Goal: Task Accomplishment & Management: Manage account settings

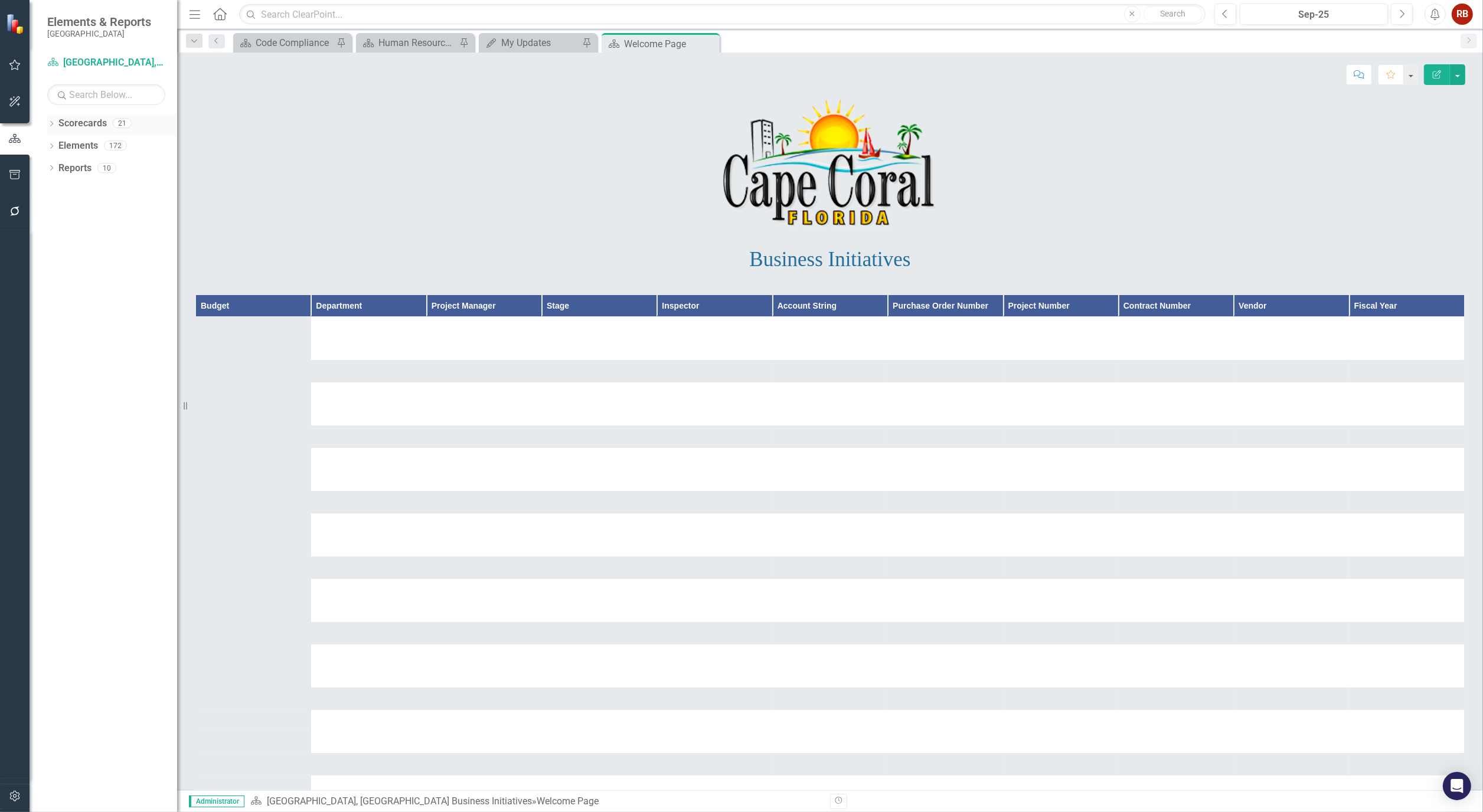
click at [50, 121] on icon at bounding box center [52, 124] width 3 height 5
click at [55, 164] on div "Dropdown" at bounding box center [58, 169] width 9 height 10
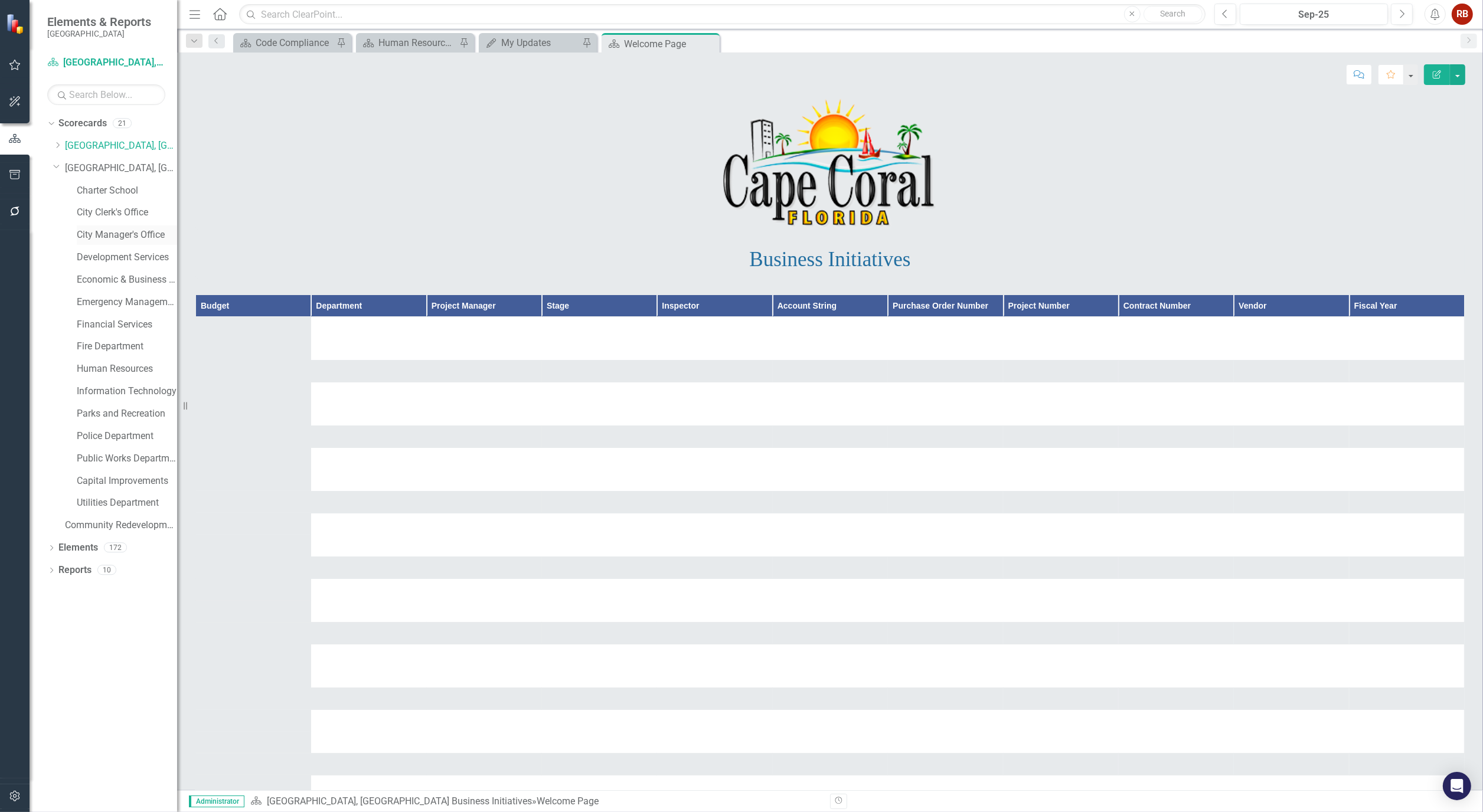
click at [103, 232] on link "City Manager's Office" at bounding box center [127, 235] width 100 height 14
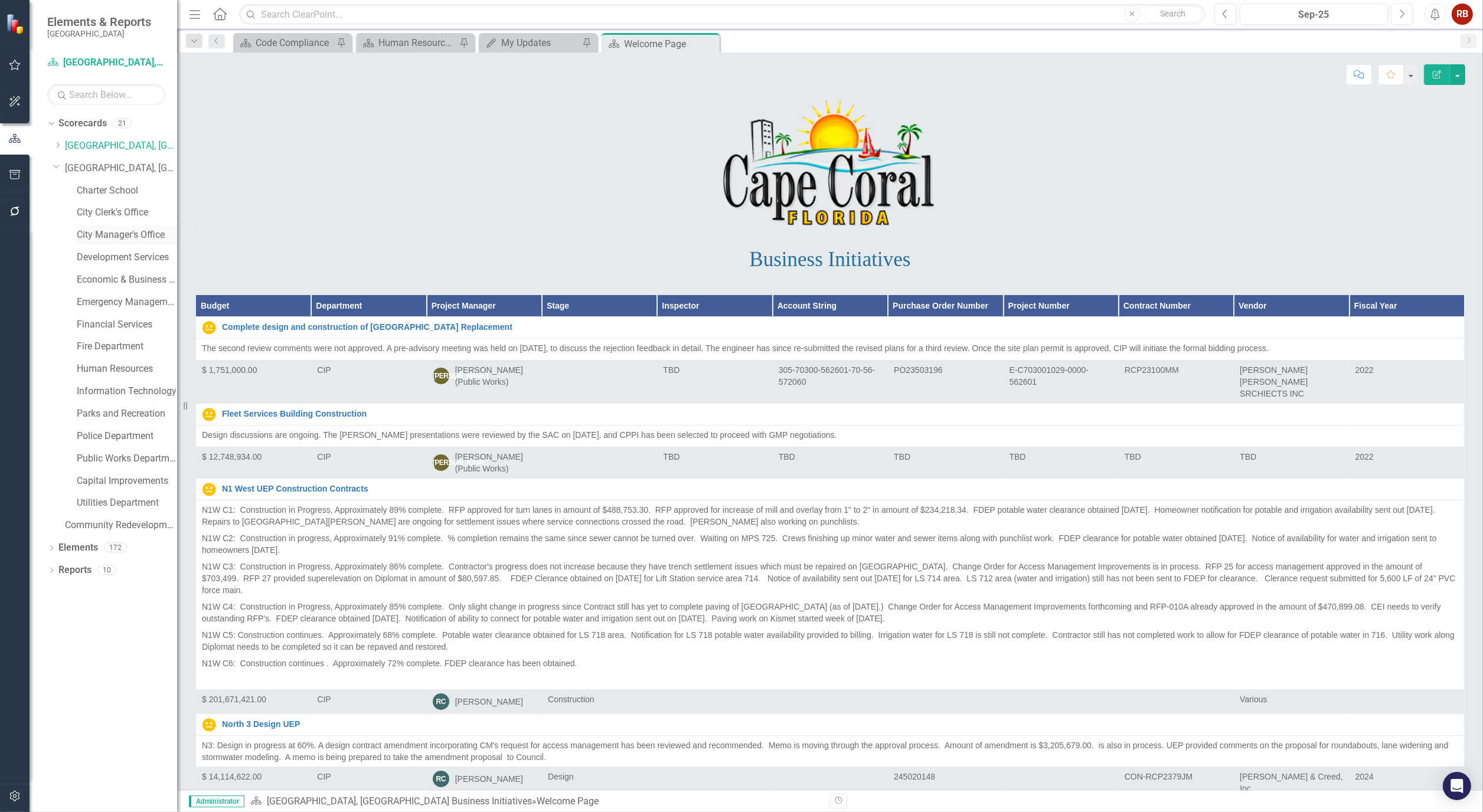
click at [128, 233] on link "City Manager's Office" at bounding box center [127, 235] width 100 height 14
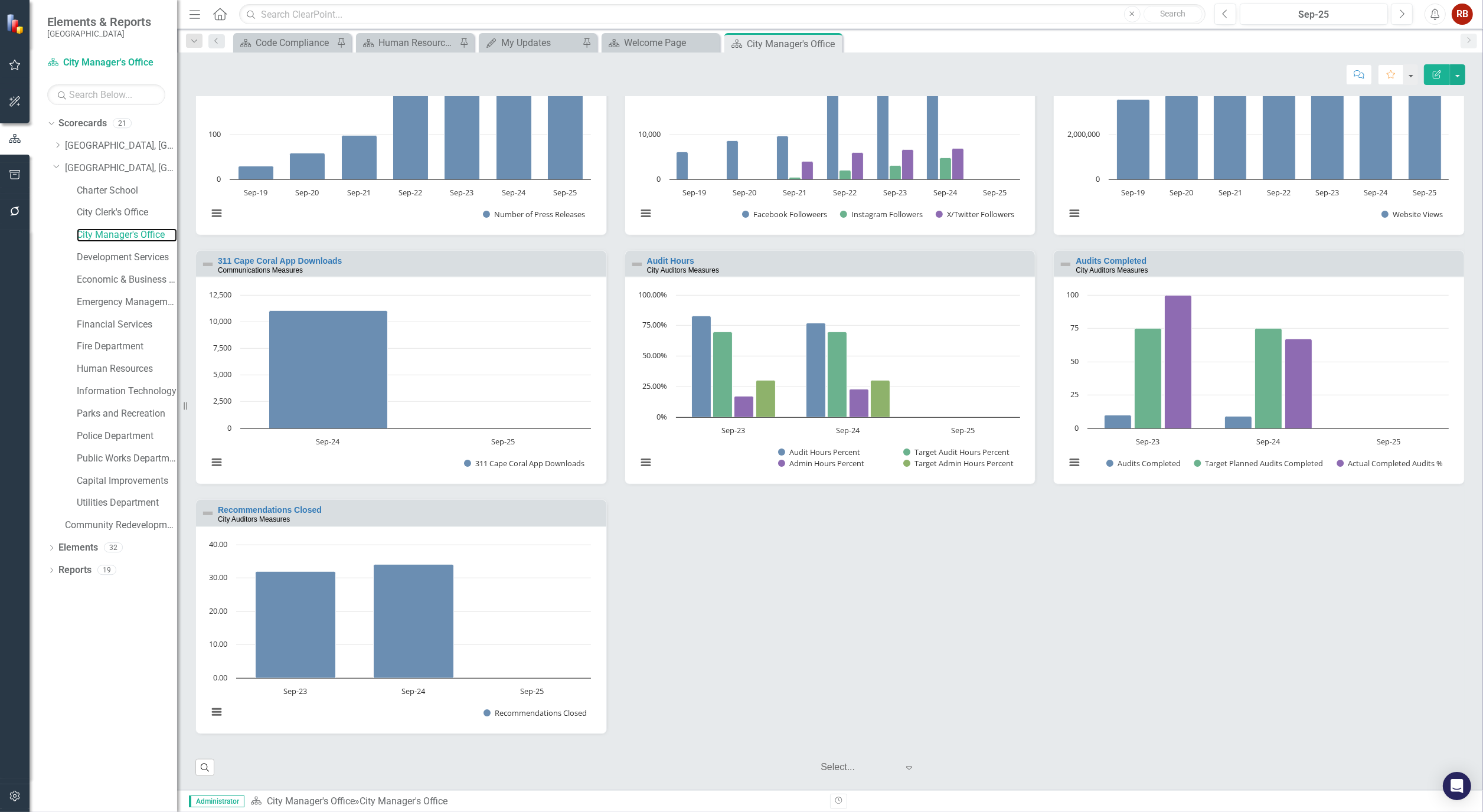
scroll to position [983, 0]
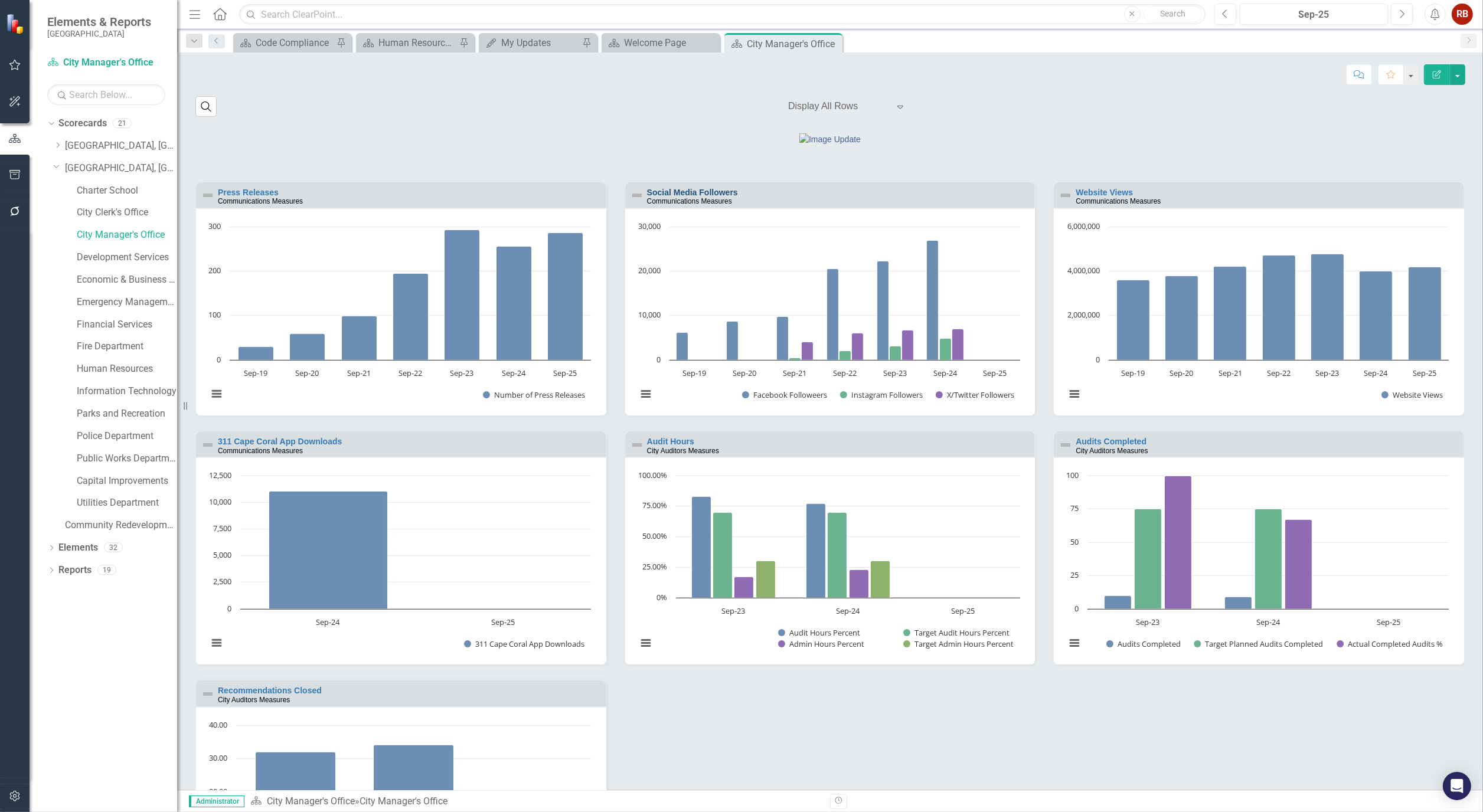
click at [686, 197] on link "Social Media Followers" at bounding box center [692, 193] width 91 height 10
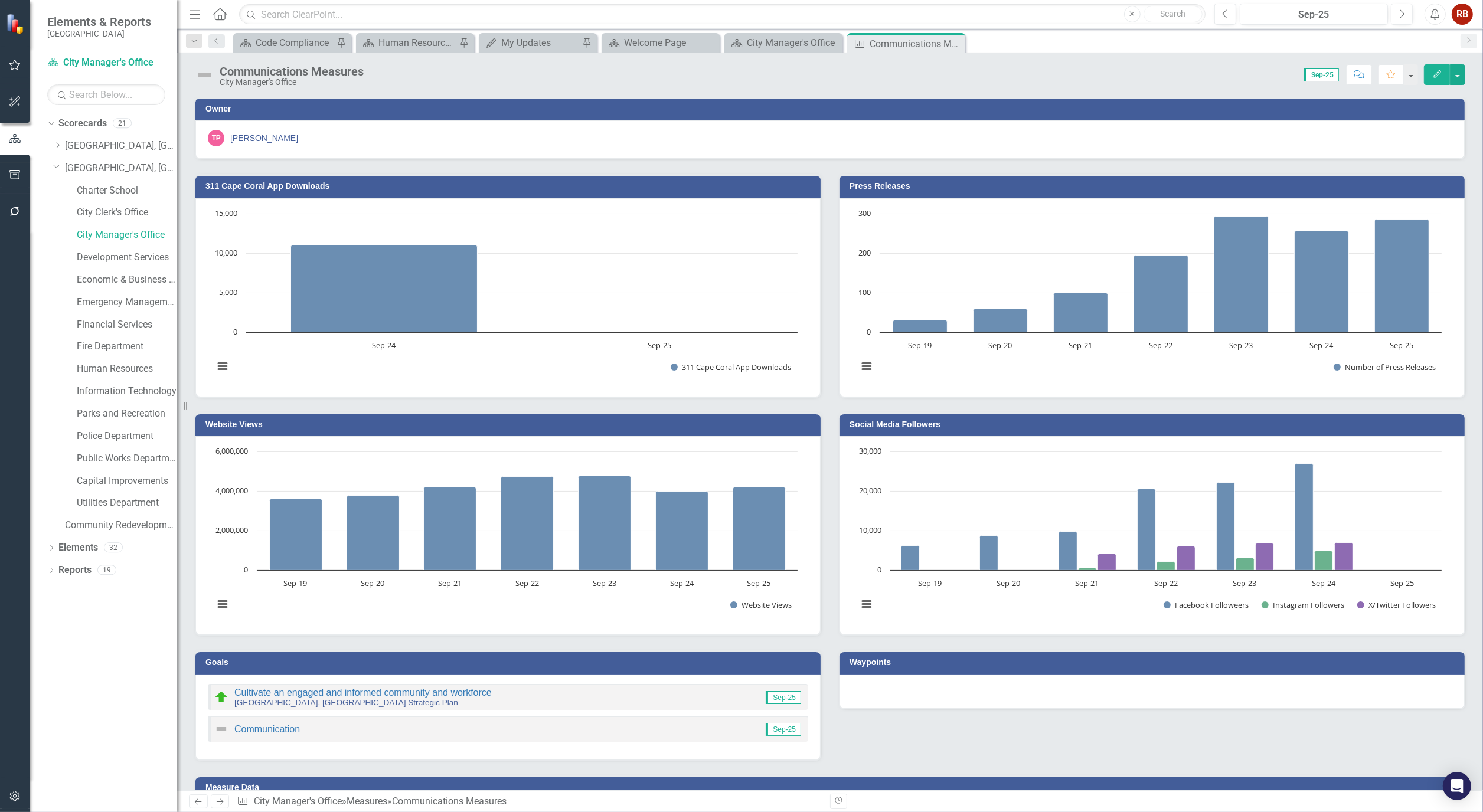
click at [903, 422] on h3 "Social Media Followers" at bounding box center [1154, 425] width 609 height 9
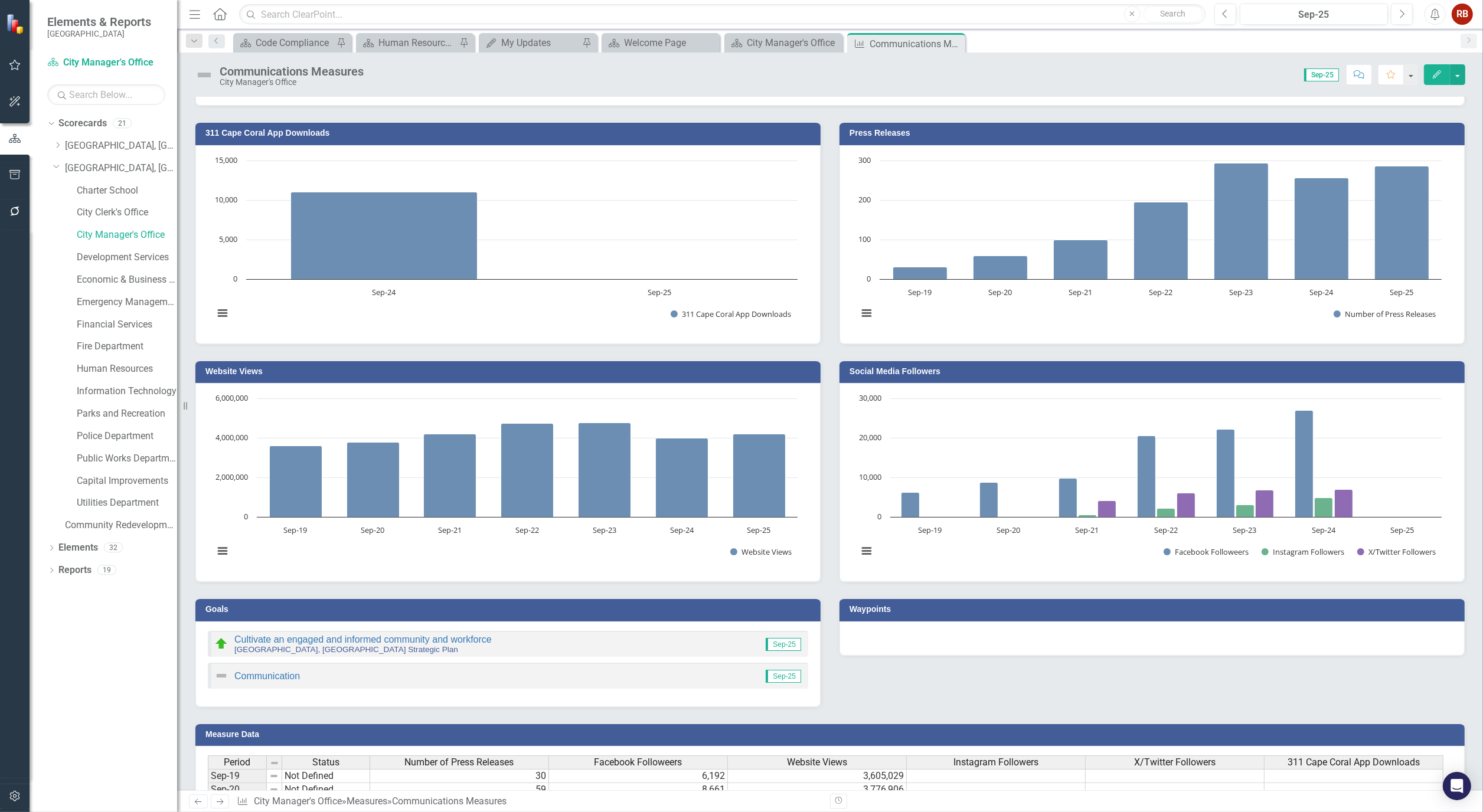
scroll to position [166, 0]
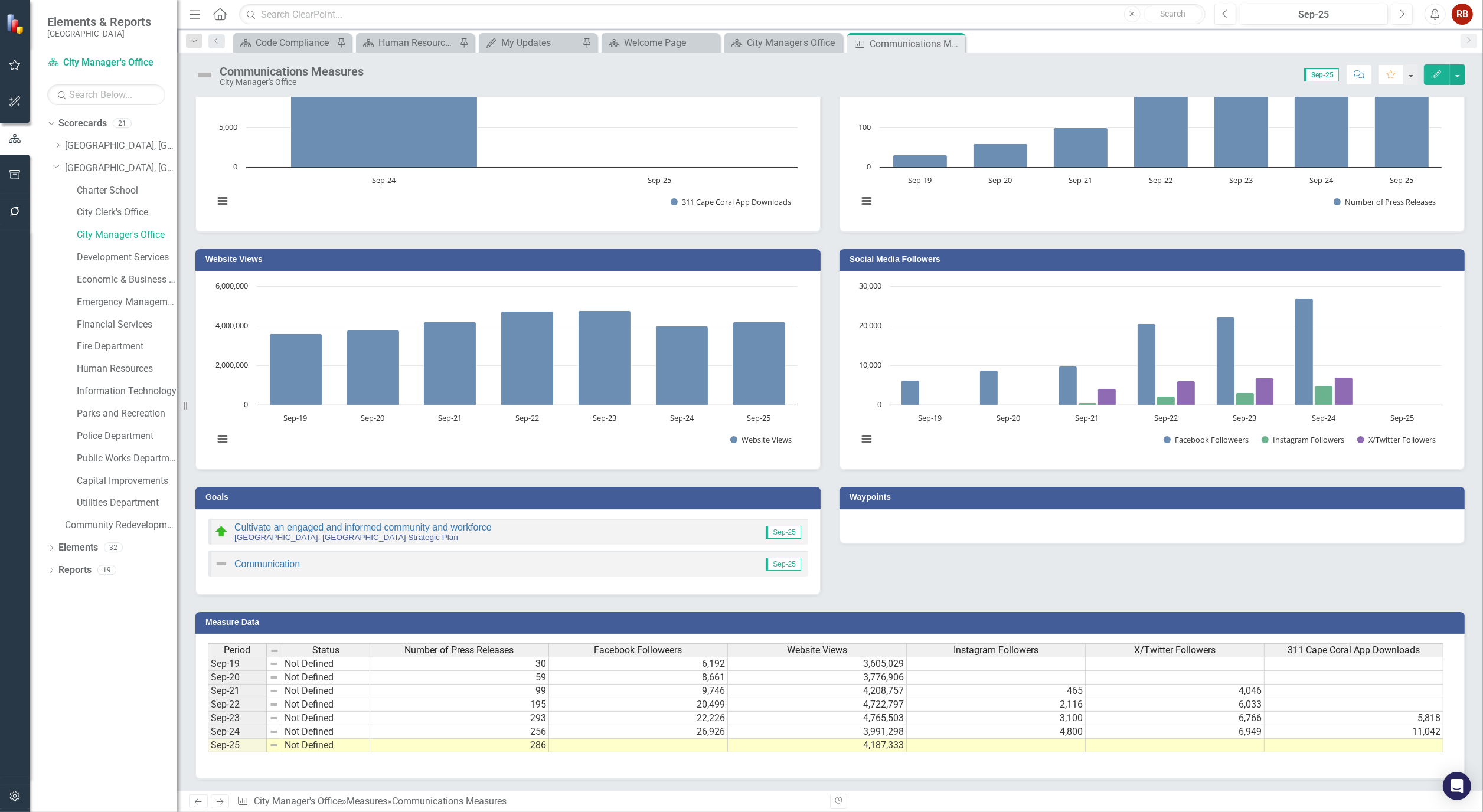
click at [640, 745] on td at bounding box center [638, 745] width 179 height 14
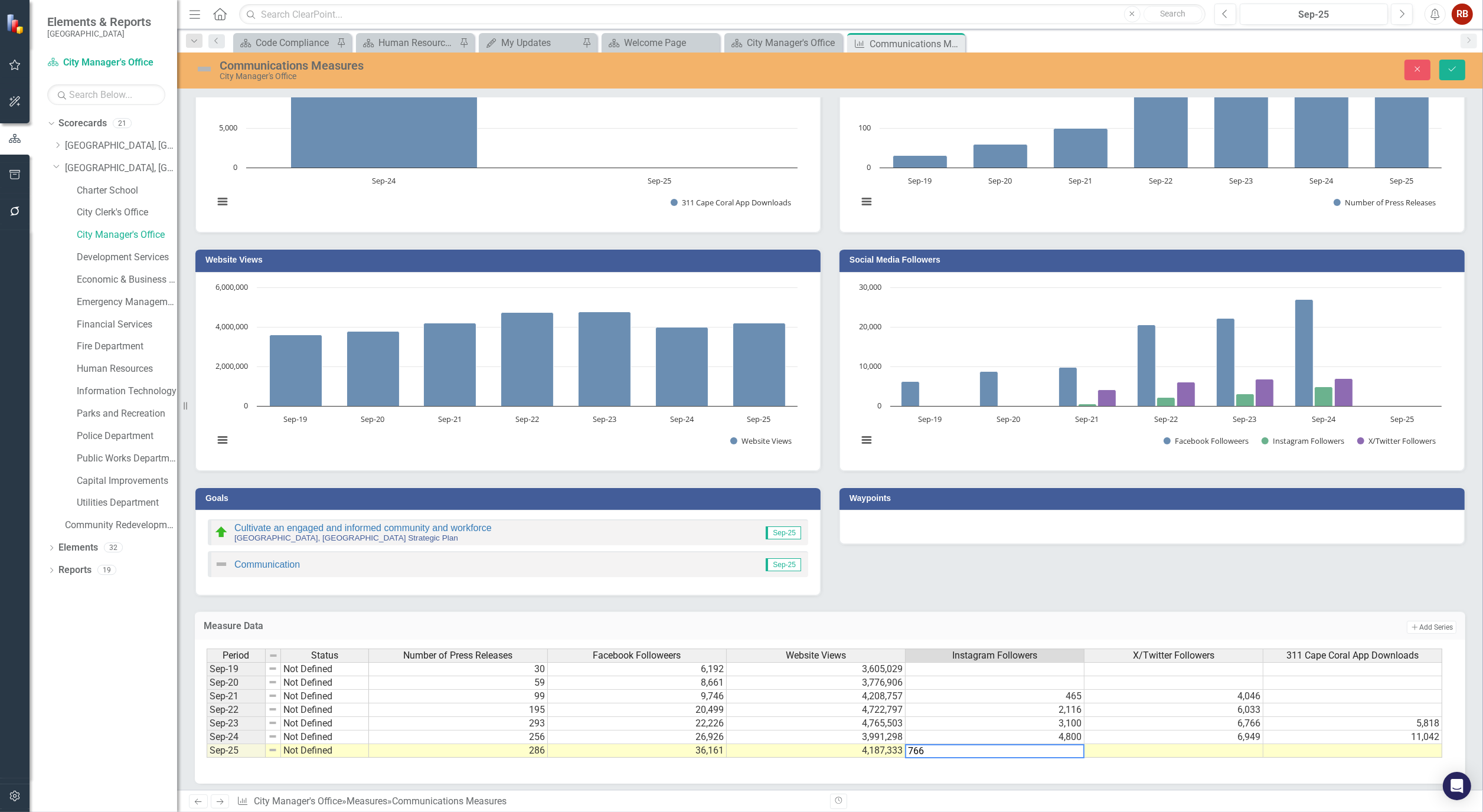
type textarea "7666"
type textarea "8816"
click at [1446, 69] on button "Save" at bounding box center [1452, 70] width 26 height 20
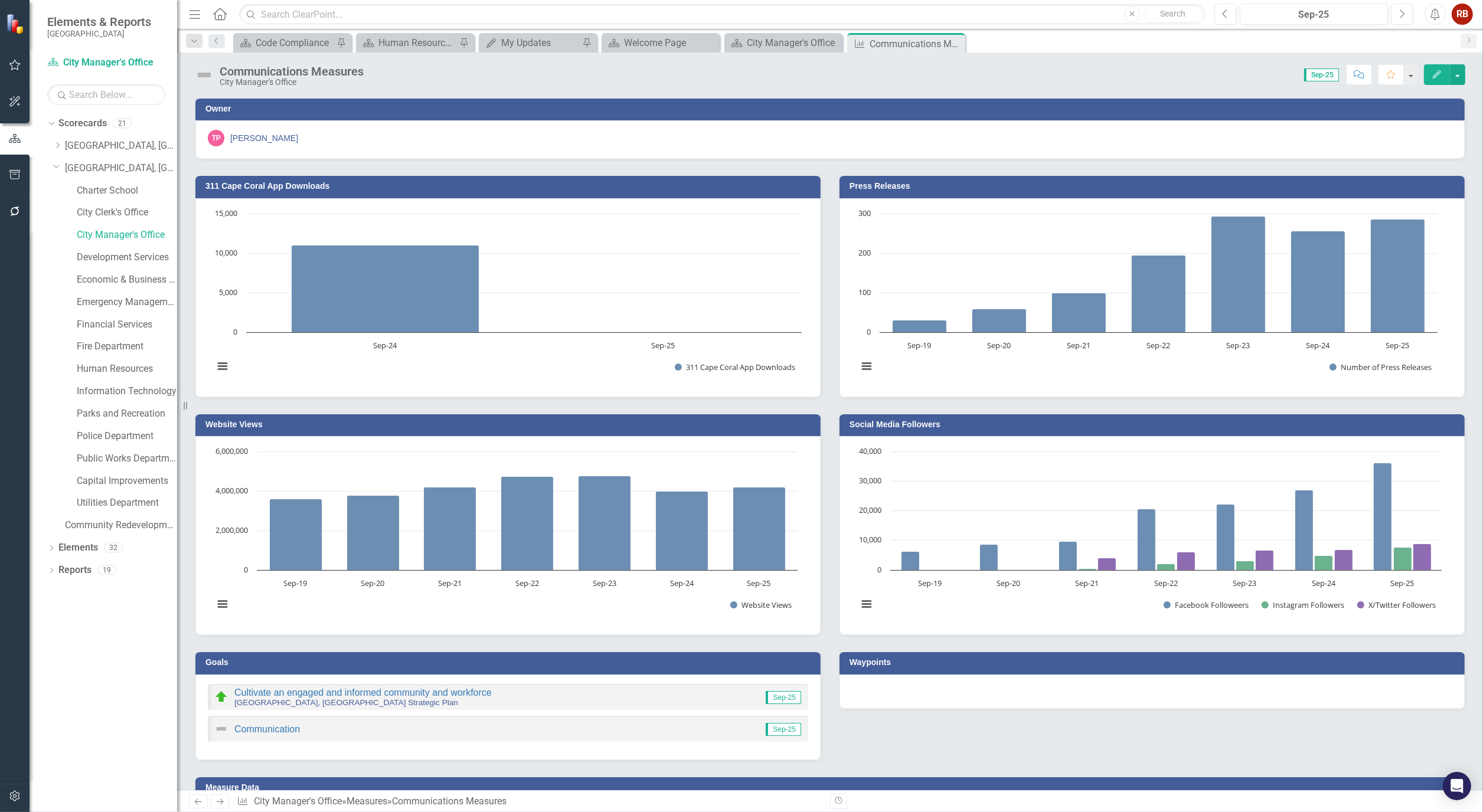
click at [0, 0] on icon "Close" at bounding box center [0, 0] width 0 height 0
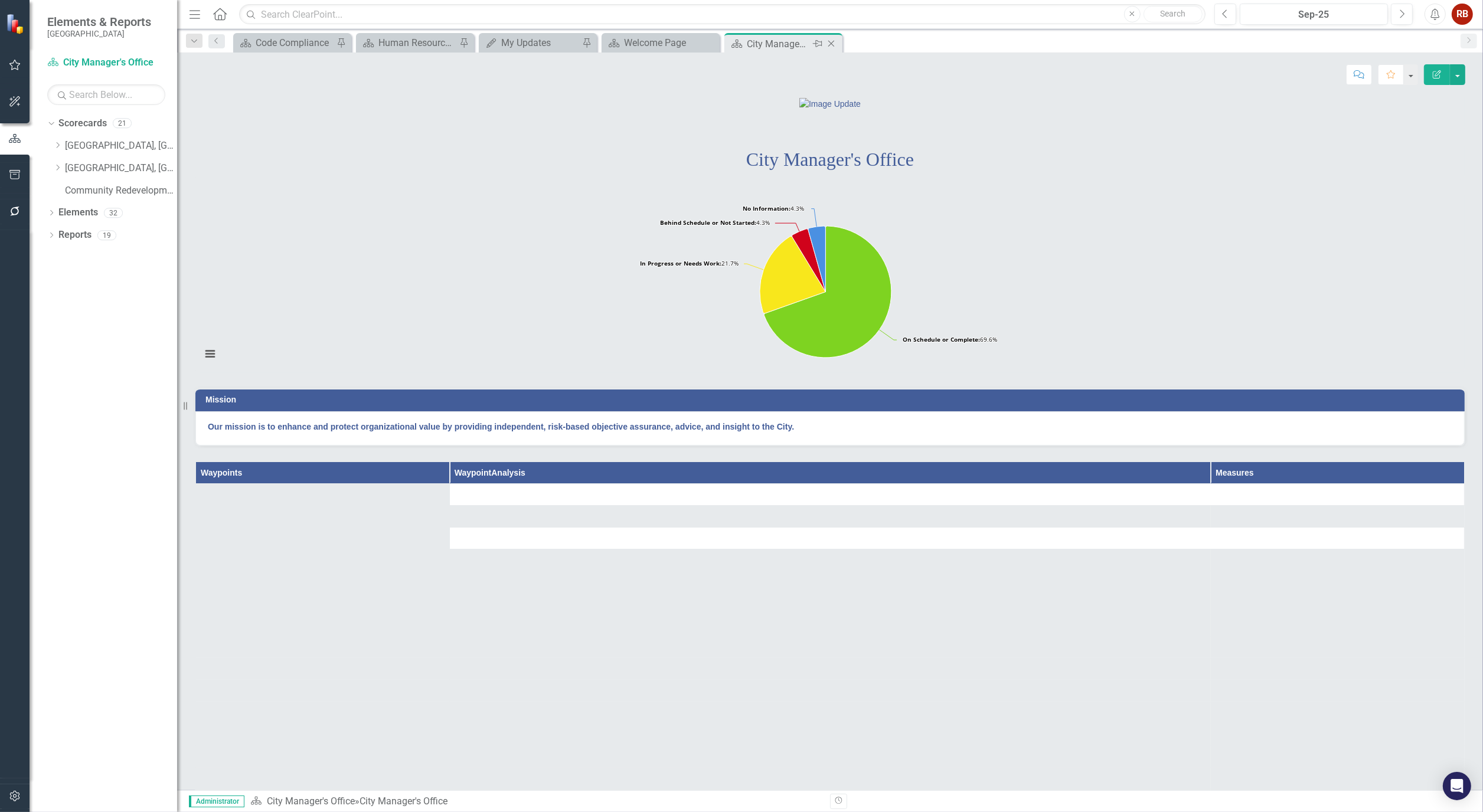
click at [833, 43] on icon "Close" at bounding box center [831, 44] width 12 height 10
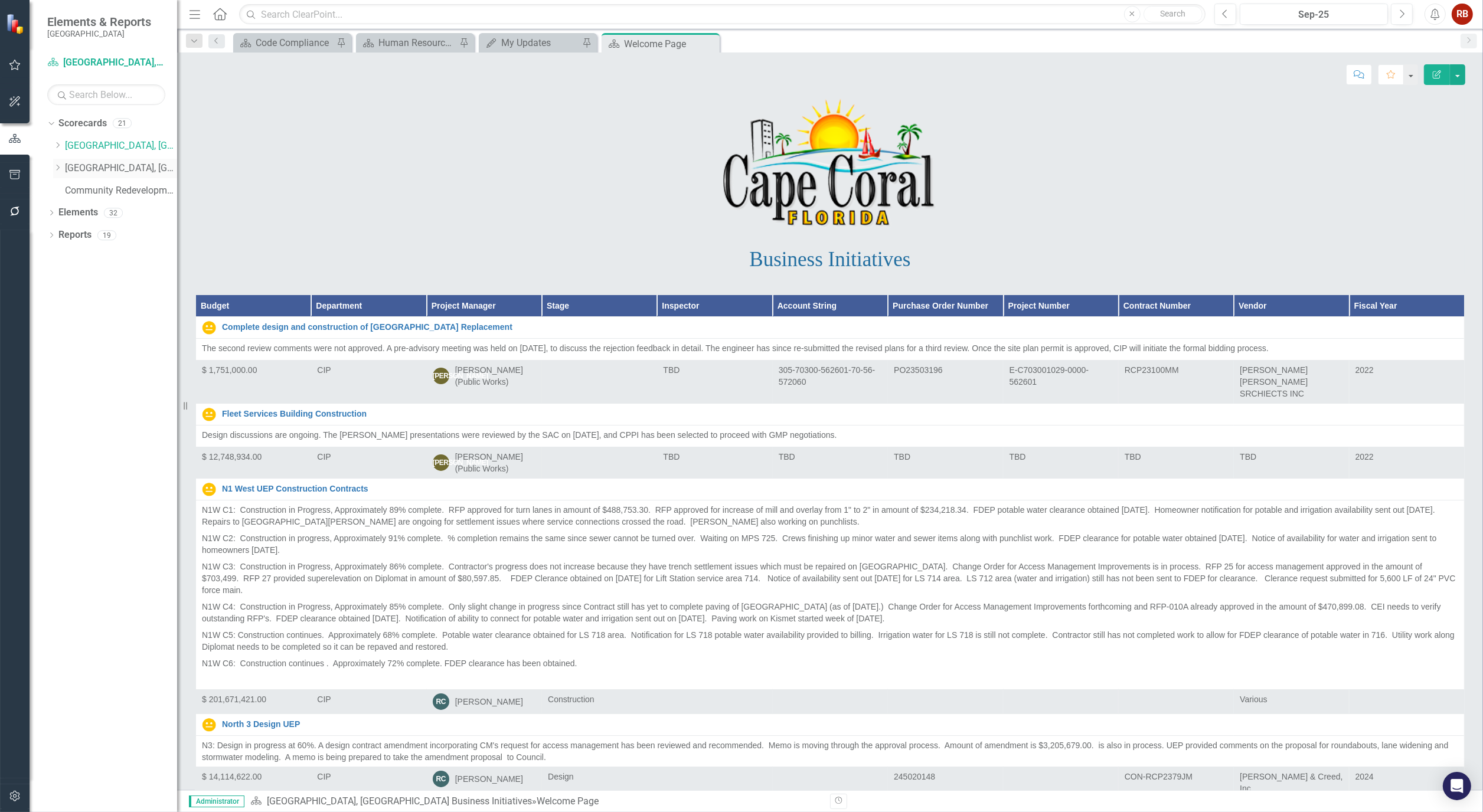
click at [57, 166] on icon at bounding box center [58, 168] width 3 height 6
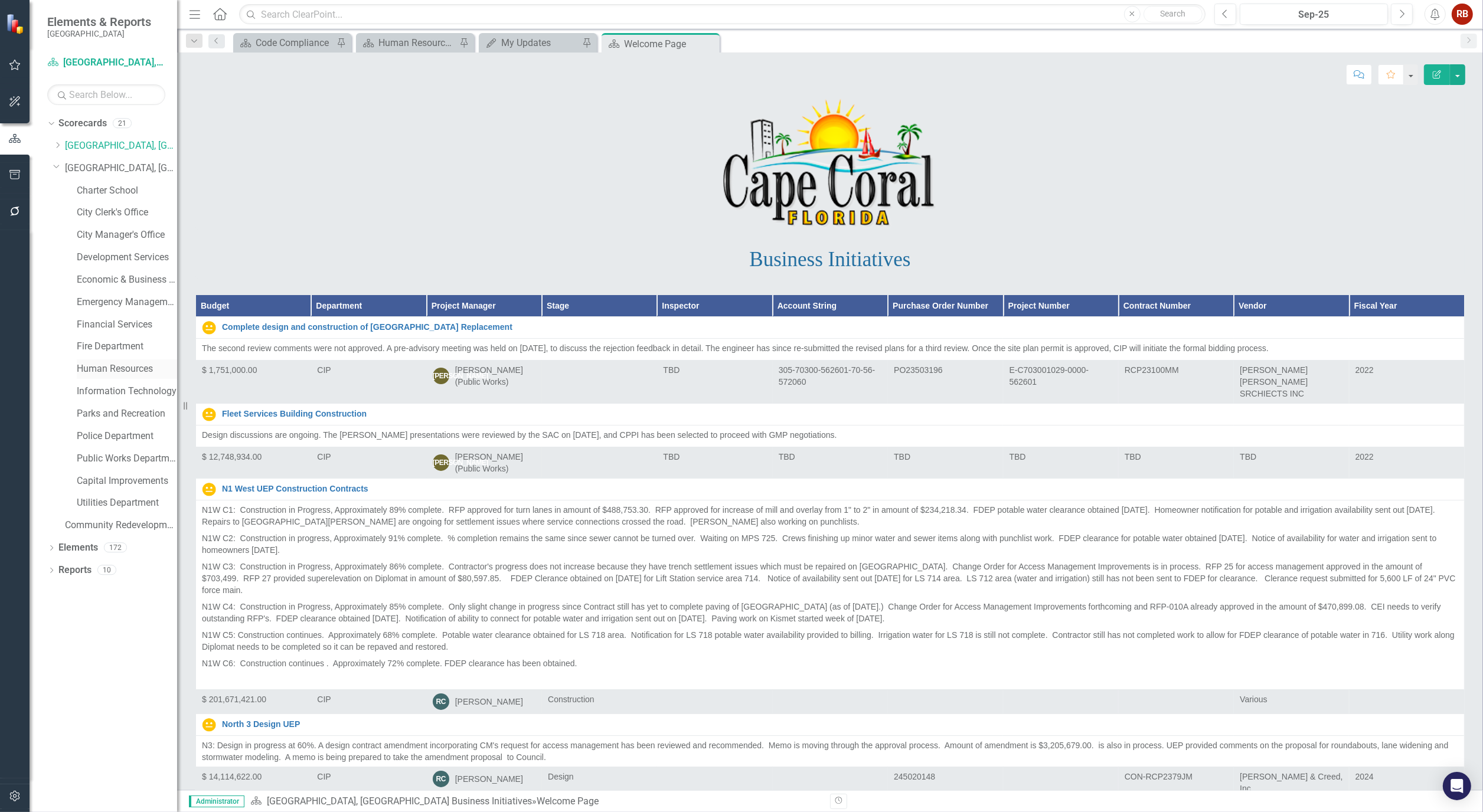
click at [110, 362] on link "Human Resources" at bounding box center [127, 369] width 100 height 14
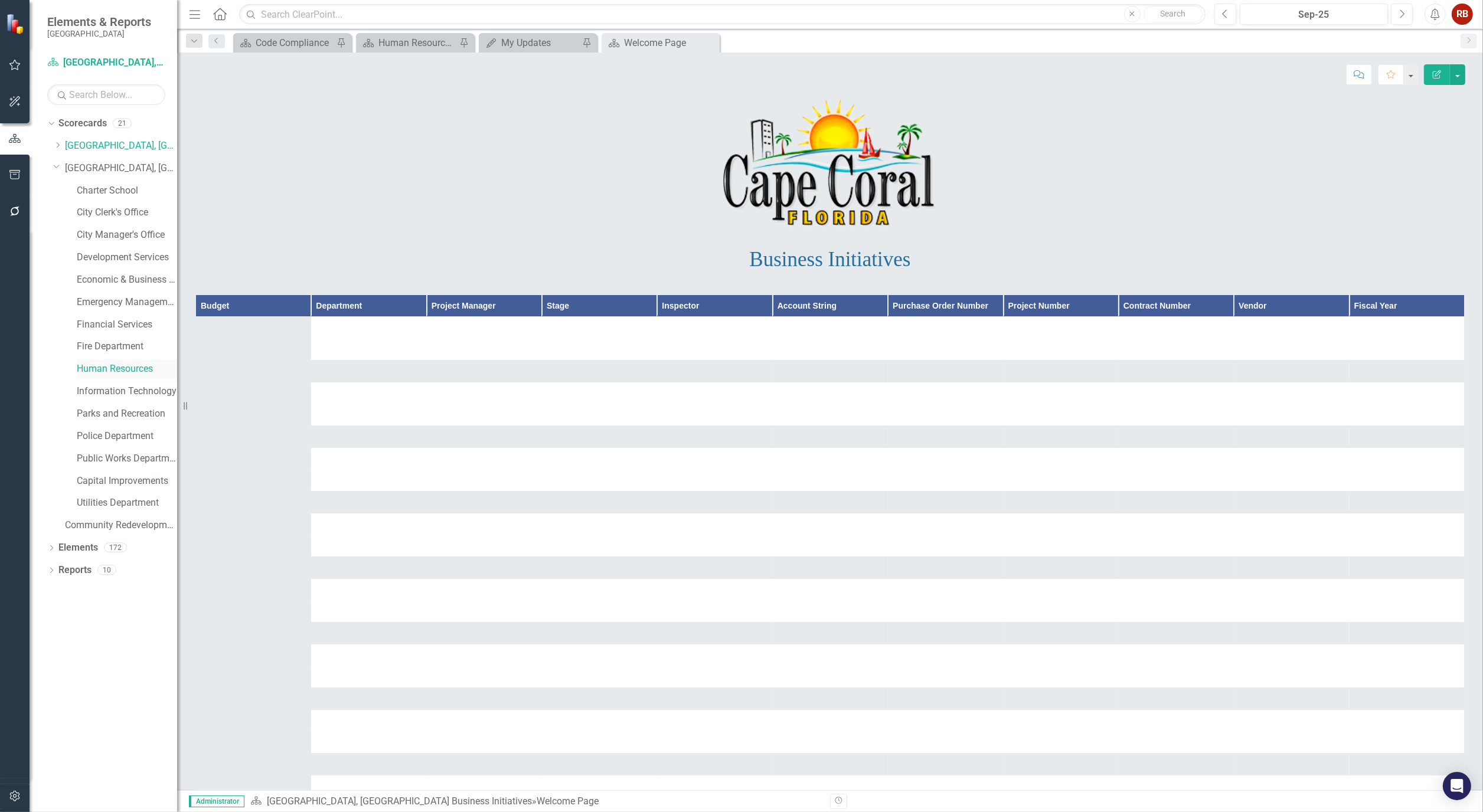
click at [110, 366] on link "Human Resources" at bounding box center [127, 369] width 100 height 14
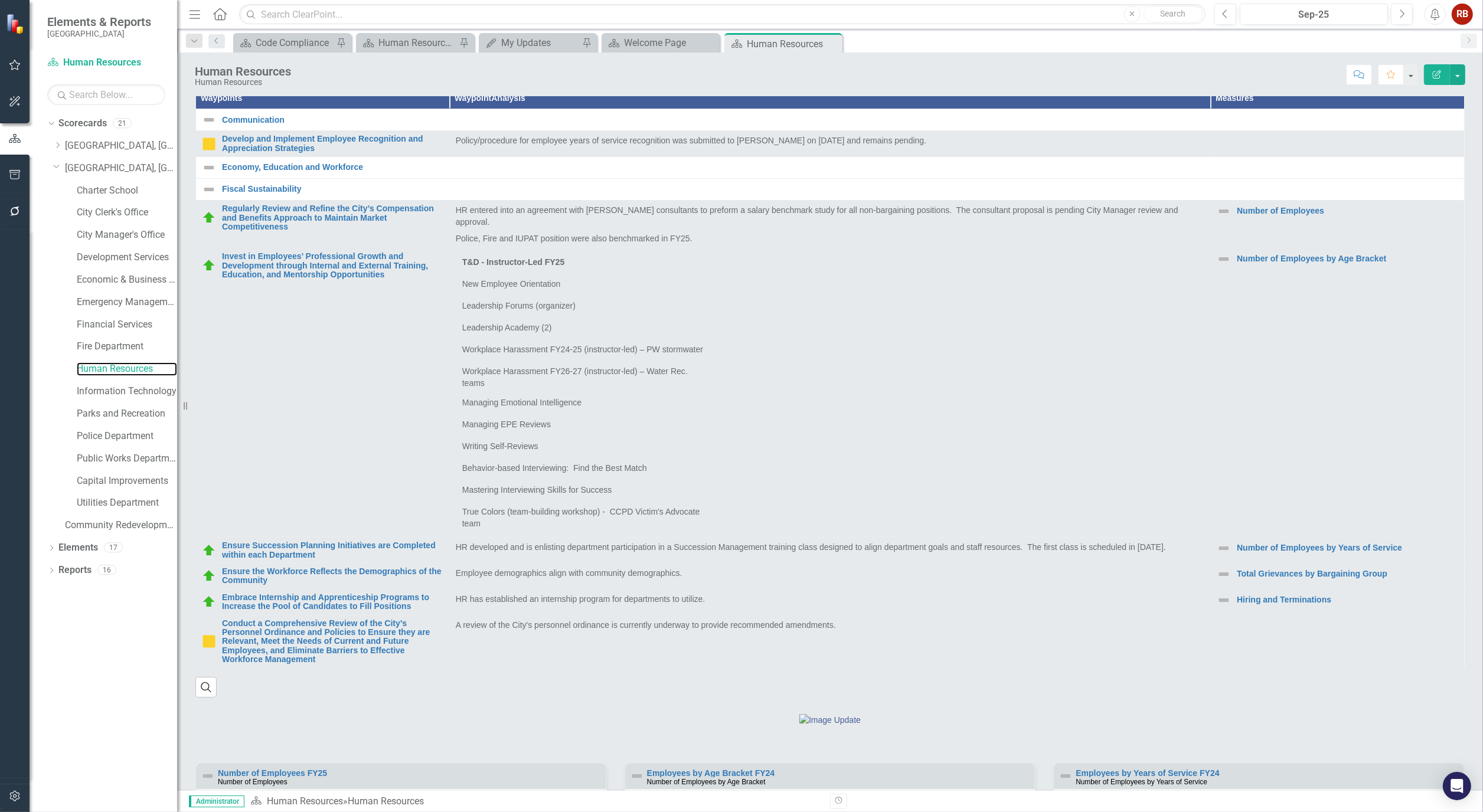
scroll to position [393, 0]
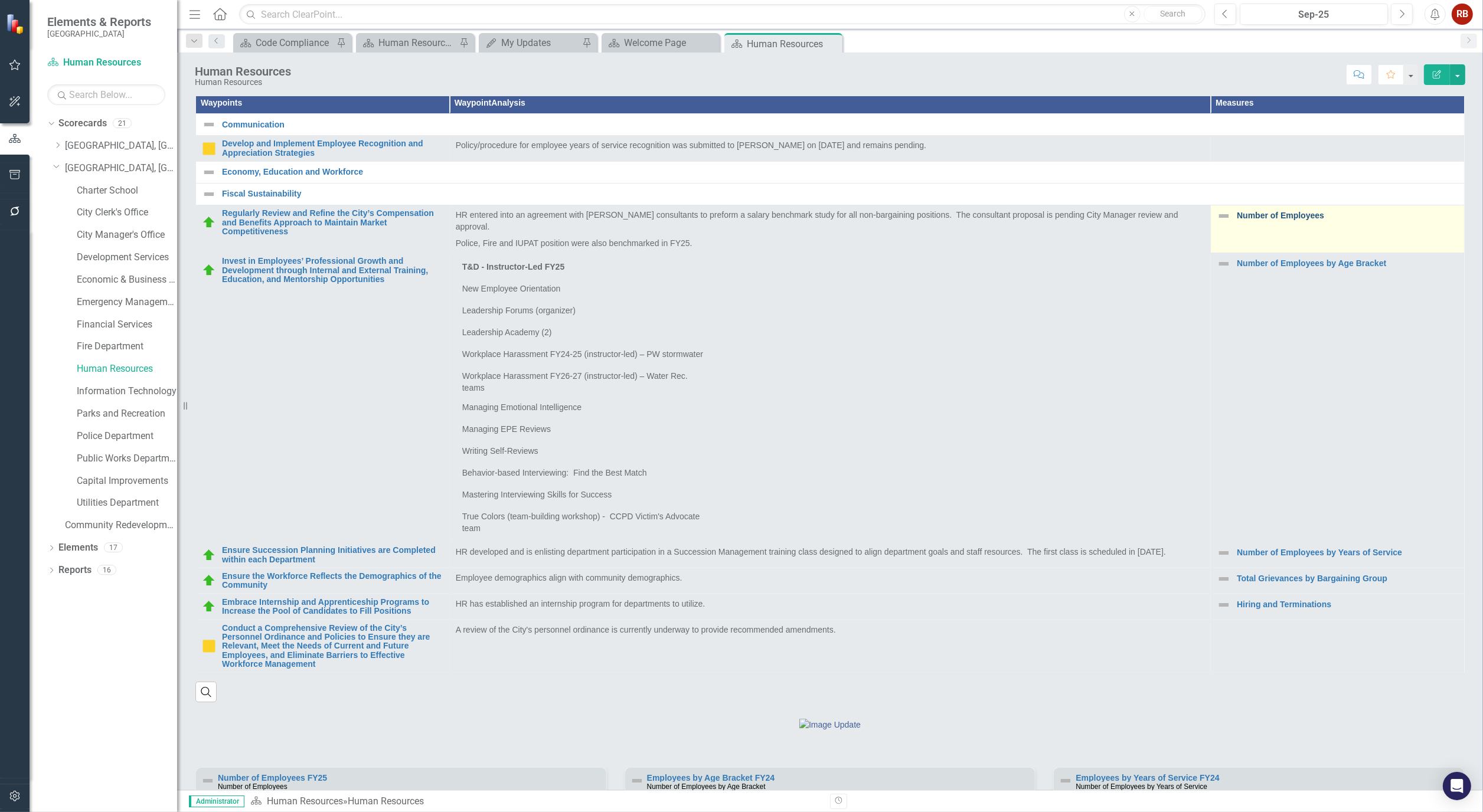
click at [1273, 220] on link "Number of Employees" at bounding box center [1347, 215] width 221 height 9
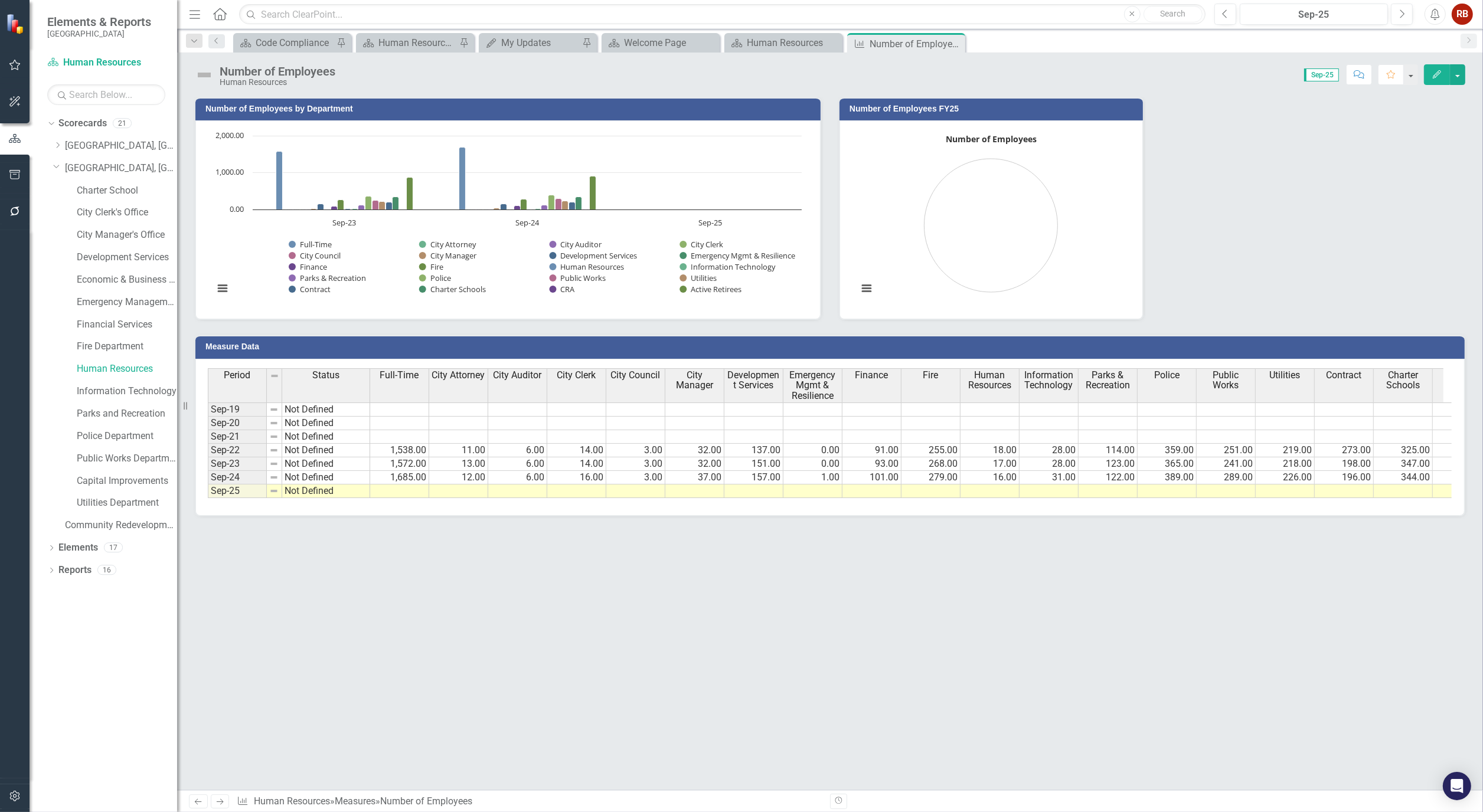
click at [413, 492] on td at bounding box center [400, 491] width 59 height 14
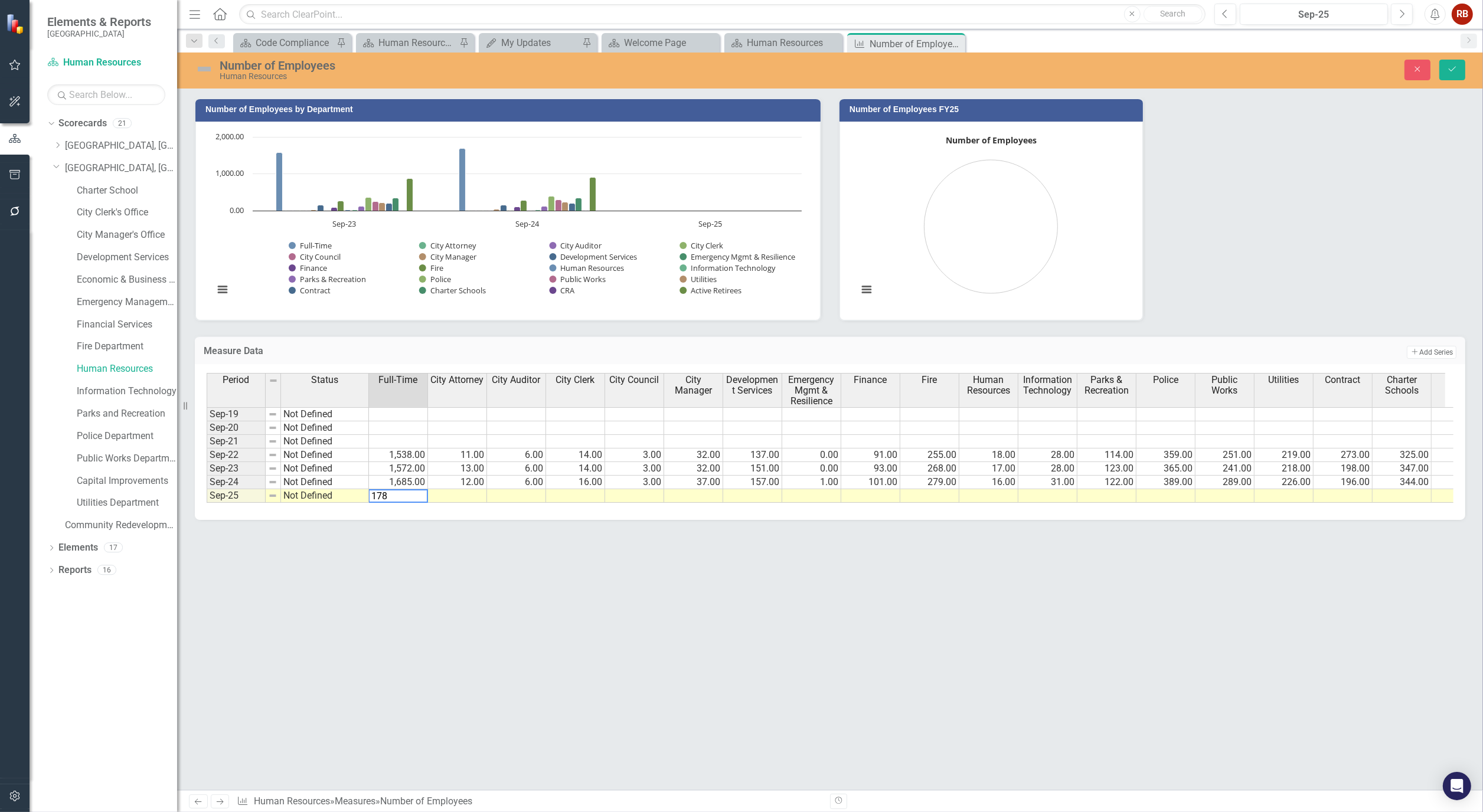
type textarea "1785"
type textarea "14"
type textarea "7"
type textarea "16"
type textarea "3"
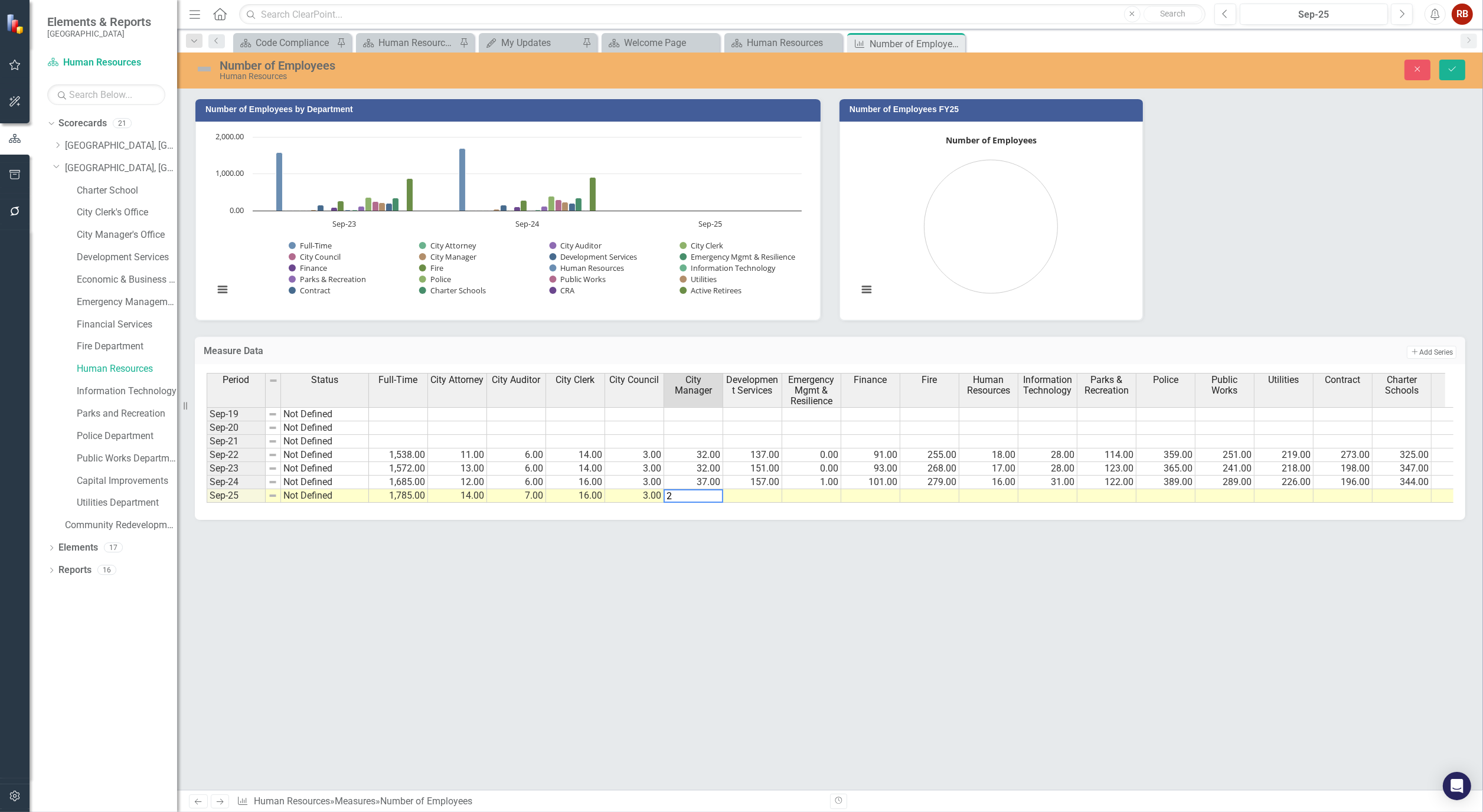
type textarea "22"
type textarea "150"
type textarea "7"
type textarea "103"
type textarea "289"
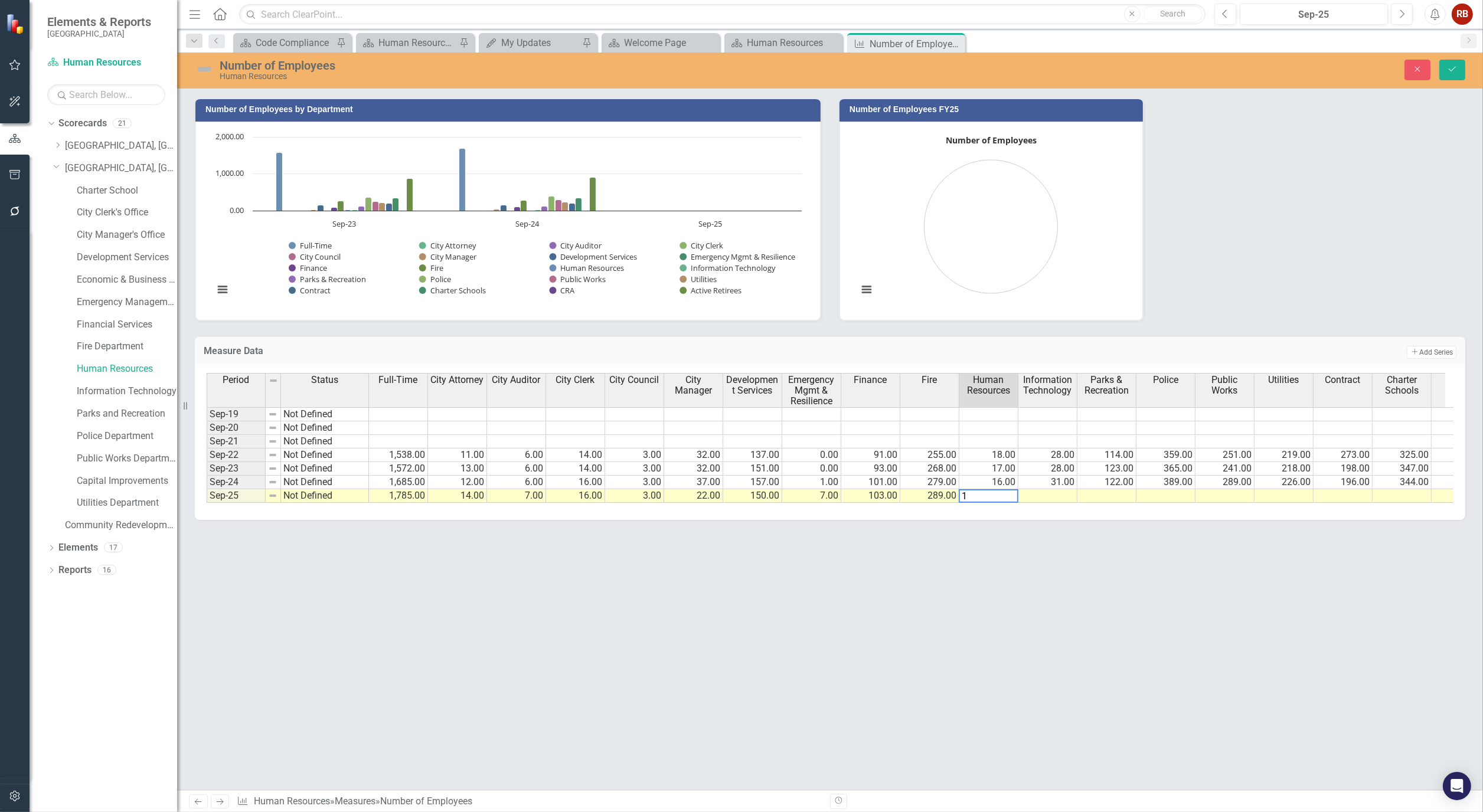
type textarea "19"
type textarea "35"
type textarea "130"
type textarea "408"
type textarea "334"
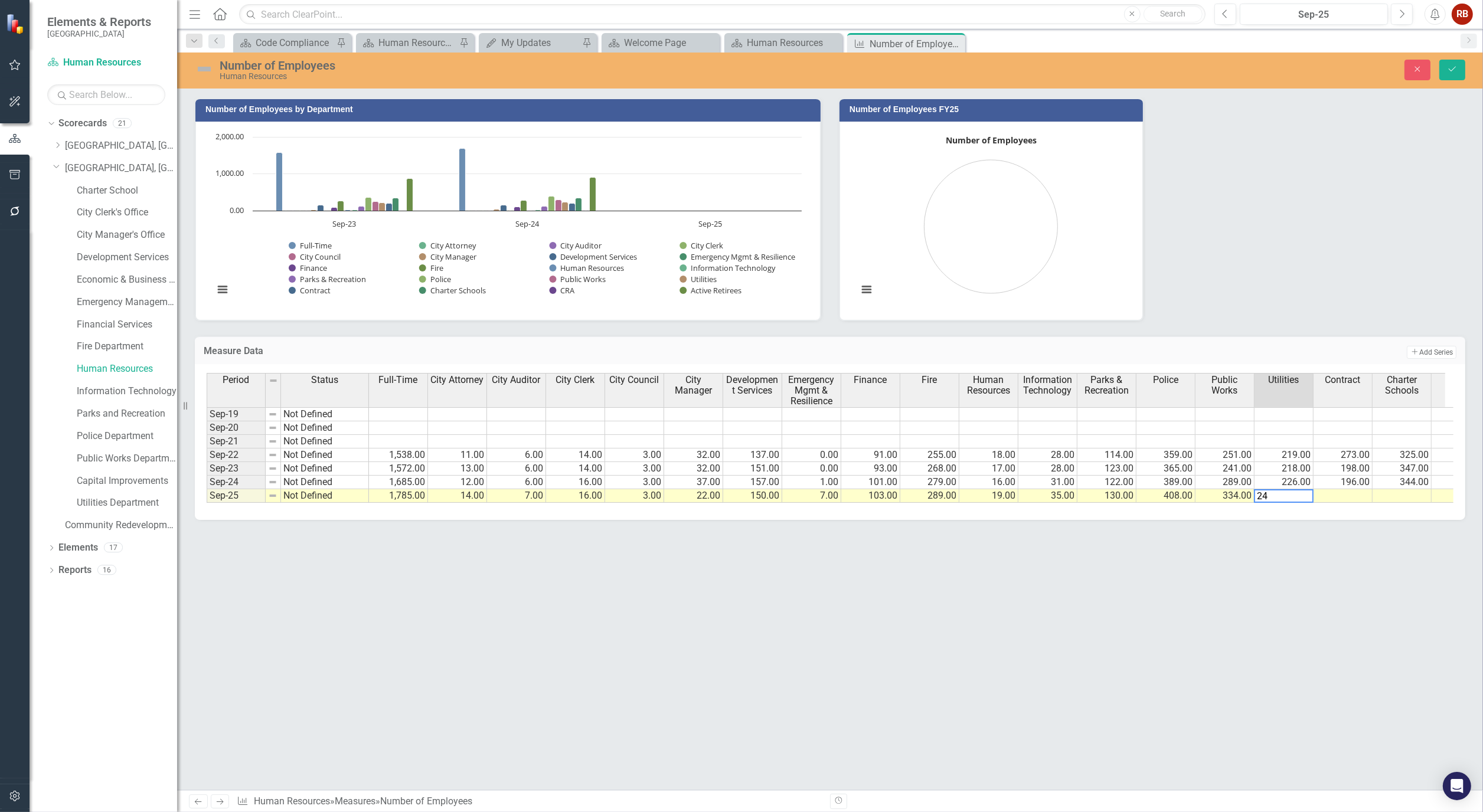
type textarea "248"
type textarea "172"
type textarea "348"
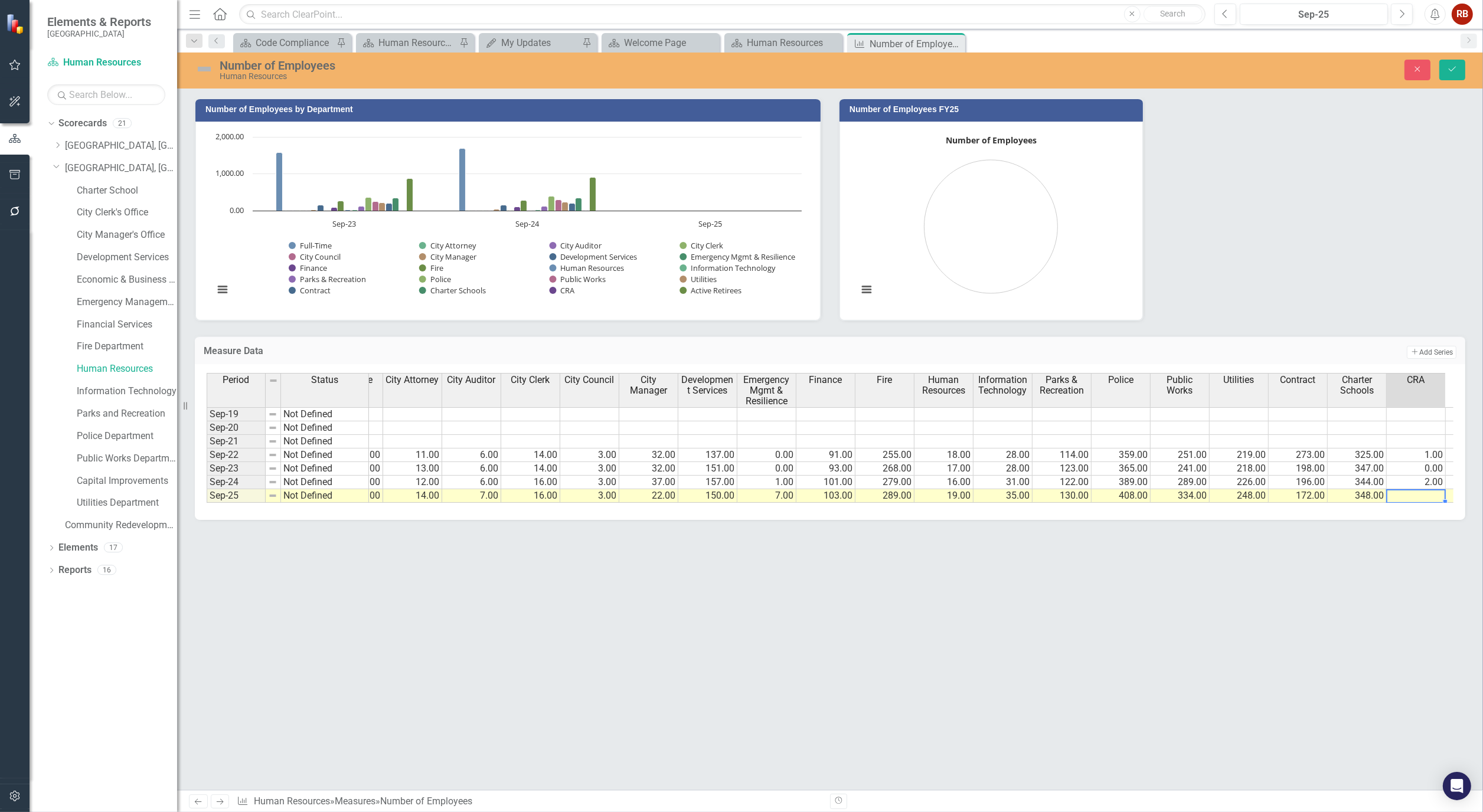
type textarea "4"
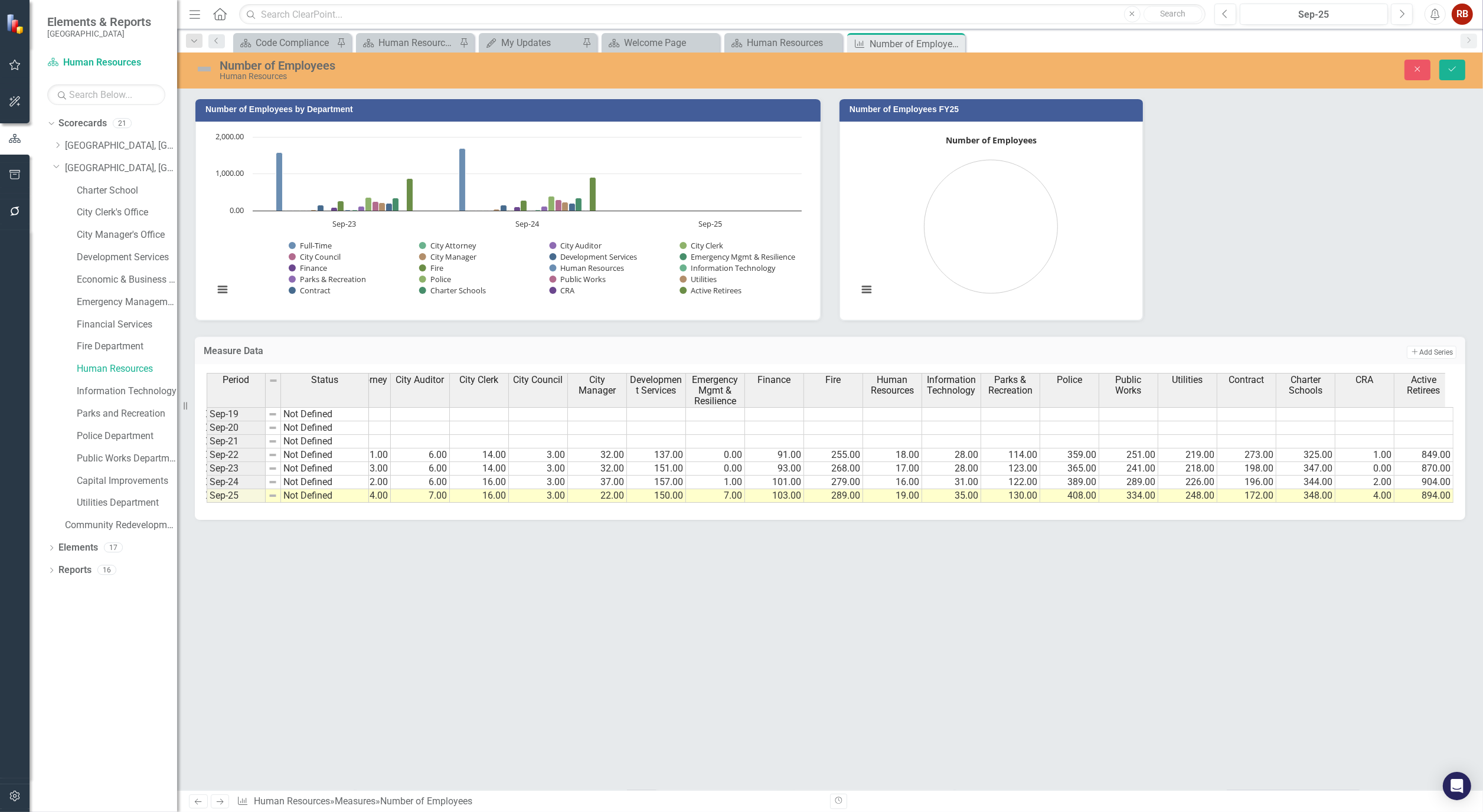
scroll to position [0, 0]
type textarea "894"
click at [1448, 65] on button "Save" at bounding box center [1452, 70] width 26 height 20
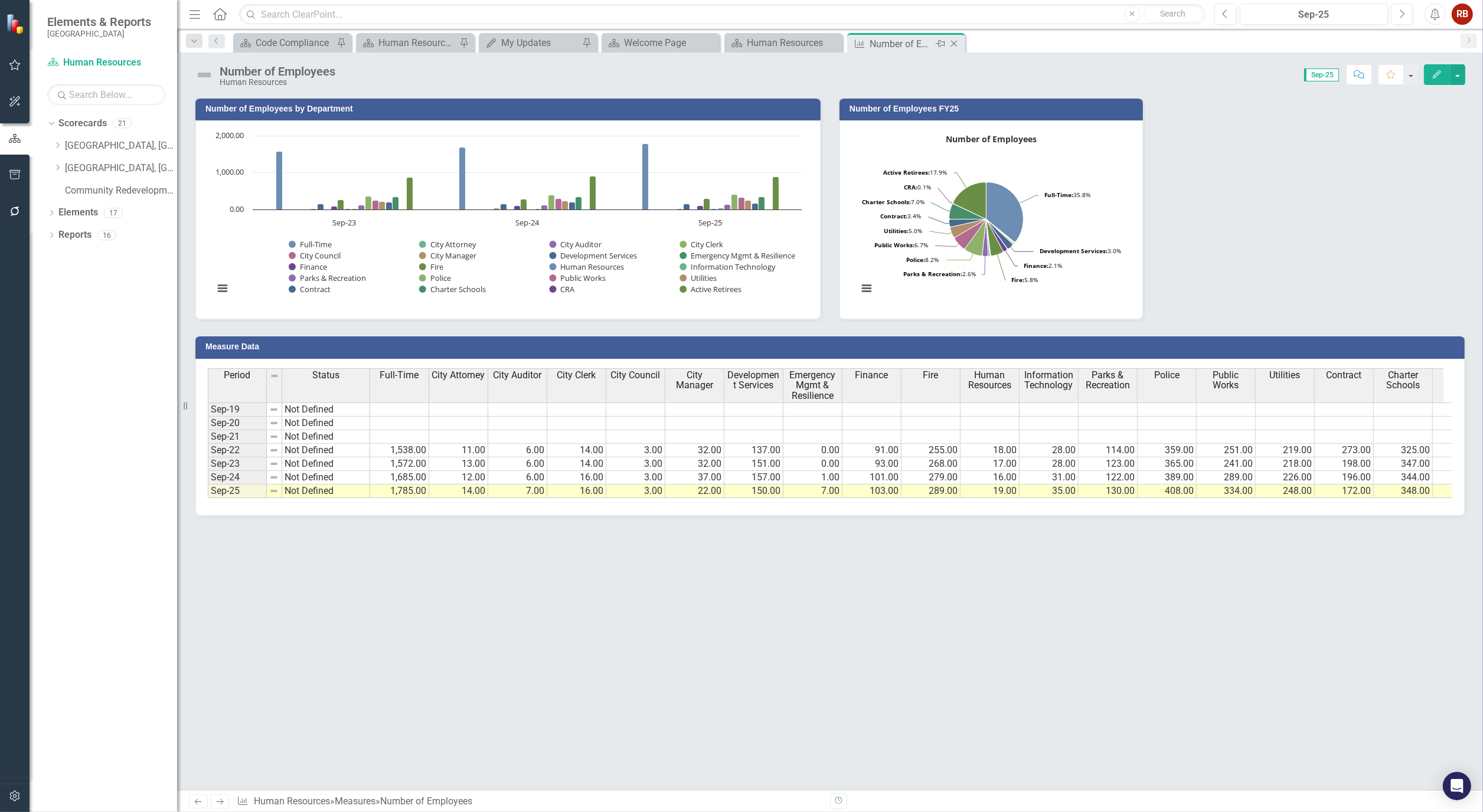
click at [958, 43] on icon "Close" at bounding box center [954, 44] width 12 height 10
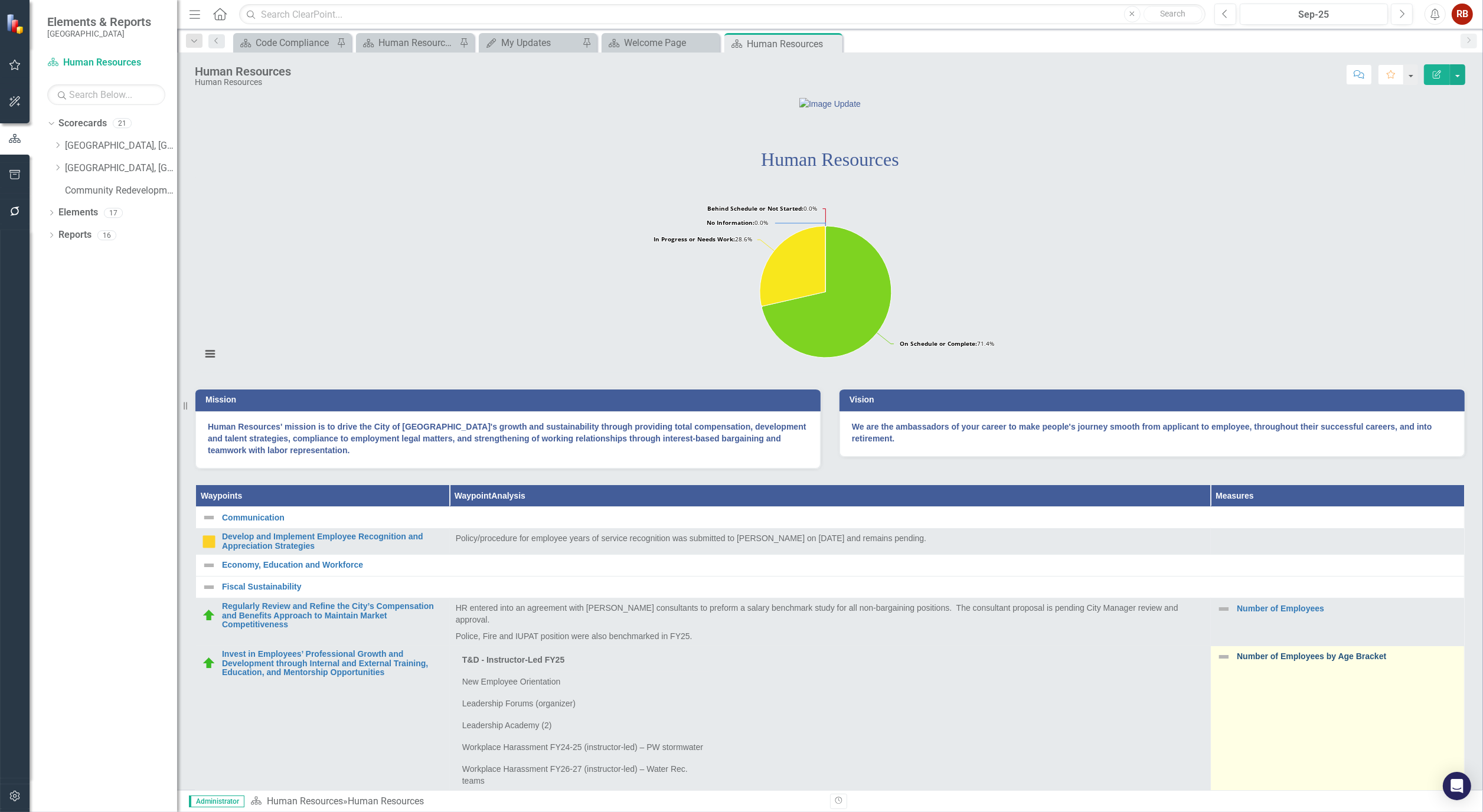
click at [1275, 661] on link "Number of Employees by Age Bracket" at bounding box center [1347, 656] width 221 height 9
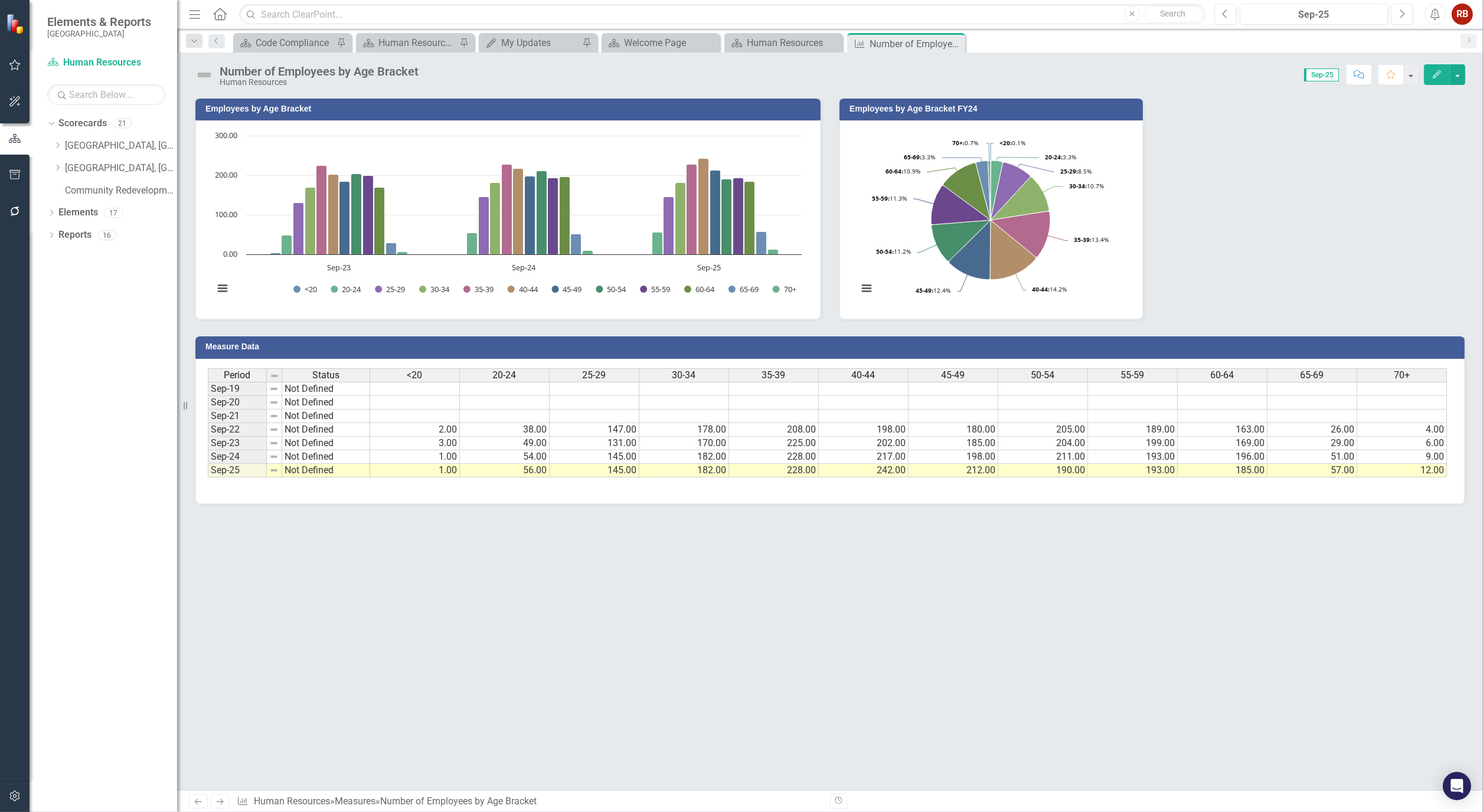
click at [420, 473] on td "1.00" at bounding box center [415, 470] width 90 height 14
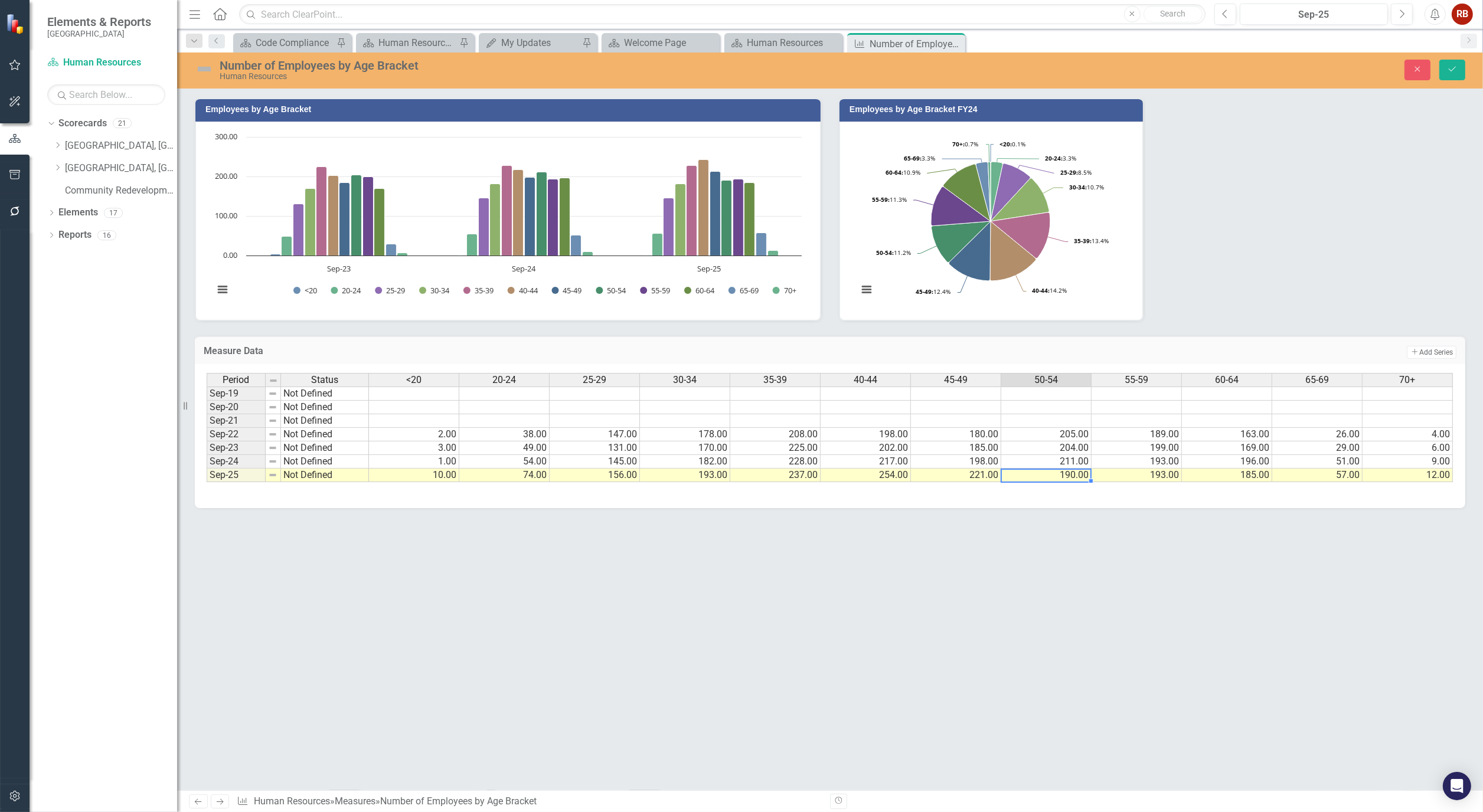
type textarea "0"
type textarea "12"
click at [1442, 66] on button "Save" at bounding box center [1452, 70] width 26 height 20
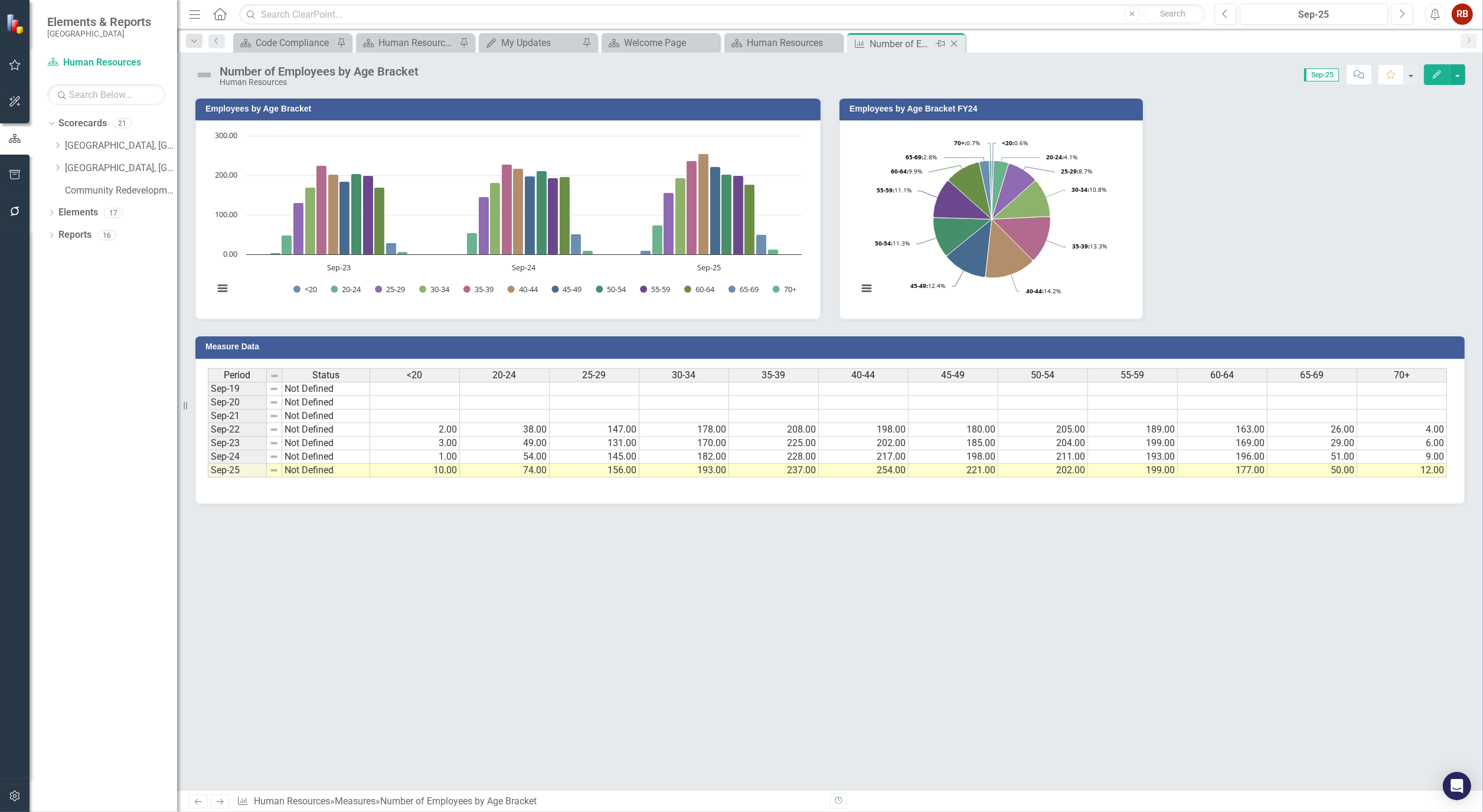
click at [956, 41] on icon at bounding box center [954, 44] width 7 height 7
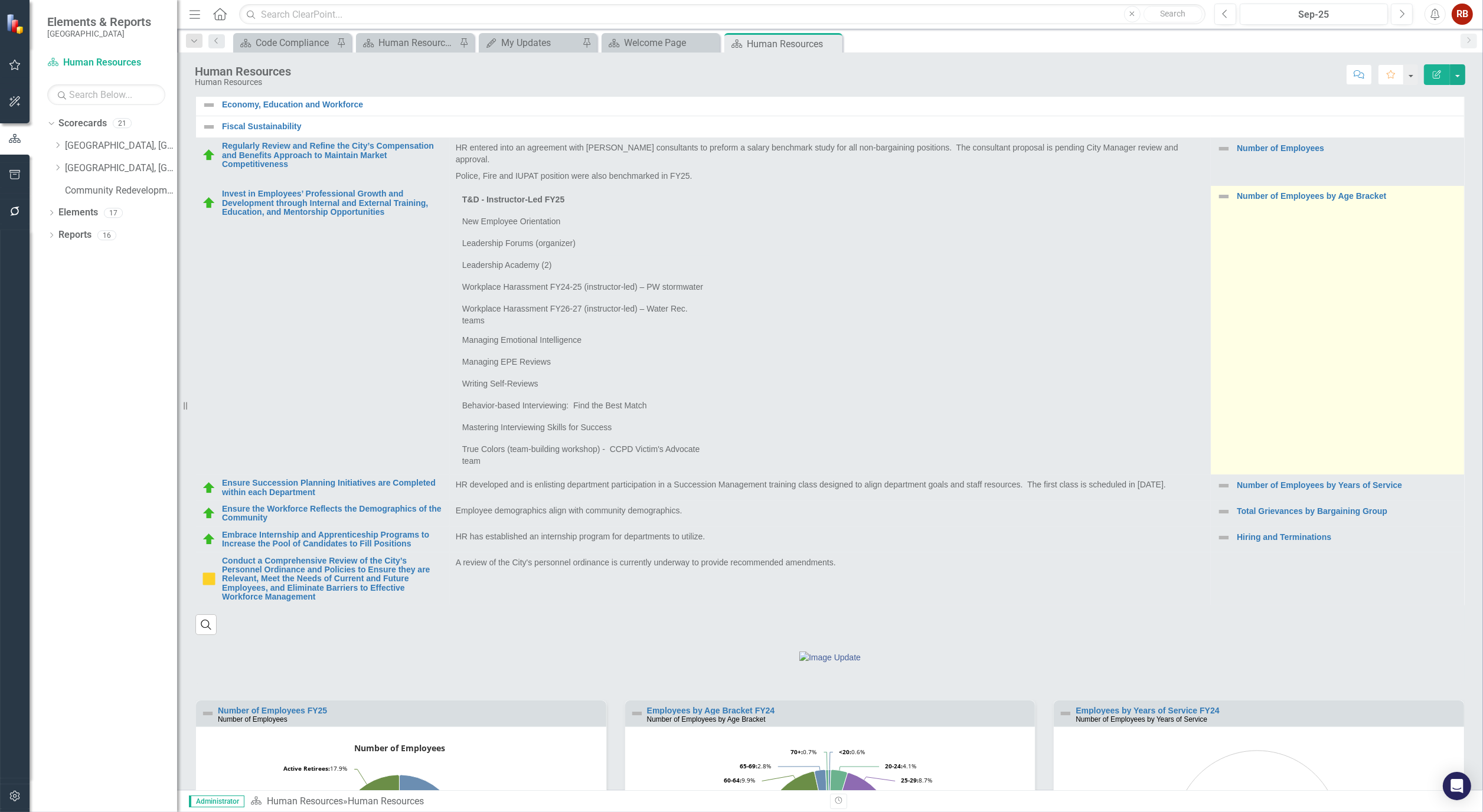
scroll to position [524, 0]
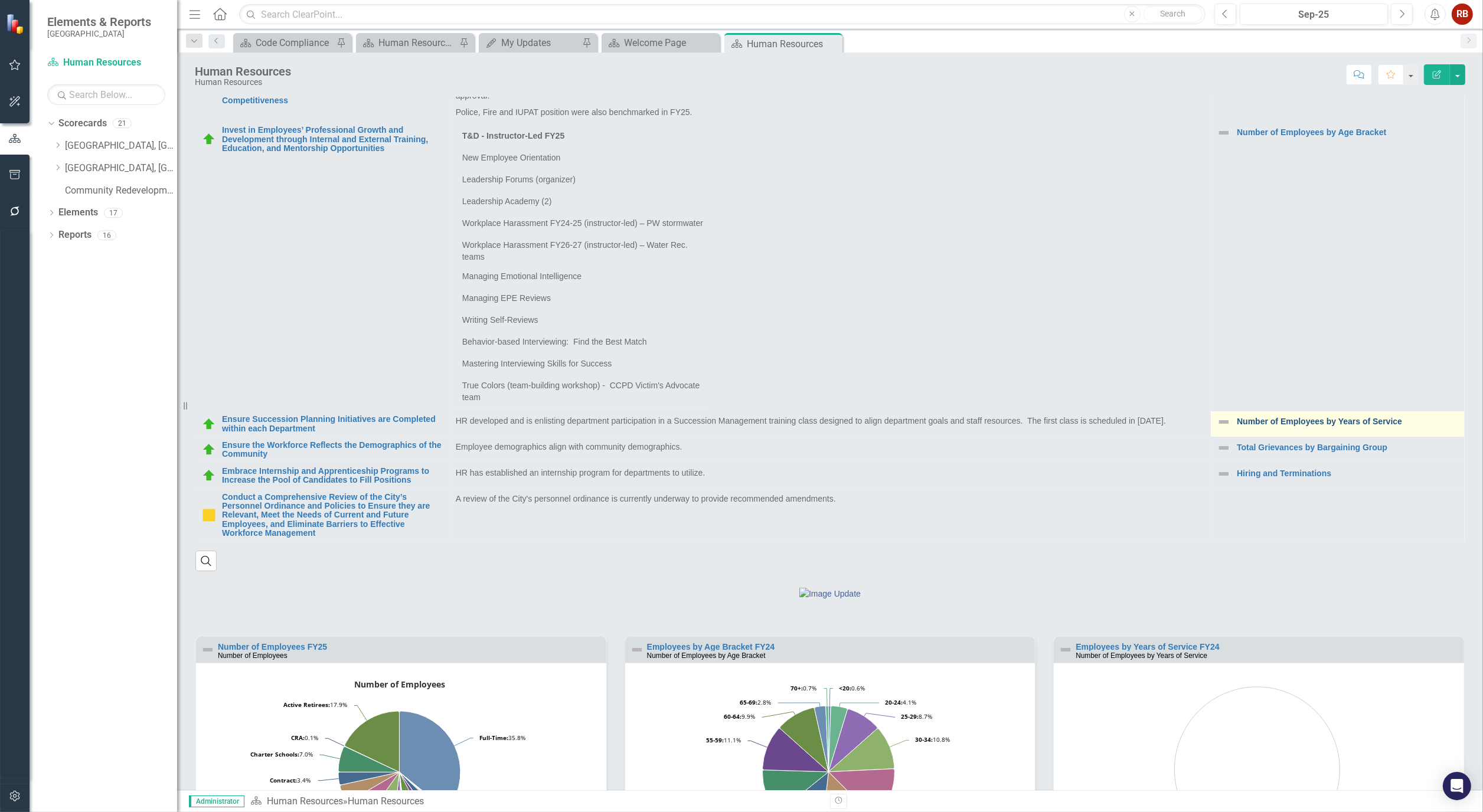
click at [1289, 426] on link "Number of Employees by Years of Service" at bounding box center [1347, 422] width 221 height 9
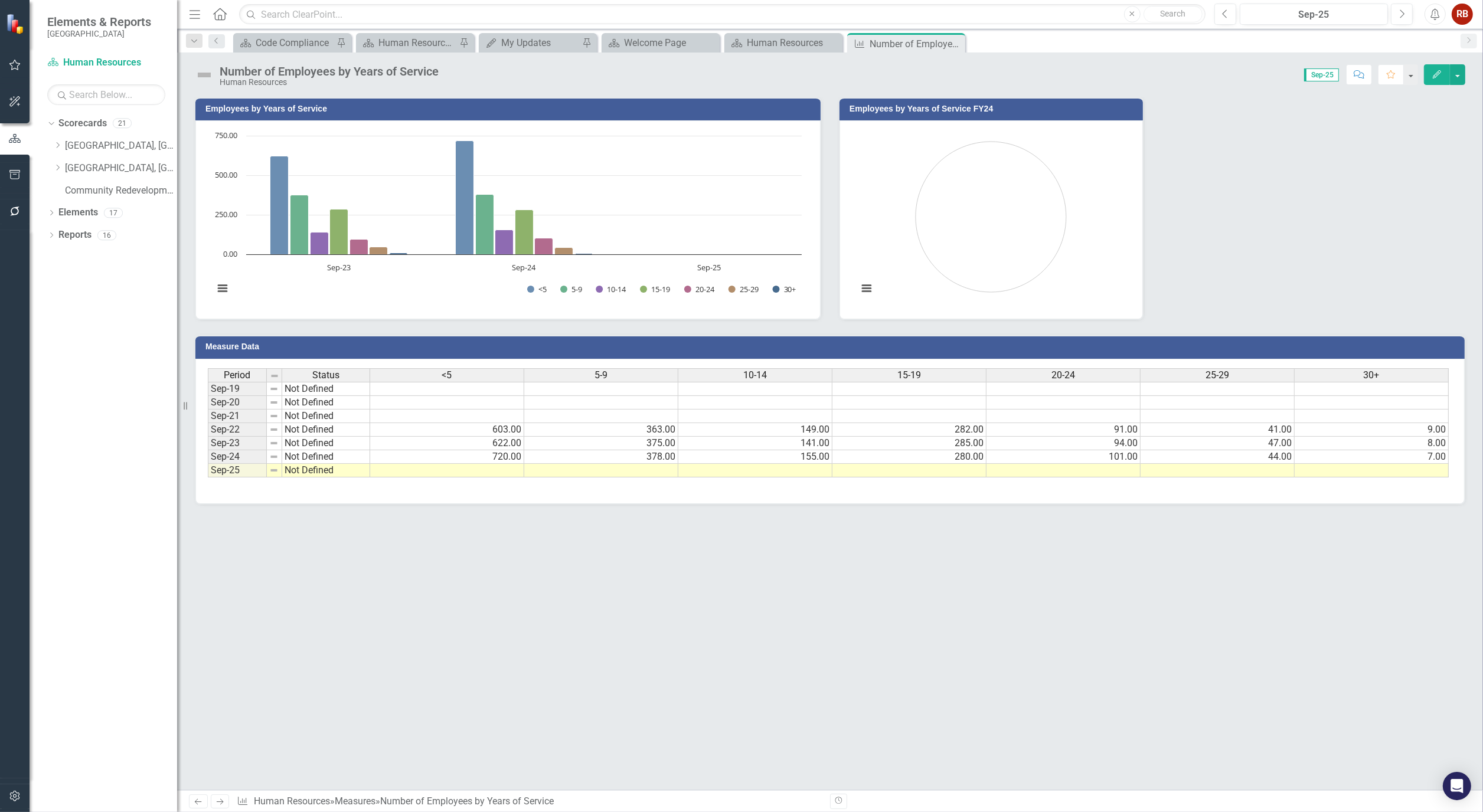
click at [449, 469] on td at bounding box center [447, 470] width 154 height 14
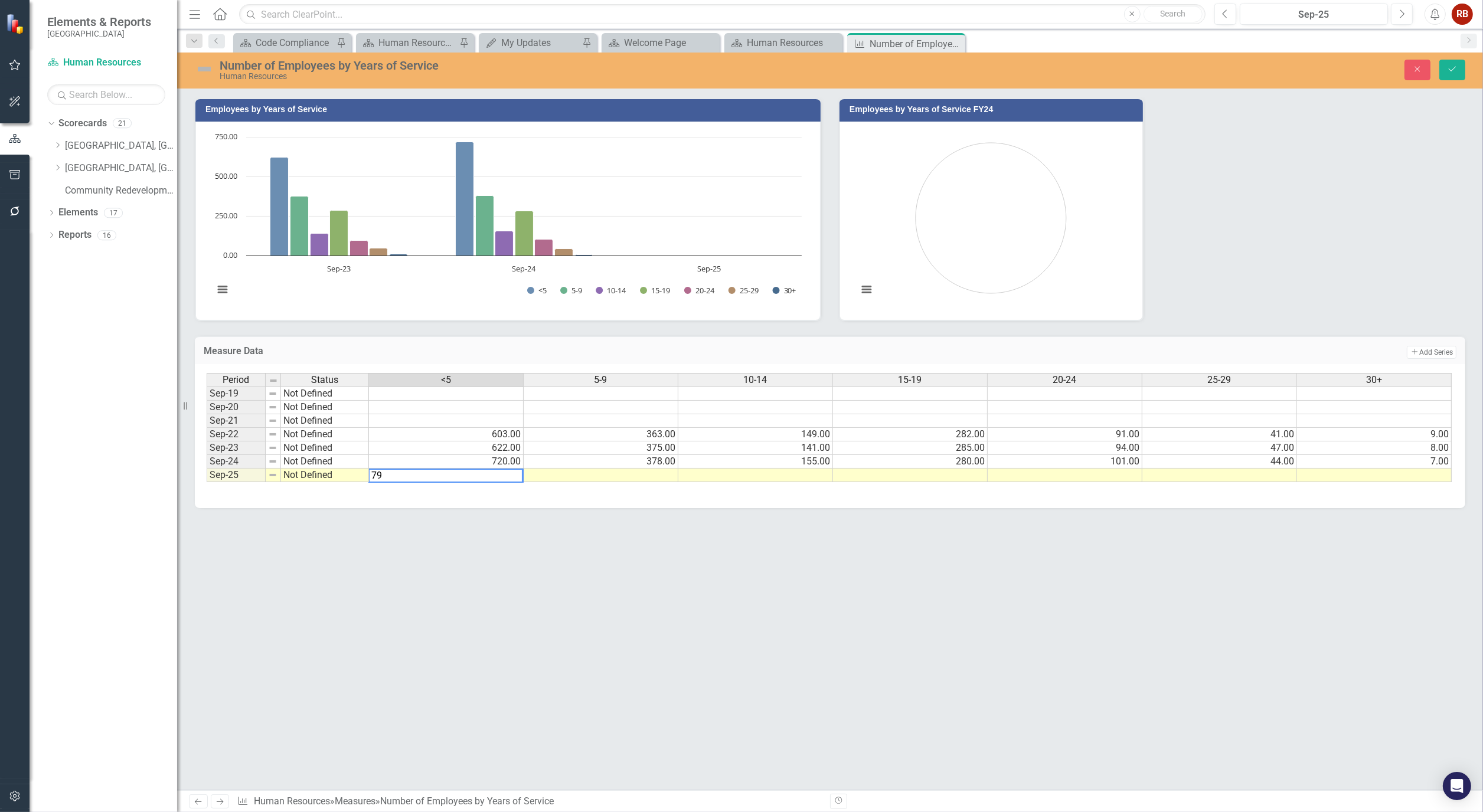
type textarea "791"
type textarea "361"
type textarea "214"
type textarea "226"
type textarea "137"
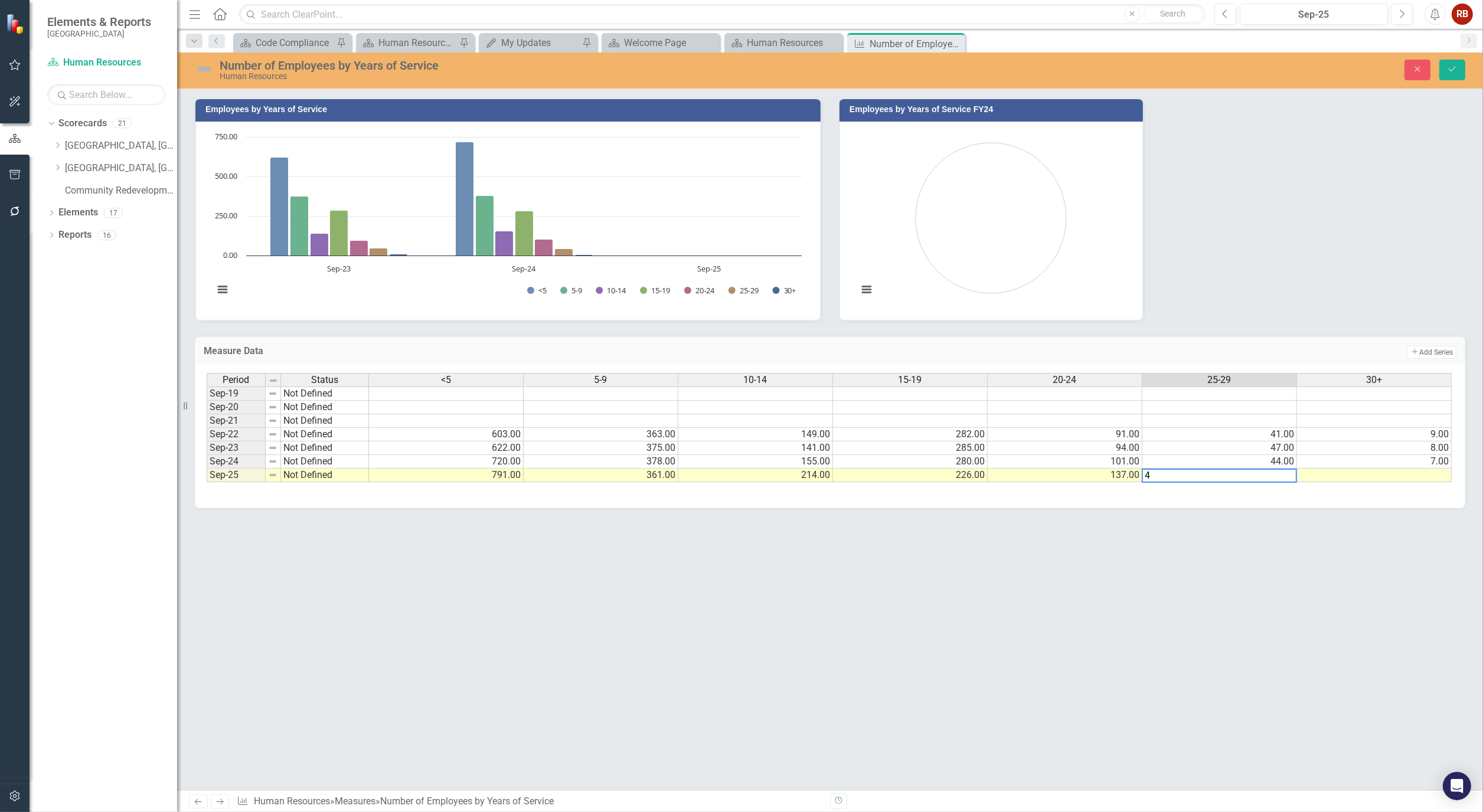
type textarea "47"
type textarea "9"
click at [1446, 71] on button "Save" at bounding box center [1452, 70] width 26 height 20
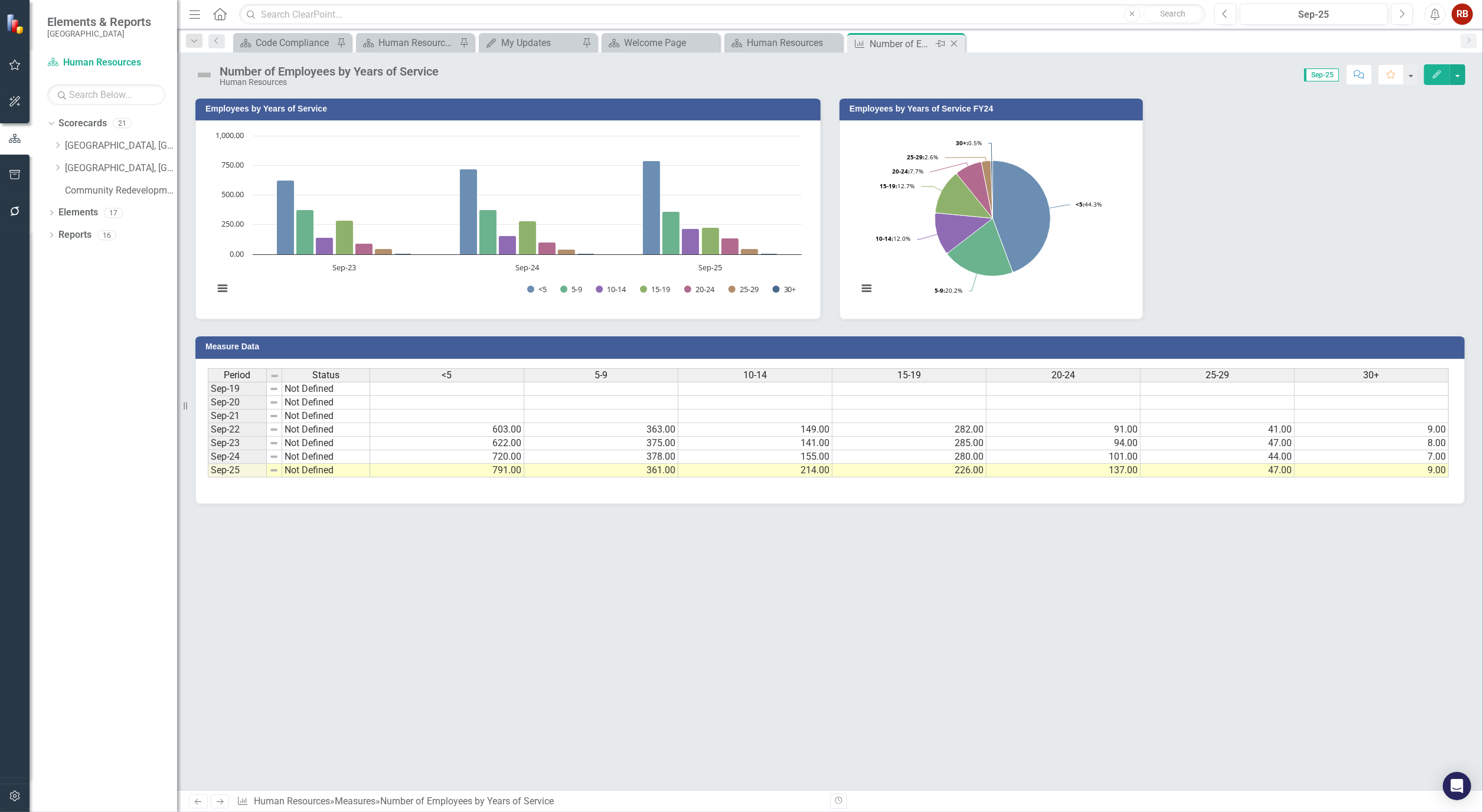
click at [953, 40] on icon "Close" at bounding box center [954, 44] width 12 height 10
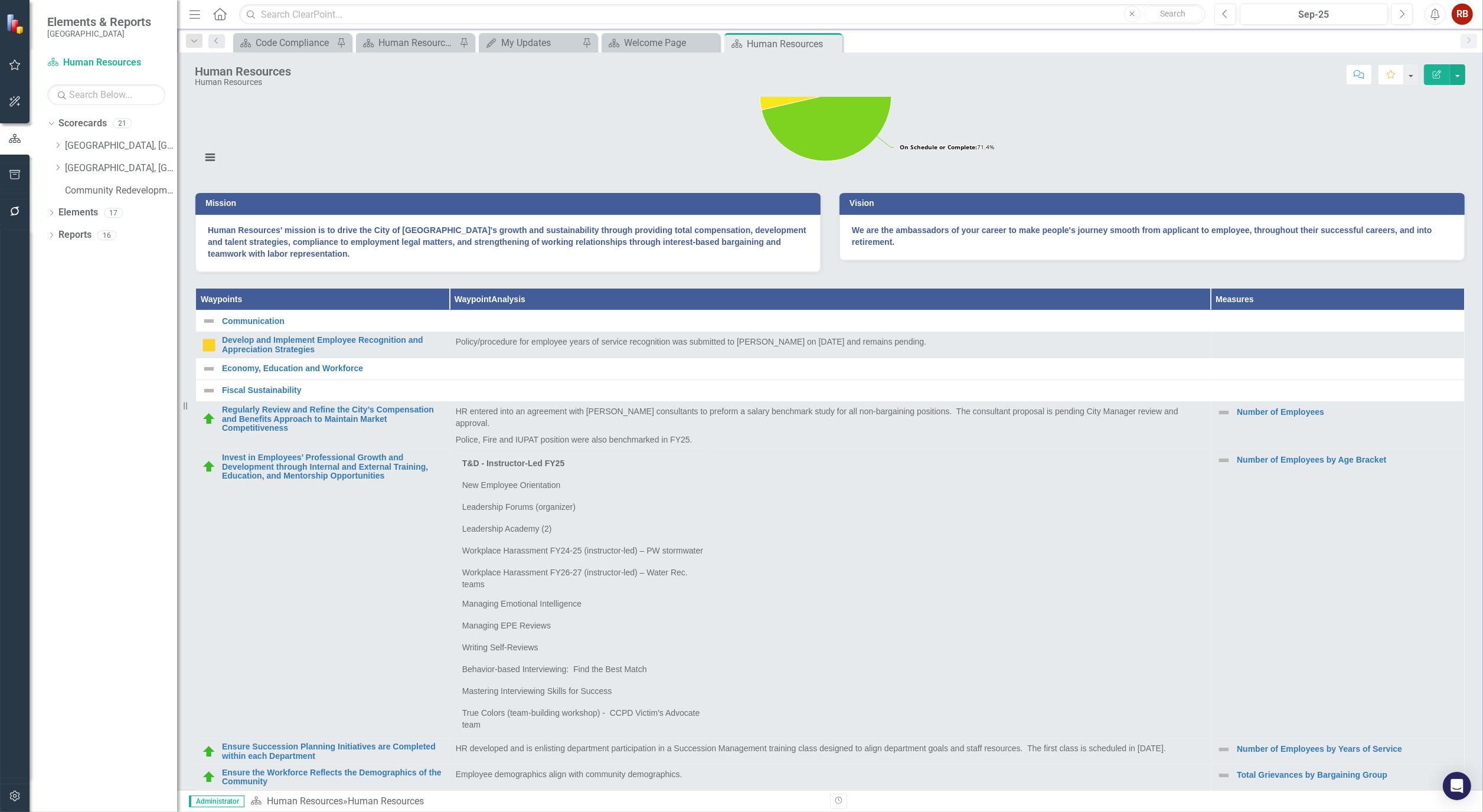
scroll to position [459, 0]
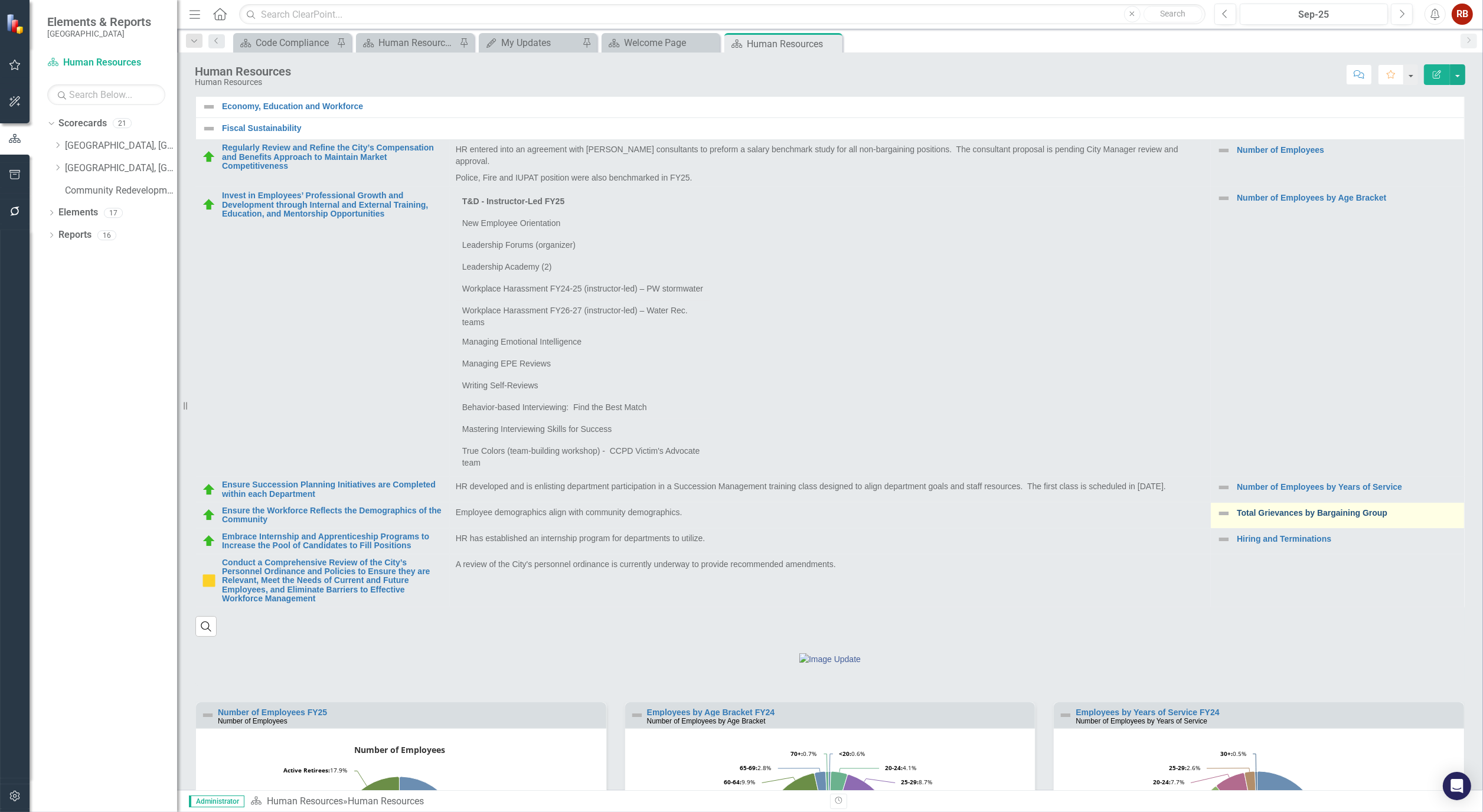
click at [1267, 518] on link "Total Grievances by Bargaining Group" at bounding box center [1347, 513] width 221 height 9
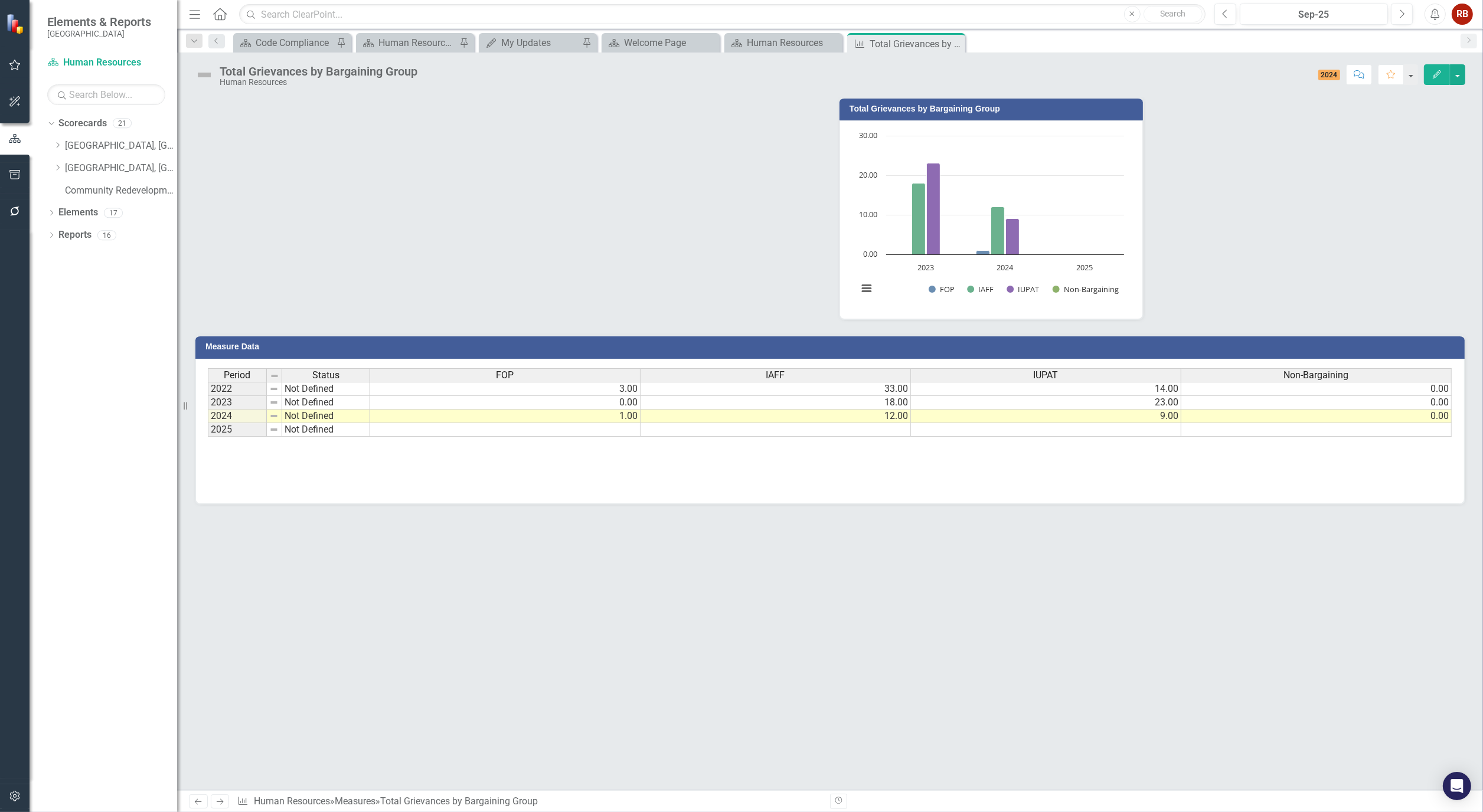
click at [562, 432] on td at bounding box center [505, 429] width 271 height 14
type textarea "0"
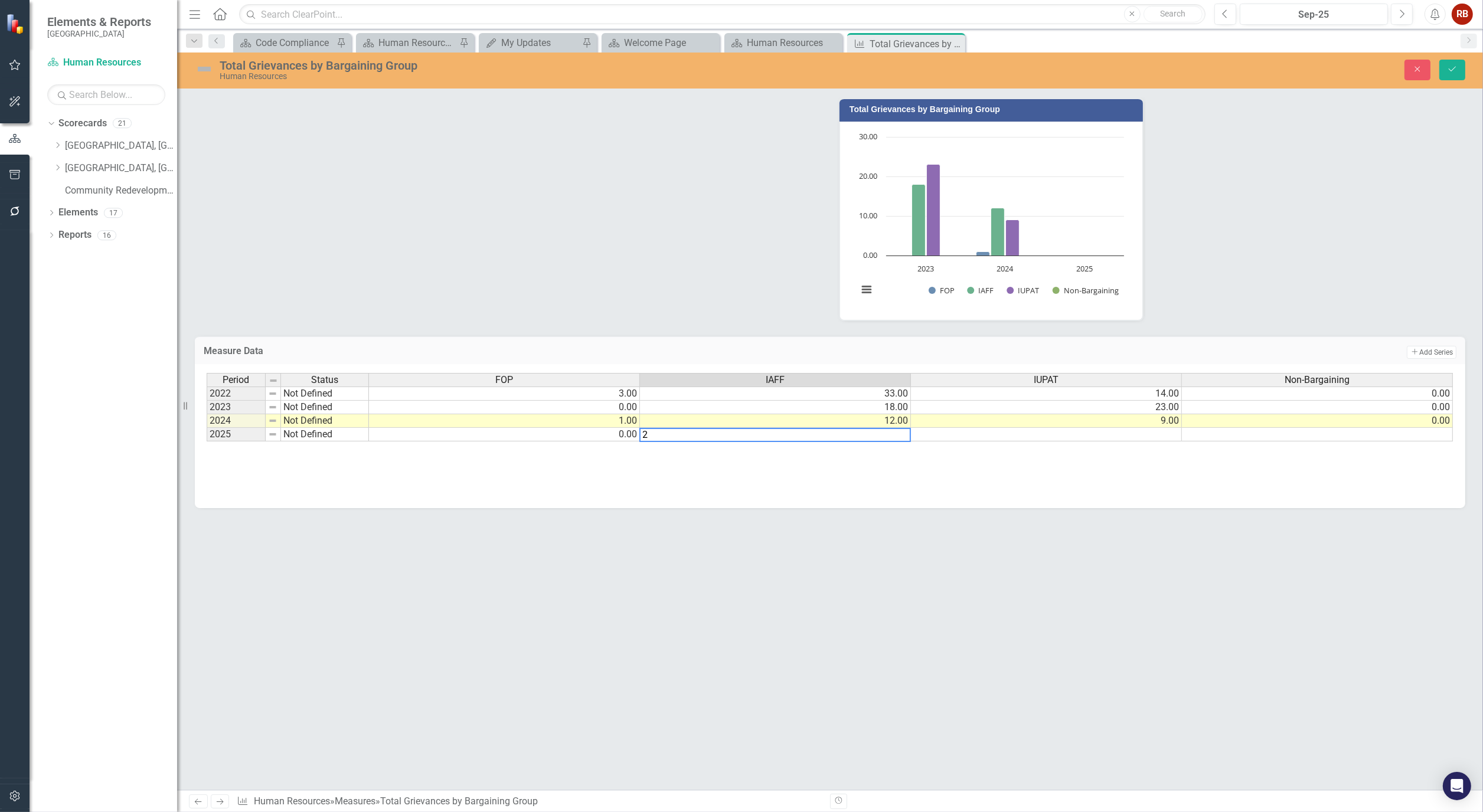
type textarea "20"
type textarea "21"
type textarea "0"
click at [1452, 70] on icon "Save" at bounding box center [1452, 69] width 11 height 8
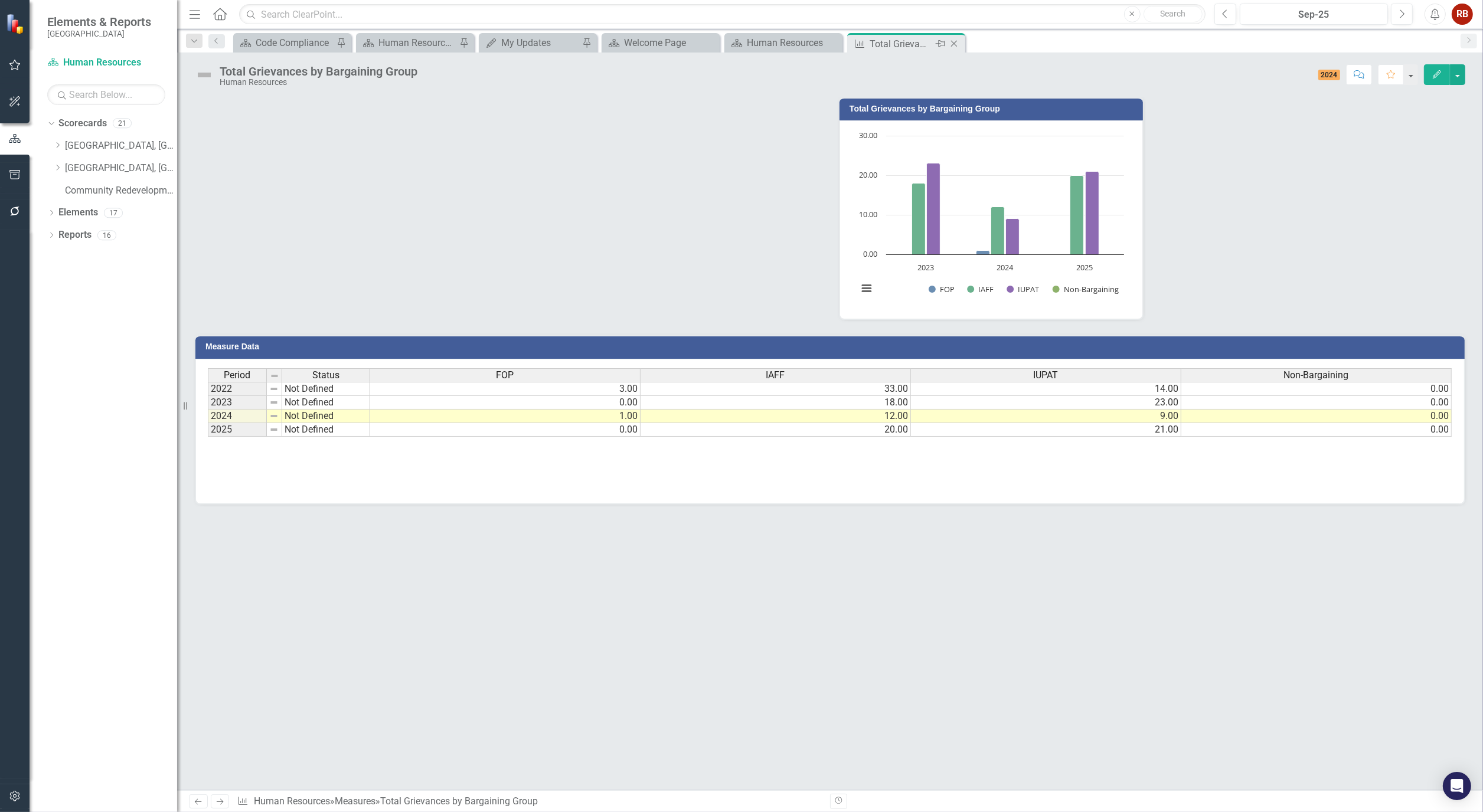
click at [954, 40] on icon "Close" at bounding box center [954, 44] width 12 height 10
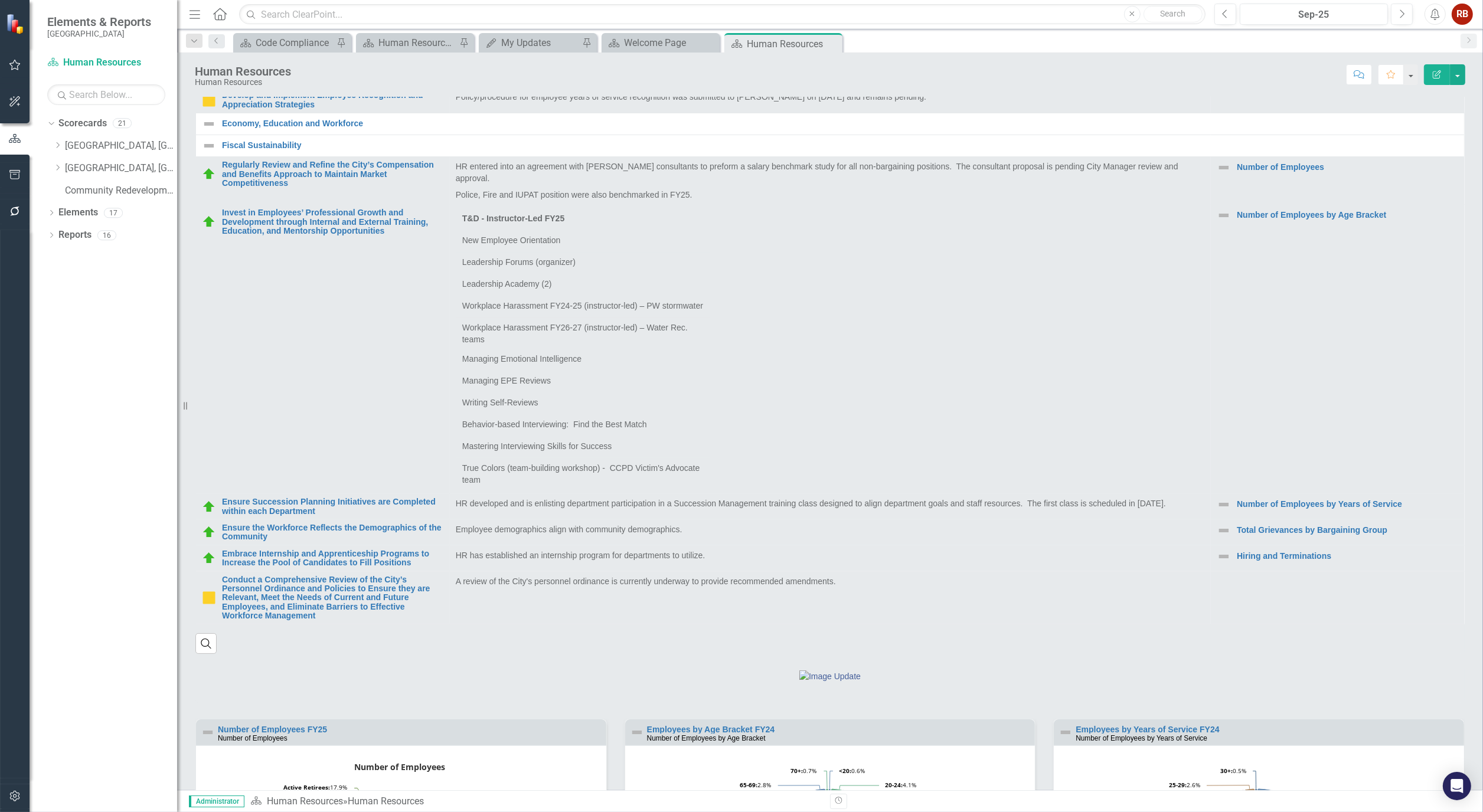
scroll to position [459, 0]
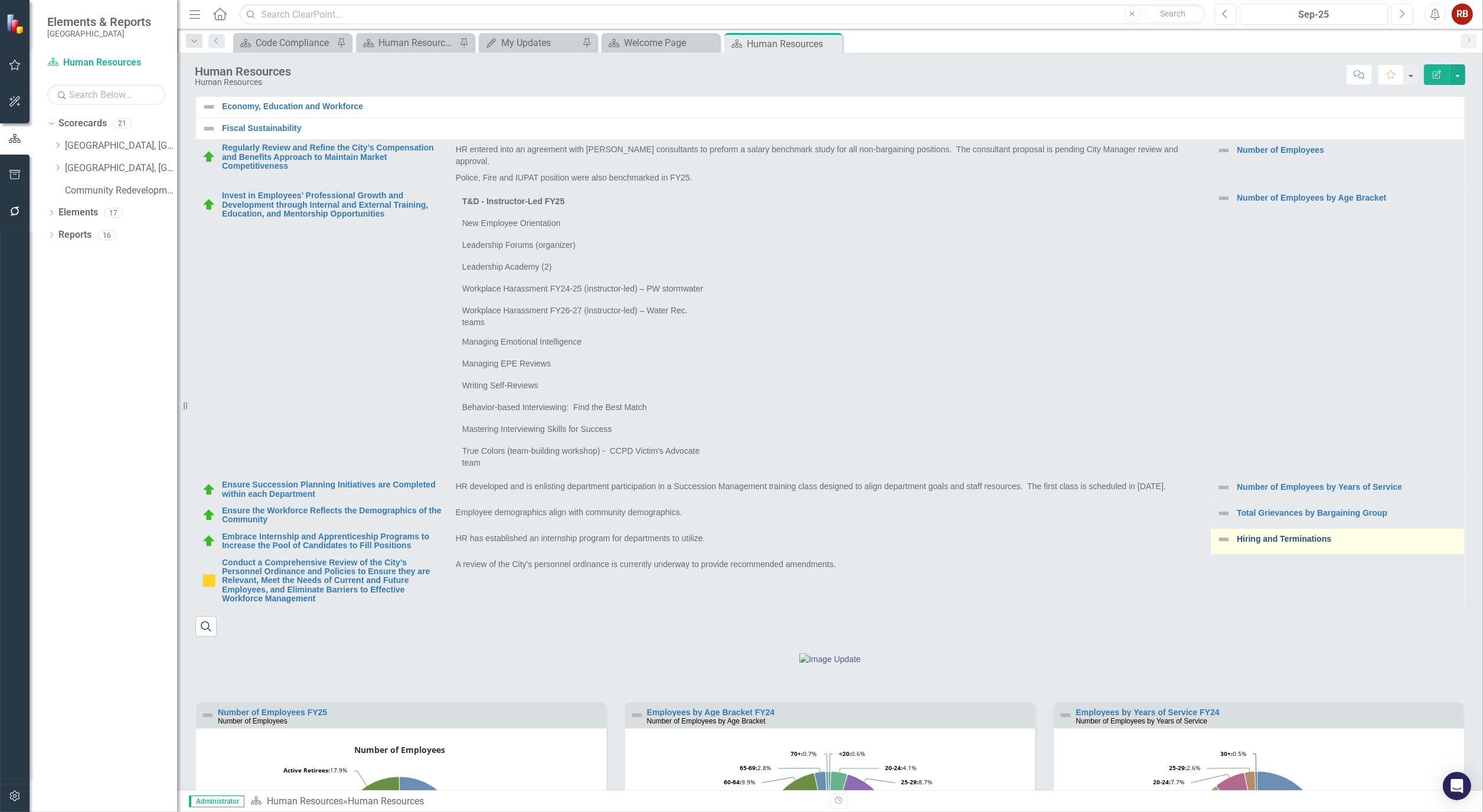
click at [1290, 543] on link "Hiring and Terminations" at bounding box center [1347, 539] width 221 height 9
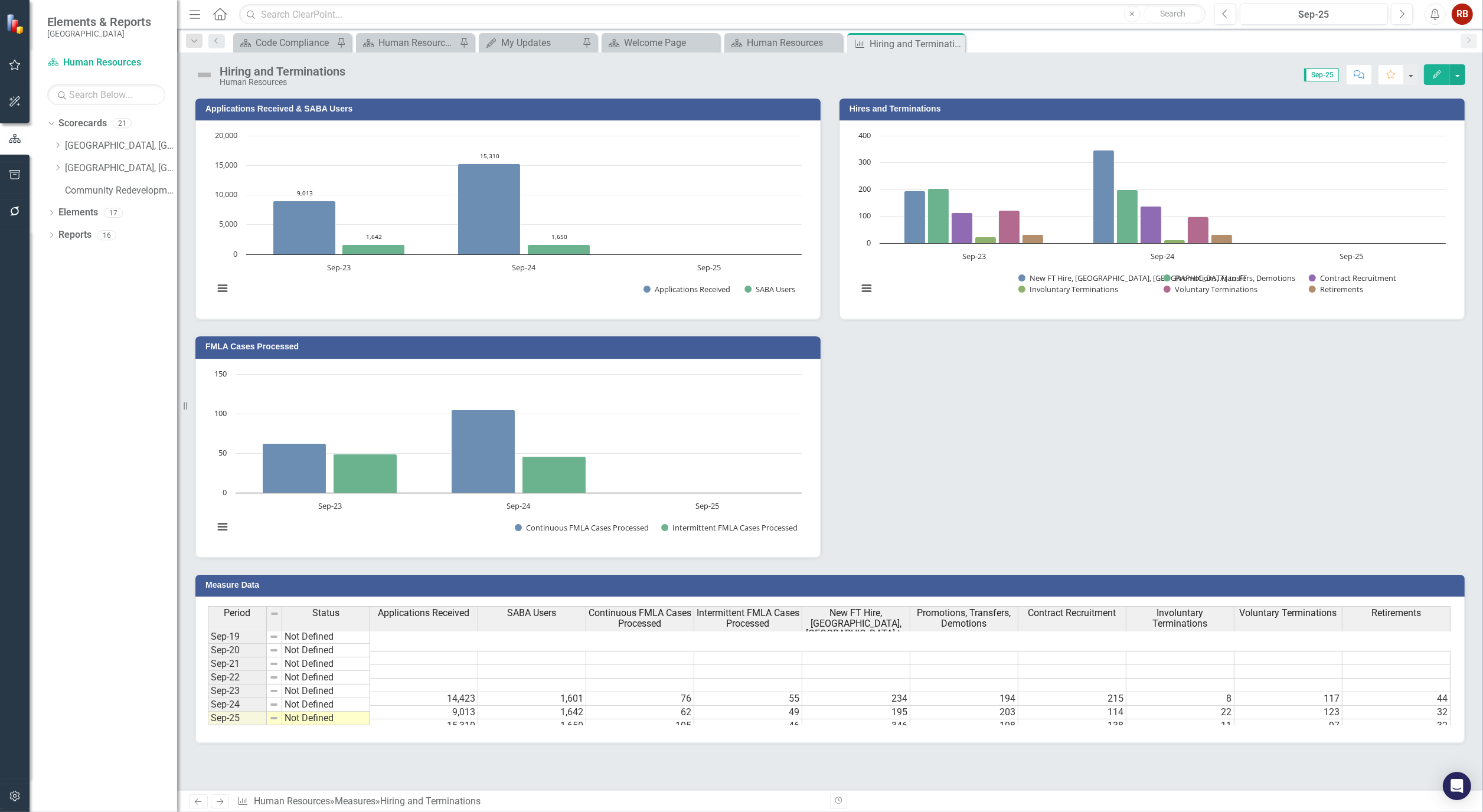
click at [440, 733] on td at bounding box center [424, 739] width 108 height 14
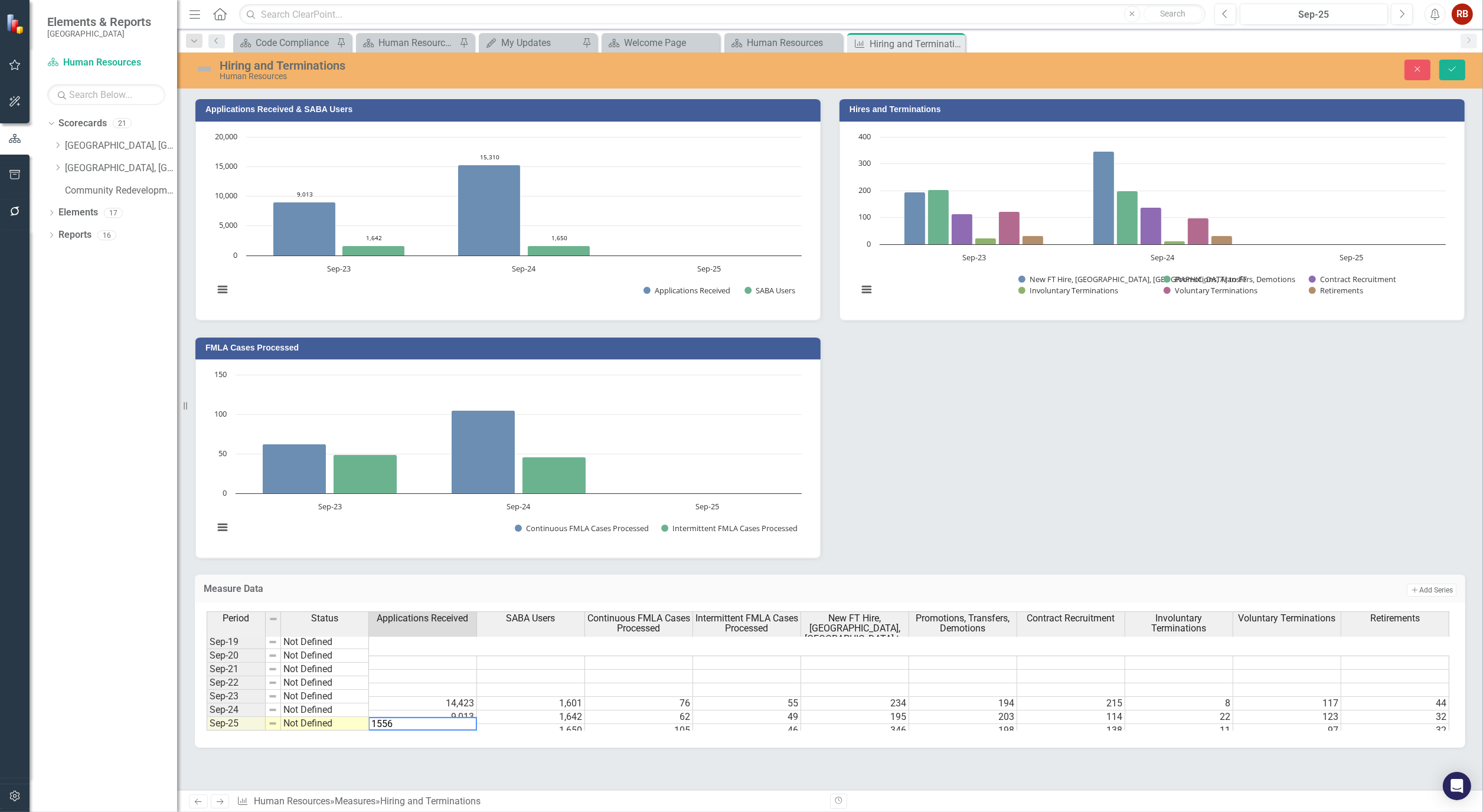
type textarea "15566"
type textarea "1650"
type textarea "142"
type textarea "270"
type textarea "291"
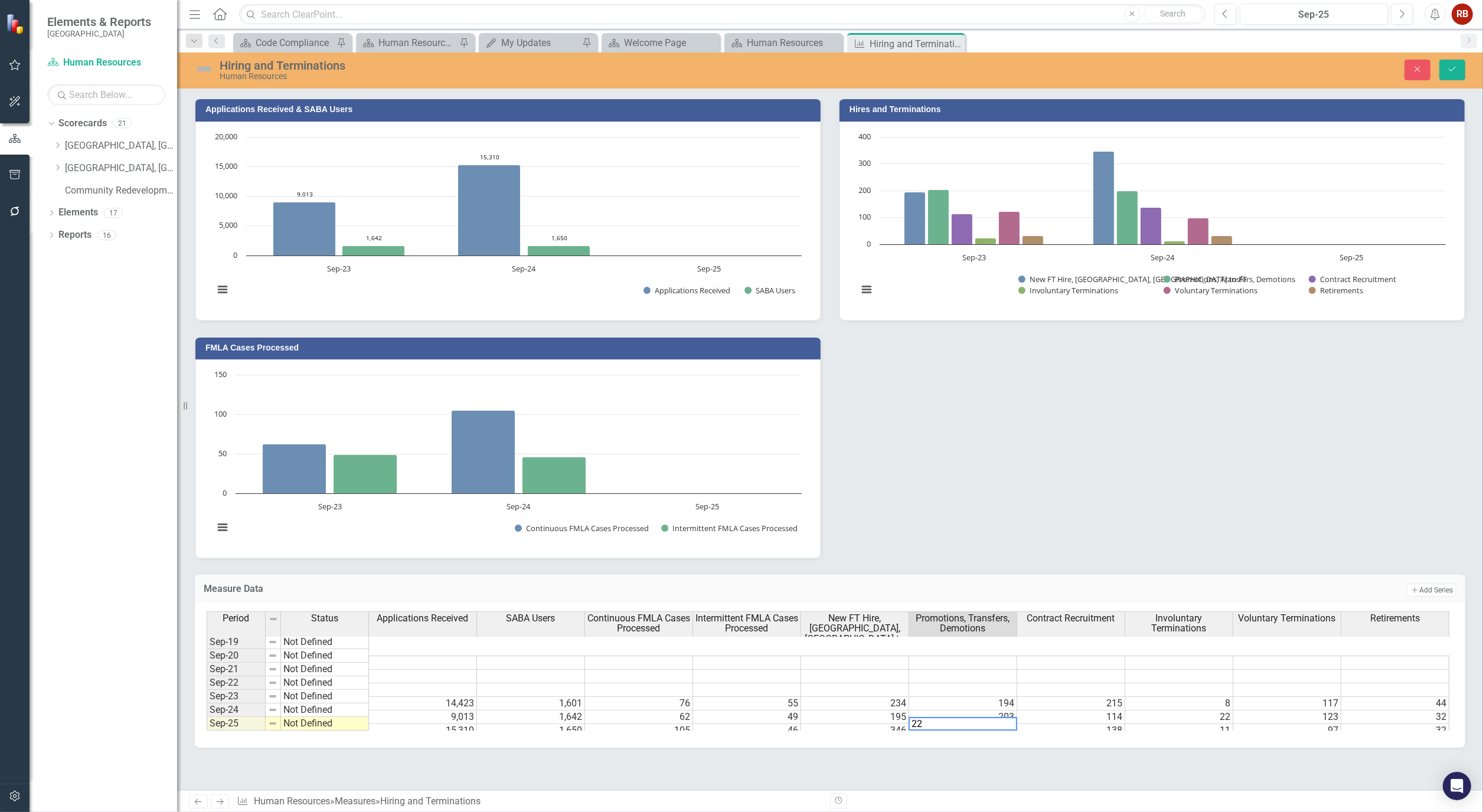
type textarea "222"
type textarea "131"
type textarea "21"
type textarea "135"
type textarea "38"
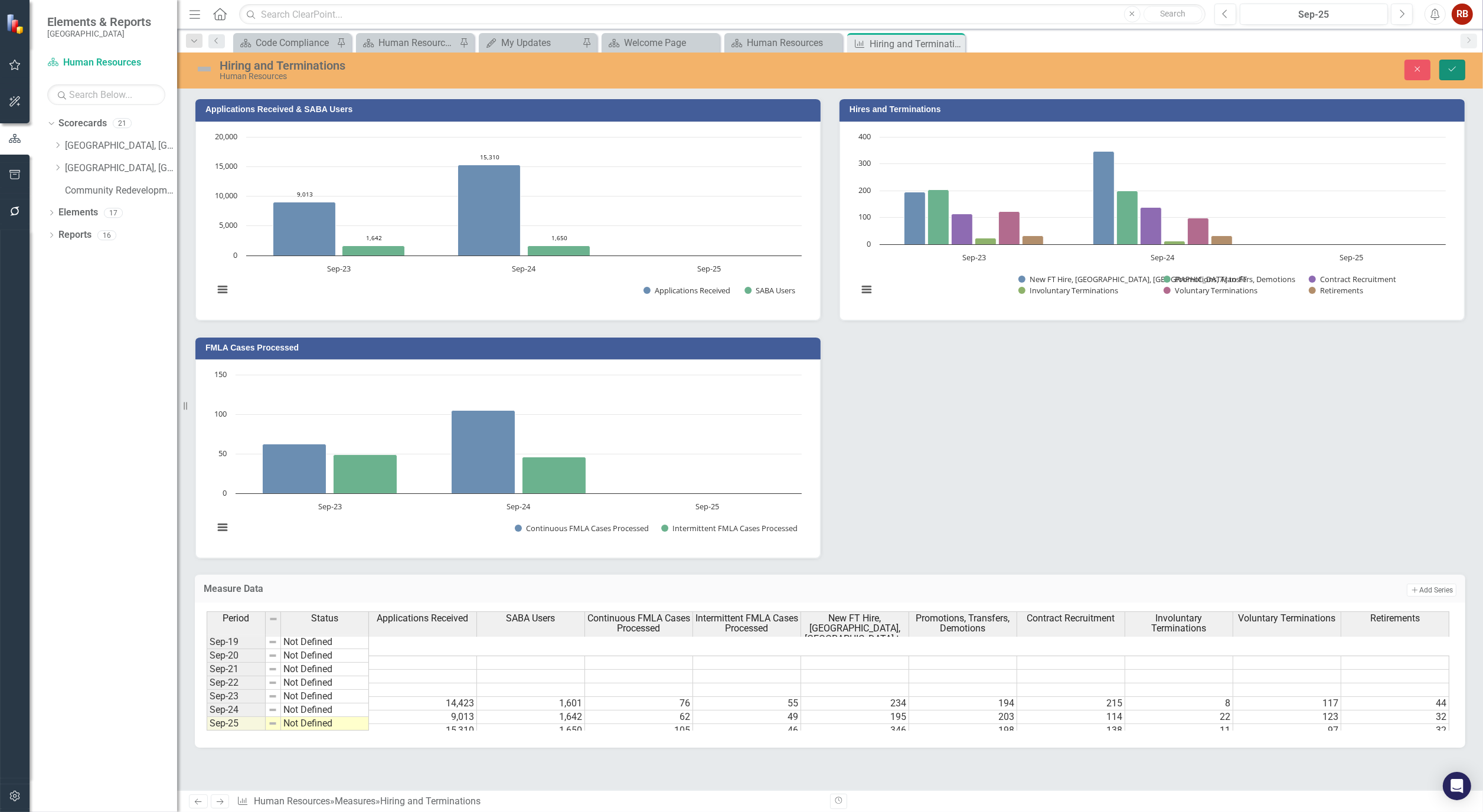
click at [1450, 72] on icon "Save" at bounding box center [1452, 69] width 11 height 8
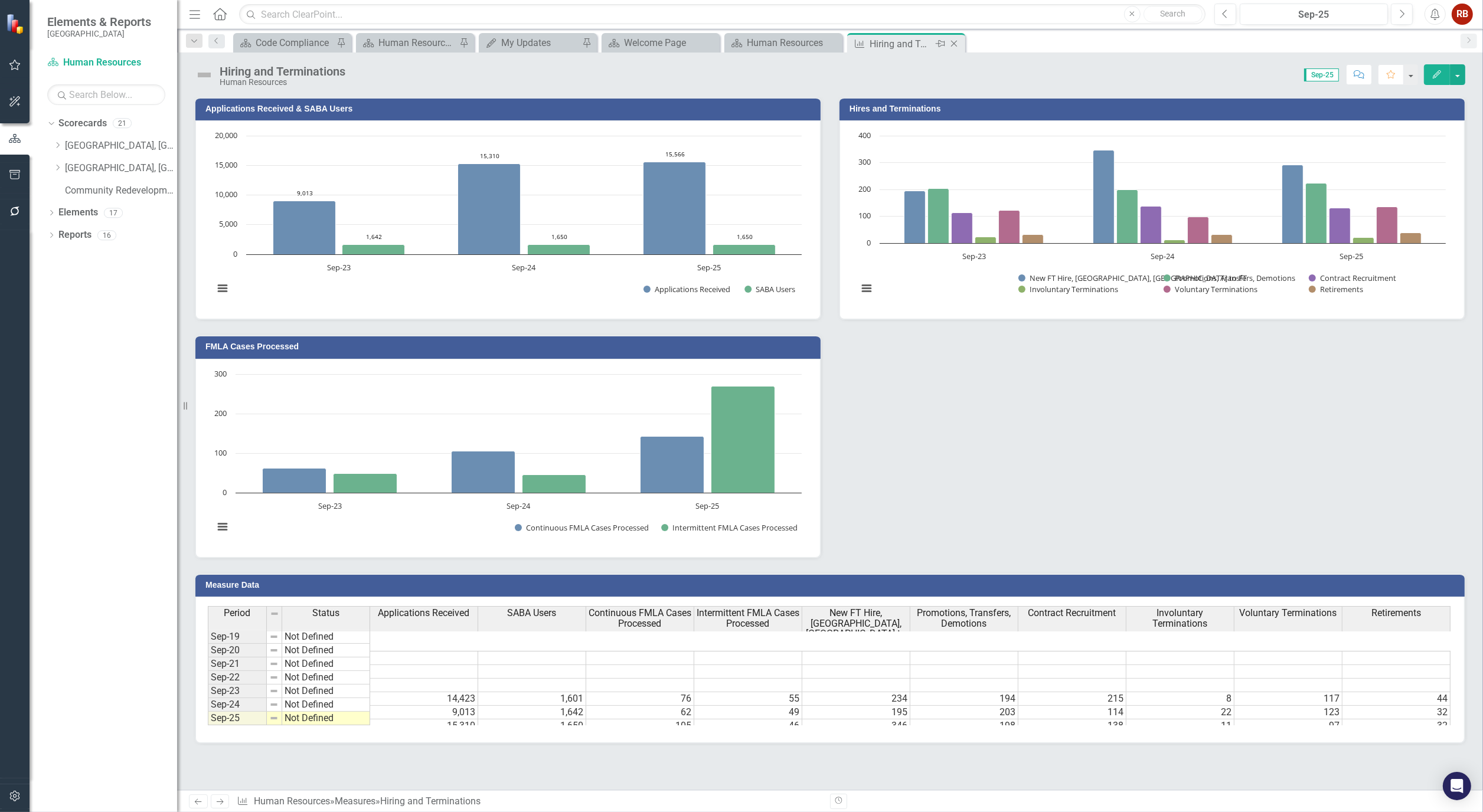
click at [954, 41] on icon "Close" at bounding box center [954, 44] width 12 height 10
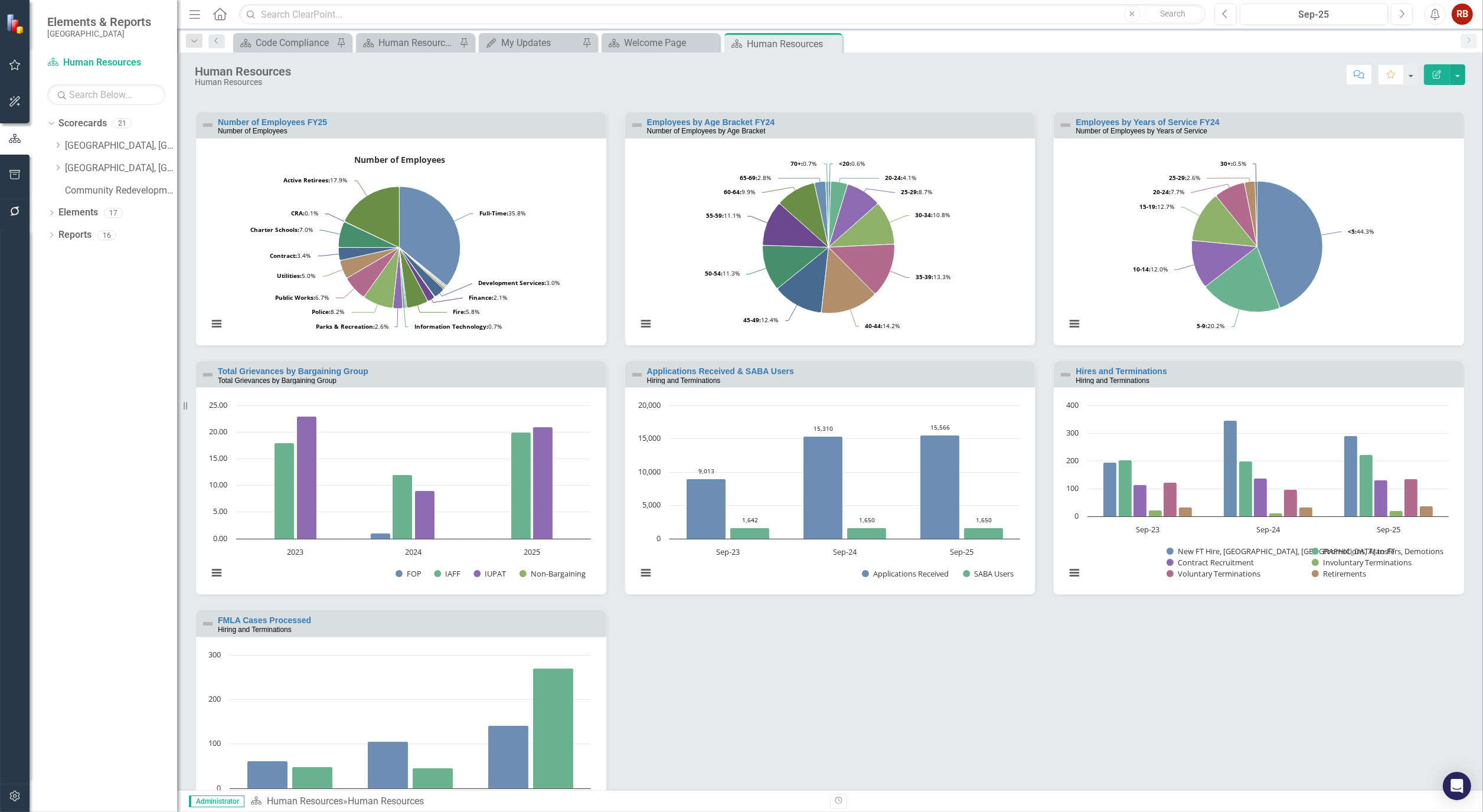
scroll to position [1216, 0]
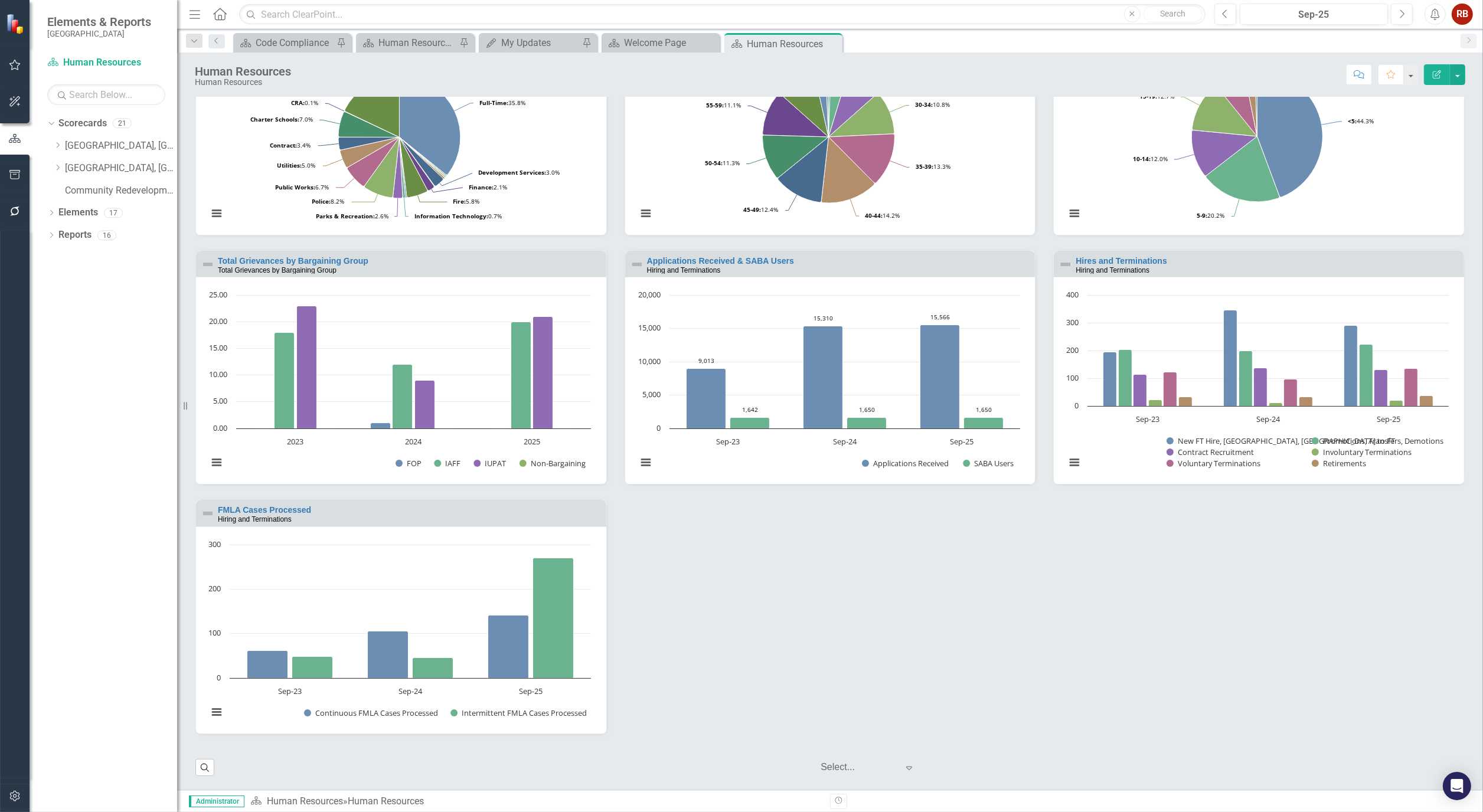
drag, startPoint x: 833, startPoint y: 43, endPoint x: 764, endPoint y: 52, distance: 69.6
click at [0, 0] on icon "Close" at bounding box center [0, 0] width 0 height 0
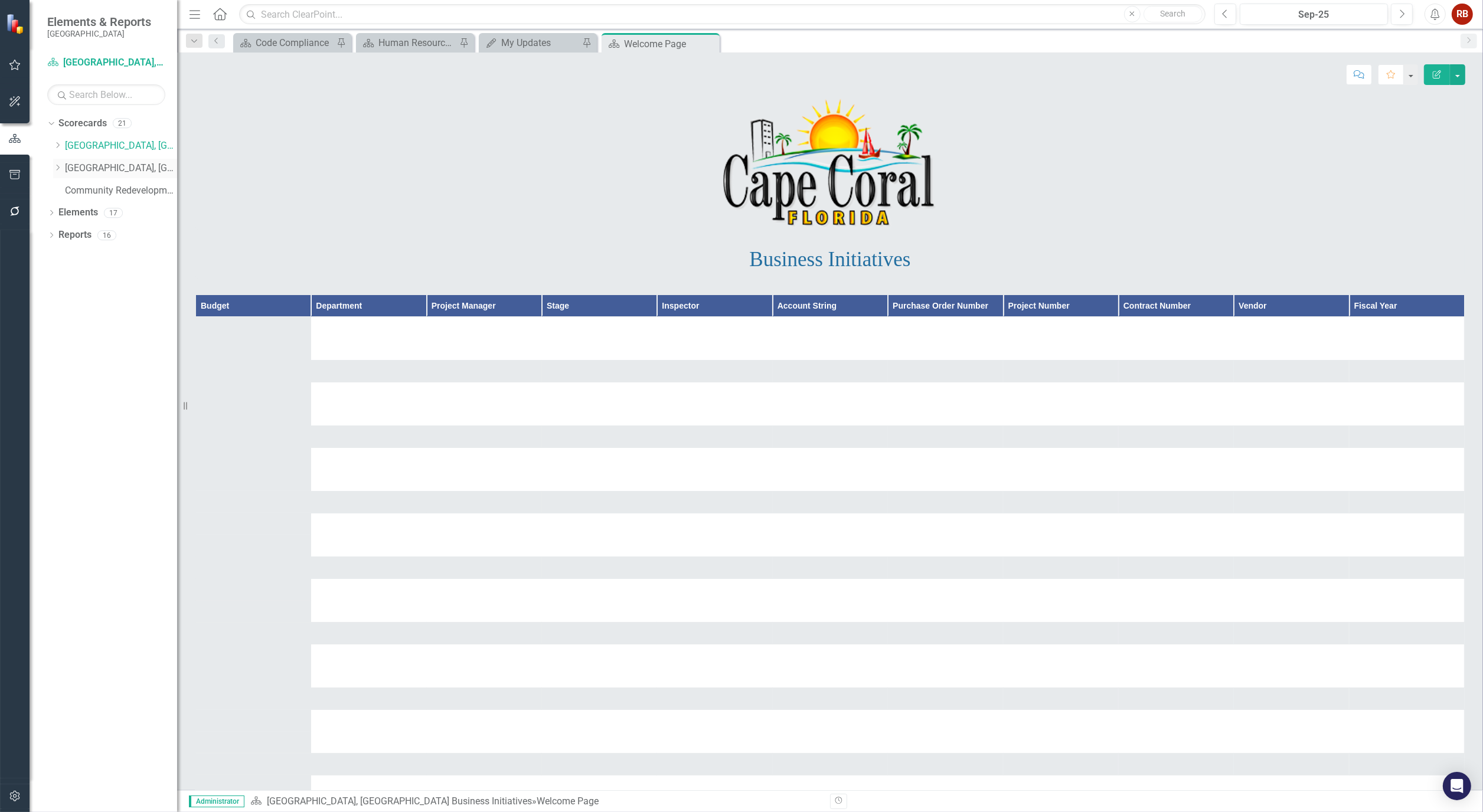
click at [60, 168] on icon "Dropdown" at bounding box center [58, 168] width 9 height 7
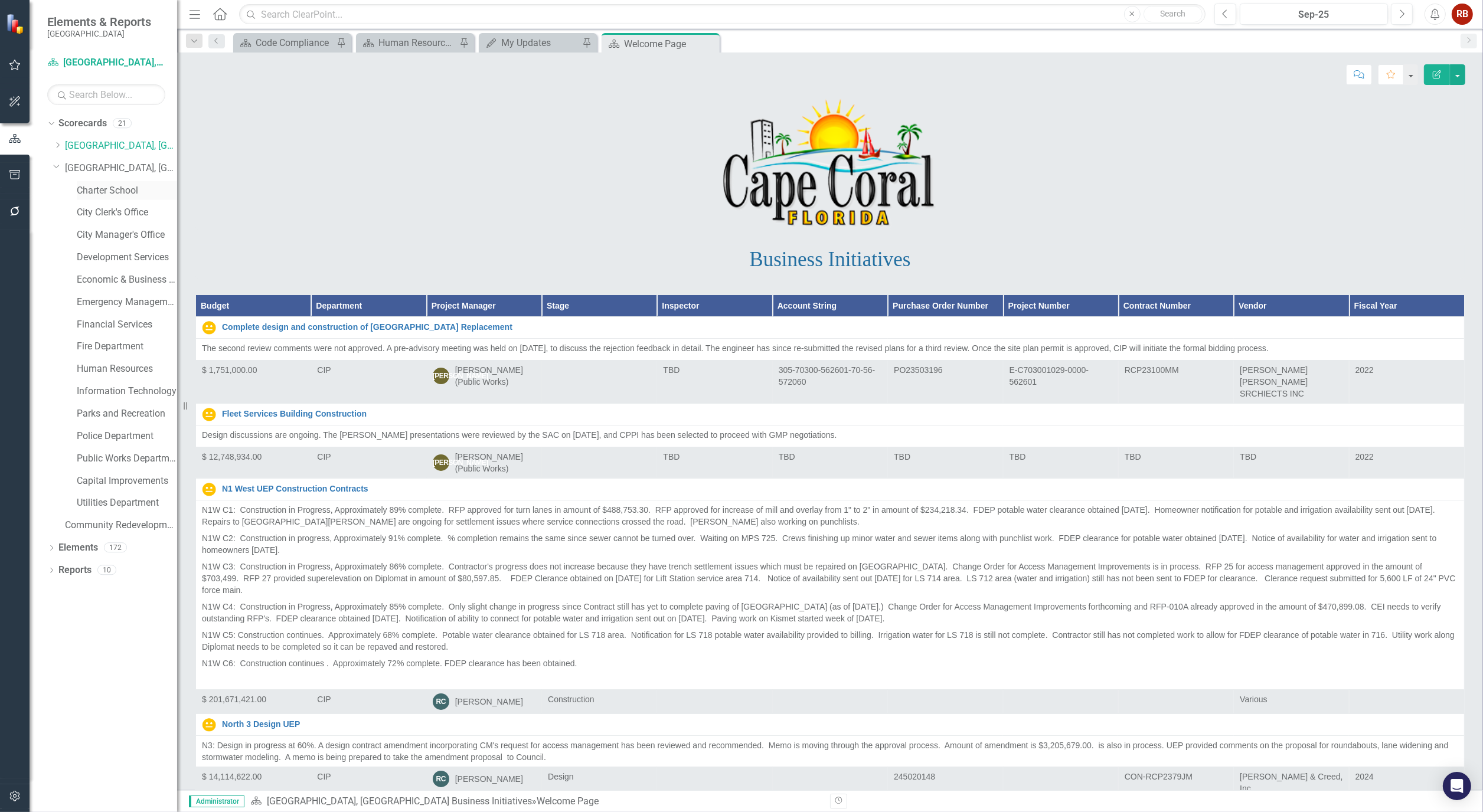
click at [106, 191] on link "Charter School" at bounding box center [127, 191] width 100 height 14
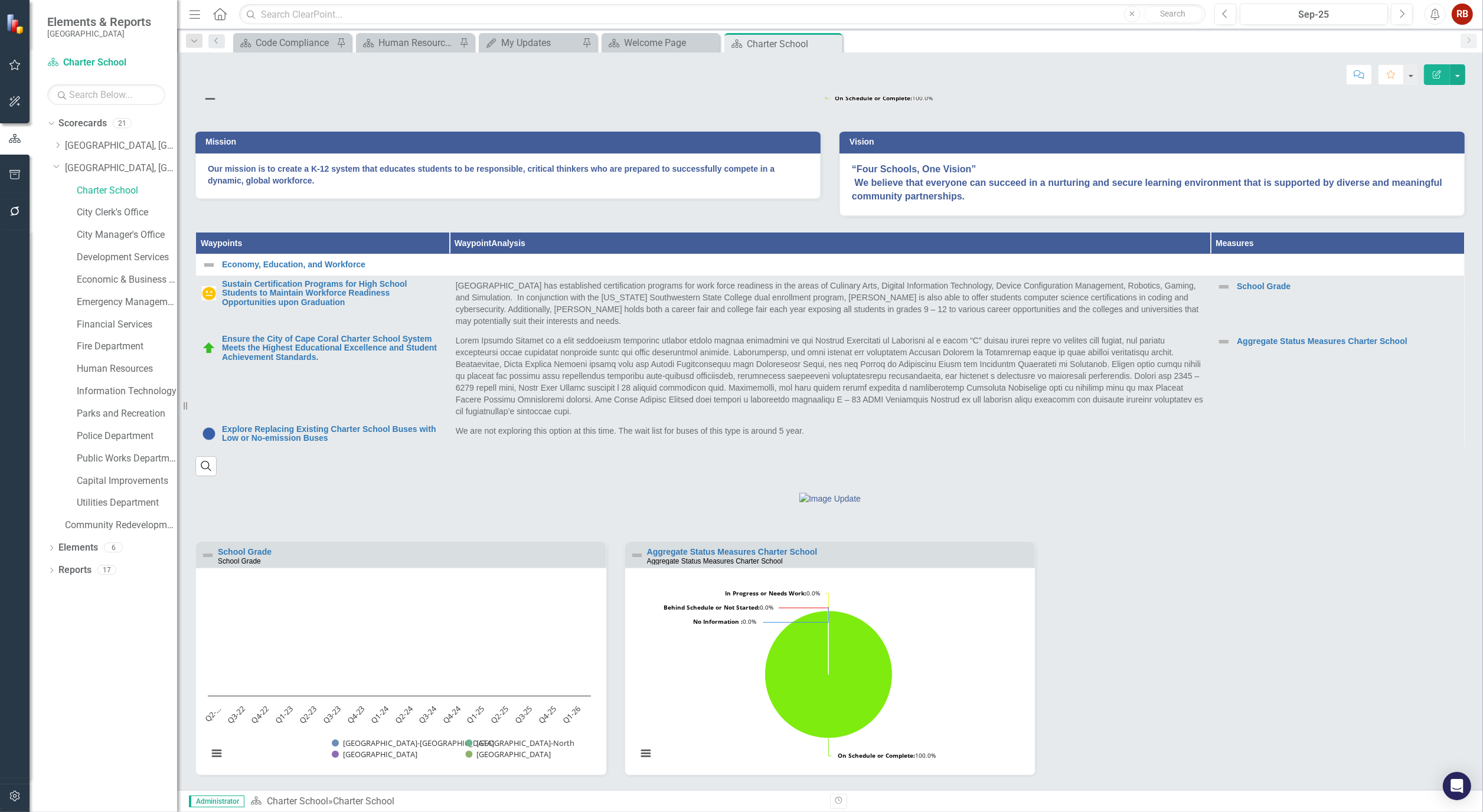
scroll to position [362, 0]
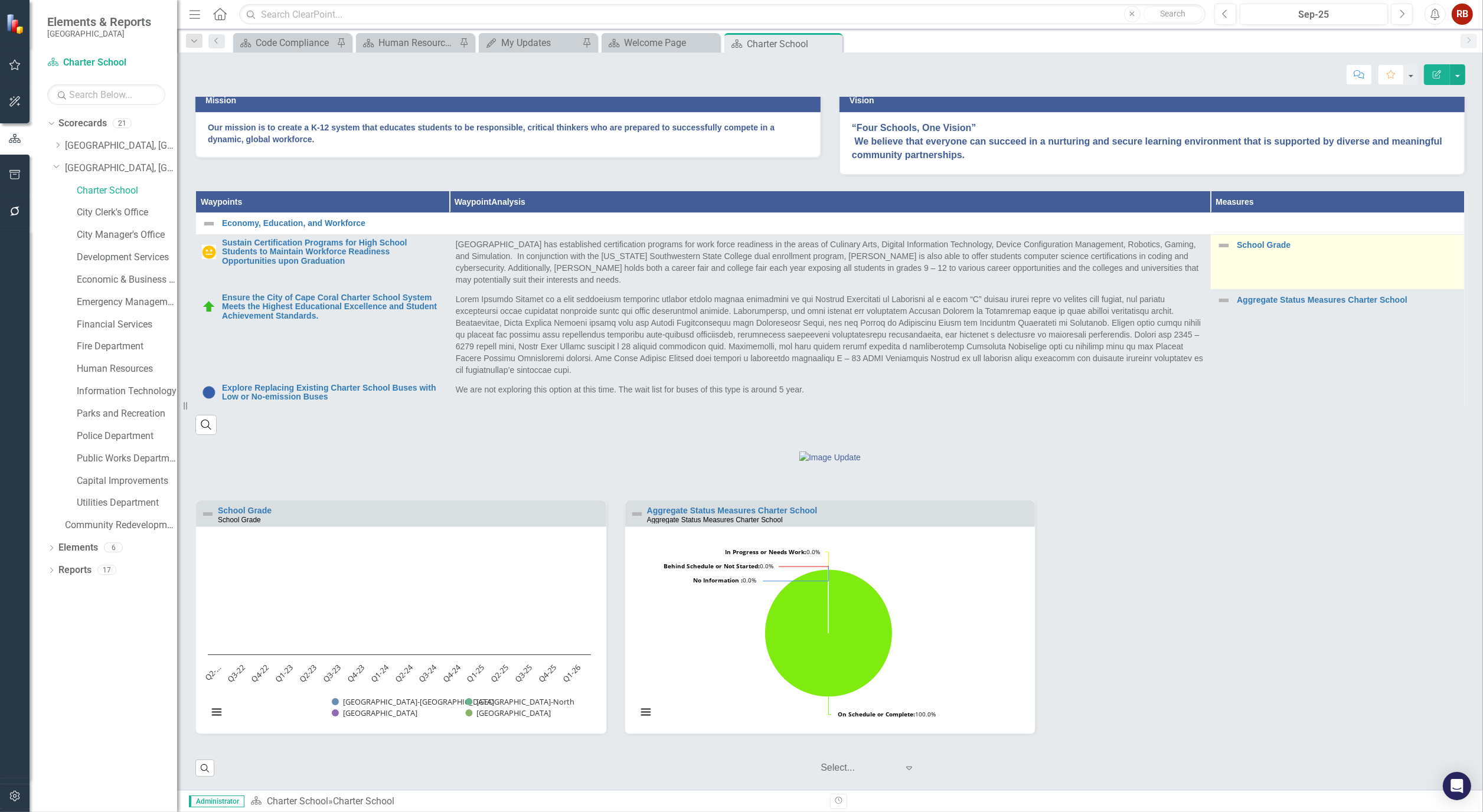
click at [1247, 239] on div "School Grade" at bounding box center [1337, 246] width 241 height 14
click at [1248, 245] on link "School Grade" at bounding box center [1347, 245] width 221 height 9
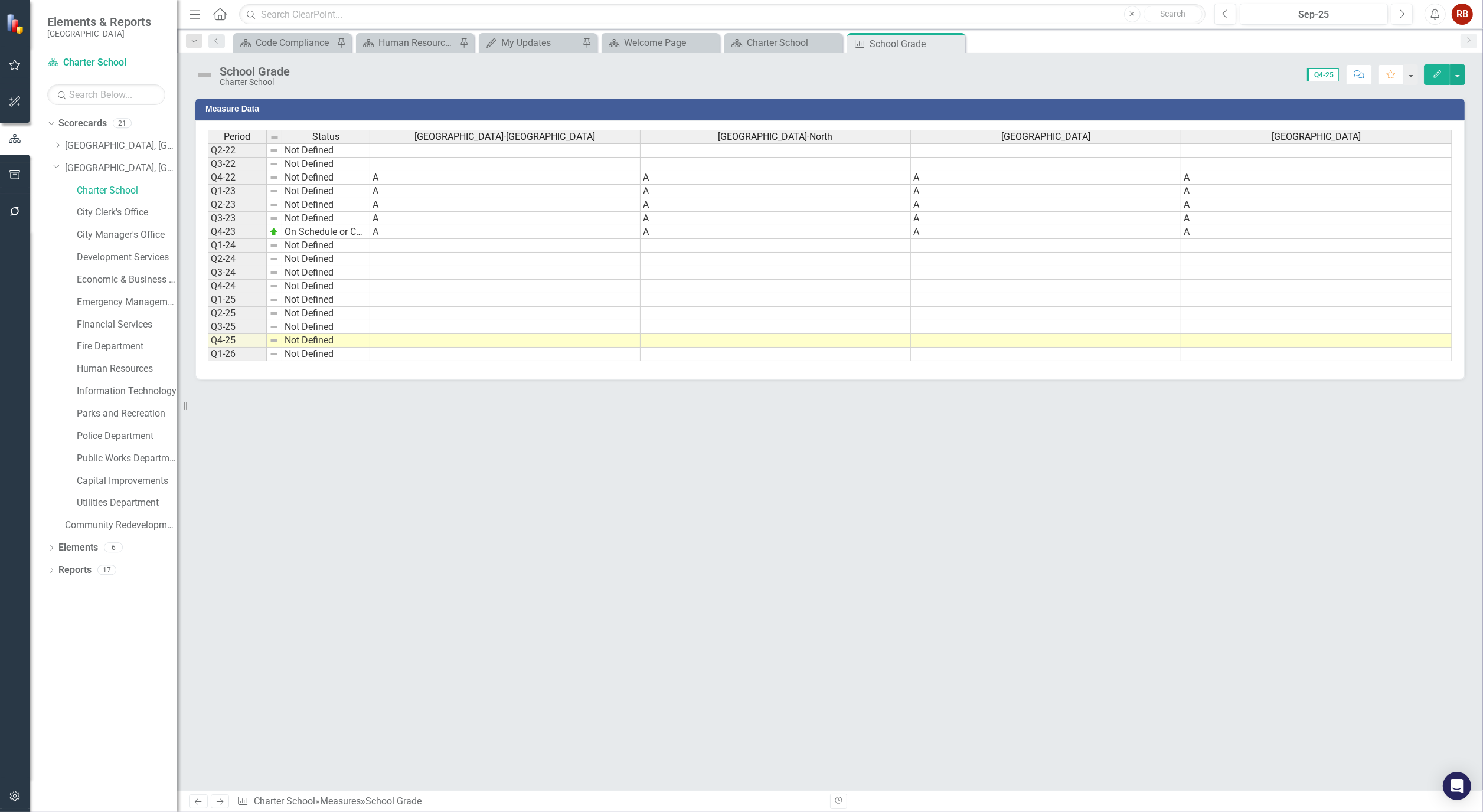
click at [1436, 73] on icon "Edit" at bounding box center [1437, 74] width 11 height 8
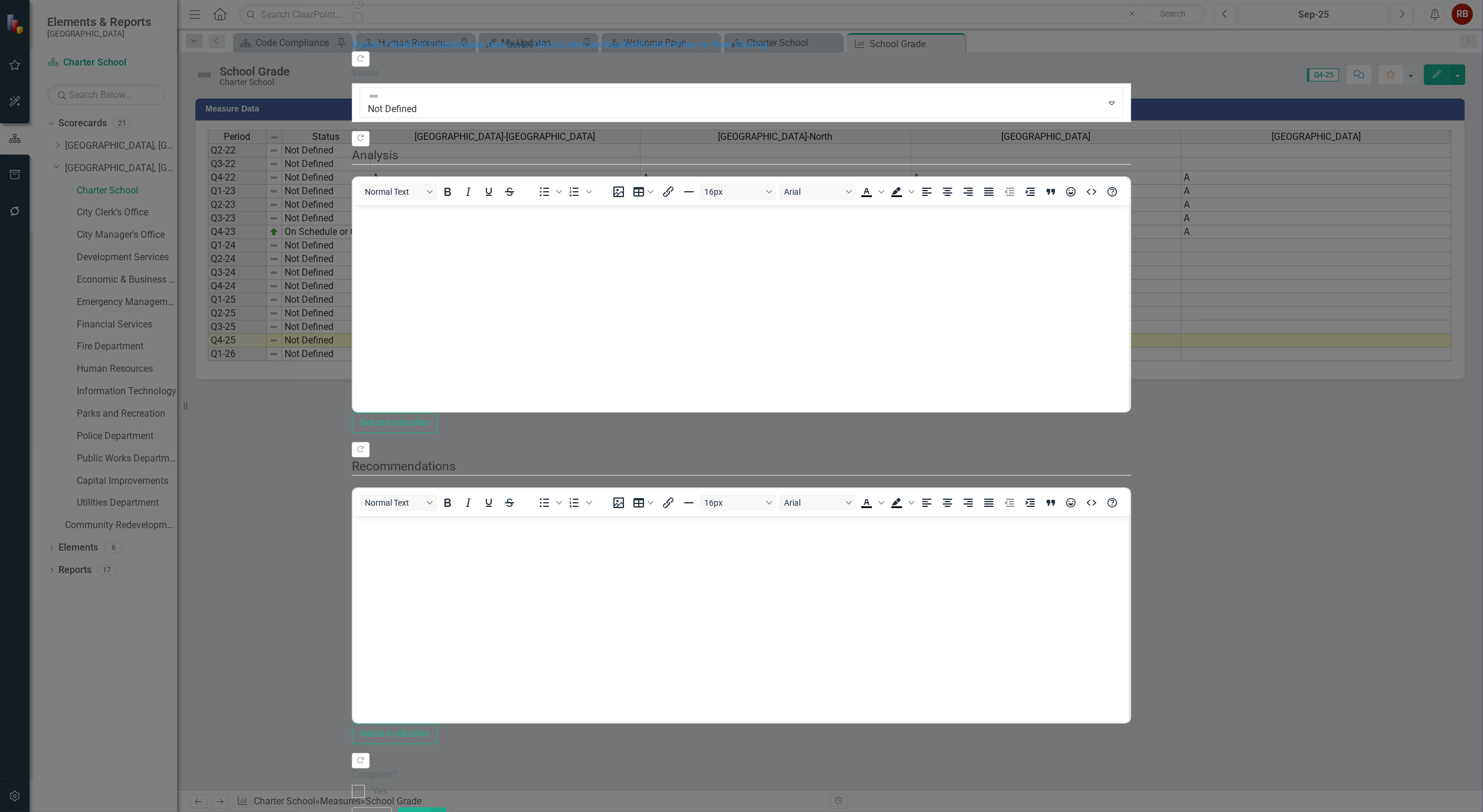
click at [506, 50] on link "Series" at bounding box center [520, 44] width 27 height 11
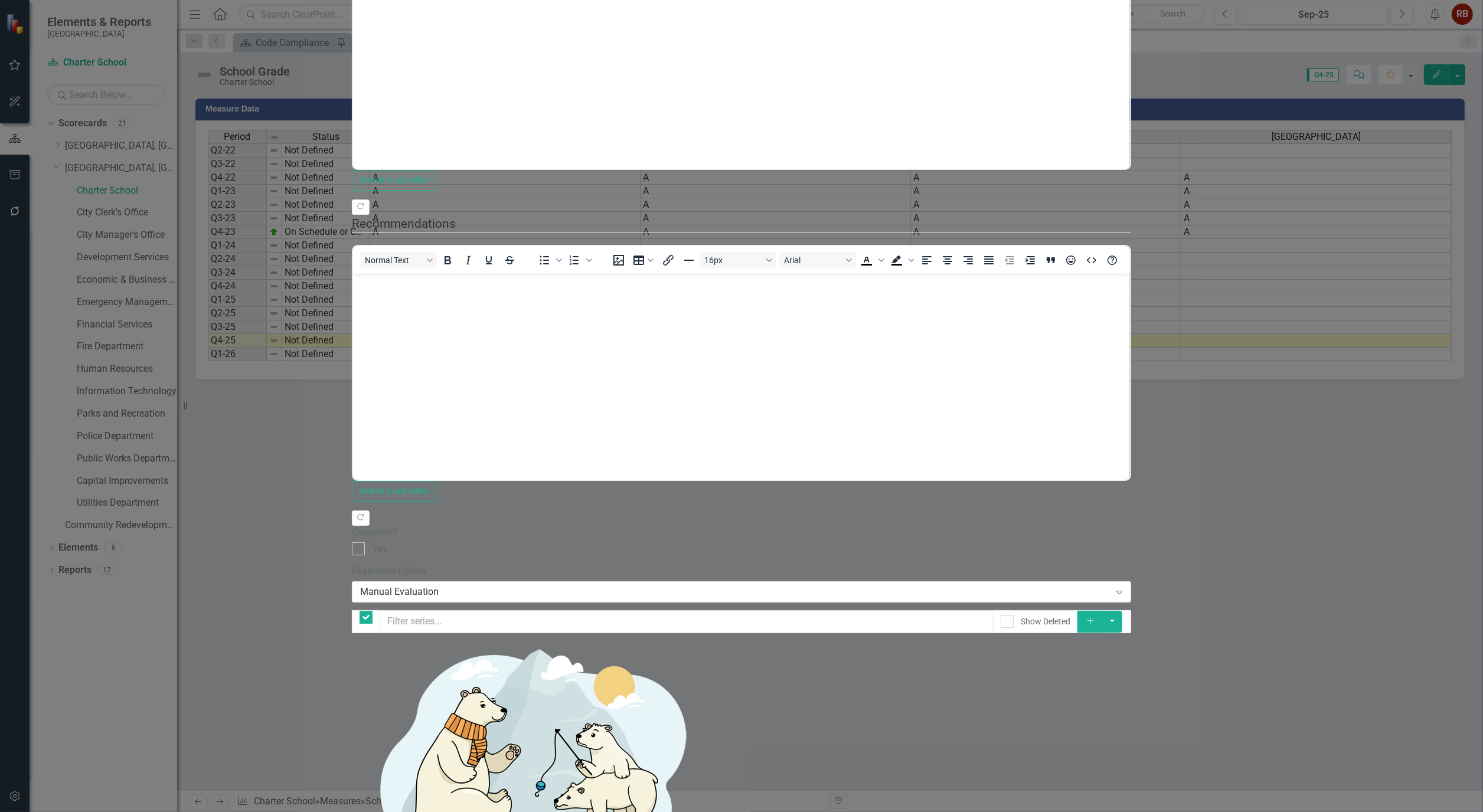
checkbox input "false"
click at [1404, 142] on link "Edit Edit Measure Series" at bounding box center [1394, 149] width 134 height 22
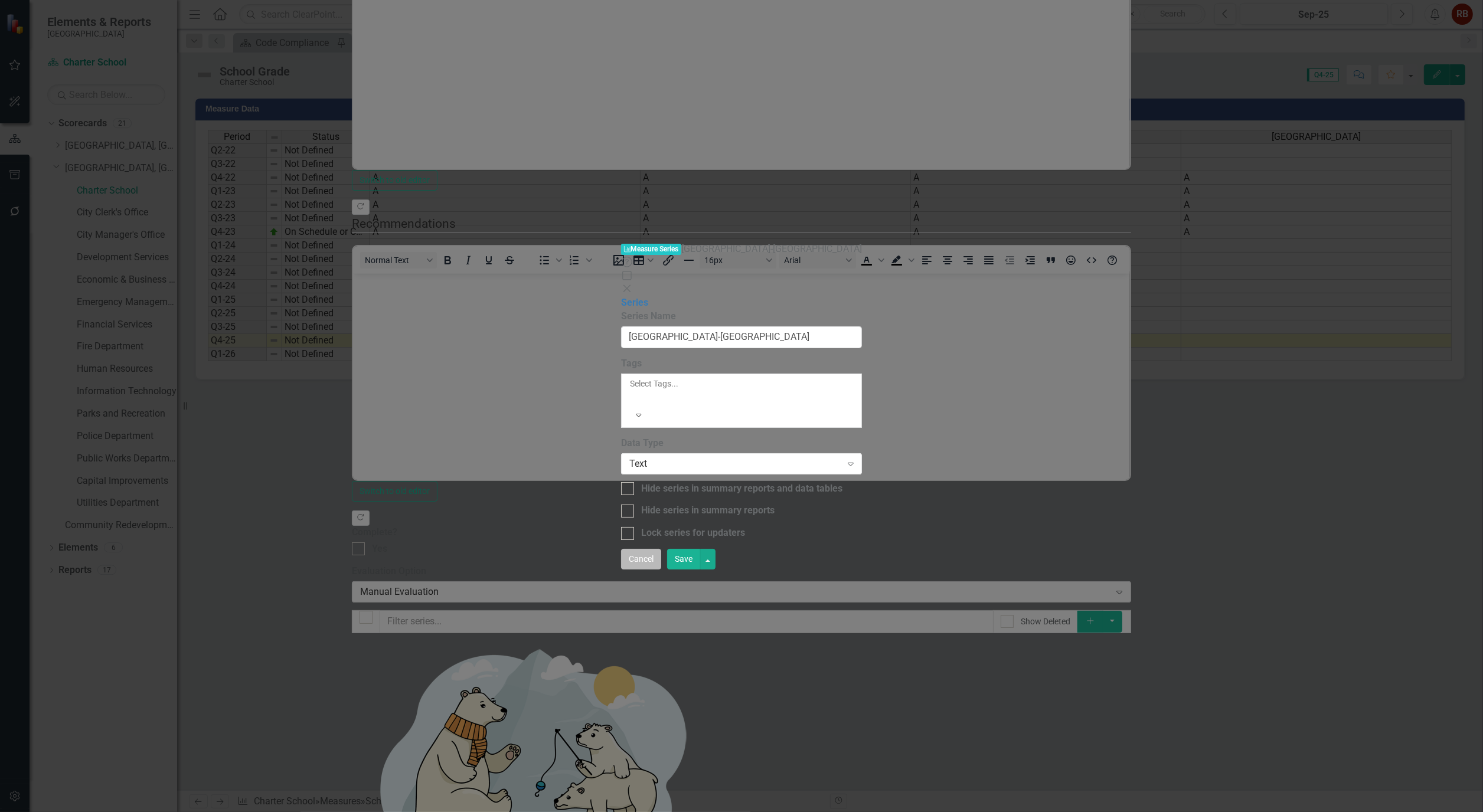
click at [661, 570] on button "Cancel" at bounding box center [641, 559] width 40 height 20
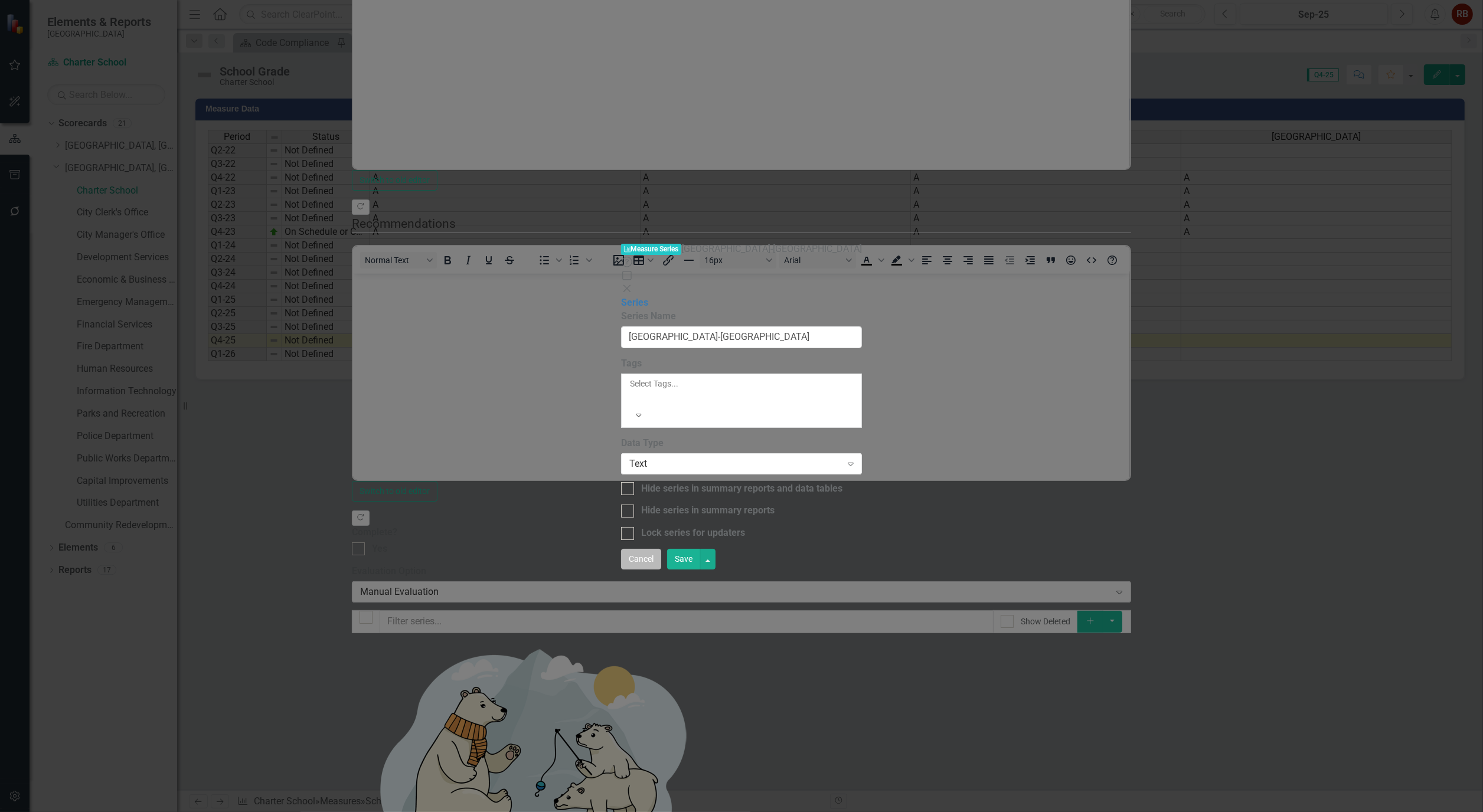
click at [661, 570] on button "Cancel" at bounding box center [641, 559] width 40 height 20
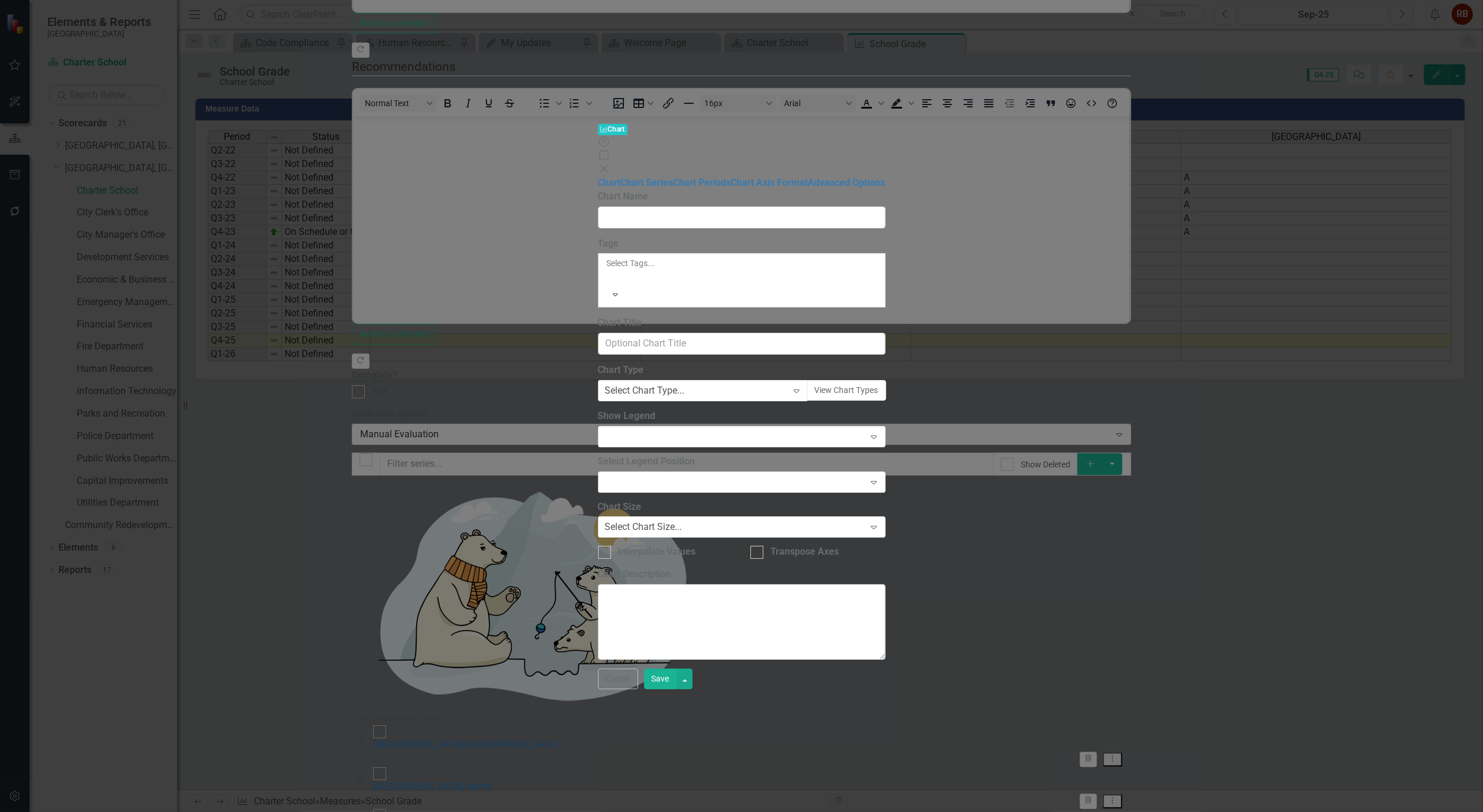
type input "School Grade"
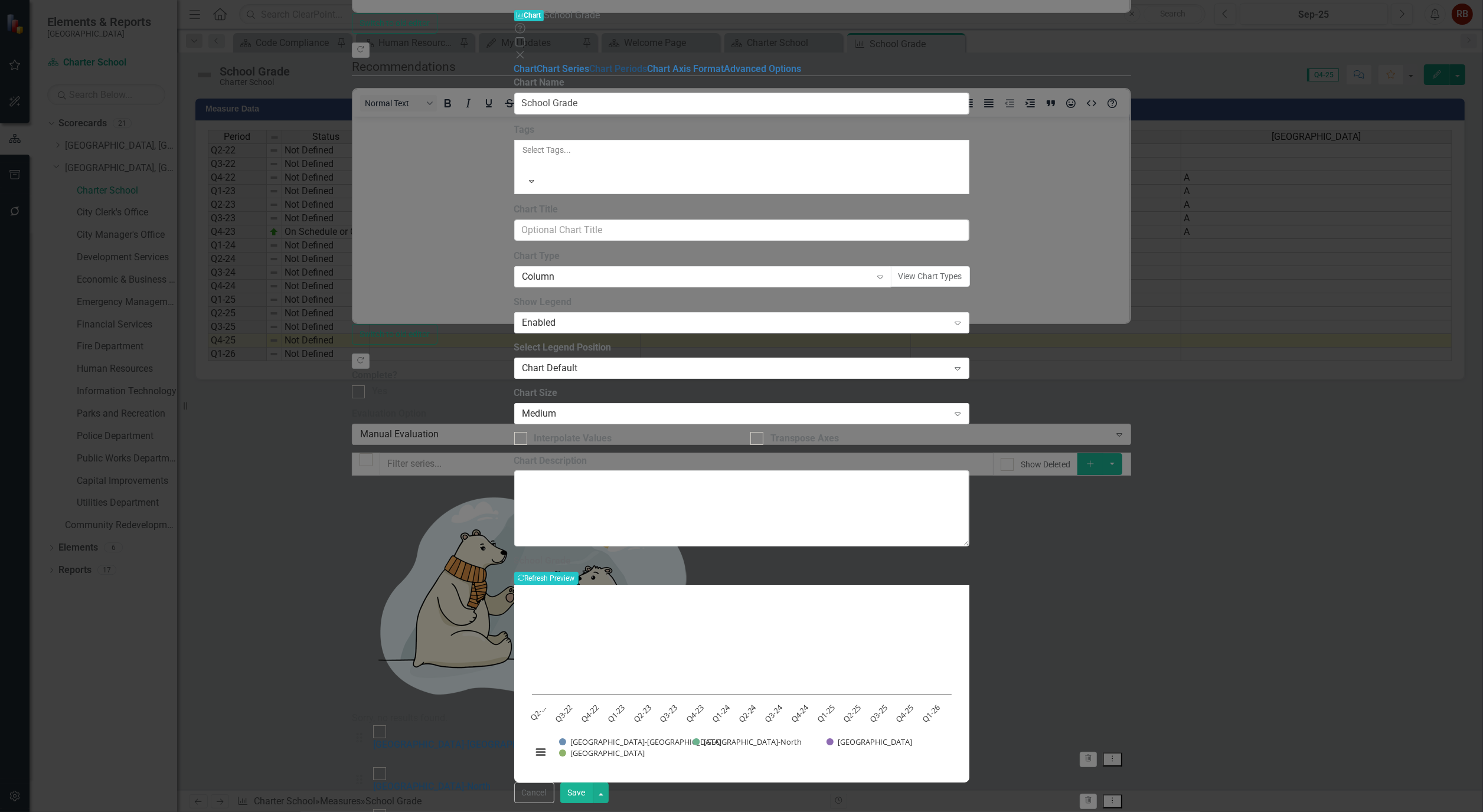
click at [590, 74] on link "Chart Periods" at bounding box center [619, 68] width 58 height 11
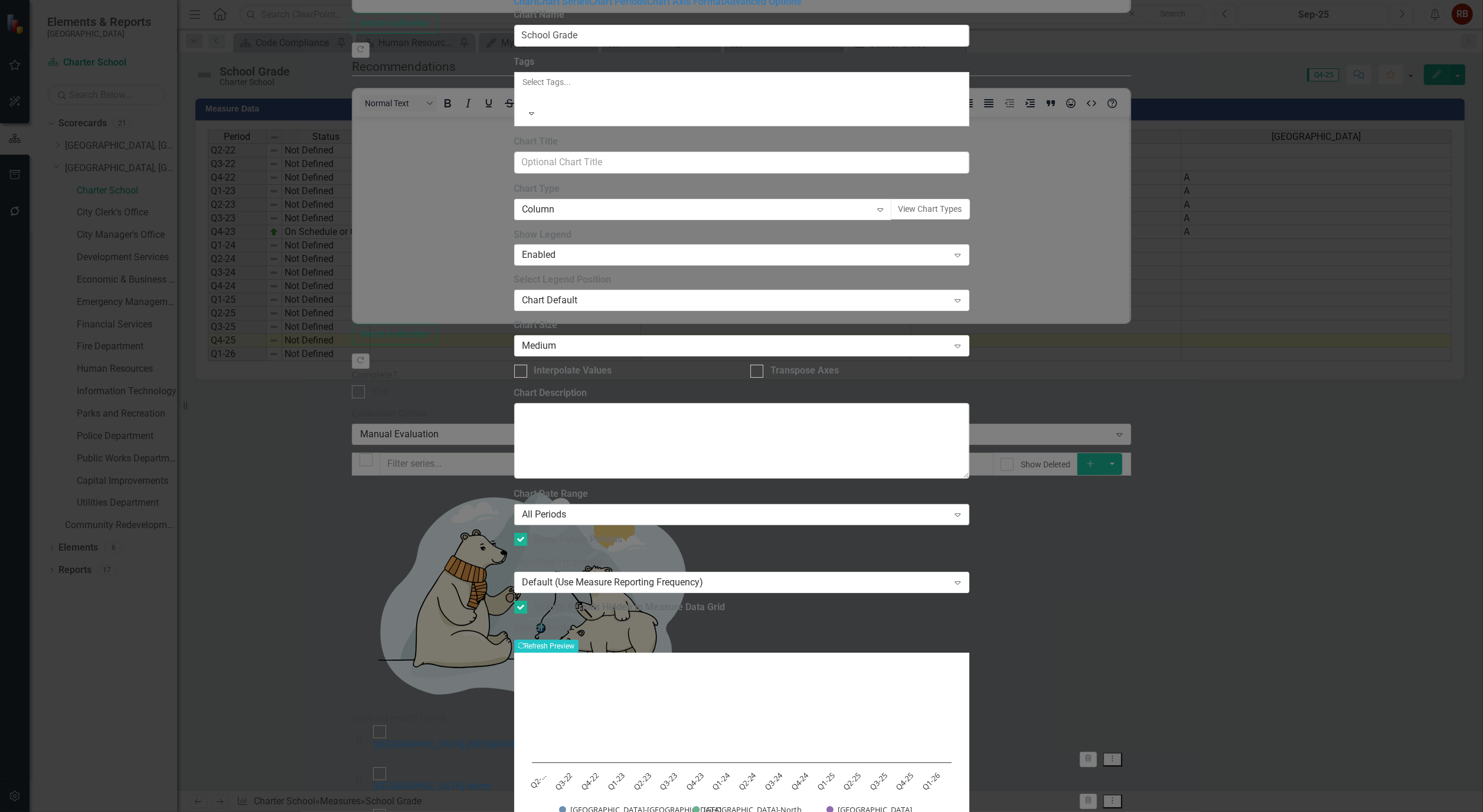
click at [963, 510] on icon "Expand" at bounding box center [957, 515] width 12 height 10
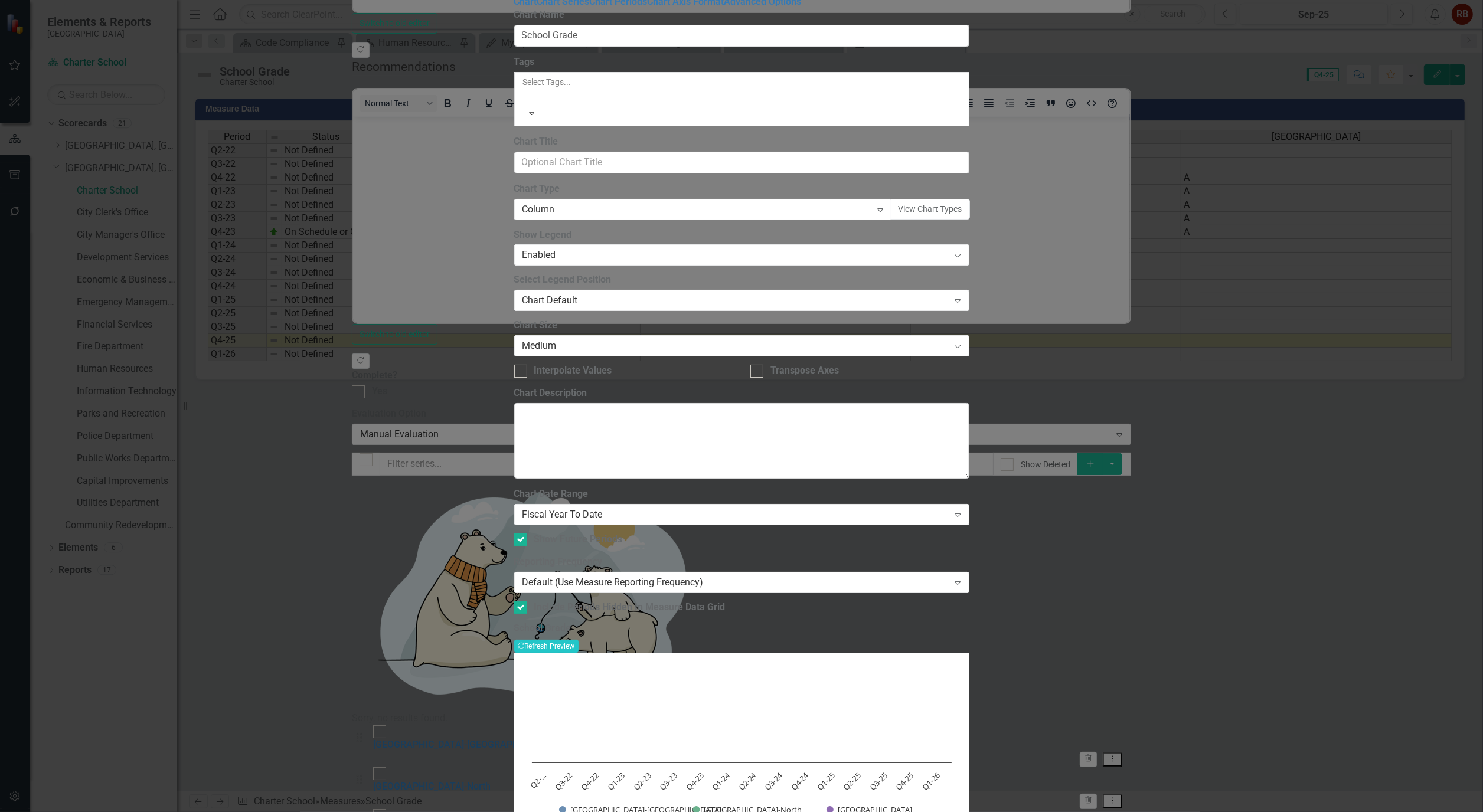
click at [969, 622] on div "School Grade Recalculate Refresh Preview" at bounding box center [742, 637] width 455 height 29
click at [578, 640] on button "Recalculate Refresh Preview" at bounding box center [546, 646] width 64 height 13
click at [963, 578] on icon "Expand" at bounding box center [957, 582] width 12 height 10
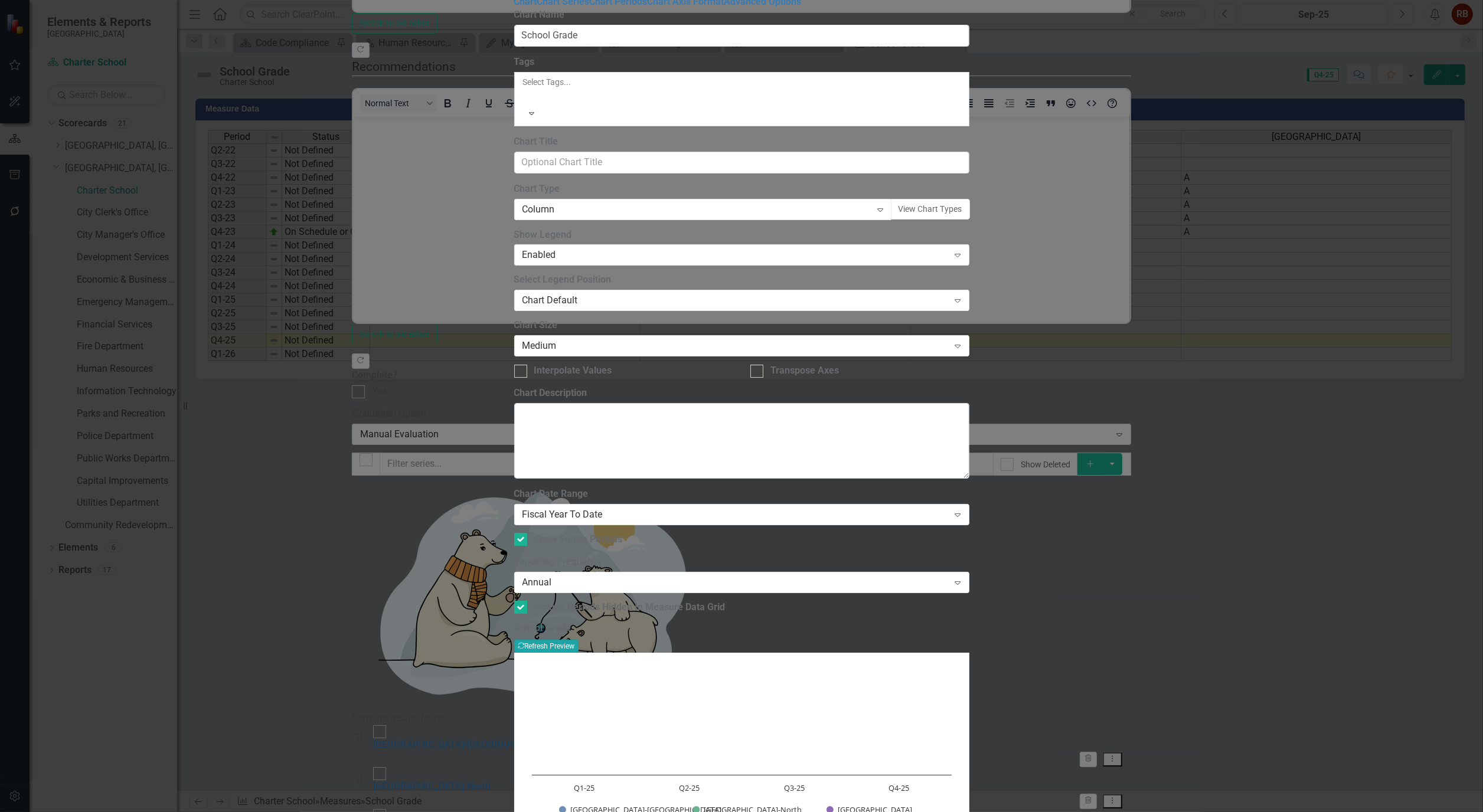
click at [578, 640] on button "Recalculate Refresh Preview" at bounding box center [546, 646] width 64 height 13
click at [537, 7] on link "Chart Series" at bounding box center [563, 1] width 53 height 11
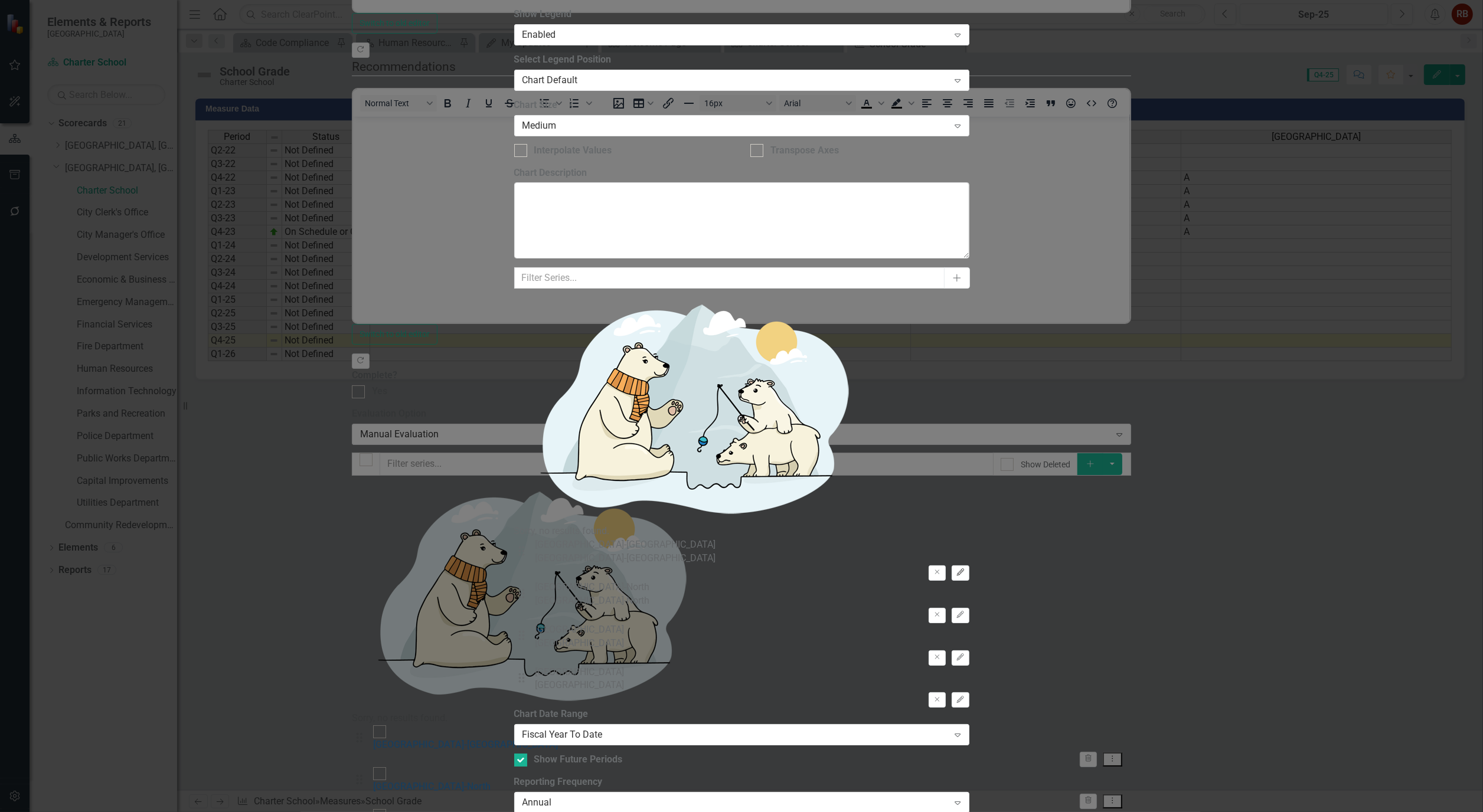
click at [965, 569] on icon "Edit" at bounding box center [960, 573] width 9 height 7
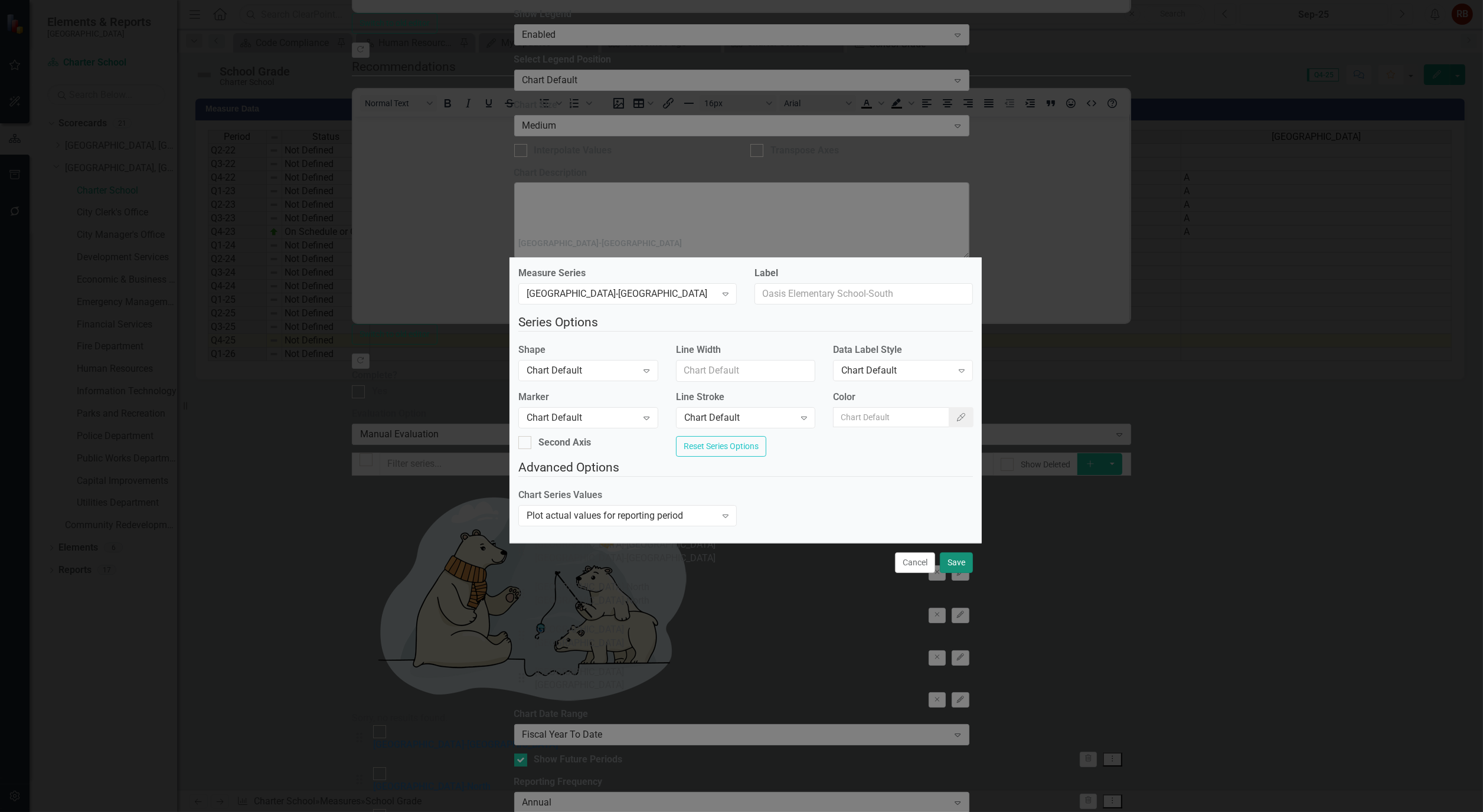
click at [963, 573] on button "Save" at bounding box center [956, 563] width 33 height 20
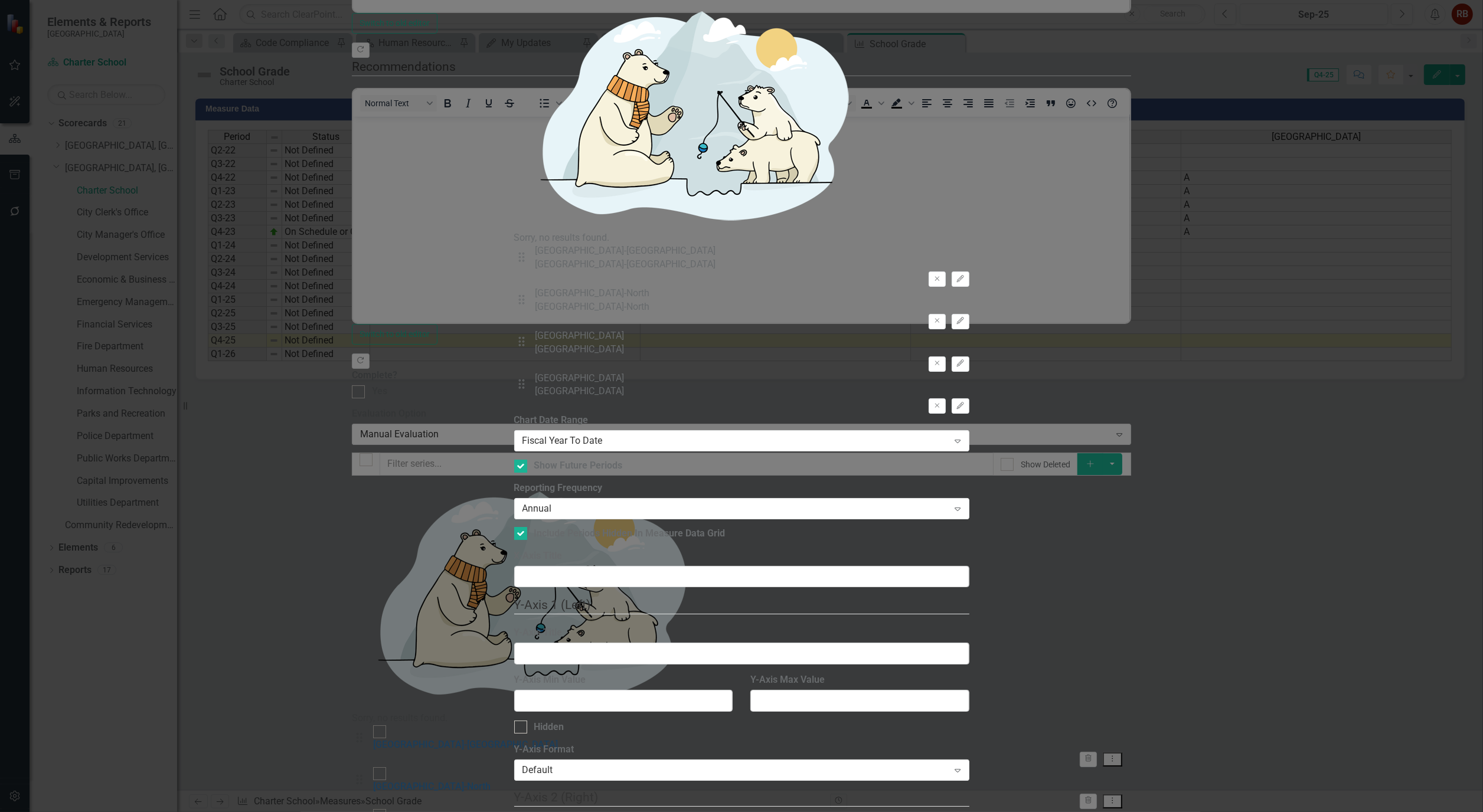
click at [960, 507] on icon at bounding box center [957, 509] width 6 height 4
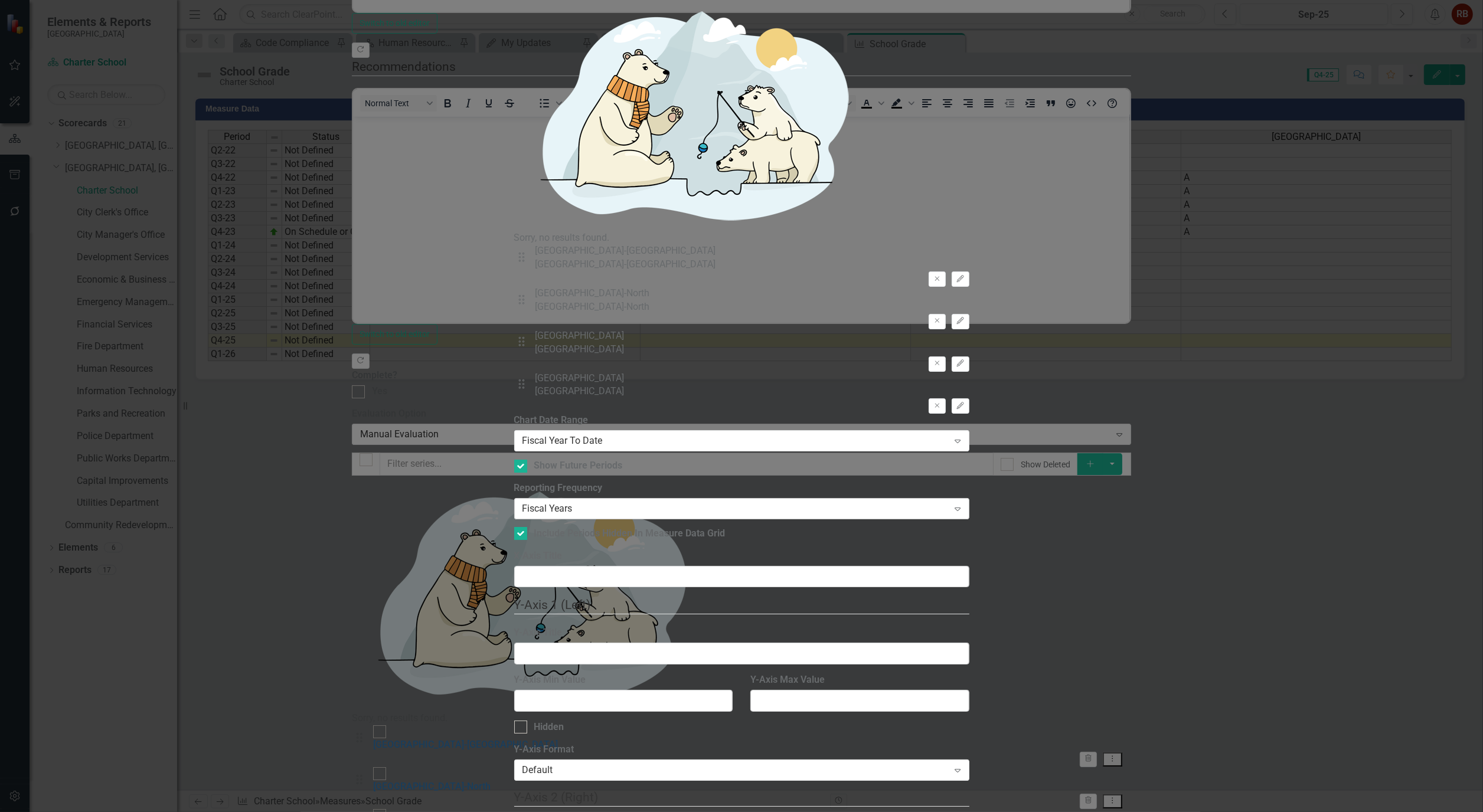
click at [960, 507] on icon at bounding box center [957, 509] width 6 height 4
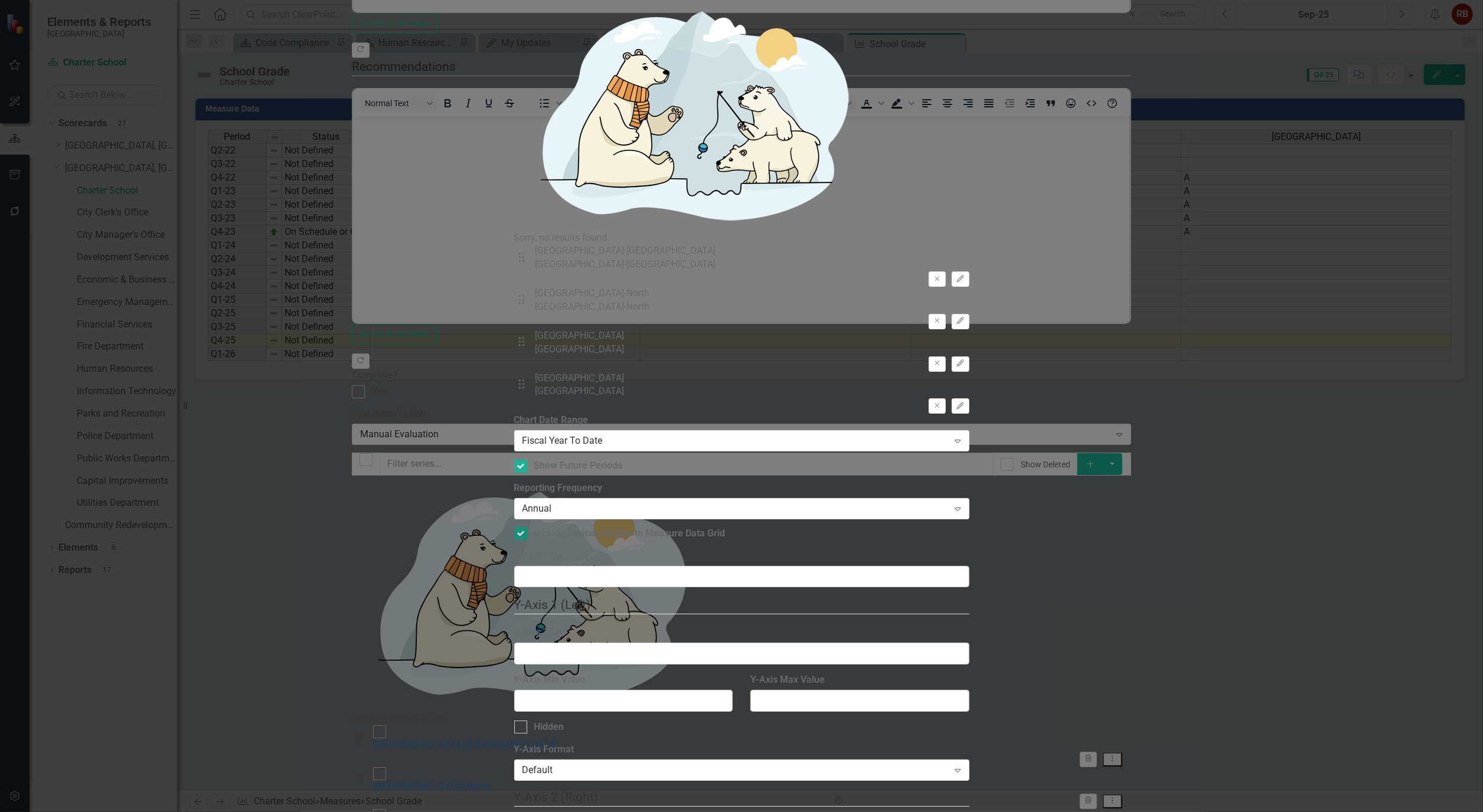
click at [527, 527] on div at bounding box center [521, 534] width 13 height 13
click at [522, 527] on input "Include Periods Hidden In Measure Data Grid" at bounding box center [518, 531] width 8 height 8
checkbox input "false"
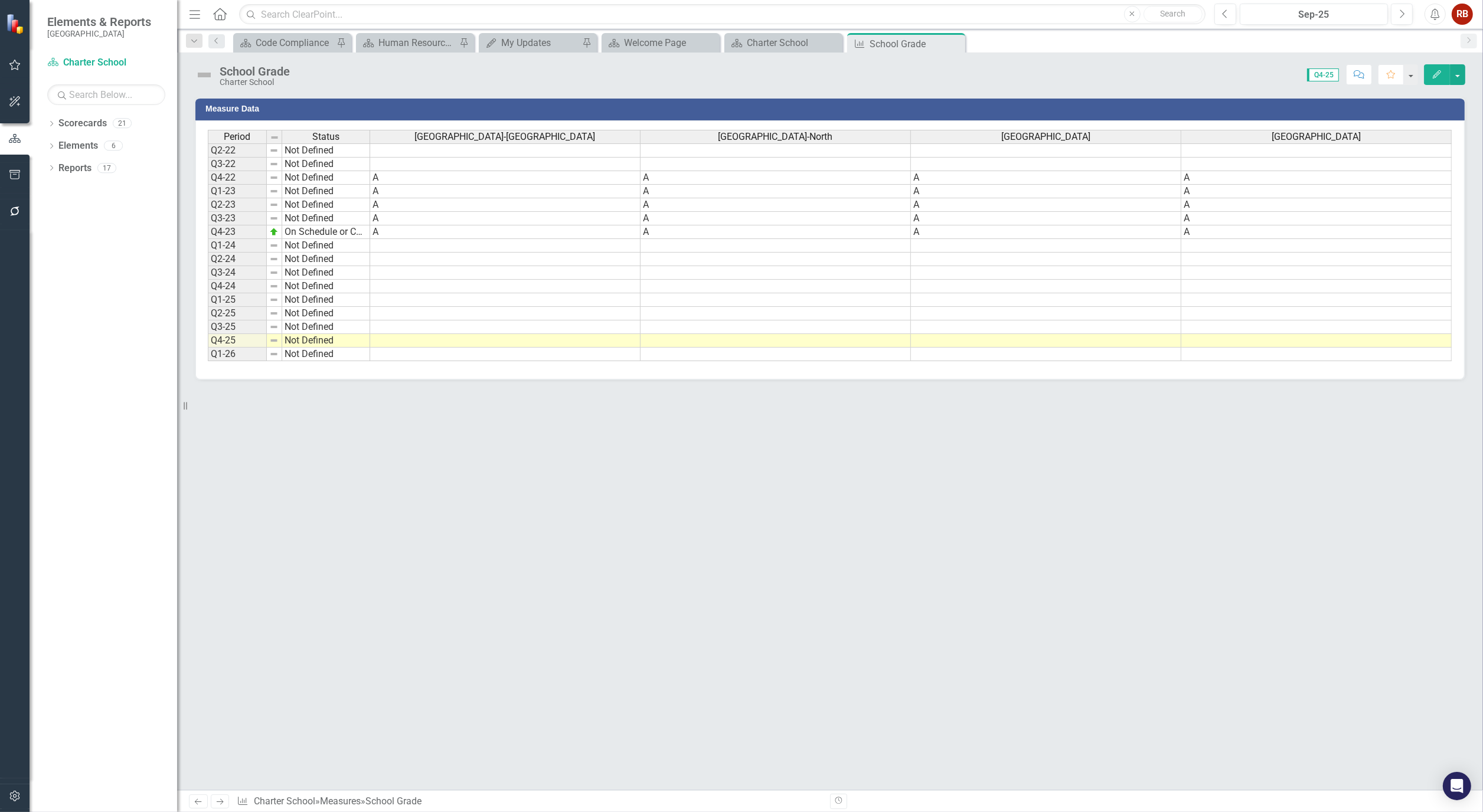
click at [1431, 65] on button "Edit" at bounding box center [1436, 74] width 26 height 20
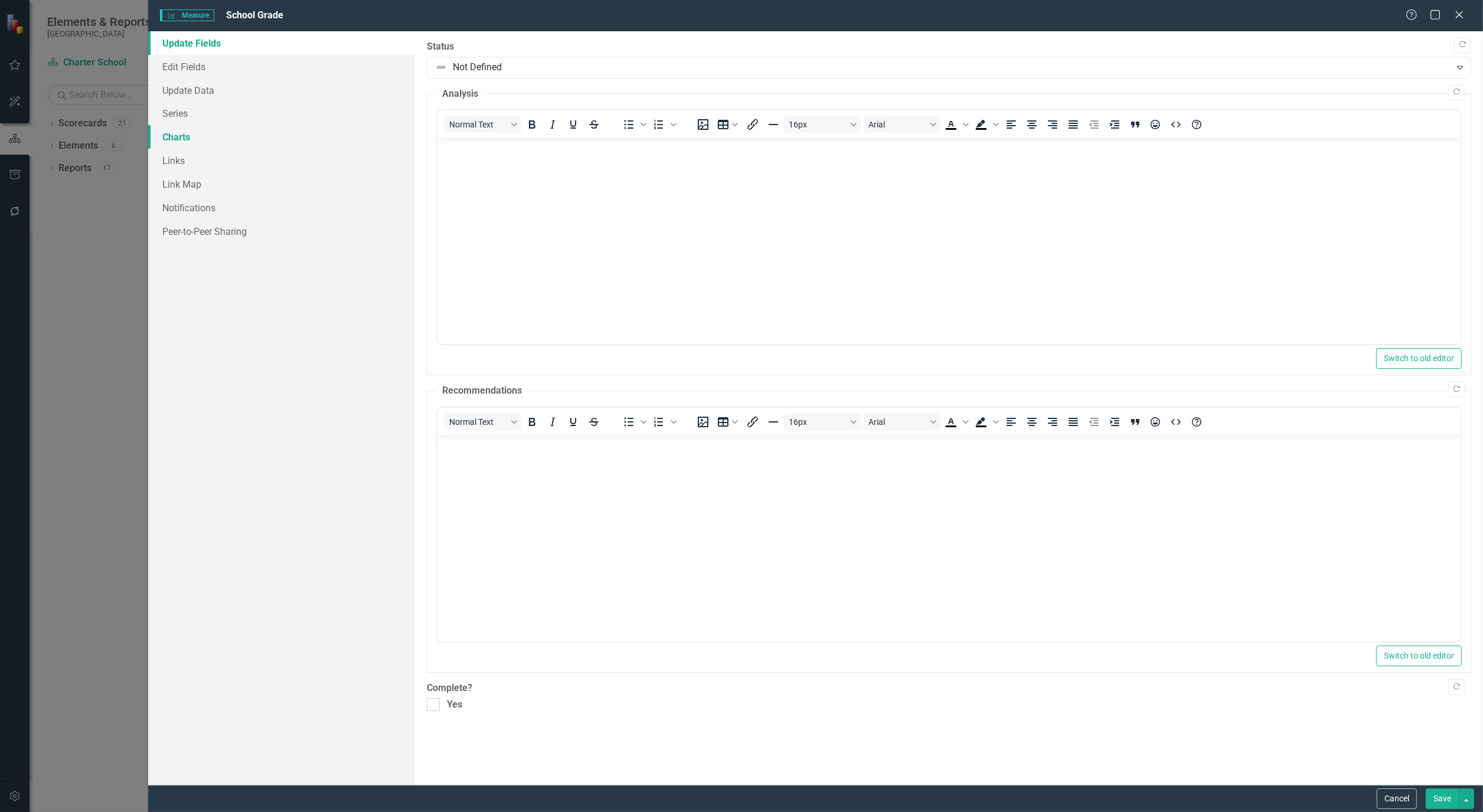
click at [178, 142] on link "Charts" at bounding box center [281, 137] width 267 height 23
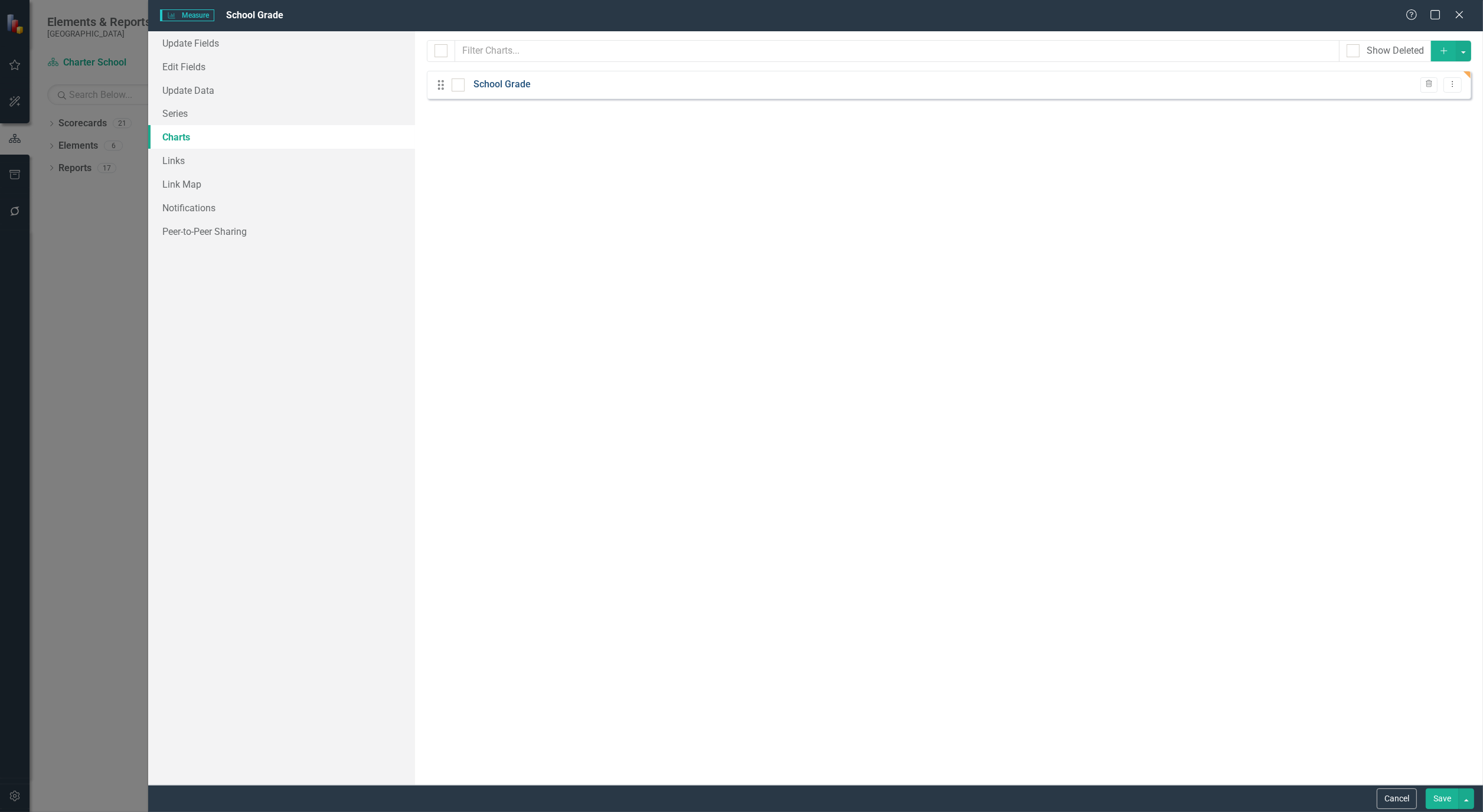
click at [504, 80] on link "School Grade" at bounding box center [502, 85] width 57 height 14
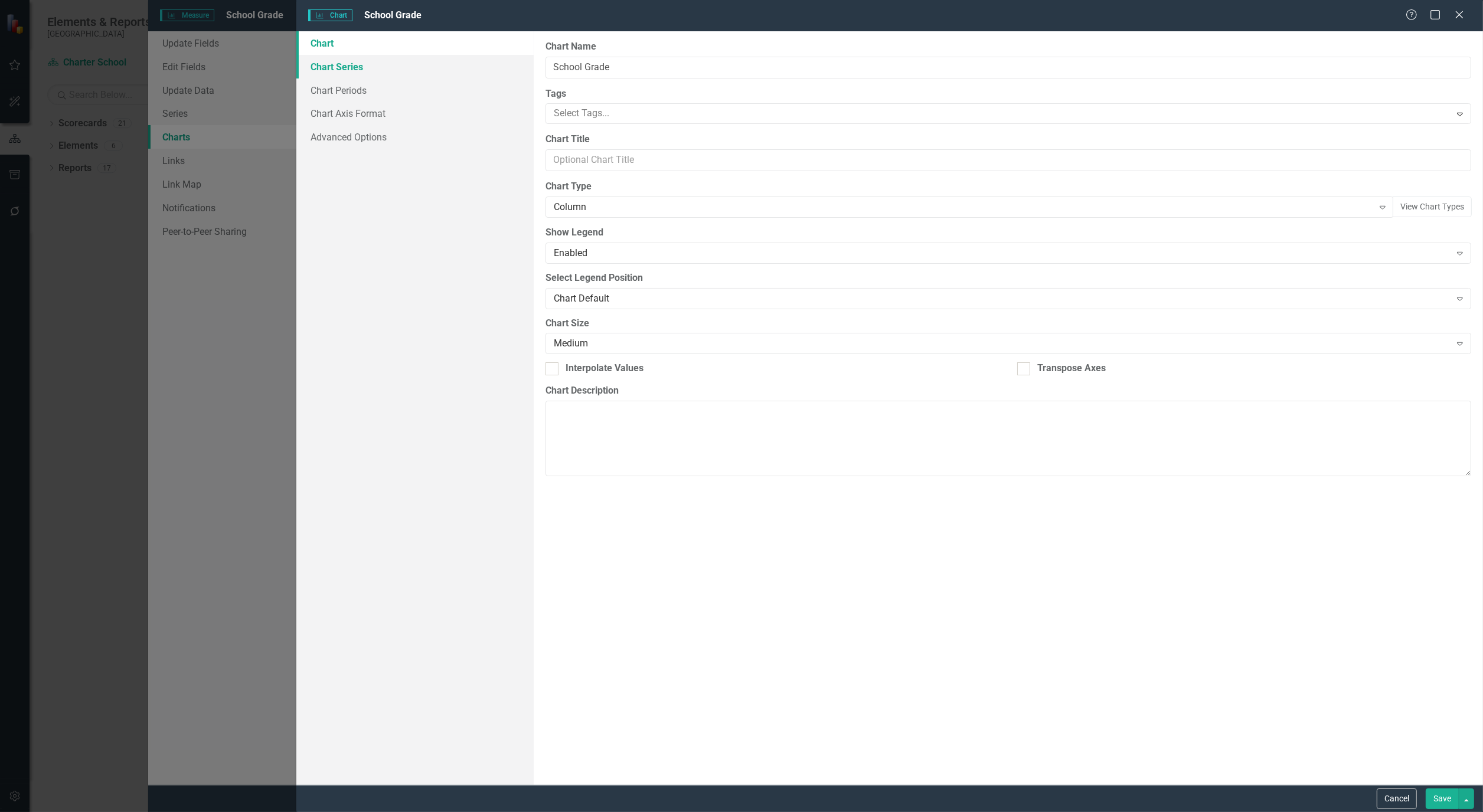
click at [343, 68] on link "Chart Series" at bounding box center [415, 67] width 238 height 23
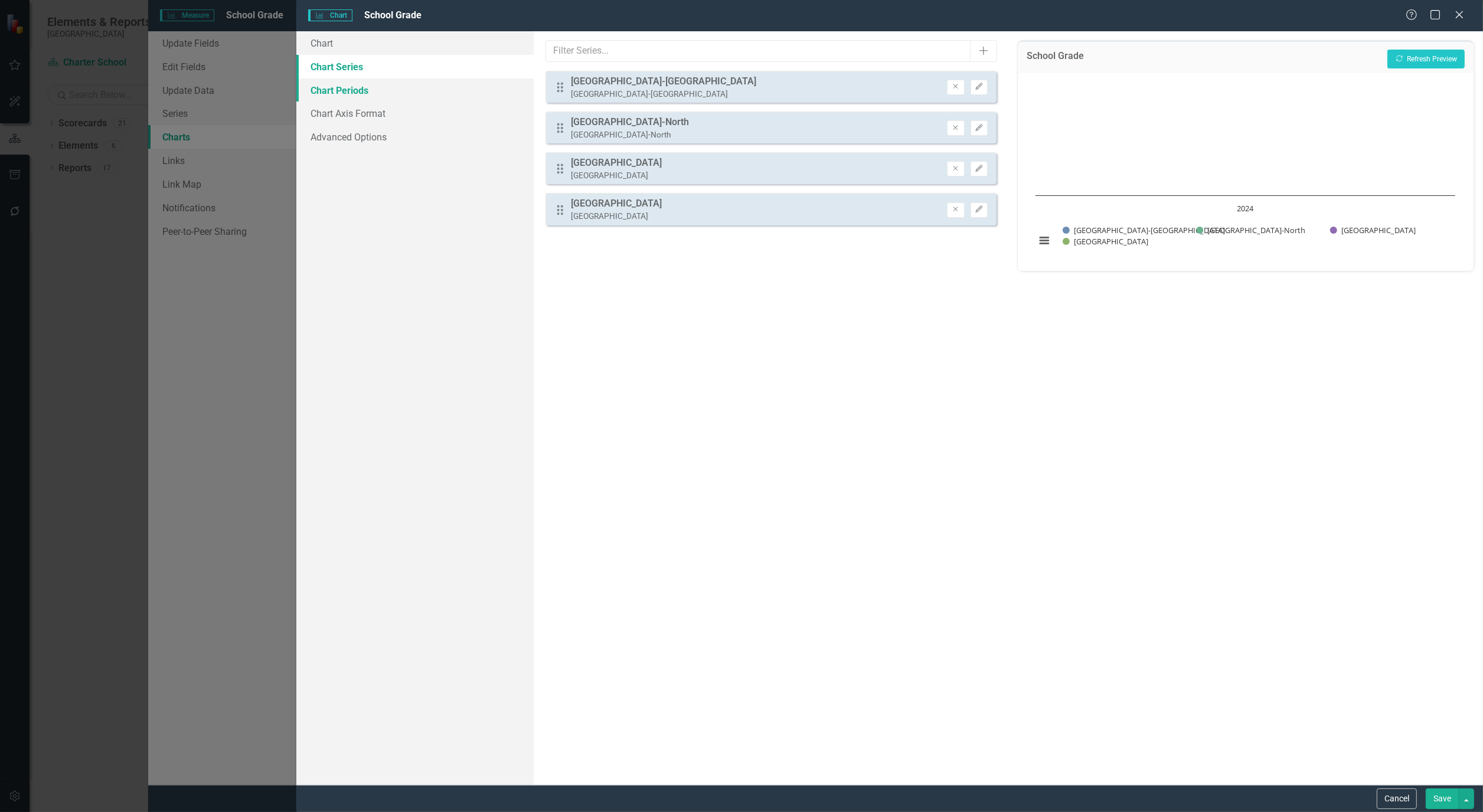
click at [340, 94] on link "Chart Periods" at bounding box center [415, 90] width 238 height 23
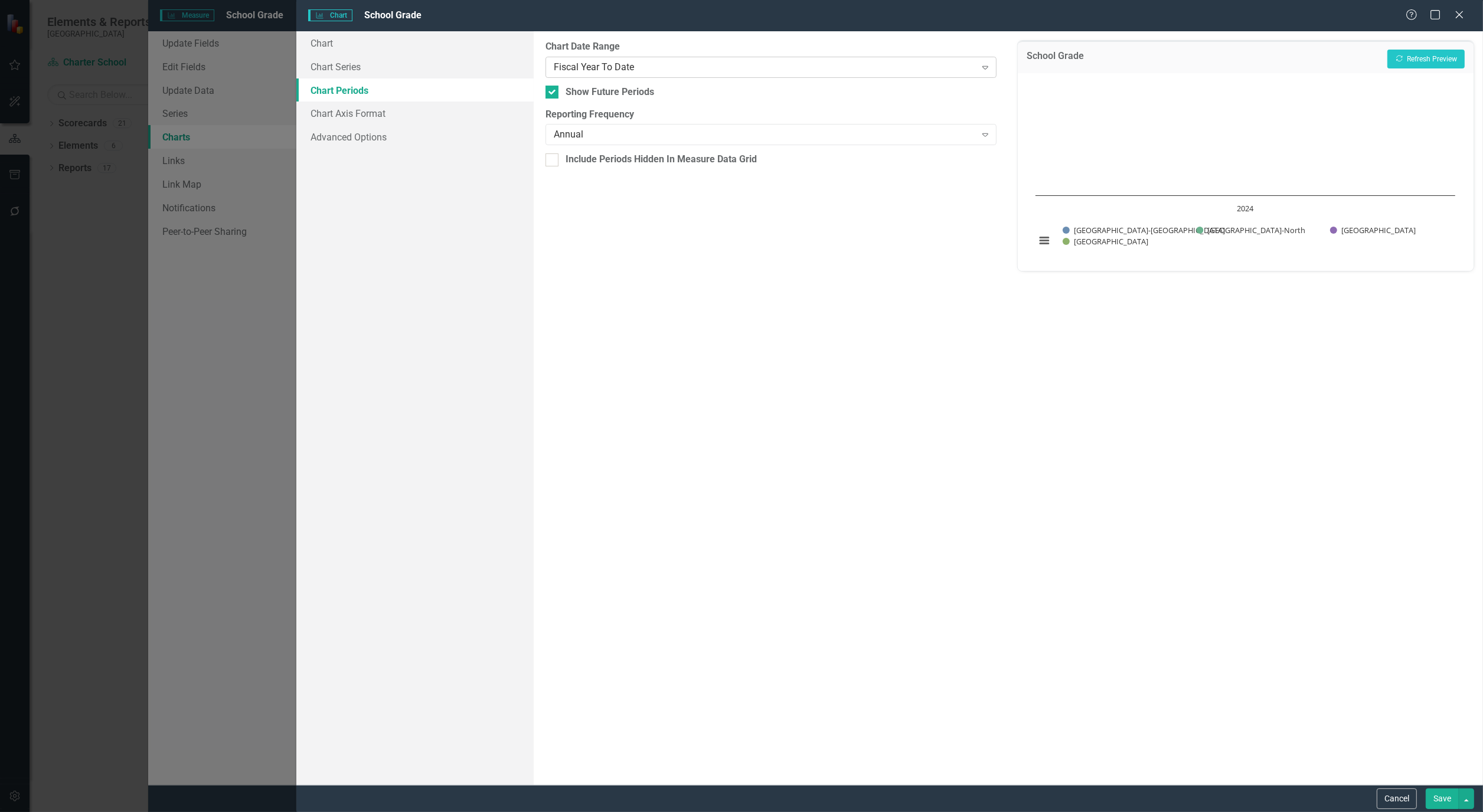
click at [984, 67] on icon "Expand" at bounding box center [985, 67] width 12 height 10
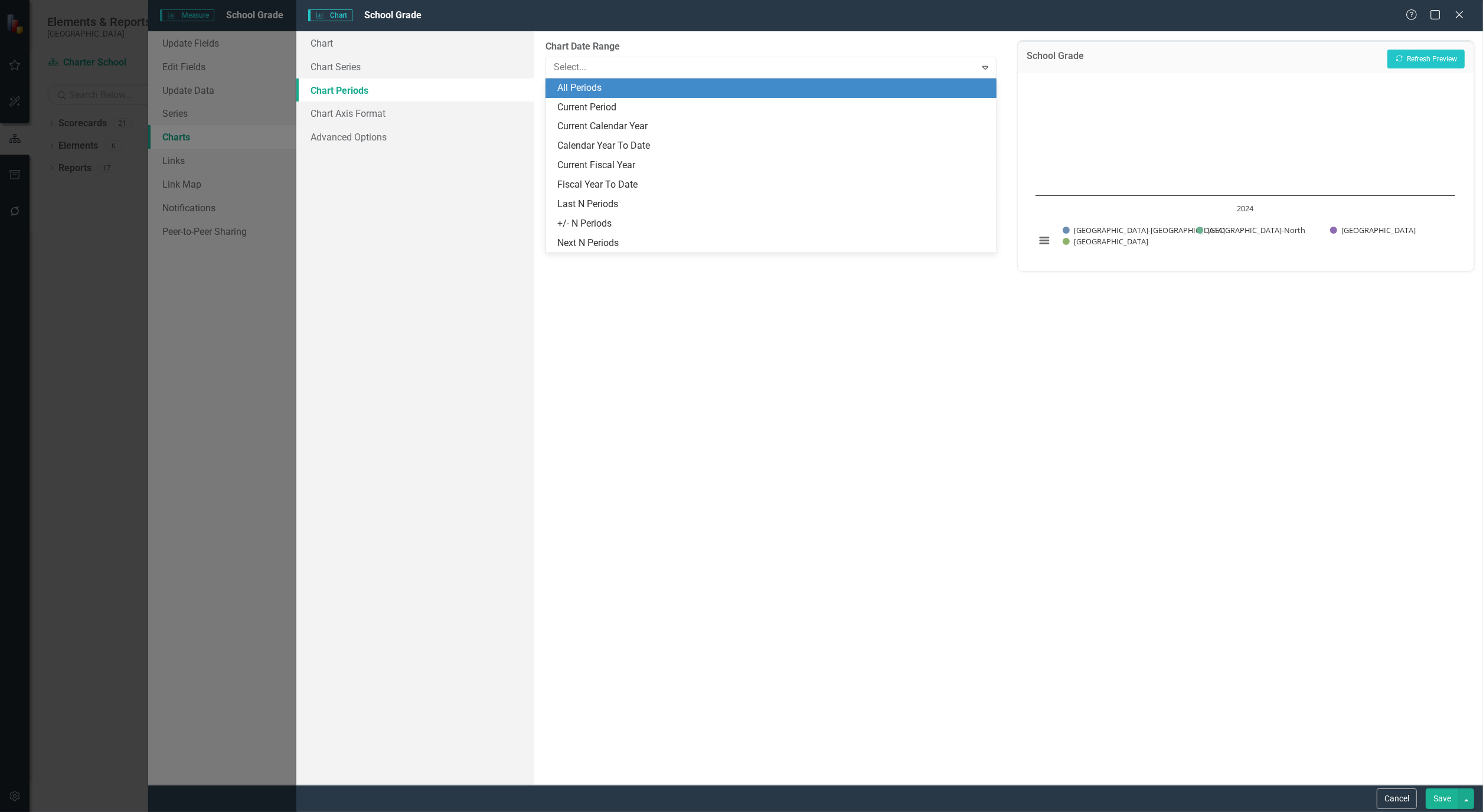
click at [685, 89] on div "All Periods" at bounding box center [773, 88] width 432 height 14
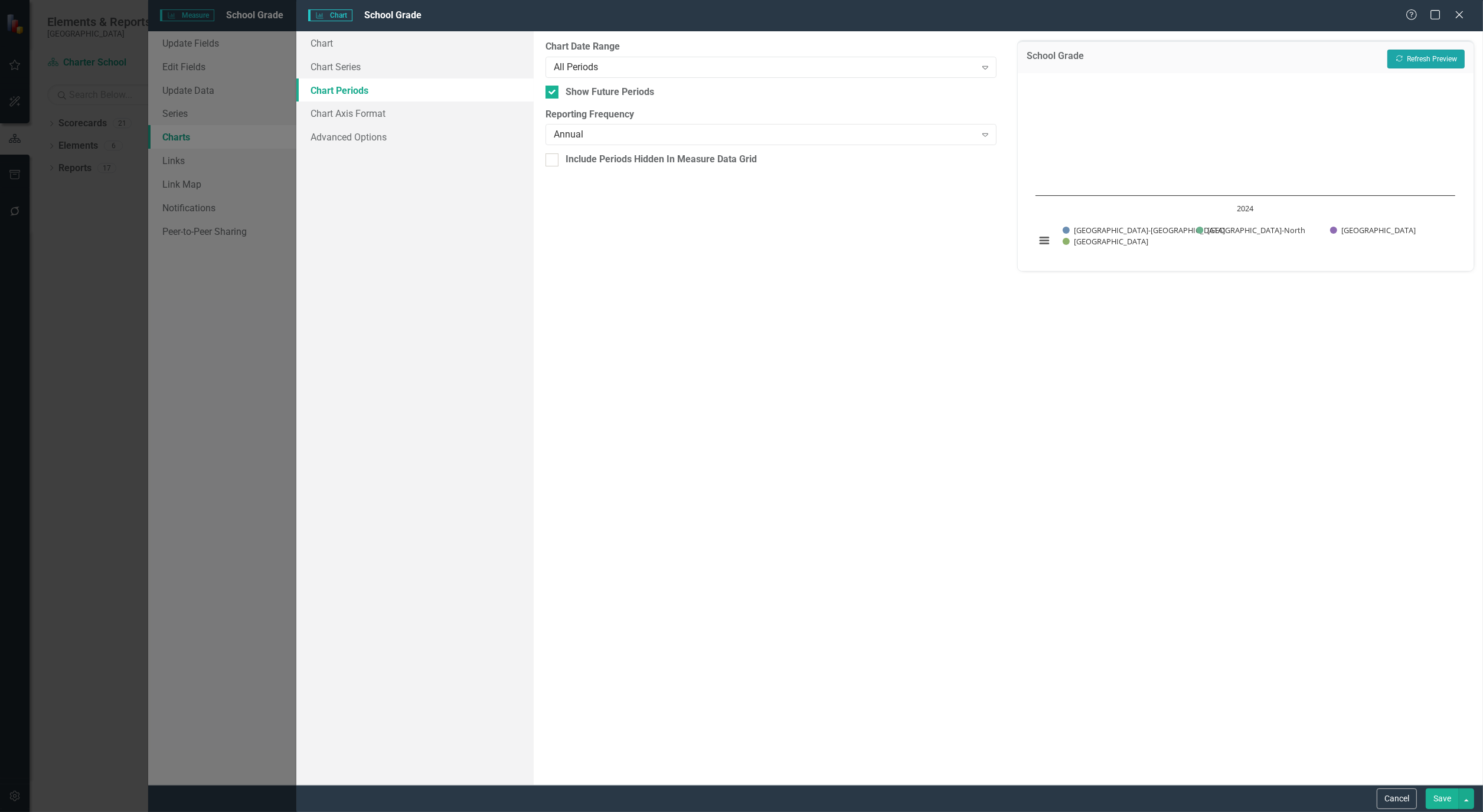
click at [1431, 59] on button "Recalculate Refresh Preview" at bounding box center [1425, 59] width 77 height 19
click at [1437, 805] on button "Save" at bounding box center [1442, 799] width 33 height 20
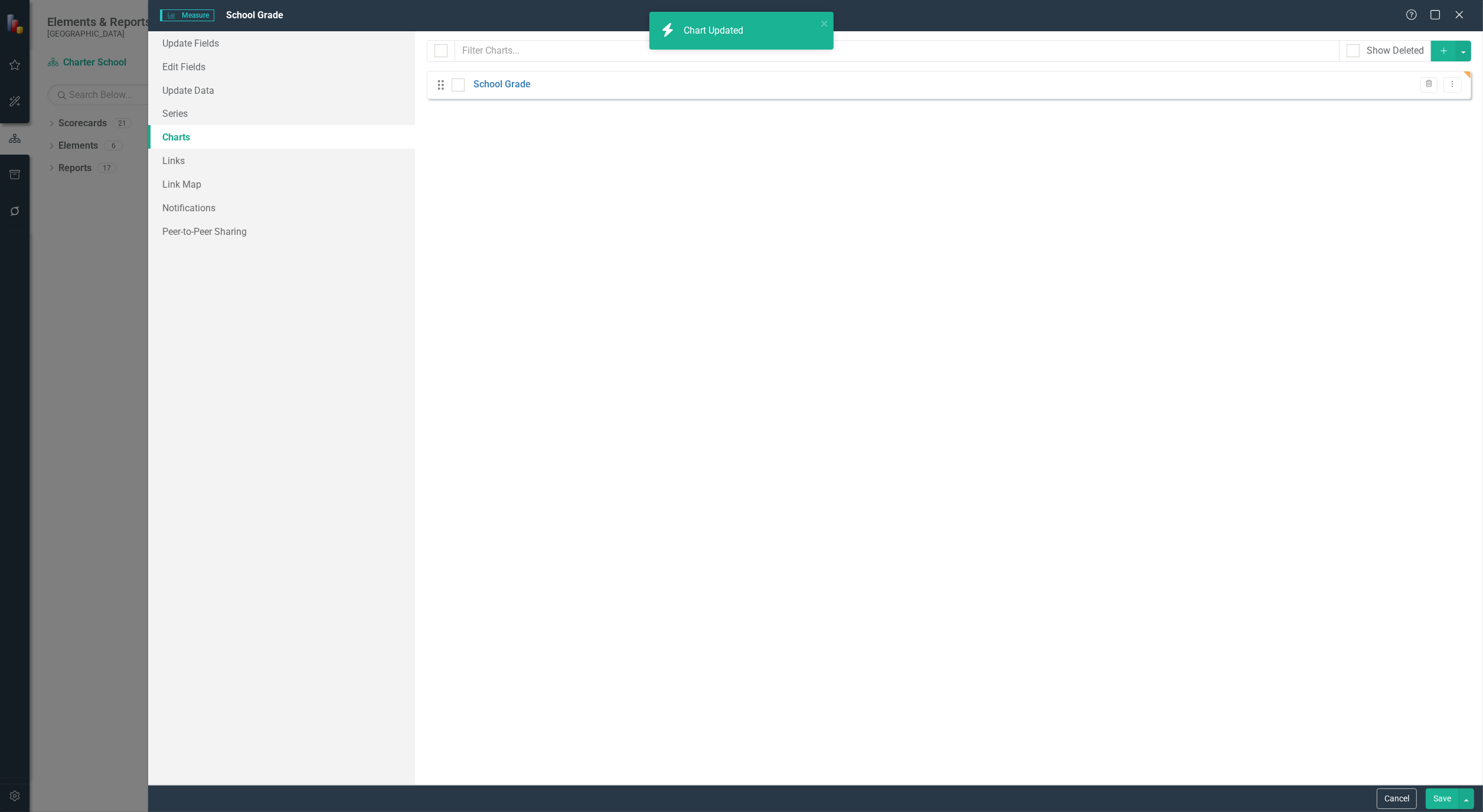
click at [1448, 795] on button "Save" at bounding box center [1442, 799] width 33 height 20
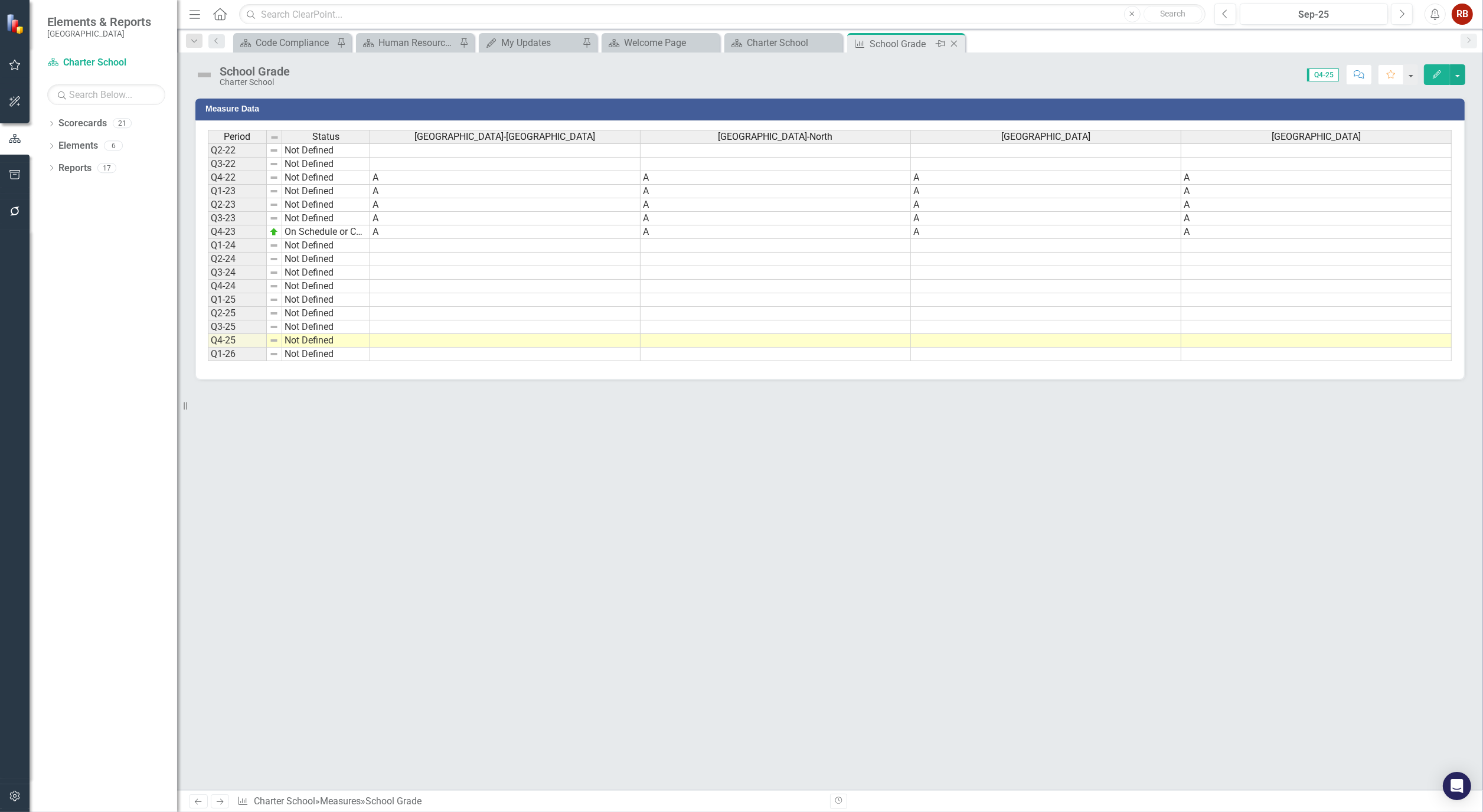
click at [957, 42] on icon "Close" at bounding box center [954, 44] width 12 height 10
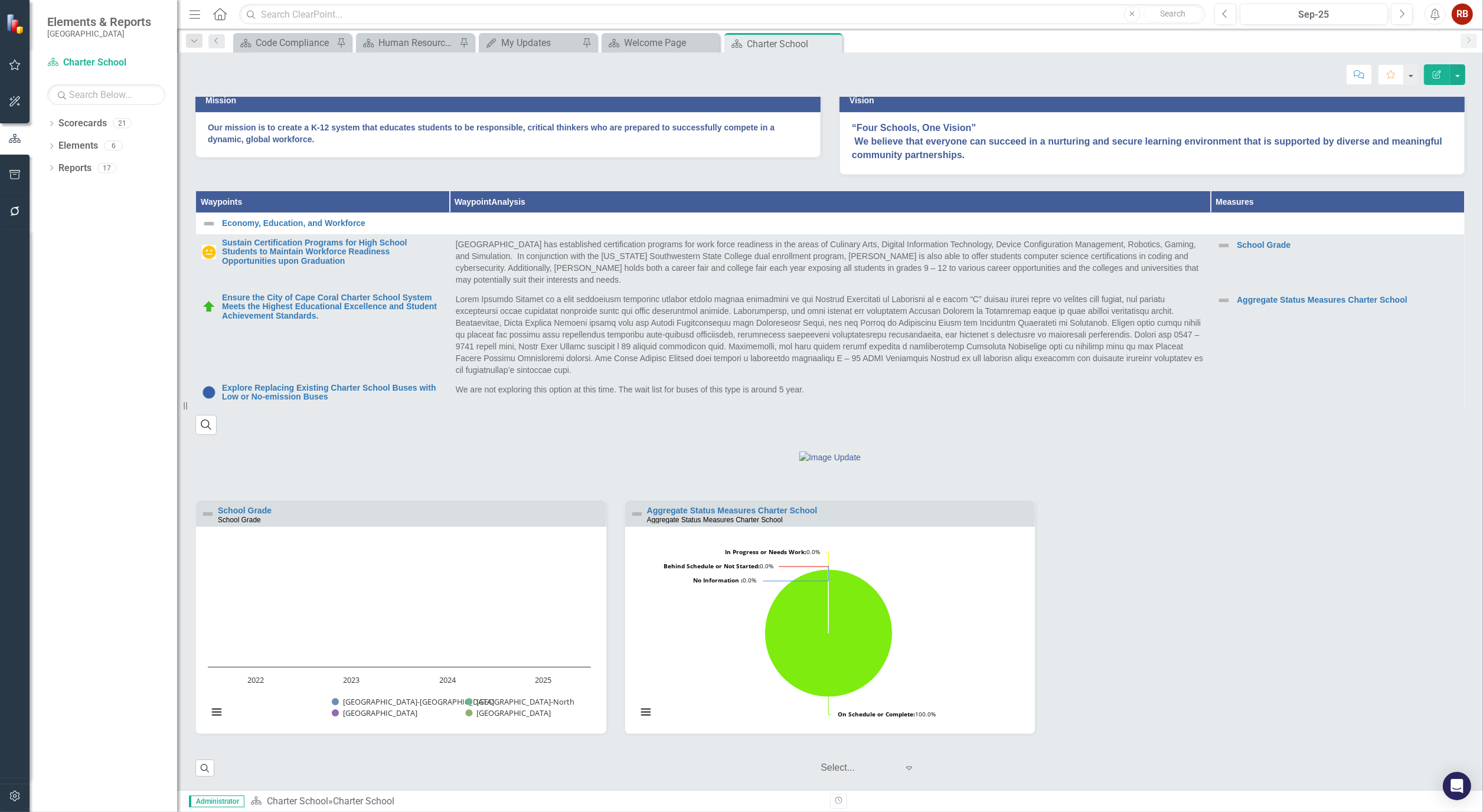
scroll to position [362, 0]
click at [263, 509] on link "School Grade" at bounding box center [245, 510] width 54 height 10
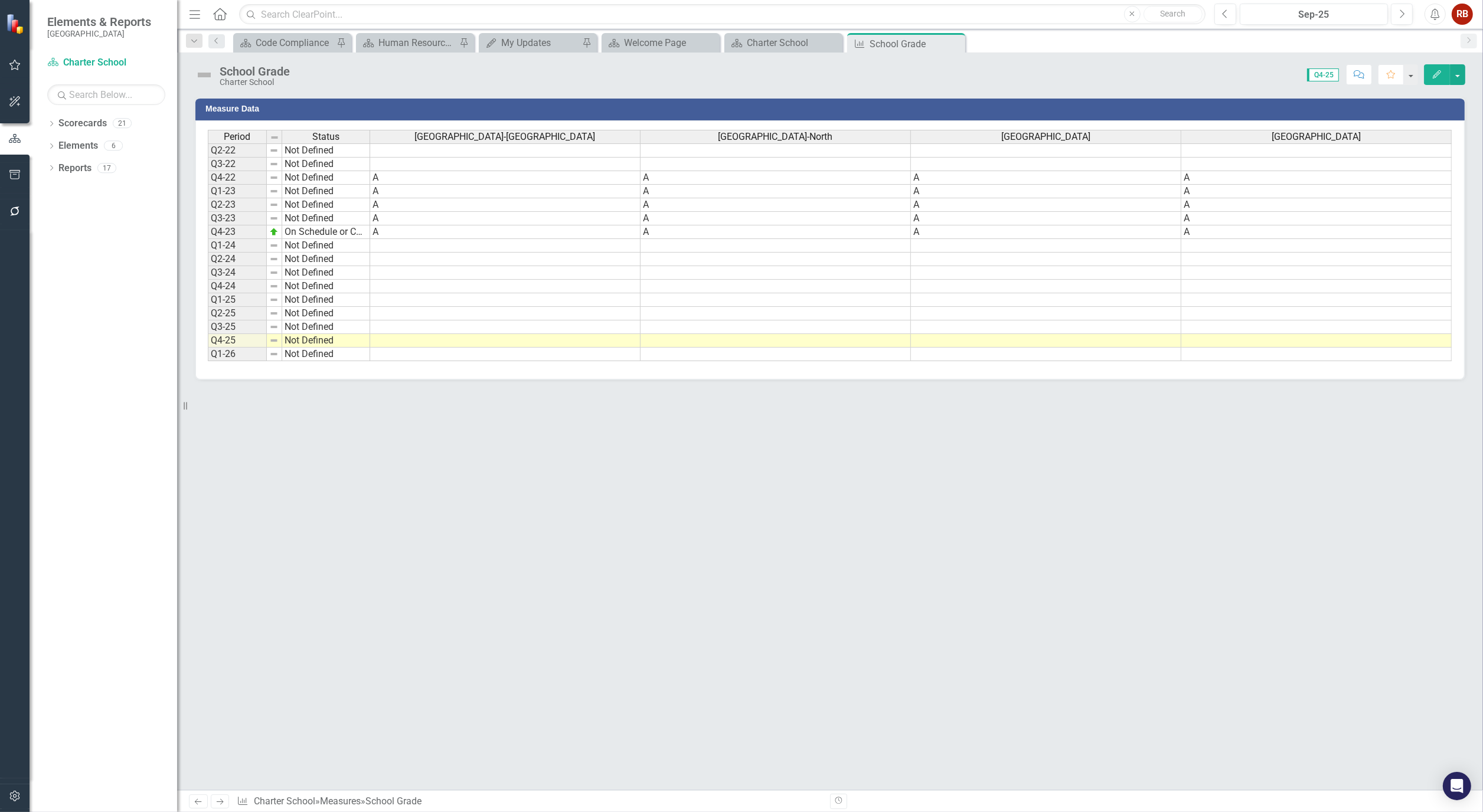
click at [1437, 75] on icon "Edit" at bounding box center [1437, 74] width 11 height 8
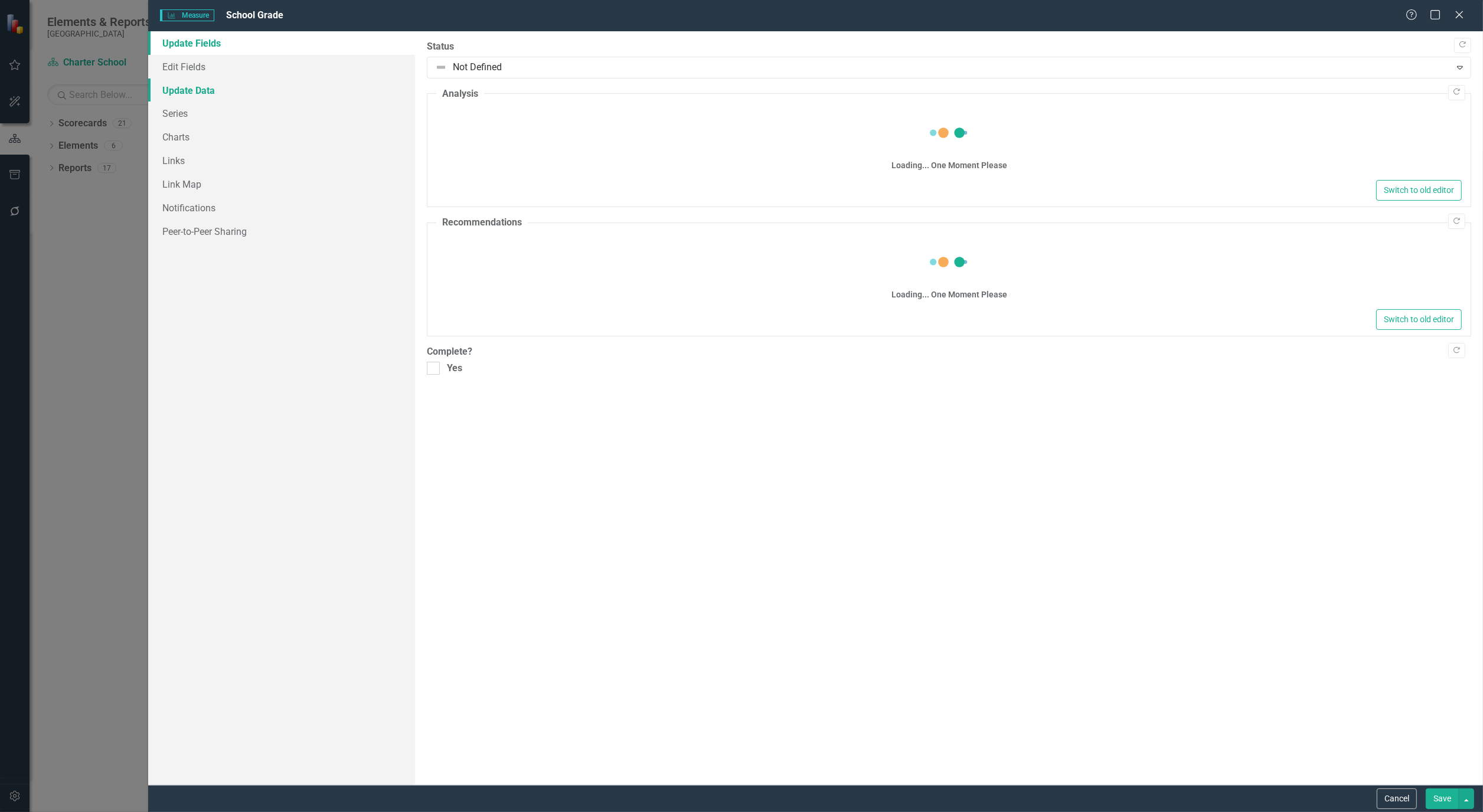
click at [196, 93] on link "Update Data" at bounding box center [281, 90] width 267 height 23
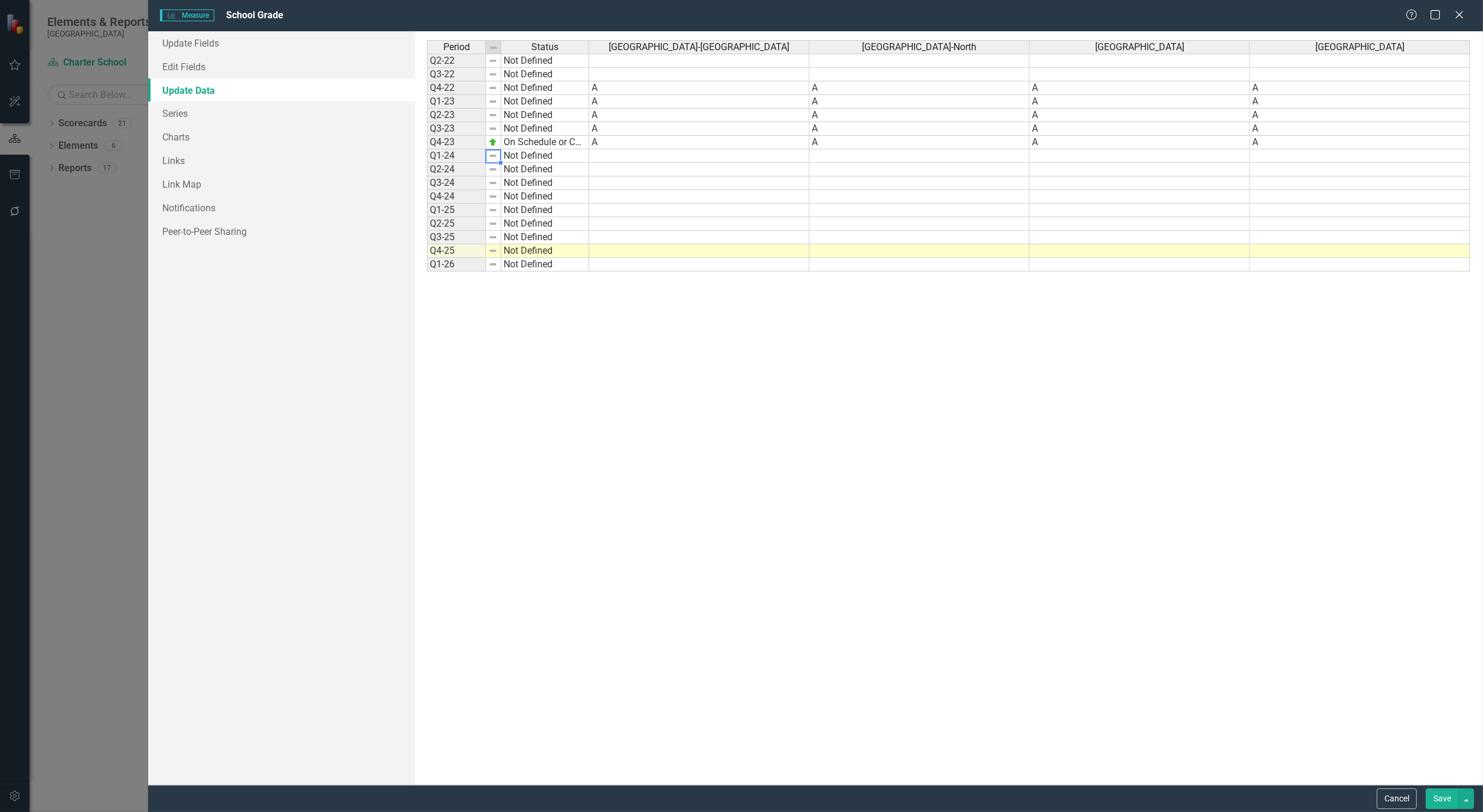
click at [491, 158] on img at bounding box center [493, 156] width 10 height 10
click at [533, 158] on td "Not Defined" at bounding box center [545, 156] width 88 height 14
click at [446, 158] on td "Q1-24" at bounding box center [456, 156] width 59 height 14
click at [446, 158] on table "Copy" at bounding box center [510, 167] width 129 height 17
click at [291, 178] on link "Link Map" at bounding box center [281, 184] width 267 height 23
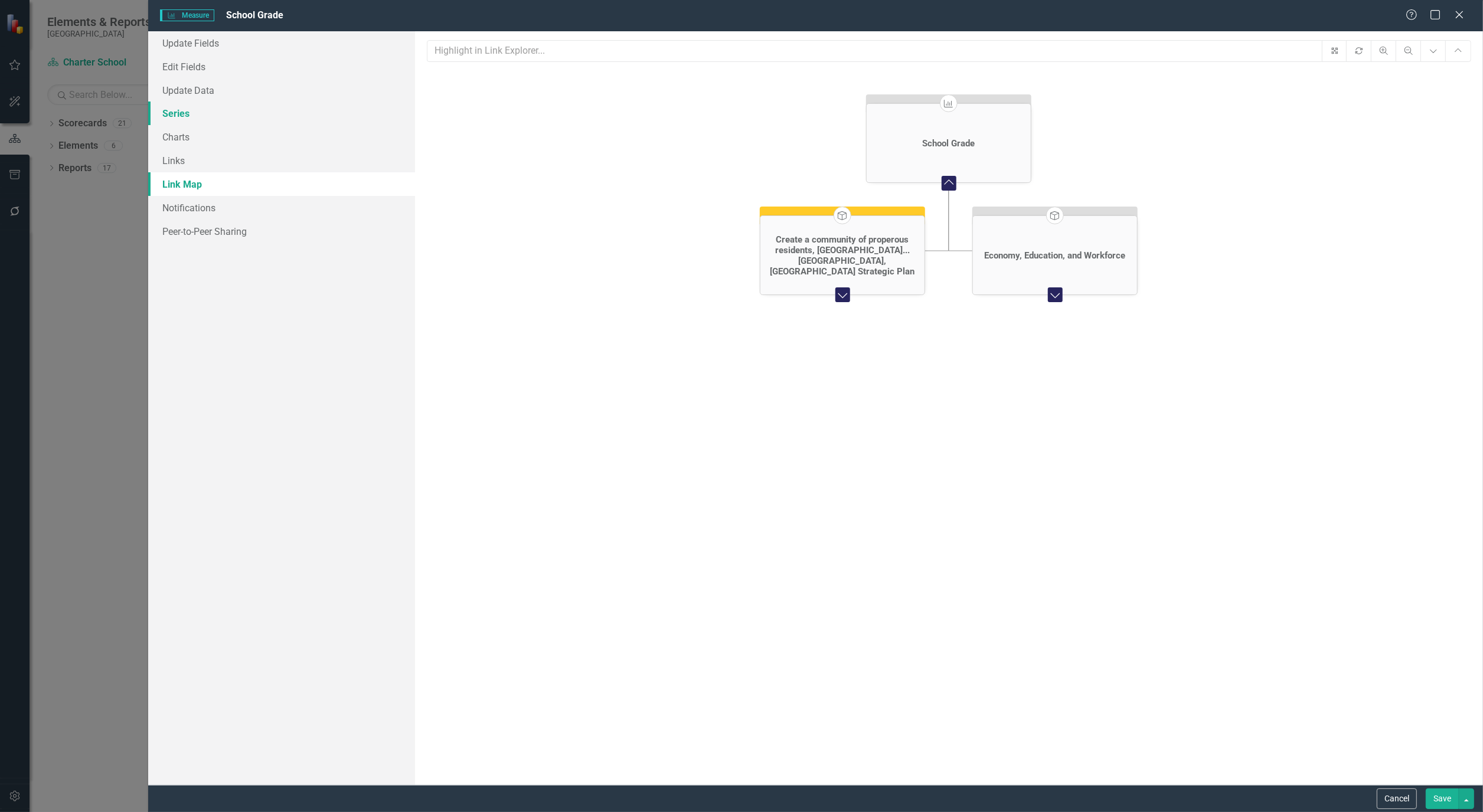
click at [202, 109] on link "Series" at bounding box center [281, 113] width 267 height 23
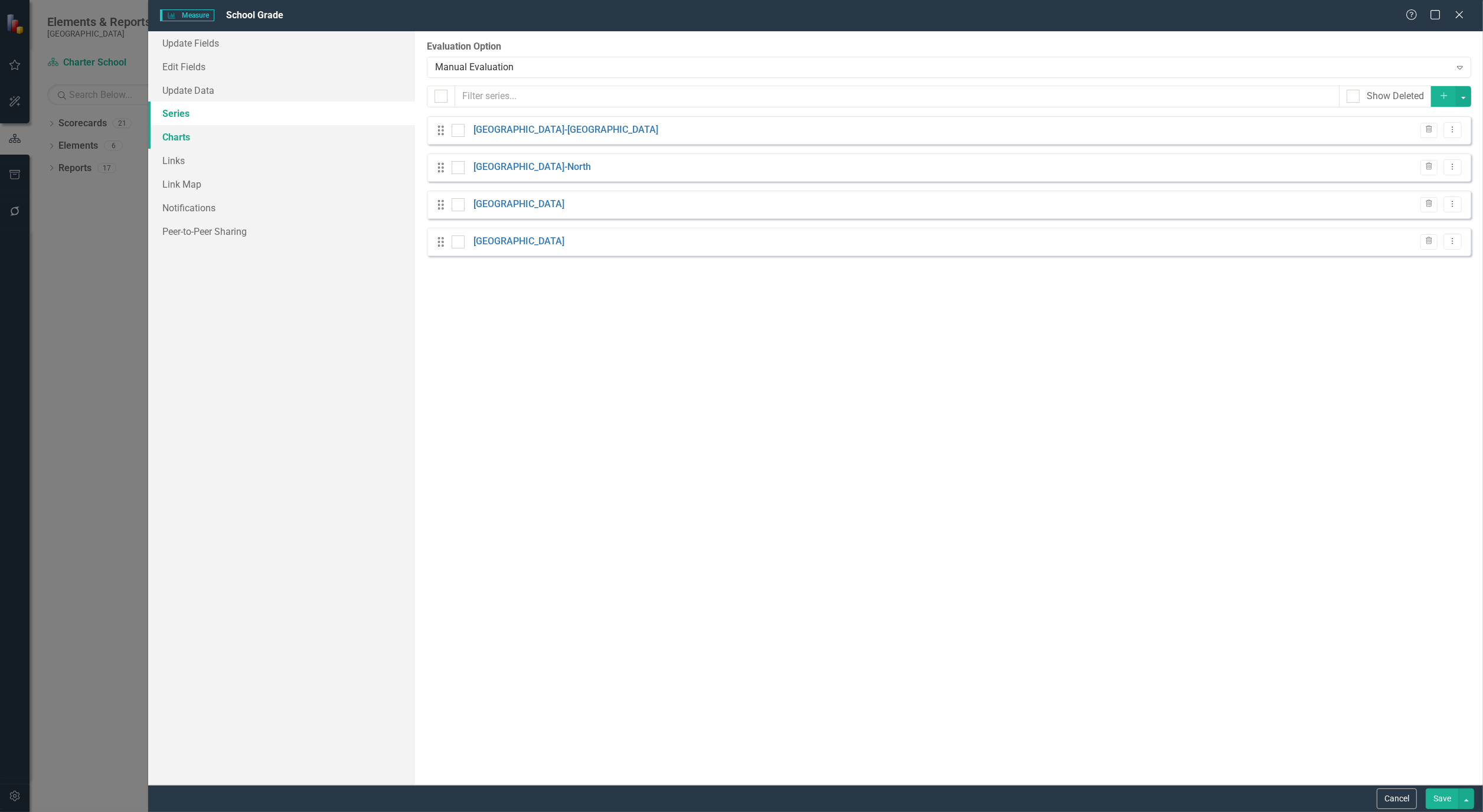
click at [202, 137] on link "Charts" at bounding box center [281, 137] width 267 height 23
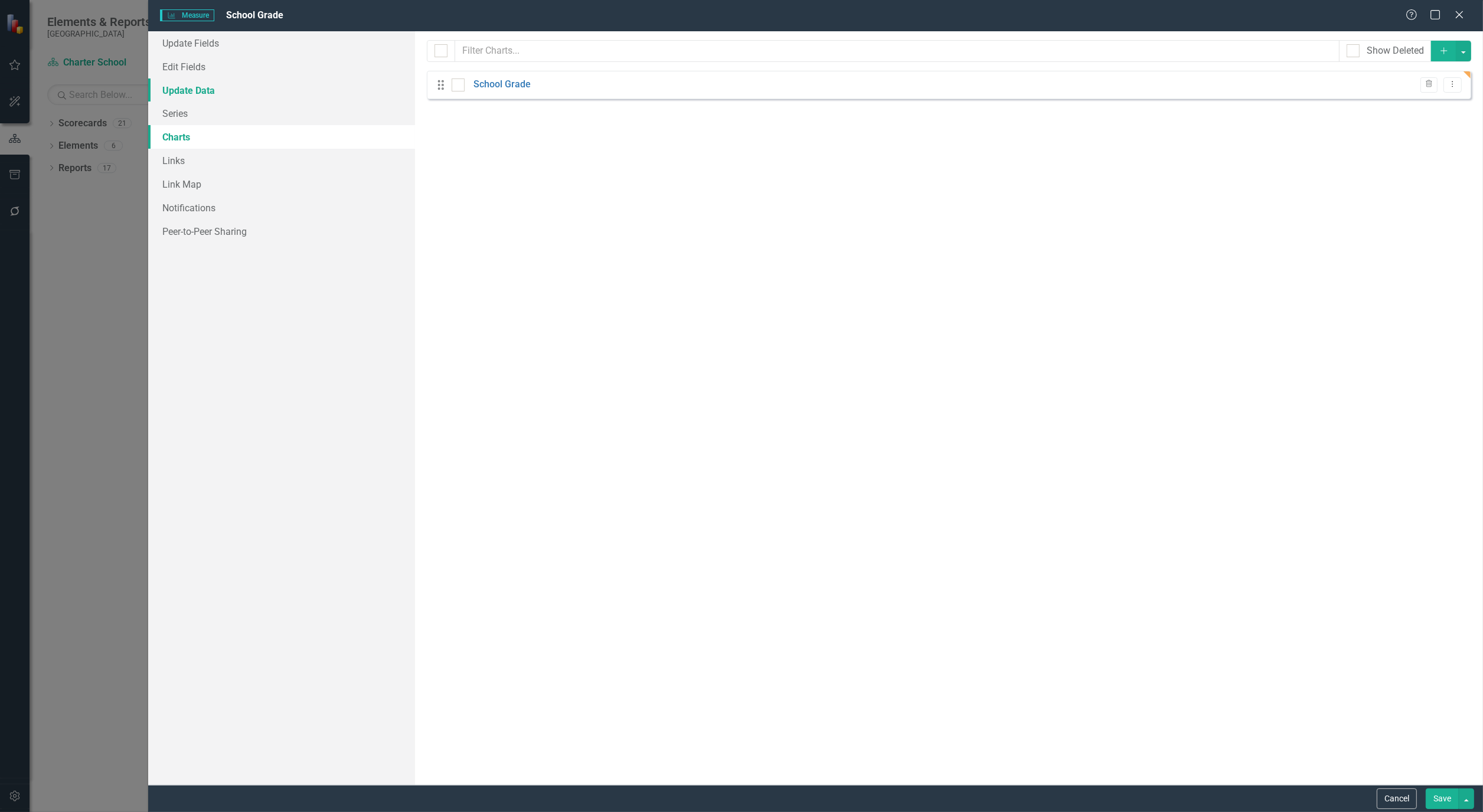
click at [191, 93] on link "Update Data" at bounding box center [281, 90] width 267 height 23
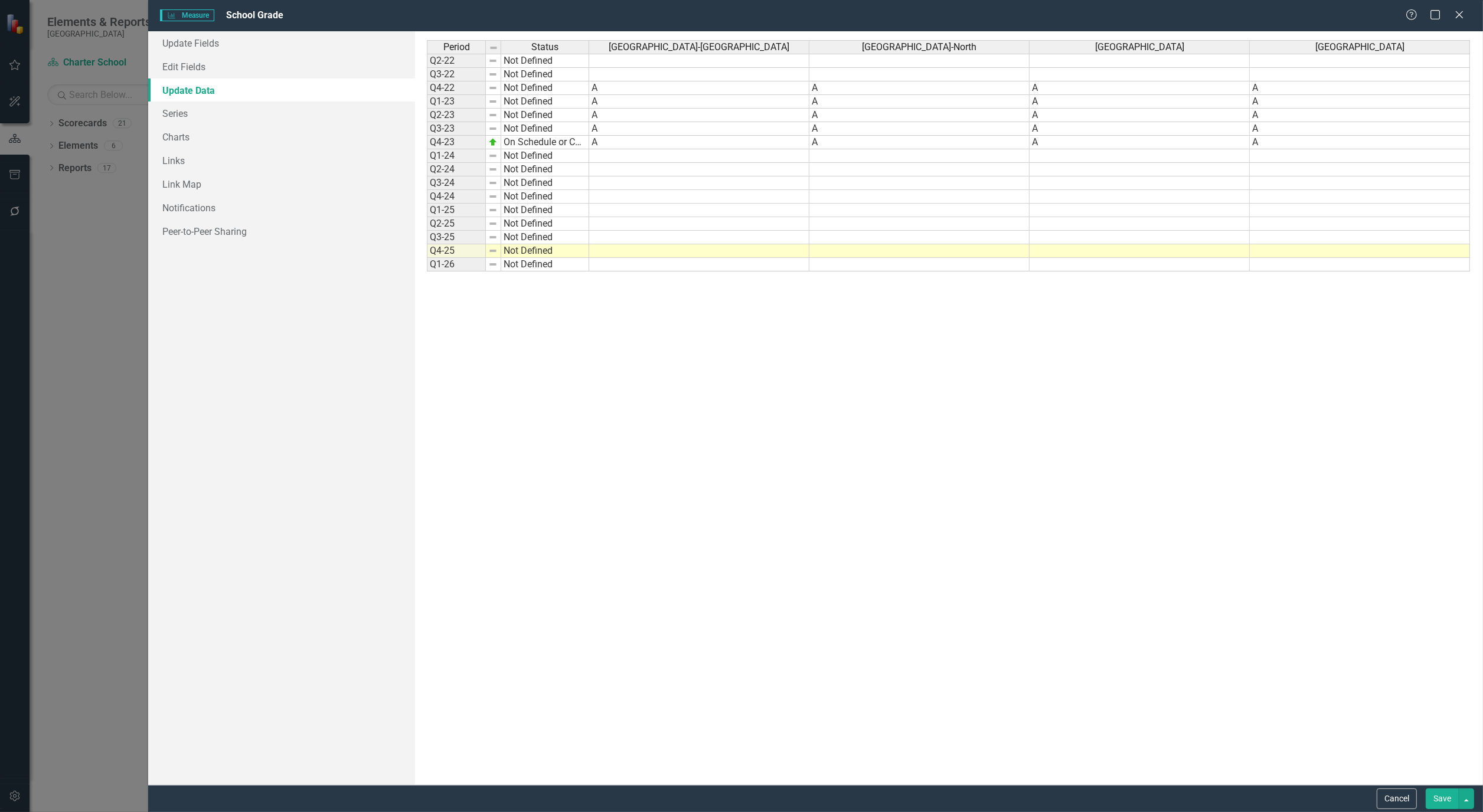
click at [494, 161] on img at bounding box center [493, 156] width 10 height 10
click at [466, 160] on td "Q1-24" at bounding box center [456, 156] width 59 height 14
click at [453, 174] on td "Q2-24" at bounding box center [456, 170] width 59 height 14
click at [427, 190] on div "Period Status Q2-22 Not Defined Q3-22 Not Defined Q4-22 Not Defined Q1-23 Not D…" at bounding box center [427, 156] width 0 height 231
click at [1411, 17] on icon "Help" at bounding box center [1412, 14] width 15 height 11
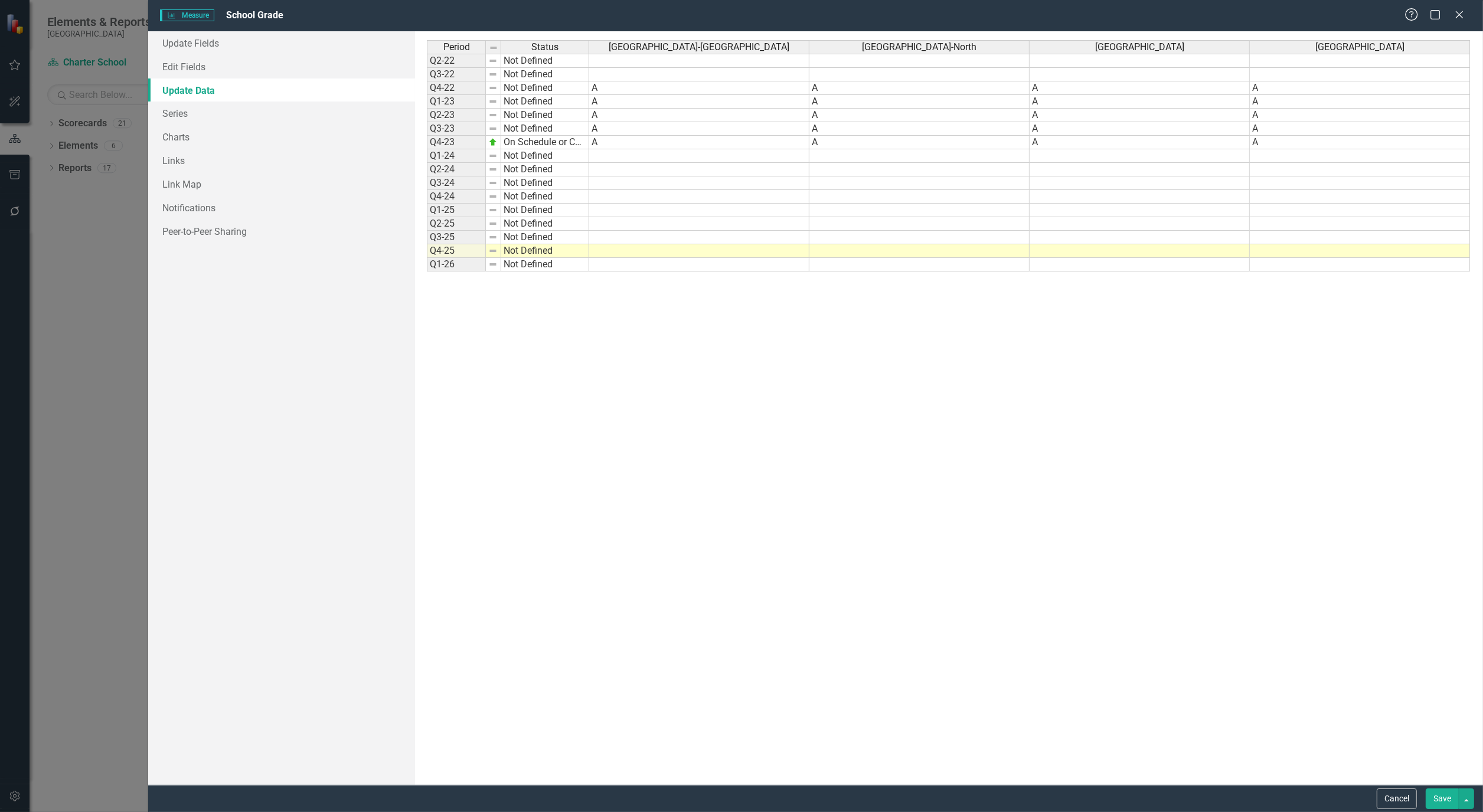
click at [1411, 17] on icon "Help" at bounding box center [1412, 14] width 15 height 11
click at [626, 160] on td at bounding box center [699, 156] width 220 height 14
click at [833, 152] on td at bounding box center [919, 156] width 220 height 14
type textarea "A"
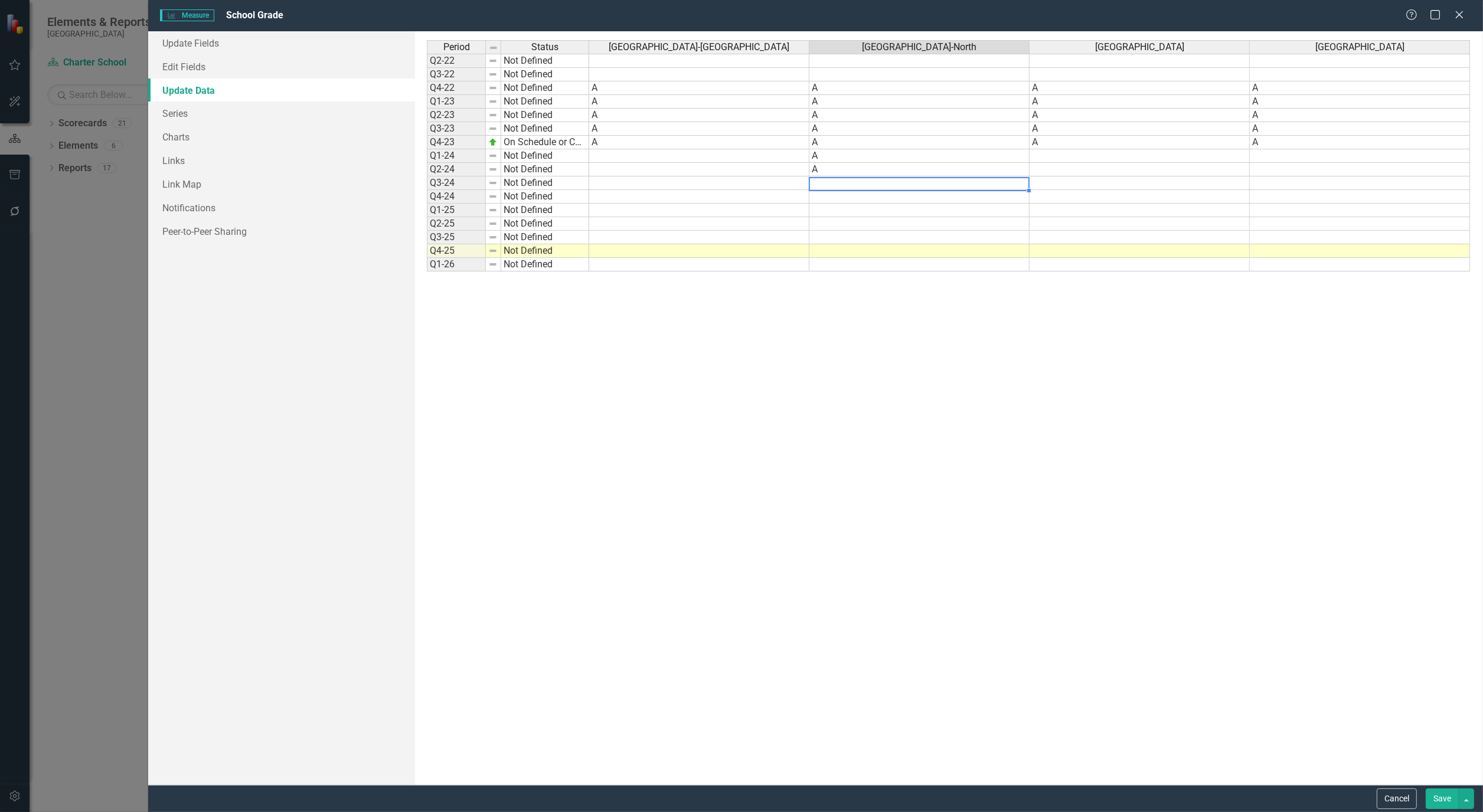
type textarea "A"
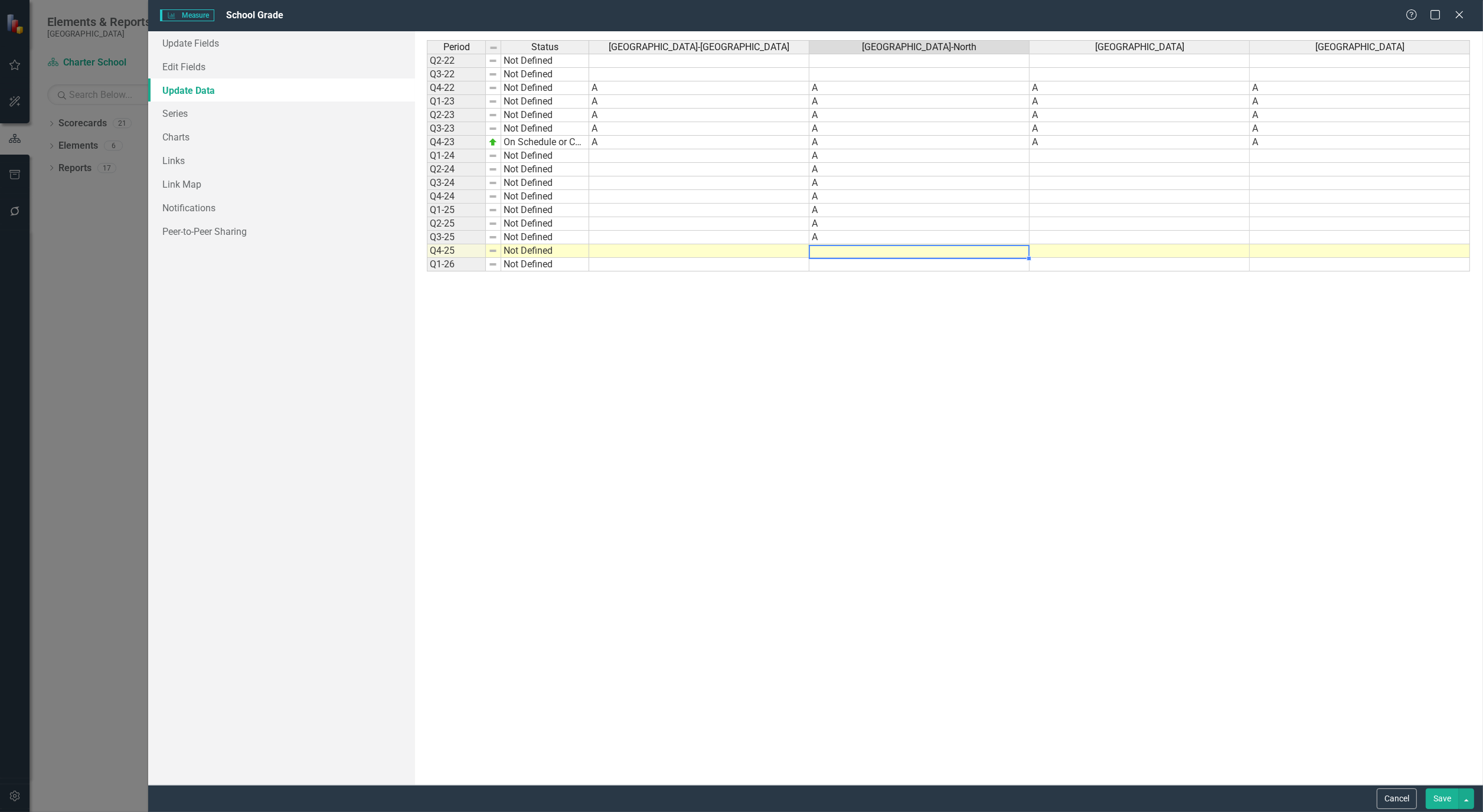
type textarea "A"
click at [1431, 793] on button "Save" at bounding box center [1442, 799] width 33 height 20
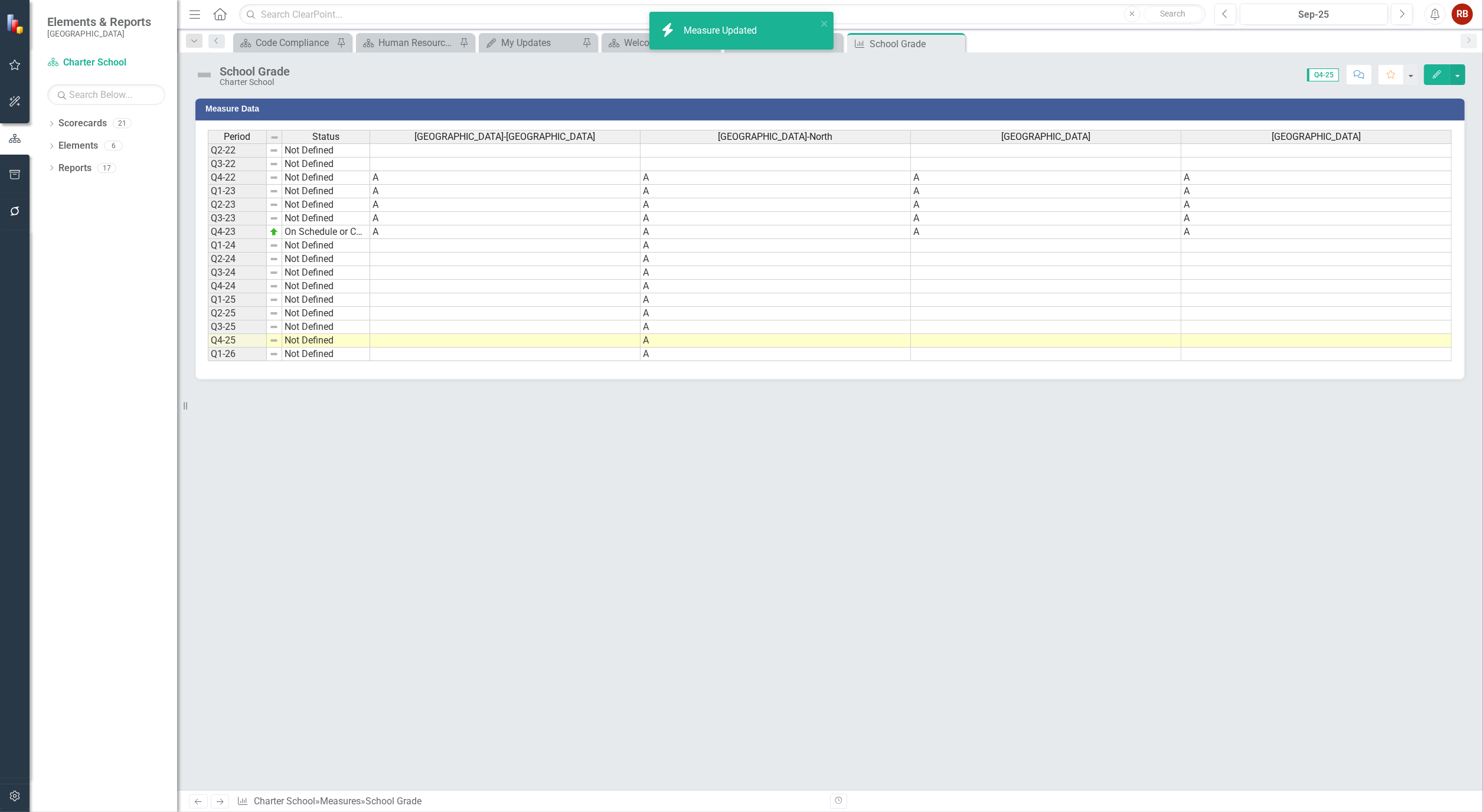
click at [0, 0] on icon "Close" at bounding box center [0, 0] width 0 height 0
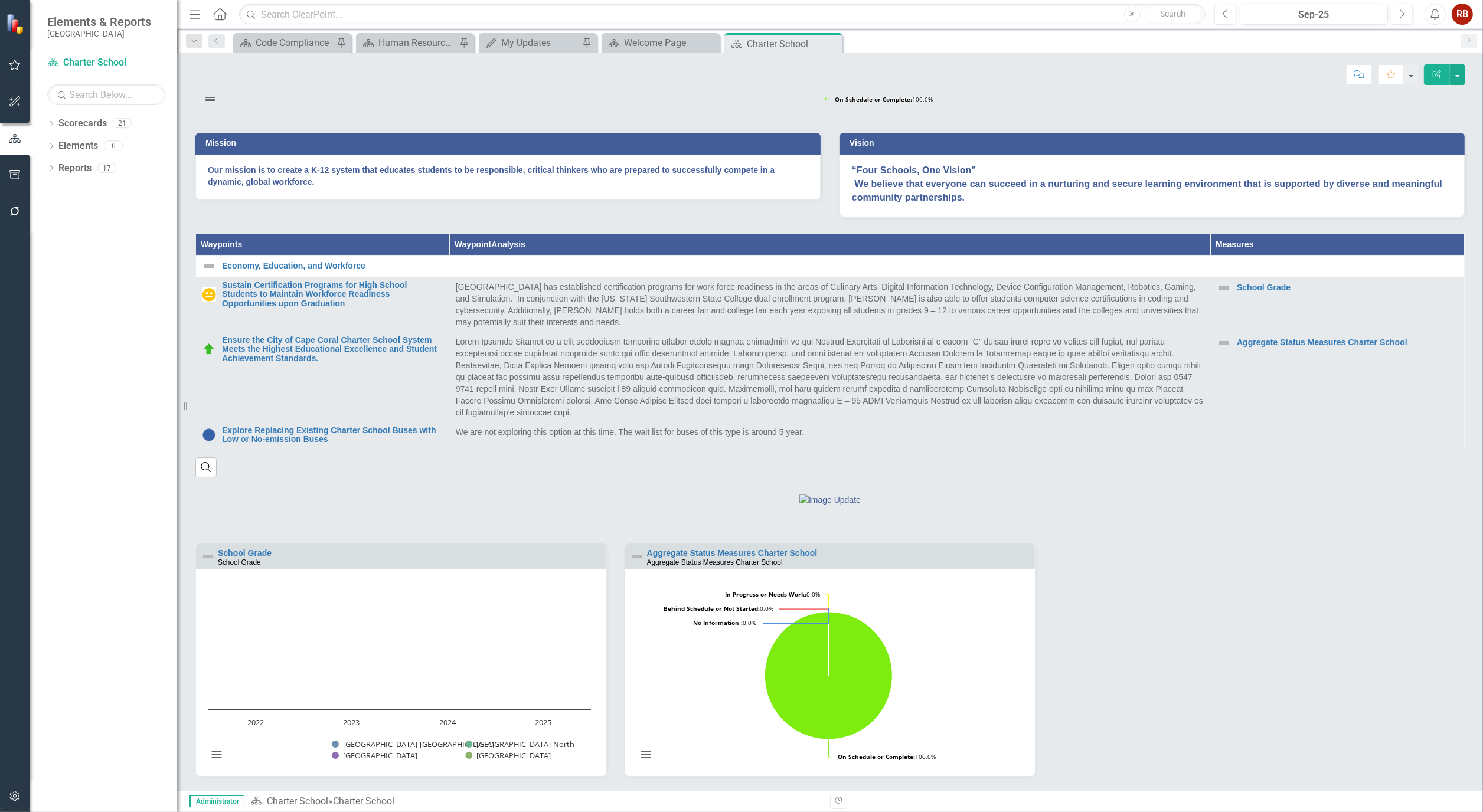
scroll to position [362, 0]
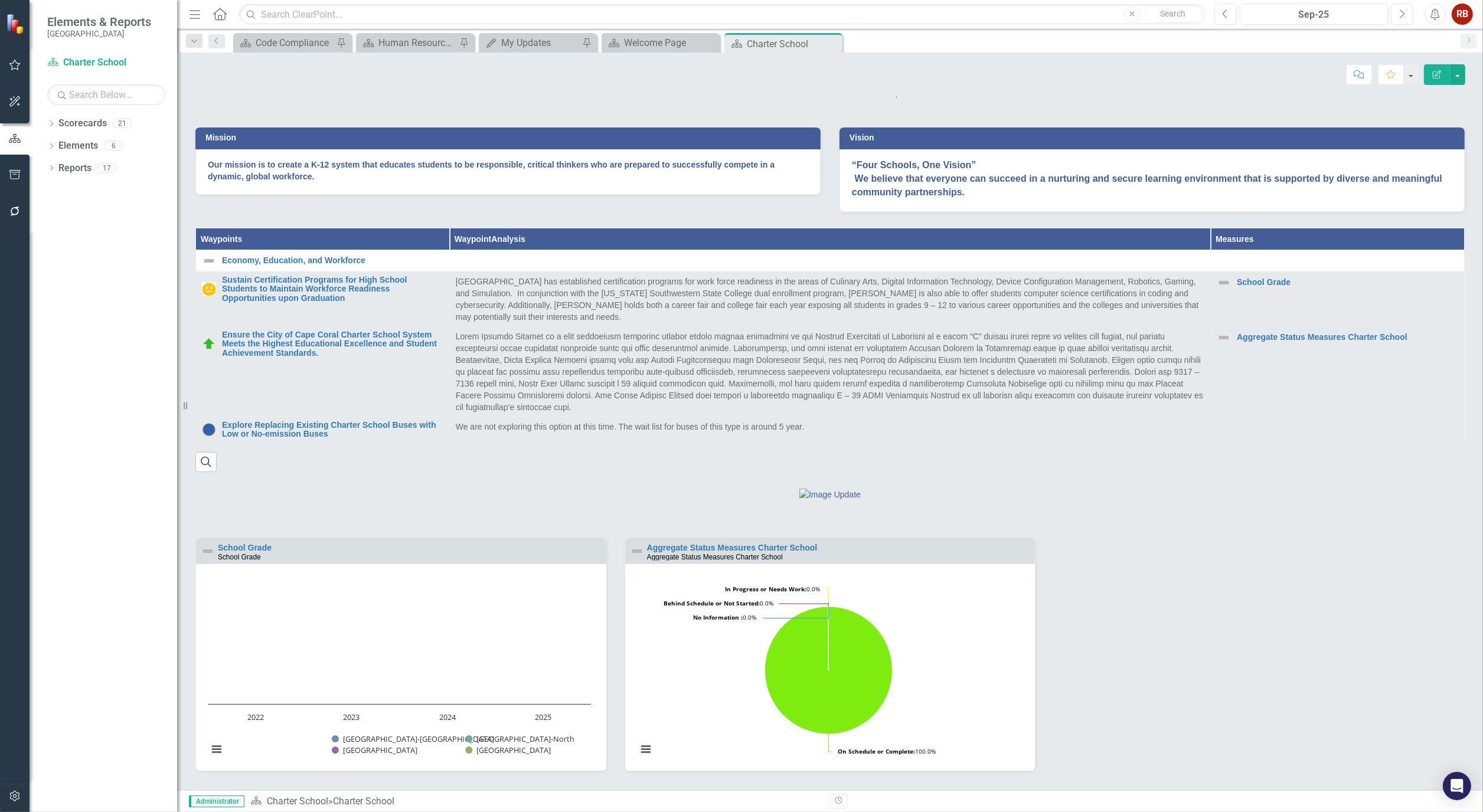
scroll to position [362, 0]
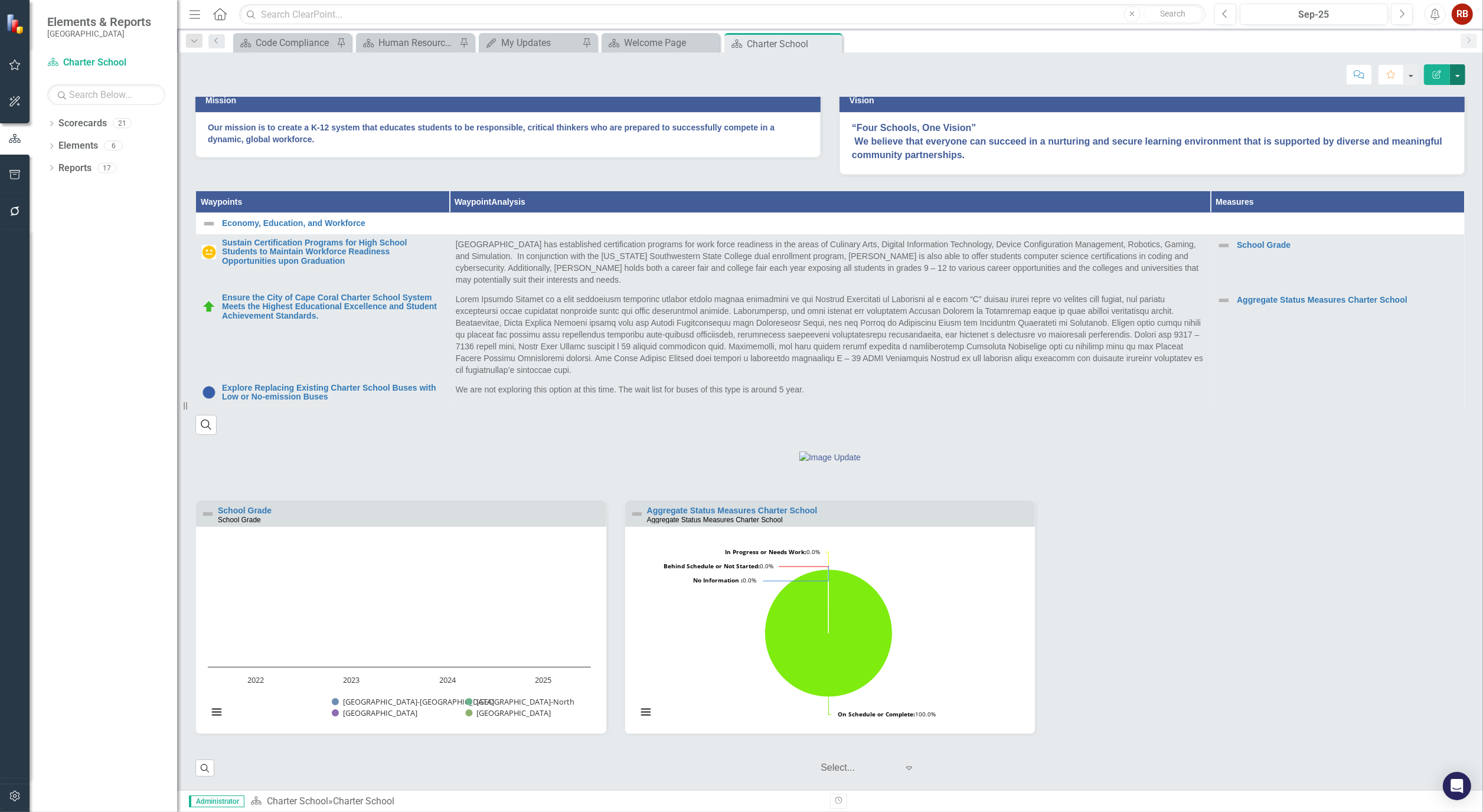
click at [1460, 79] on button "button" at bounding box center [1458, 74] width 16 height 20
click at [238, 518] on small "School Grade" at bounding box center [239, 520] width 43 height 8
click at [251, 508] on link "School Grade" at bounding box center [245, 510] width 54 height 10
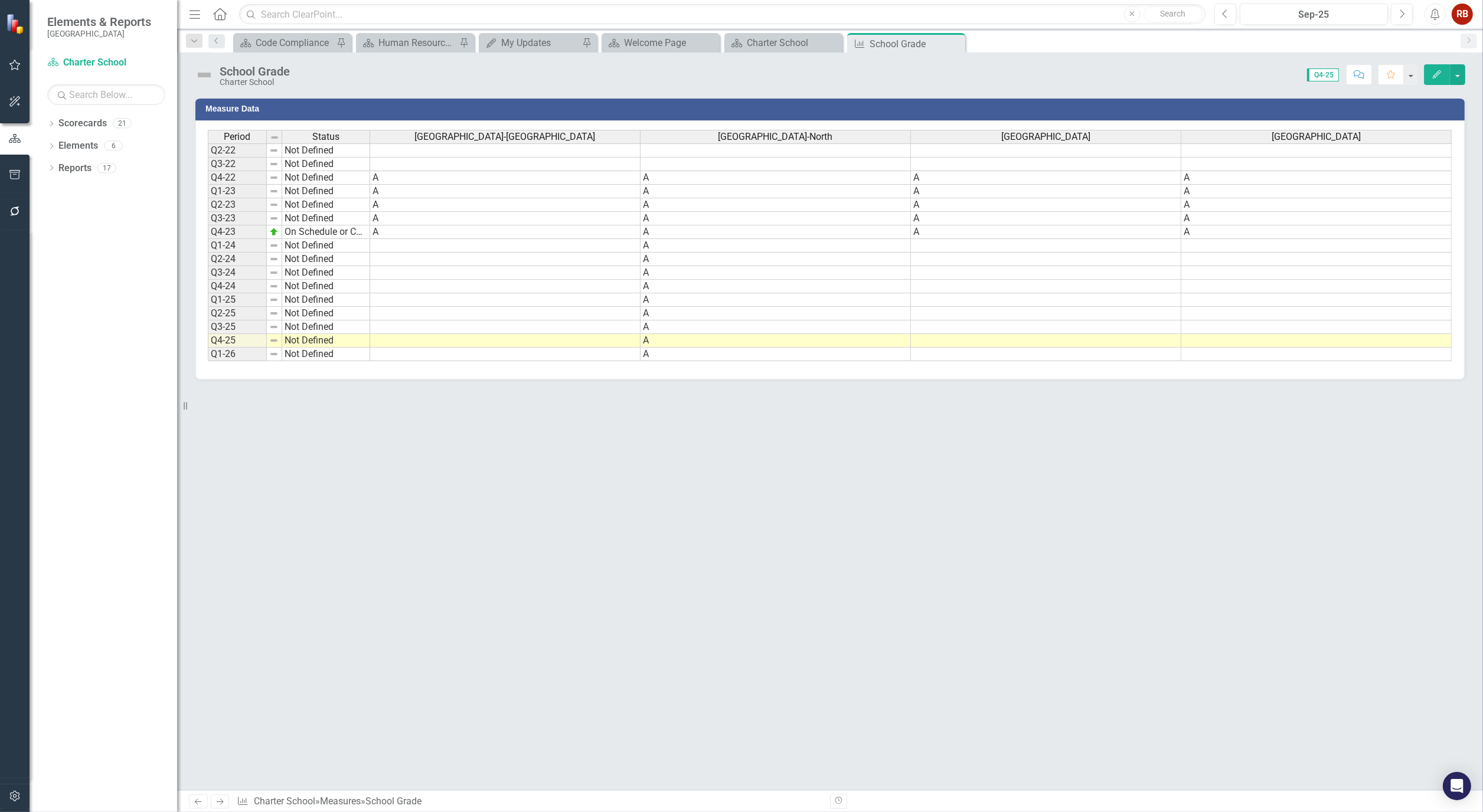
click at [1439, 73] on icon "Edit" at bounding box center [1437, 74] width 11 height 8
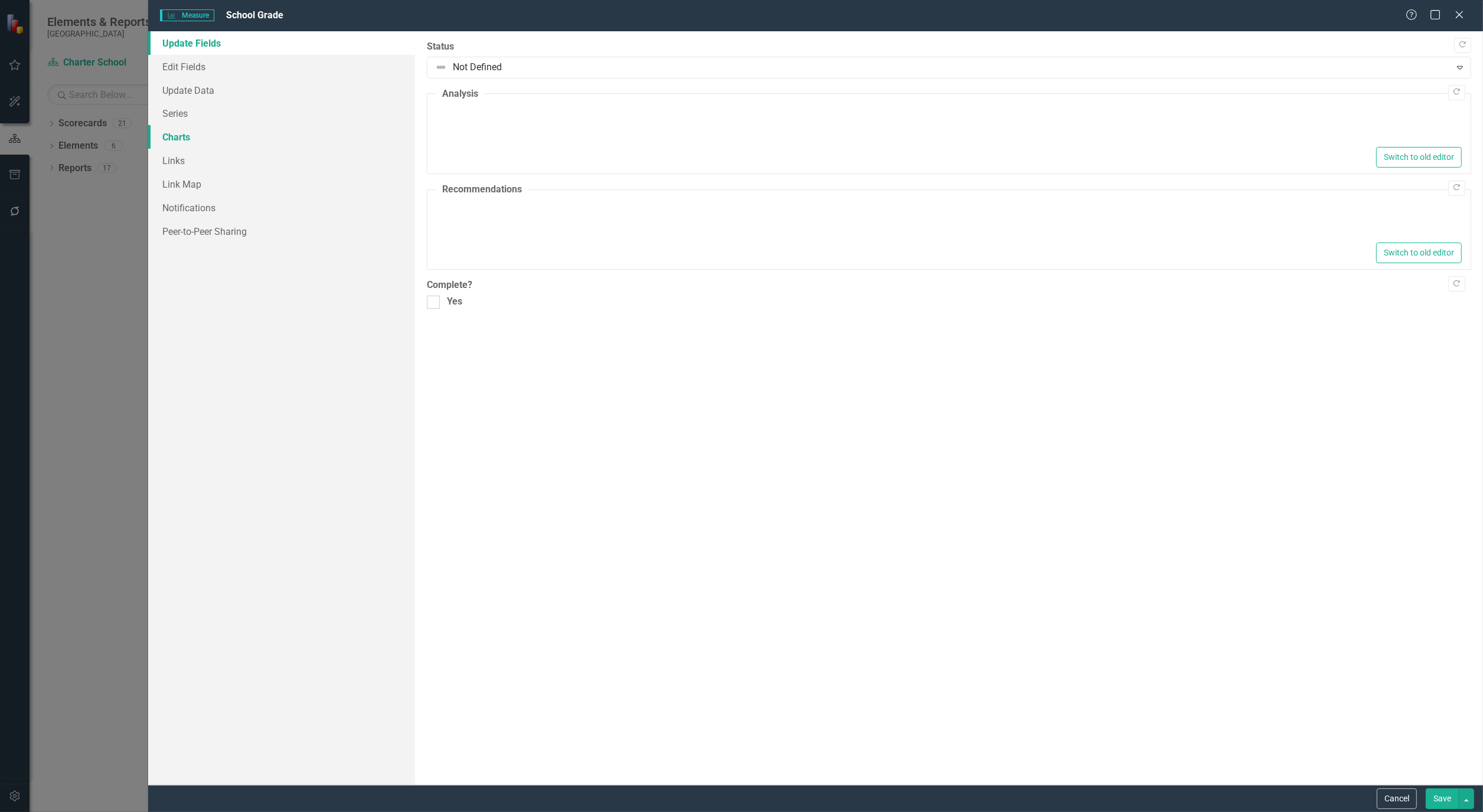
click at [183, 142] on link "Charts" at bounding box center [281, 137] width 267 height 23
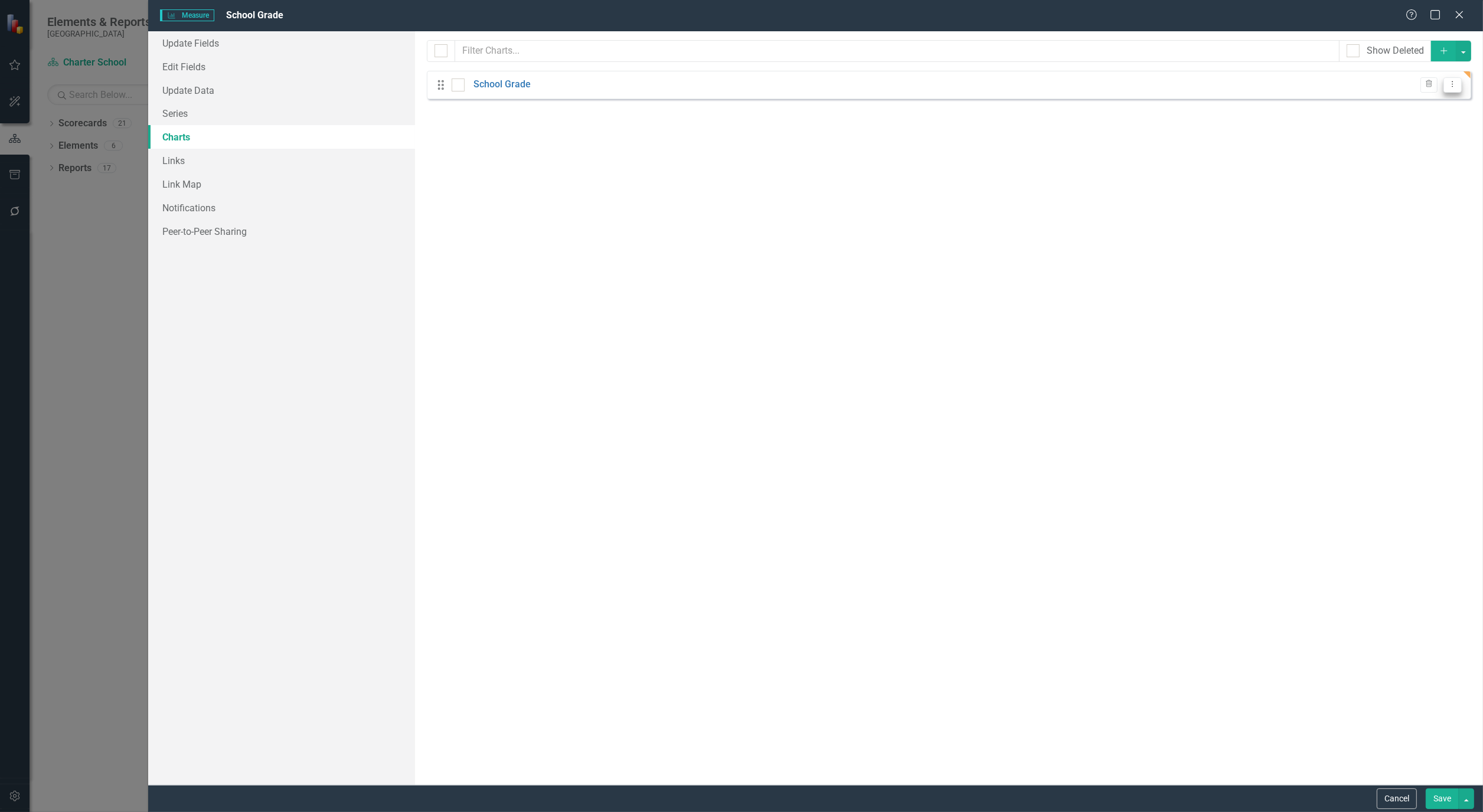
click at [1451, 85] on icon "Dropdown Menu" at bounding box center [1452, 84] width 10 height 8
click at [1092, 204] on div "From this page, you can add, edit, delete, or duplicate charts to show how you …" at bounding box center [949, 408] width 1068 height 754
click at [493, 85] on link "School Grade" at bounding box center [502, 85] width 57 height 14
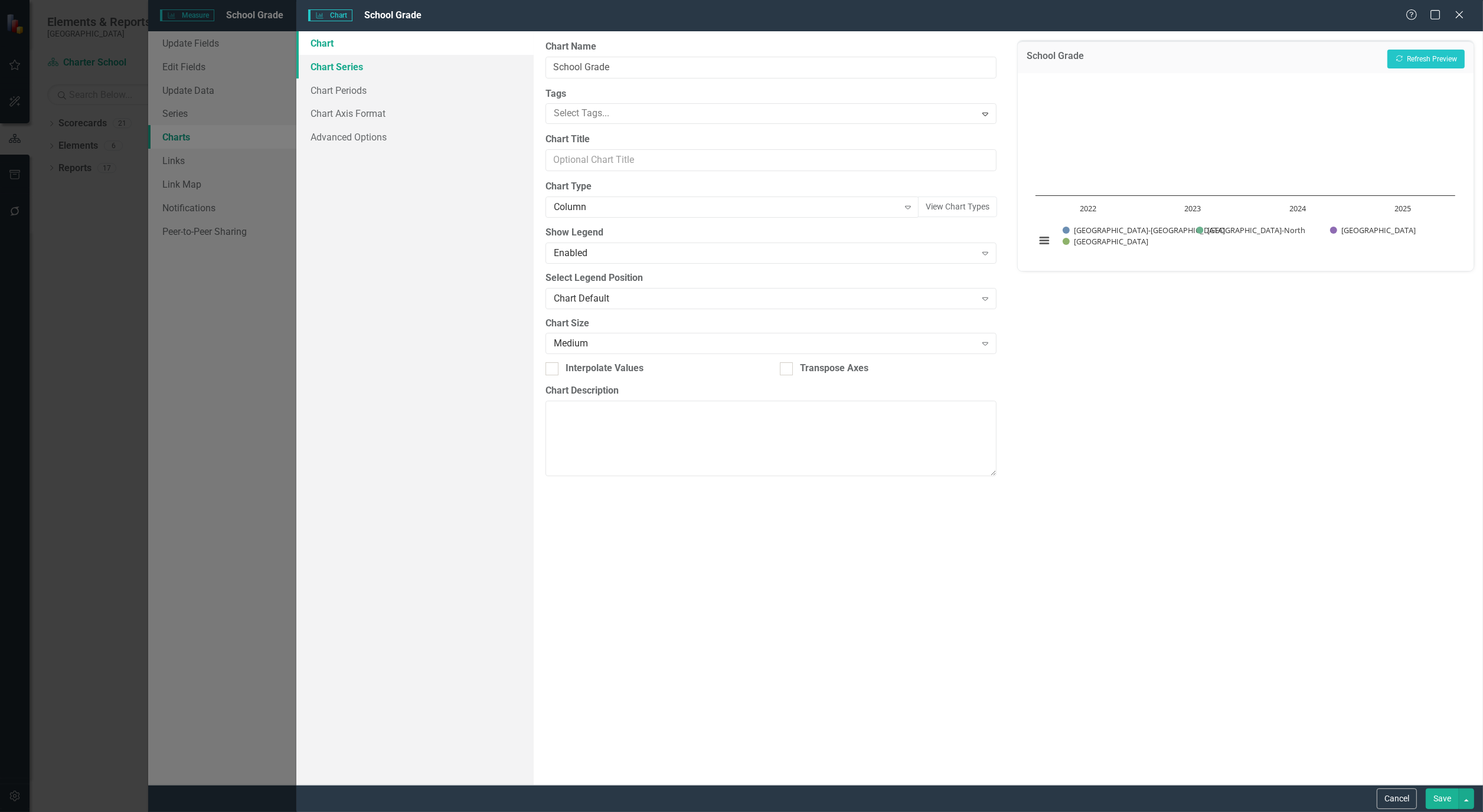
click at [350, 66] on link "Chart Series" at bounding box center [415, 67] width 238 height 23
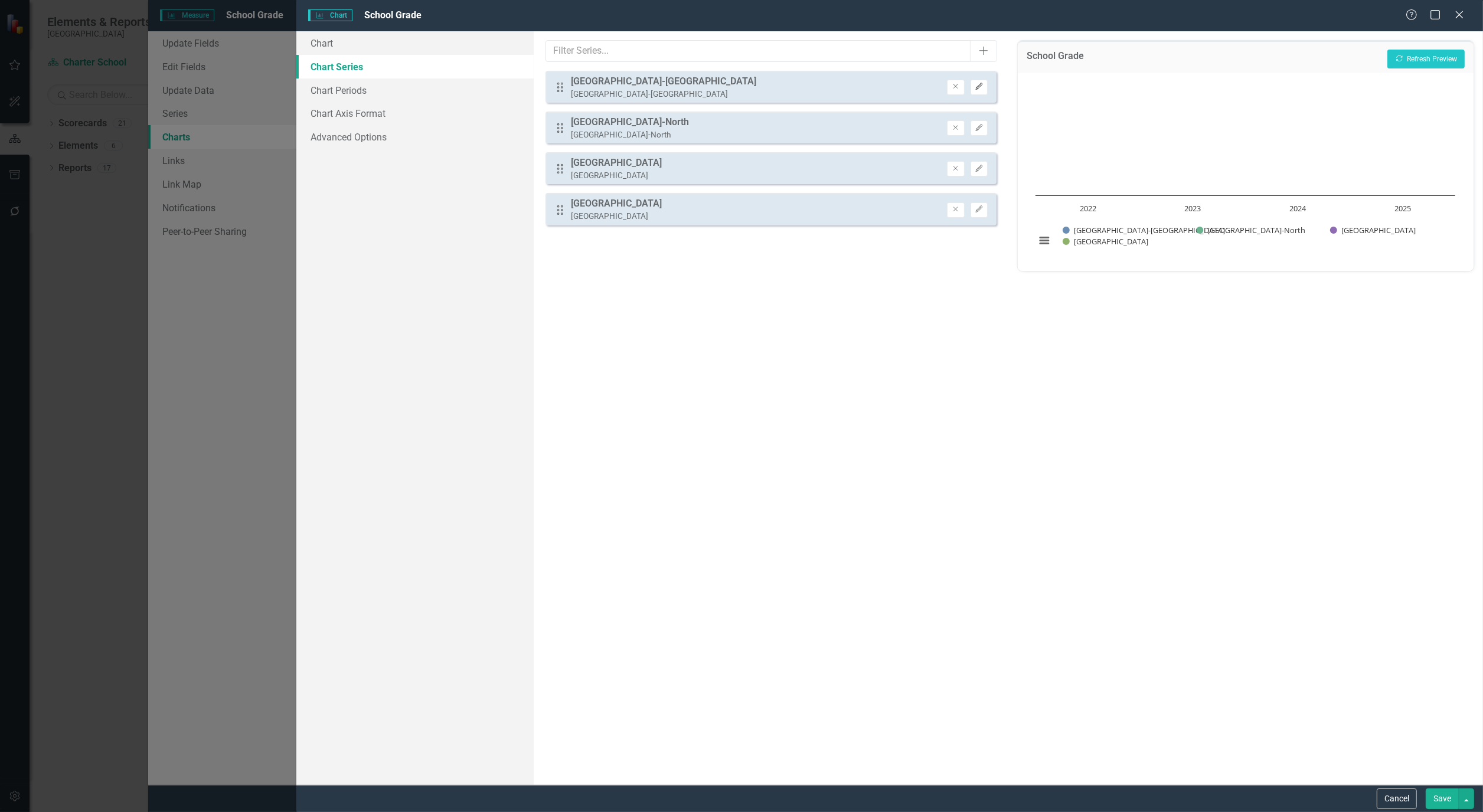
click at [980, 83] on icon "Edit" at bounding box center [978, 87] width 9 height 7
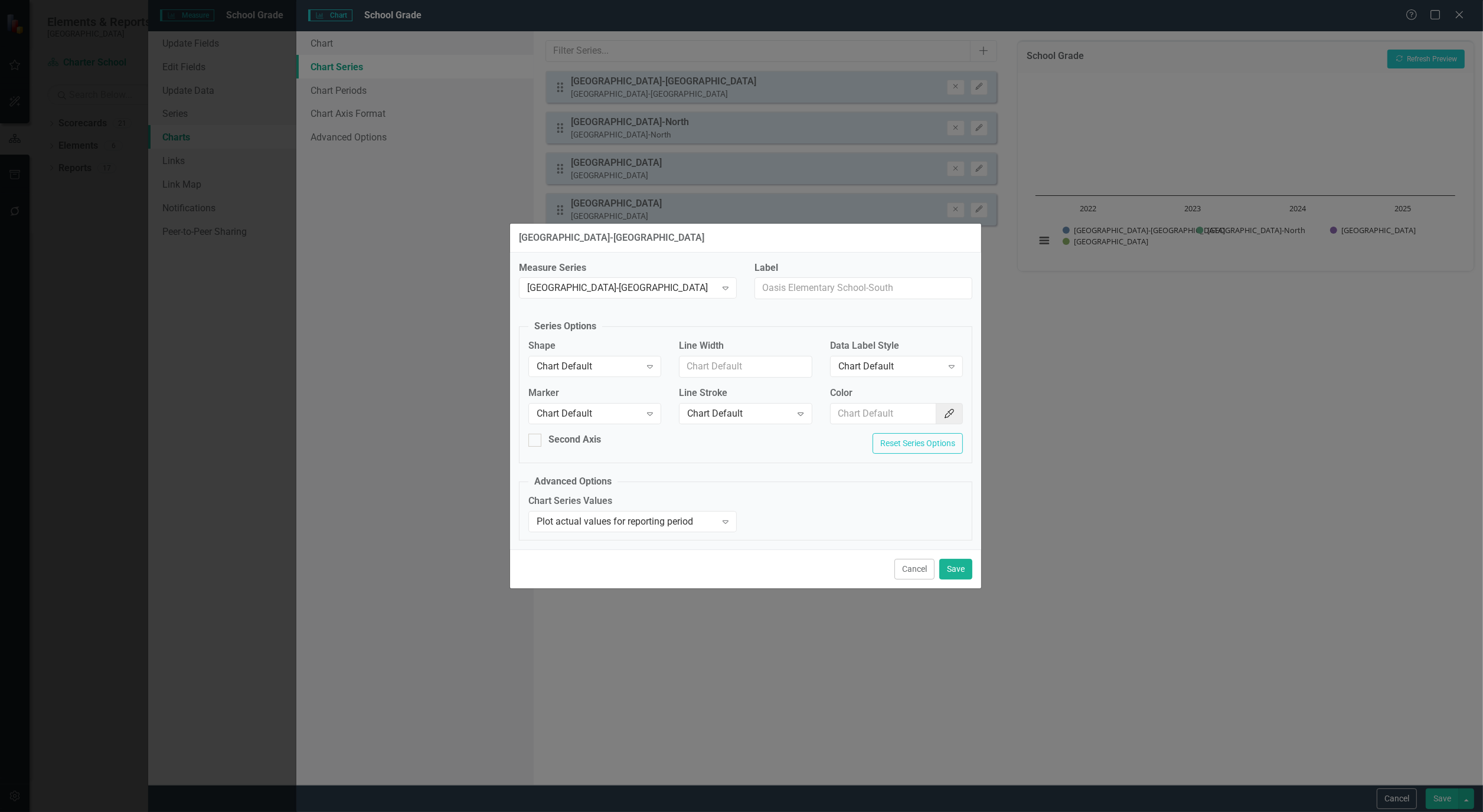
drag, startPoint x: 922, startPoint y: 570, endPoint x: 898, endPoint y: 544, distance: 35.4
click at [922, 570] on button "Cancel" at bounding box center [914, 569] width 40 height 20
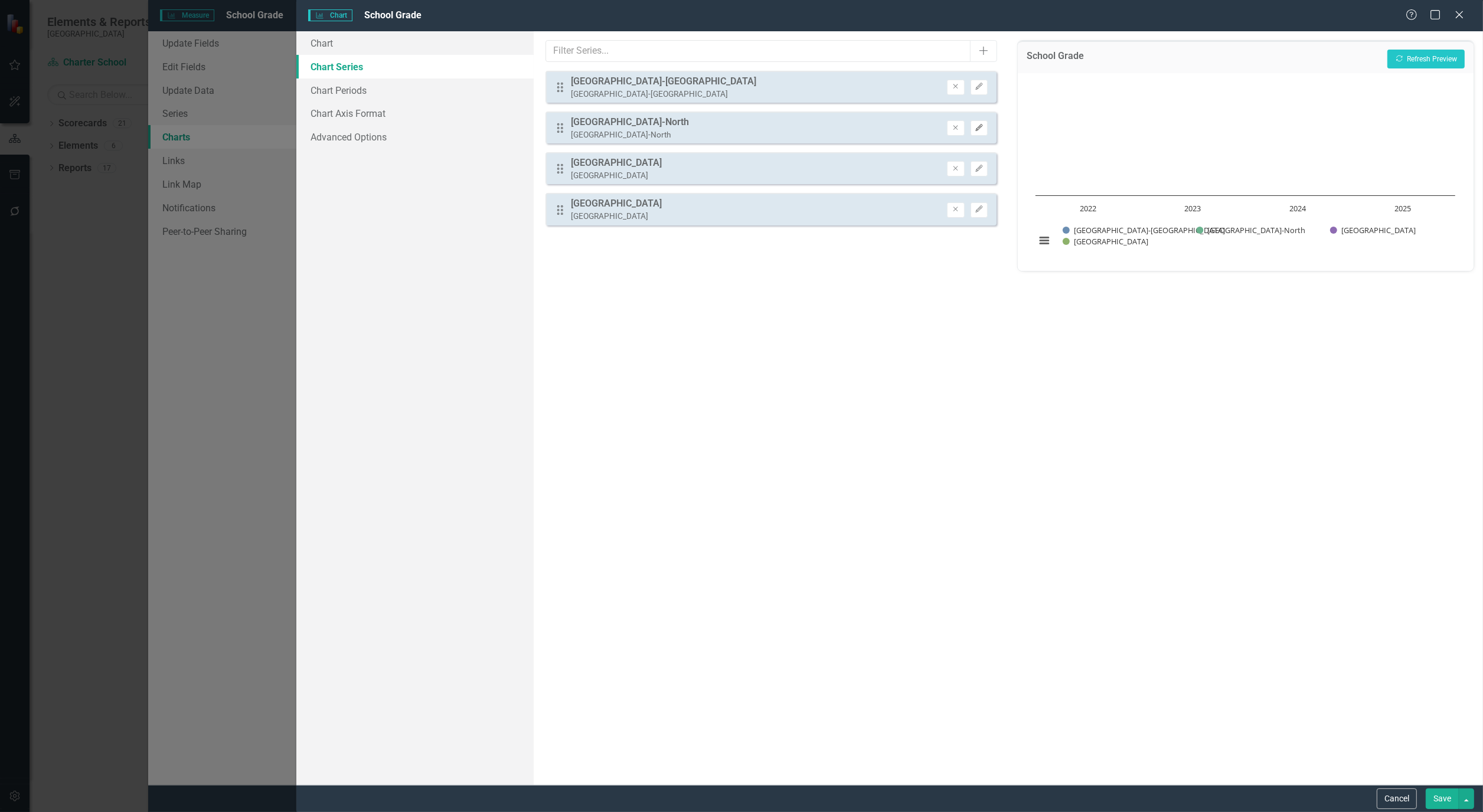
click at [978, 126] on icon "button" at bounding box center [978, 128] width 7 height 7
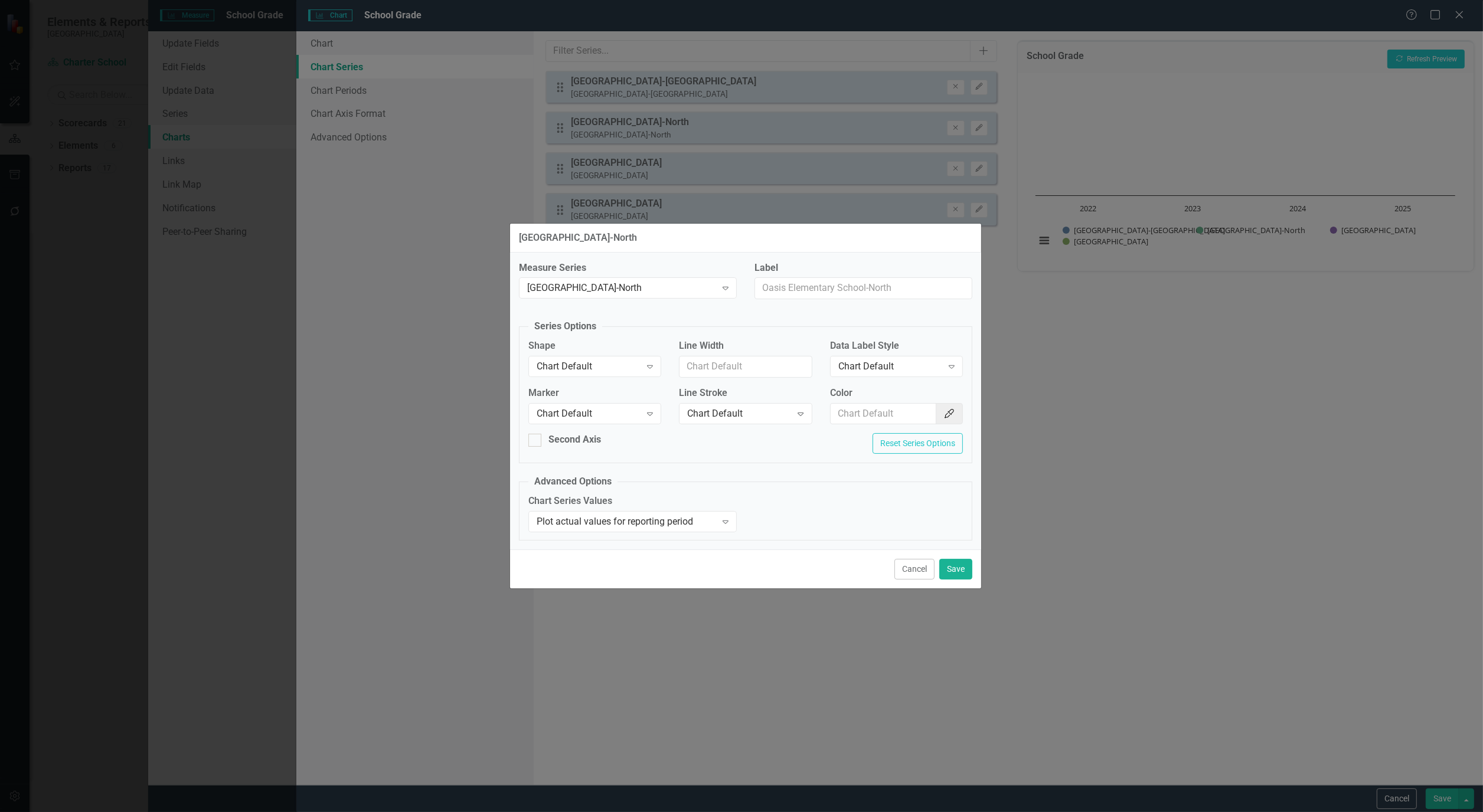
click at [912, 568] on button "Cancel" at bounding box center [914, 569] width 40 height 20
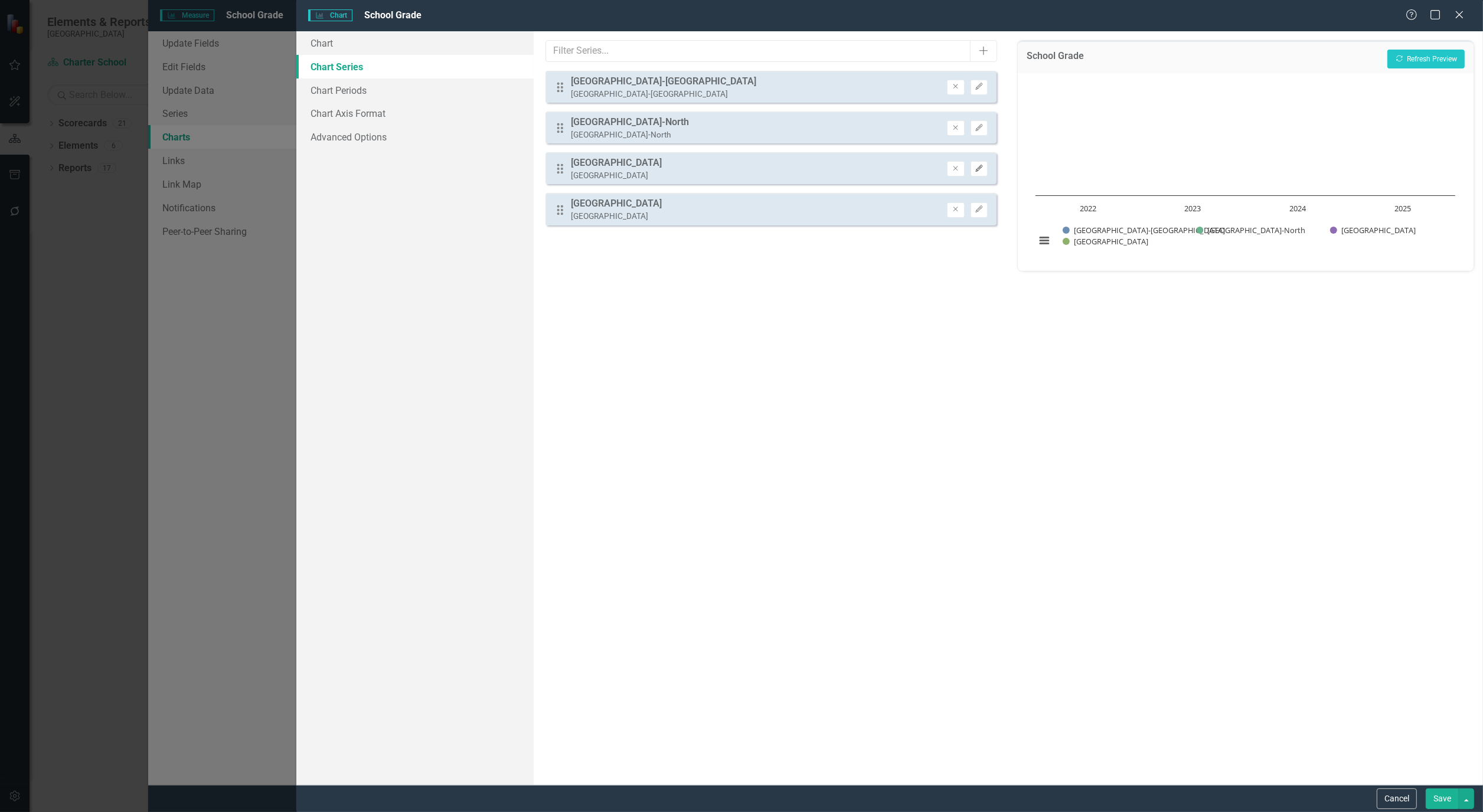
click at [982, 168] on icon "Edit" at bounding box center [978, 169] width 9 height 7
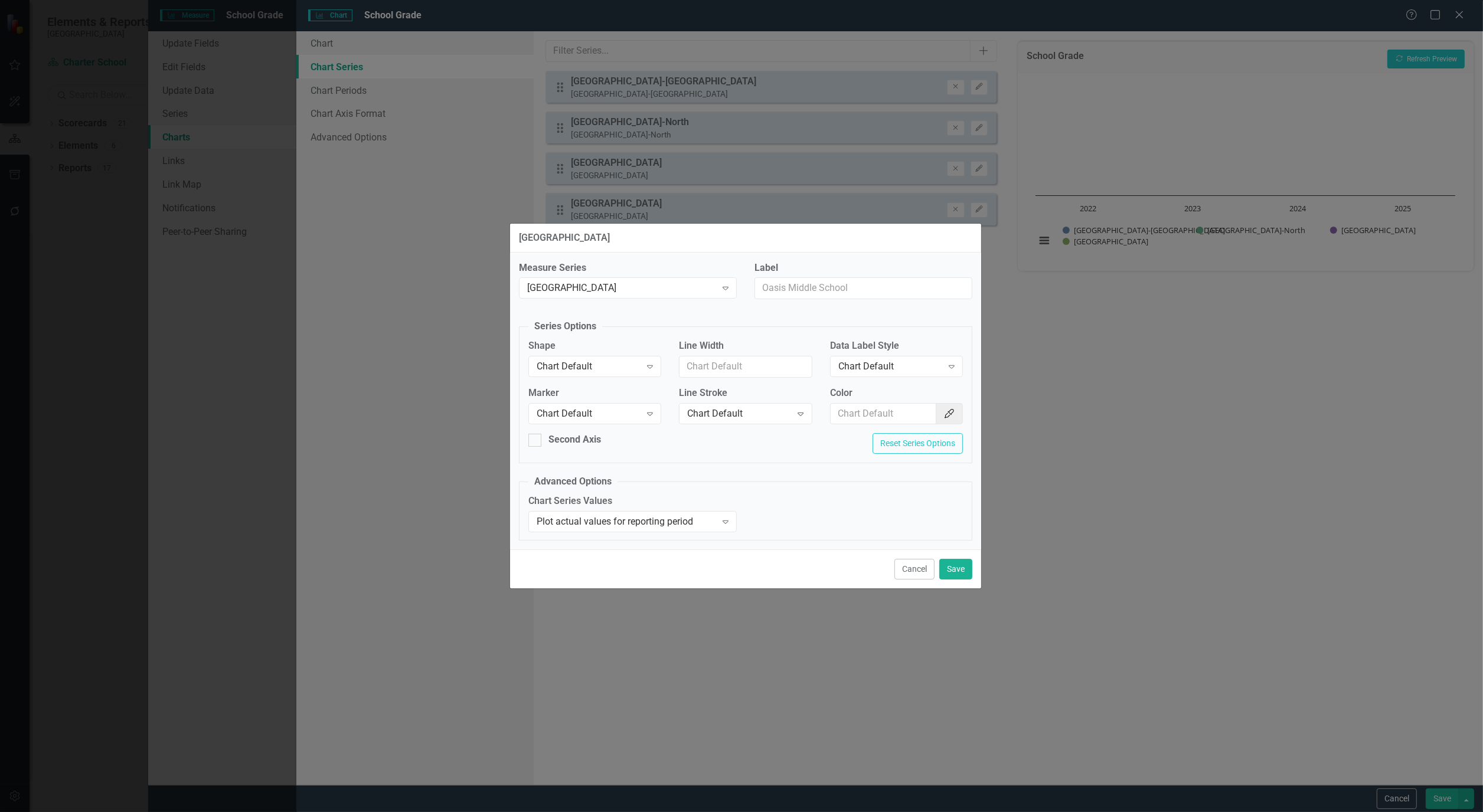
click at [916, 582] on div "Cancel Save" at bounding box center [745, 569] width 471 height 39
click at [907, 567] on button "Cancel" at bounding box center [914, 569] width 40 height 20
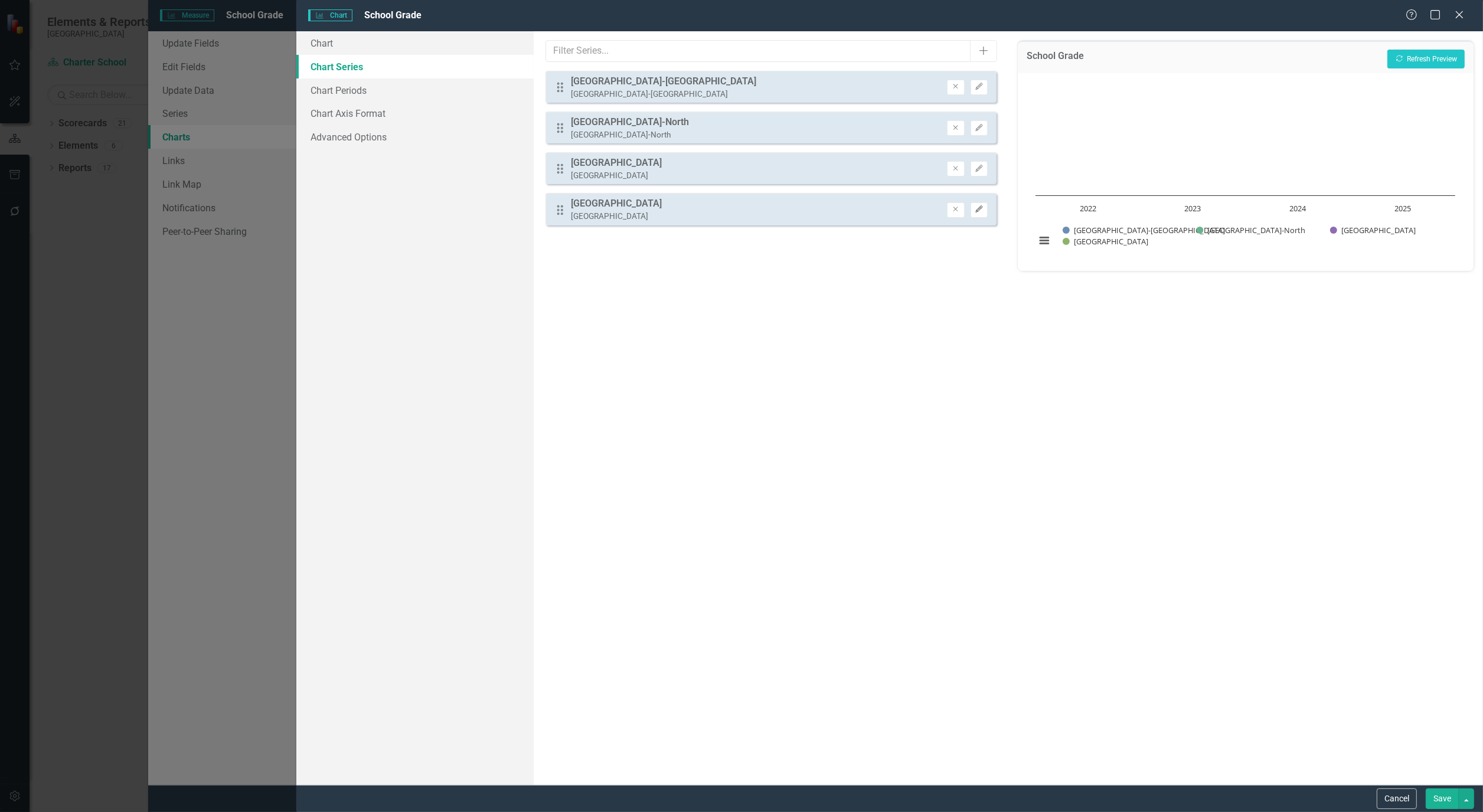
click at [980, 209] on icon "Edit" at bounding box center [978, 209] width 9 height 7
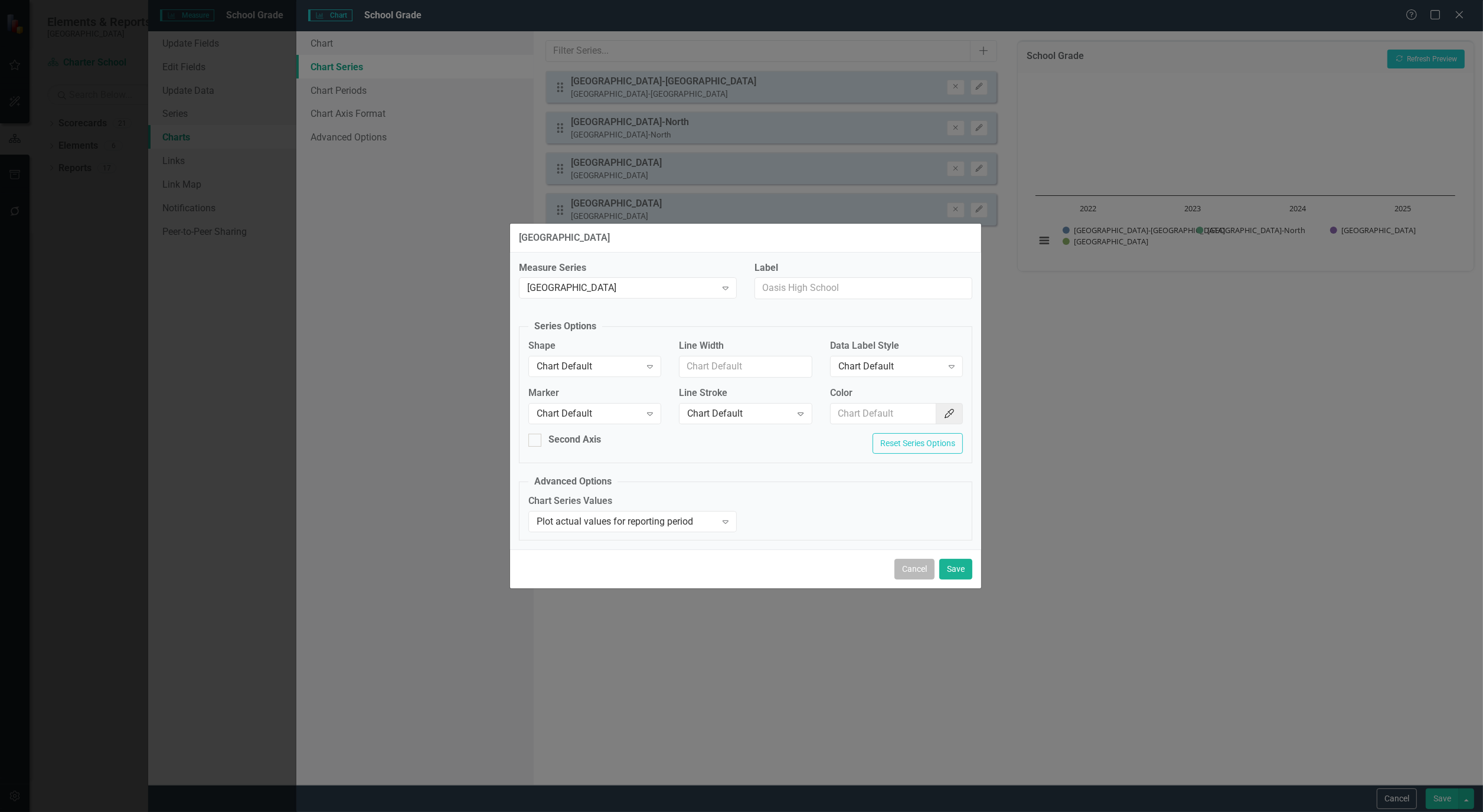
click at [918, 573] on button "Cancel" at bounding box center [914, 569] width 40 height 20
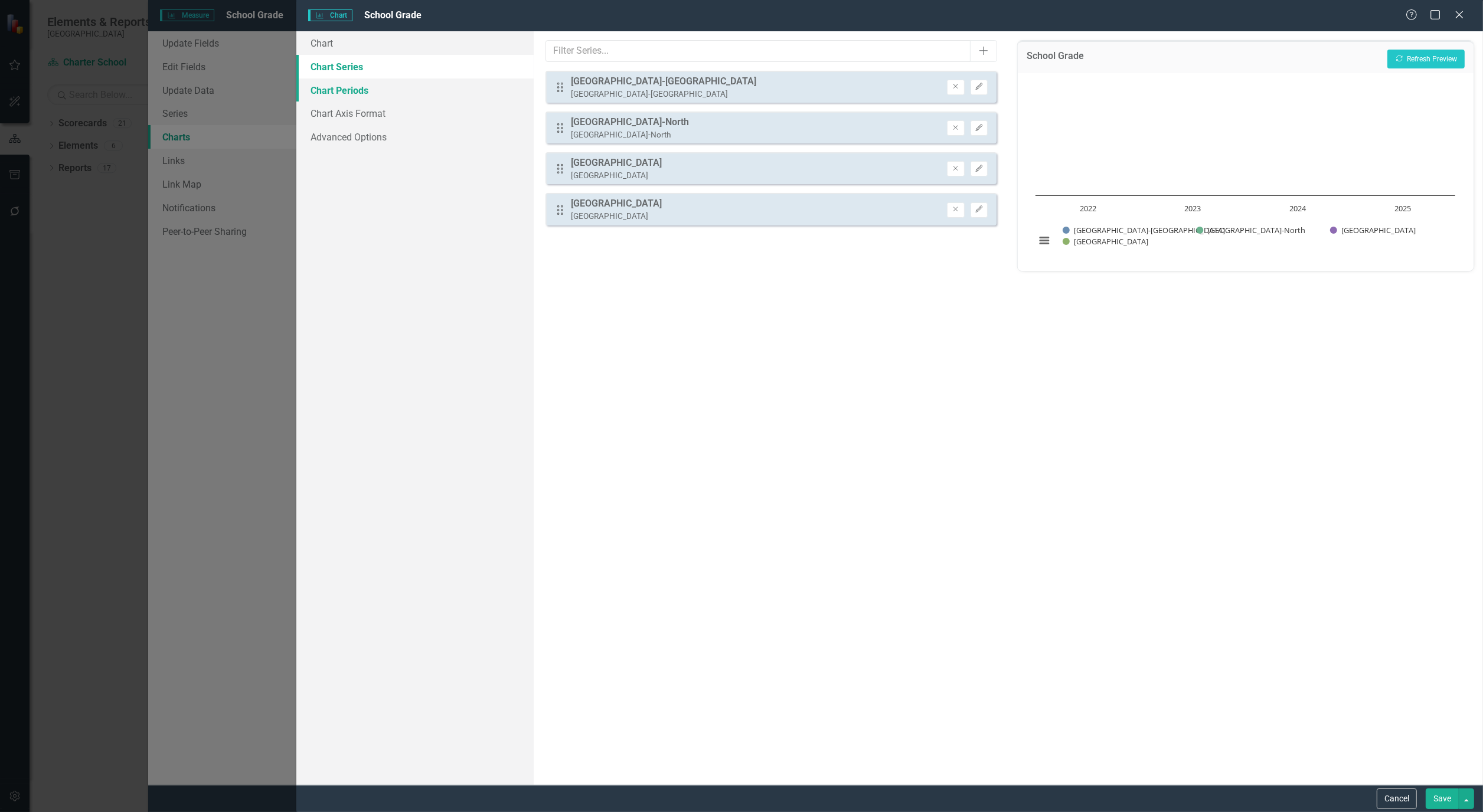
click at [341, 86] on link "Chart Periods" at bounding box center [415, 90] width 238 height 23
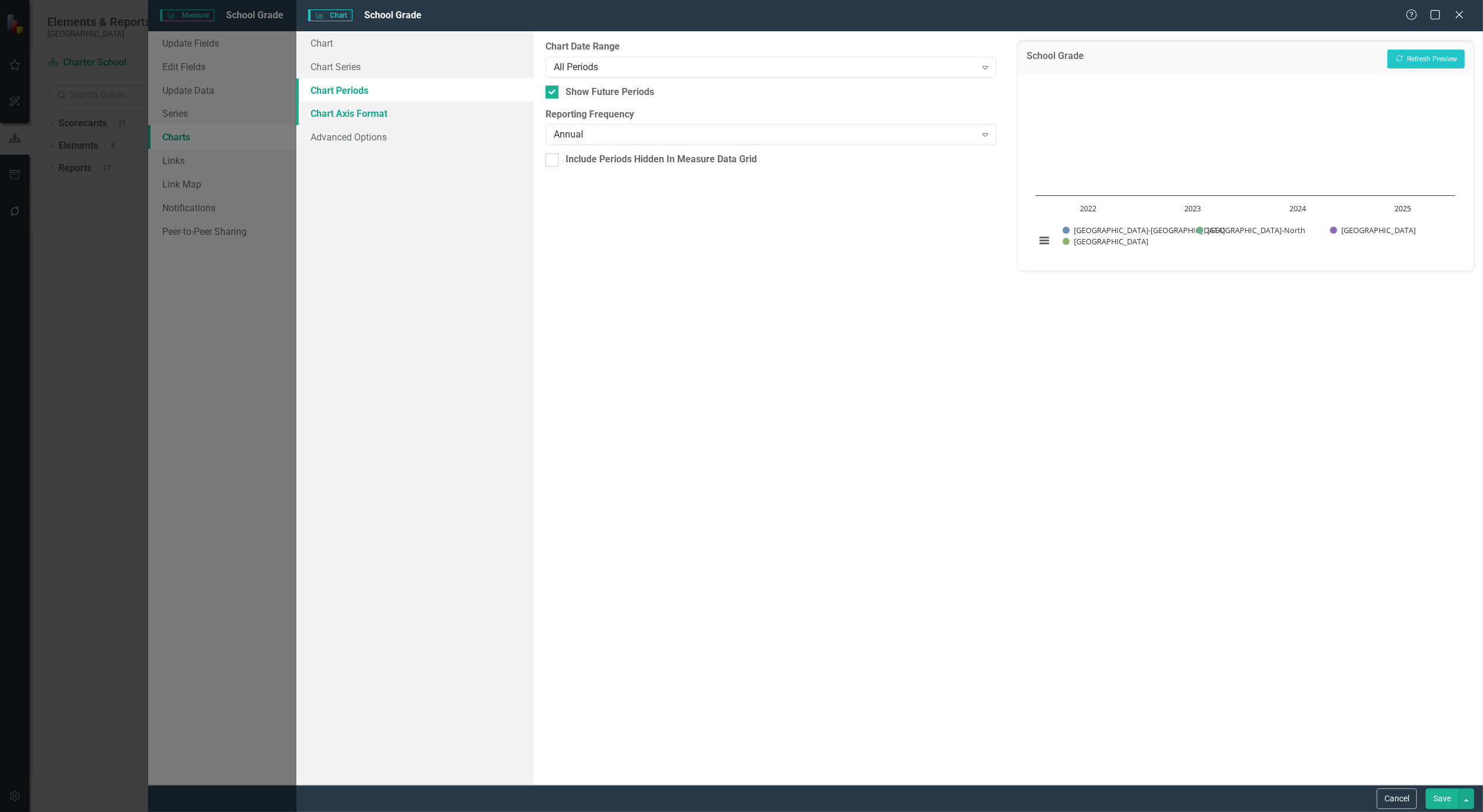
click at [386, 116] on link "Chart Axis Format" at bounding box center [415, 113] width 238 height 23
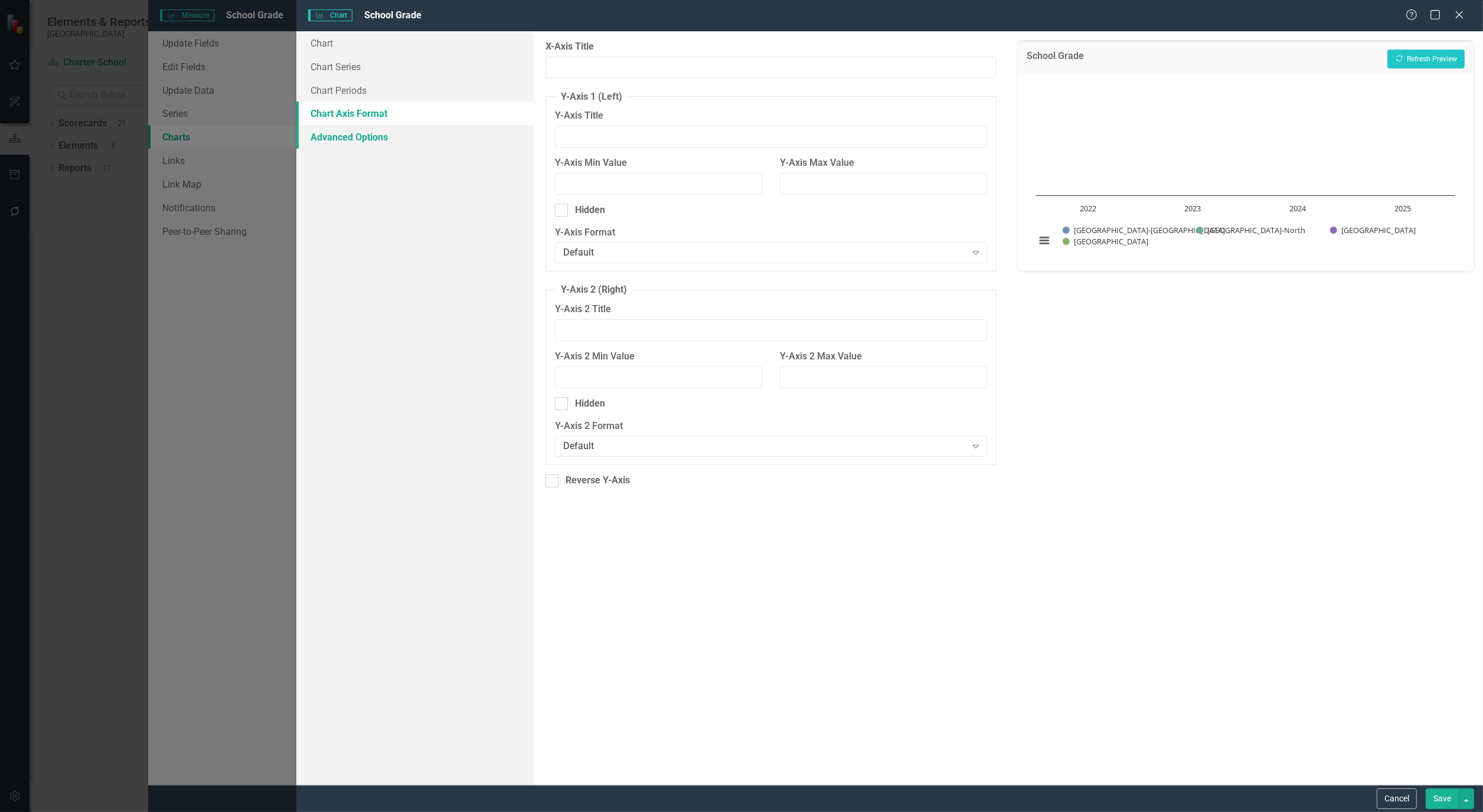
click at [368, 140] on link "Advanced Options" at bounding box center [415, 137] width 238 height 23
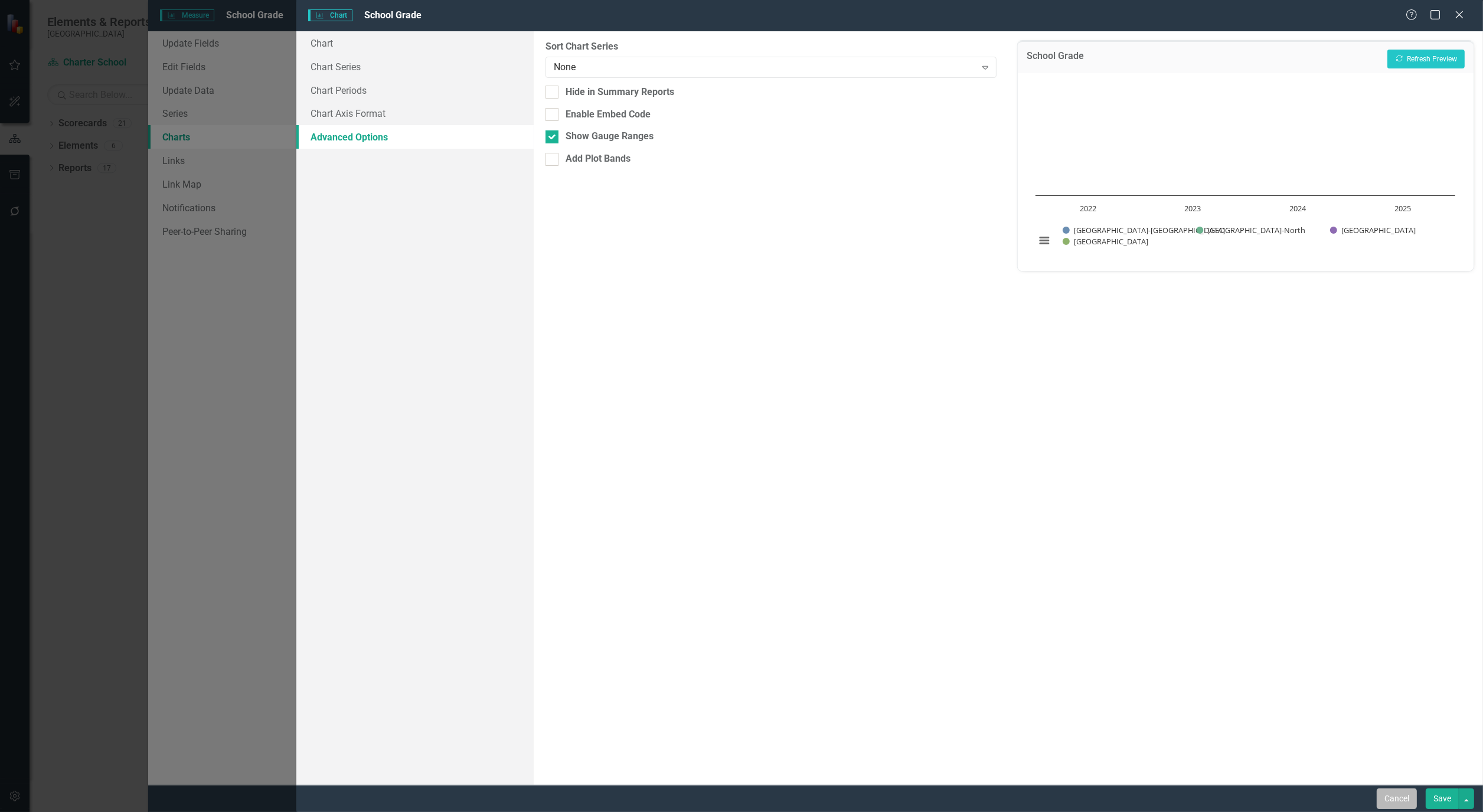
click at [1404, 793] on button "Cancel" at bounding box center [1397, 799] width 40 height 20
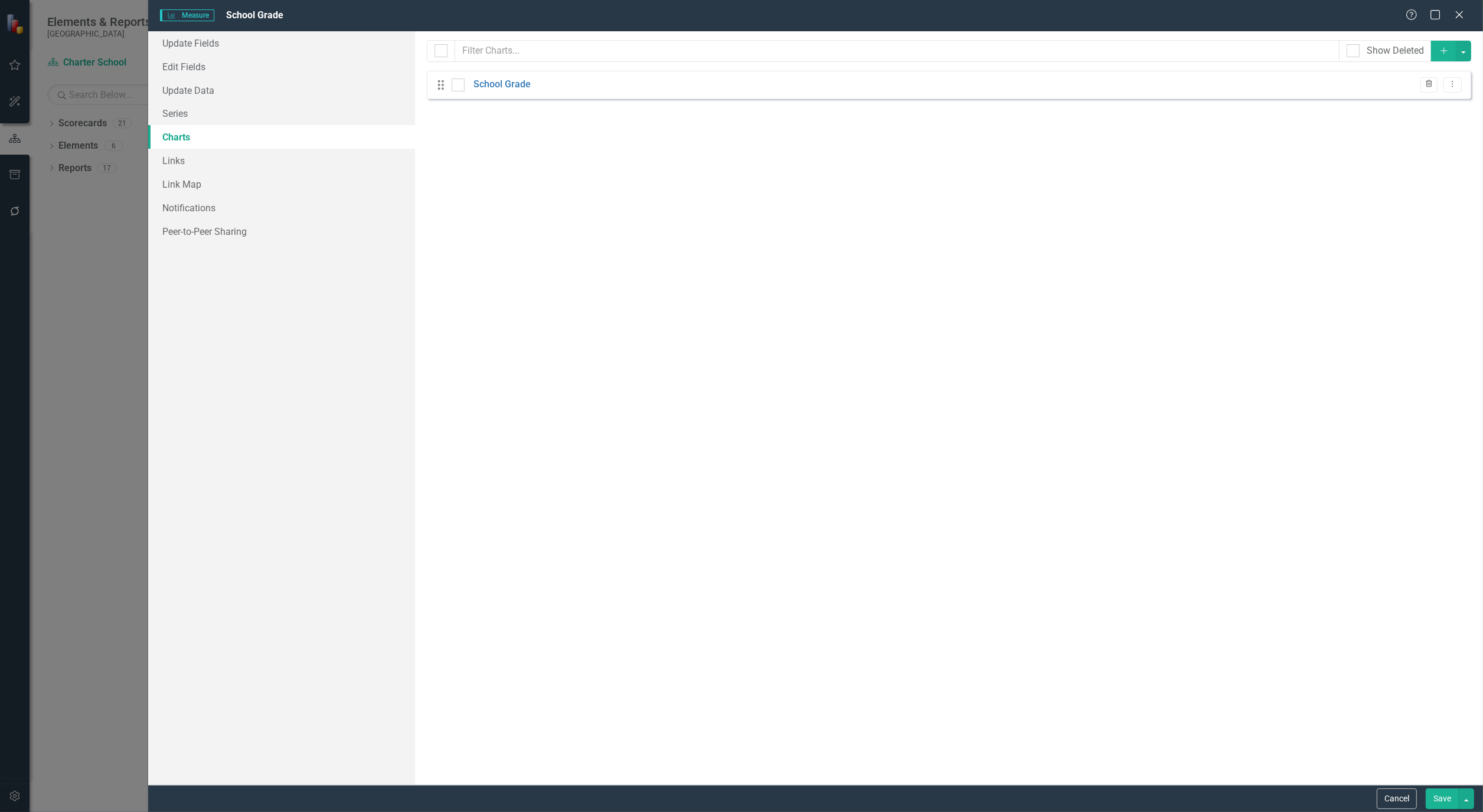
click at [1427, 83] on icon "Trash" at bounding box center [1428, 85] width 9 height 7
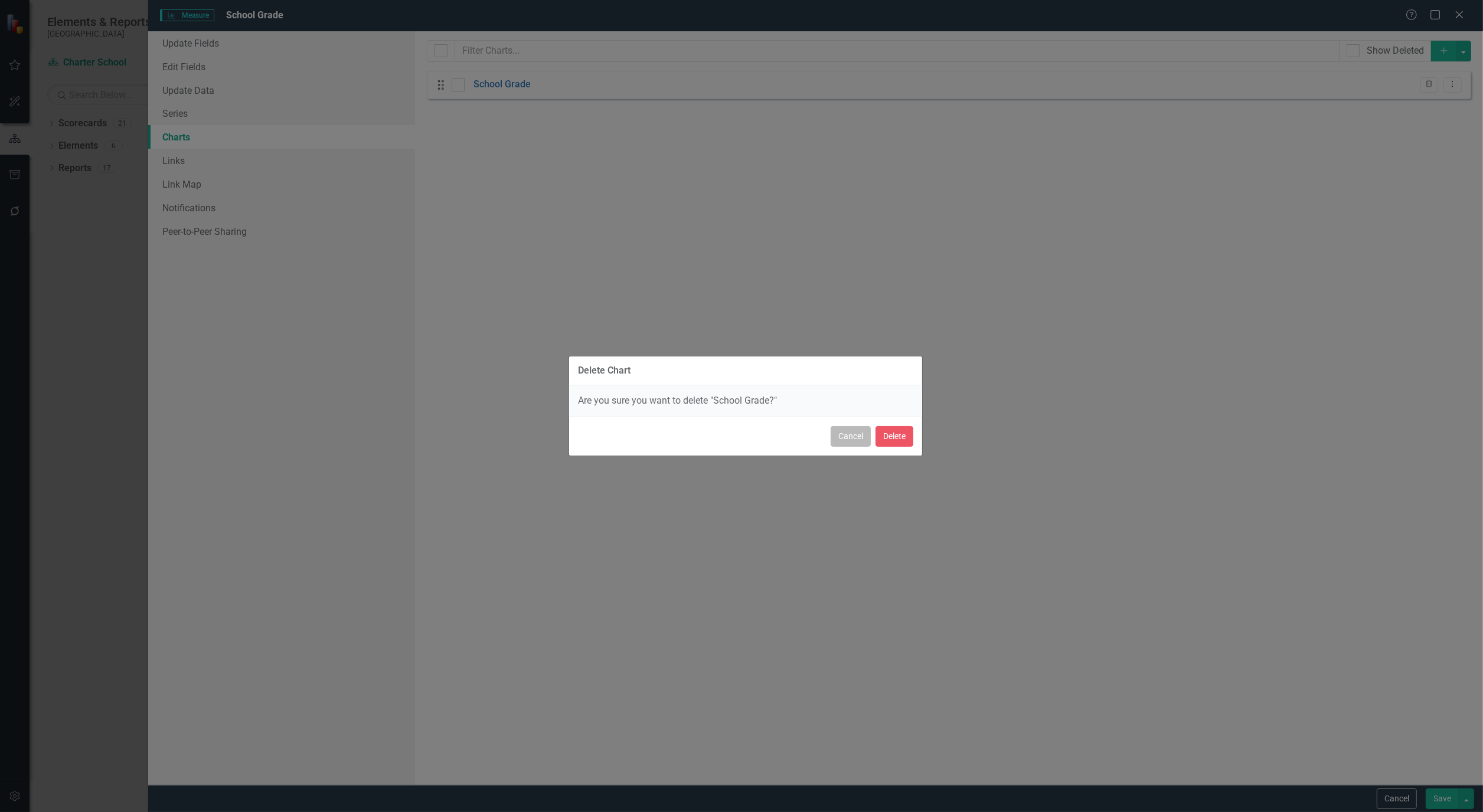
click at [850, 434] on button "Cancel" at bounding box center [850, 436] width 40 height 20
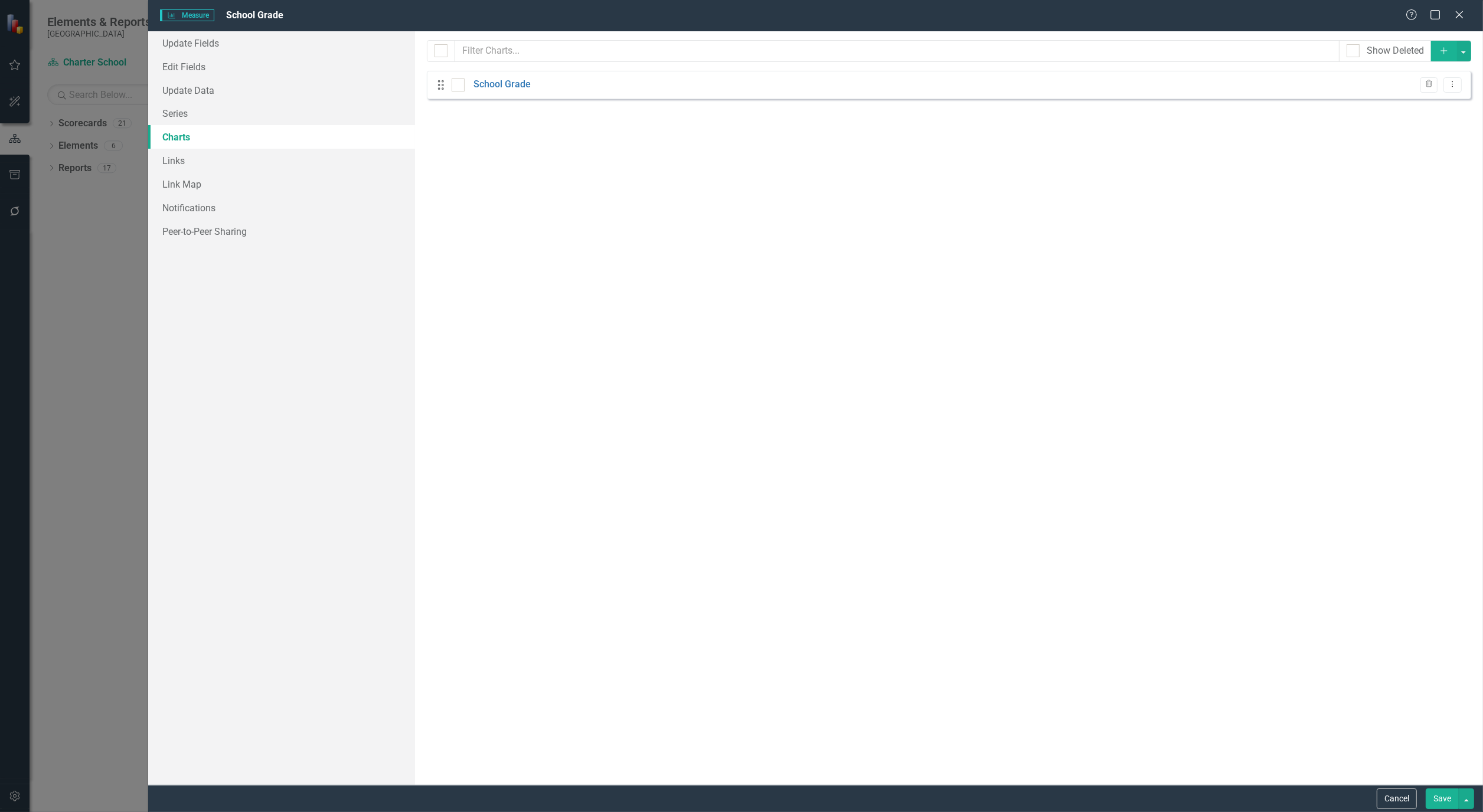
click at [1436, 46] on button "Add" at bounding box center [1443, 51] width 26 height 20
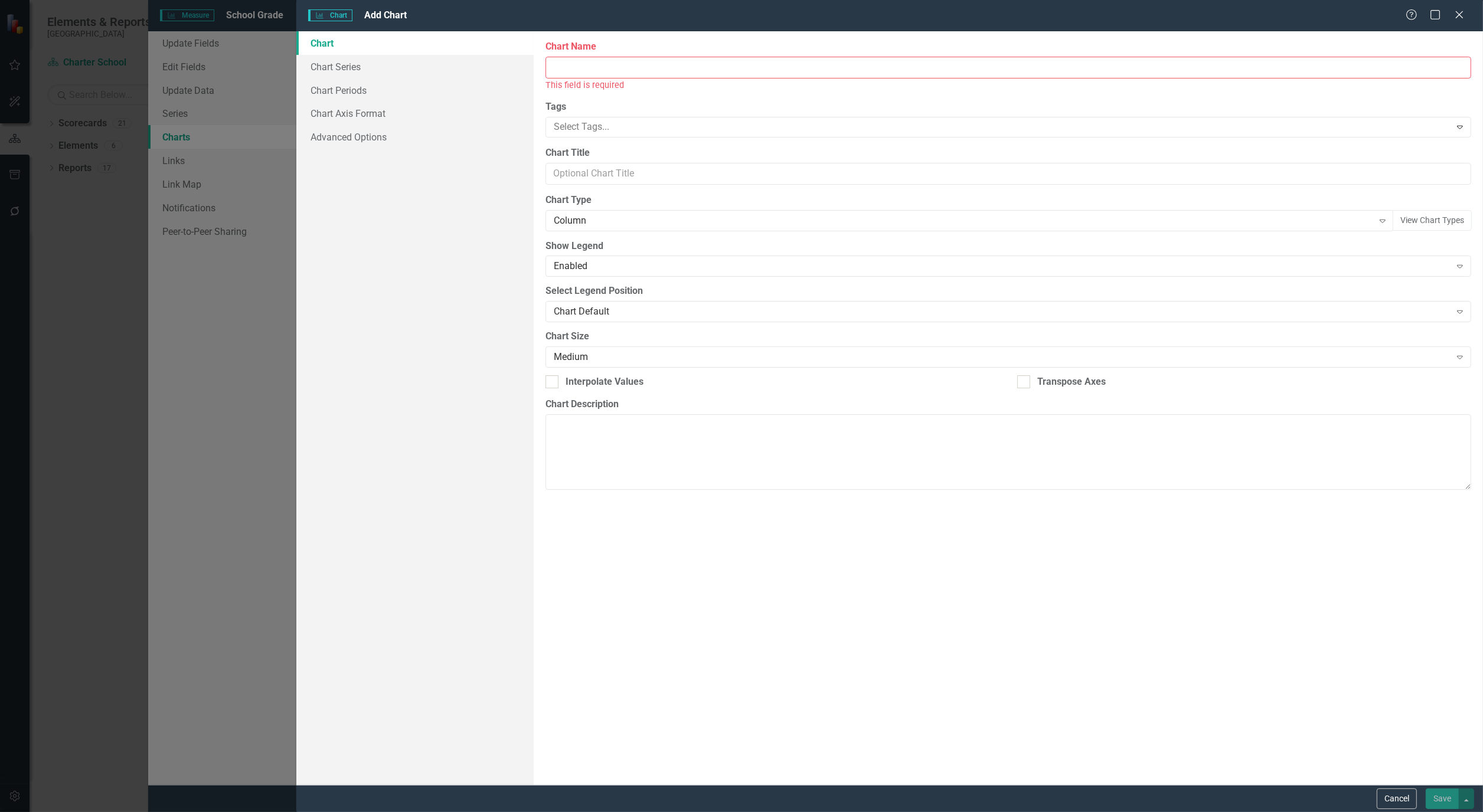
click at [659, 65] on input "Chart Name" at bounding box center [1008, 67] width 926 height 22
type input "S"
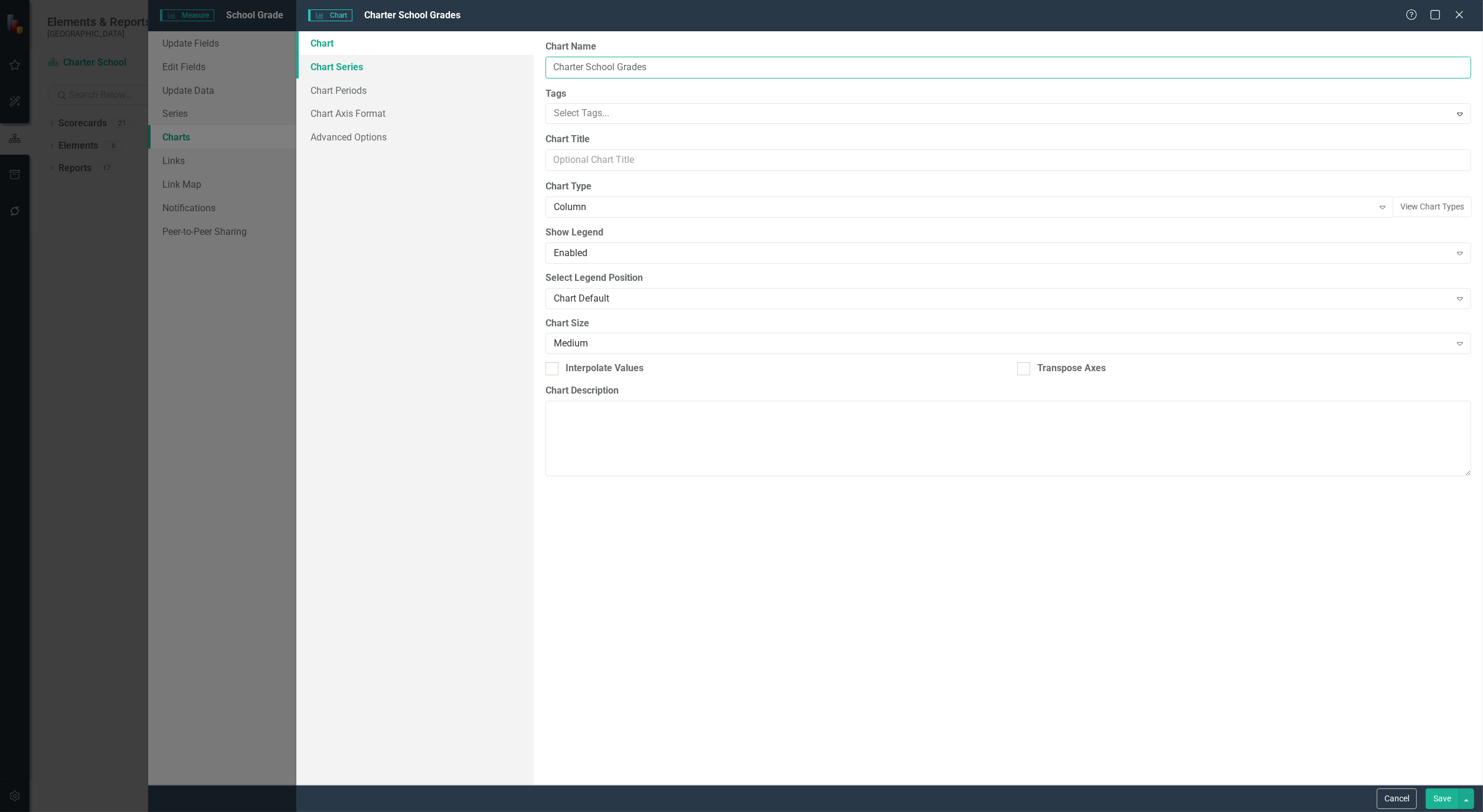
type input "Charter School Grades"
click at [349, 67] on link "Chart Series" at bounding box center [415, 67] width 238 height 23
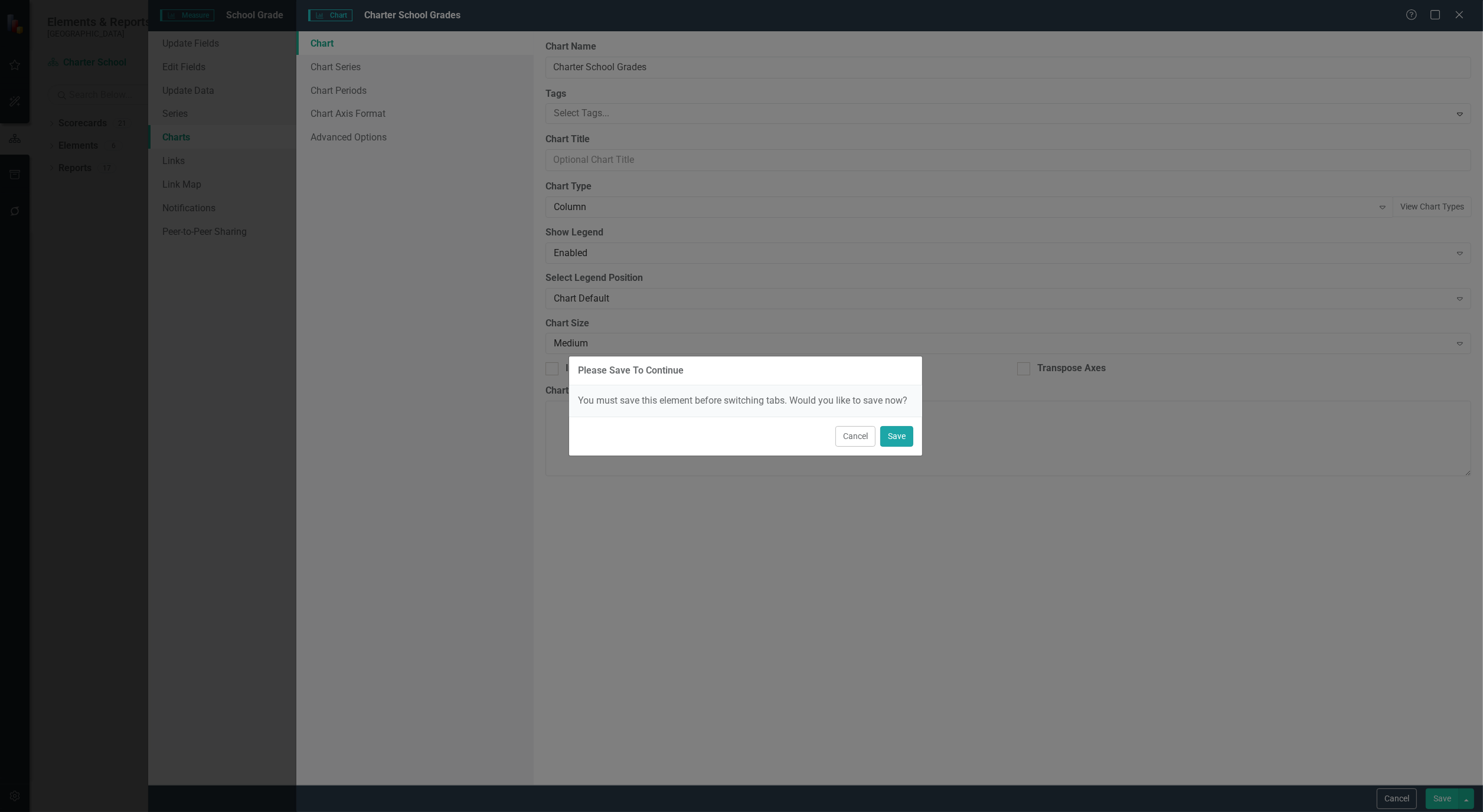
click at [900, 428] on button "Save" at bounding box center [896, 436] width 33 height 20
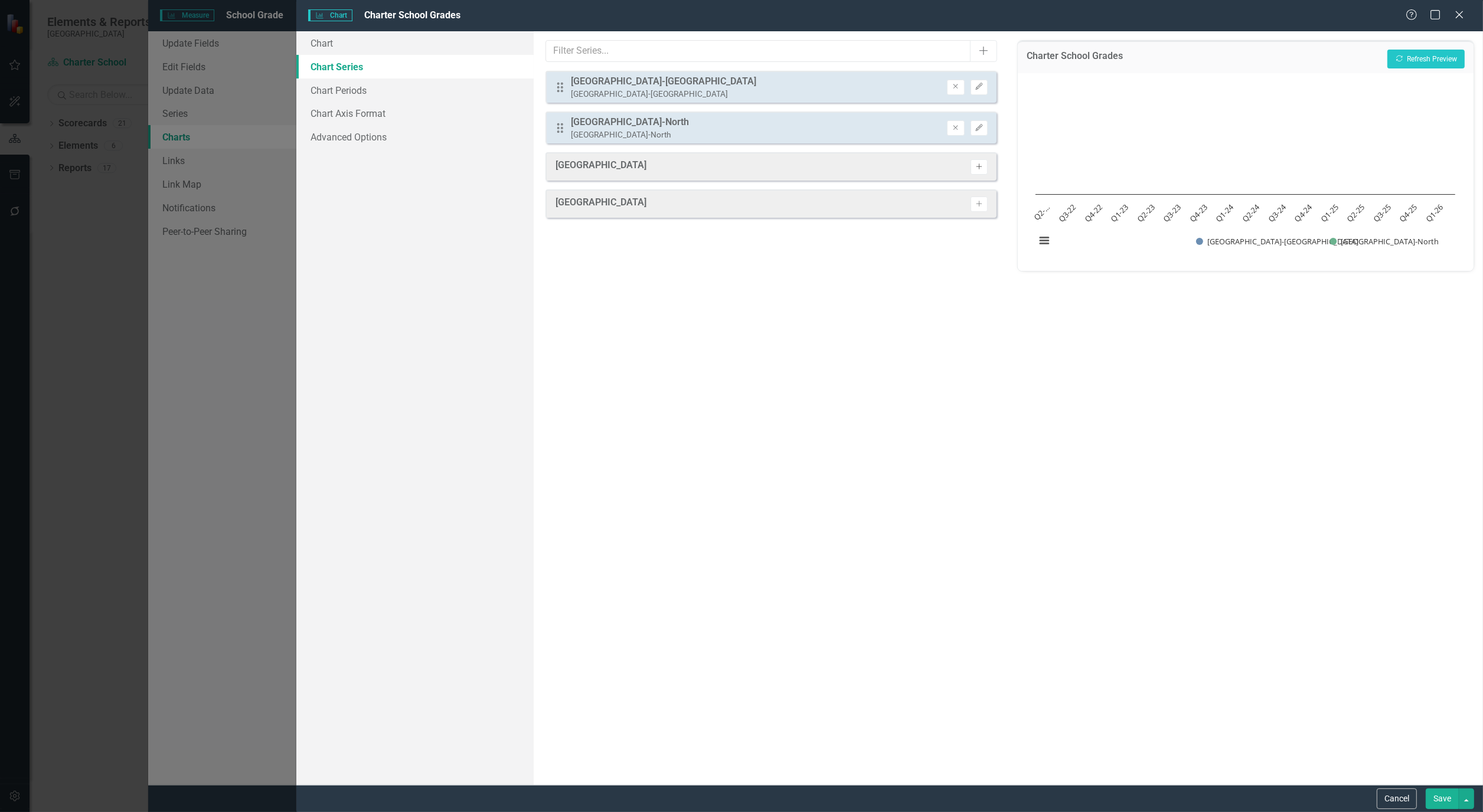
click at [980, 167] on icon "Activate" at bounding box center [978, 167] width 9 height 7
click at [978, 204] on icon "button" at bounding box center [979, 207] width 6 height 6
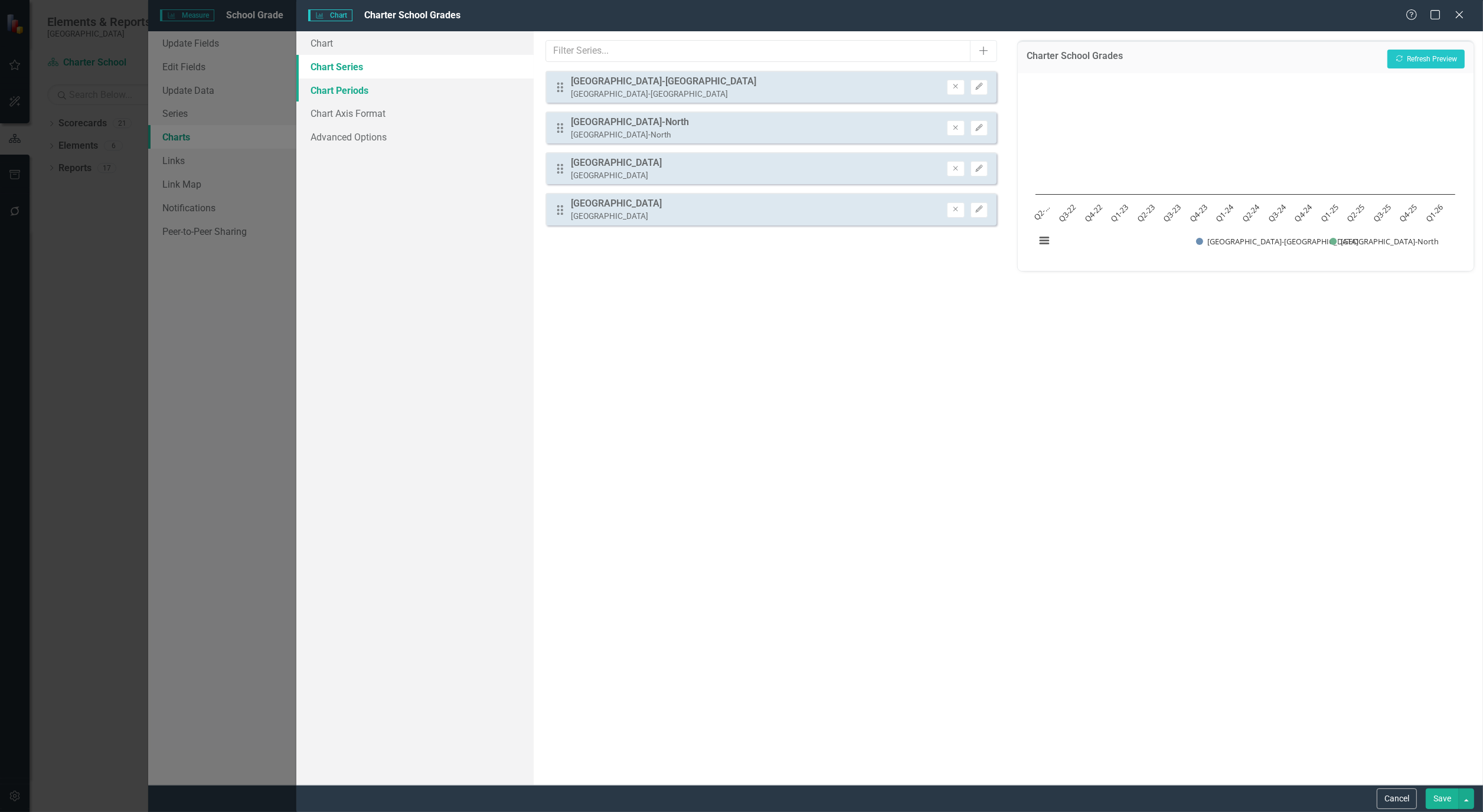
click at [343, 91] on link "Chart Periods" at bounding box center [415, 90] width 238 height 23
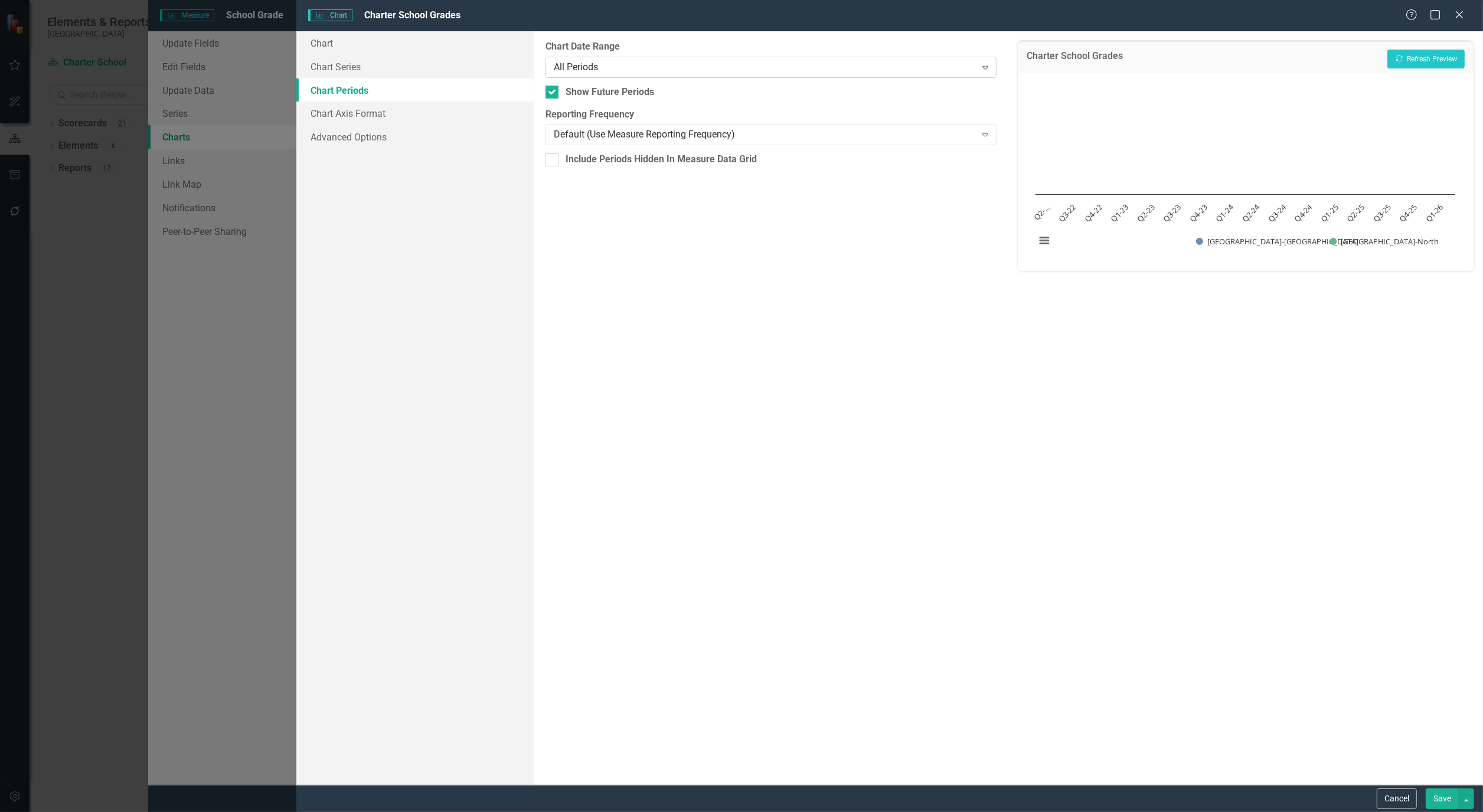
click at [986, 65] on icon "Expand" at bounding box center [985, 67] width 12 height 10
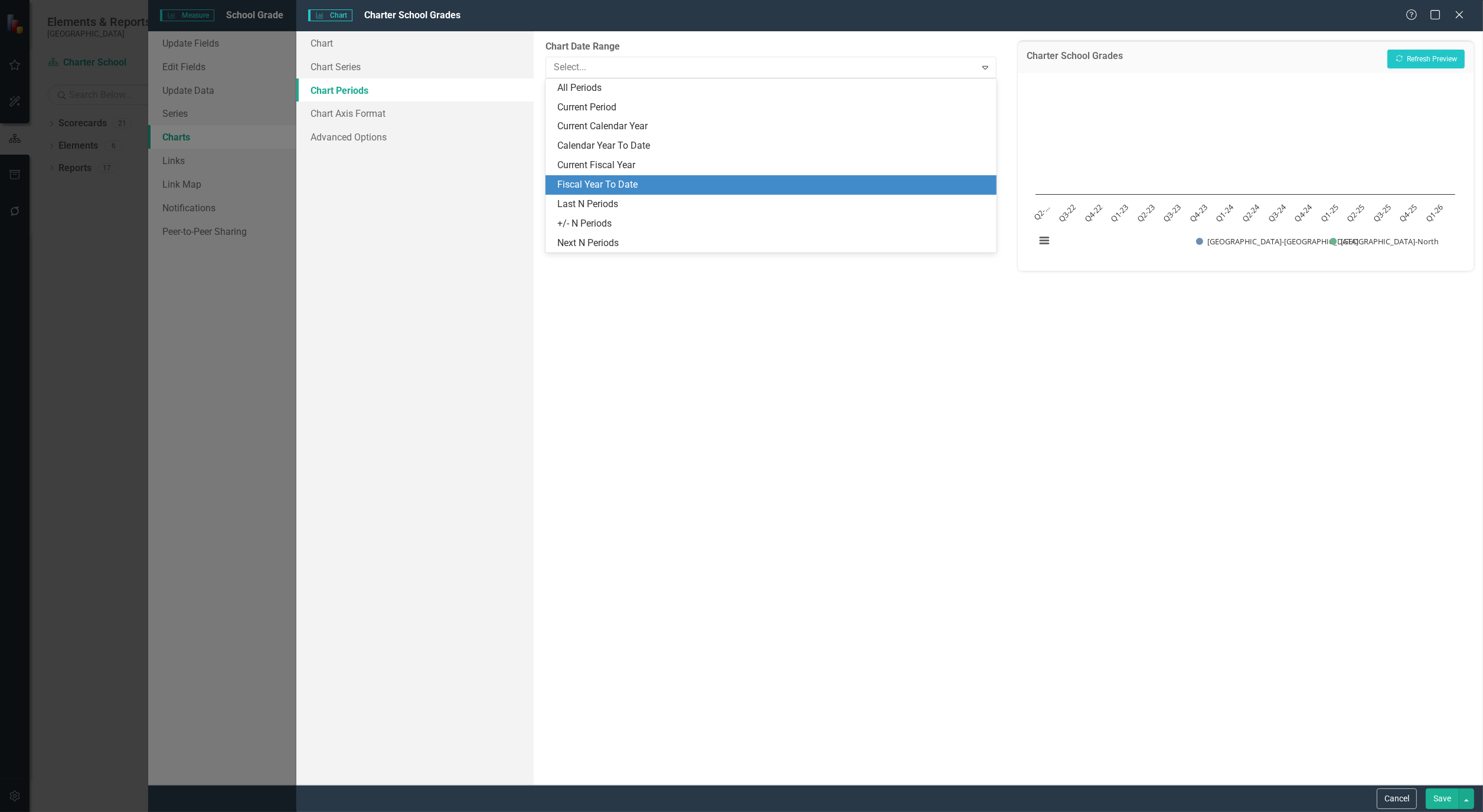
click at [622, 184] on div "Fiscal Year To Date" at bounding box center [773, 185] width 432 height 14
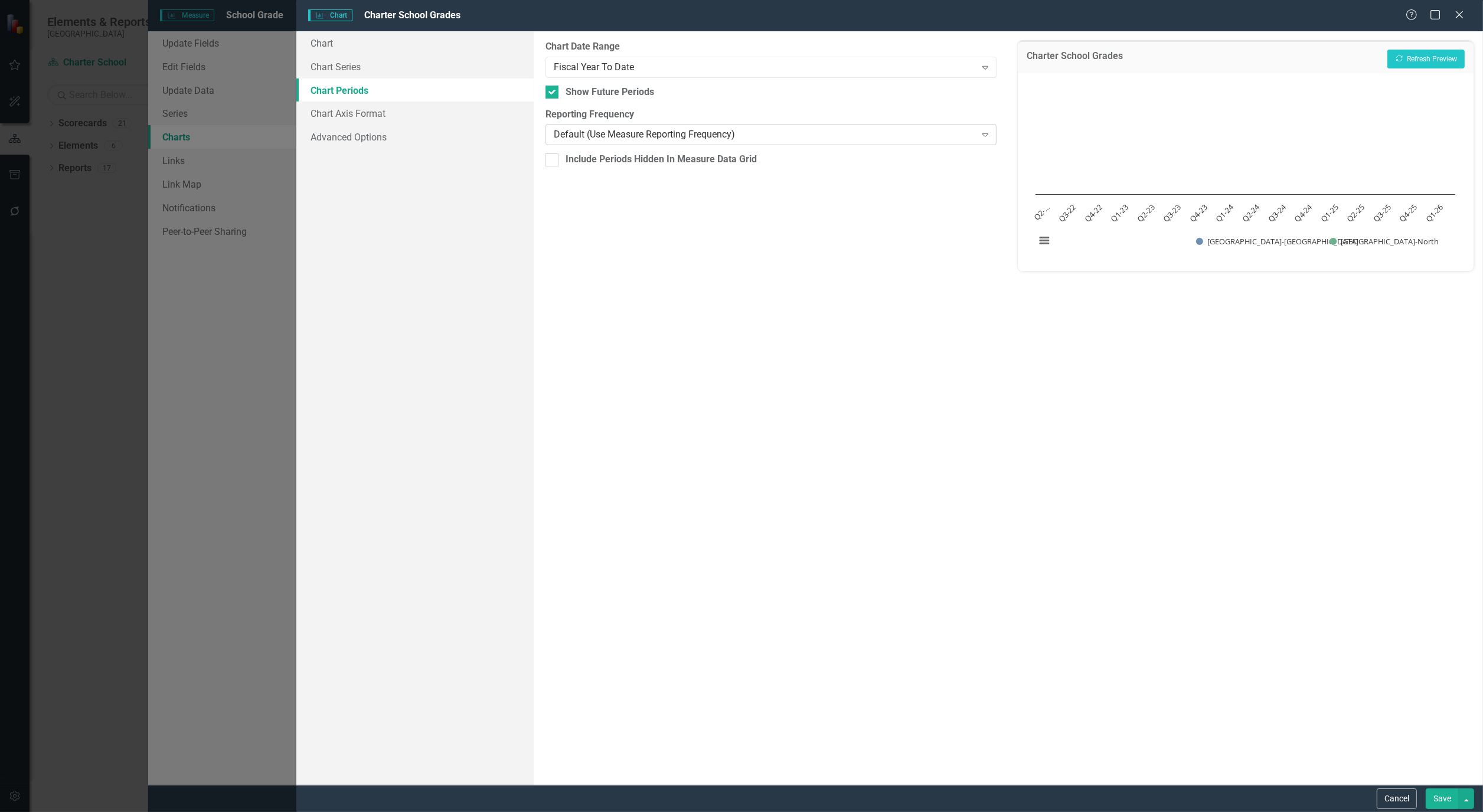
click at [987, 137] on icon "Expand" at bounding box center [985, 134] width 12 height 10
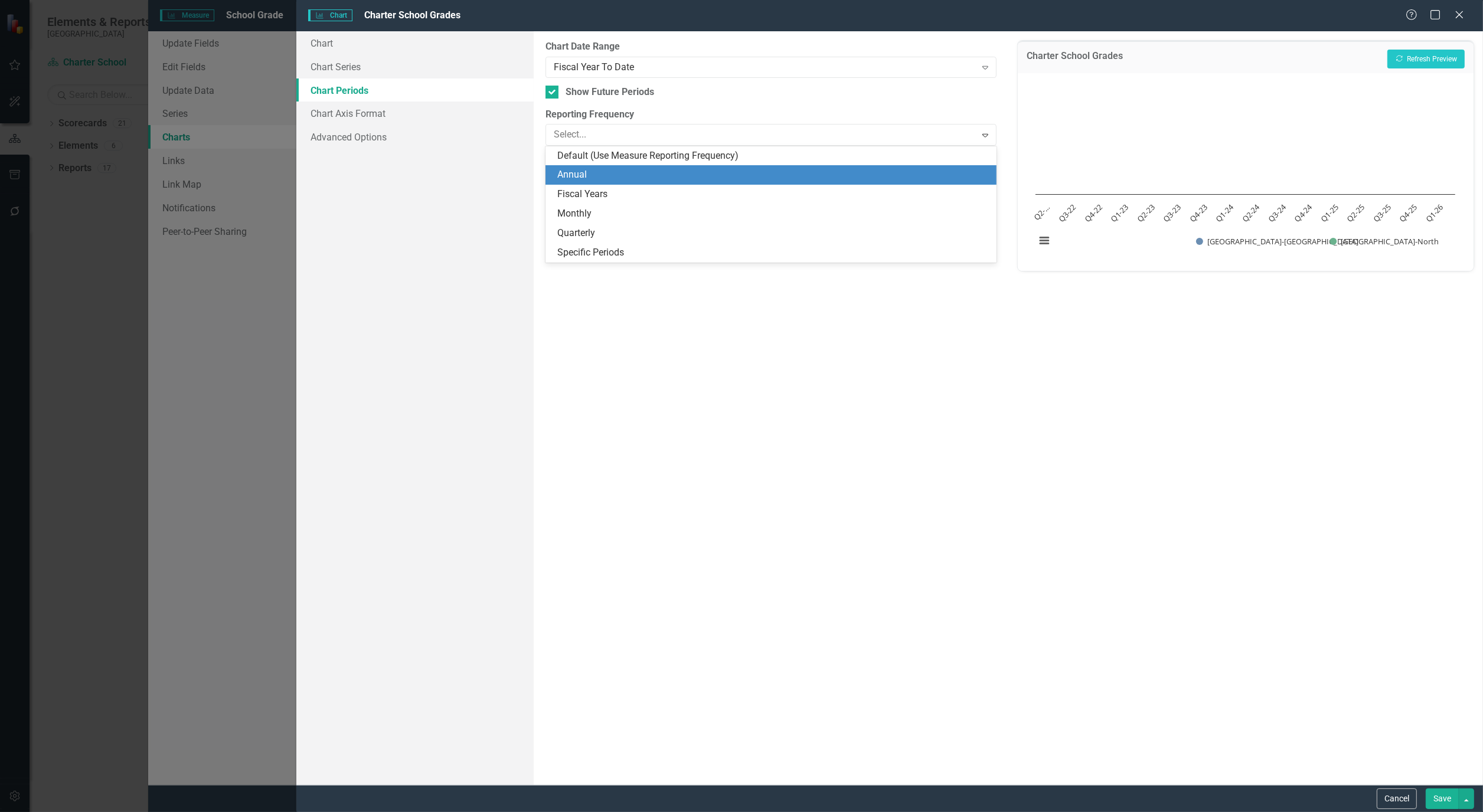
click at [828, 178] on div "Annual" at bounding box center [773, 175] width 432 height 14
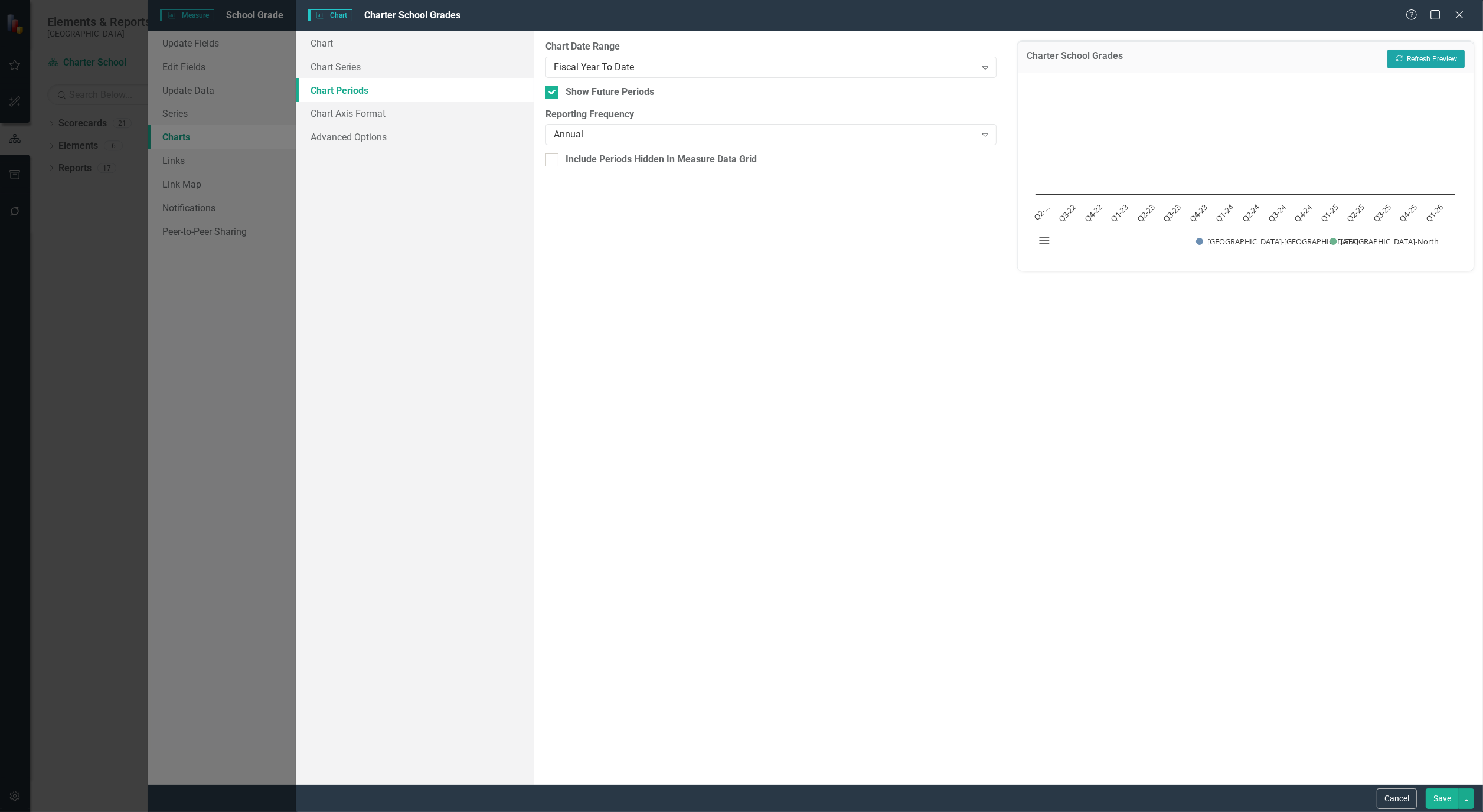
click at [1427, 55] on button "Recalculate Refresh Preview" at bounding box center [1425, 59] width 77 height 19
click at [986, 67] on icon "Expand" at bounding box center [985, 67] width 12 height 10
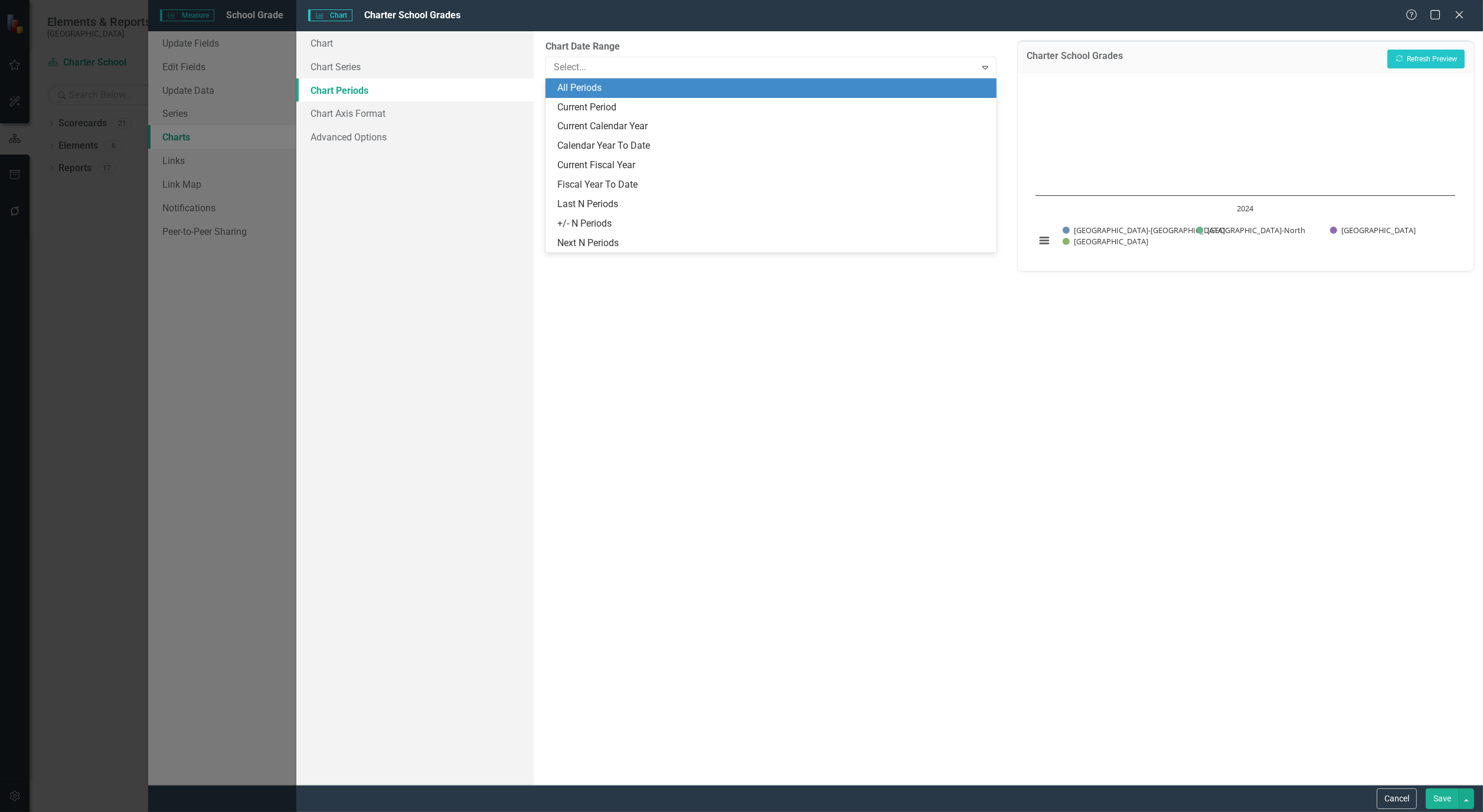
click at [682, 92] on div "All Periods" at bounding box center [773, 88] width 432 height 14
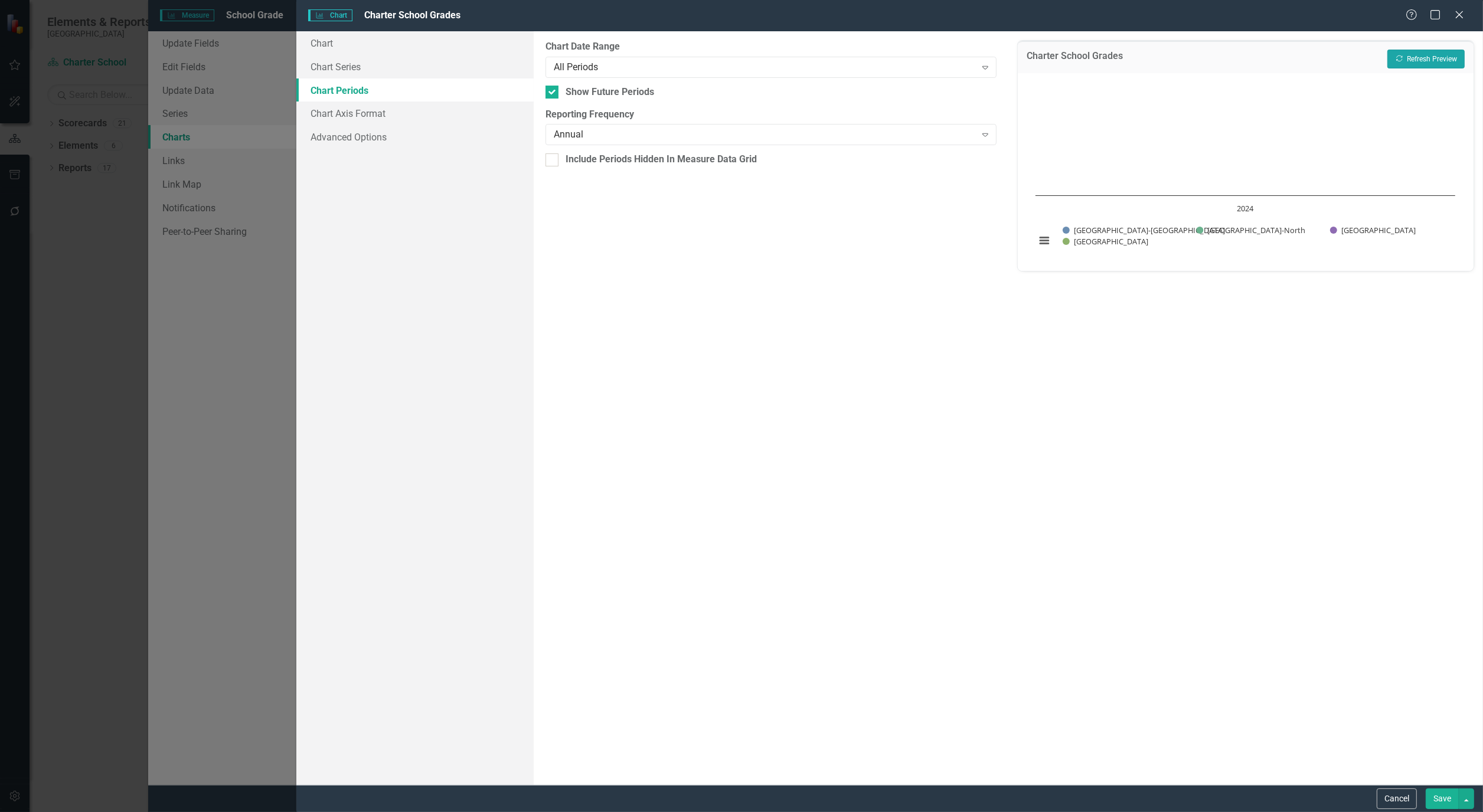
click at [1421, 55] on button "Recalculate Refresh Preview" at bounding box center [1425, 59] width 77 height 19
click at [369, 113] on link "Chart Axis Format" at bounding box center [415, 113] width 238 height 23
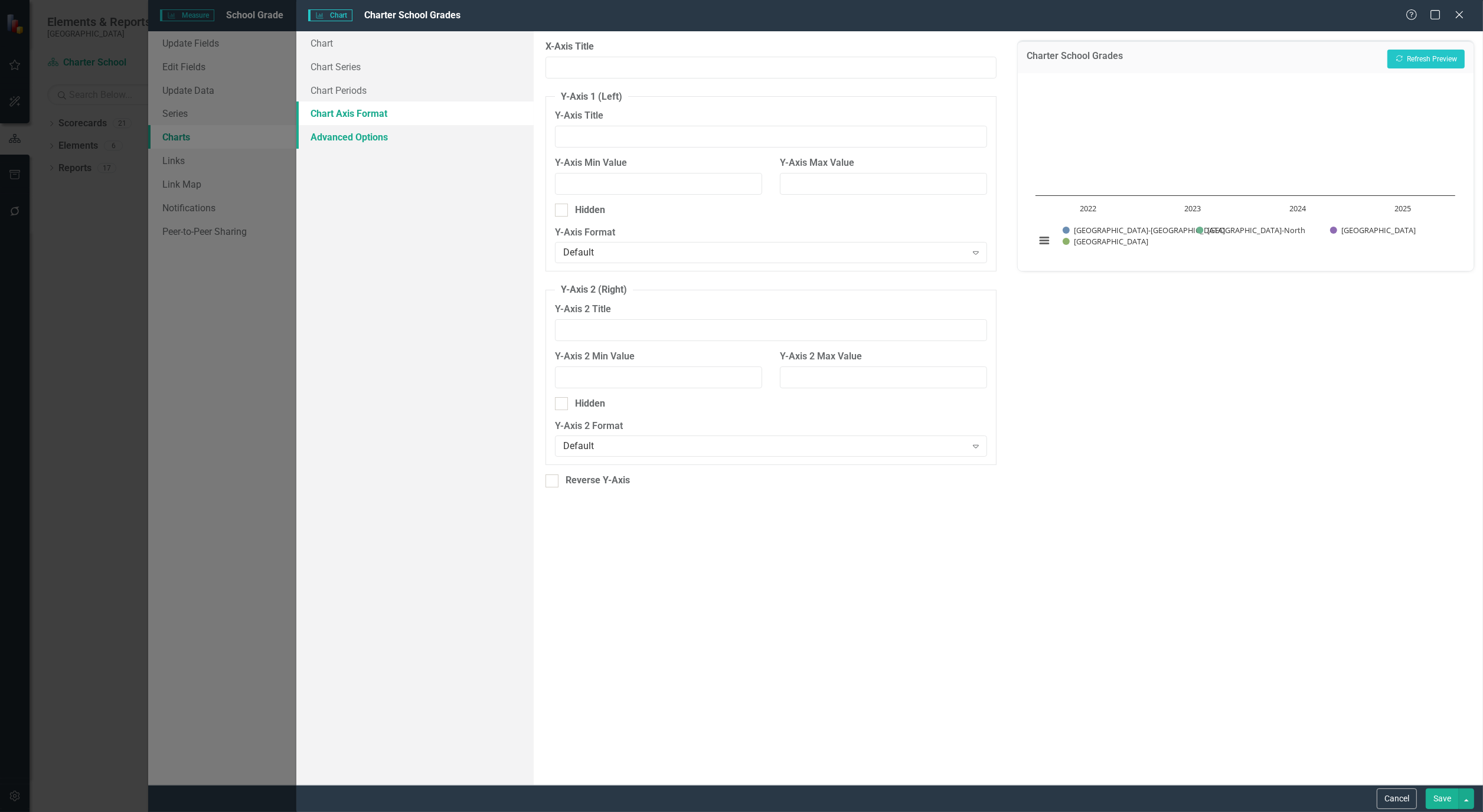
click at [362, 134] on link "Advanced Options" at bounding box center [415, 137] width 238 height 23
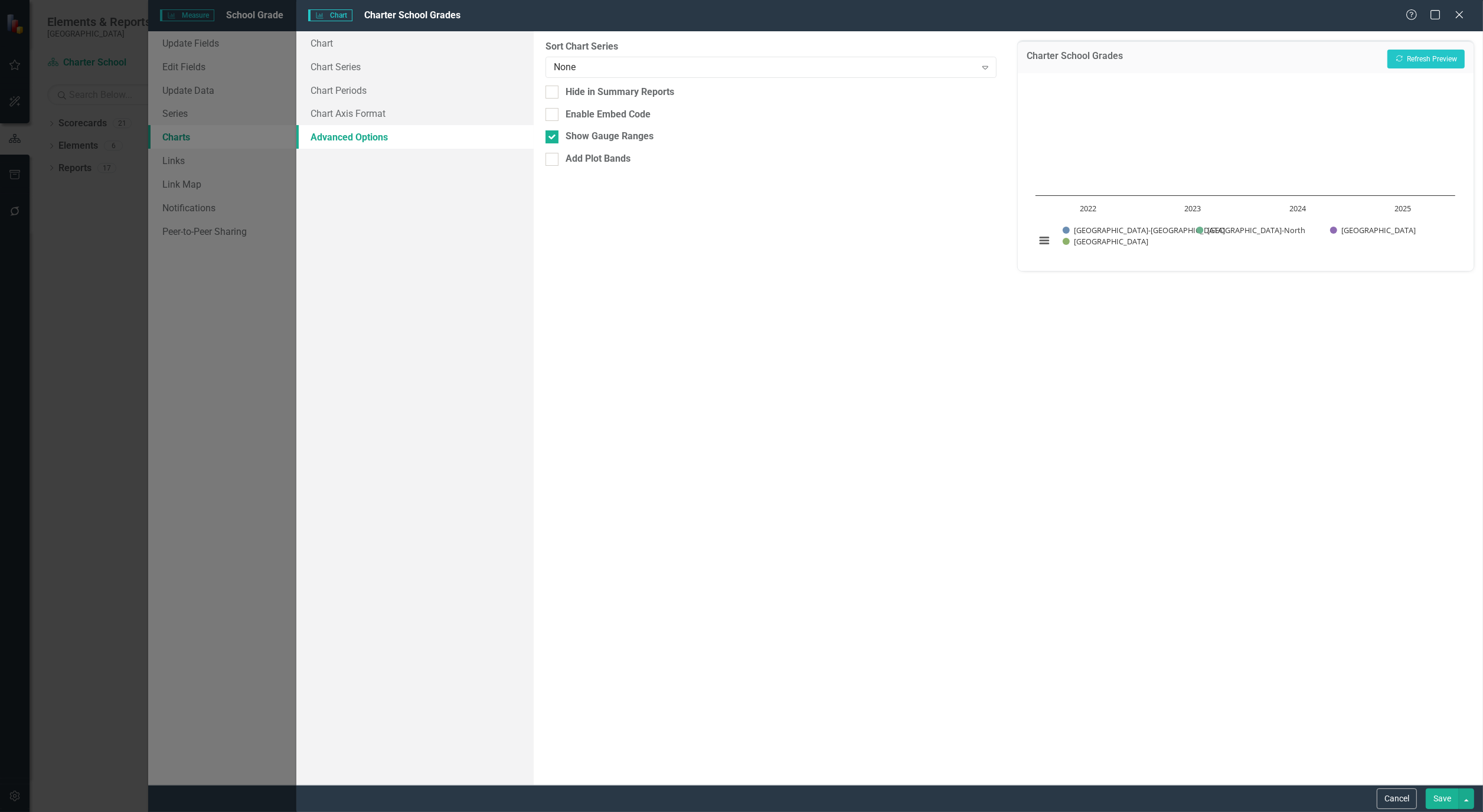
click at [1451, 796] on button "Save" at bounding box center [1442, 799] width 33 height 20
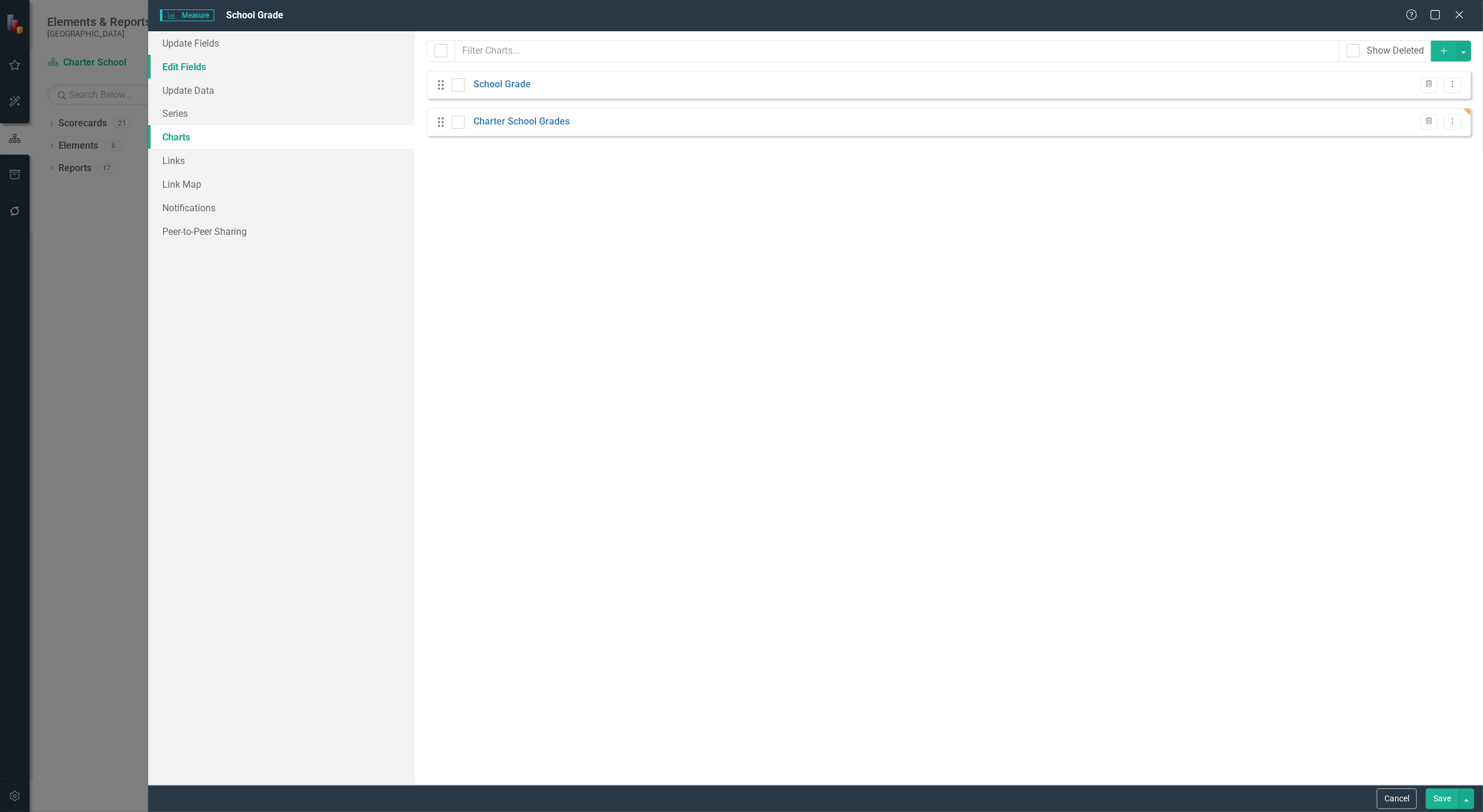
click at [202, 65] on link "Edit Fields" at bounding box center [281, 67] width 267 height 23
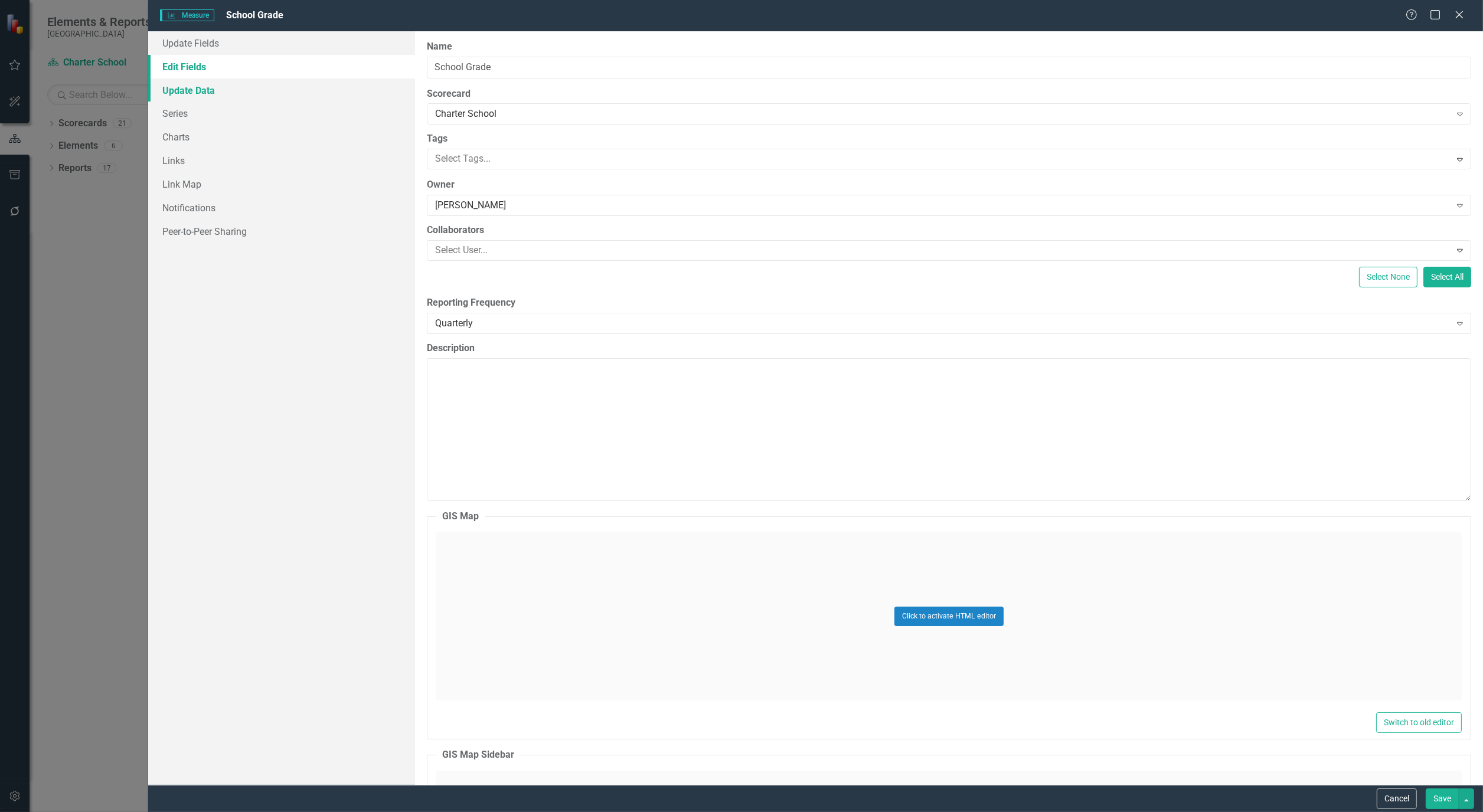
click at [199, 89] on link "Update Data" at bounding box center [281, 90] width 267 height 23
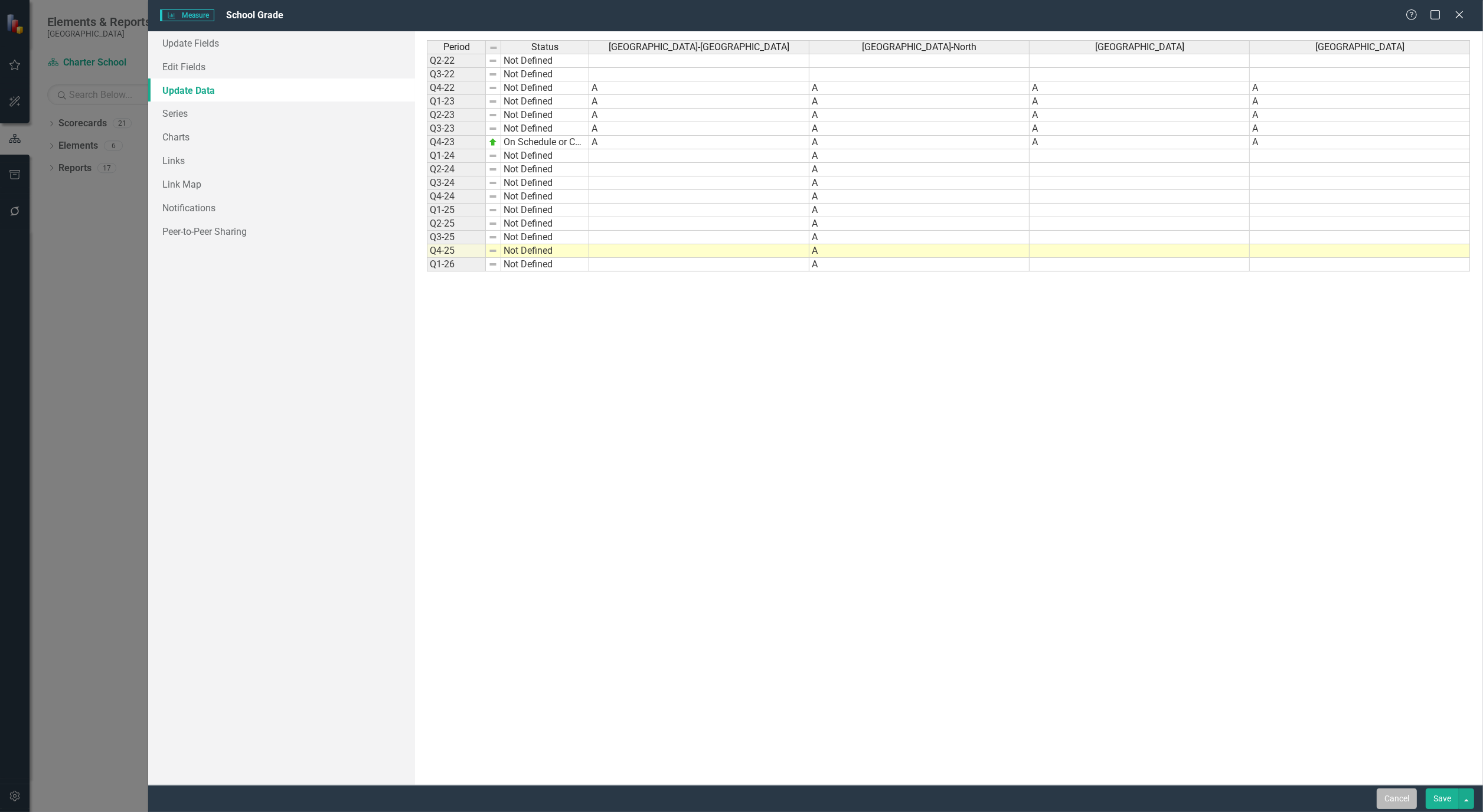
click at [1389, 795] on button "Cancel" at bounding box center [1397, 799] width 40 height 20
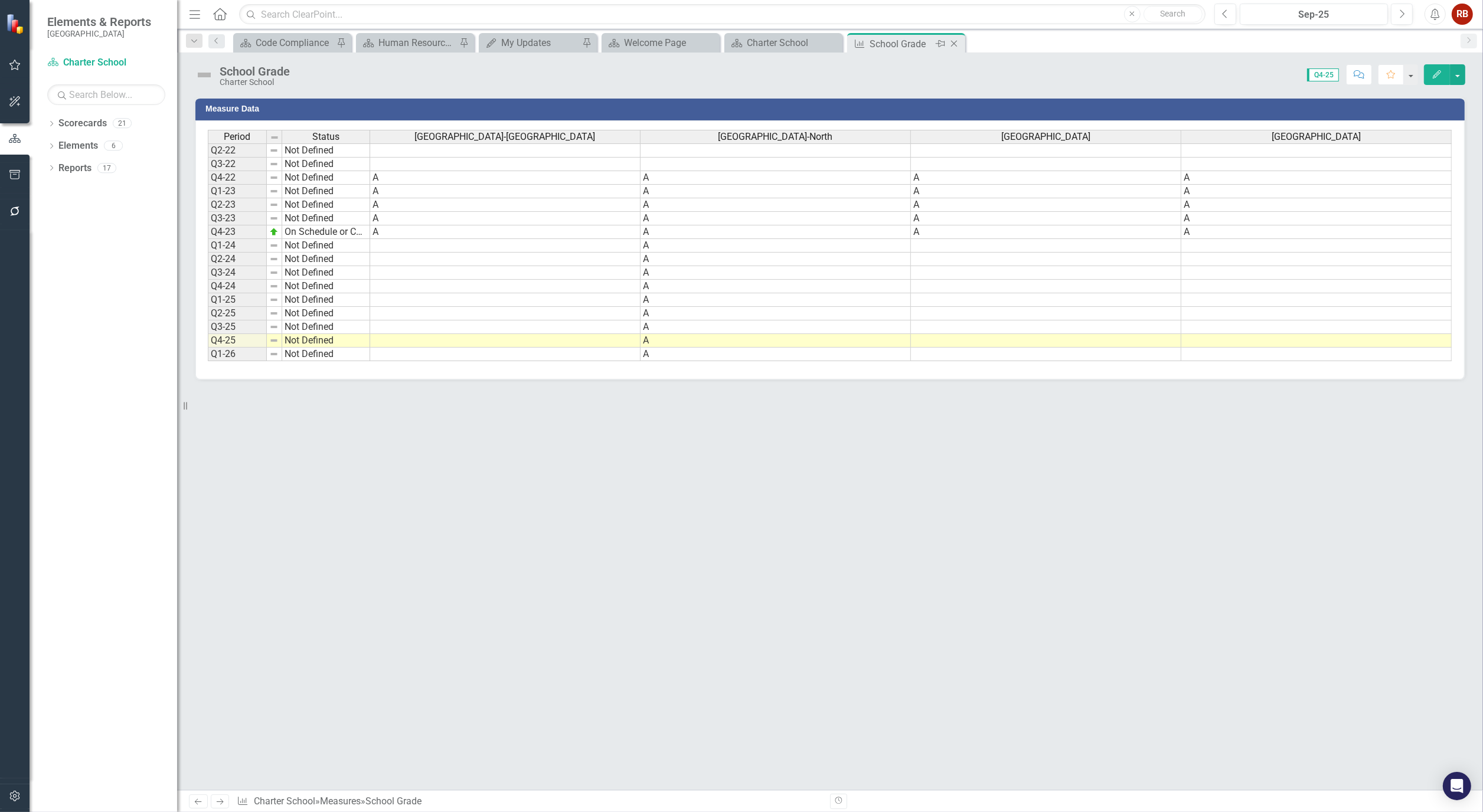
click at [954, 43] on icon at bounding box center [954, 44] width 7 height 7
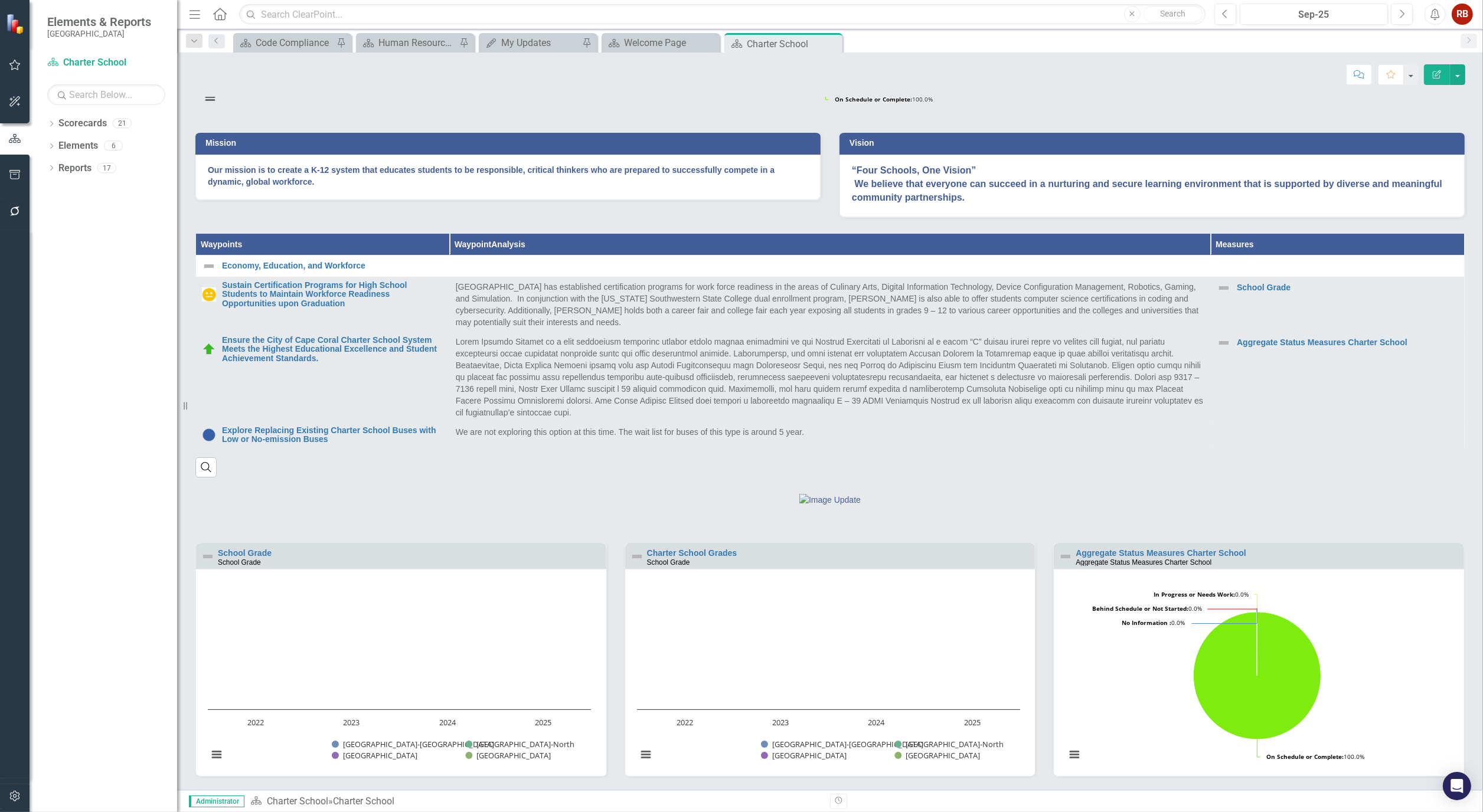
scroll to position [362, 0]
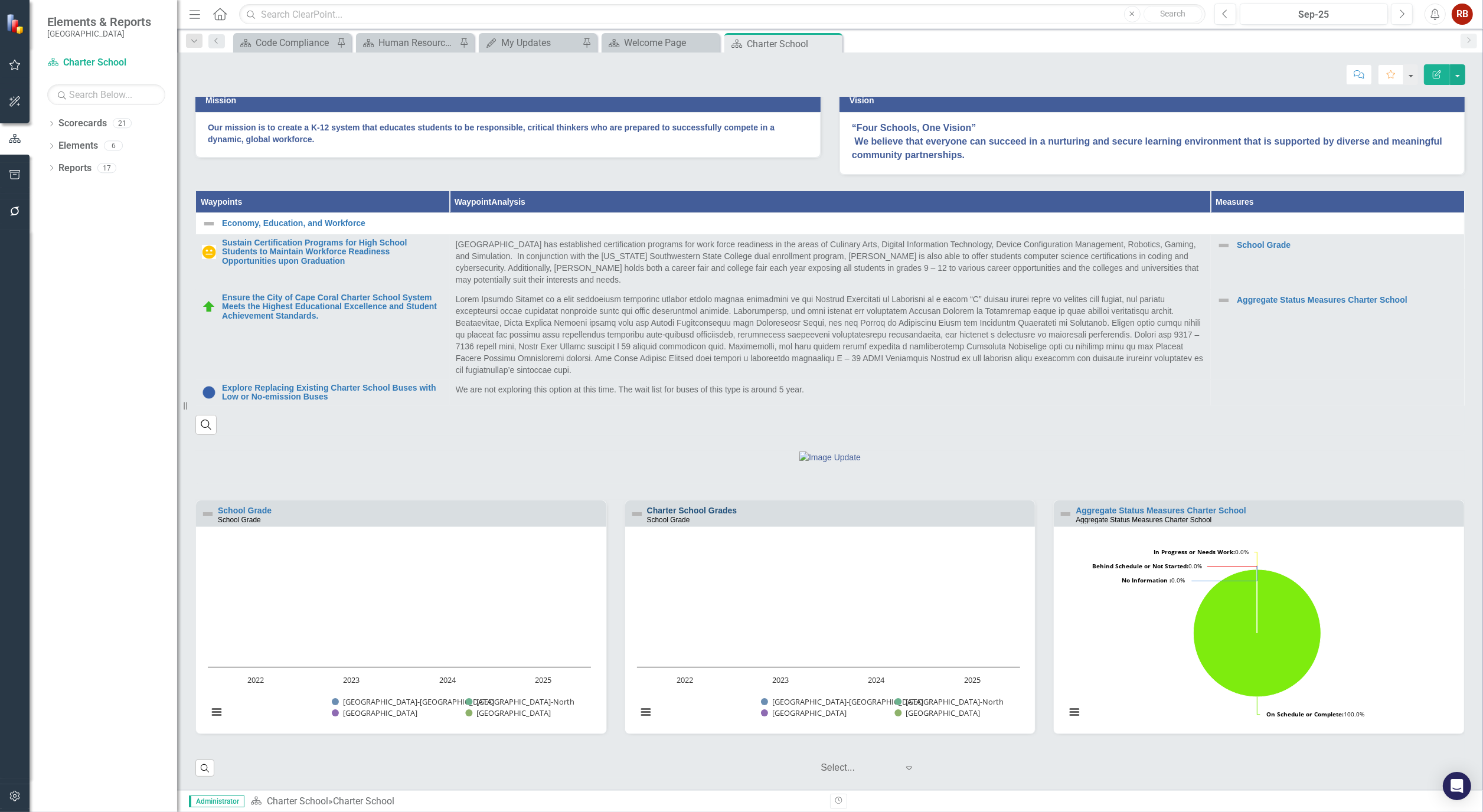
click at [703, 509] on link "Charter School Grades" at bounding box center [692, 510] width 91 height 10
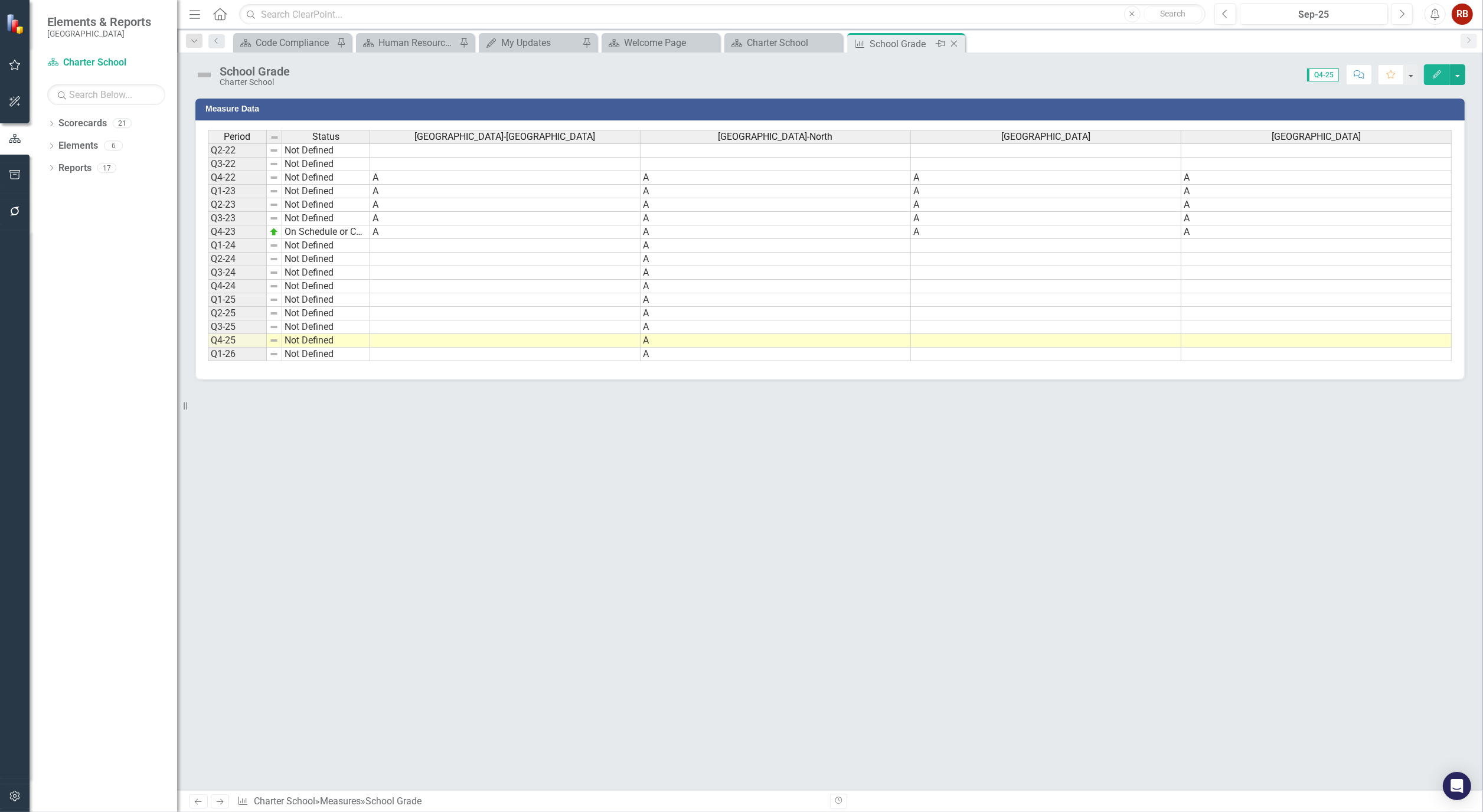
click at [954, 46] on icon "Close" at bounding box center [954, 44] width 12 height 10
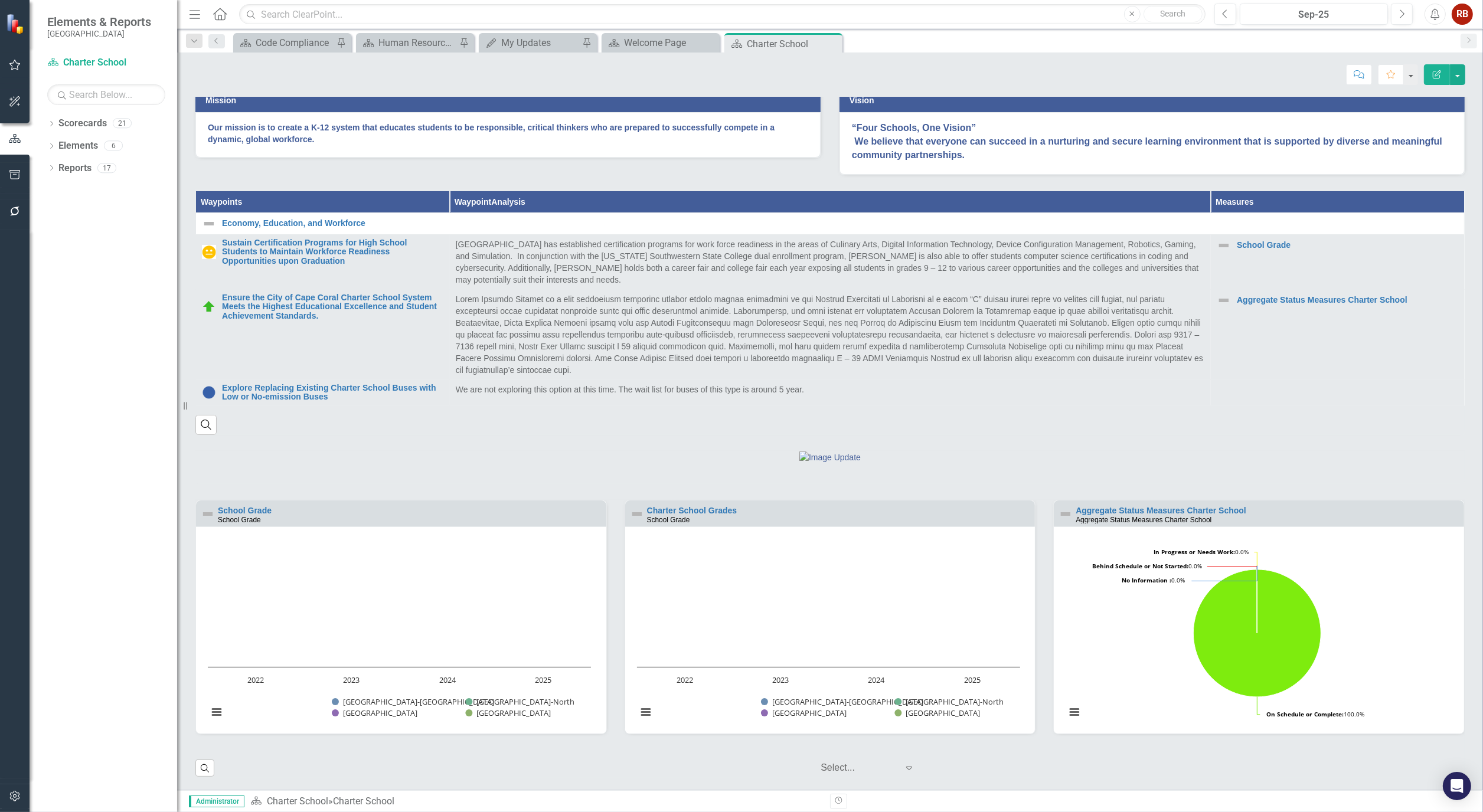
scroll to position [362, 0]
click at [830, 616] on rect "Interactive chart" at bounding box center [828, 634] width 395 height 192
click at [715, 509] on link "Charter School Grades" at bounding box center [692, 510] width 91 height 10
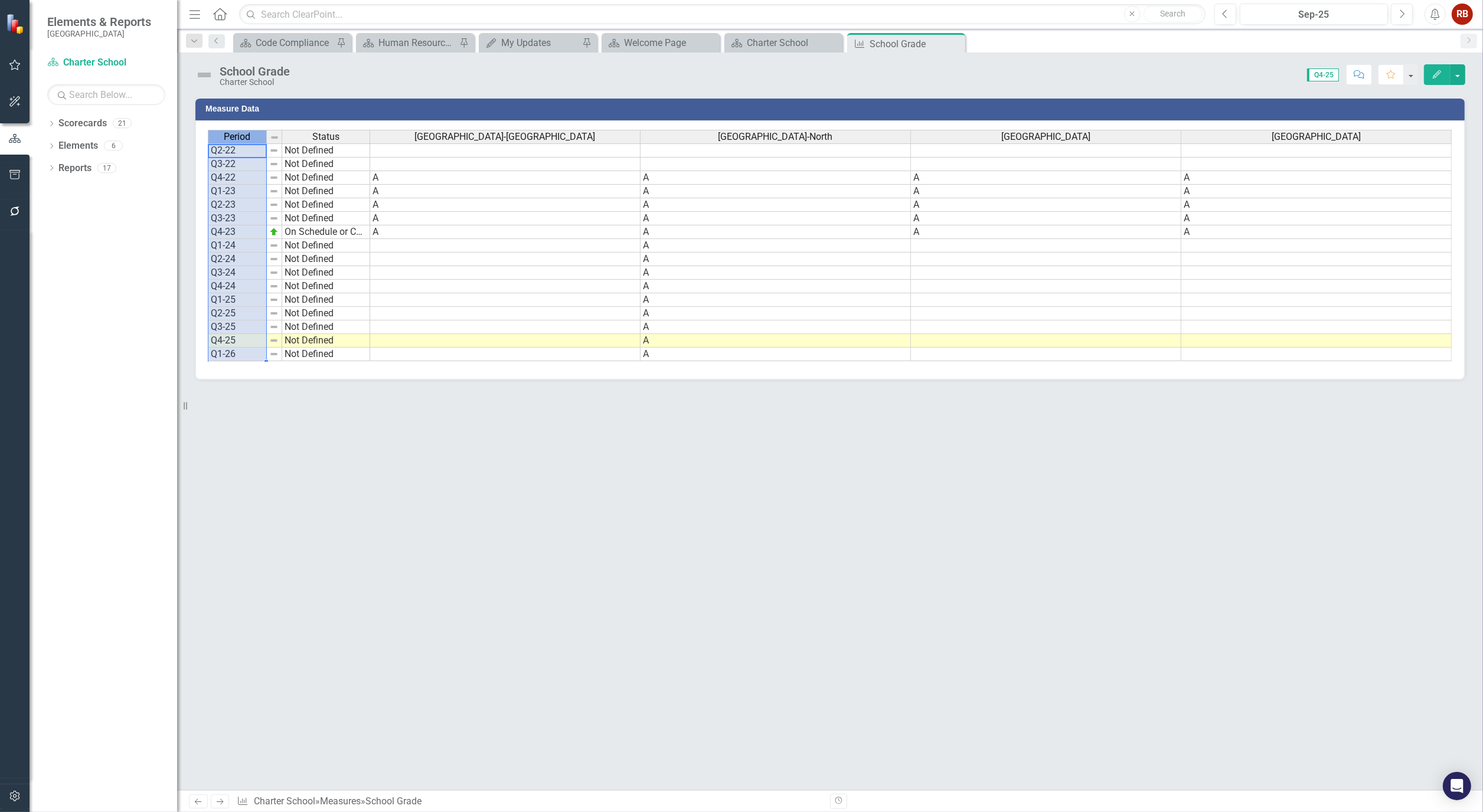
click at [233, 142] on span "Period" at bounding box center [238, 137] width 26 height 11
click at [257, 134] on div "Period" at bounding box center [237, 137] width 58 height 13
click at [208, 239] on div "Period Status Q2-22 Not Defined Q3-22 Not Defined Q4-22 Not Defined Q1-23 Not D…" at bounding box center [208, 245] width 0 height 231
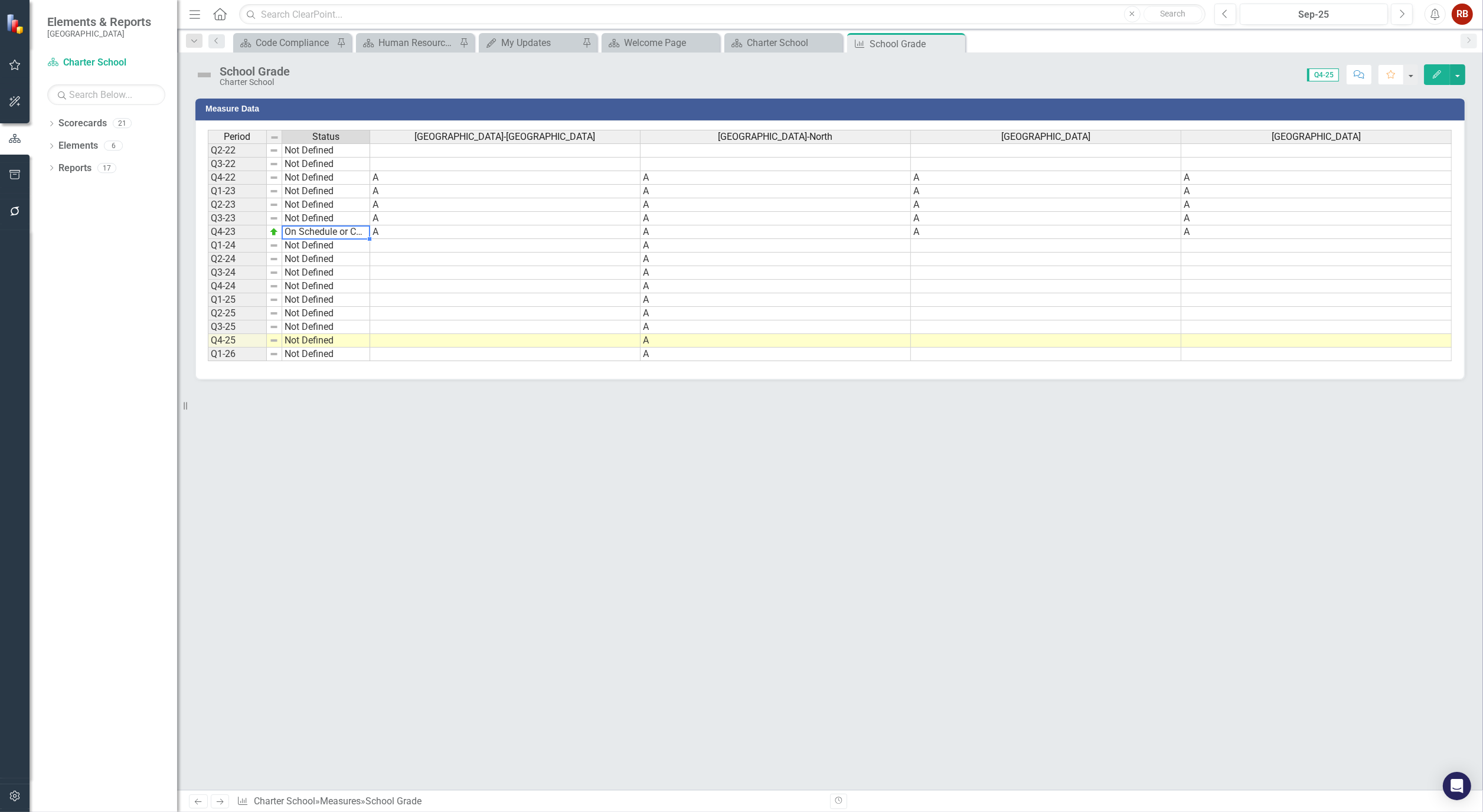
click at [1436, 77] on icon "button" at bounding box center [1437, 74] width 8 height 8
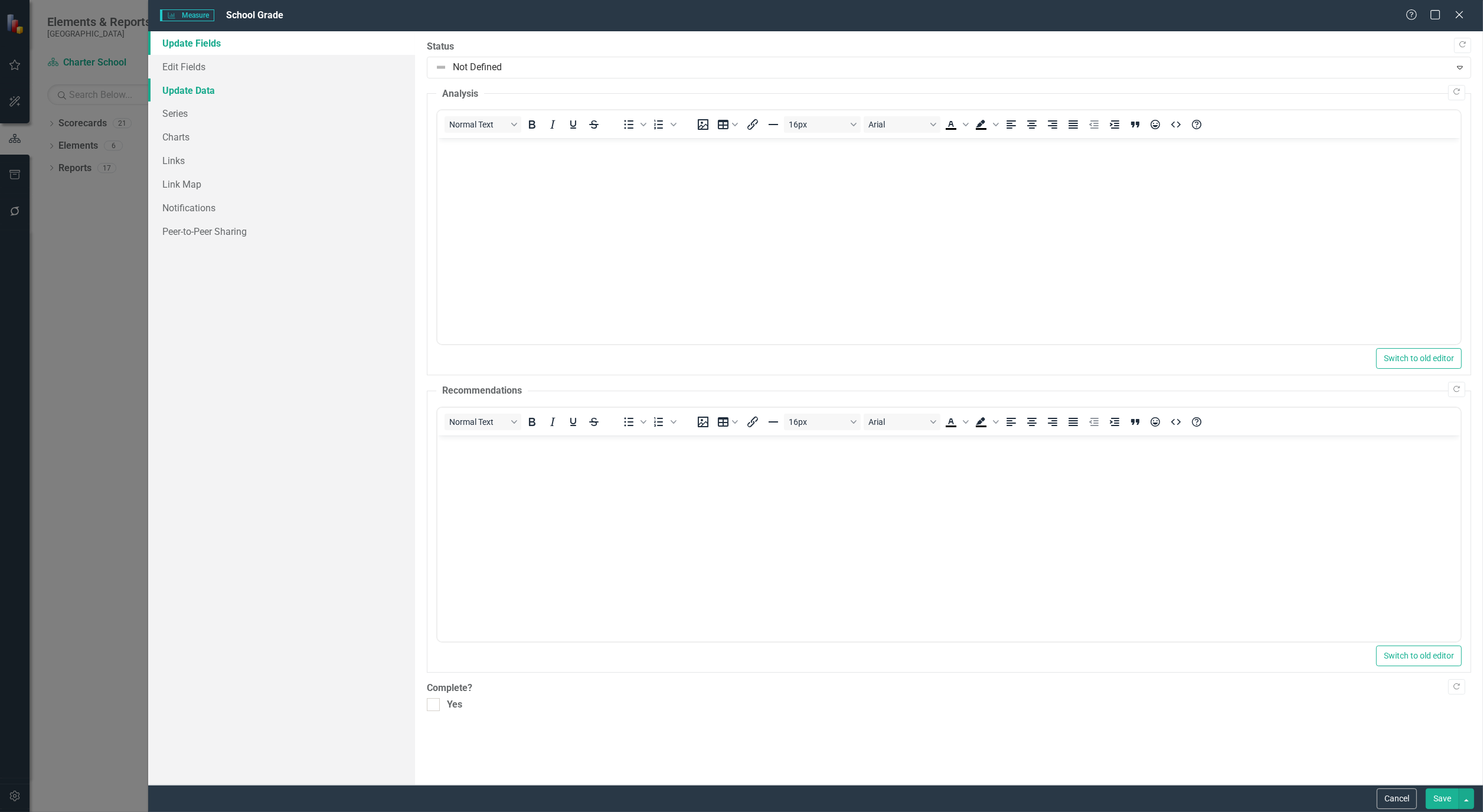
click at [200, 90] on link "Update Data" at bounding box center [281, 90] width 267 height 23
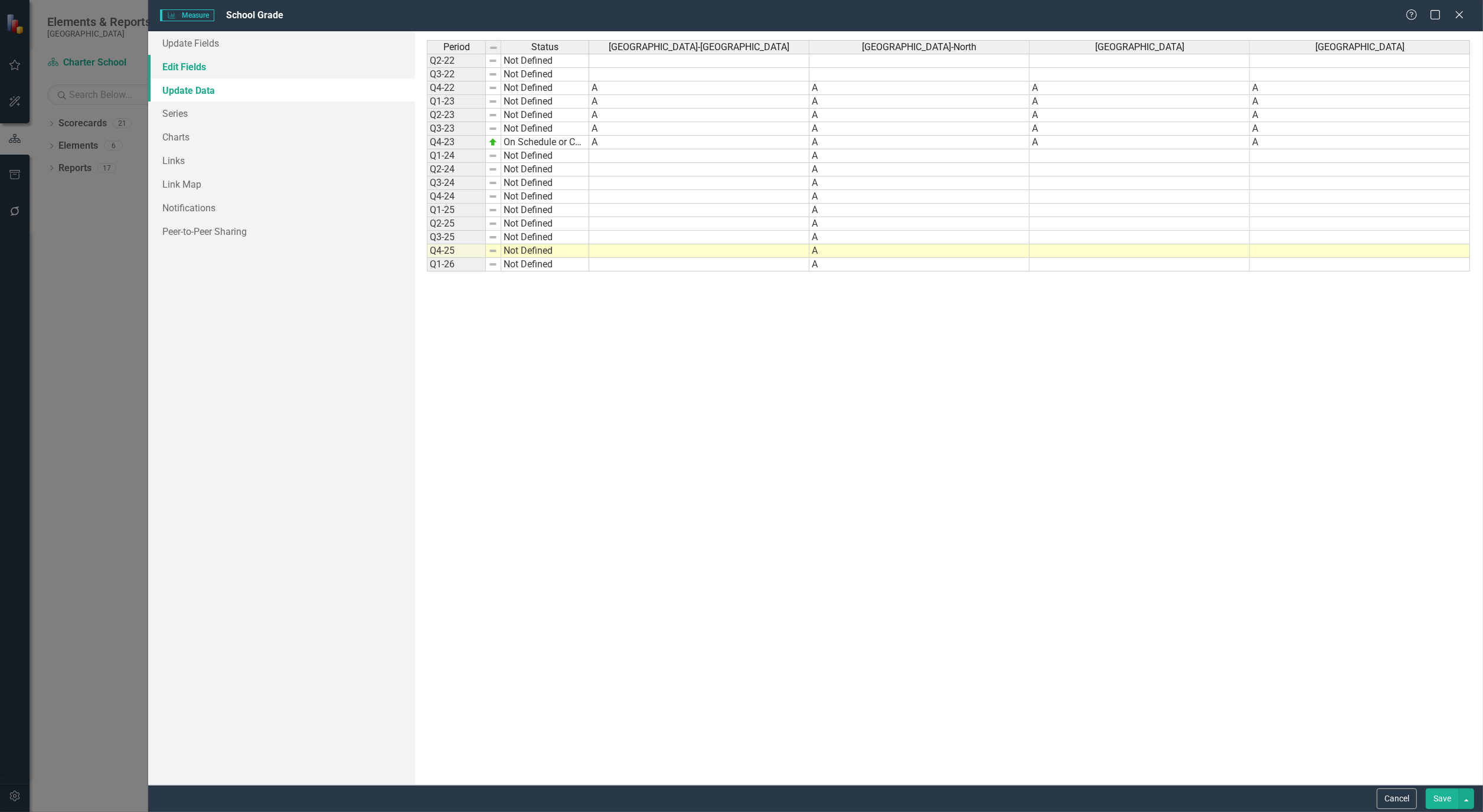
click at [196, 77] on link "Edit Fields" at bounding box center [281, 67] width 267 height 23
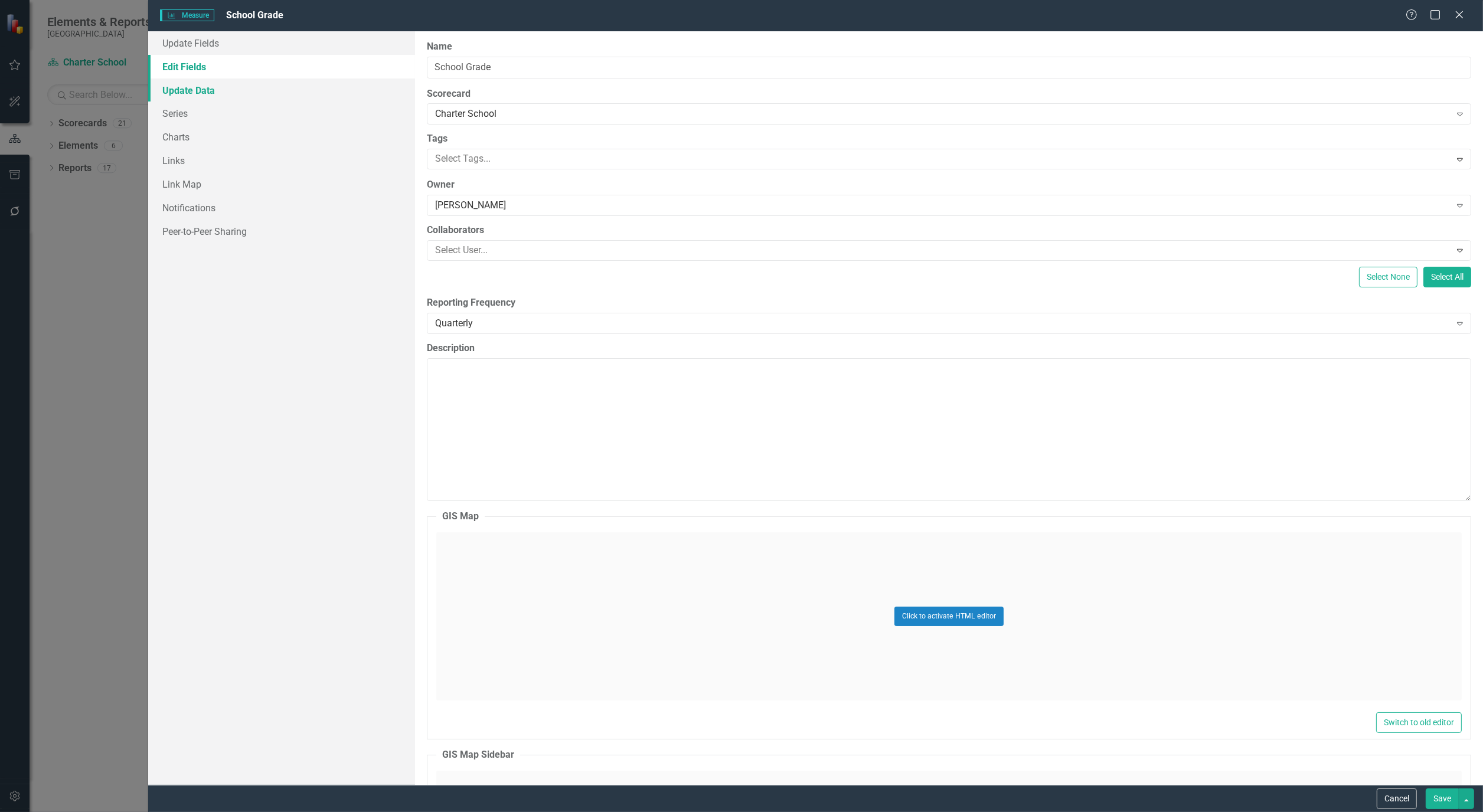
click at [200, 83] on link "Update Data" at bounding box center [281, 90] width 267 height 23
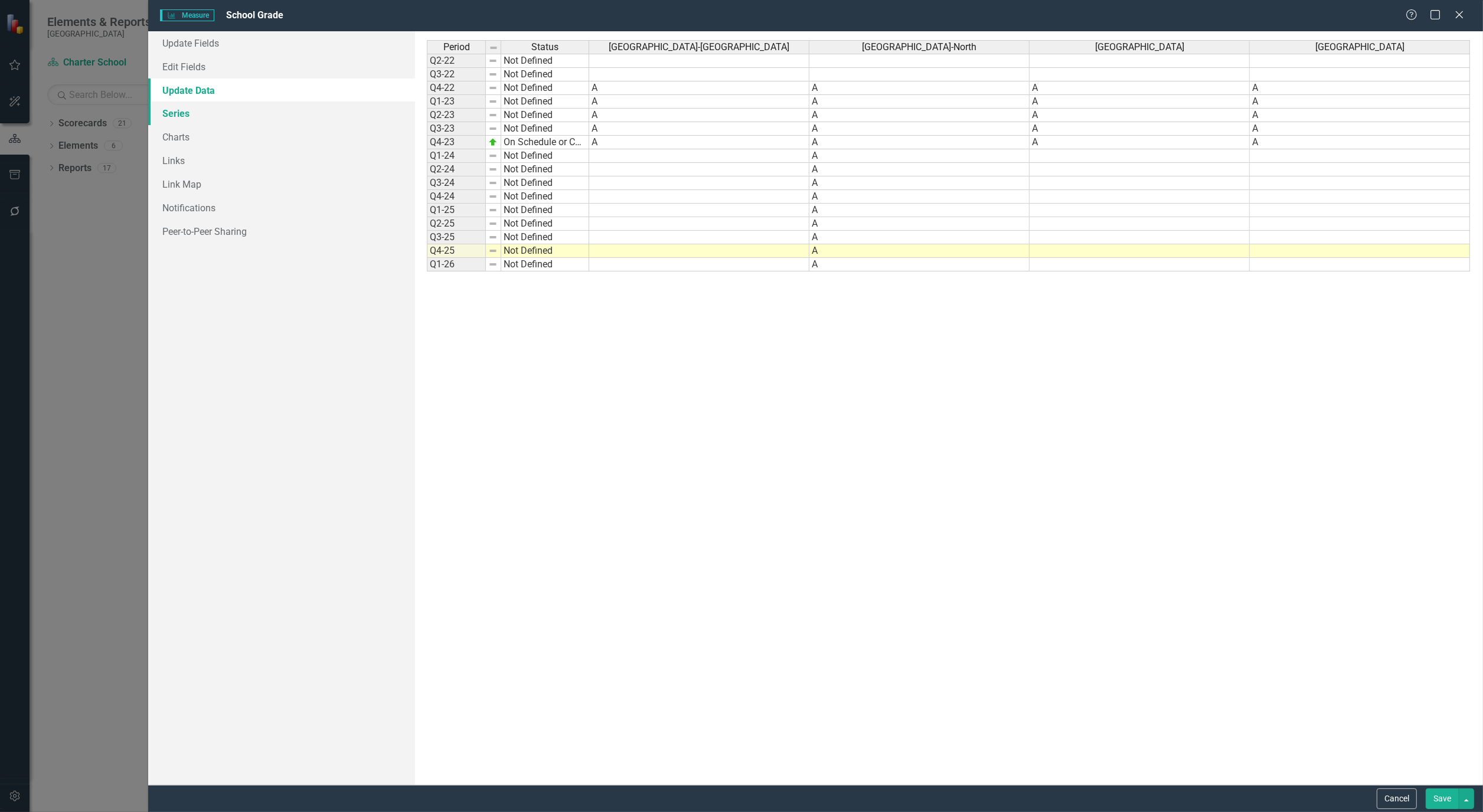
click at [187, 109] on link "Series" at bounding box center [281, 113] width 267 height 23
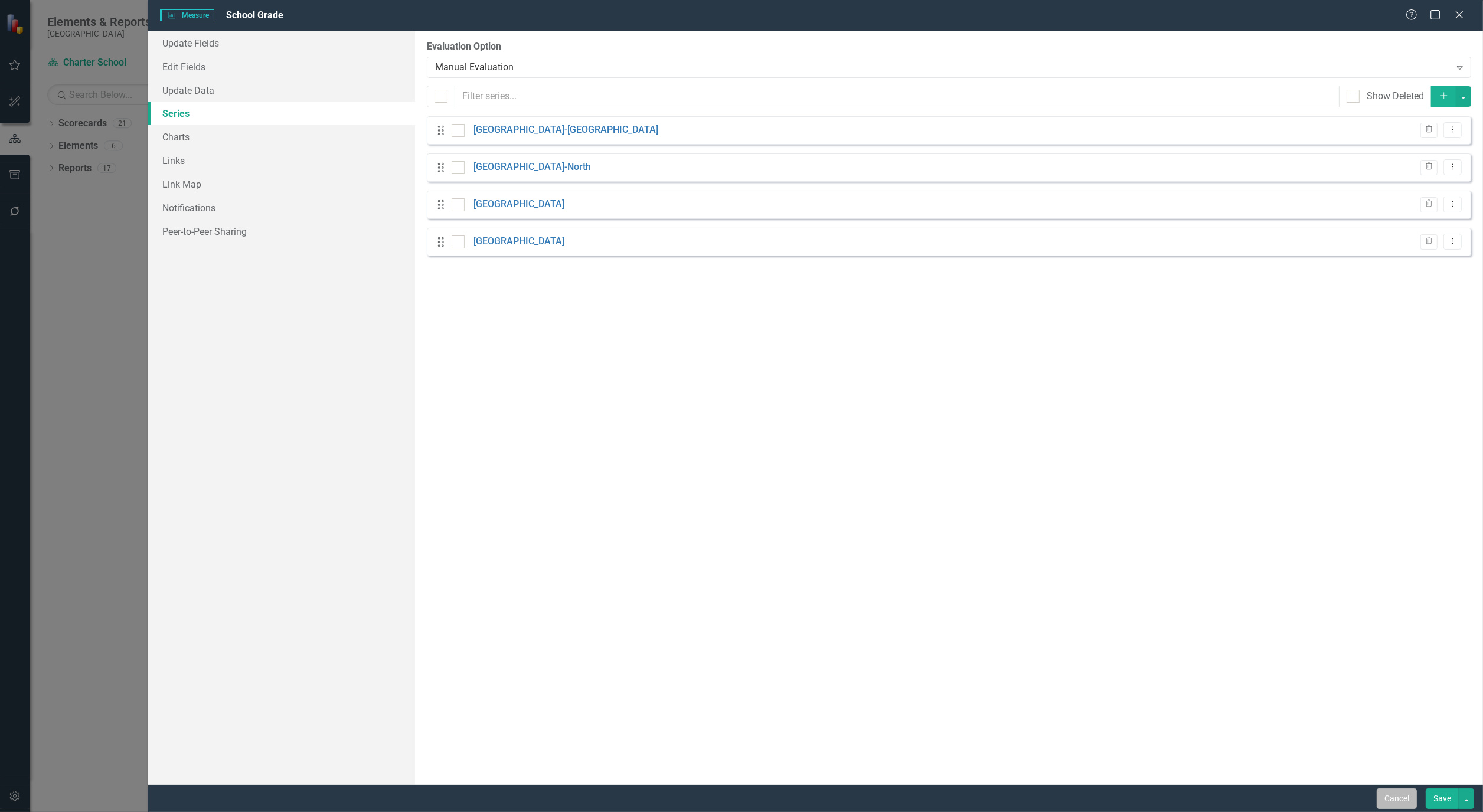
click at [1408, 800] on button "Cancel" at bounding box center [1397, 799] width 40 height 20
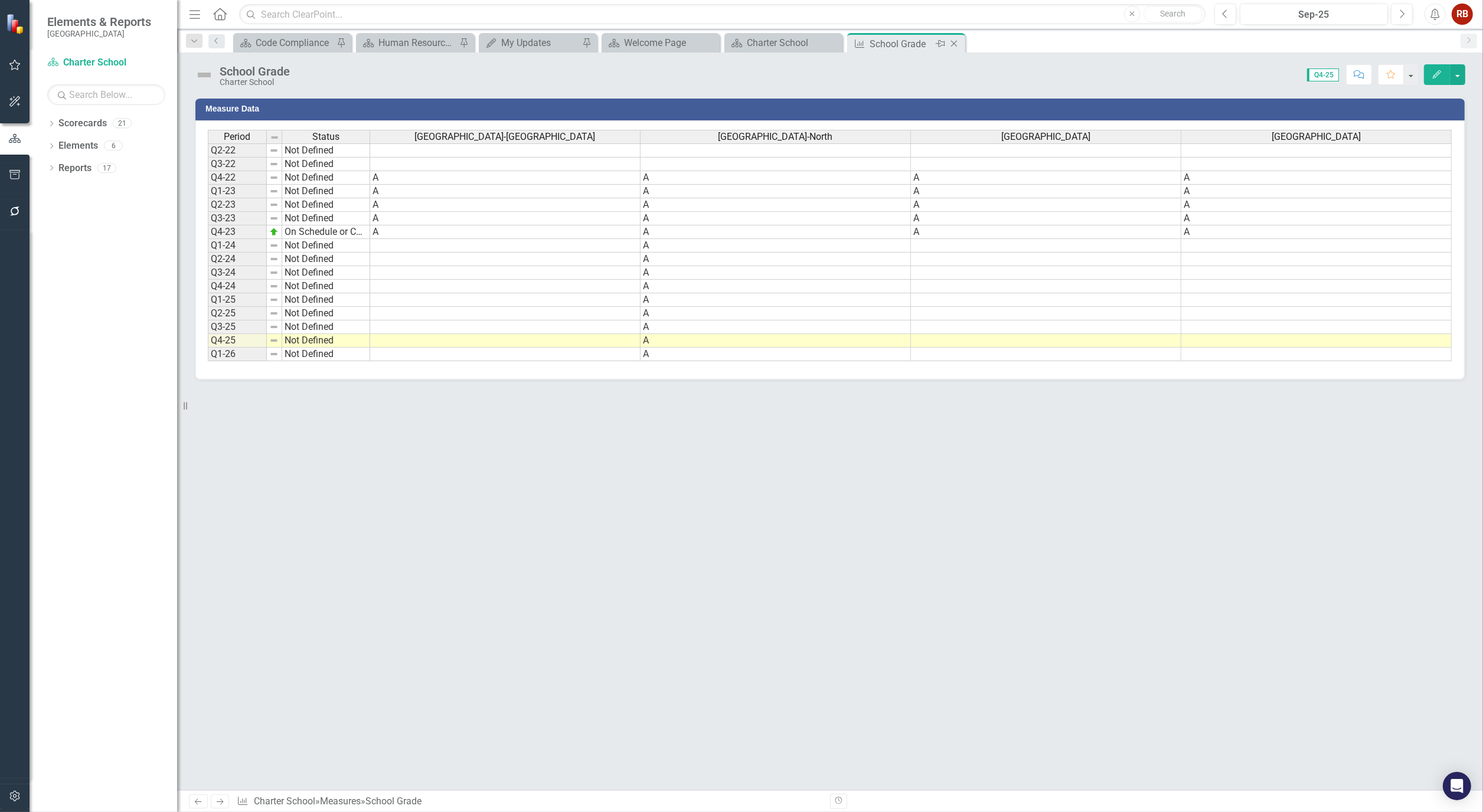
click at [957, 41] on icon at bounding box center [954, 44] width 7 height 7
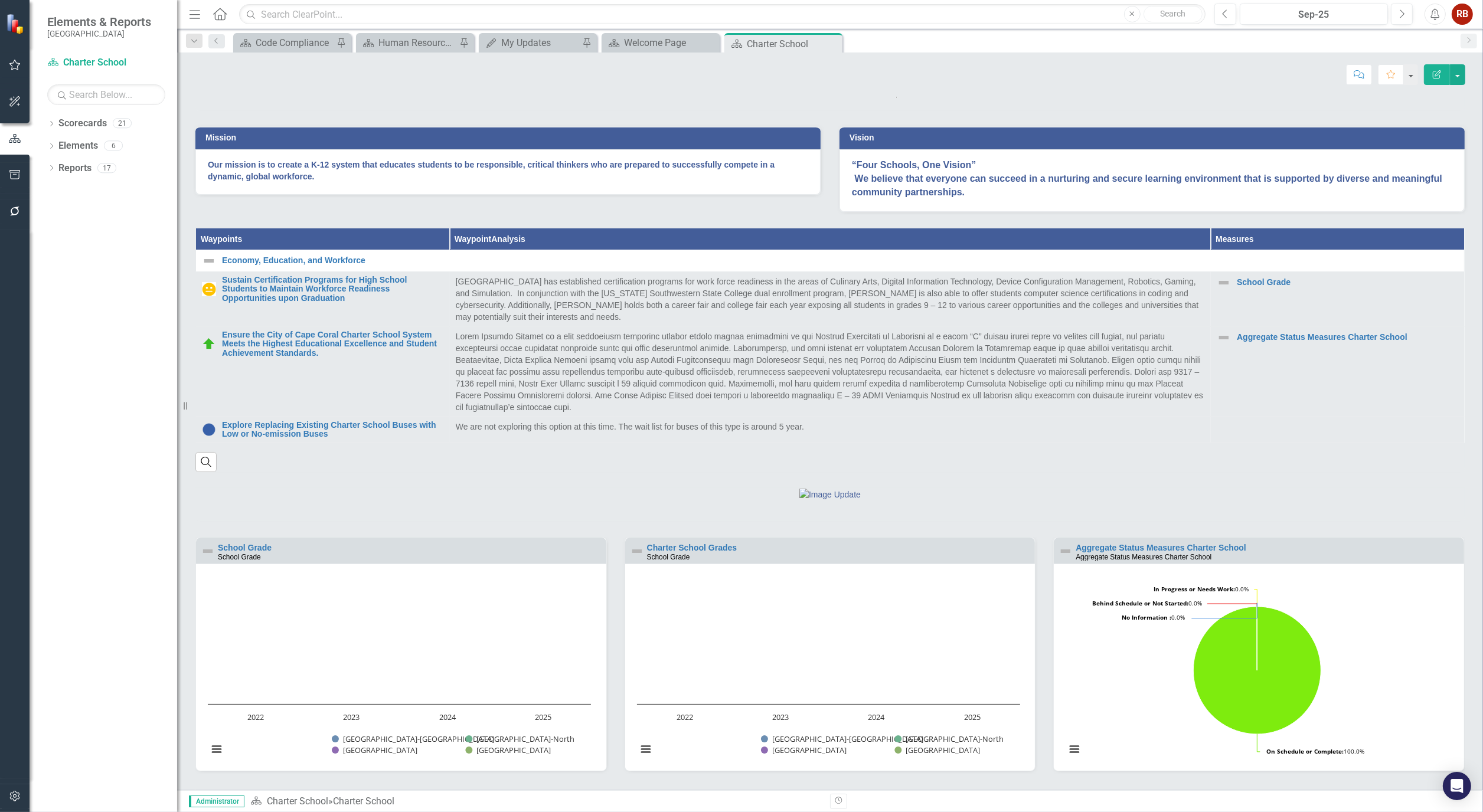
scroll to position [362, 0]
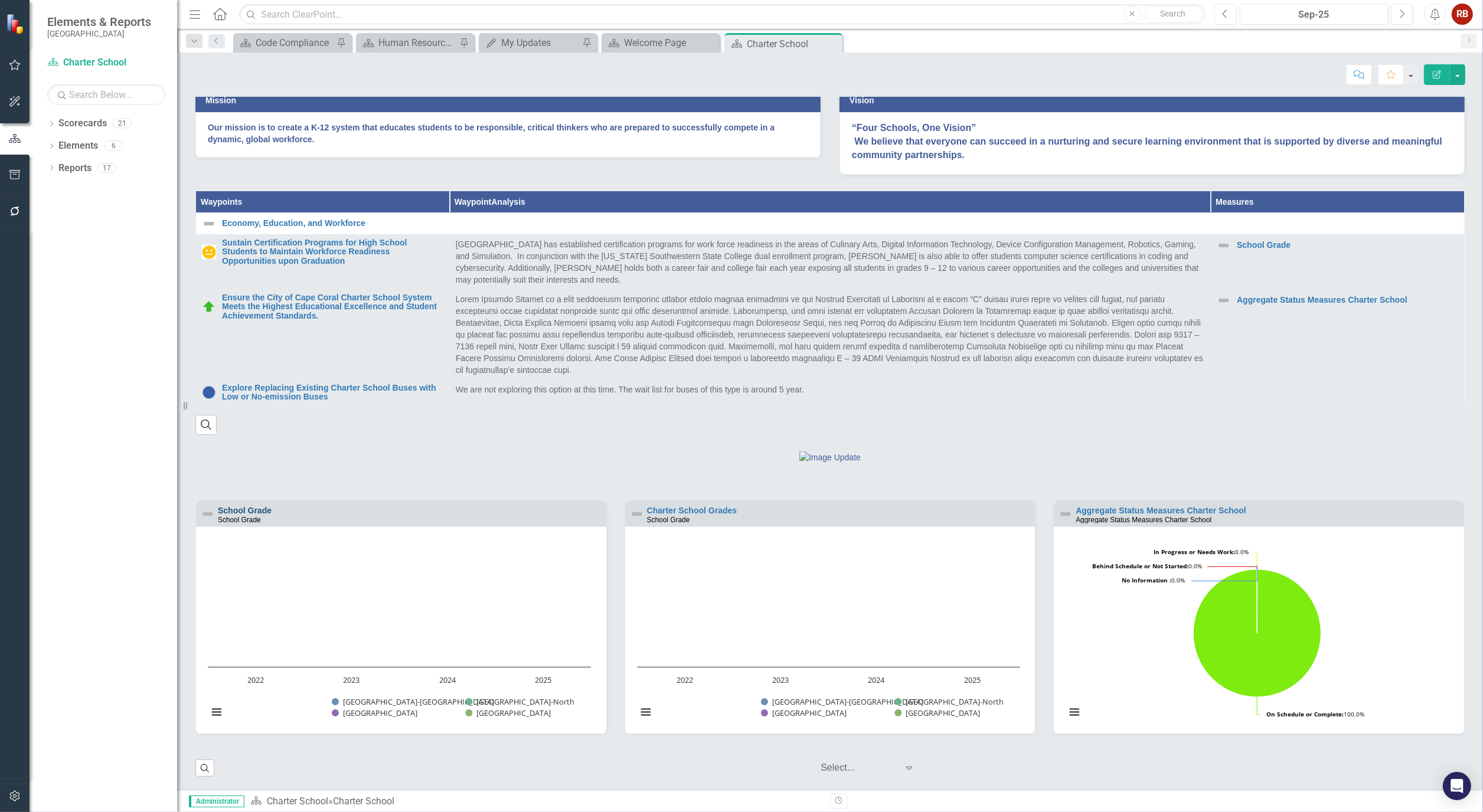
click at [257, 512] on link "School Grade" at bounding box center [245, 510] width 54 height 10
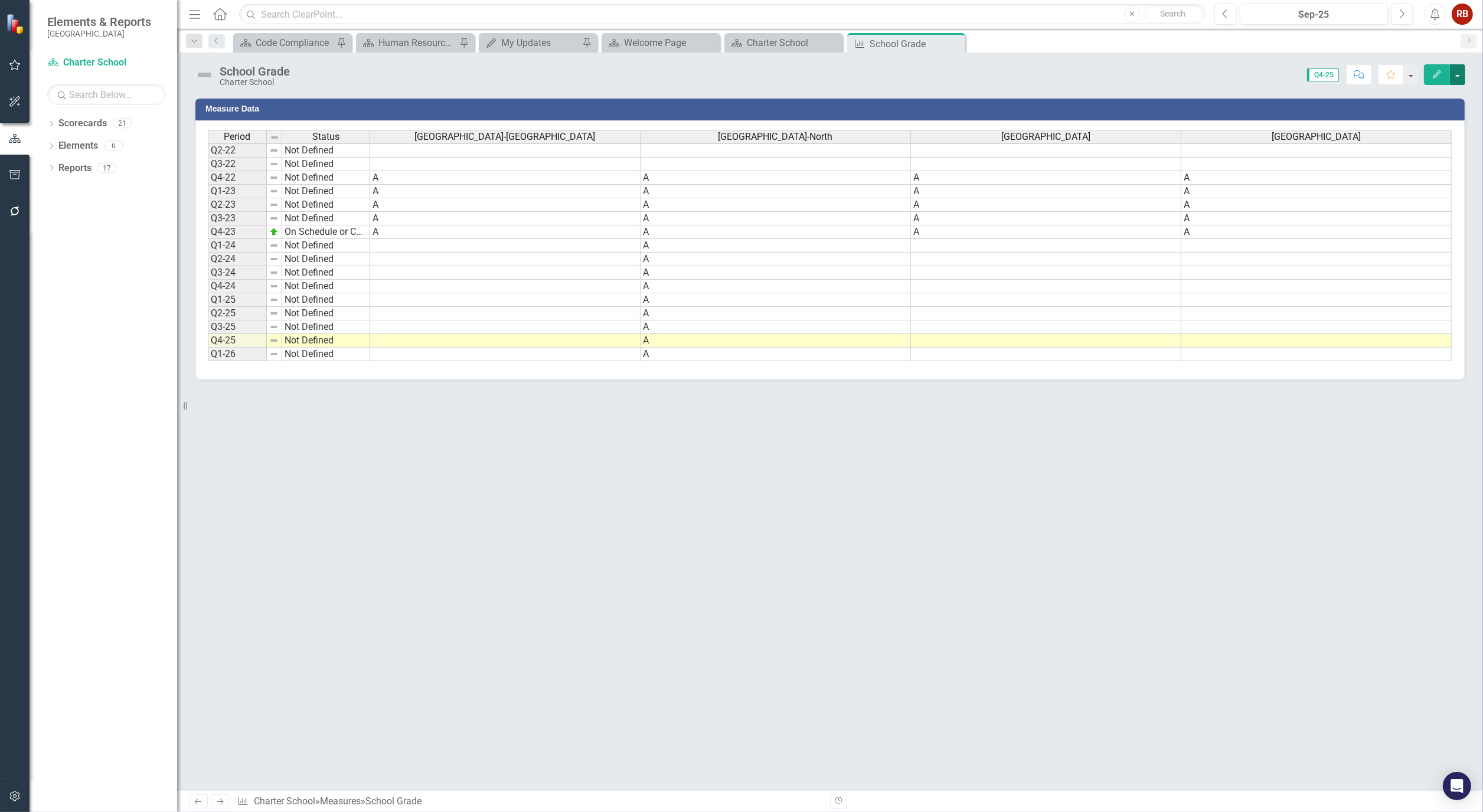
click at [1460, 77] on button "button" at bounding box center [1458, 74] width 16 height 20
click at [1433, 98] on link "Edit Edit Measure" at bounding box center [1407, 97] width 115 height 22
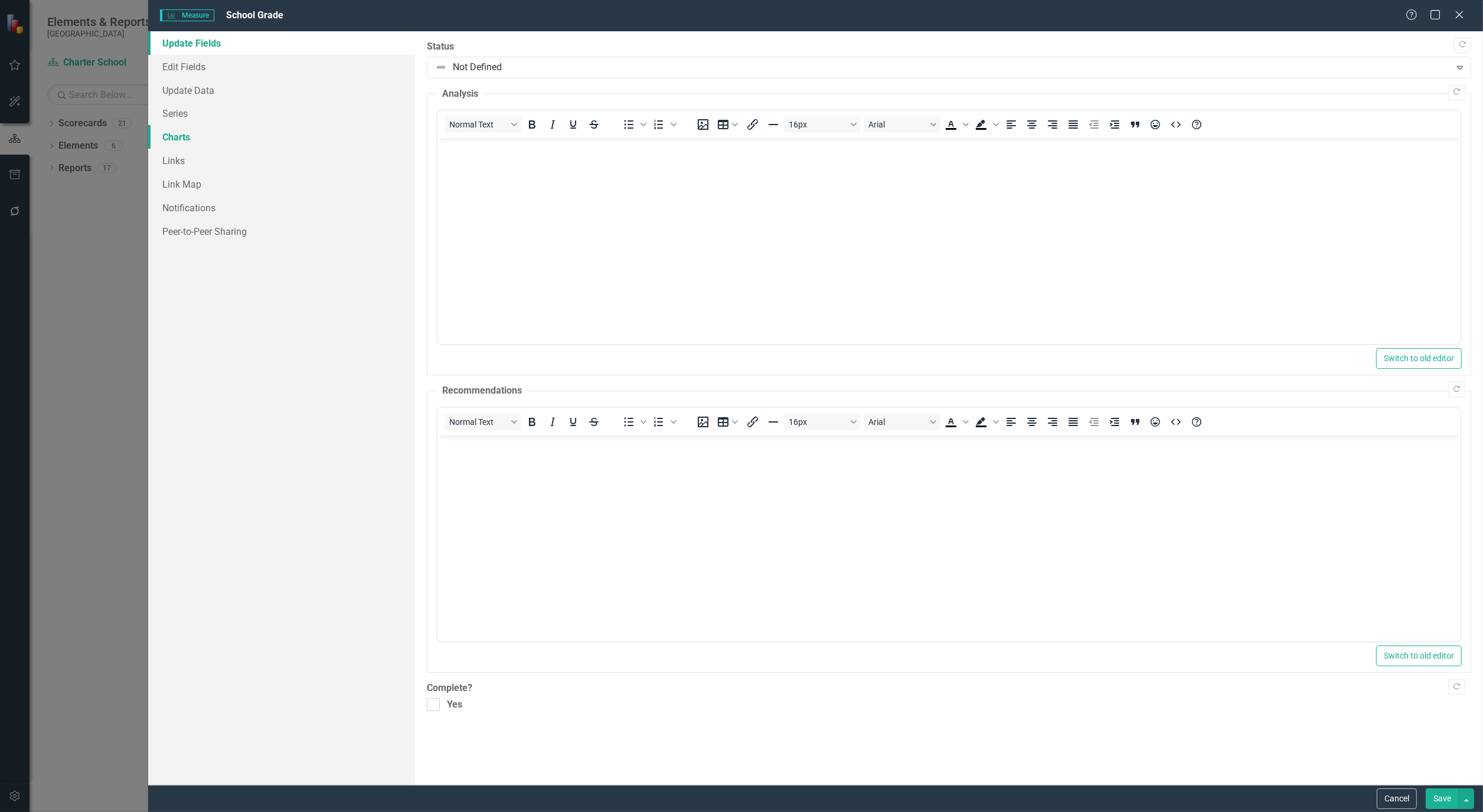
click at [182, 136] on link "Charts" at bounding box center [281, 137] width 267 height 23
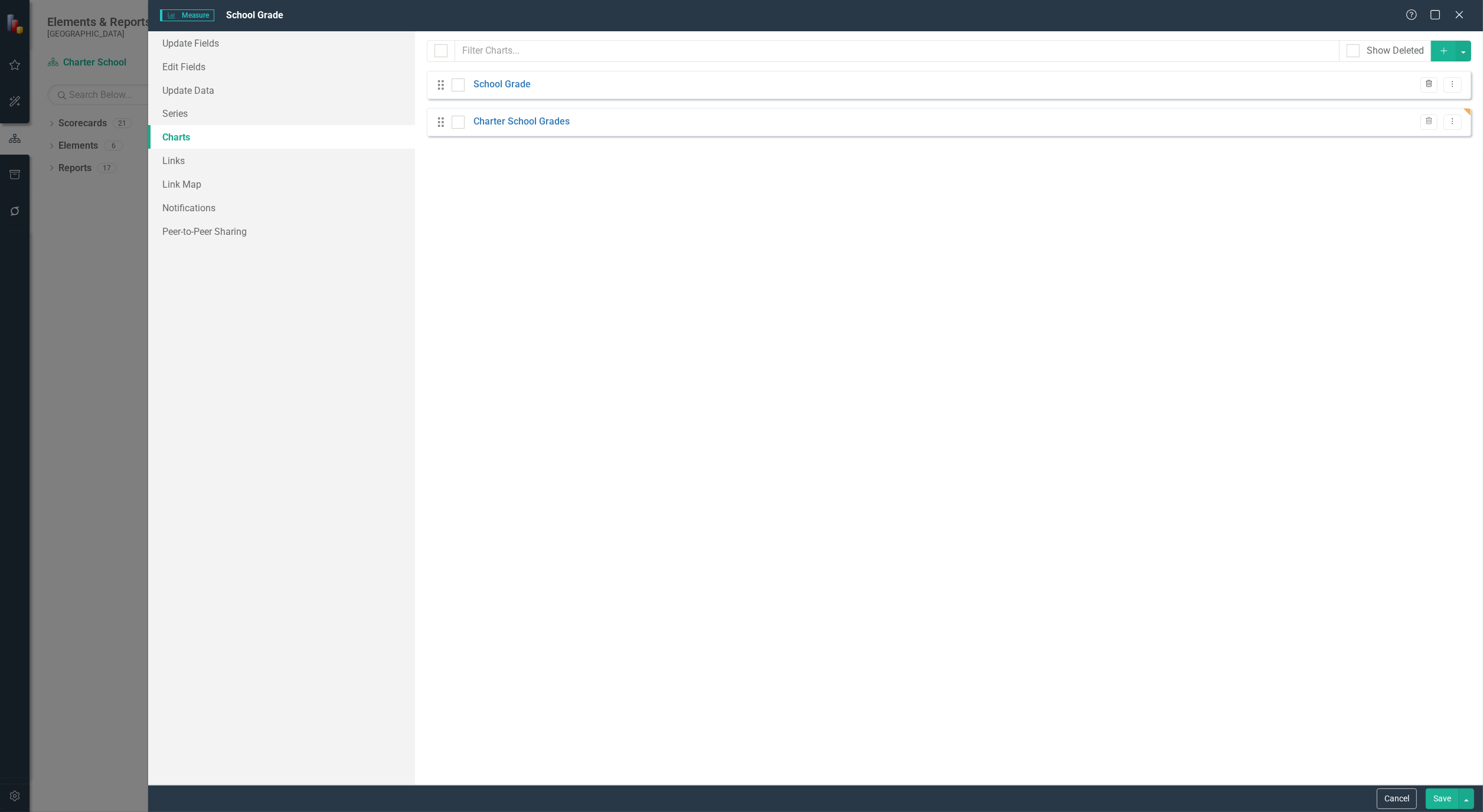
click at [1431, 89] on button "Trash" at bounding box center [1428, 85] width 17 height 16
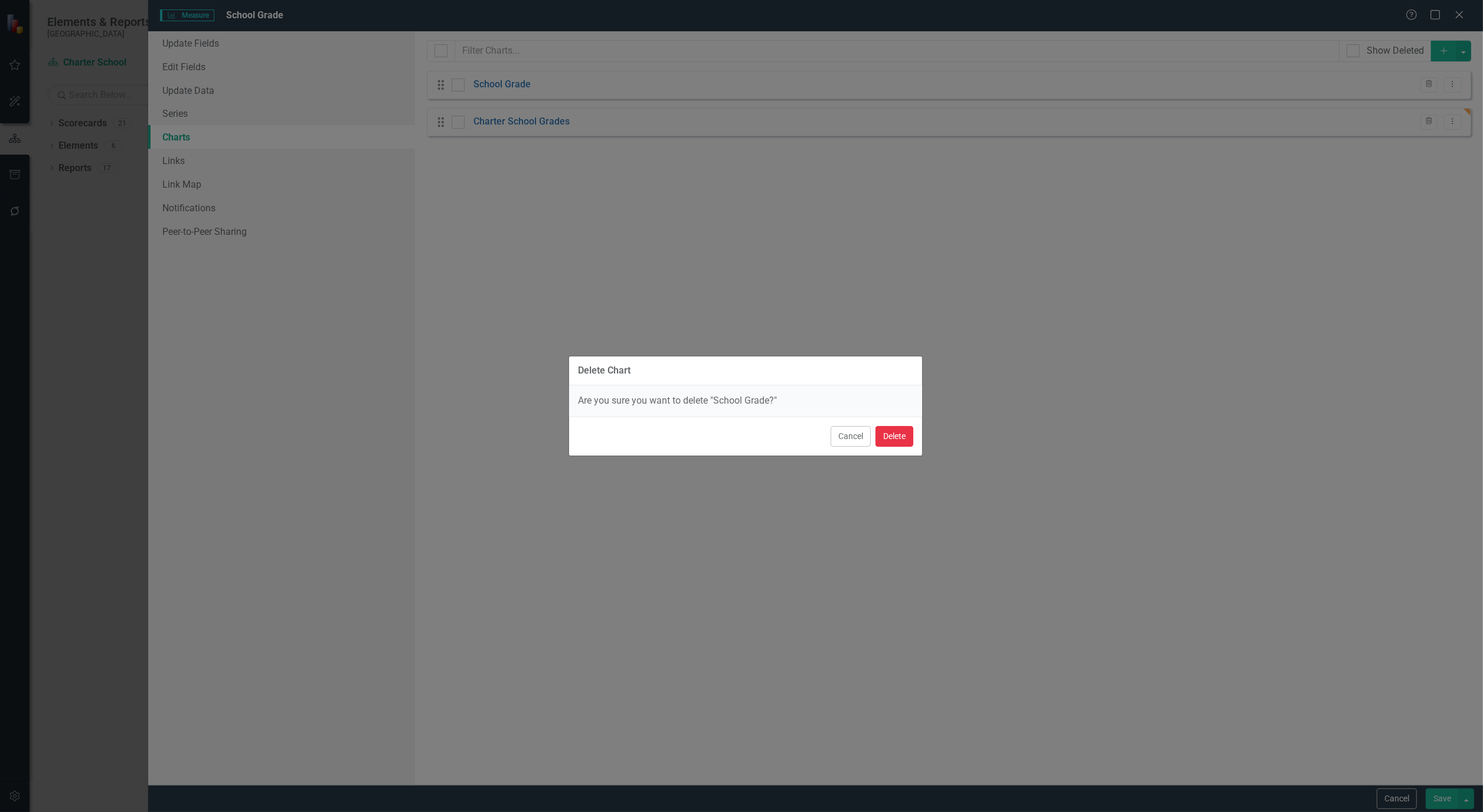
click at [891, 429] on button "Delete" at bounding box center [894, 436] width 38 height 20
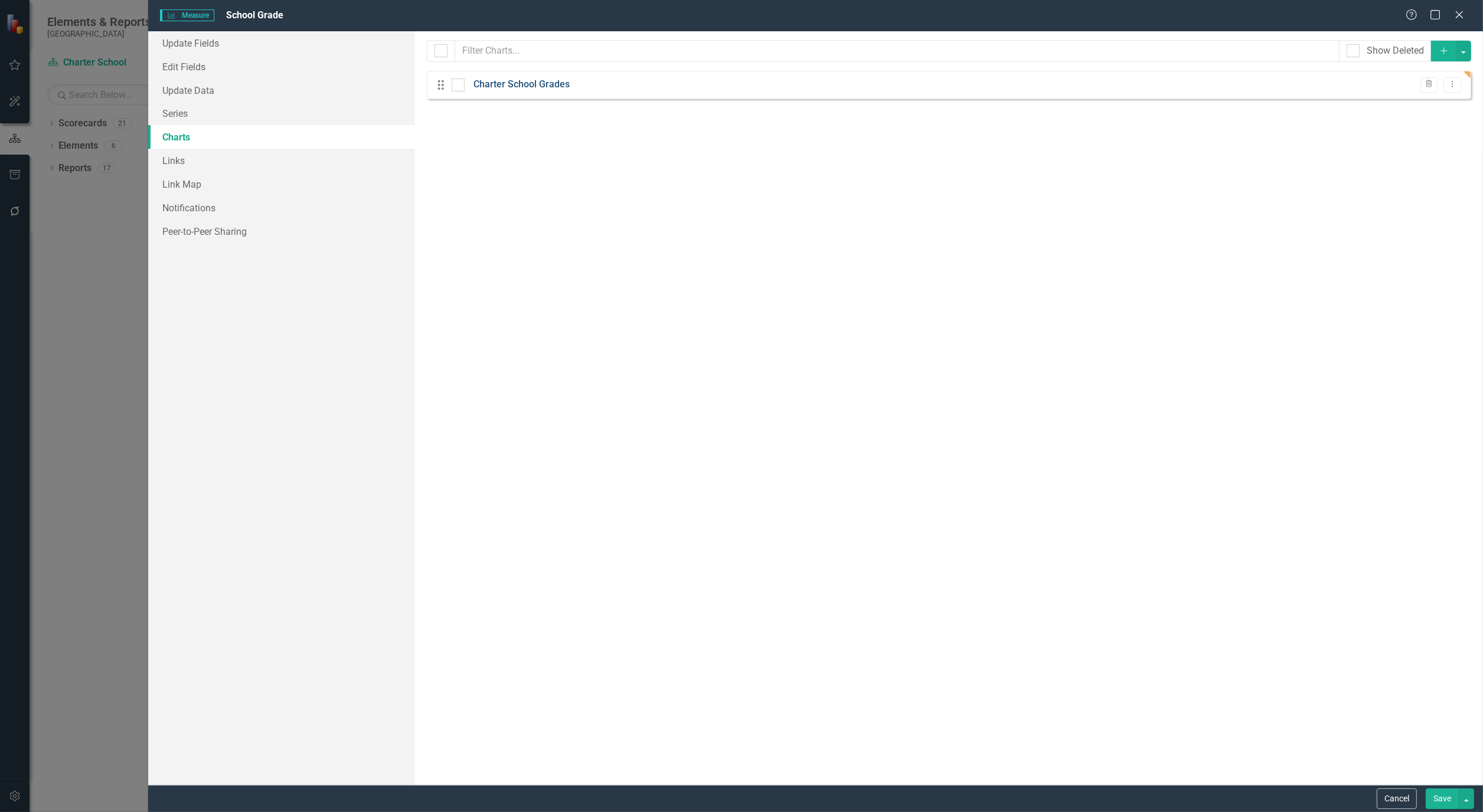
click at [538, 86] on link "Charter School Grades" at bounding box center [521, 85] width 96 height 14
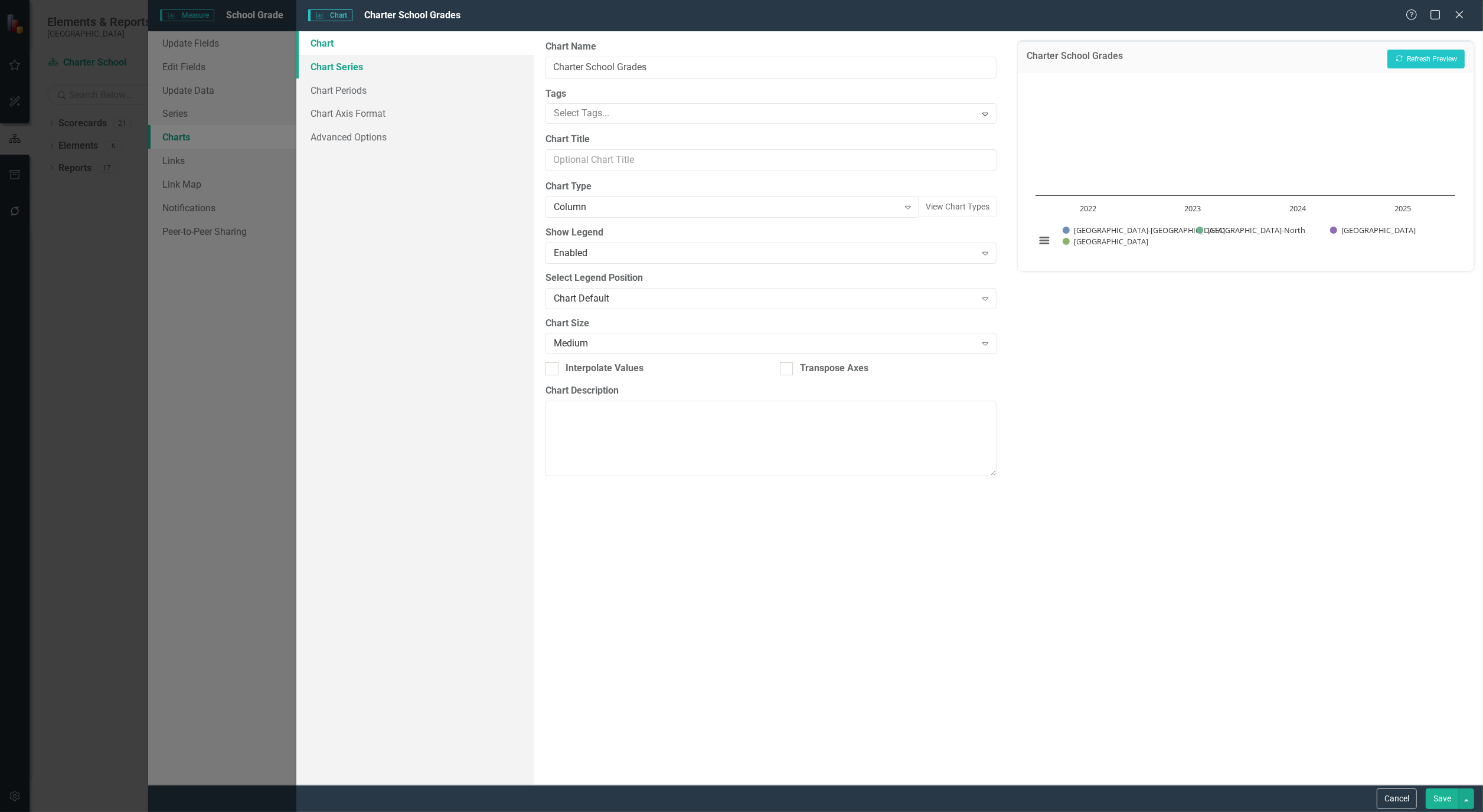
click at [346, 67] on link "Chart Series" at bounding box center [415, 67] width 238 height 23
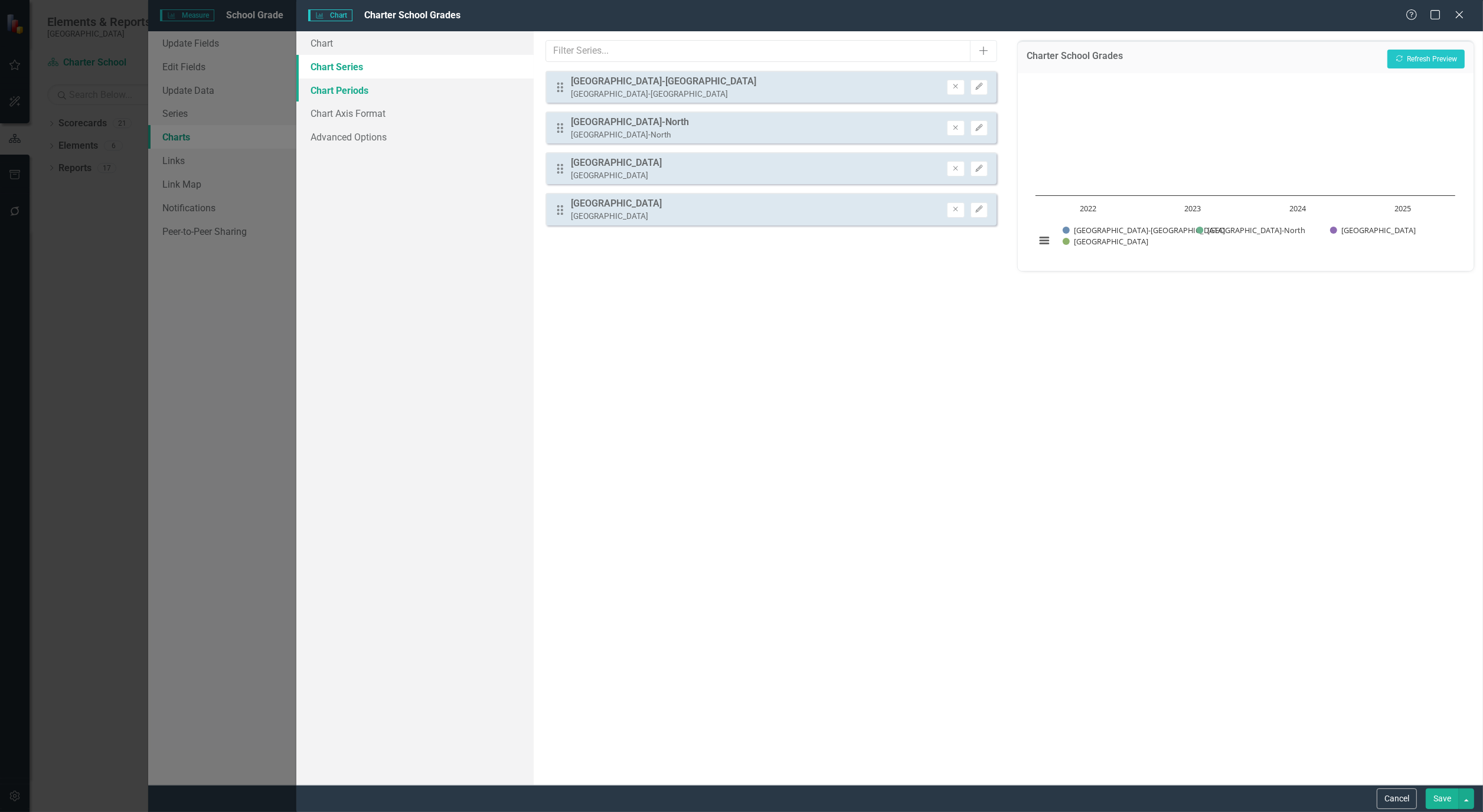
click at [346, 90] on link "Chart Periods" at bounding box center [415, 90] width 238 height 23
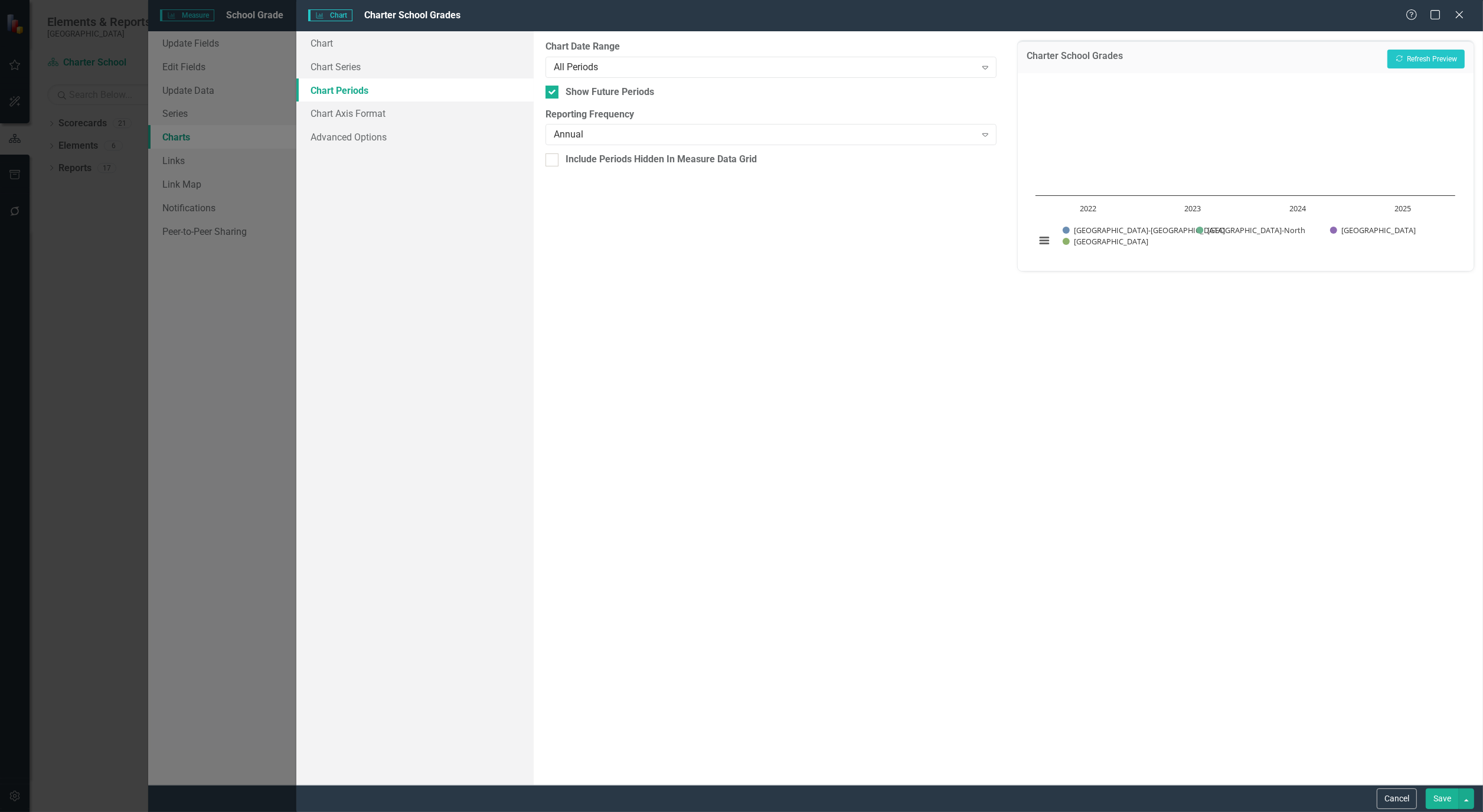
click at [1439, 795] on button "Save" at bounding box center [1442, 799] width 33 height 20
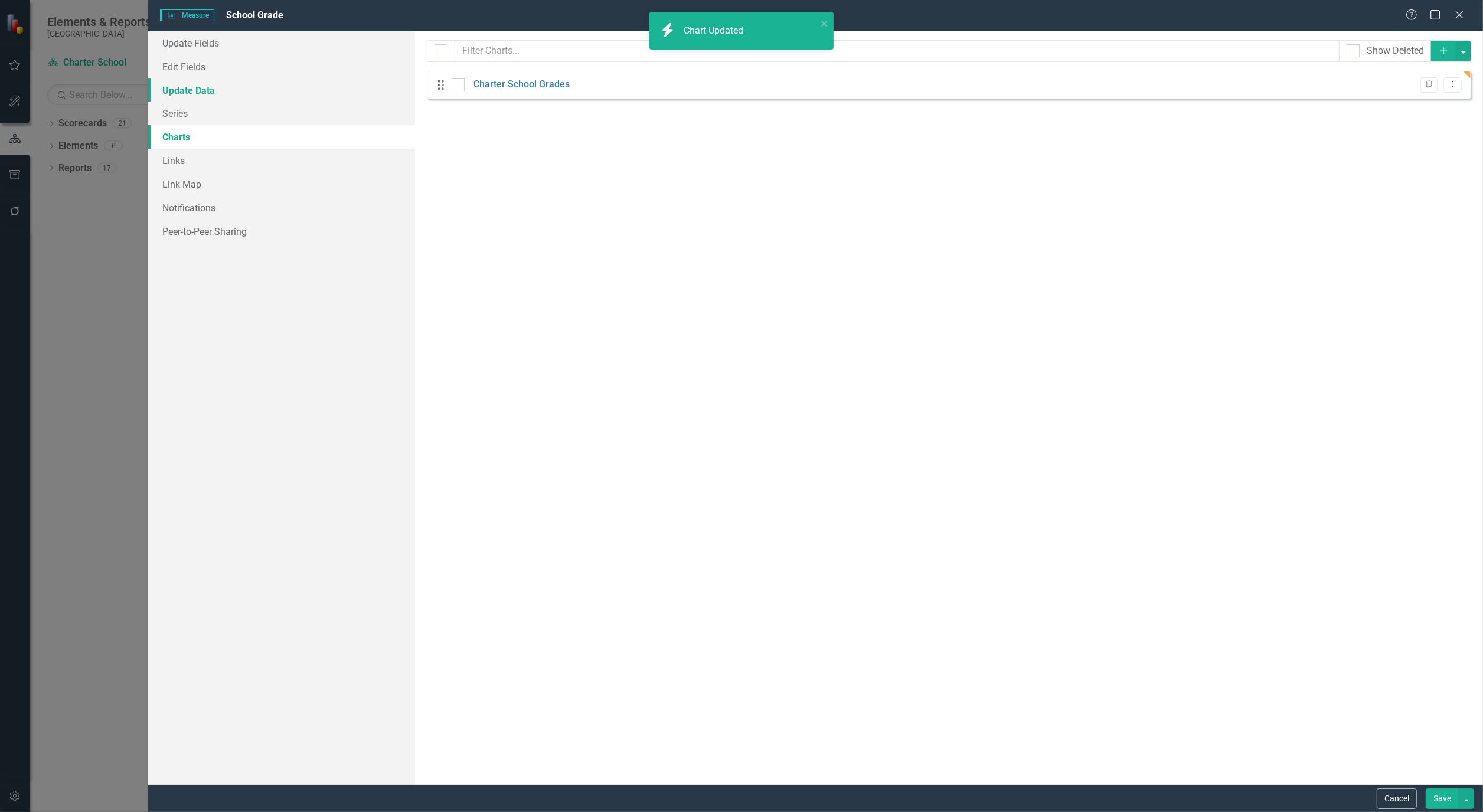
click at [175, 85] on link "Update Data" at bounding box center [281, 90] width 267 height 23
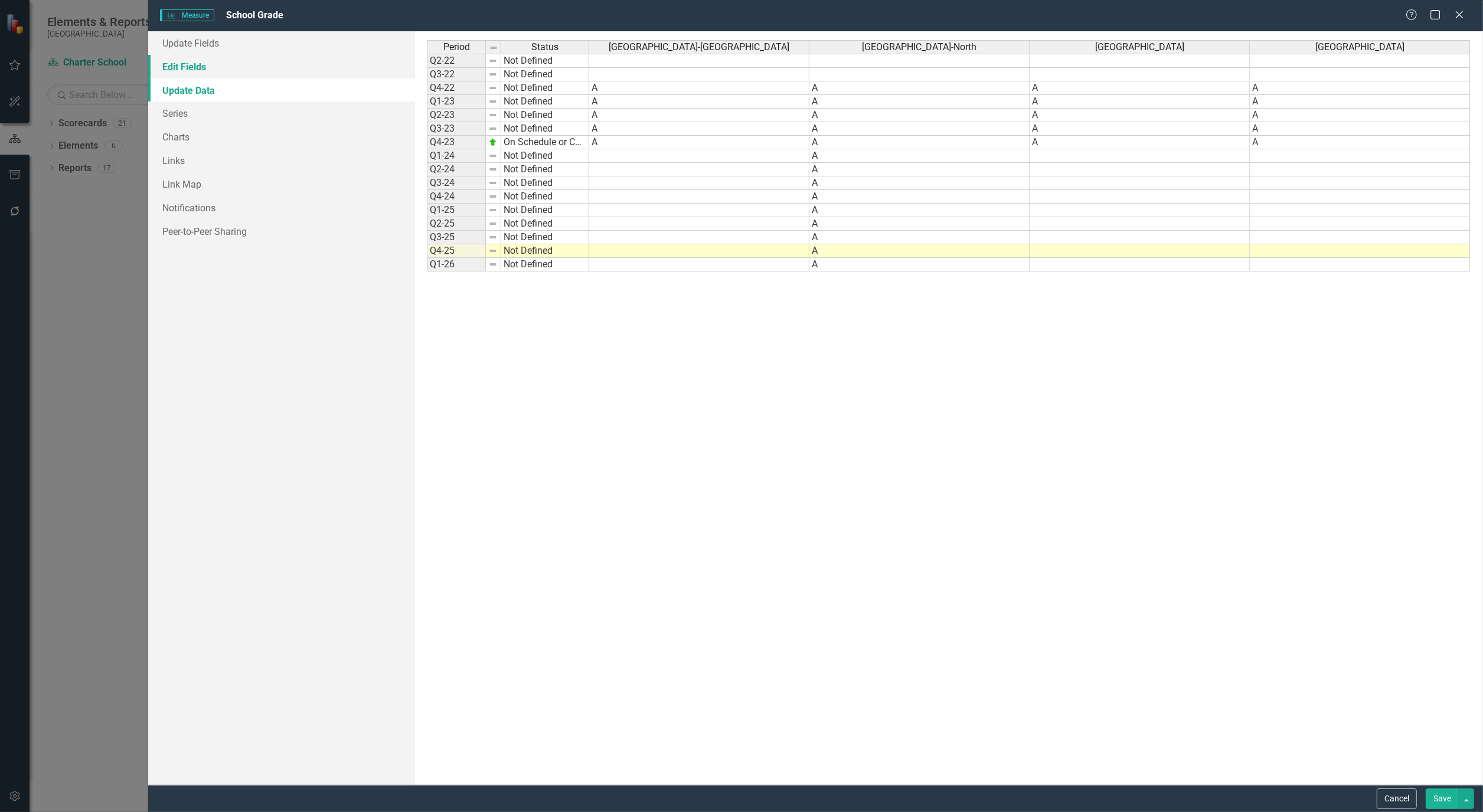
click at [160, 61] on link "Edit Fields" at bounding box center [281, 67] width 267 height 23
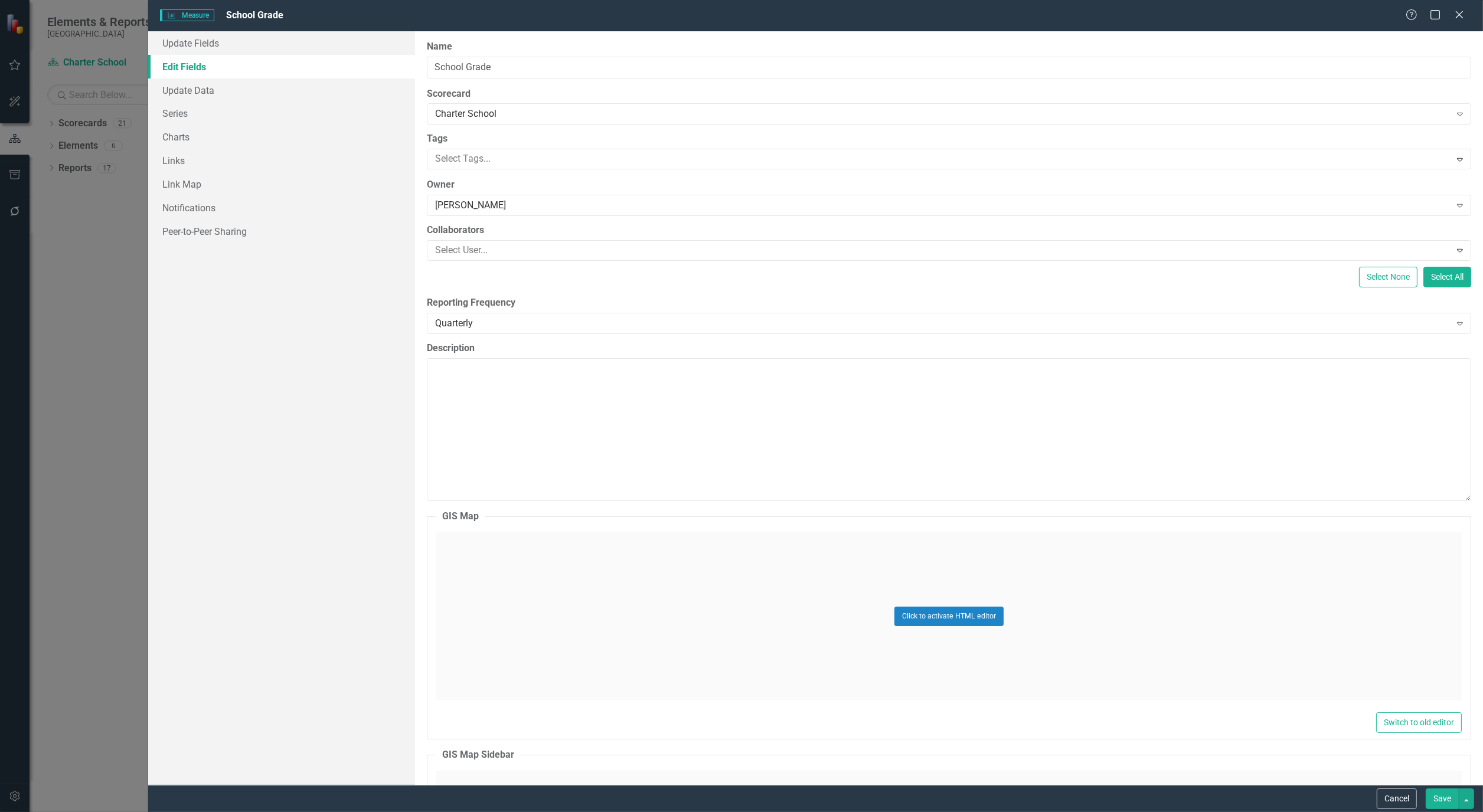
click at [1464, 204] on div "ClearPoint Can Do More! How ClearPoint Can Help Close Enterprise plans can auto…" at bounding box center [949, 408] width 1068 height 754
click at [1456, 205] on icon "Expand" at bounding box center [1460, 206] width 12 height 10
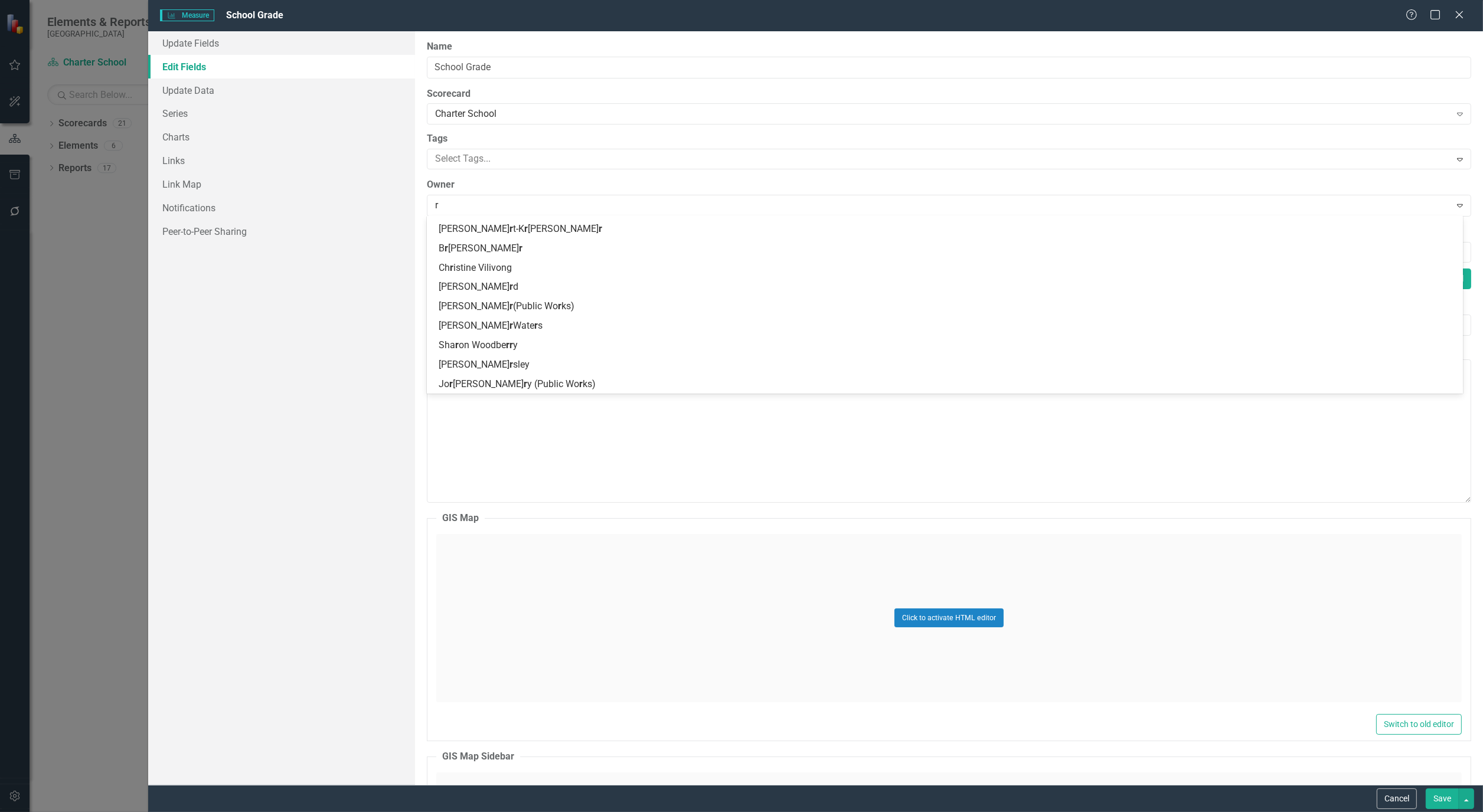
scroll to position [892, 0]
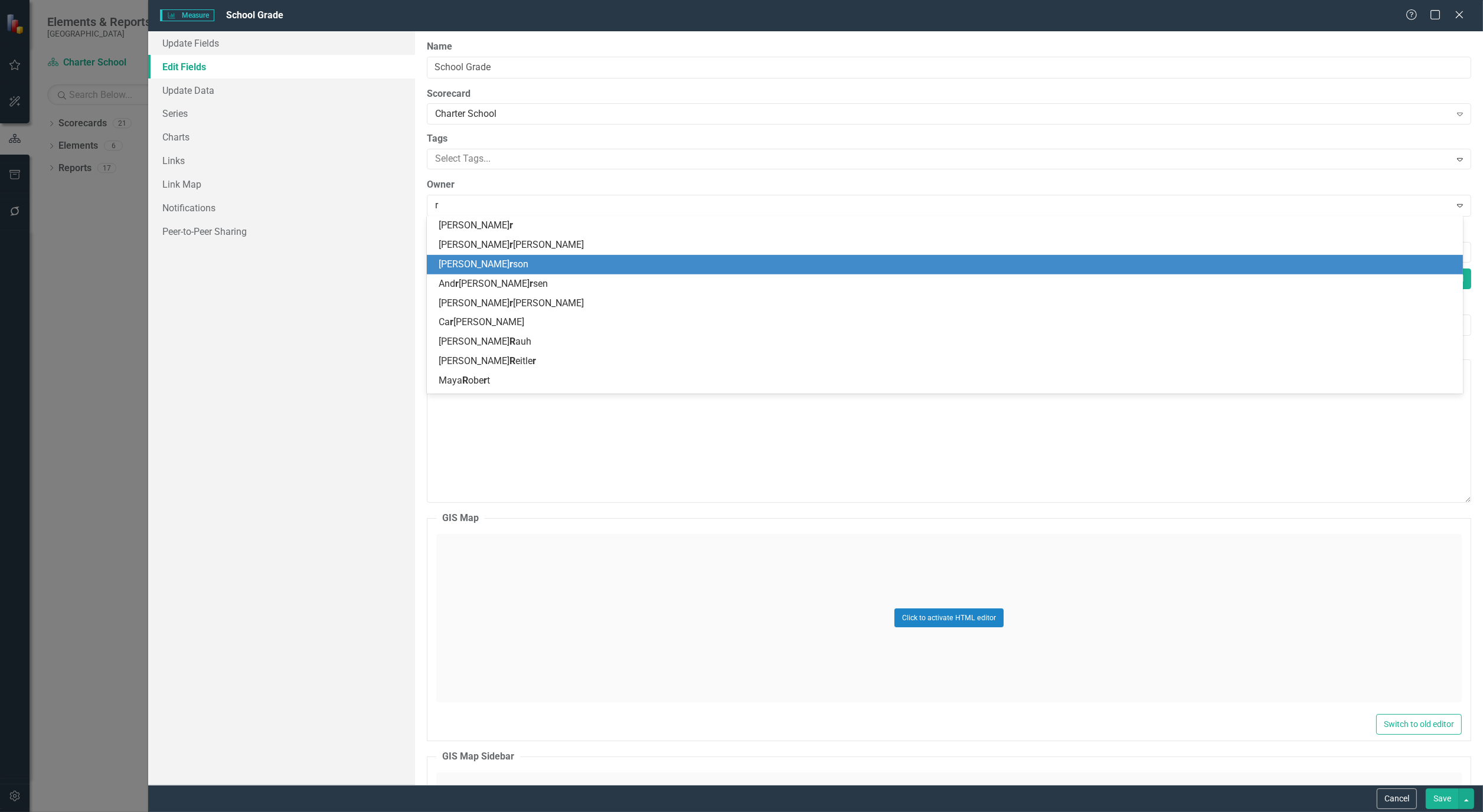
type input "ro"
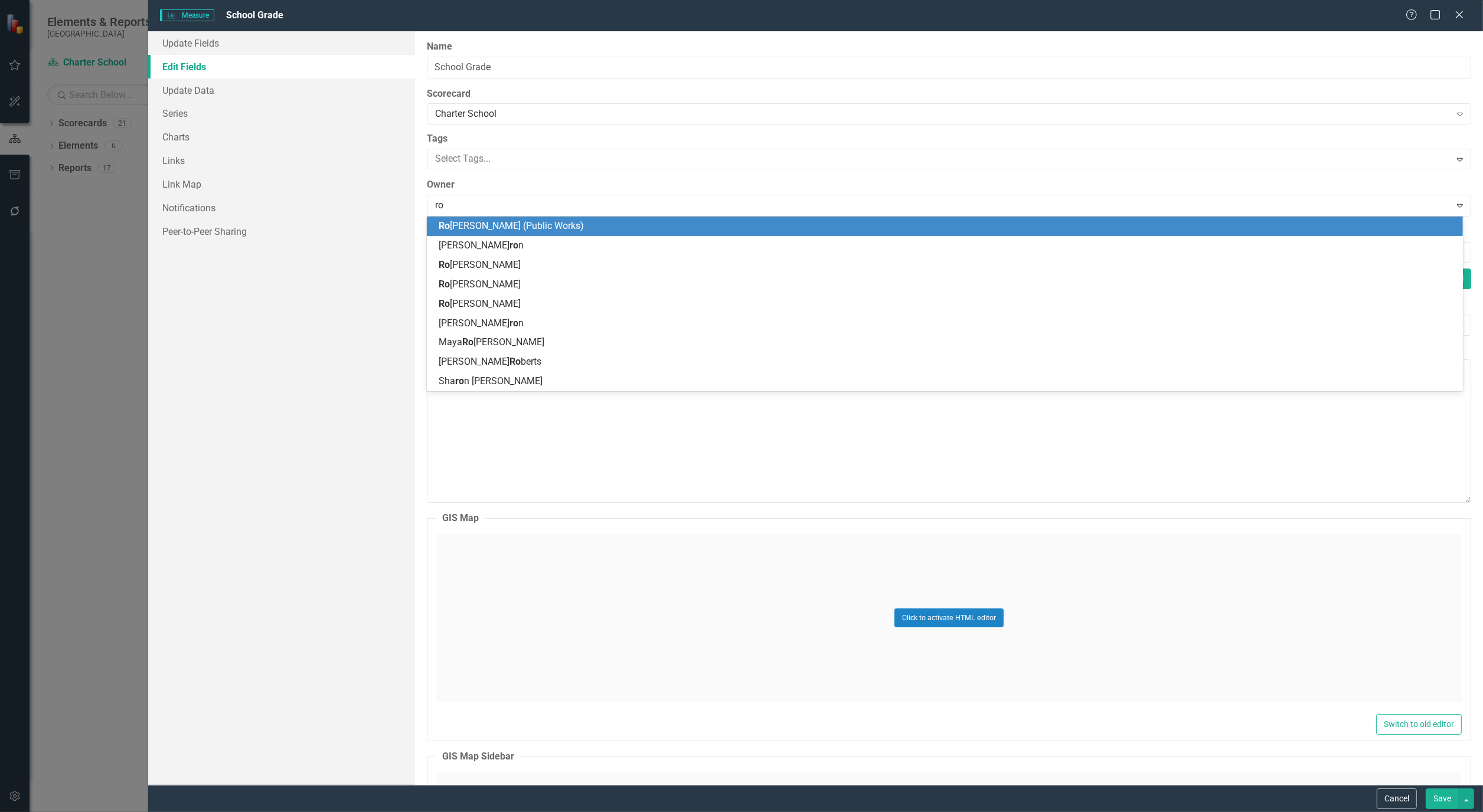
scroll to position [0, 0]
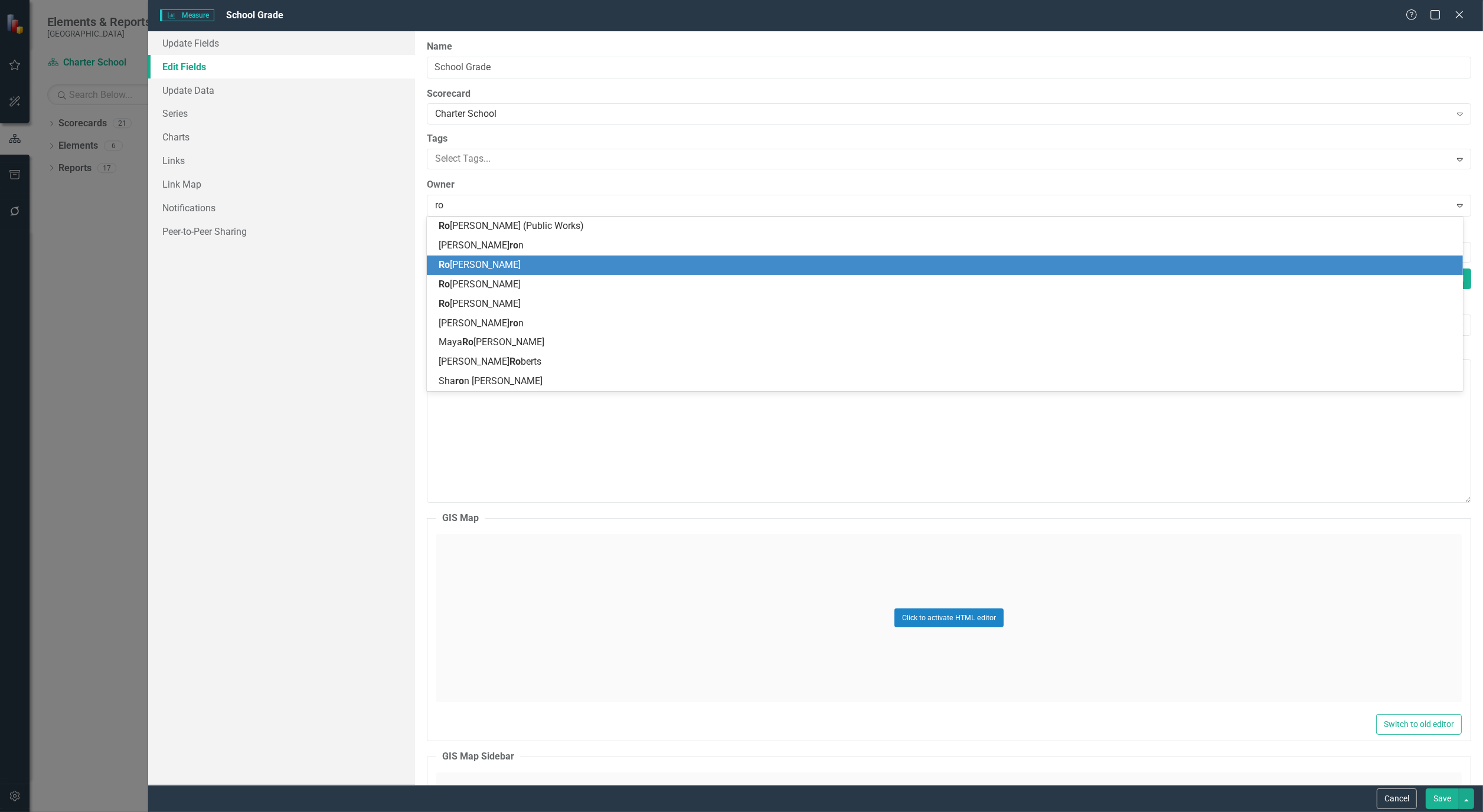
click at [497, 267] on div "Ro bin Burris" at bounding box center [947, 265] width 1016 height 14
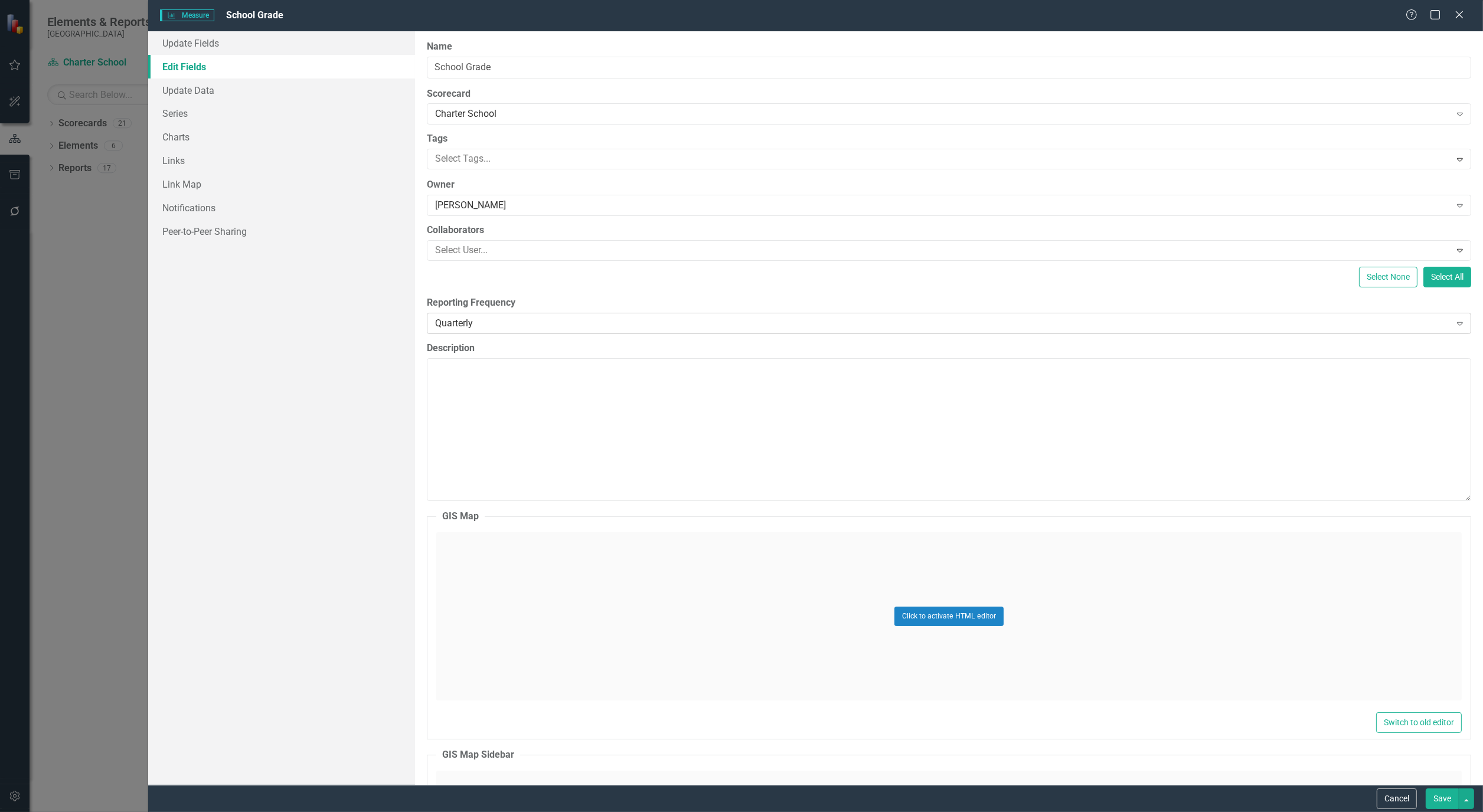
click at [1454, 326] on icon "Expand" at bounding box center [1460, 323] width 12 height 10
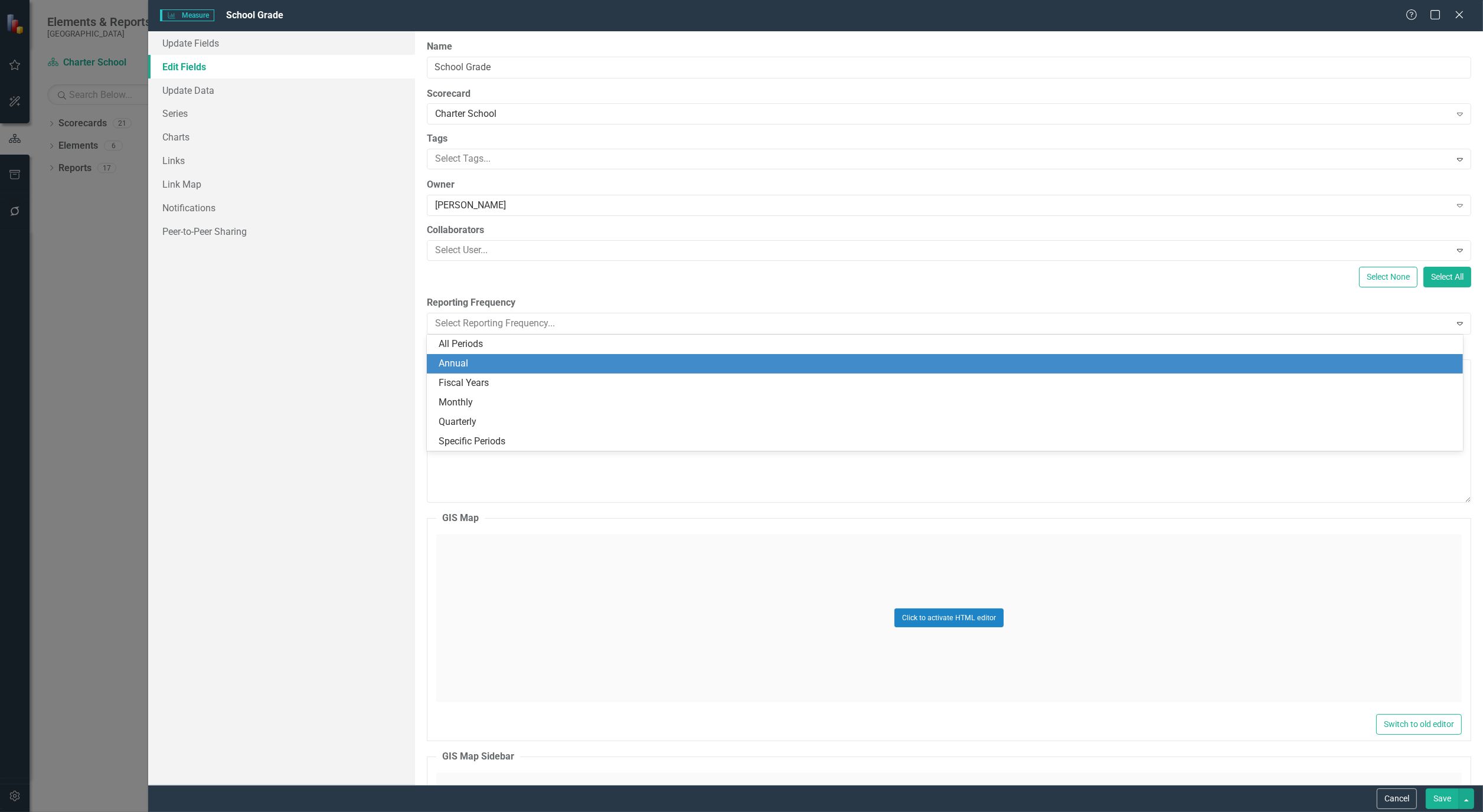
click at [571, 363] on div "Annual" at bounding box center [947, 363] width 1016 height 14
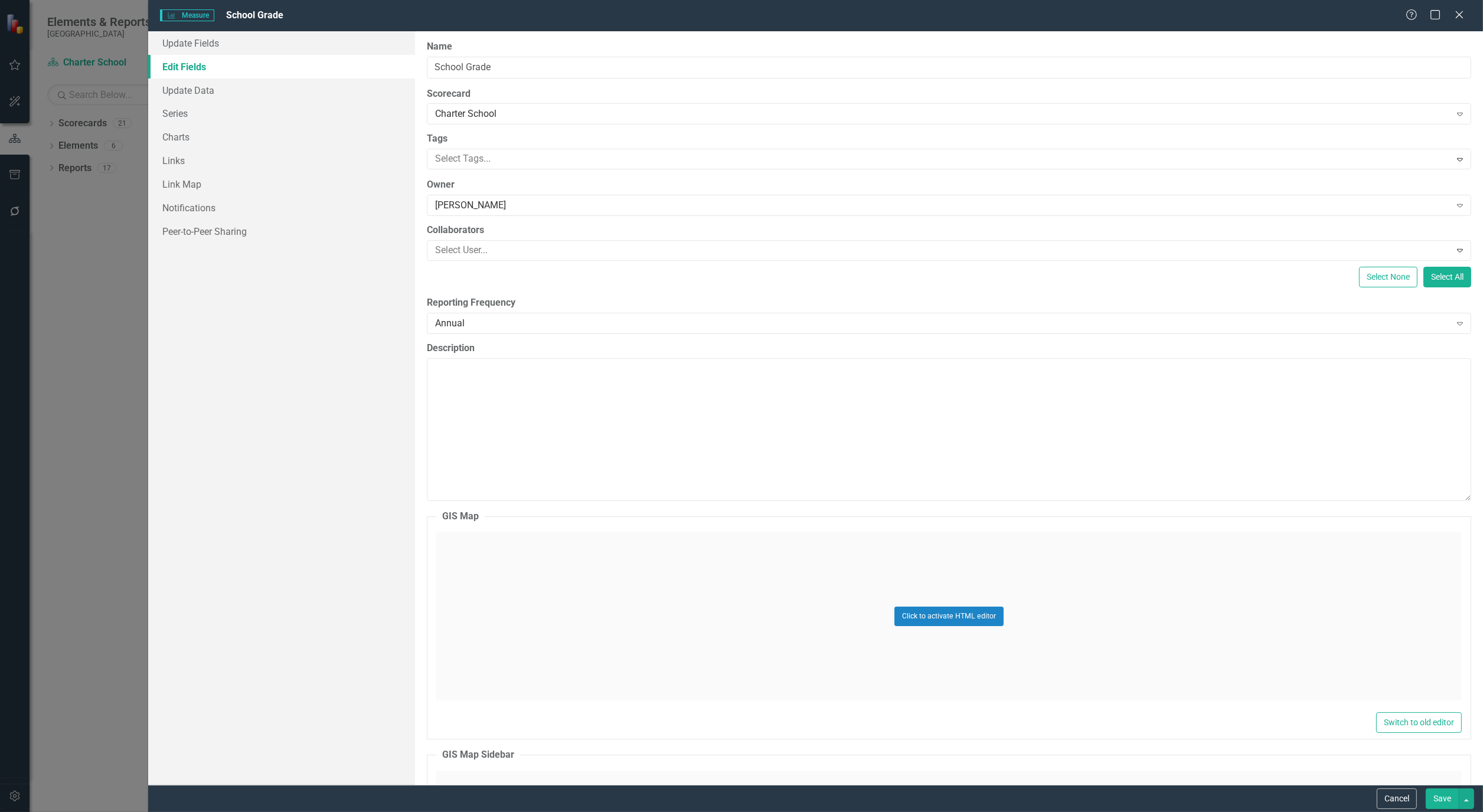
click at [1442, 795] on button "Save" at bounding box center [1442, 799] width 33 height 20
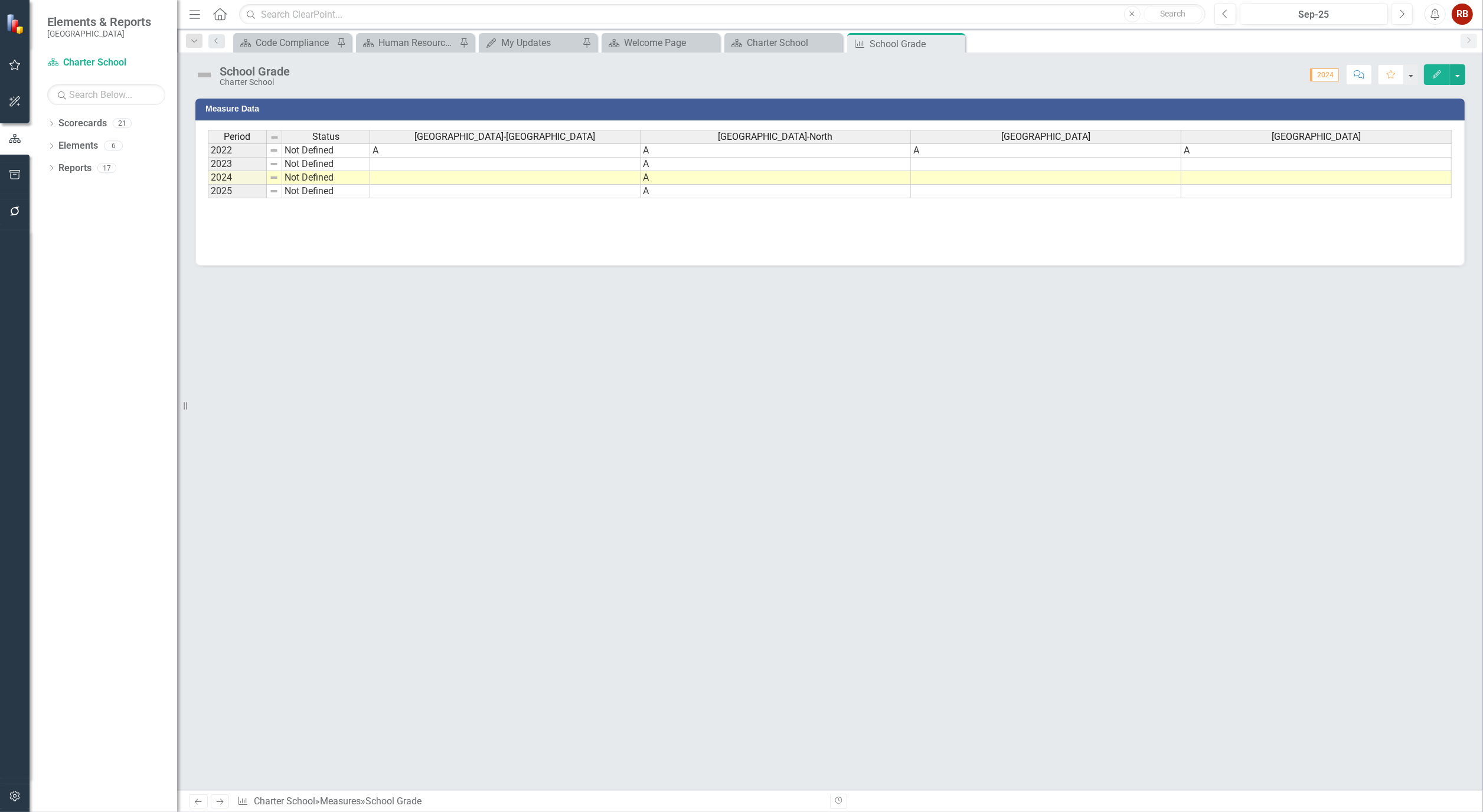
click at [391, 160] on td at bounding box center [505, 164] width 271 height 14
click at [428, 167] on td at bounding box center [505, 164] width 271 height 14
type textarea "A"
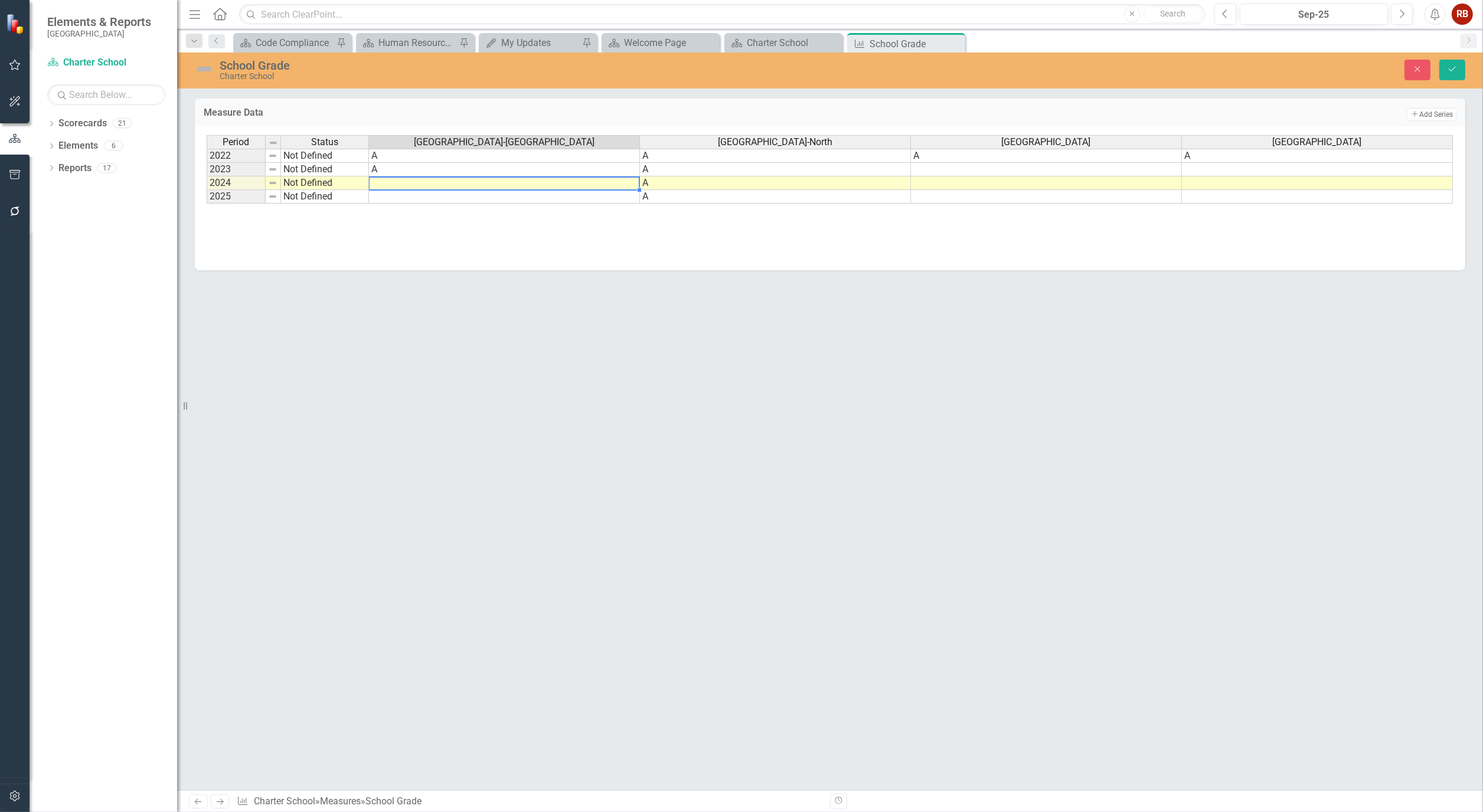
type textarea "A"
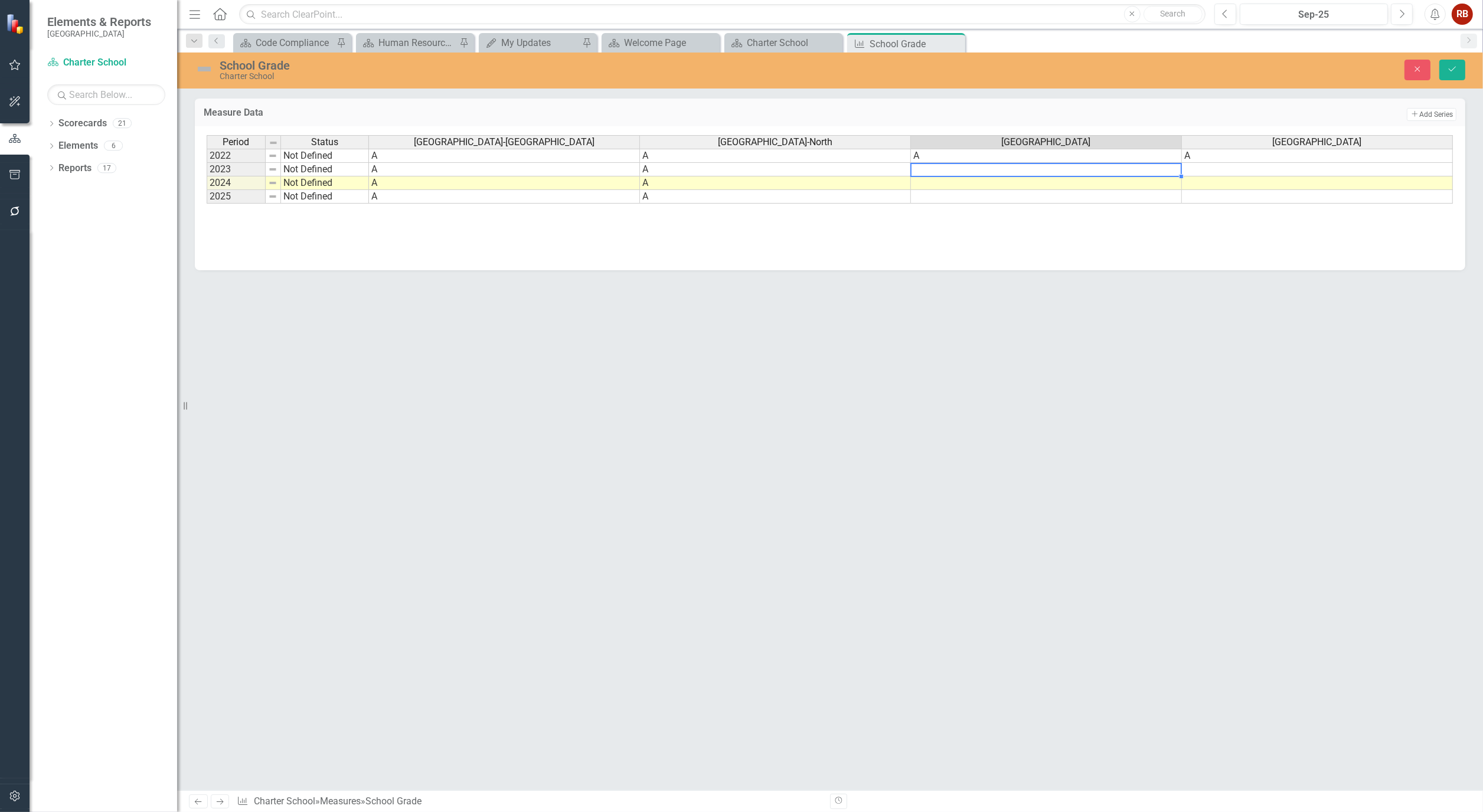
click at [972, 172] on td at bounding box center [1046, 170] width 271 height 14
type textarea "A"
click at [1229, 172] on td at bounding box center [1317, 170] width 271 height 14
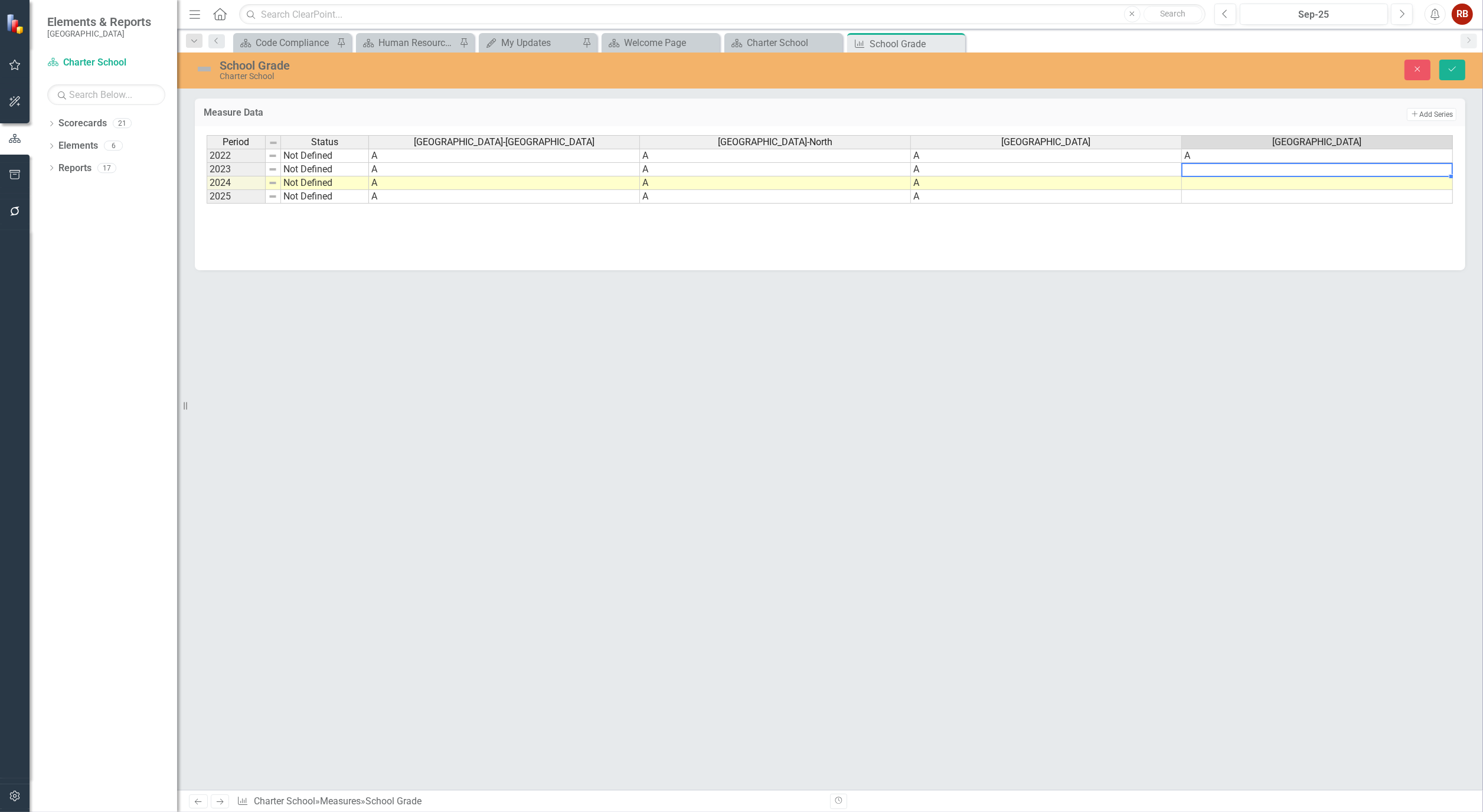
type textarea "A"
click at [1451, 68] on icon "Save" at bounding box center [1452, 69] width 11 height 8
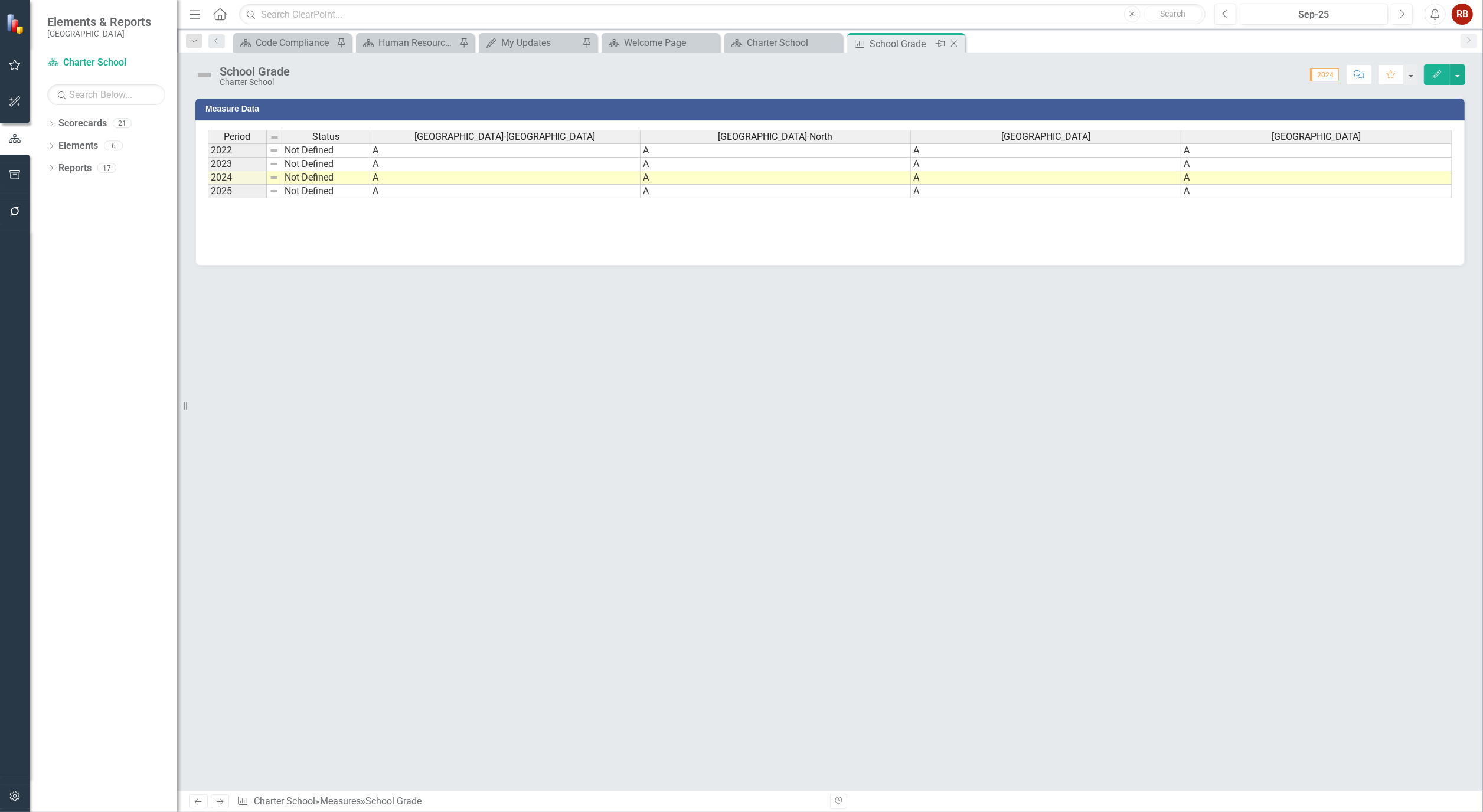
click at [954, 40] on icon "Close" at bounding box center [954, 44] width 12 height 10
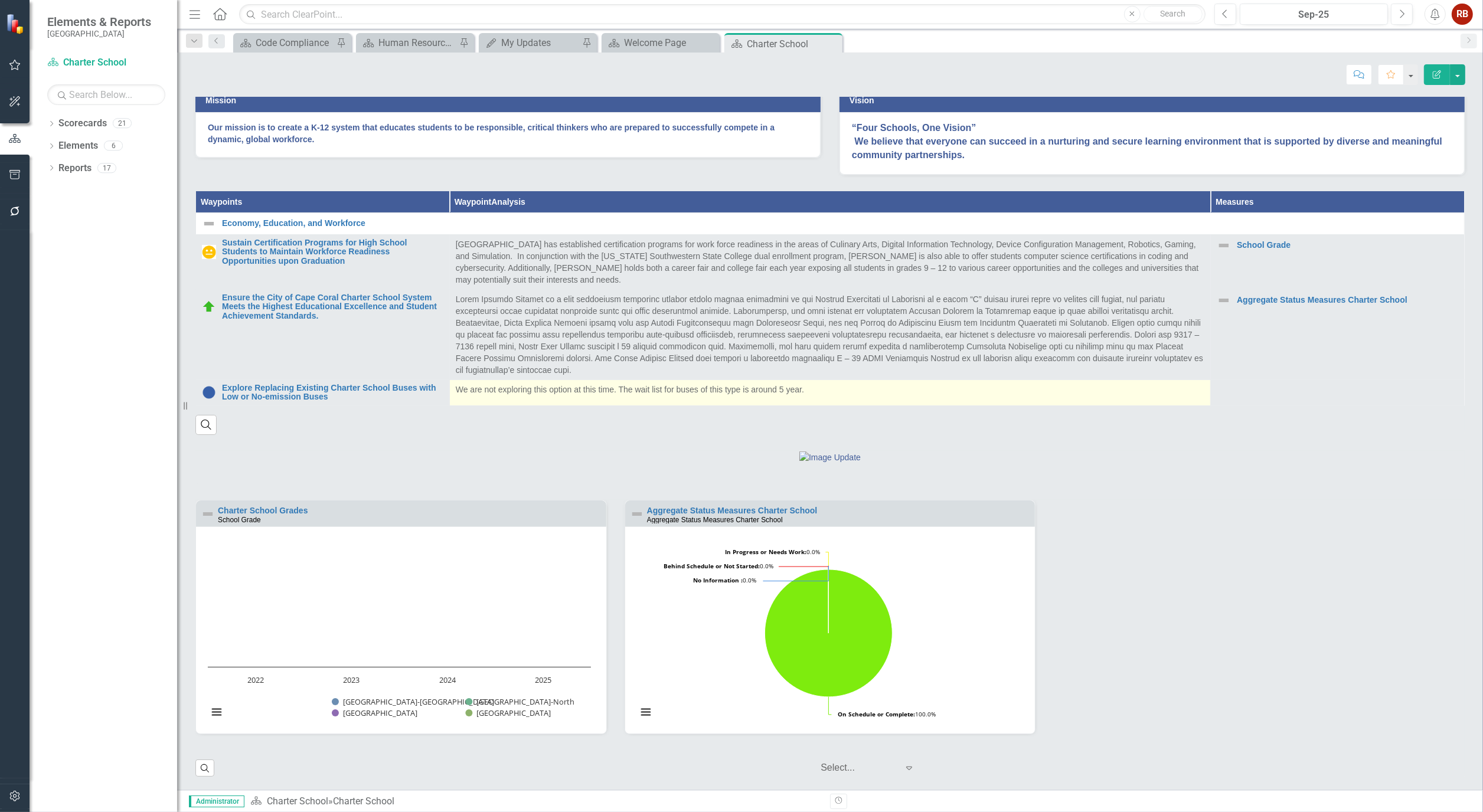
scroll to position [362, 0]
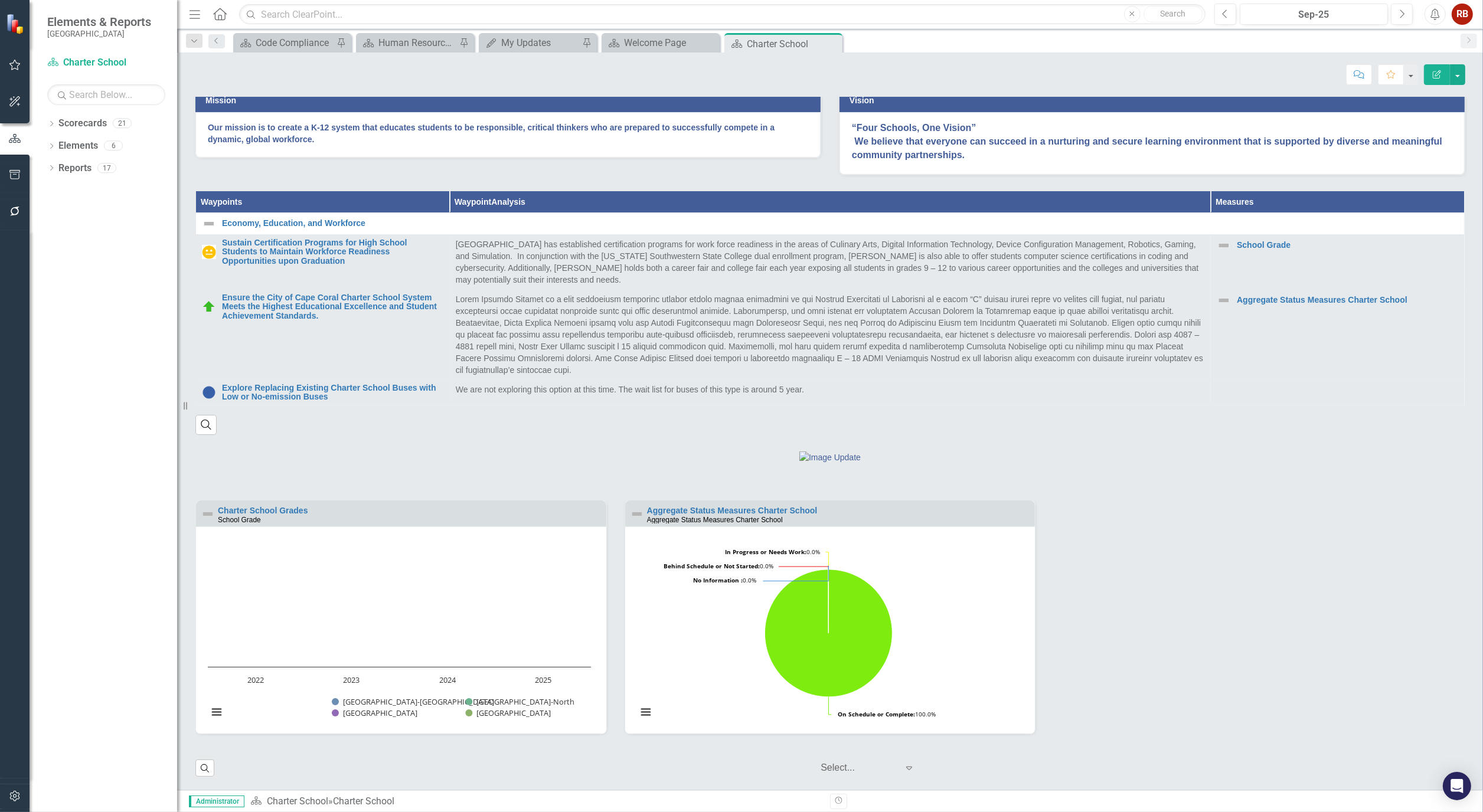
scroll to position [362, 0]
click at [296, 508] on link "Charter School Grades" at bounding box center [263, 510] width 91 height 10
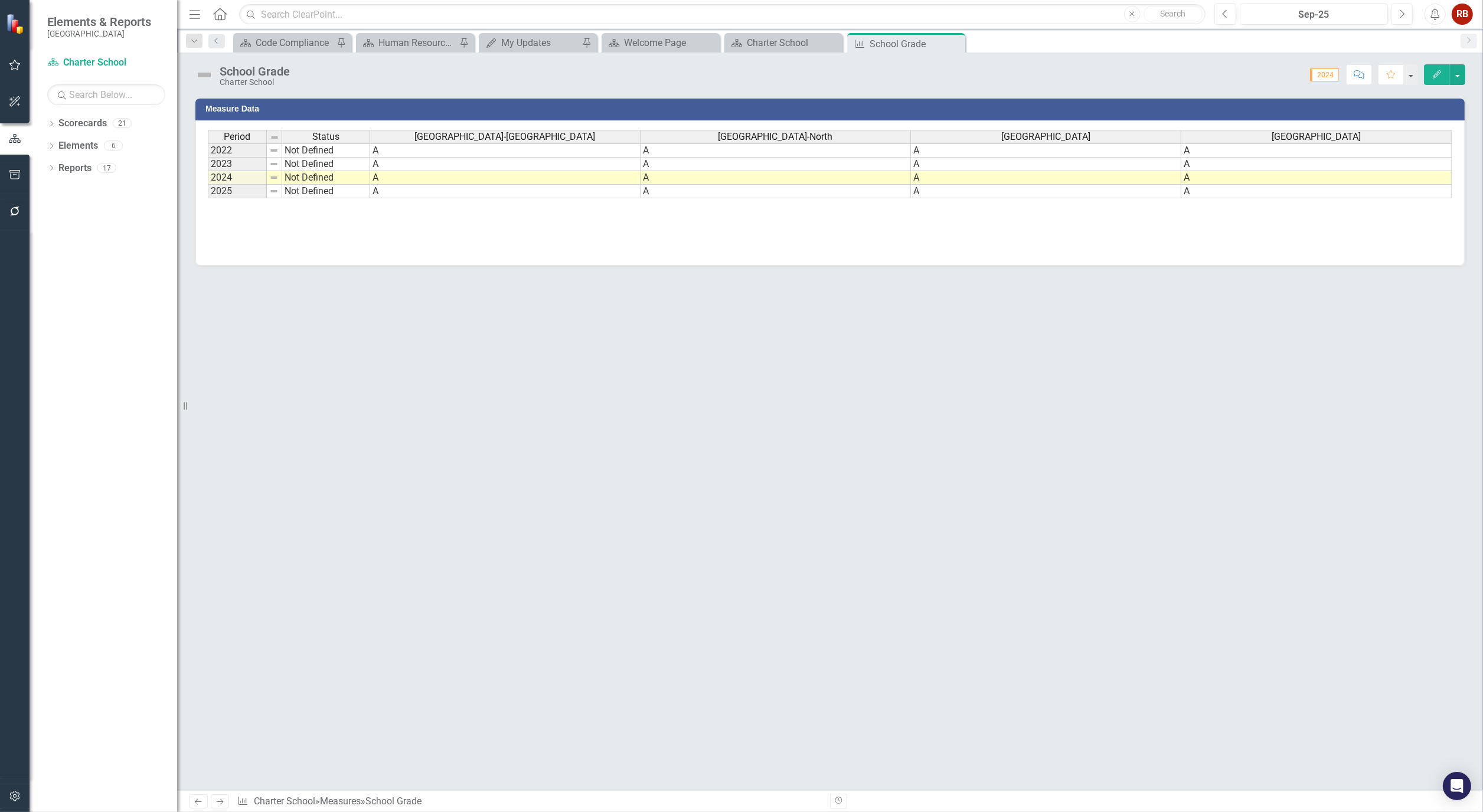
click at [1436, 70] on icon "Edit" at bounding box center [1437, 74] width 11 height 8
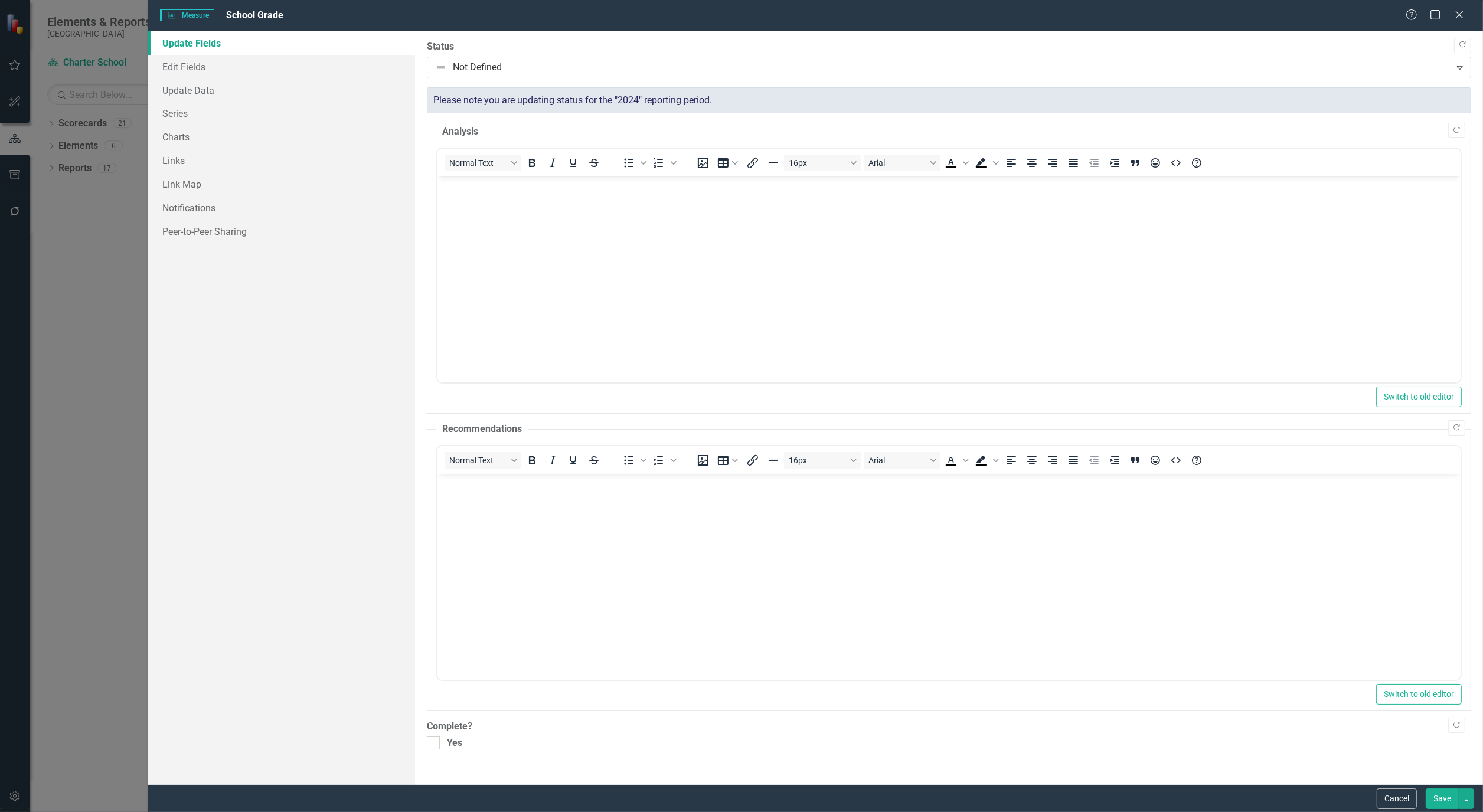
click at [586, 101] on div "Please note you are updating status for the "2024" reporting period." at bounding box center [948, 101] width 1044 height 26
click at [187, 67] on link "Edit Fields" at bounding box center [281, 67] width 267 height 23
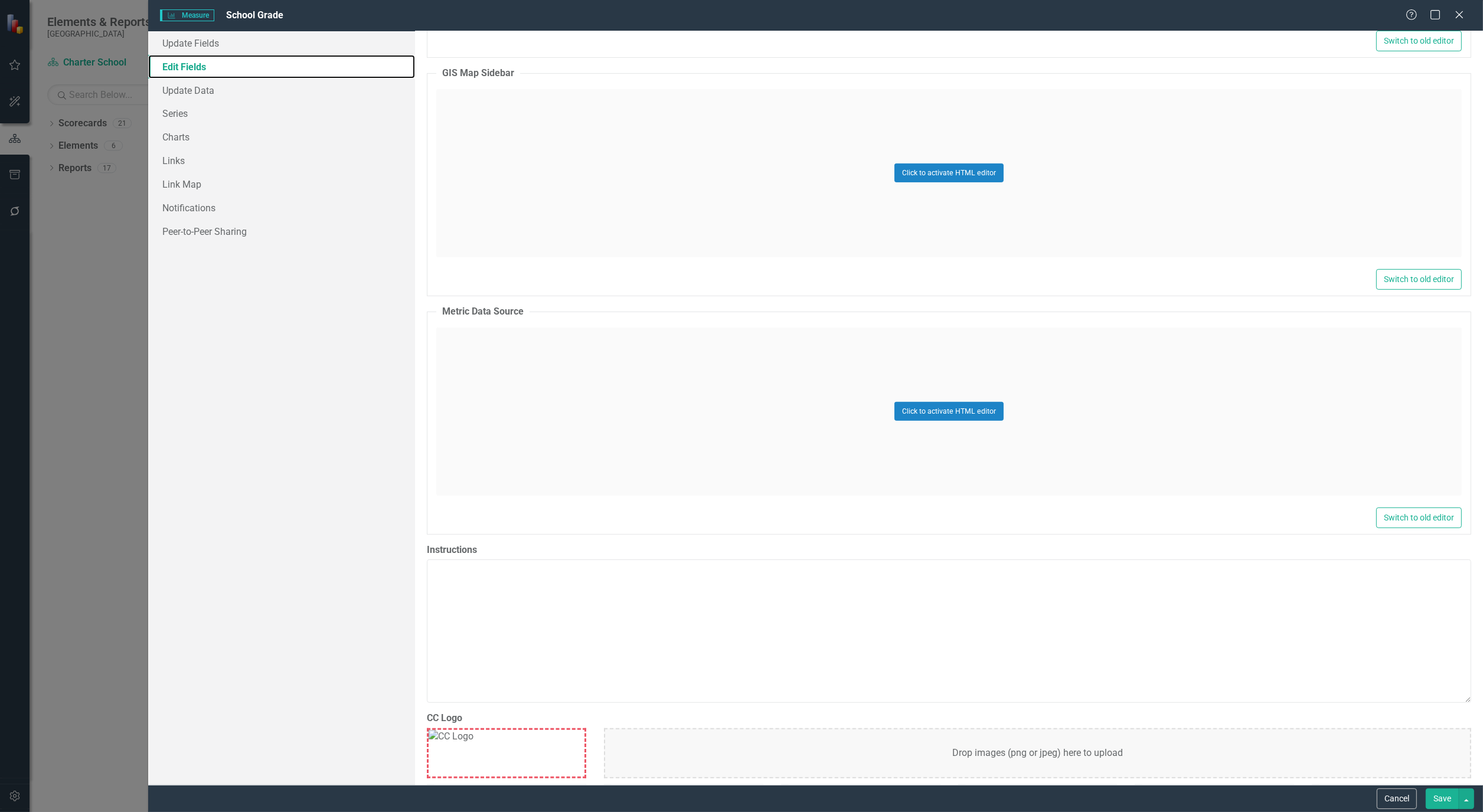
scroll to position [721, 0]
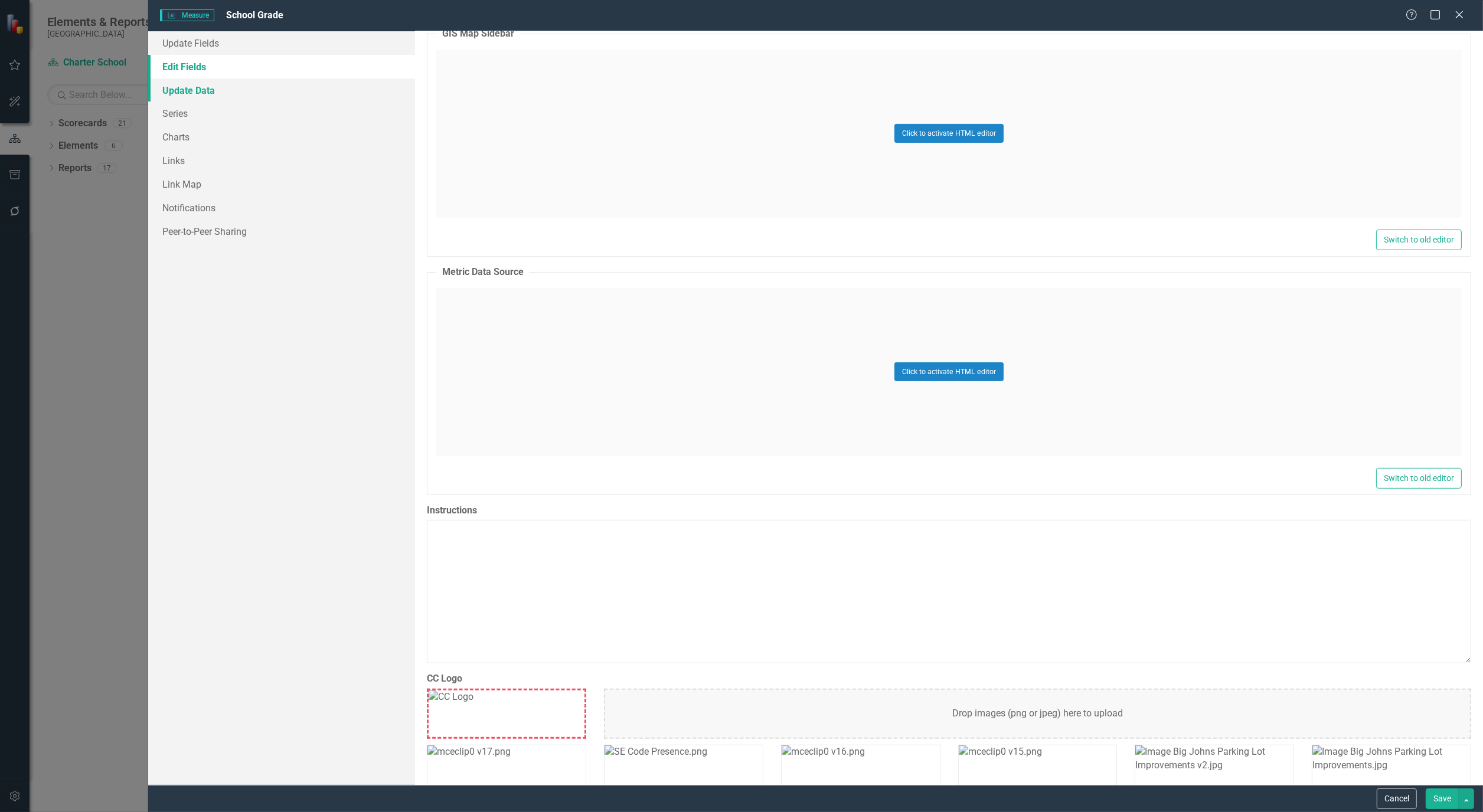
click at [194, 89] on link "Update Data" at bounding box center [281, 90] width 267 height 23
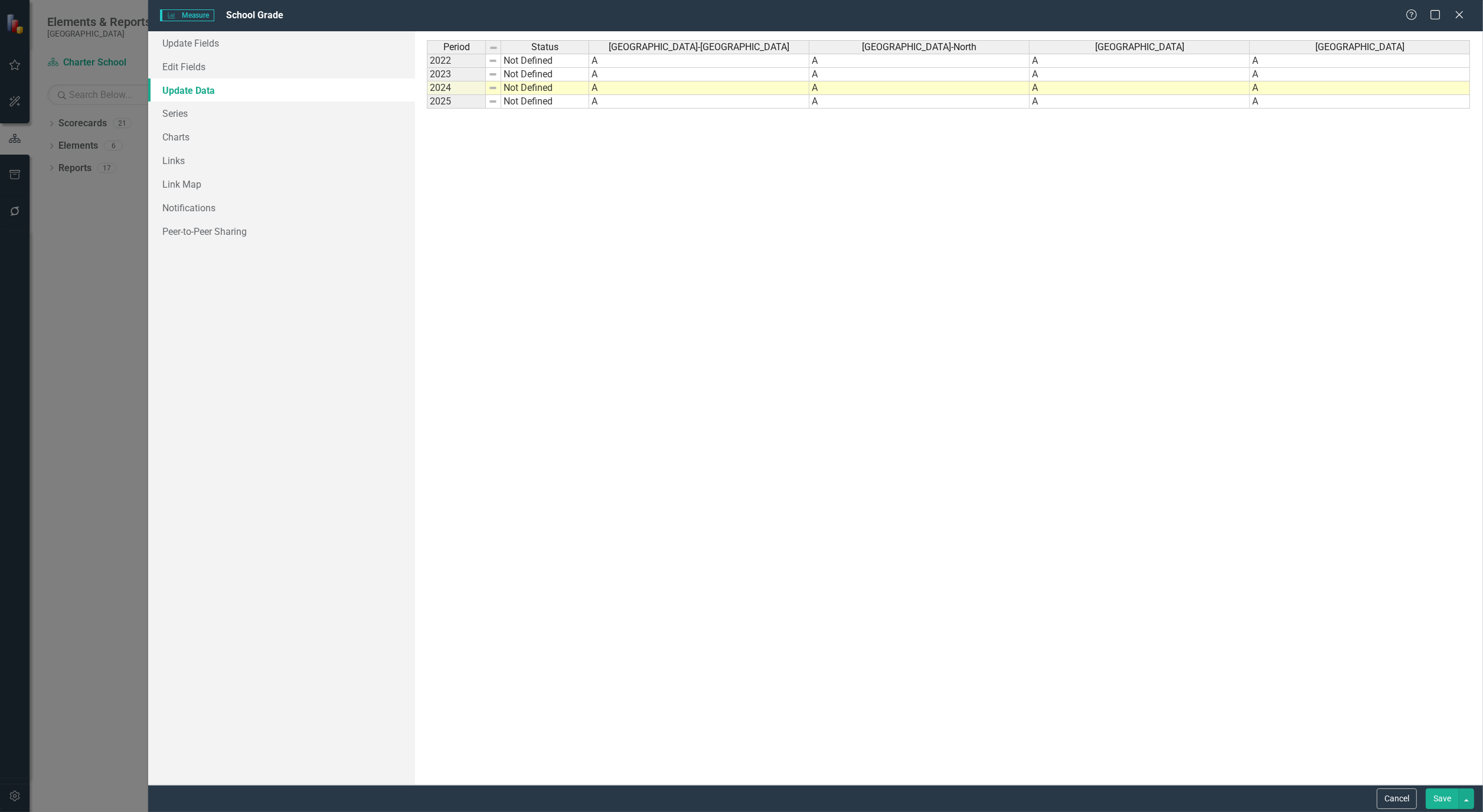
click at [475, 101] on td "2025" at bounding box center [456, 101] width 59 height 14
click at [1389, 795] on button "Cancel" at bounding box center [1397, 799] width 40 height 20
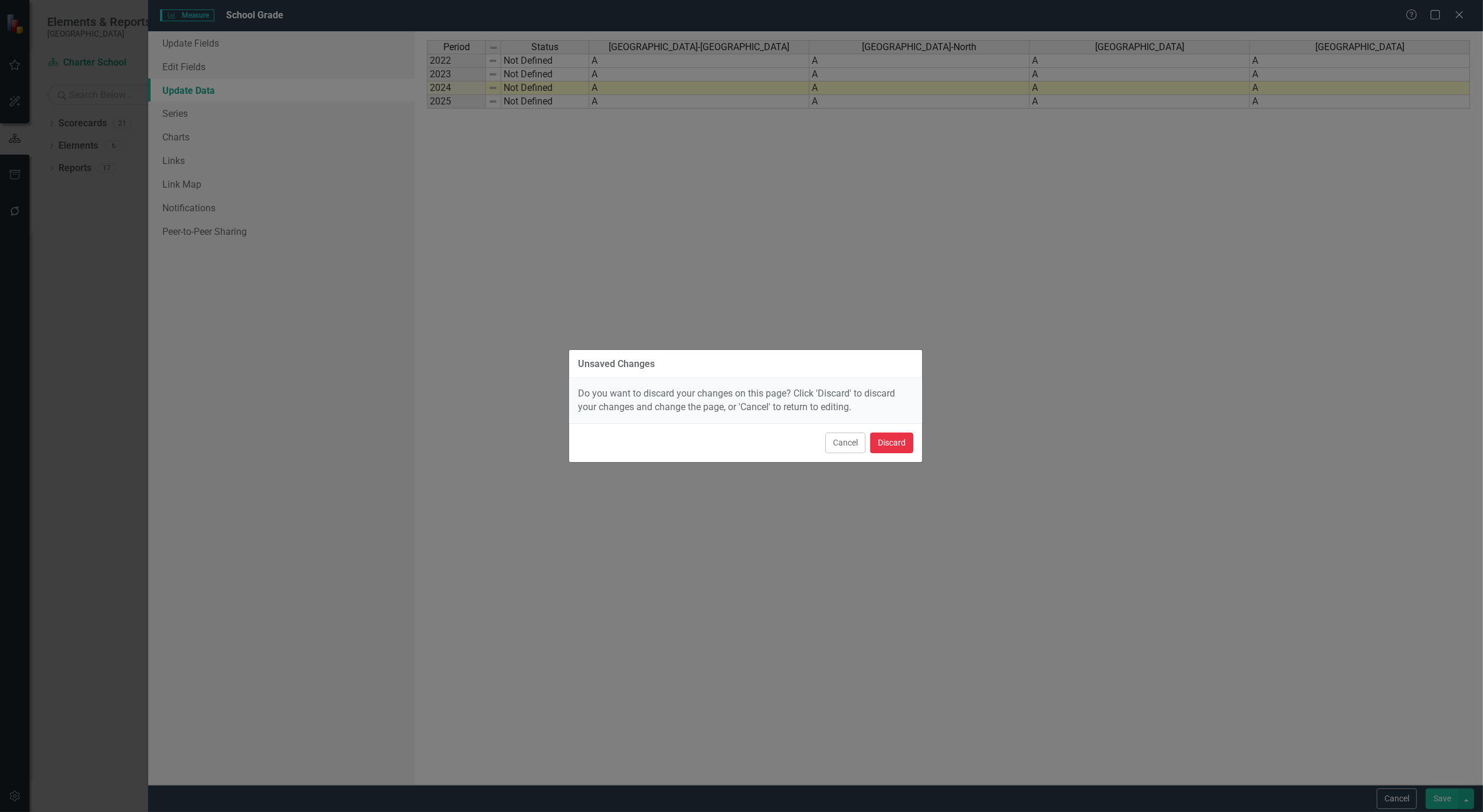
click at [888, 446] on button "Discard" at bounding box center [891, 443] width 43 height 20
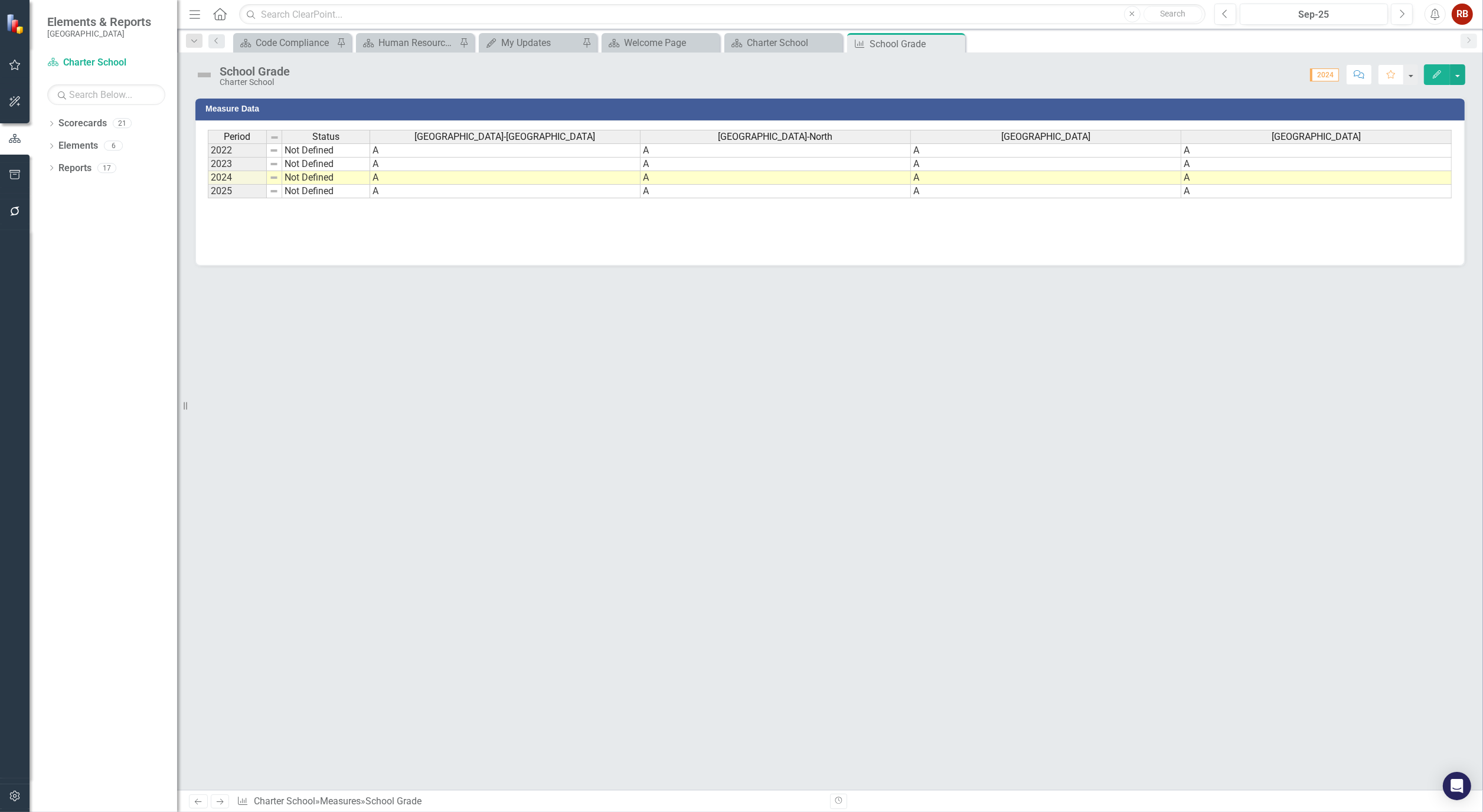
click at [1321, 76] on span "2024" at bounding box center [1324, 75] width 29 height 13
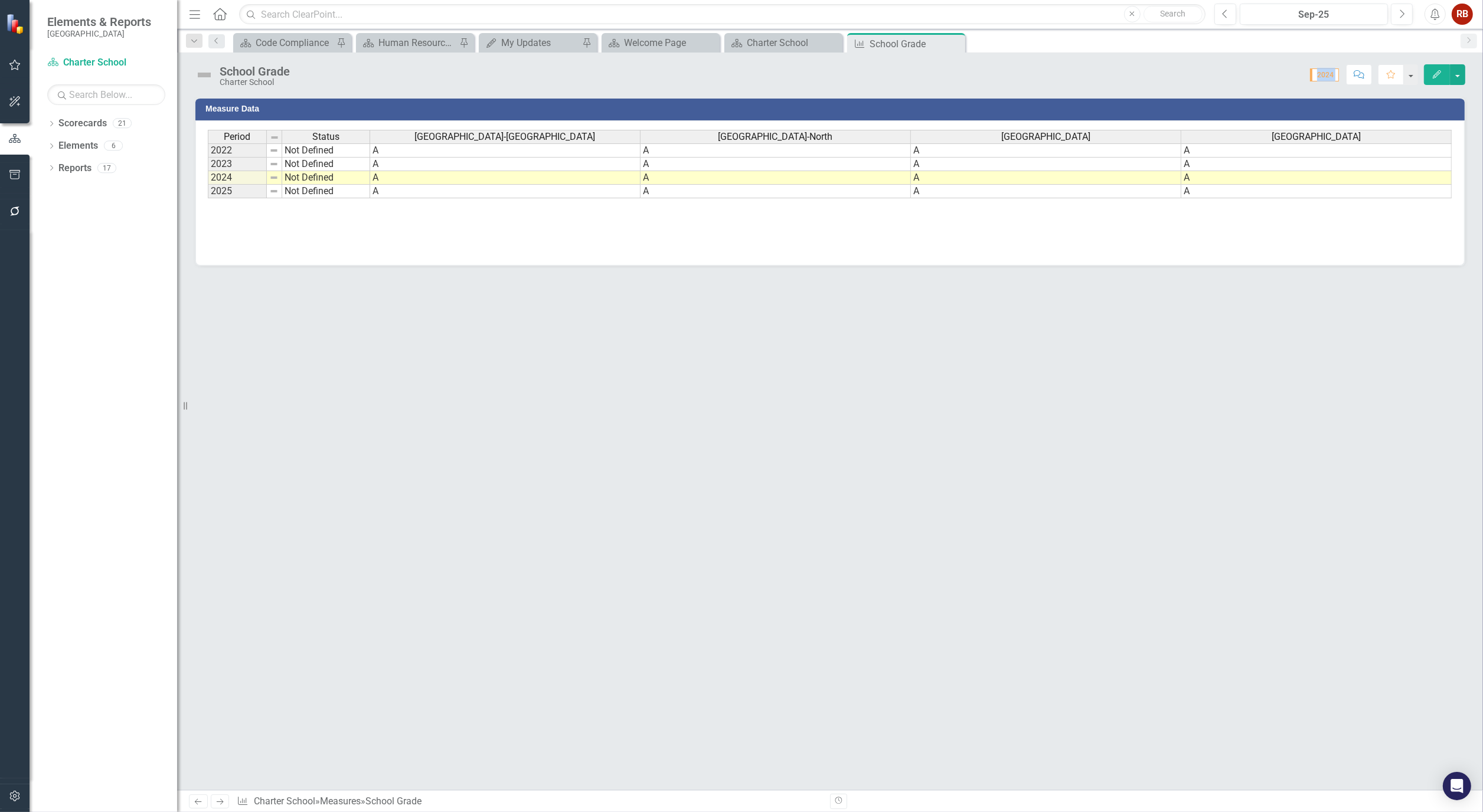
click at [1321, 76] on span "2024" at bounding box center [1324, 75] width 29 height 13
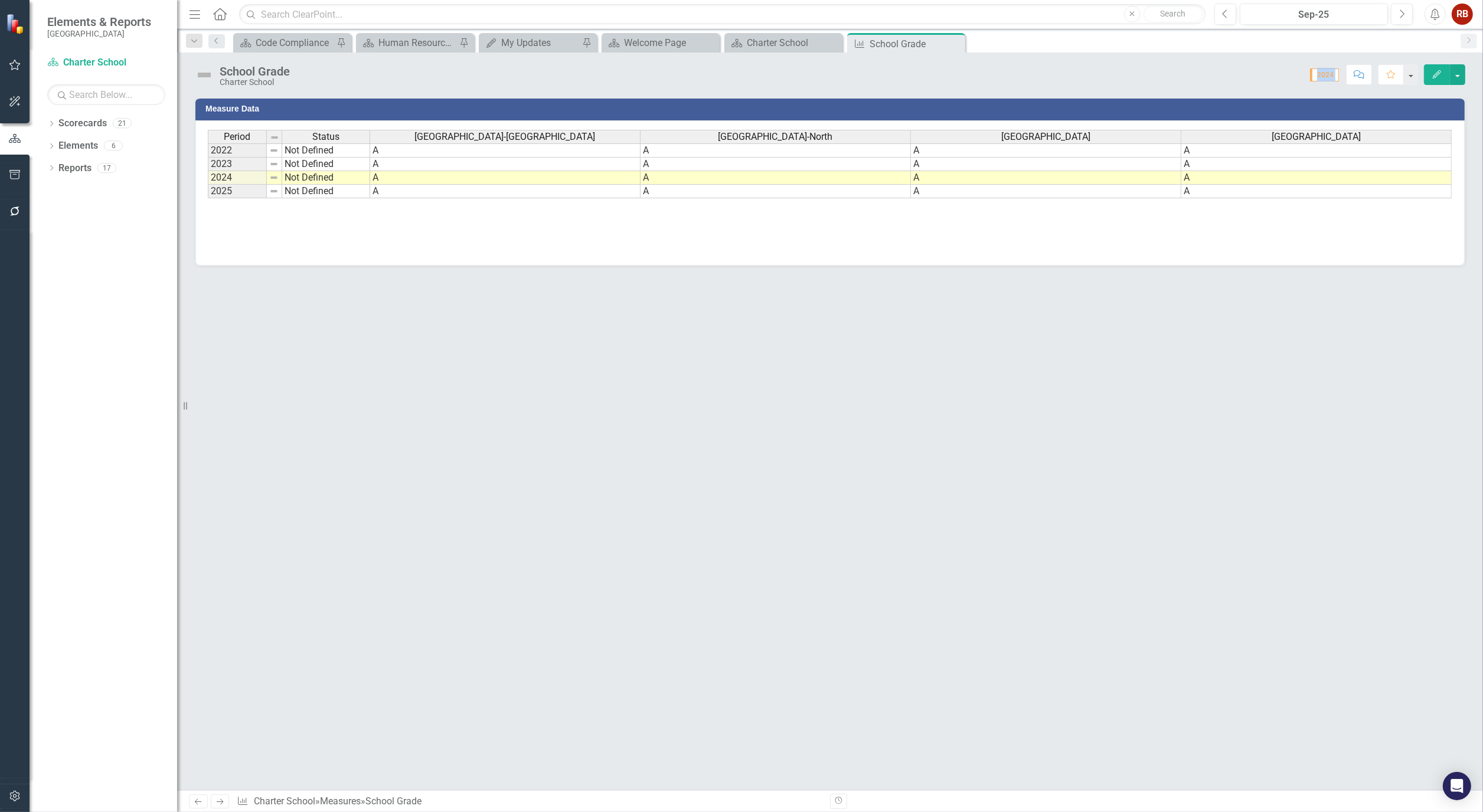
click at [1346, 94] on div "School Grade Charter School Score: 0.00 2024 Completed Comment Favorite Edit Me…" at bounding box center [830, 422] width 1305 height 738
click at [450, 71] on div "Score: 0.00 2024 Completed Comment Favorite Edit" at bounding box center [880, 74] width 1169 height 20
click at [954, 43] on icon at bounding box center [954, 44] width 7 height 7
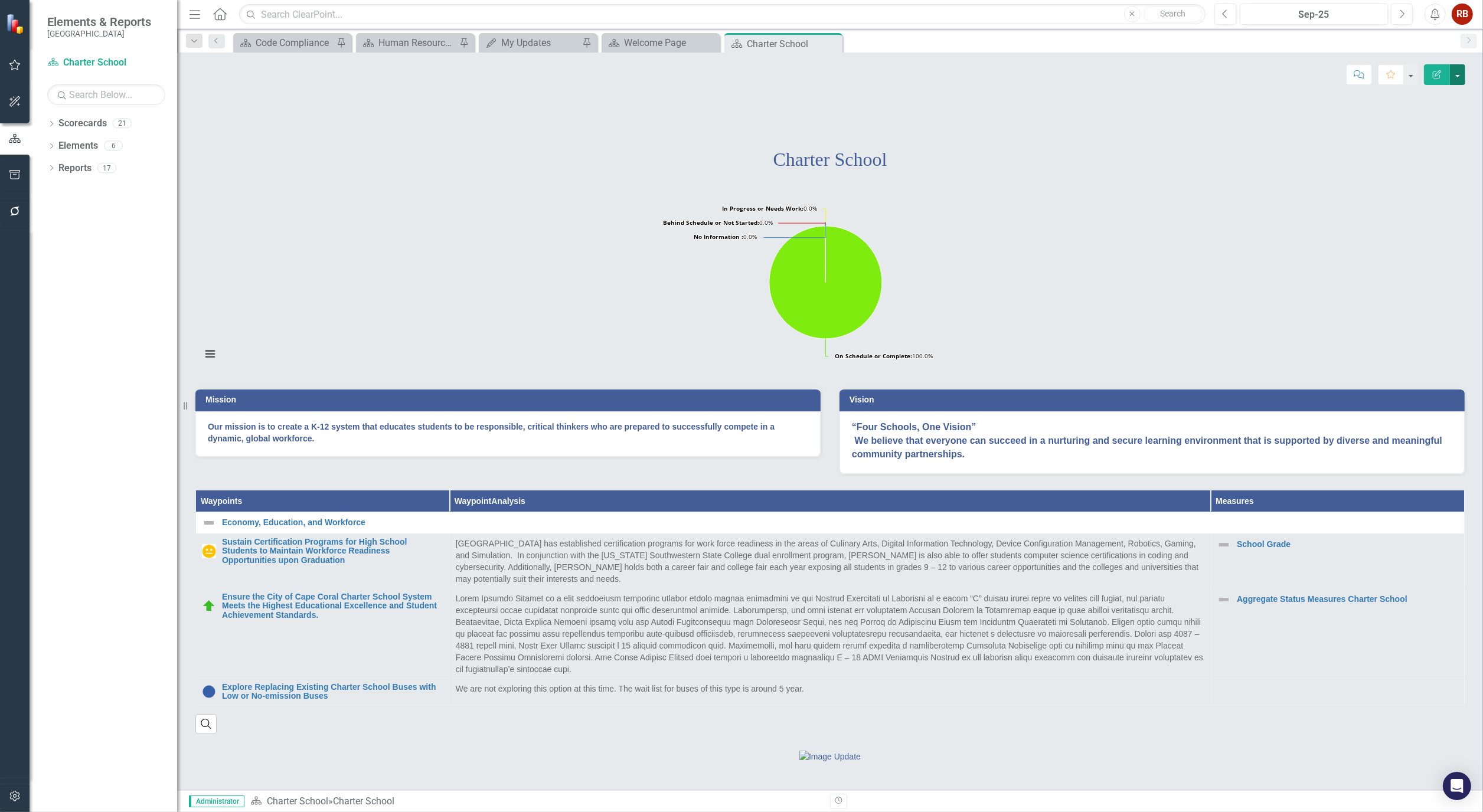
click at [1455, 74] on button "button" at bounding box center [1458, 74] width 16 height 20
click at [1439, 97] on link "Edit Edit Scorecard" at bounding box center [1416, 97] width 95 height 22
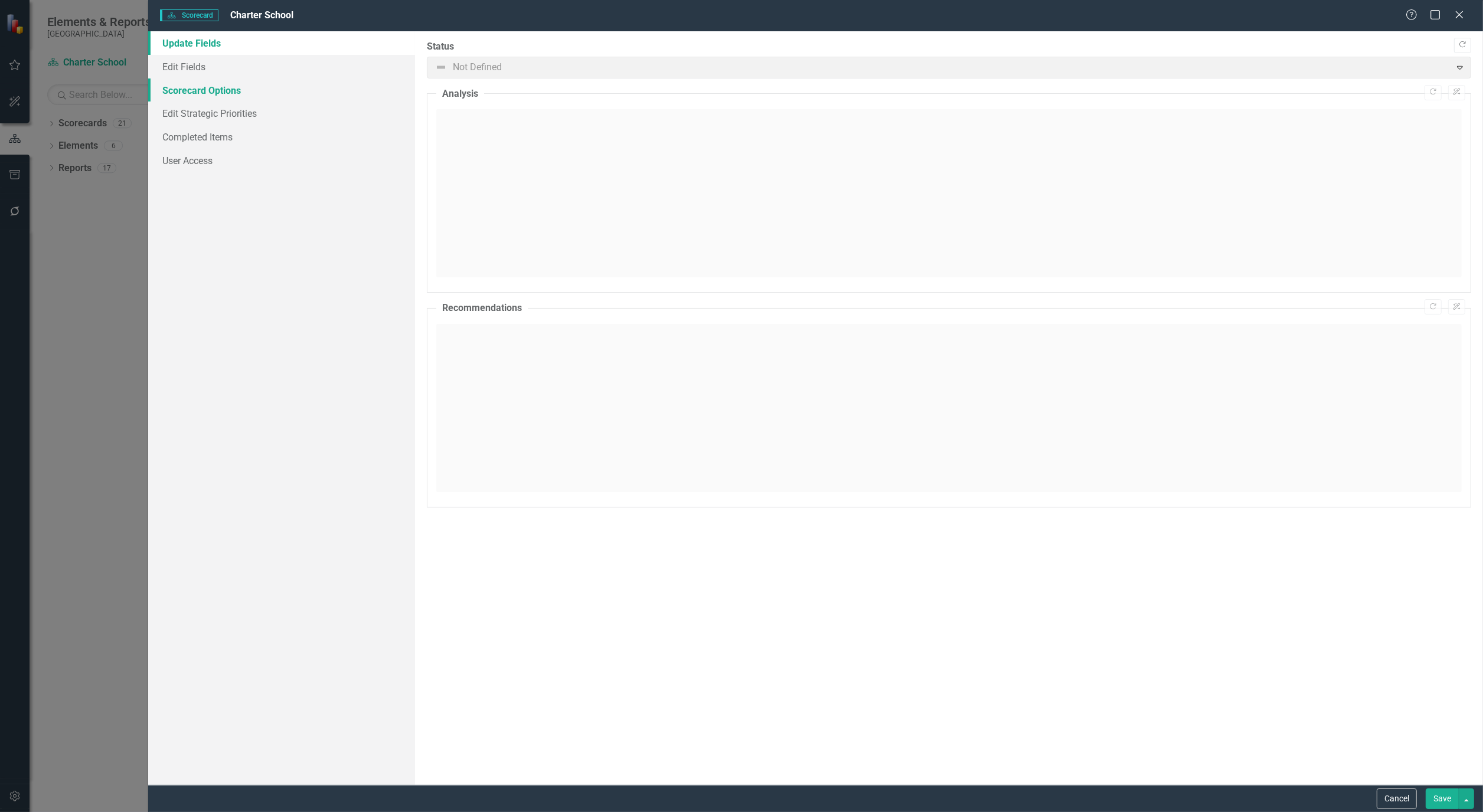
click at [232, 91] on link "Scorecard Options" at bounding box center [281, 90] width 267 height 23
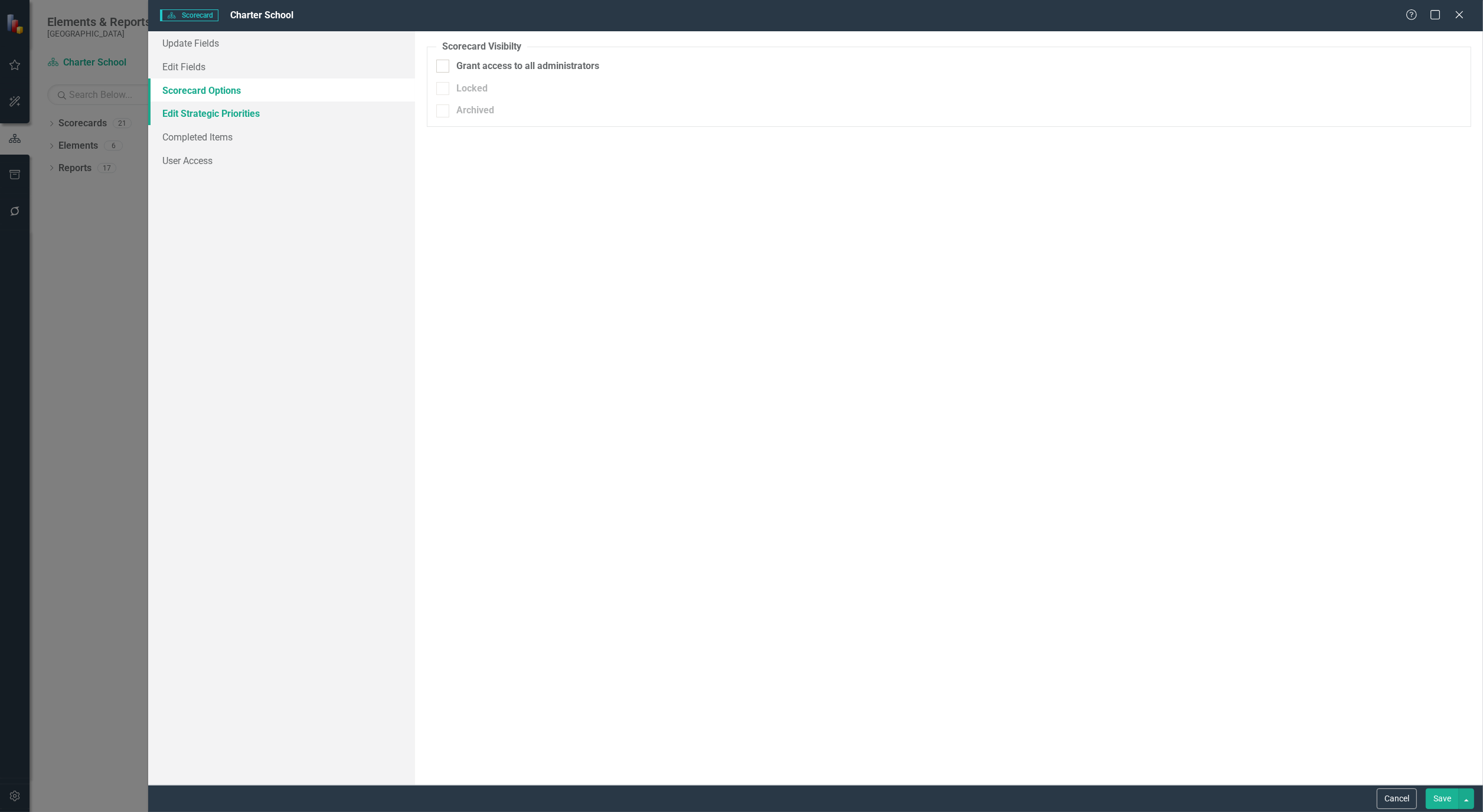
click at [233, 111] on link "Edit Strategic Priorities" at bounding box center [281, 113] width 267 height 23
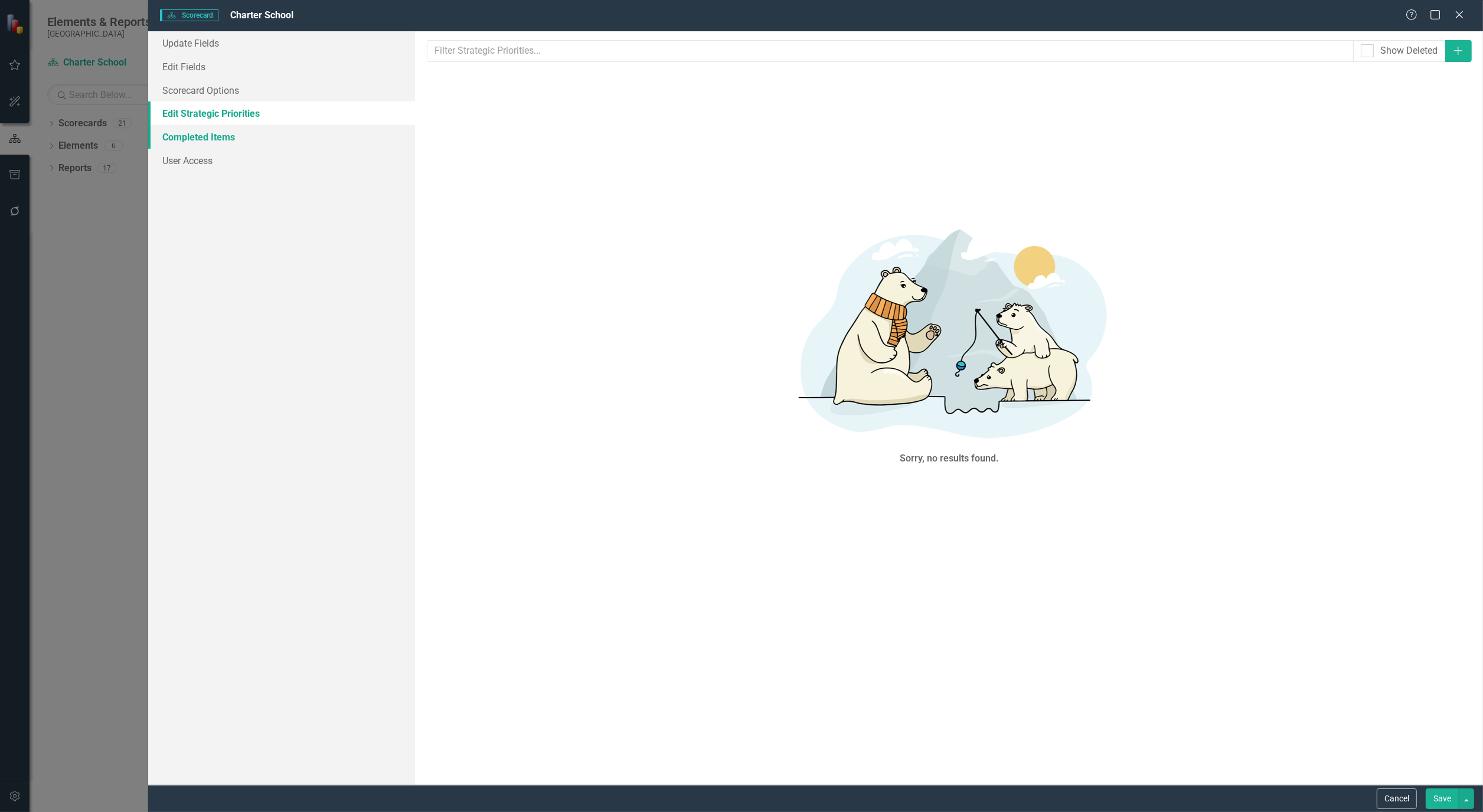
click at [207, 134] on link "Completed Items" at bounding box center [281, 137] width 267 height 23
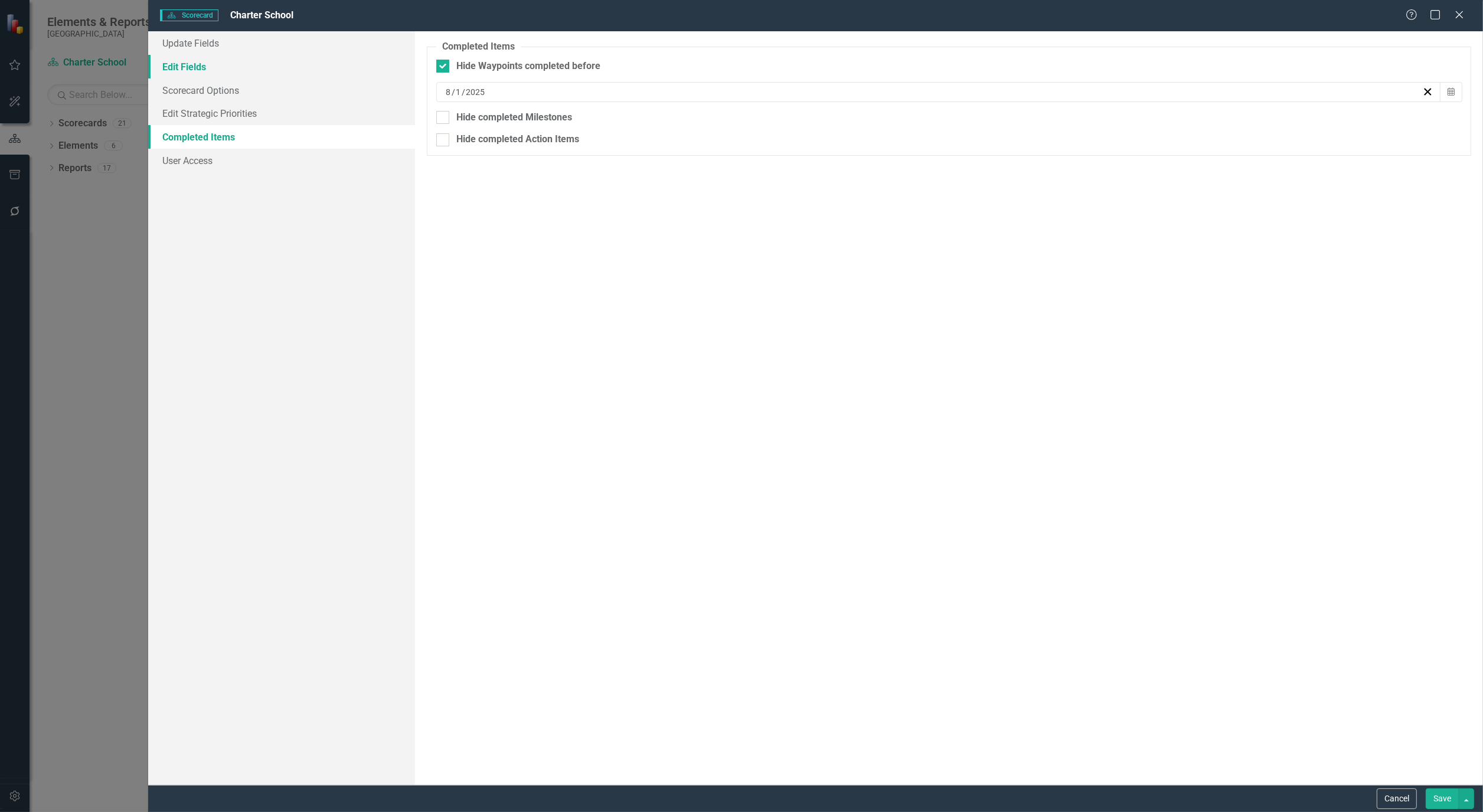
click at [171, 70] on link "Edit Fields" at bounding box center [281, 67] width 267 height 23
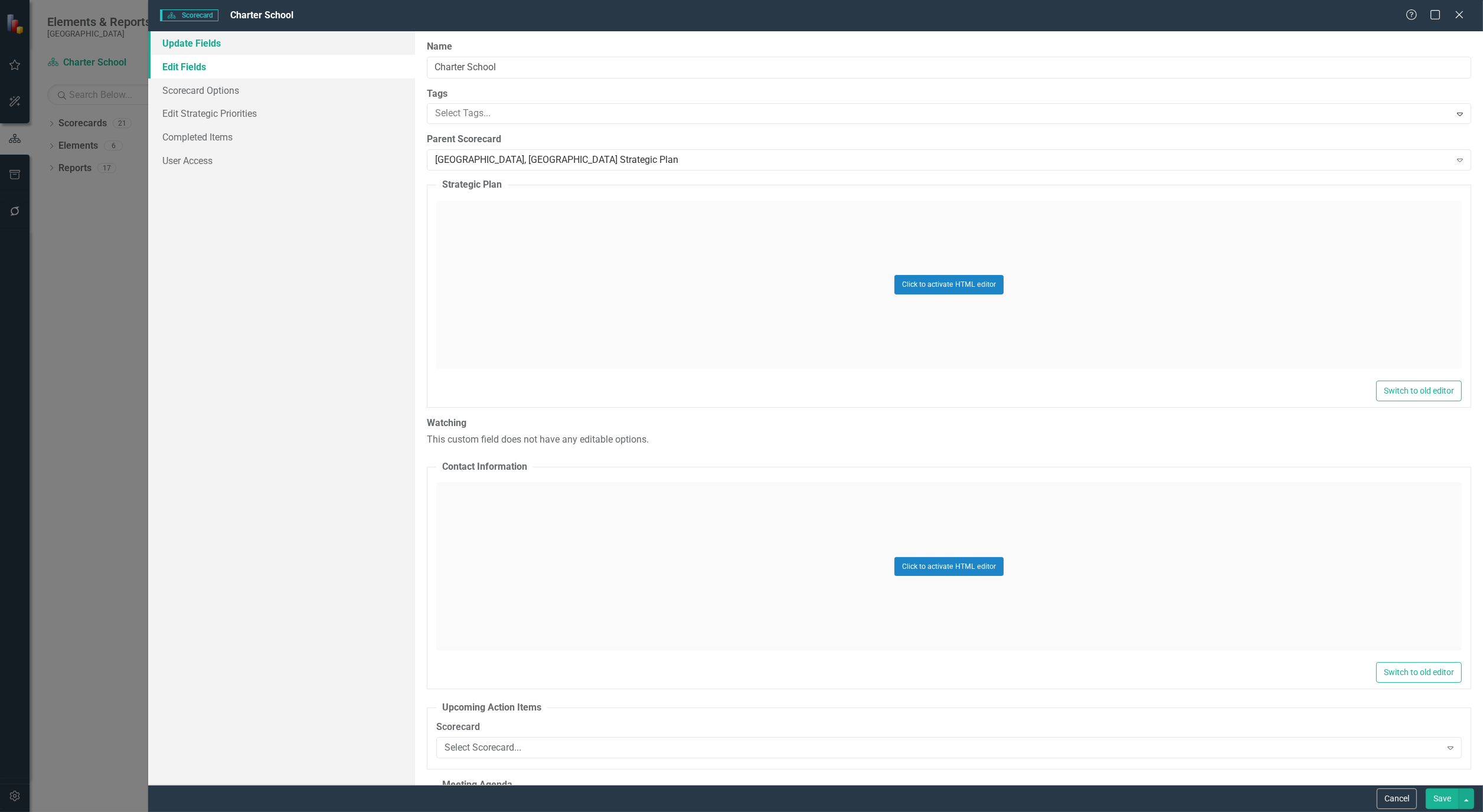
click at [183, 46] on link "Update Fields" at bounding box center [281, 43] width 267 height 23
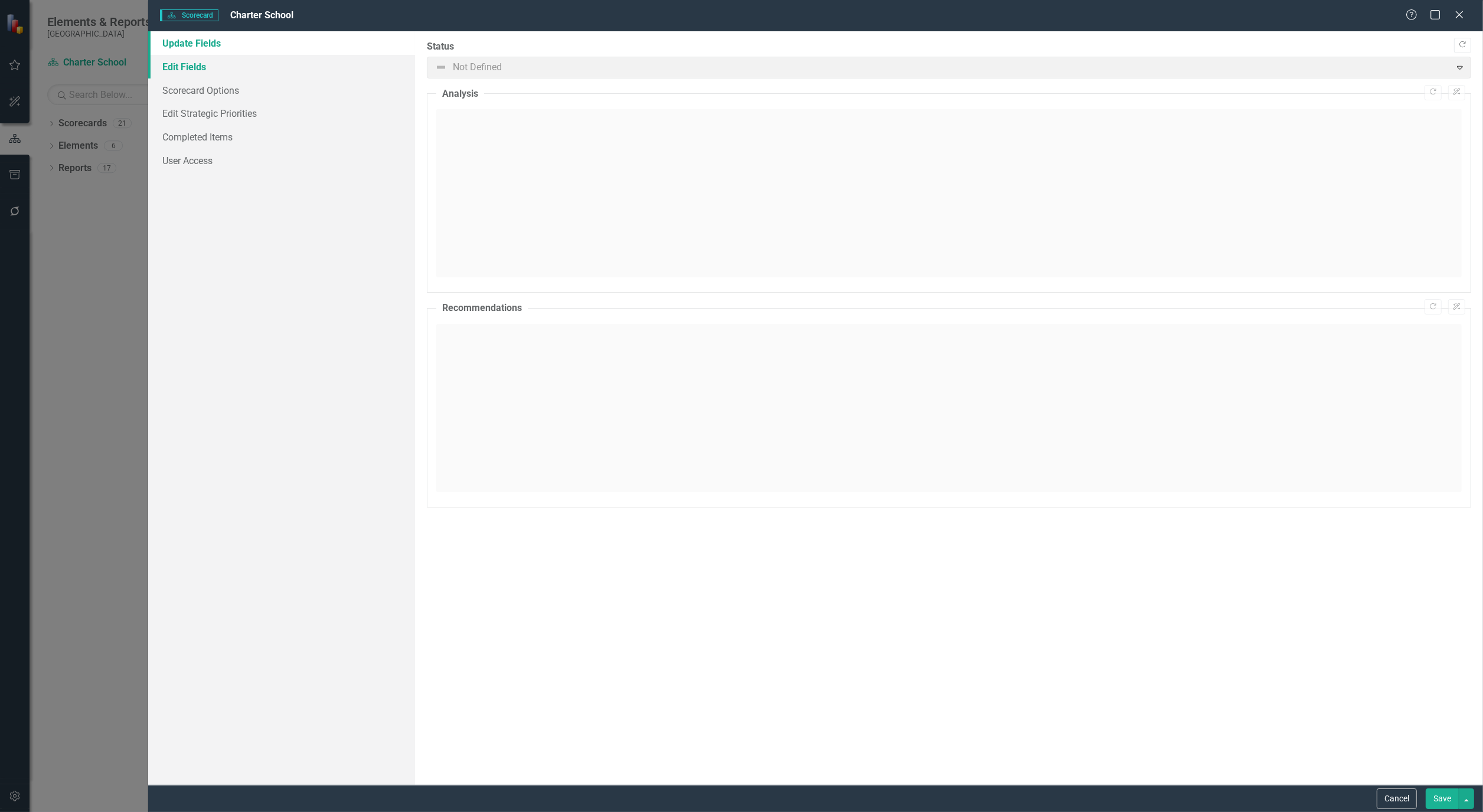
click at [191, 57] on link "Edit Fields" at bounding box center [281, 67] width 267 height 23
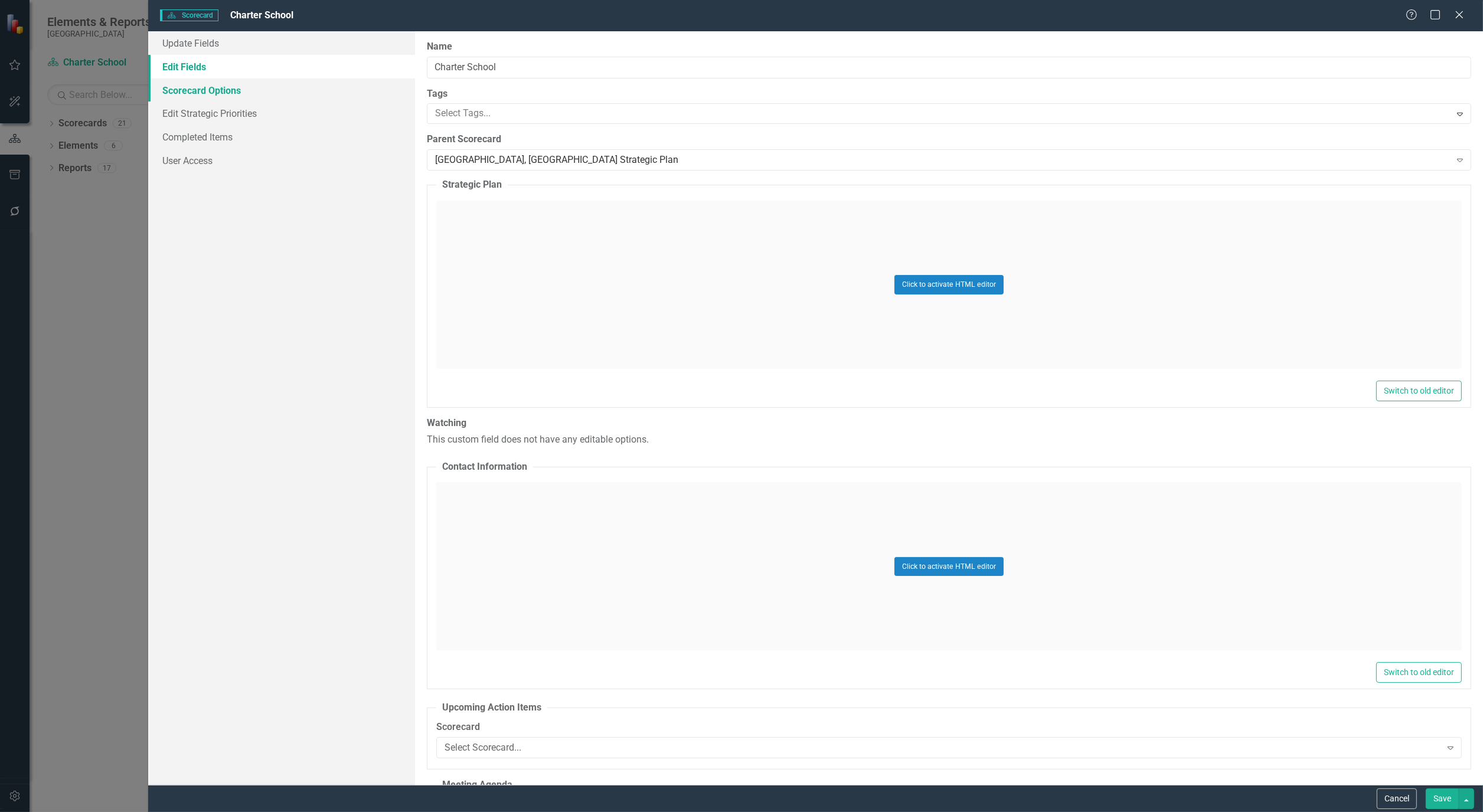
click at [208, 86] on link "Scorecard Options" at bounding box center [281, 90] width 267 height 23
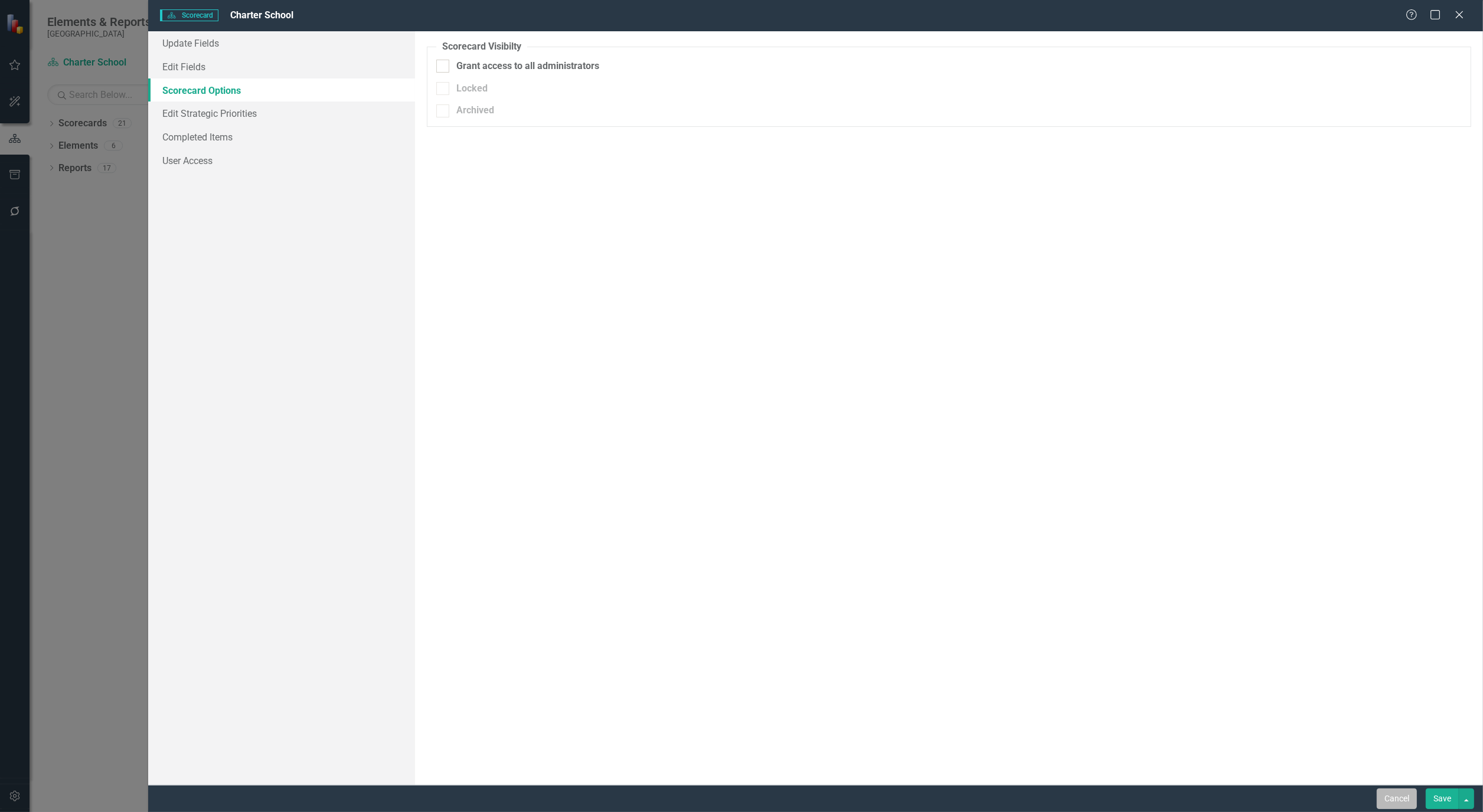
click at [1385, 803] on button "Cancel" at bounding box center [1397, 799] width 40 height 20
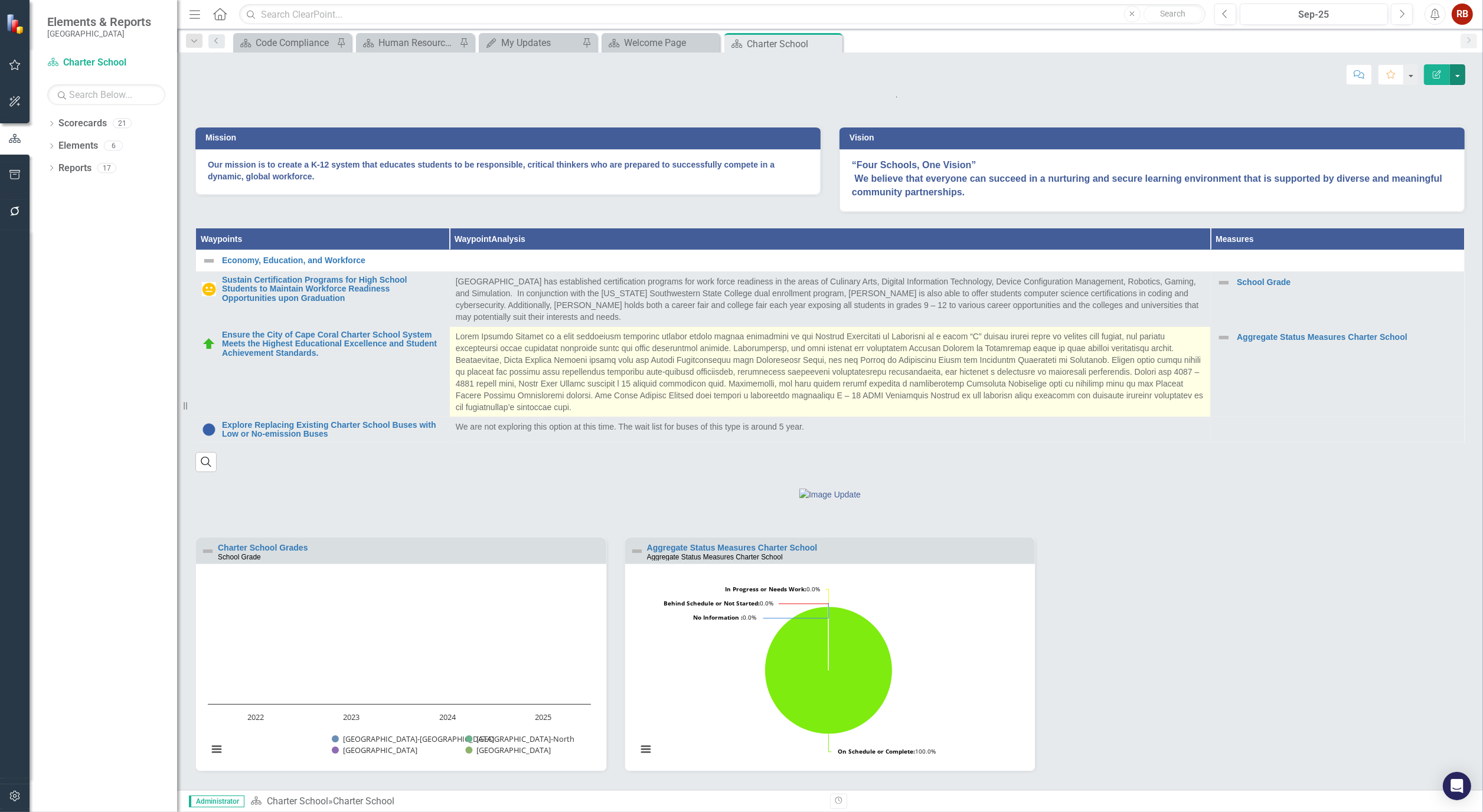
scroll to position [362, 0]
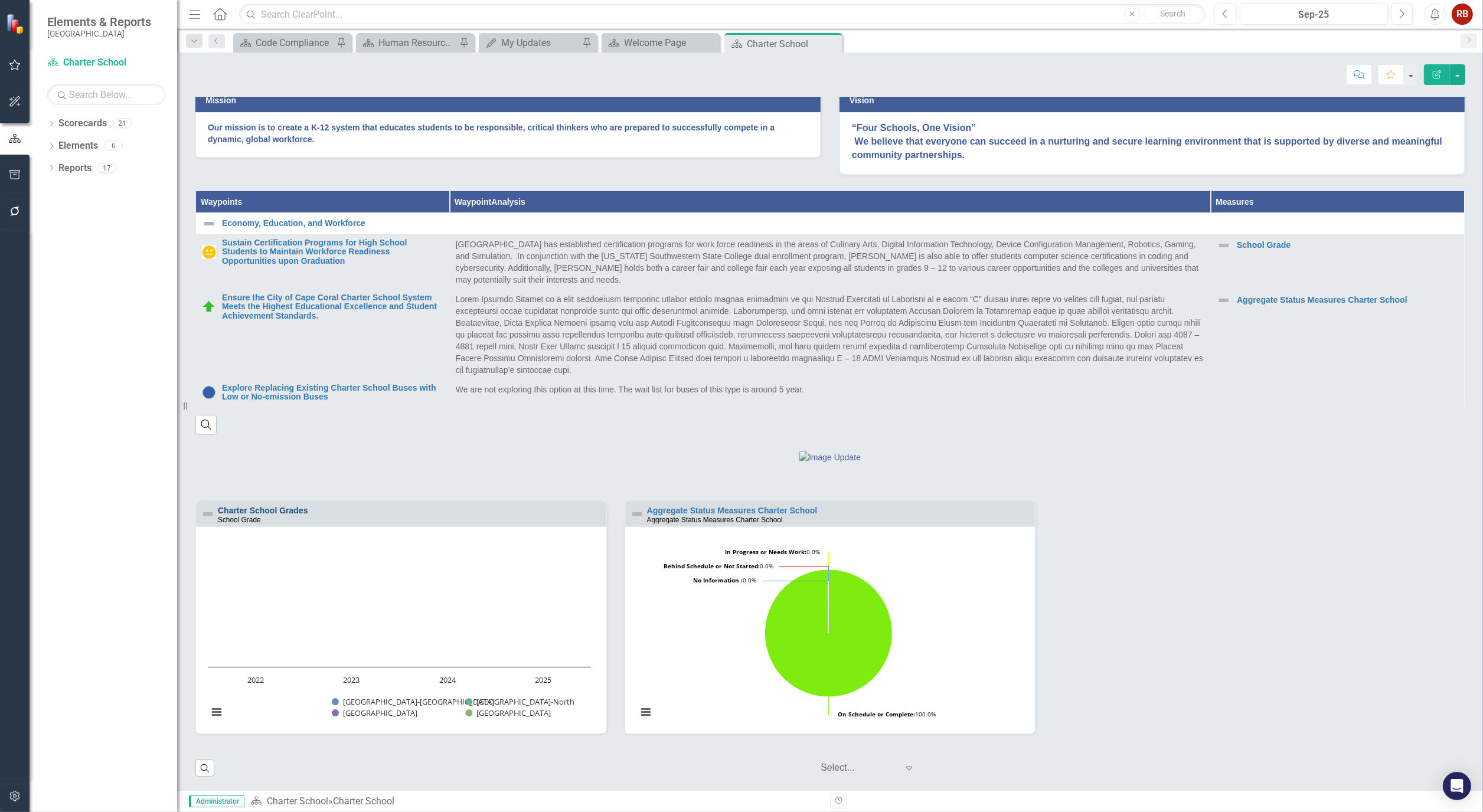
click at [256, 508] on link "Charter School Grades" at bounding box center [263, 510] width 91 height 10
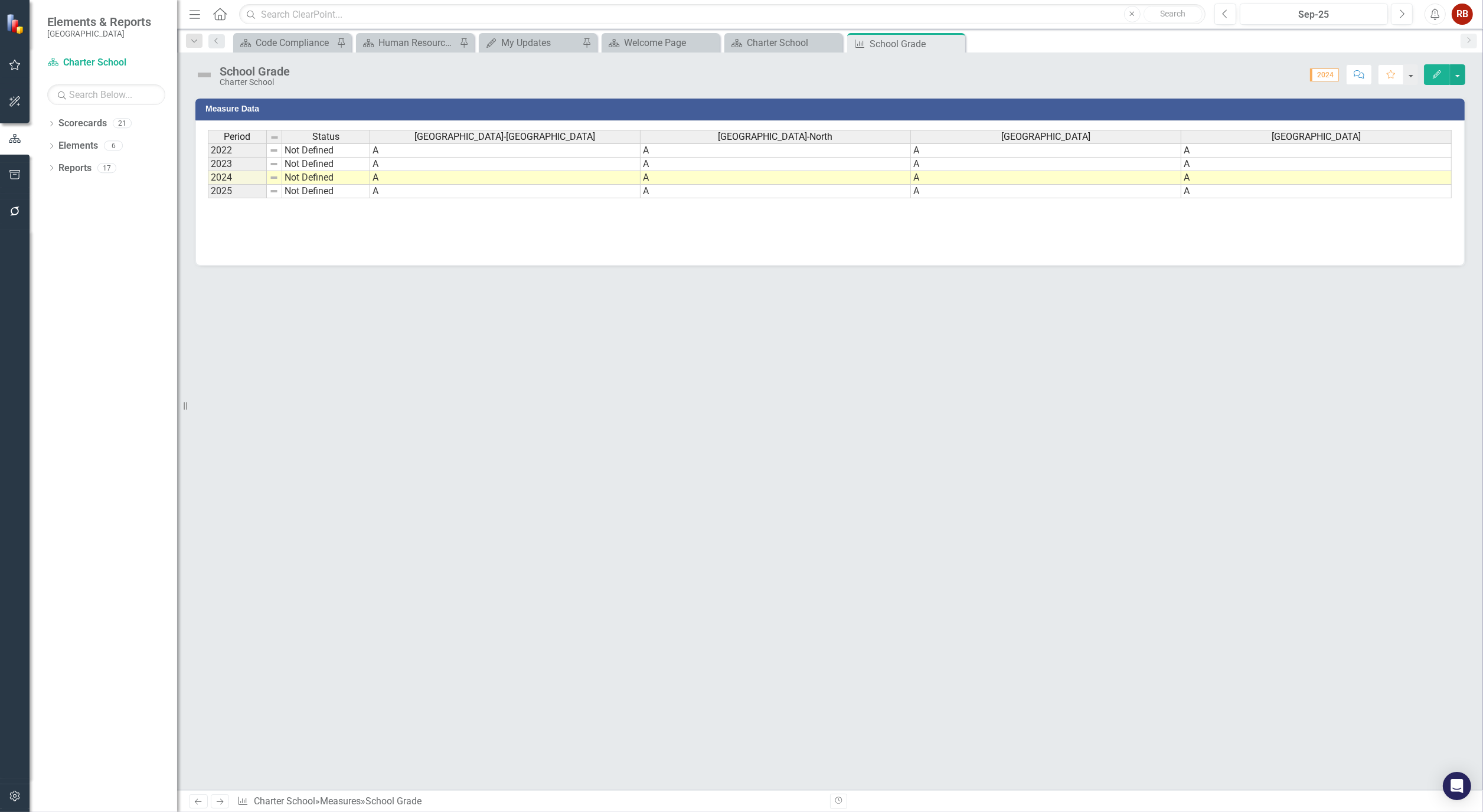
click at [1430, 79] on button "Edit" at bounding box center [1436, 74] width 26 height 20
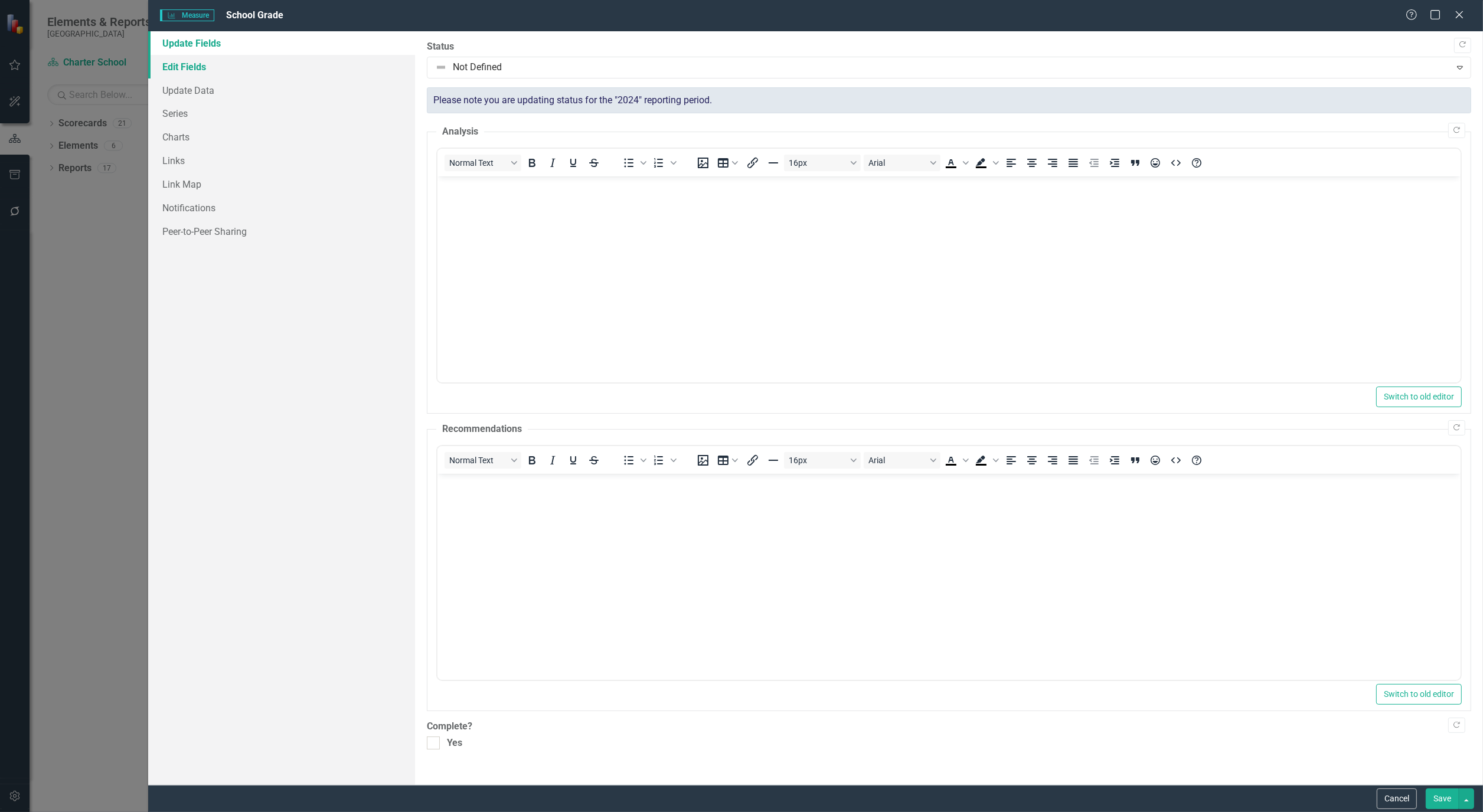
click at [203, 65] on link "Edit Fields" at bounding box center [281, 67] width 267 height 23
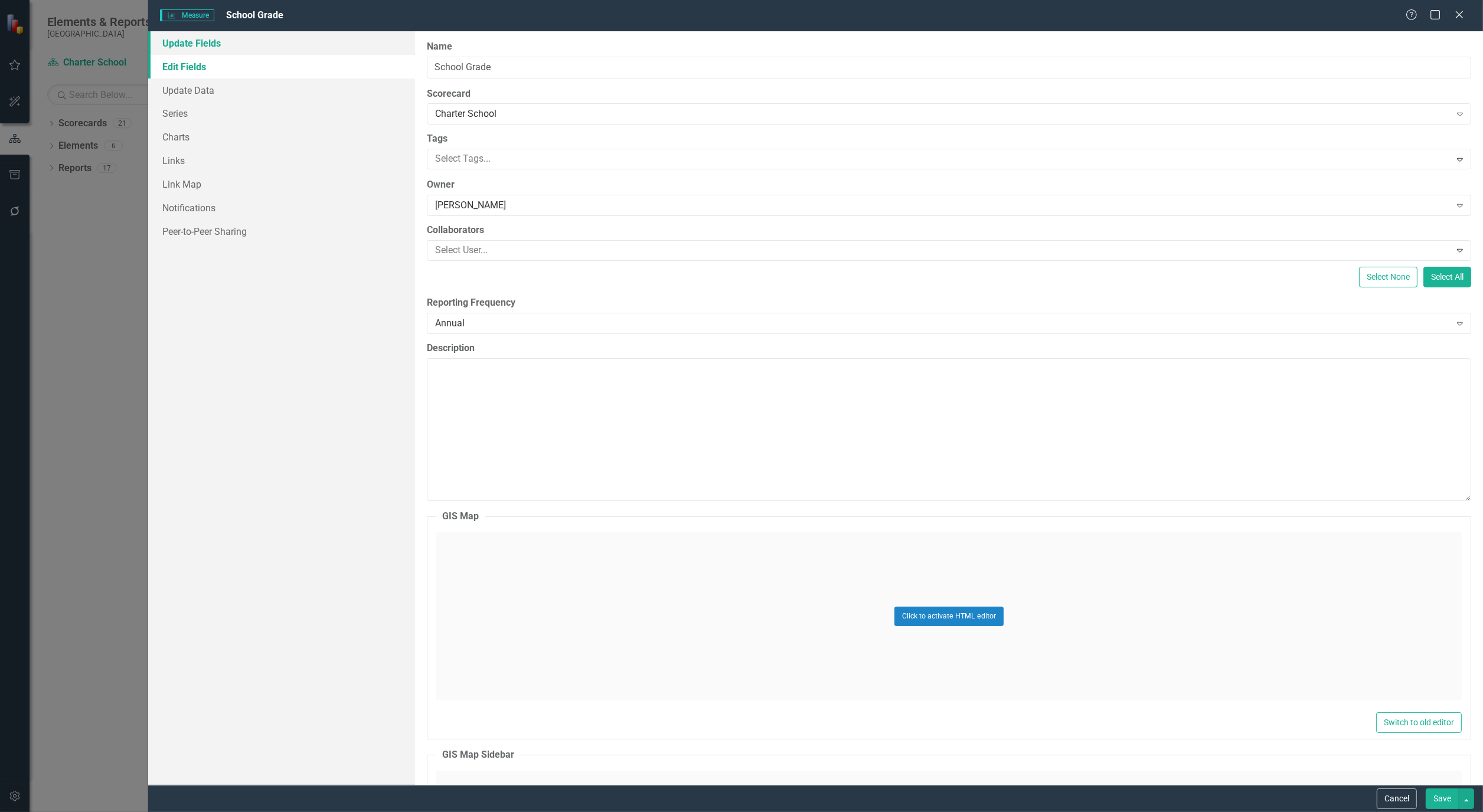
click at [205, 49] on link "Update Fields" at bounding box center [281, 43] width 267 height 23
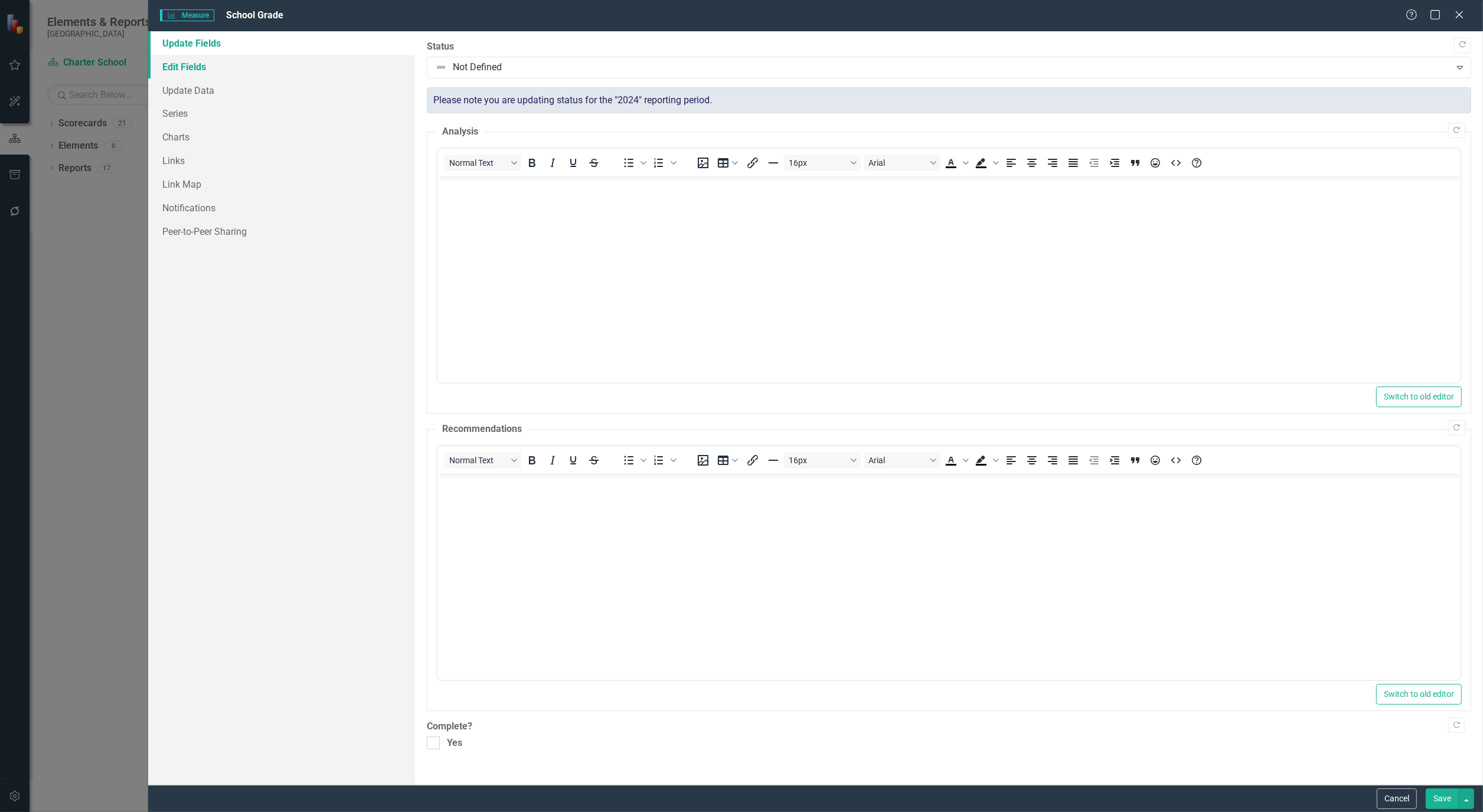
click at [198, 73] on link "Edit Fields" at bounding box center [281, 67] width 267 height 23
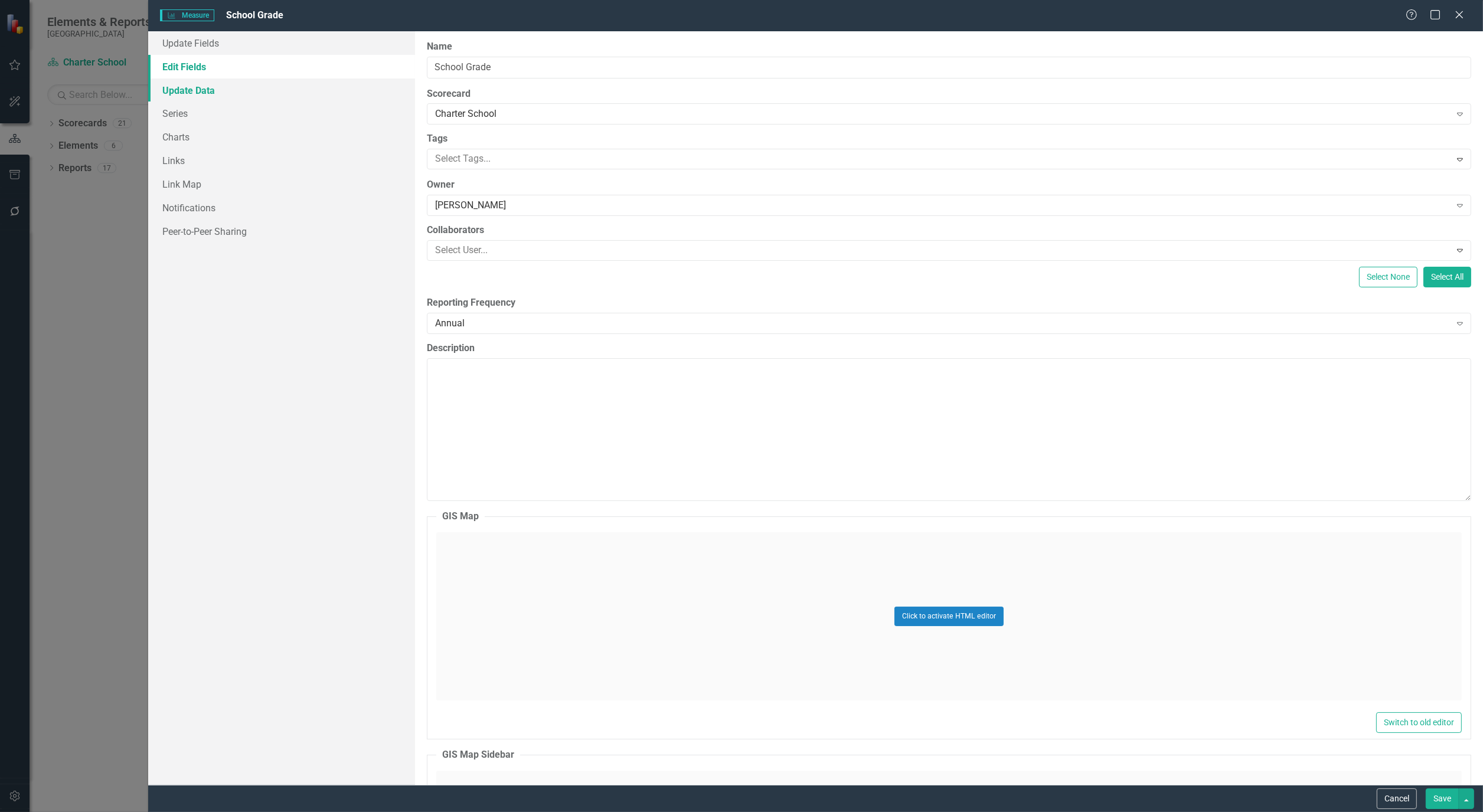
click at [184, 91] on link "Update Data" at bounding box center [281, 90] width 267 height 23
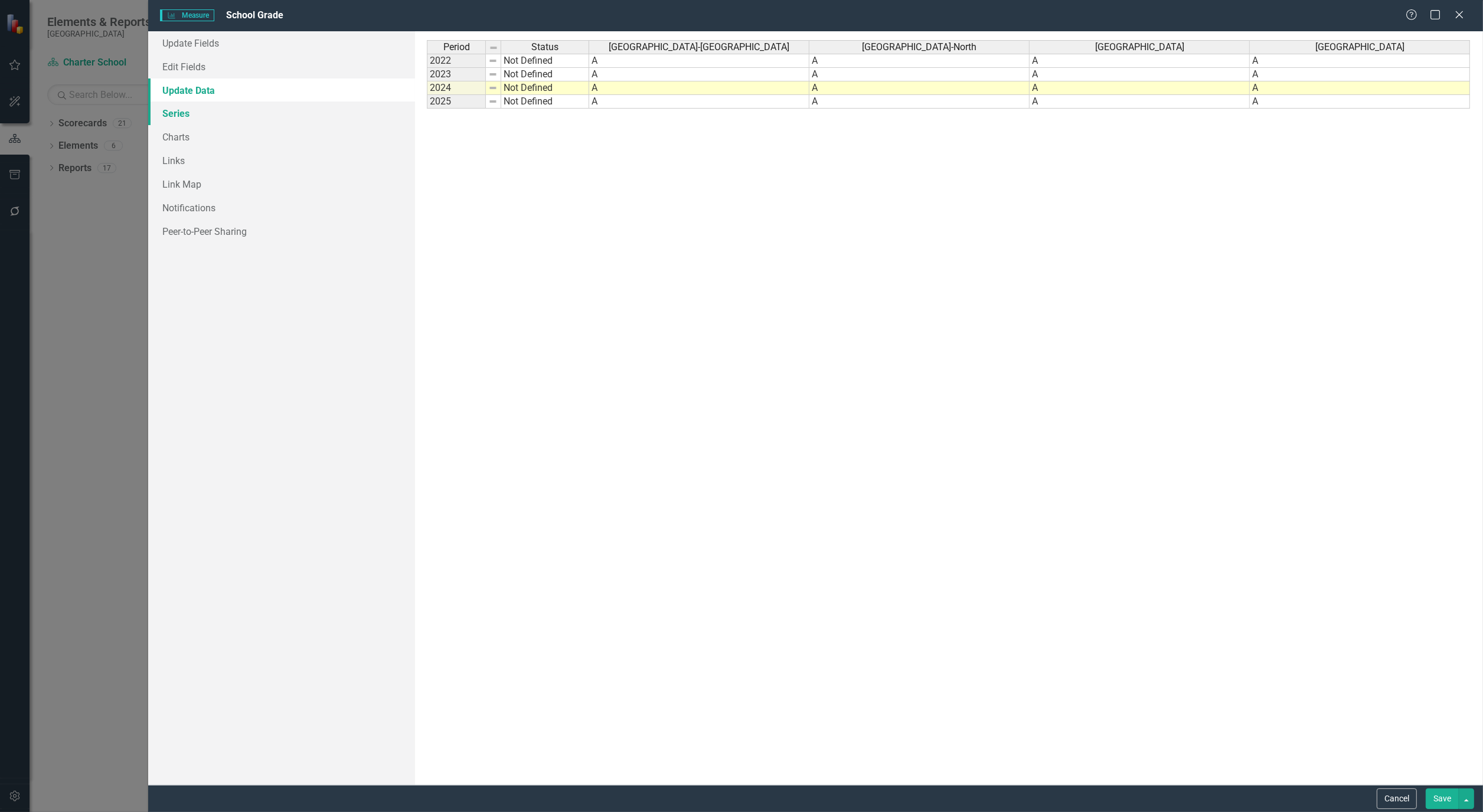
click at [185, 110] on link "Series" at bounding box center [281, 113] width 267 height 23
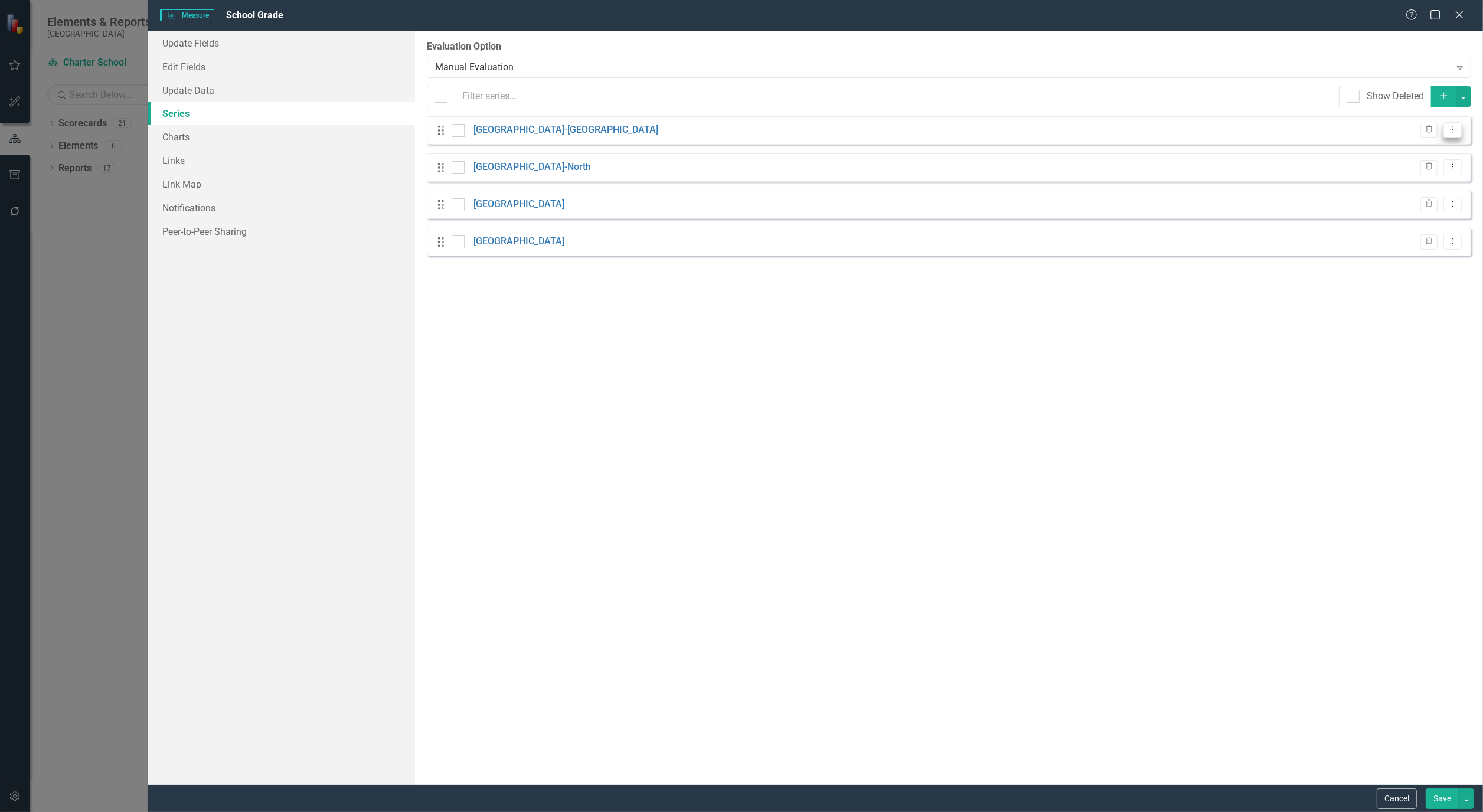
click at [1454, 136] on button "Dropdown Menu" at bounding box center [1452, 130] width 19 height 16
click at [1435, 142] on link "Edit Edit Measure Series" at bounding box center [1394, 149] width 134 height 22
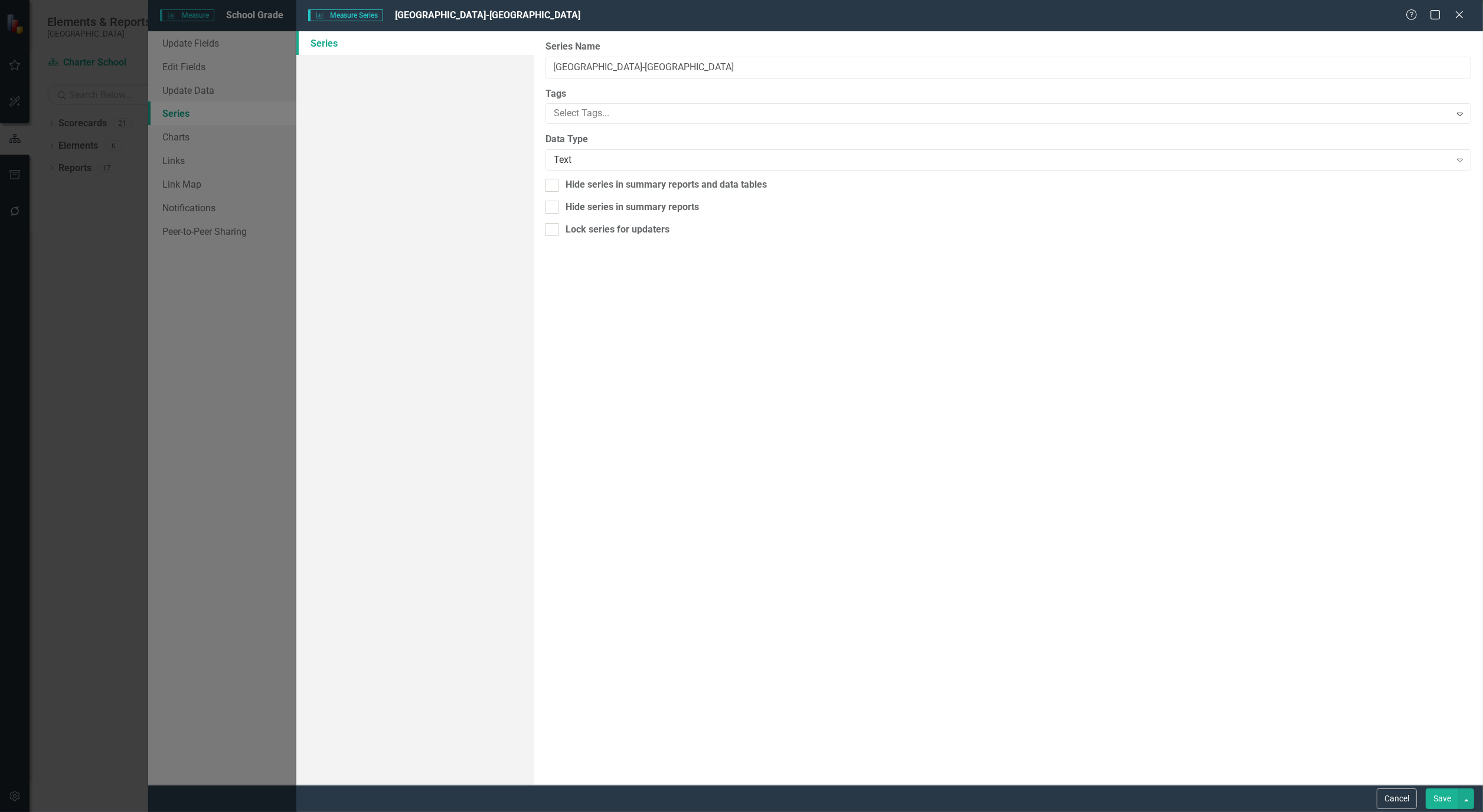
click at [1440, 796] on button "Save" at bounding box center [1442, 799] width 33 height 20
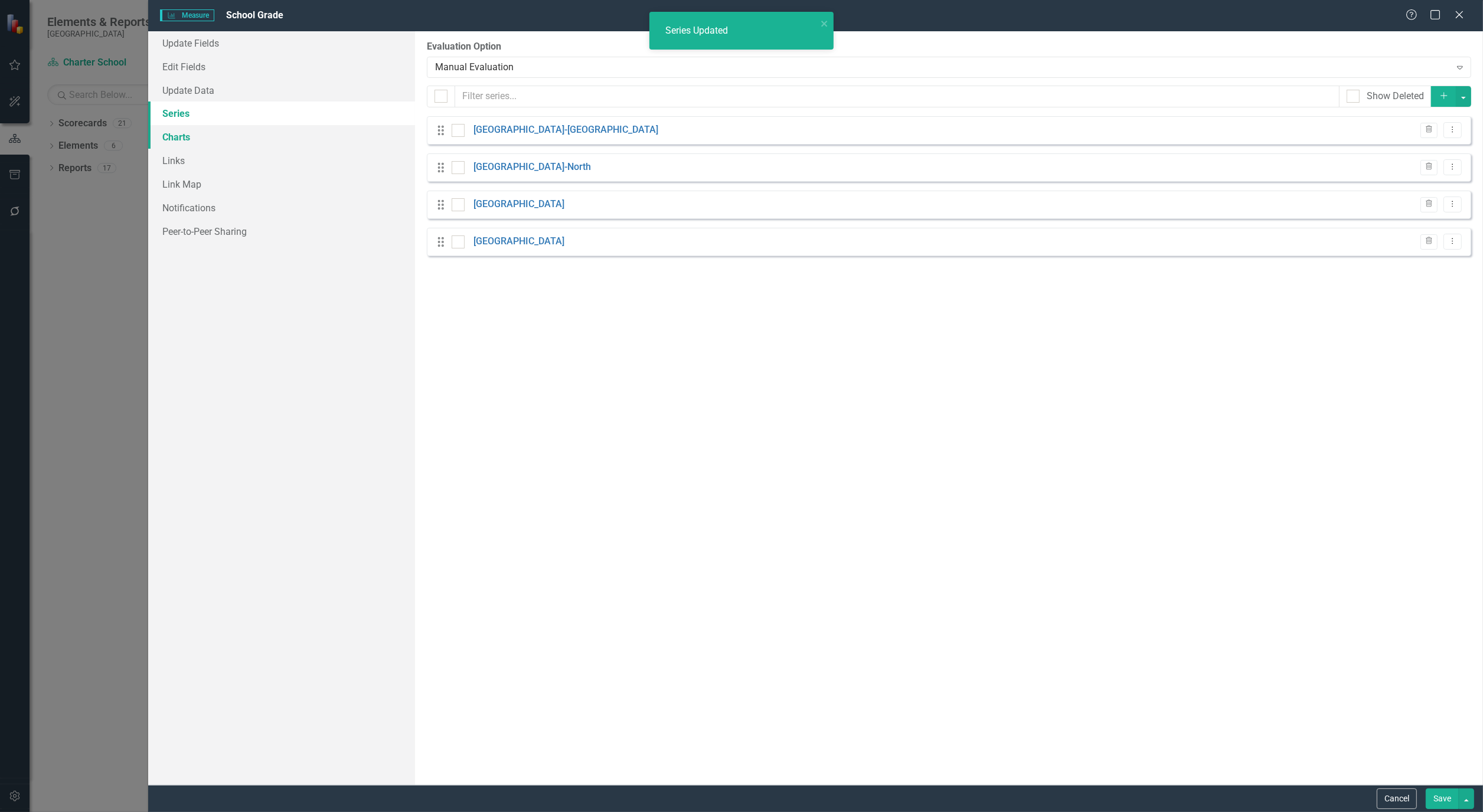
click at [179, 128] on link "Charts" at bounding box center [281, 137] width 267 height 23
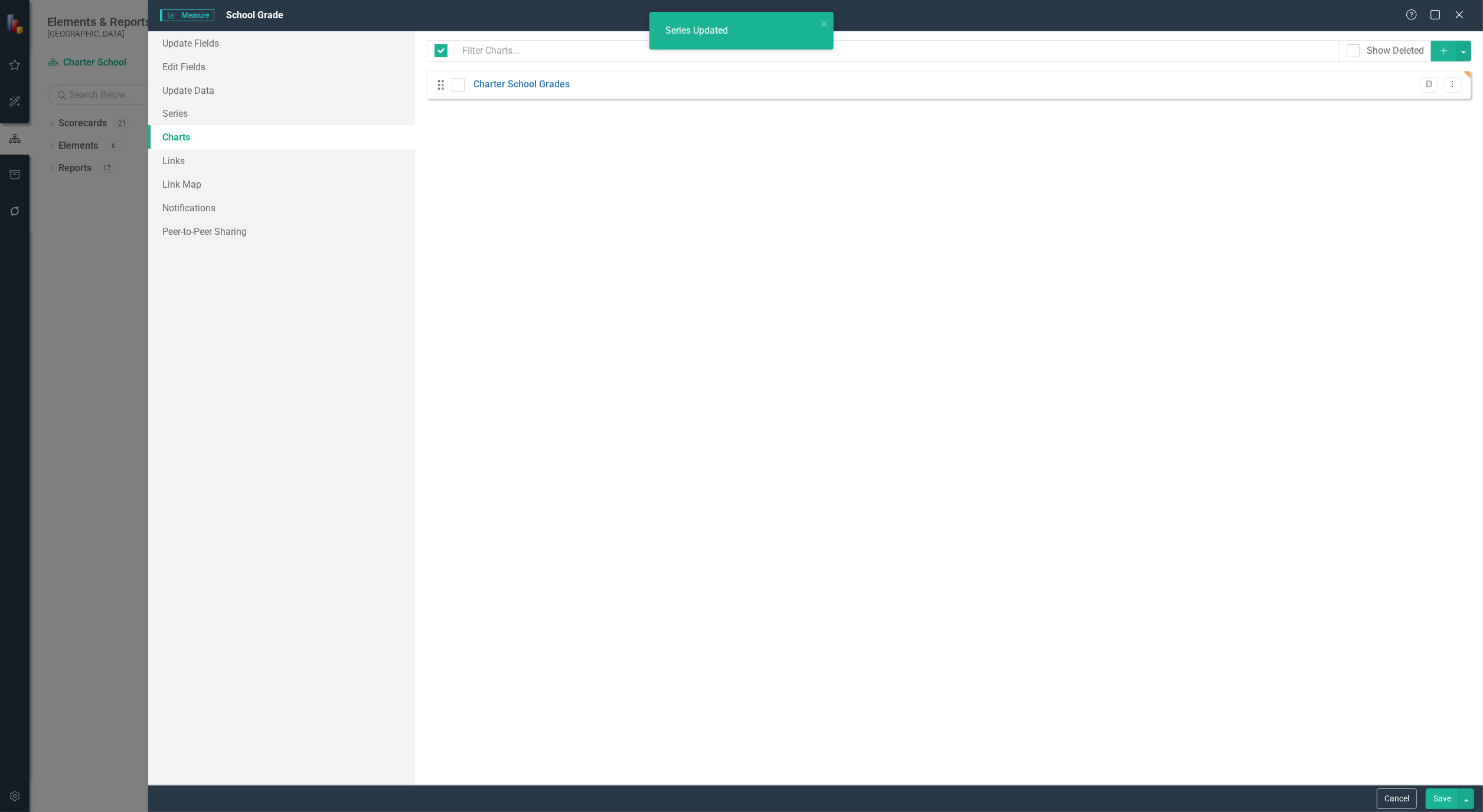
checkbox input "false"
click at [545, 85] on link "Charter School Grades" at bounding box center [521, 85] width 96 height 14
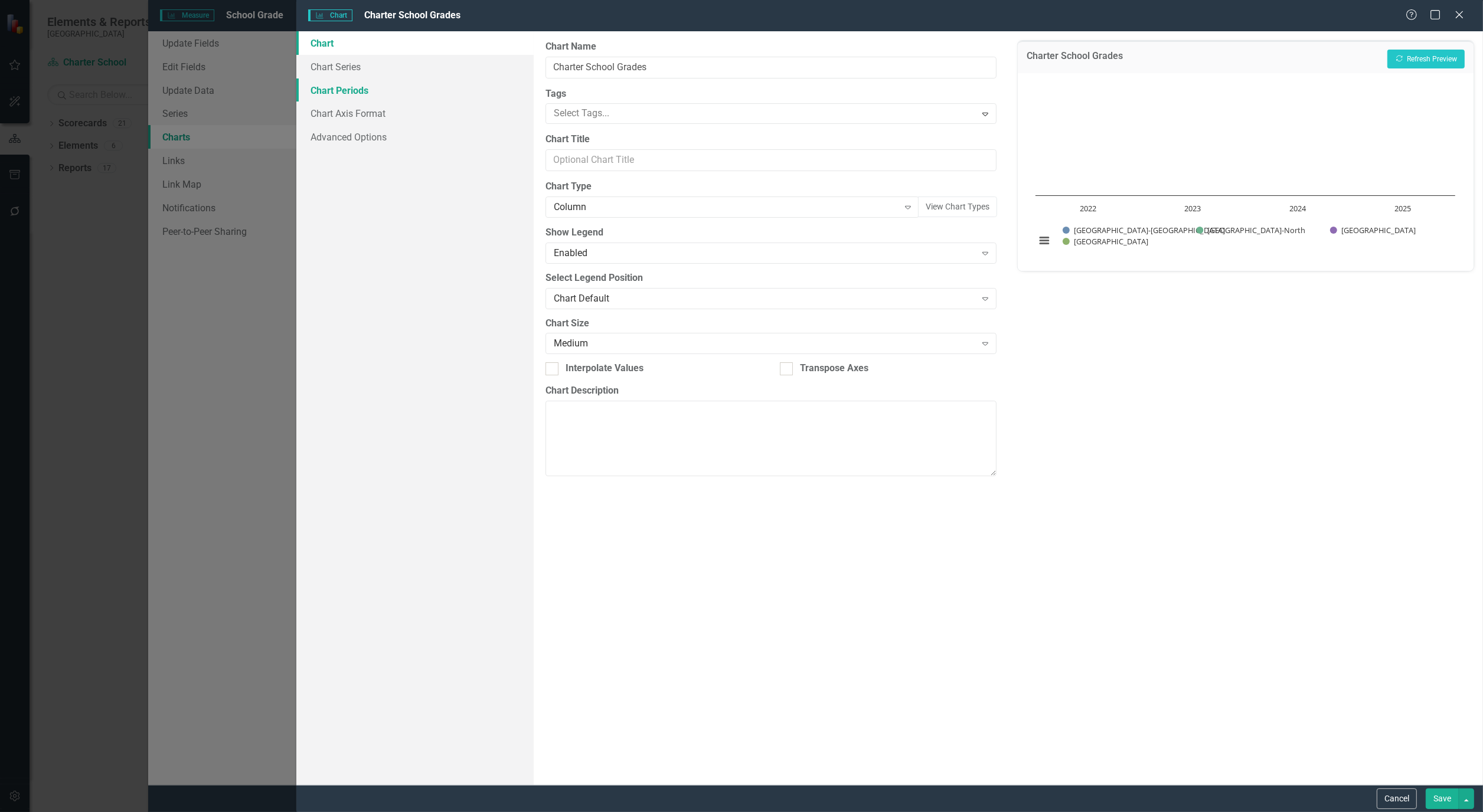
click at [338, 92] on link "Chart Periods" at bounding box center [415, 90] width 238 height 23
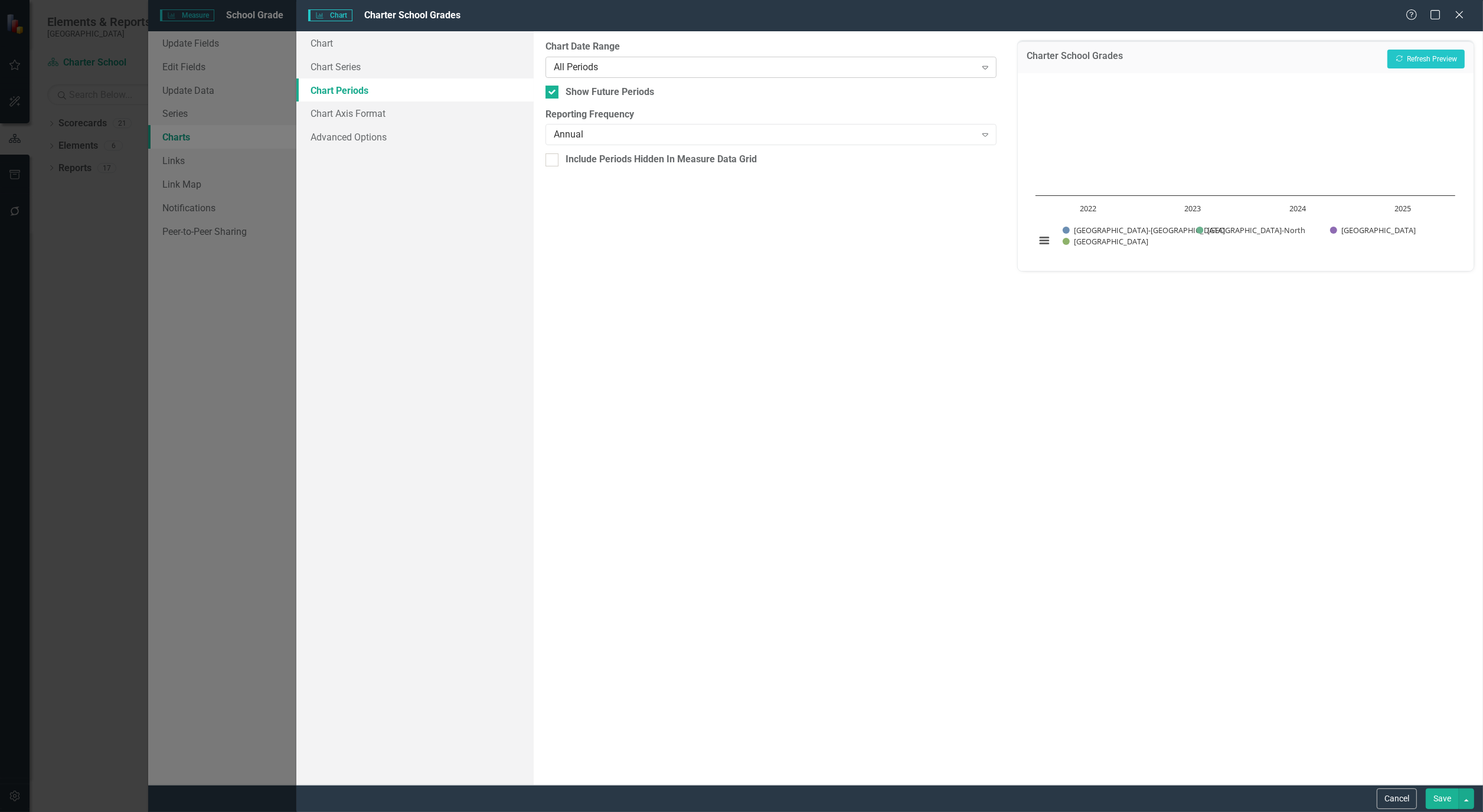
click at [988, 73] on div "Expand" at bounding box center [984, 67] width 21 height 19
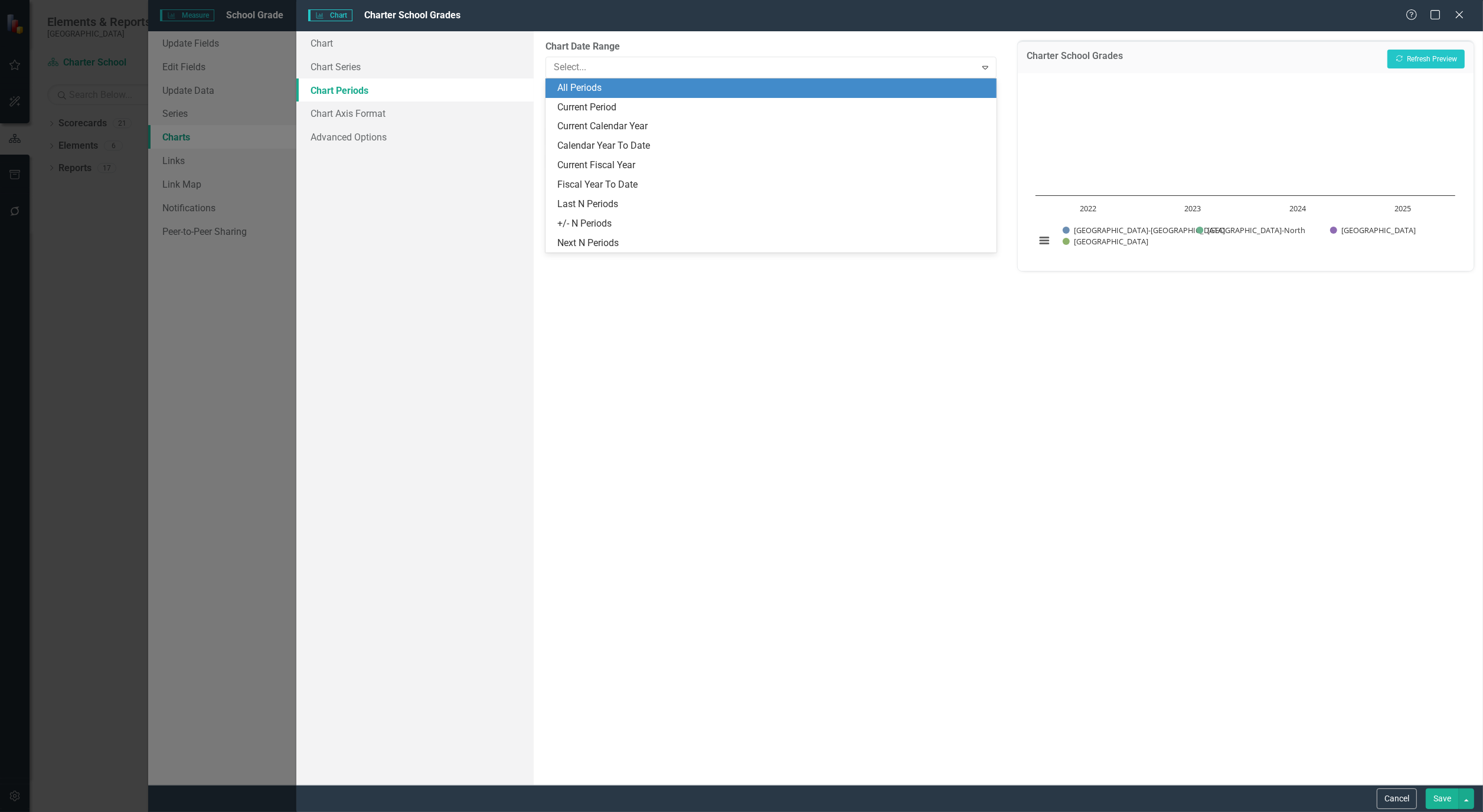
click at [611, 85] on div "All Periods" at bounding box center [773, 88] width 432 height 14
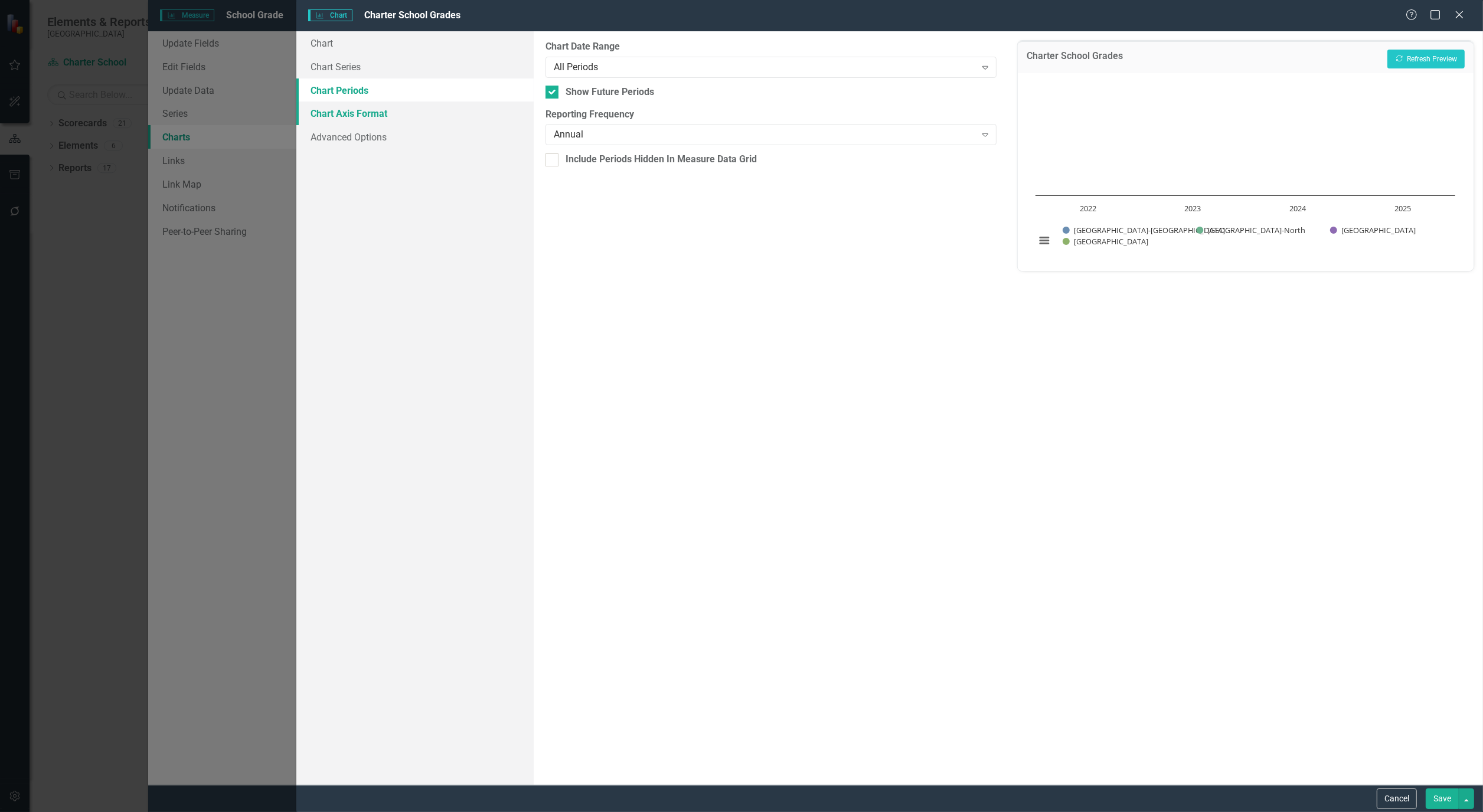
click at [347, 115] on link "Chart Axis Format" at bounding box center [415, 113] width 238 height 23
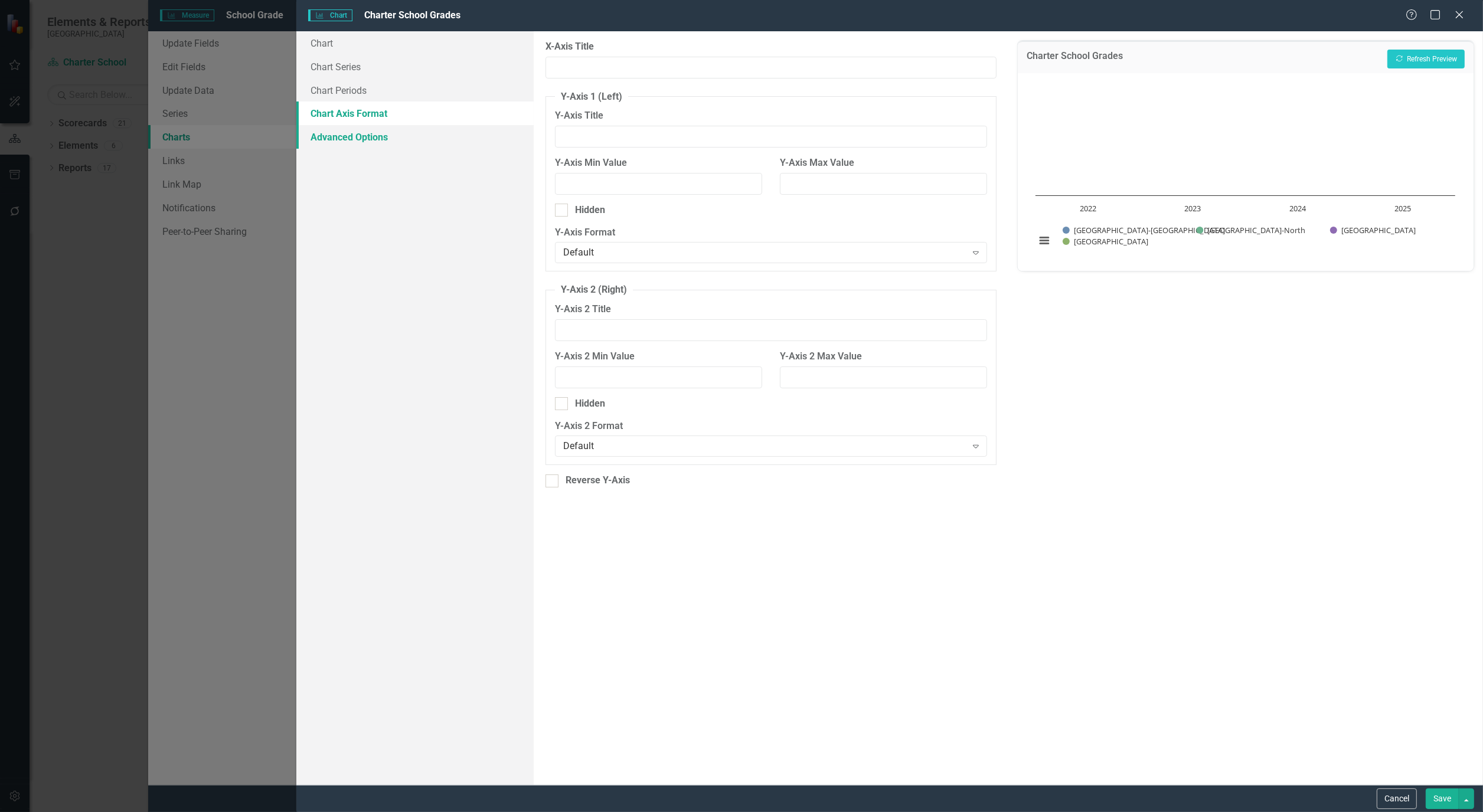
click at [354, 133] on link "Advanced Options" at bounding box center [415, 137] width 238 height 23
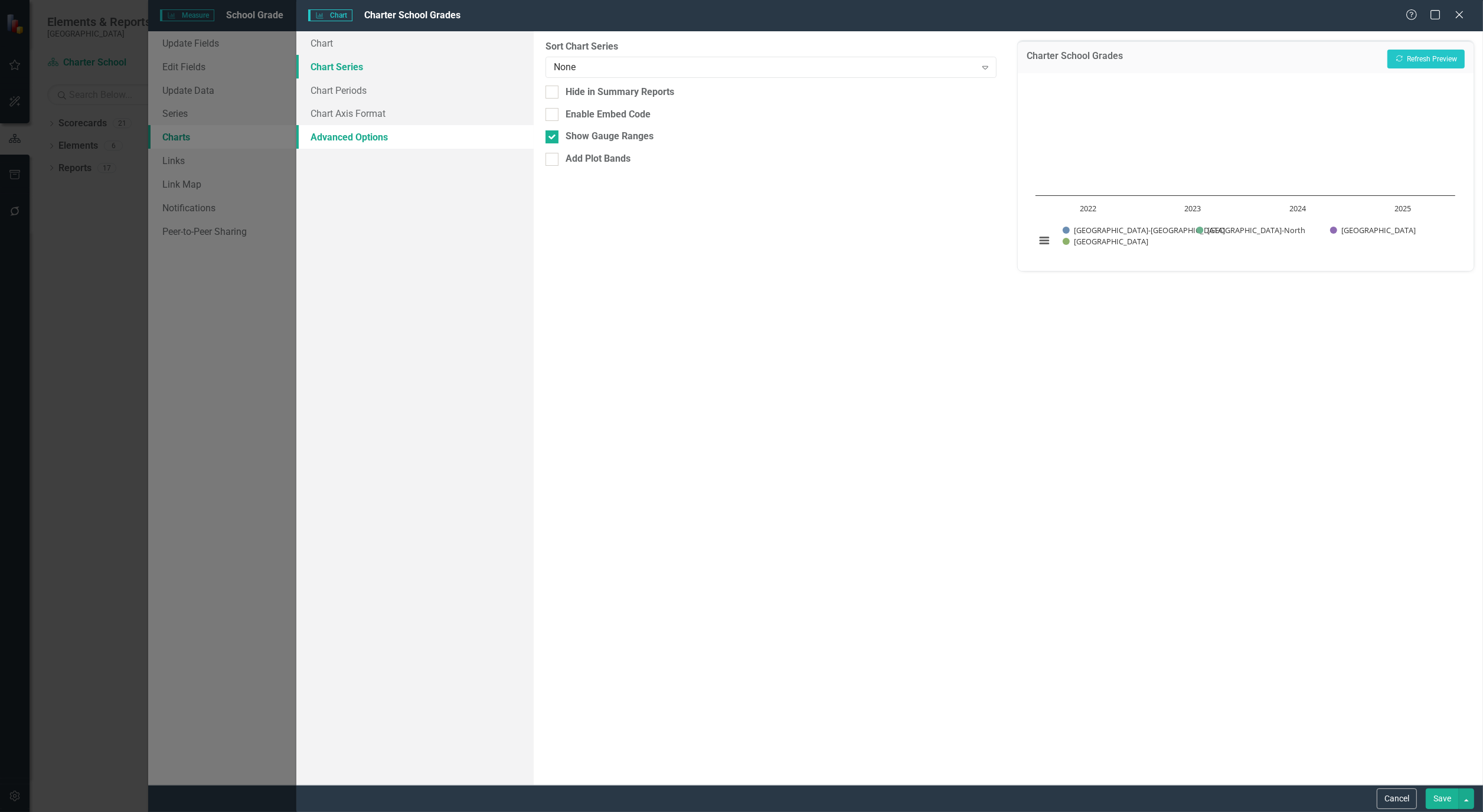
click at [343, 65] on link "Chart Series" at bounding box center [415, 67] width 238 height 23
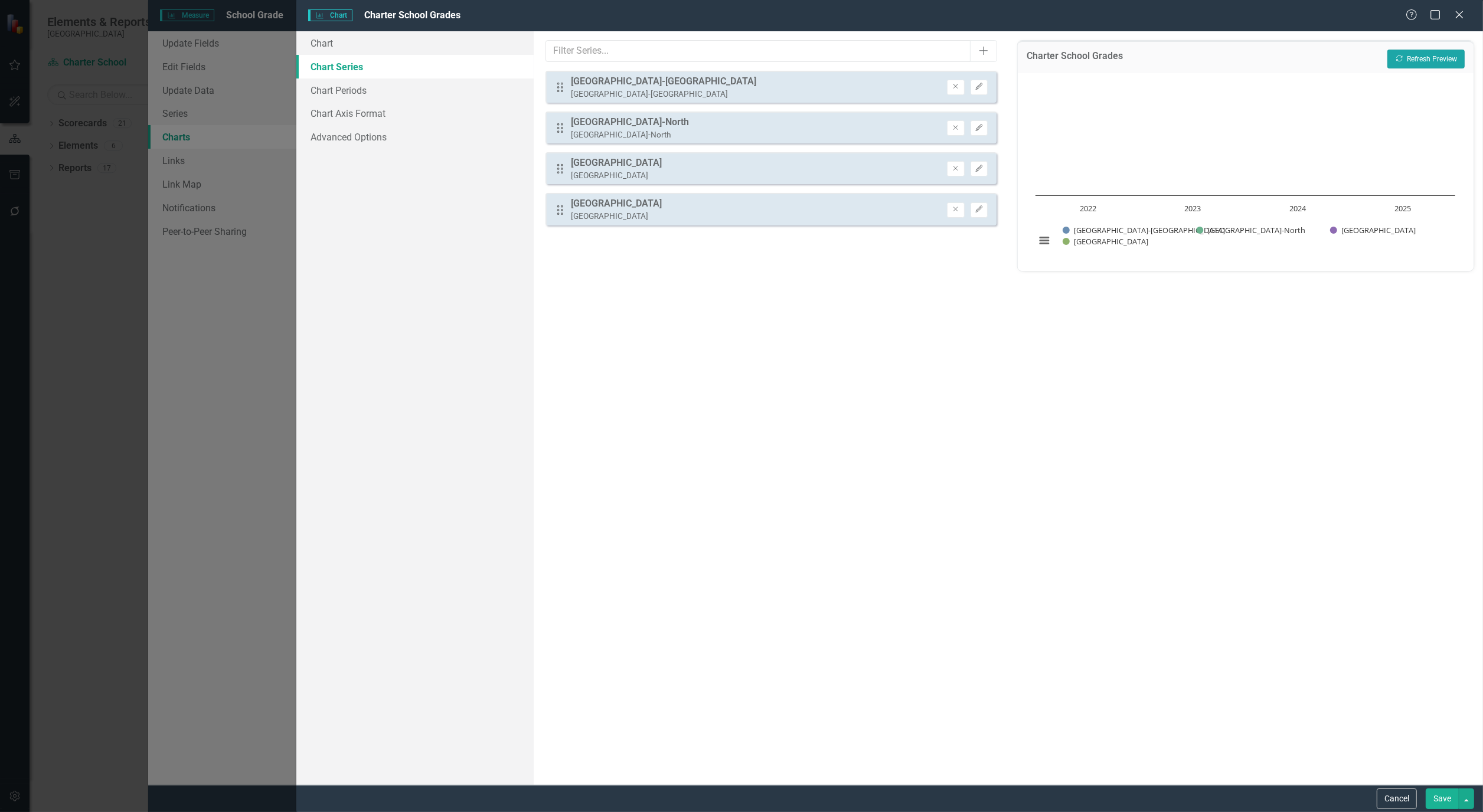
click at [1444, 63] on button "Recalculate Refresh Preview" at bounding box center [1425, 59] width 77 height 19
click at [1437, 793] on button "Save" at bounding box center [1442, 799] width 33 height 20
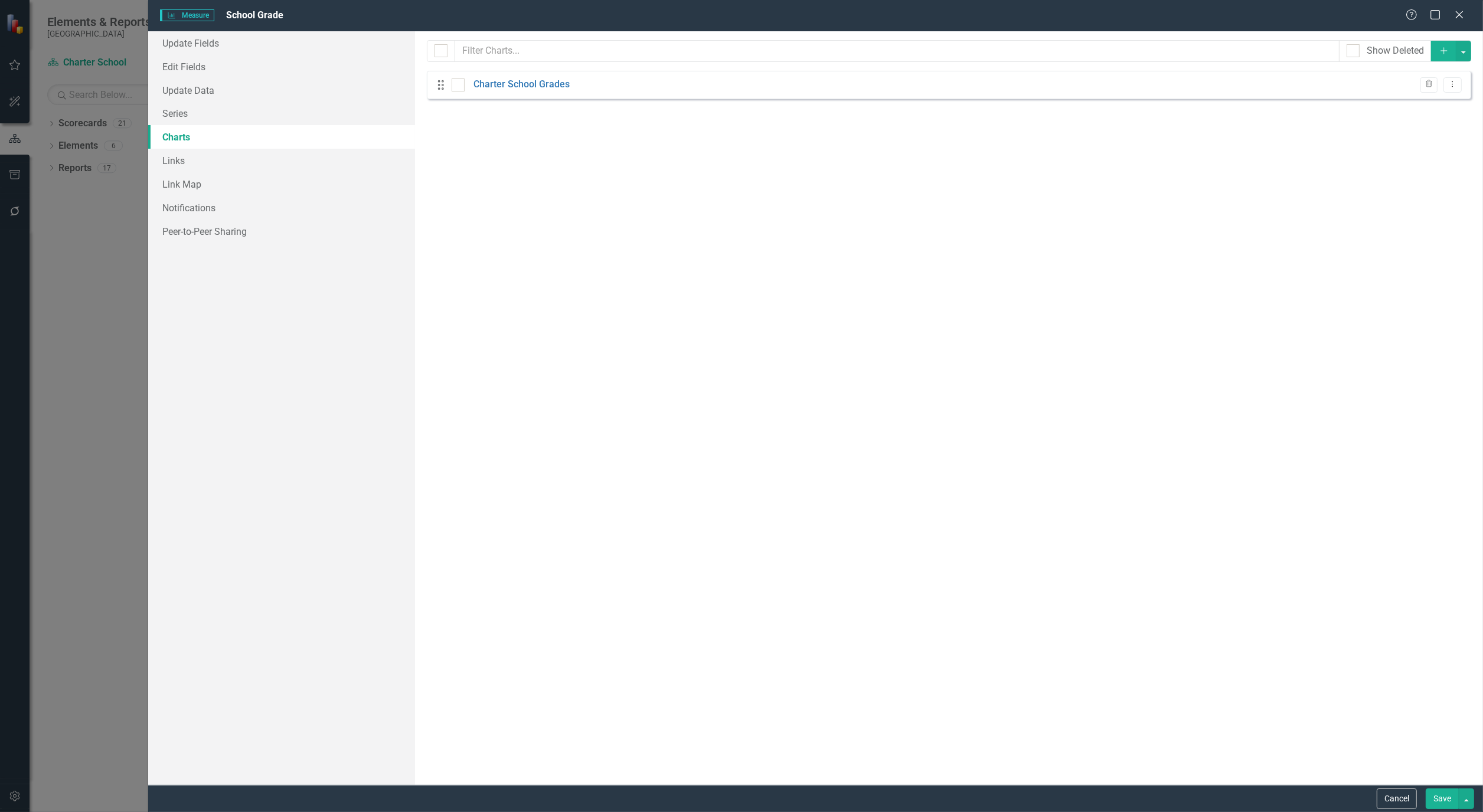
click at [1447, 790] on button "Save" at bounding box center [1442, 799] width 33 height 20
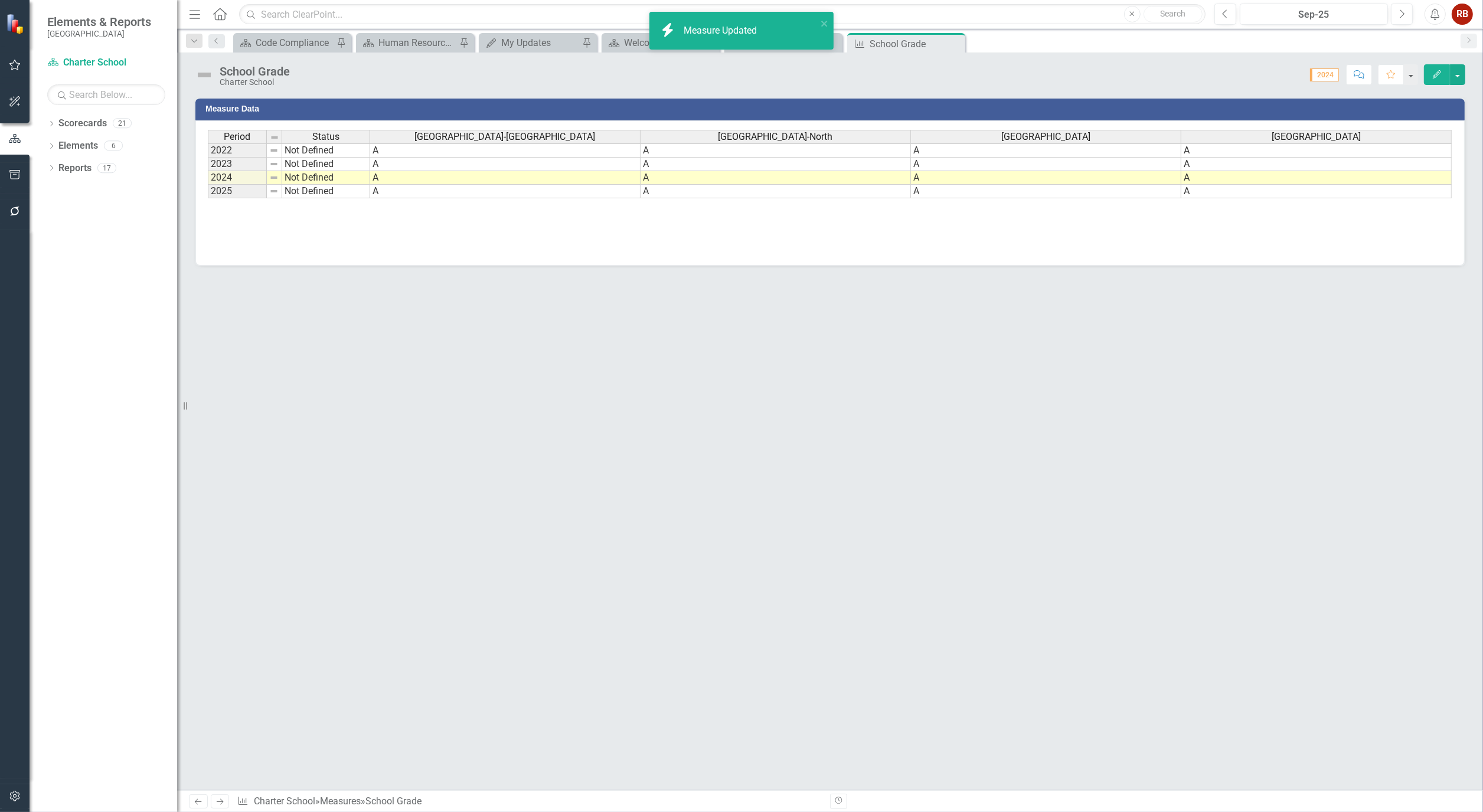
click at [1325, 75] on span "2024" at bounding box center [1324, 75] width 29 height 13
click at [632, 592] on div "Measure Data Last Calculated Period Status Oasis Elementary School-South Oasis …" at bounding box center [830, 443] width 1305 height 693
click at [1323, 16] on div "Sep-25" at bounding box center [1313, 15] width 140 height 14
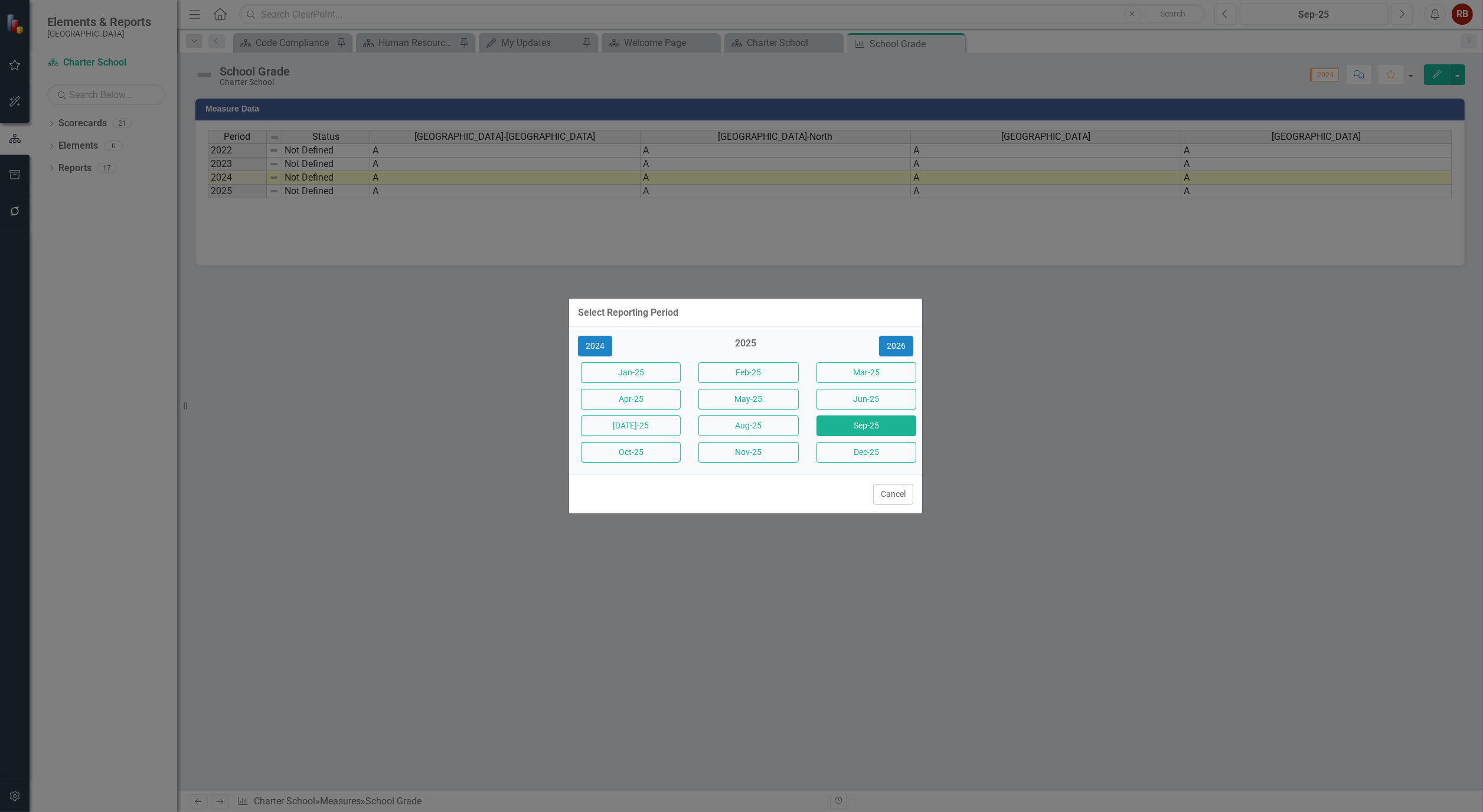
click at [903, 489] on button "Cancel" at bounding box center [893, 494] width 40 height 20
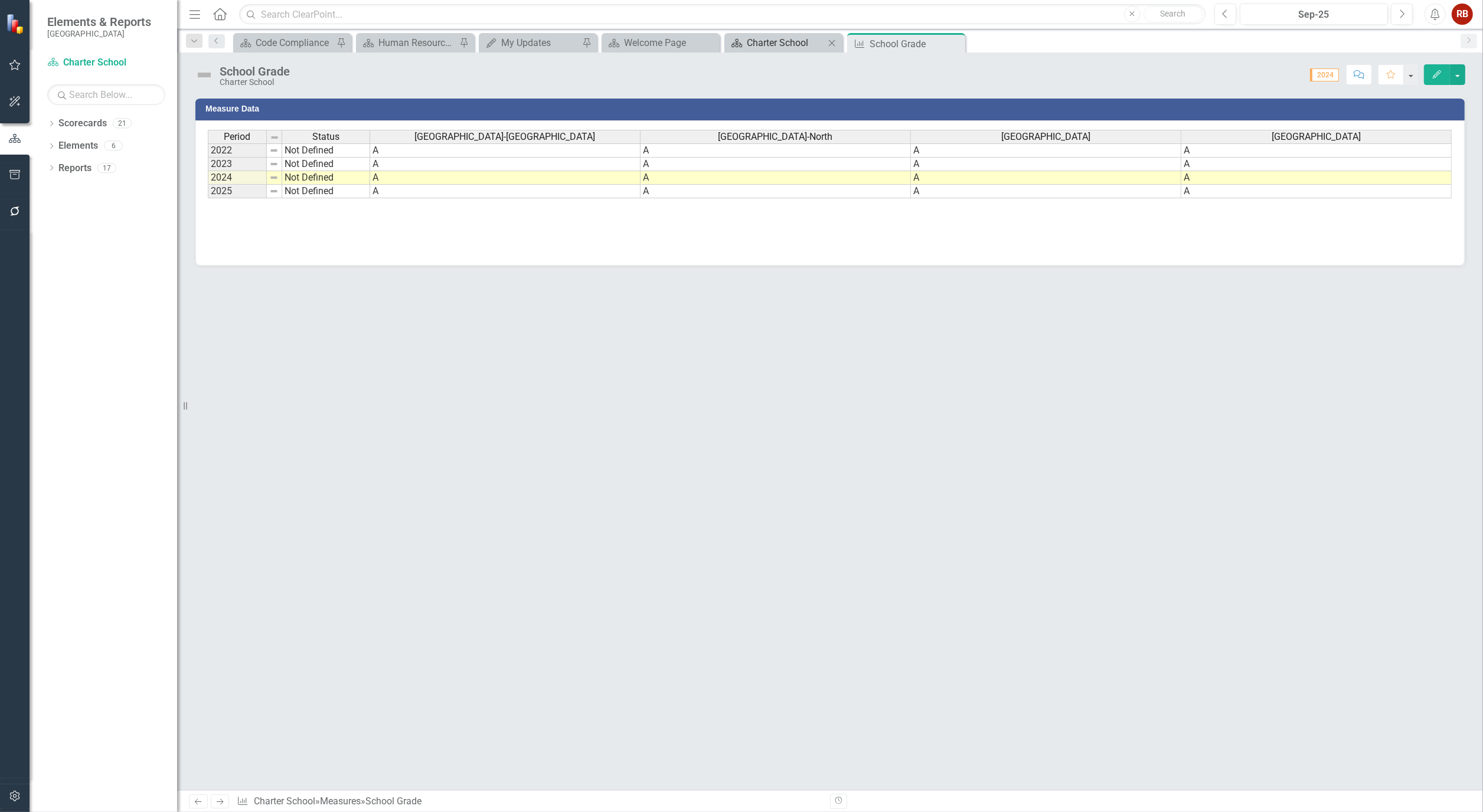
click at [776, 38] on div "Charter School" at bounding box center [786, 43] width 78 height 15
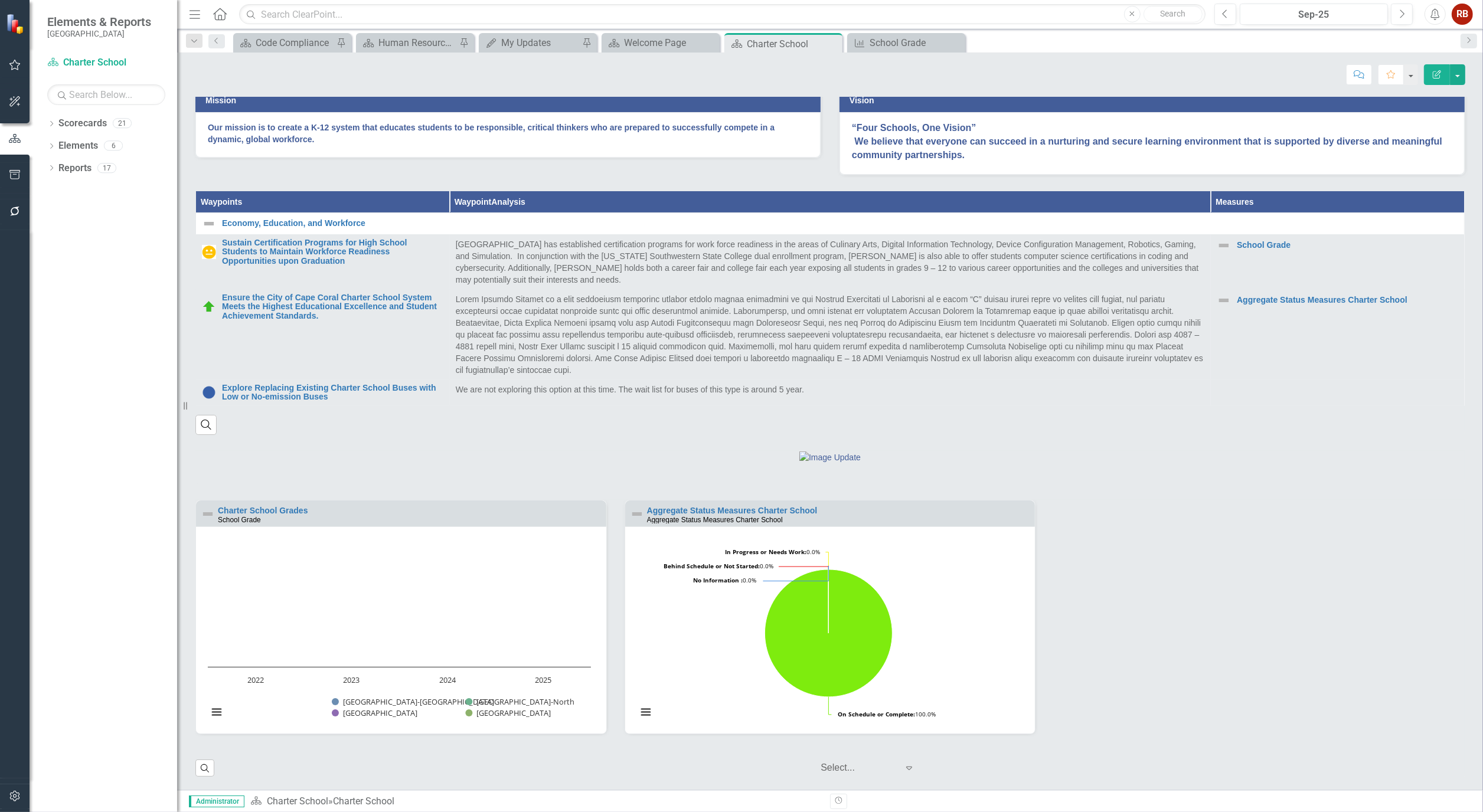
scroll to position [362, 0]
click at [913, 43] on div "School Grade" at bounding box center [908, 43] width 78 height 15
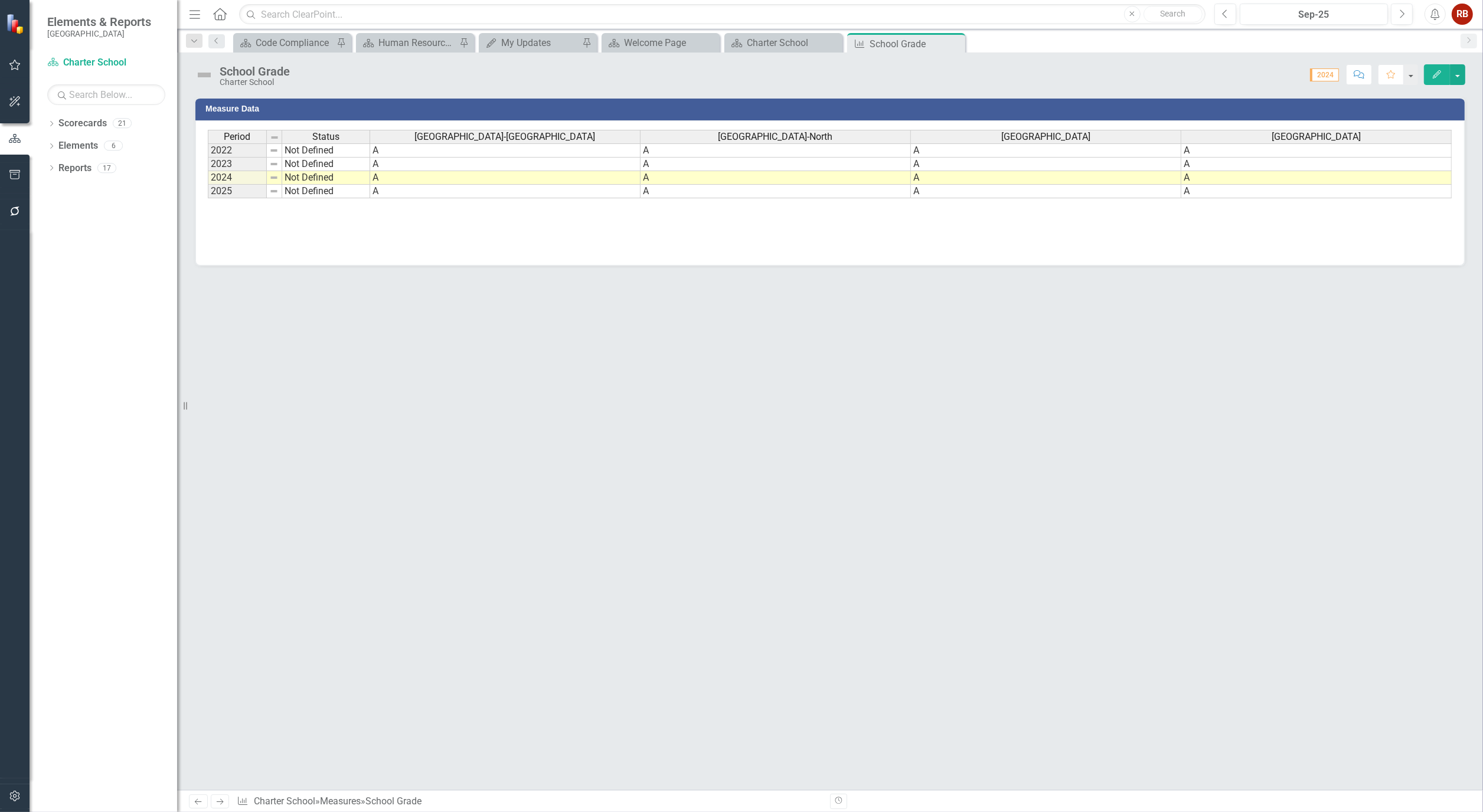
click at [270, 62] on div "School Grade Charter School Score: 0.00 2024 Completed Comment Favorite Edit" at bounding box center [830, 70] width 1305 height 35
click at [1433, 74] on icon "Edit" at bounding box center [1437, 74] width 11 height 8
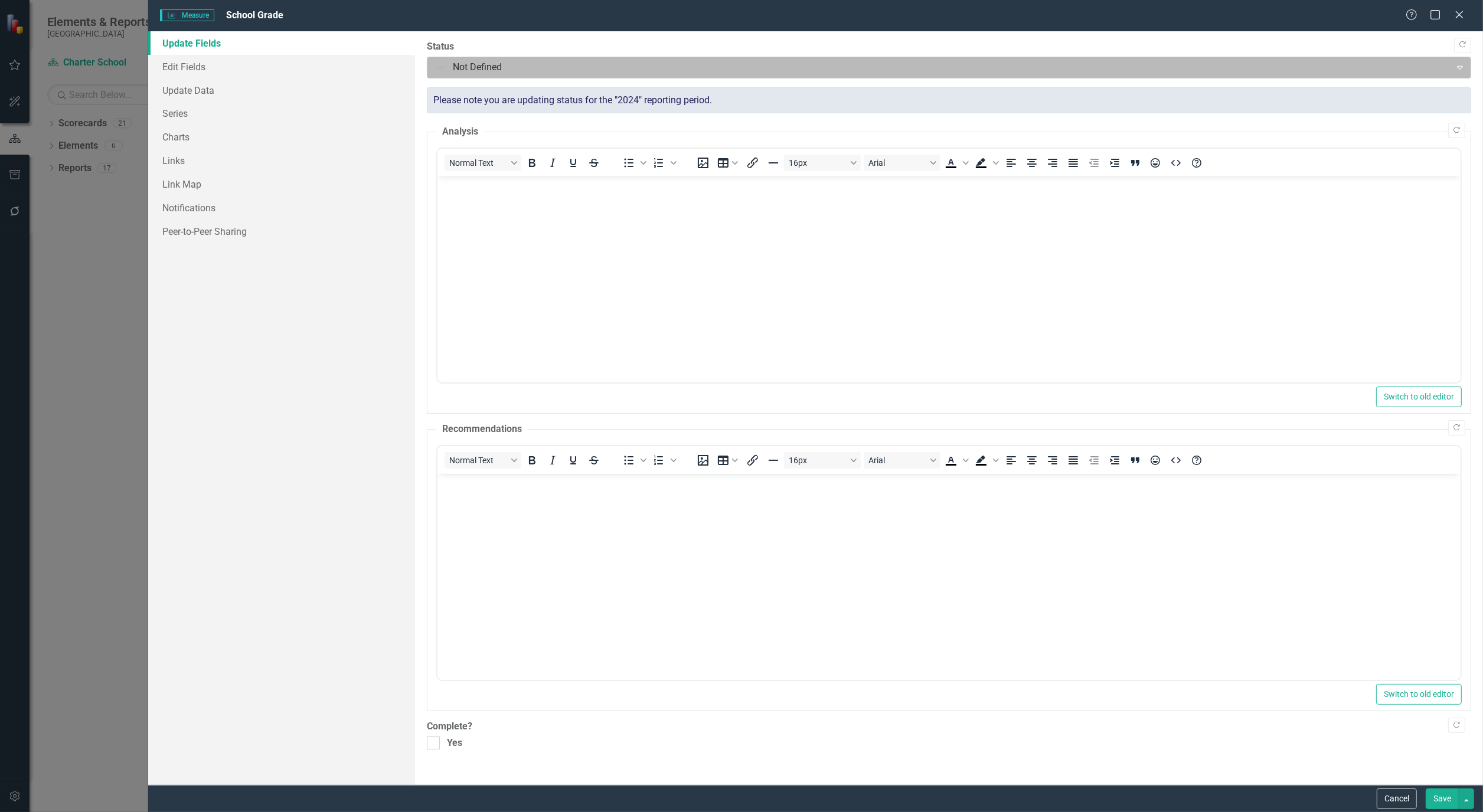
click at [912, 78] on body "Elements & Reports Cape Coral Scorecard Charter School Search Dropdown Scorecar…" at bounding box center [742, 406] width 1483 height 812
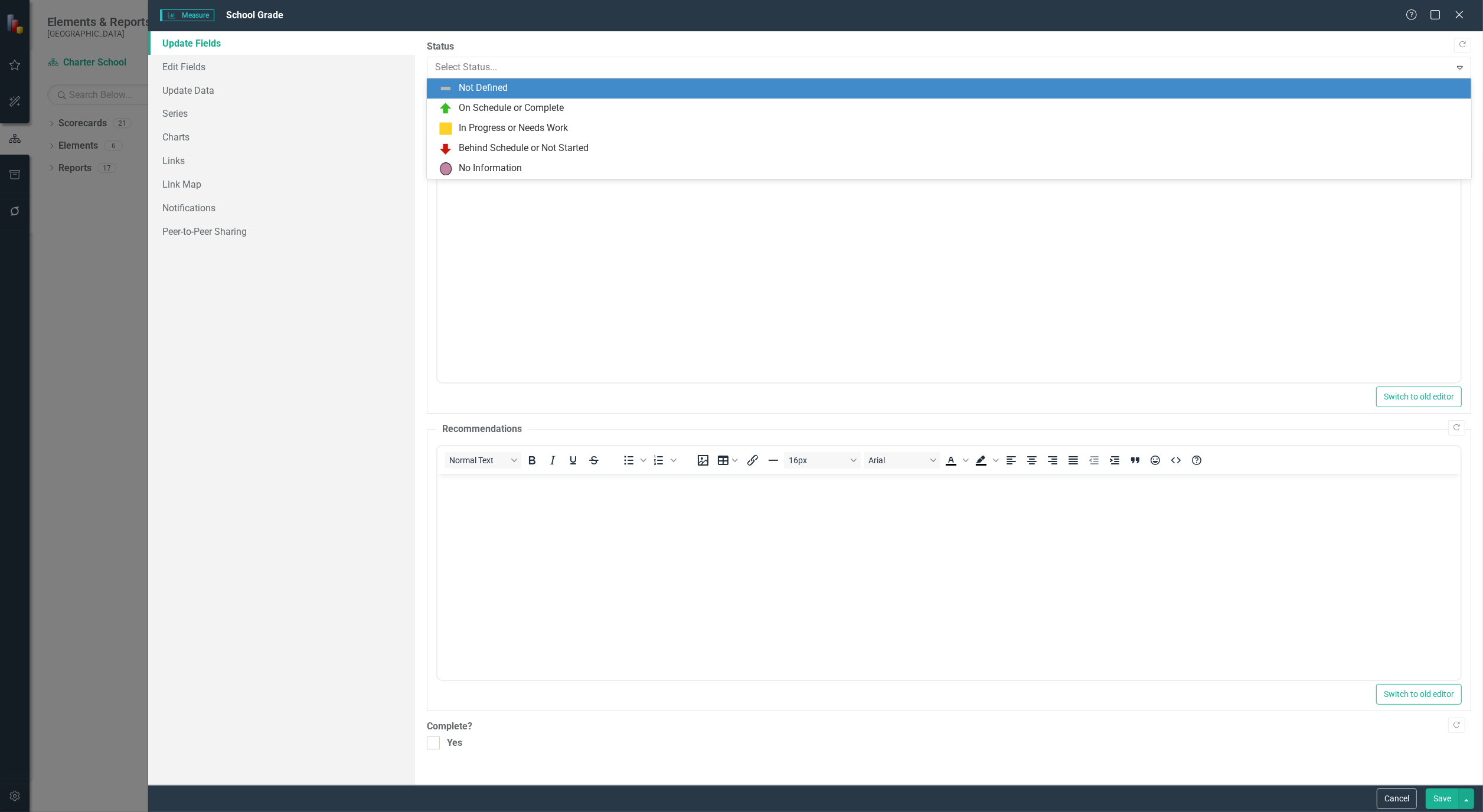
click at [910, 80] on div "Not Defined" at bounding box center [948, 88] width 1044 height 20
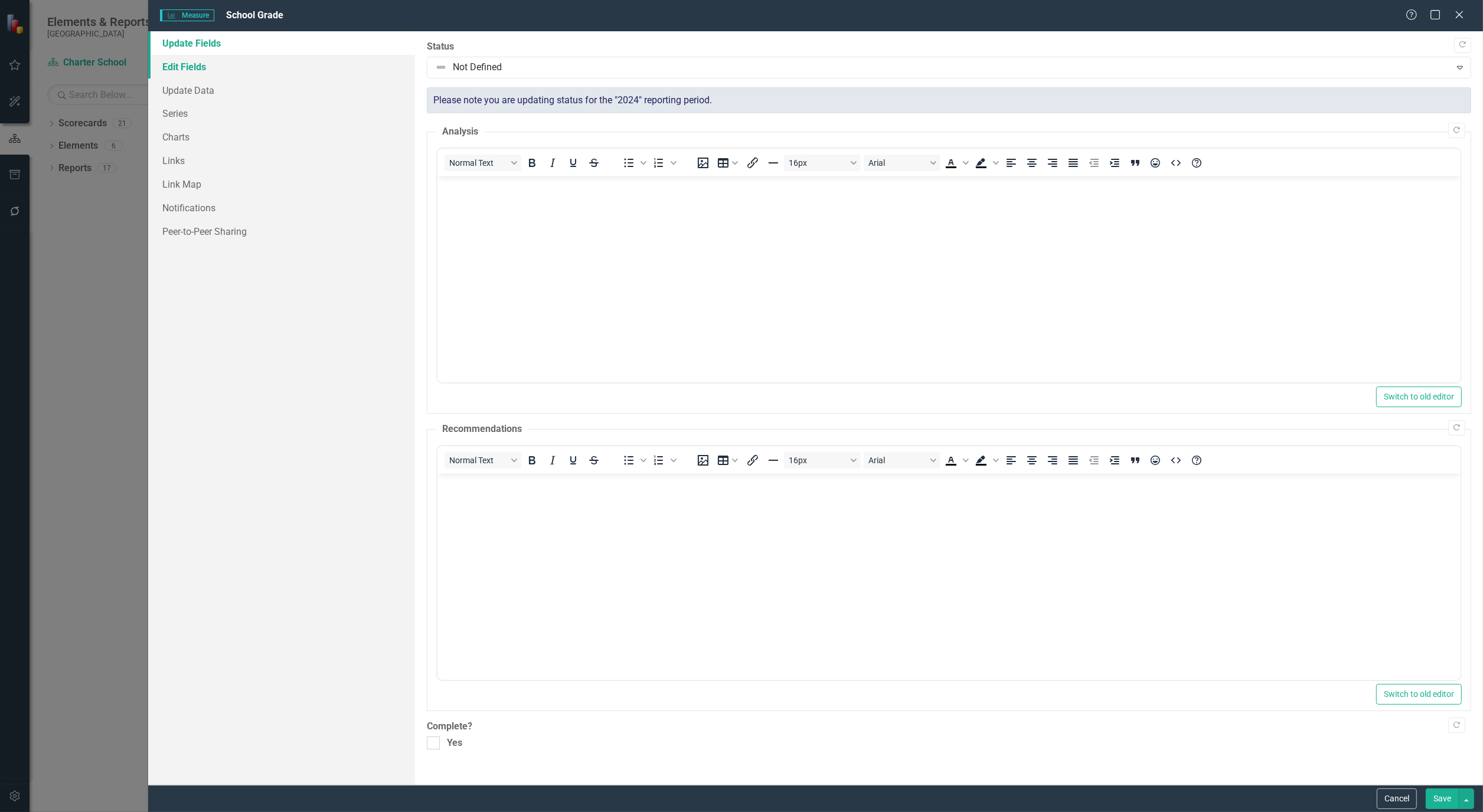
click at [208, 66] on link "Edit Fields" at bounding box center [281, 67] width 267 height 23
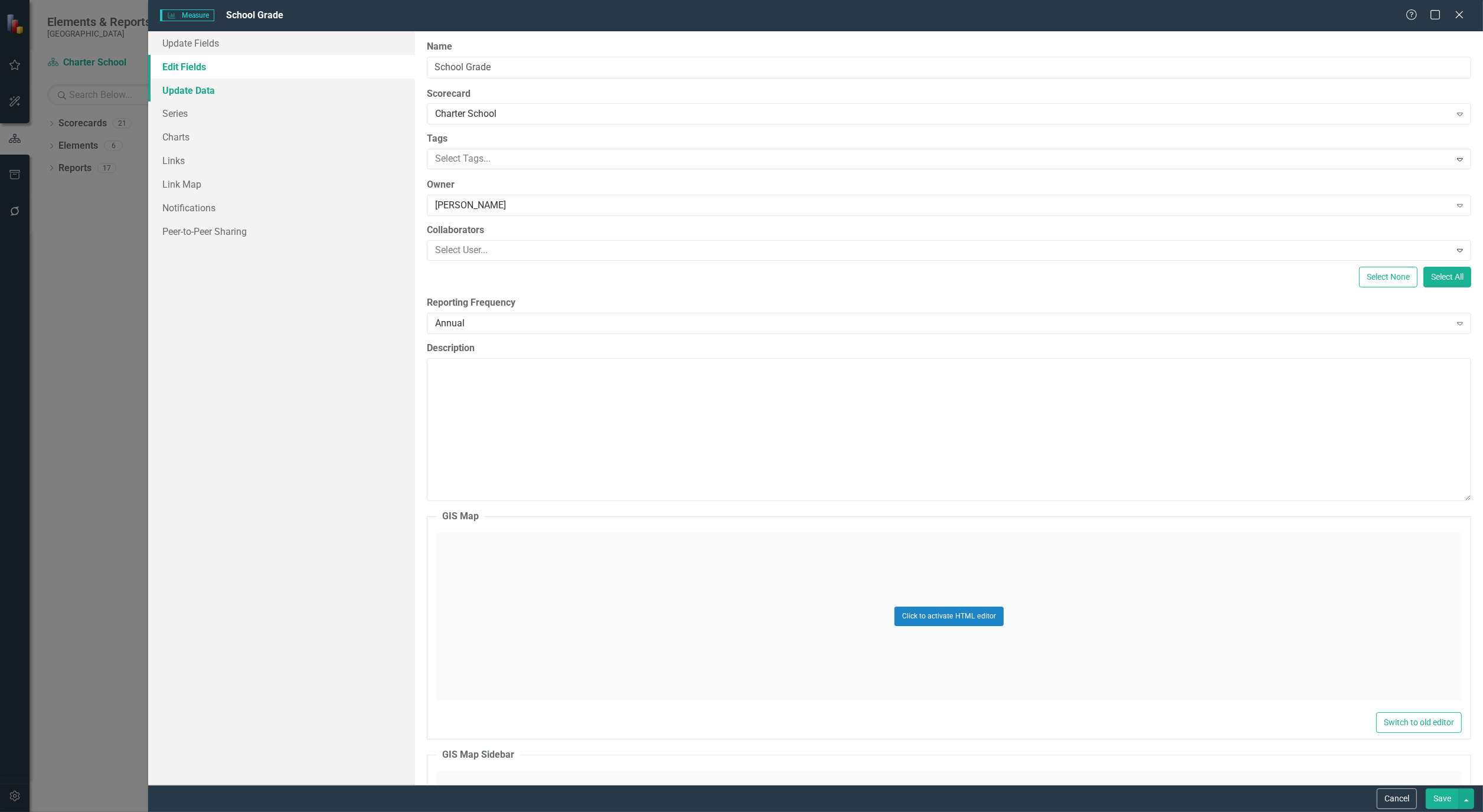
click at [195, 88] on link "Update Data" at bounding box center [281, 90] width 267 height 23
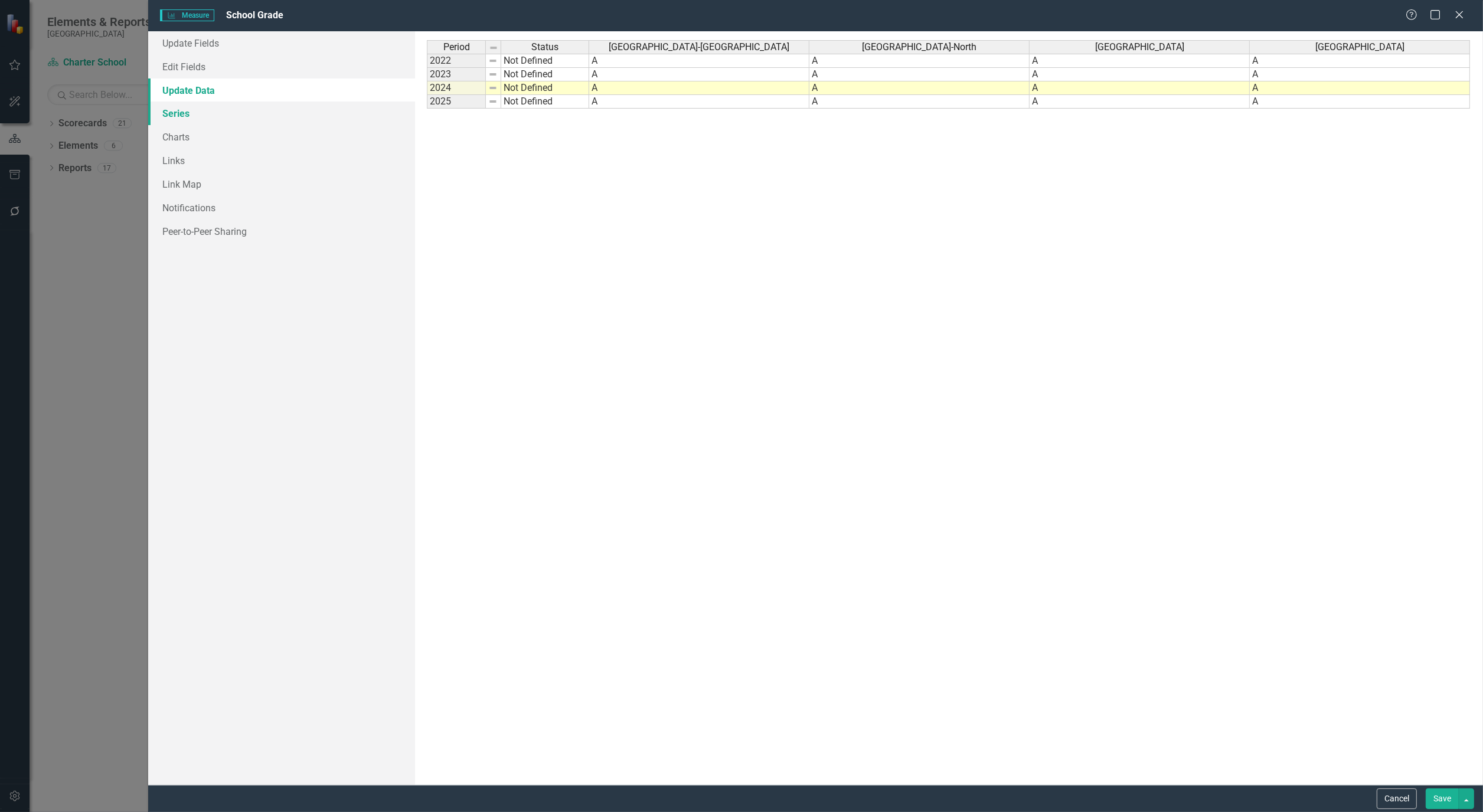
click at [177, 115] on link "Series" at bounding box center [281, 113] width 267 height 23
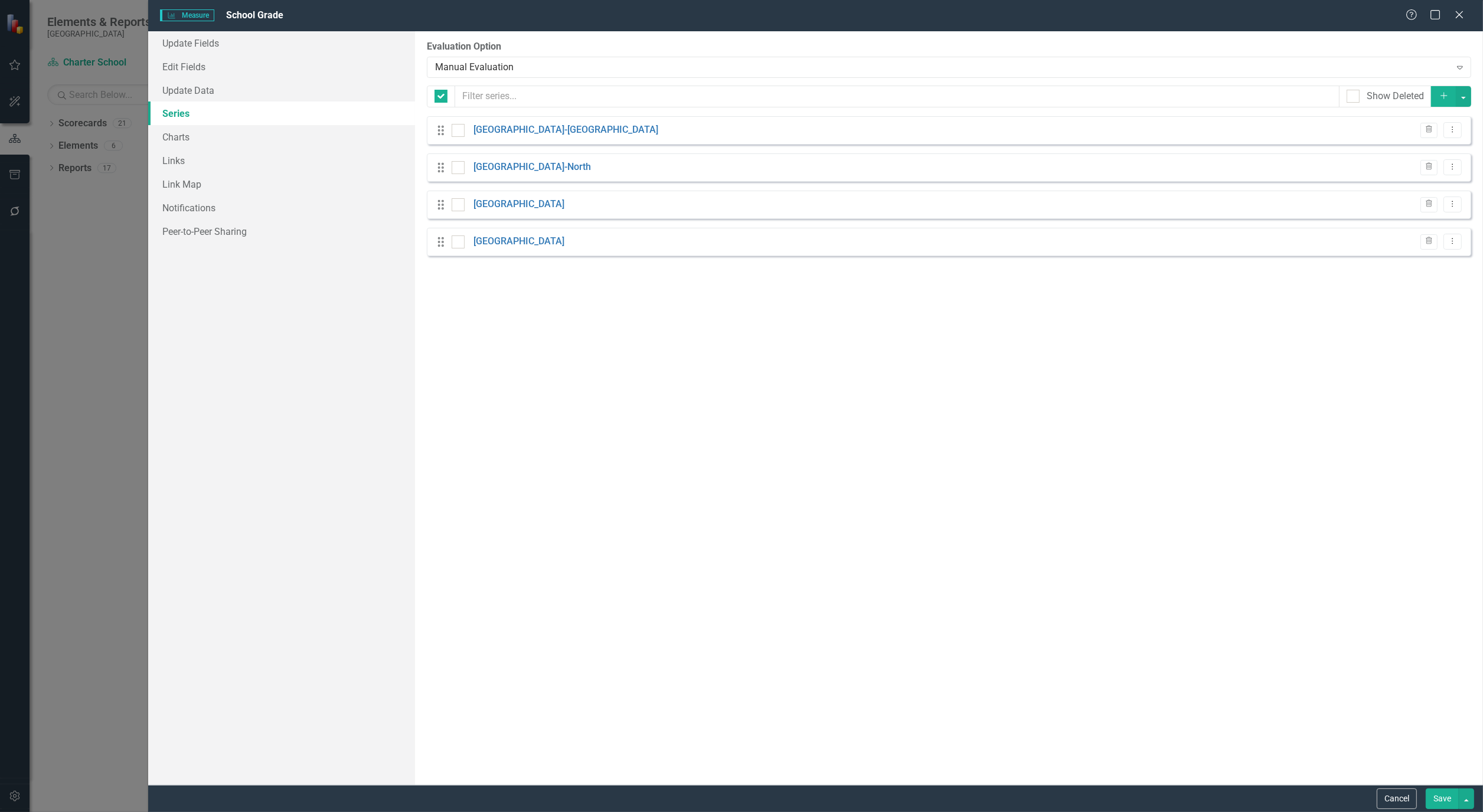
checkbox input "false"
click at [173, 137] on link "Charts" at bounding box center [281, 137] width 267 height 23
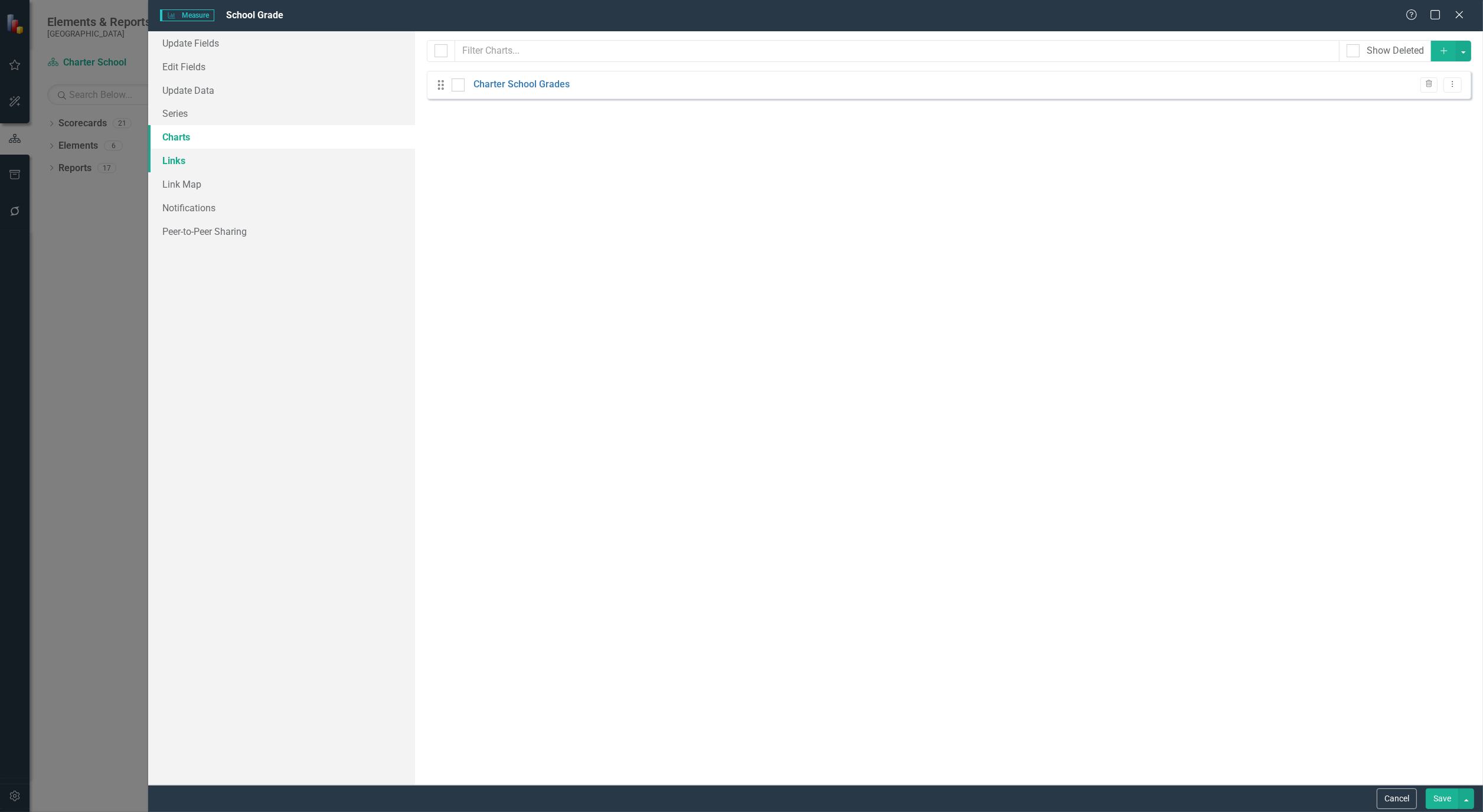
click at [173, 157] on link "Links" at bounding box center [281, 160] width 267 height 23
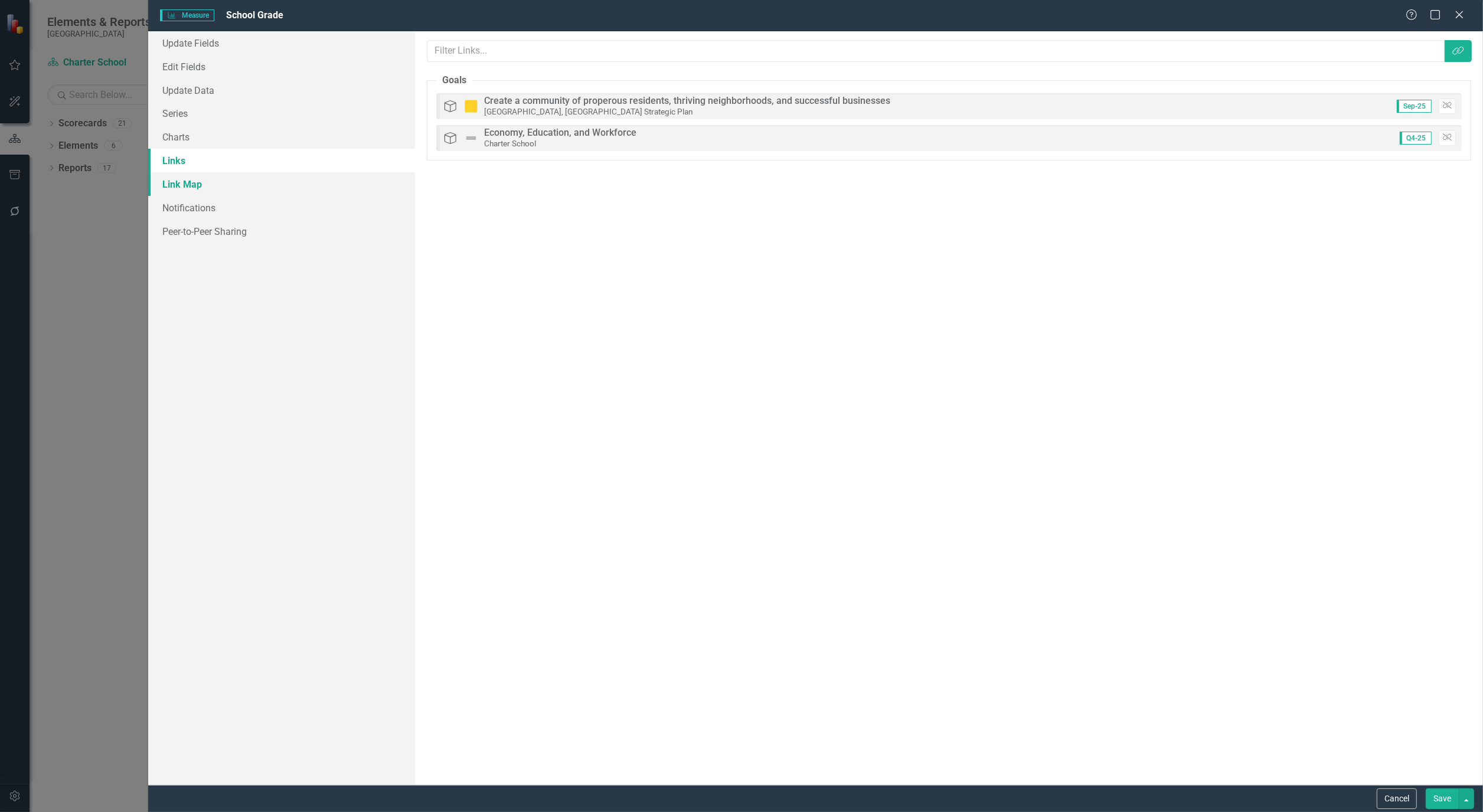
click at [179, 183] on link "Link Map" at bounding box center [281, 184] width 267 height 23
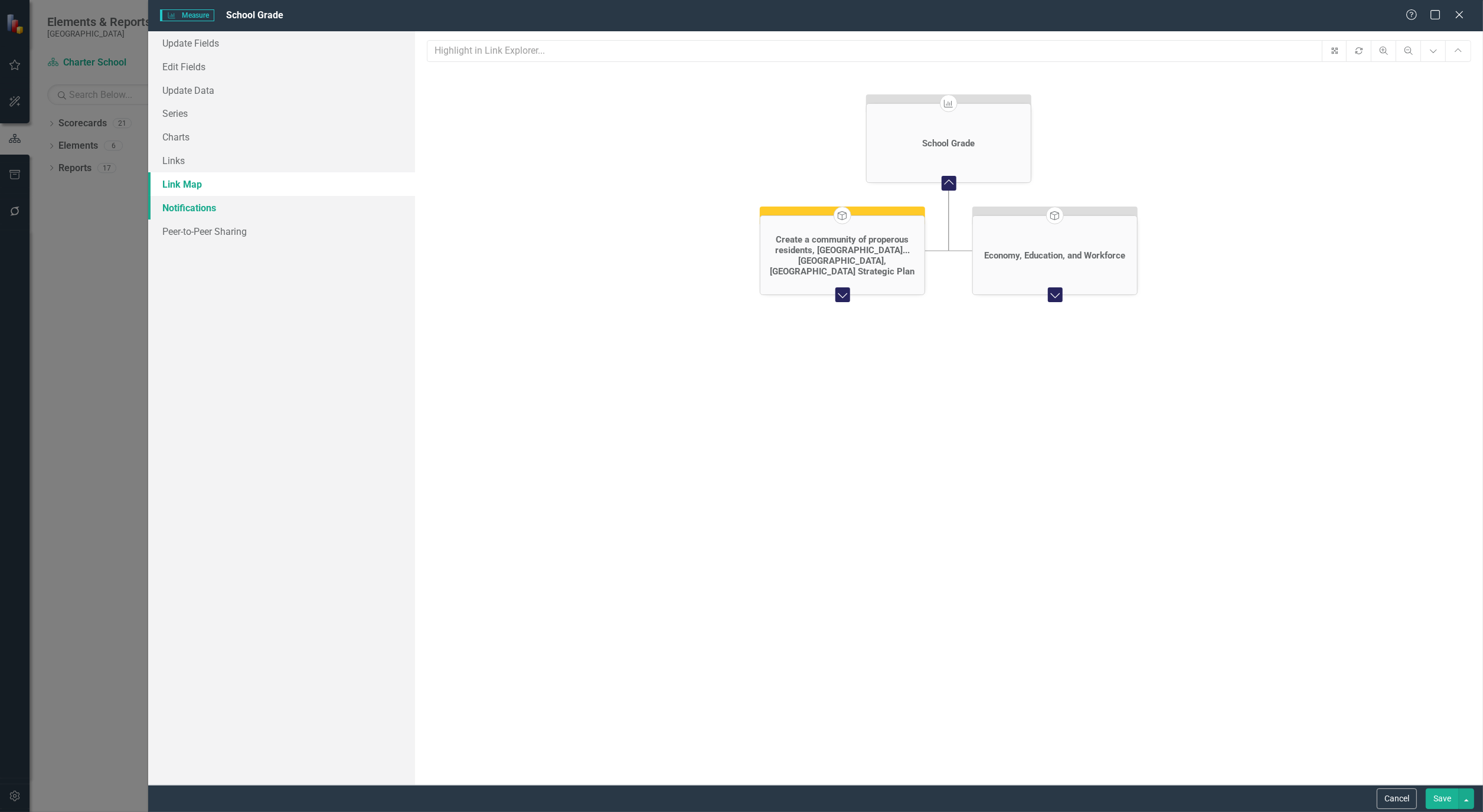
click at [185, 204] on link "Notifications" at bounding box center [281, 207] width 267 height 23
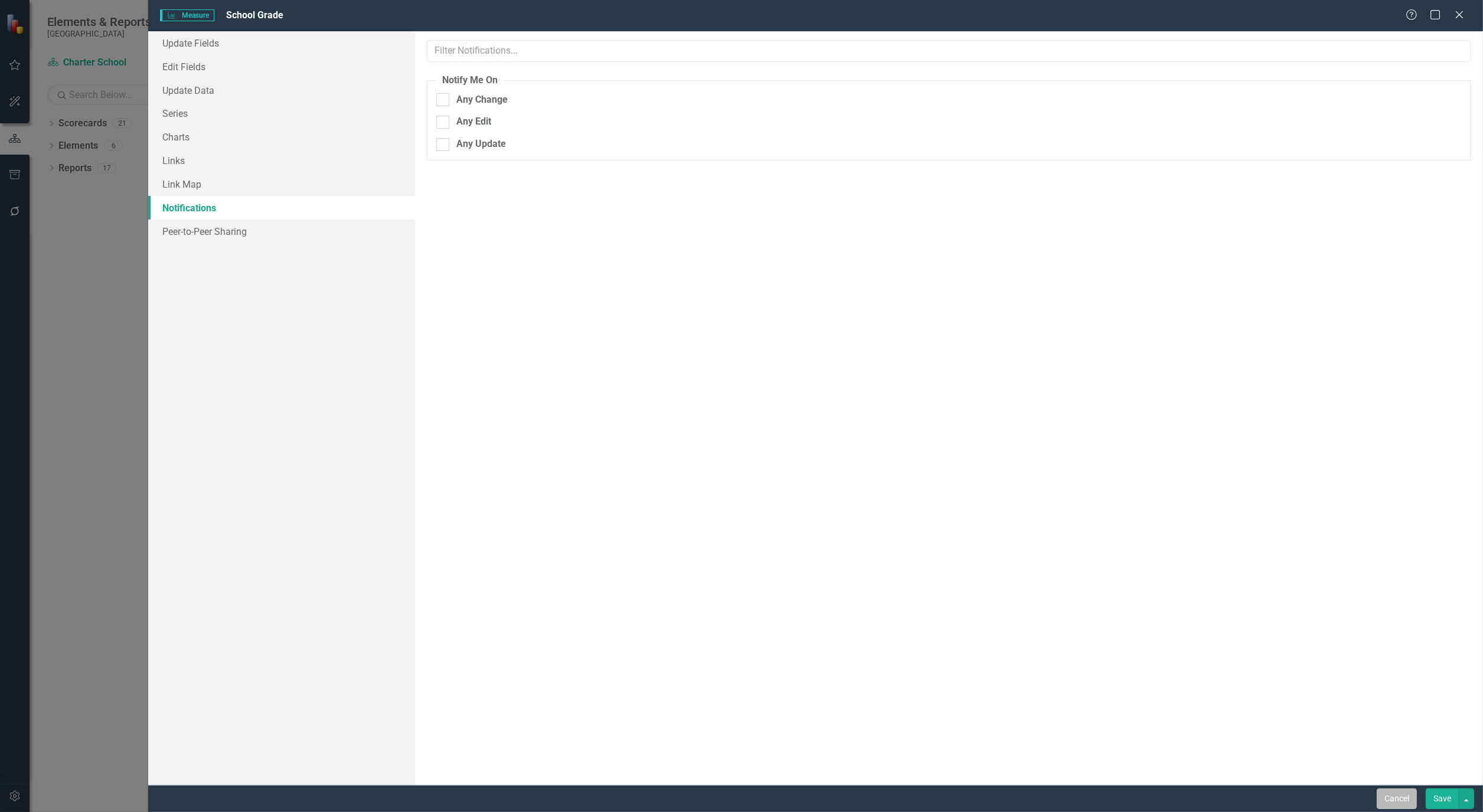
click at [1401, 798] on button "Cancel" at bounding box center [1397, 799] width 40 height 20
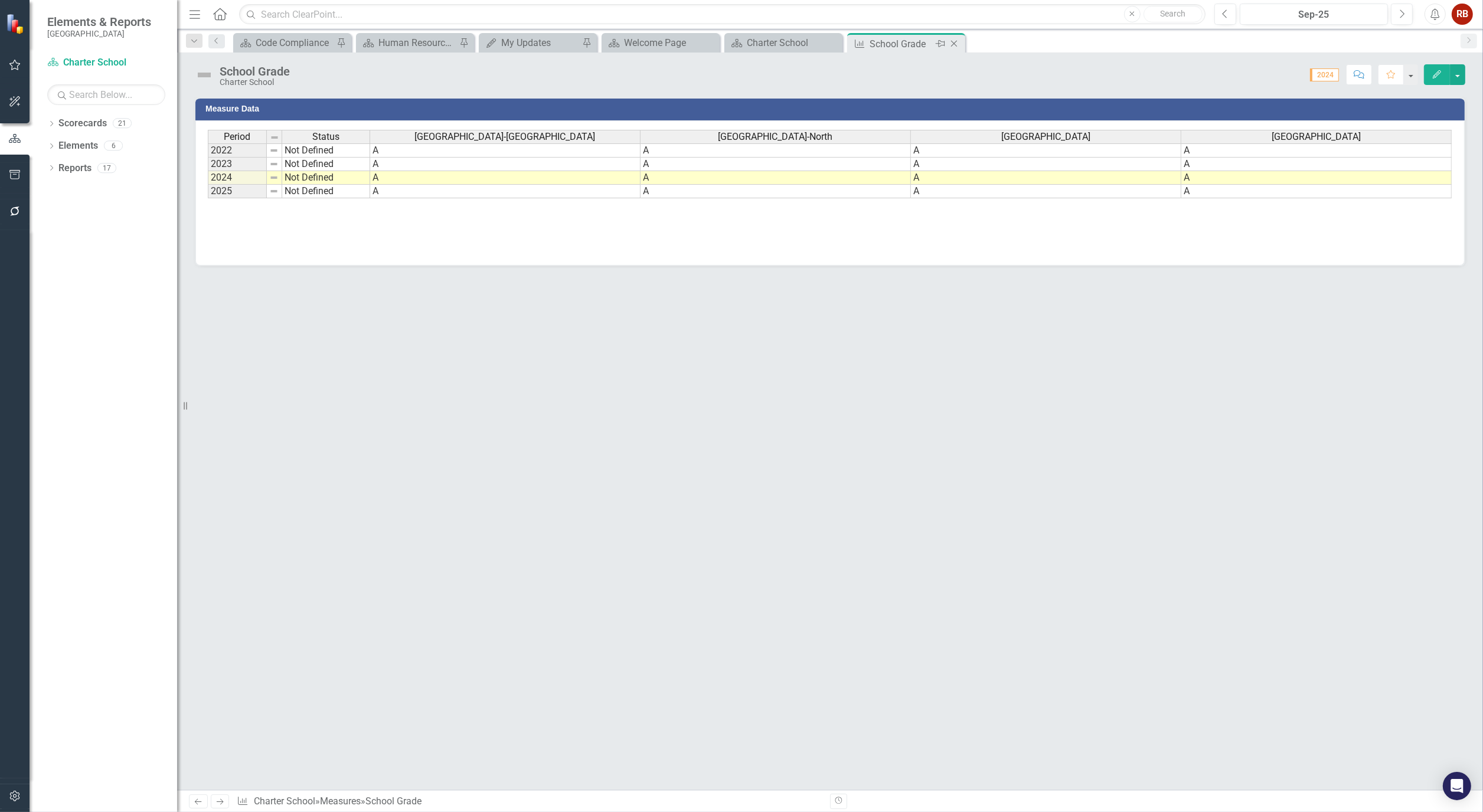
click at [952, 42] on icon at bounding box center [954, 44] width 7 height 7
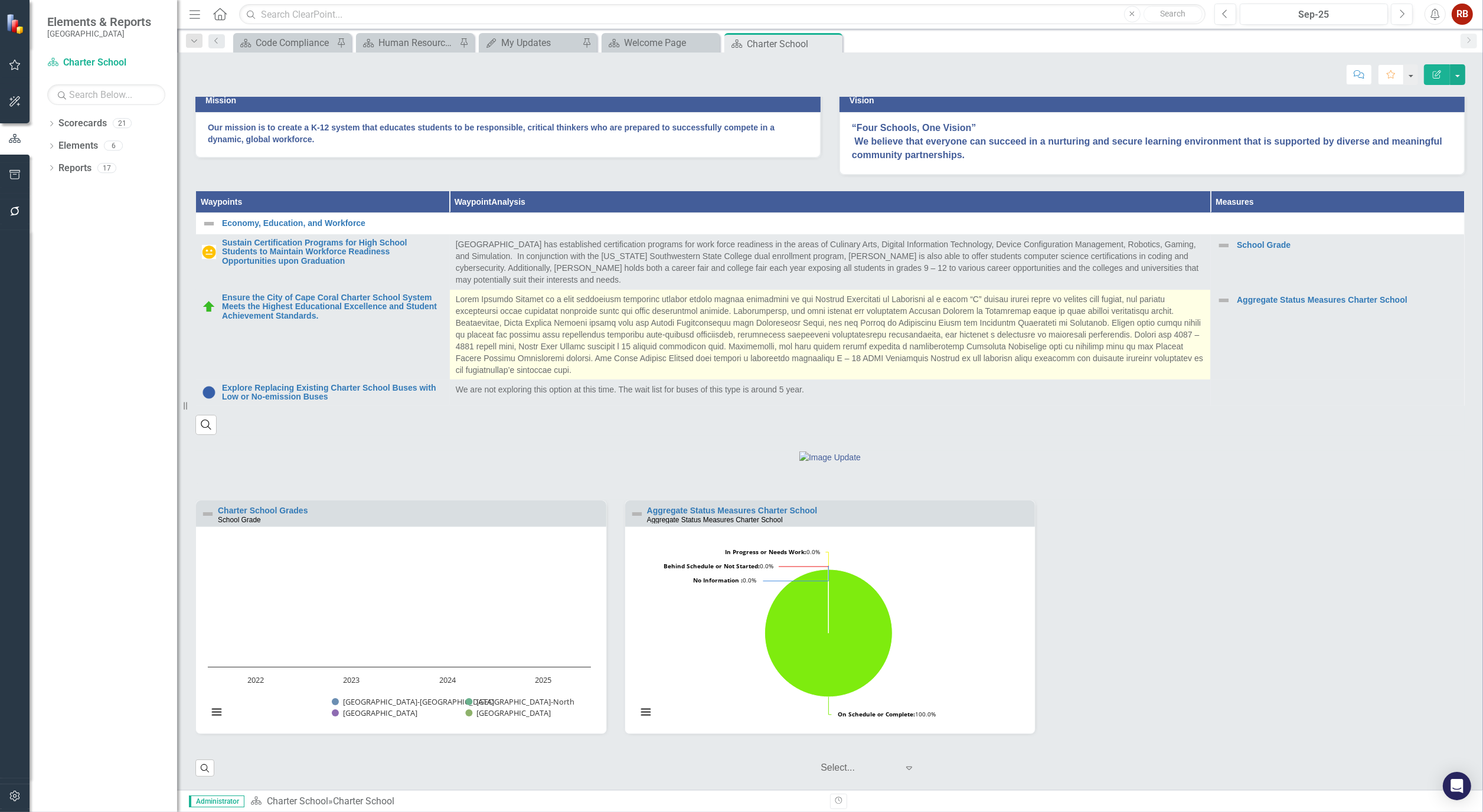
scroll to position [362, 0]
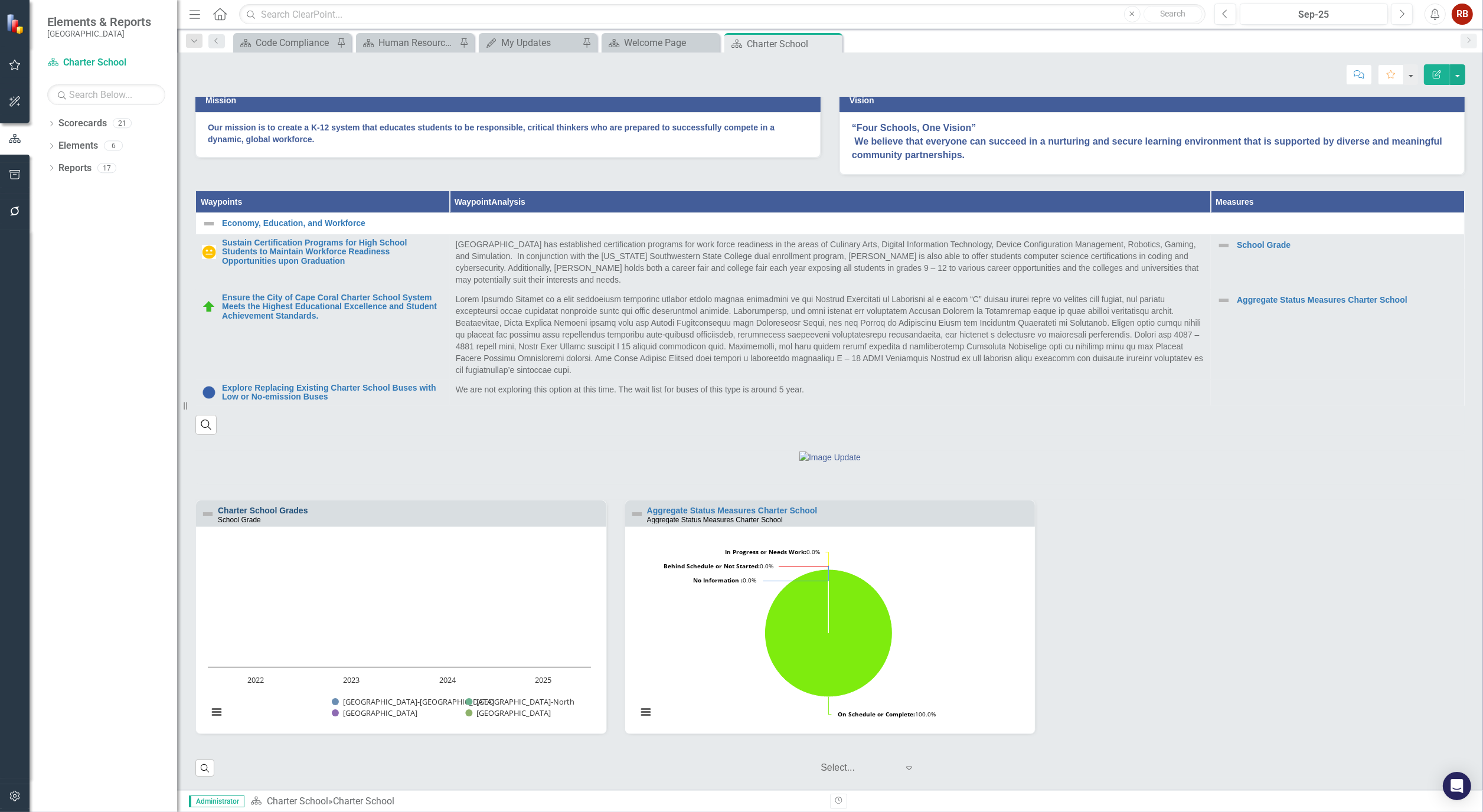
click at [283, 510] on link "Charter School Grades" at bounding box center [263, 510] width 91 height 10
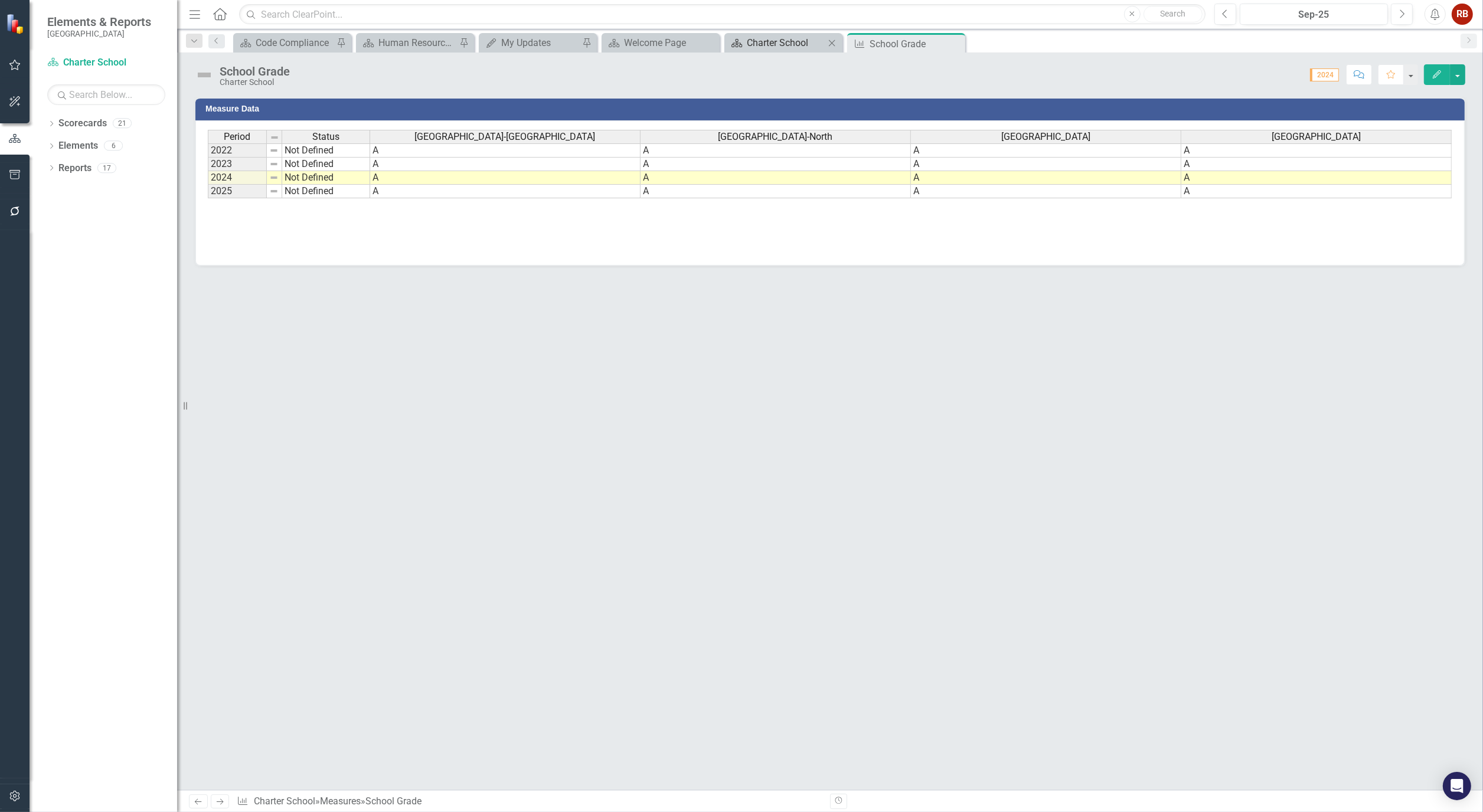
click at [785, 50] on div "Charter School" at bounding box center [786, 43] width 78 height 15
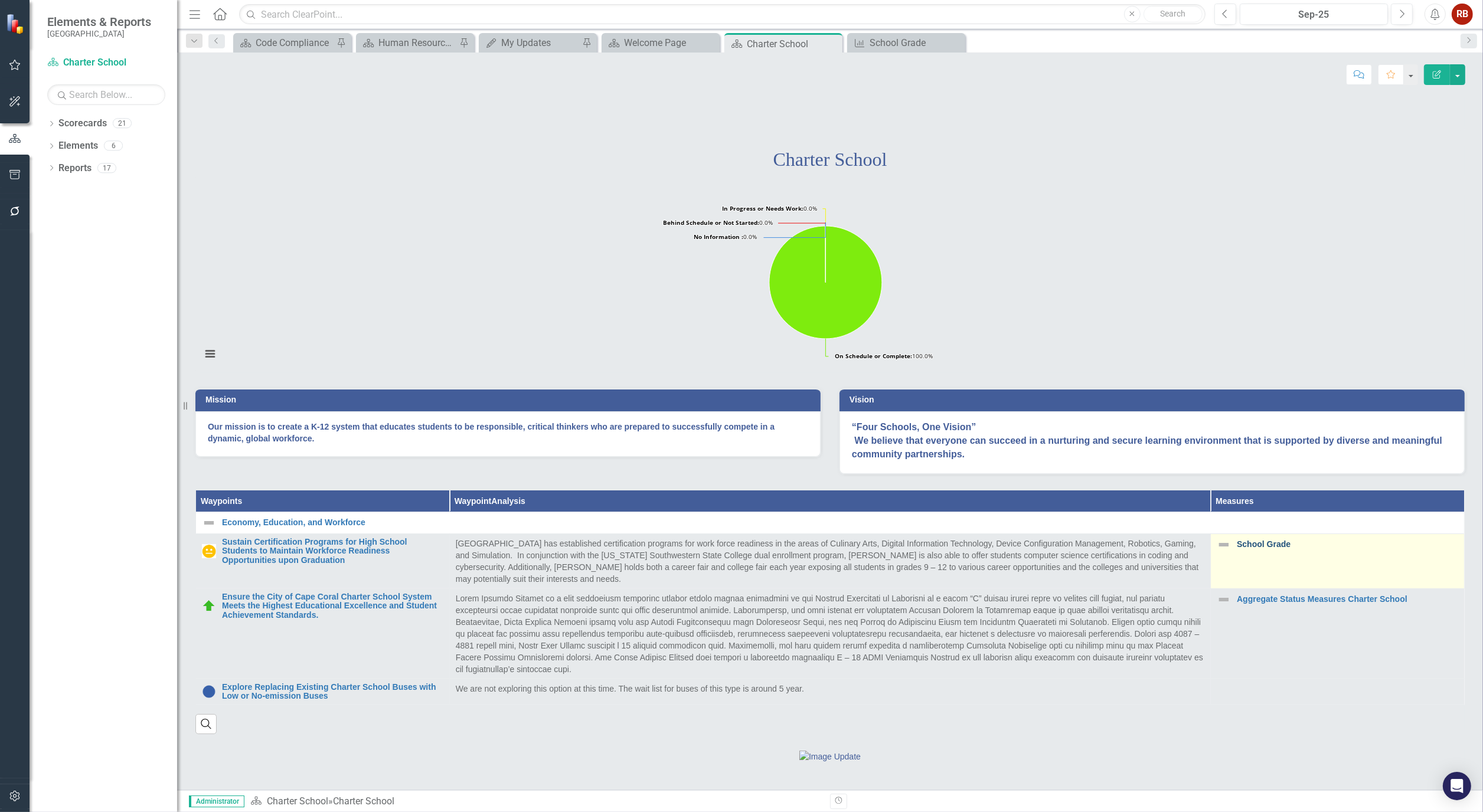
click at [1257, 549] on link "School Grade" at bounding box center [1347, 544] width 221 height 9
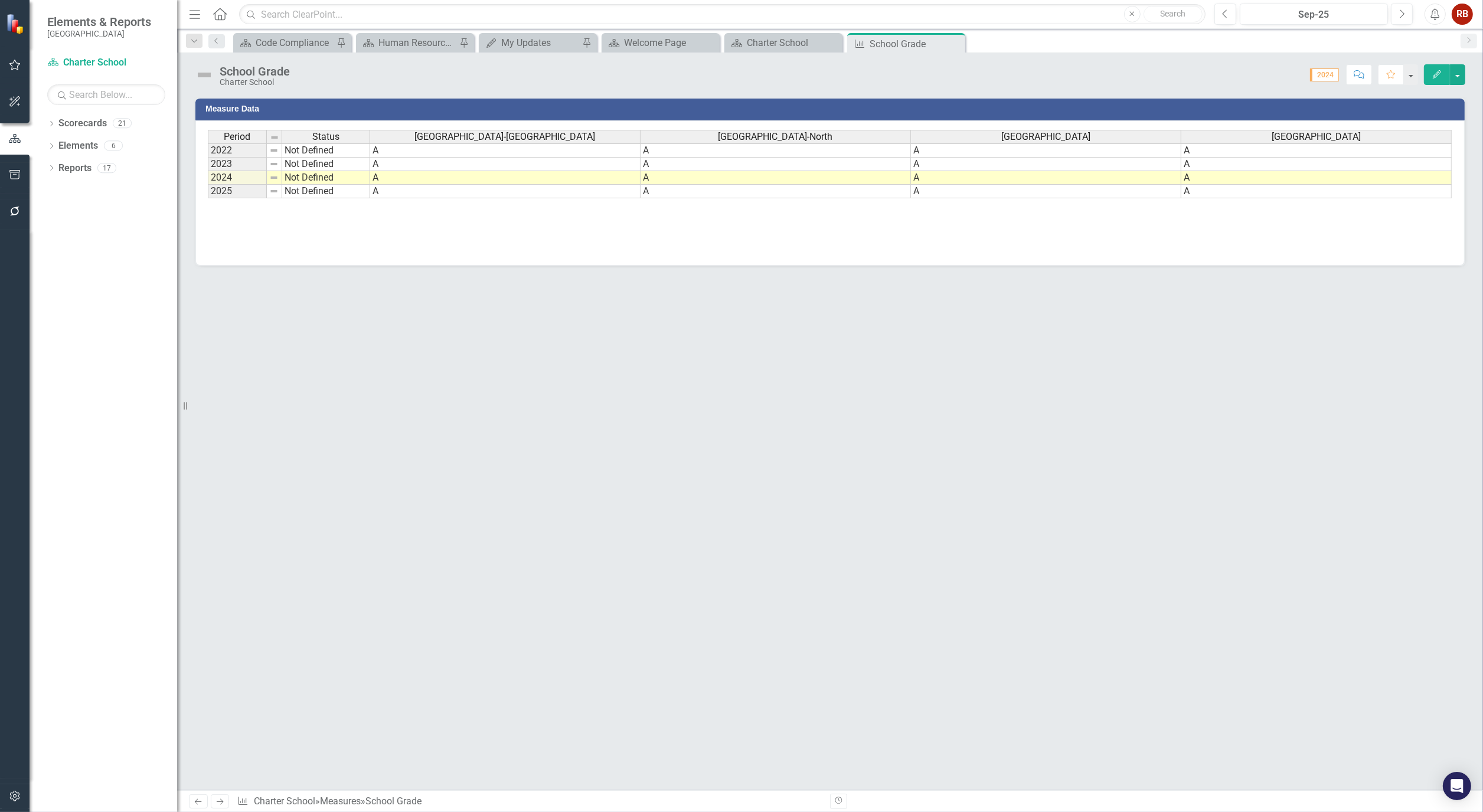
click at [1321, 74] on span "2024" at bounding box center [1324, 75] width 29 height 13
click at [1460, 78] on button "button" at bounding box center [1458, 74] width 16 height 20
click at [1365, 461] on div "Measure Data Last Calculated Period Status Oasis Elementary School-South Oasis …" at bounding box center [830, 443] width 1305 height 693
click at [787, 42] on div "Charter School" at bounding box center [786, 43] width 78 height 15
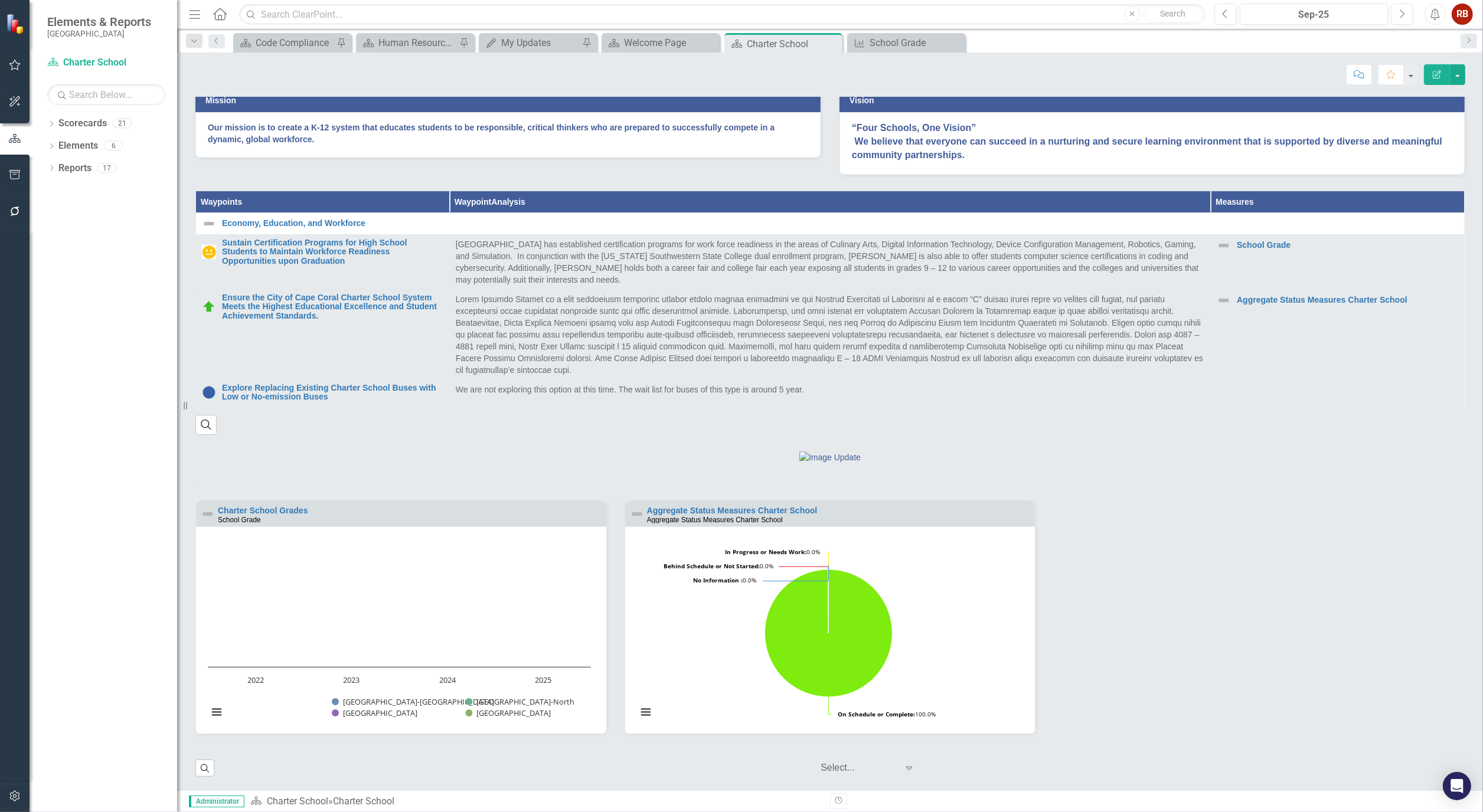
scroll to position [362, 0]
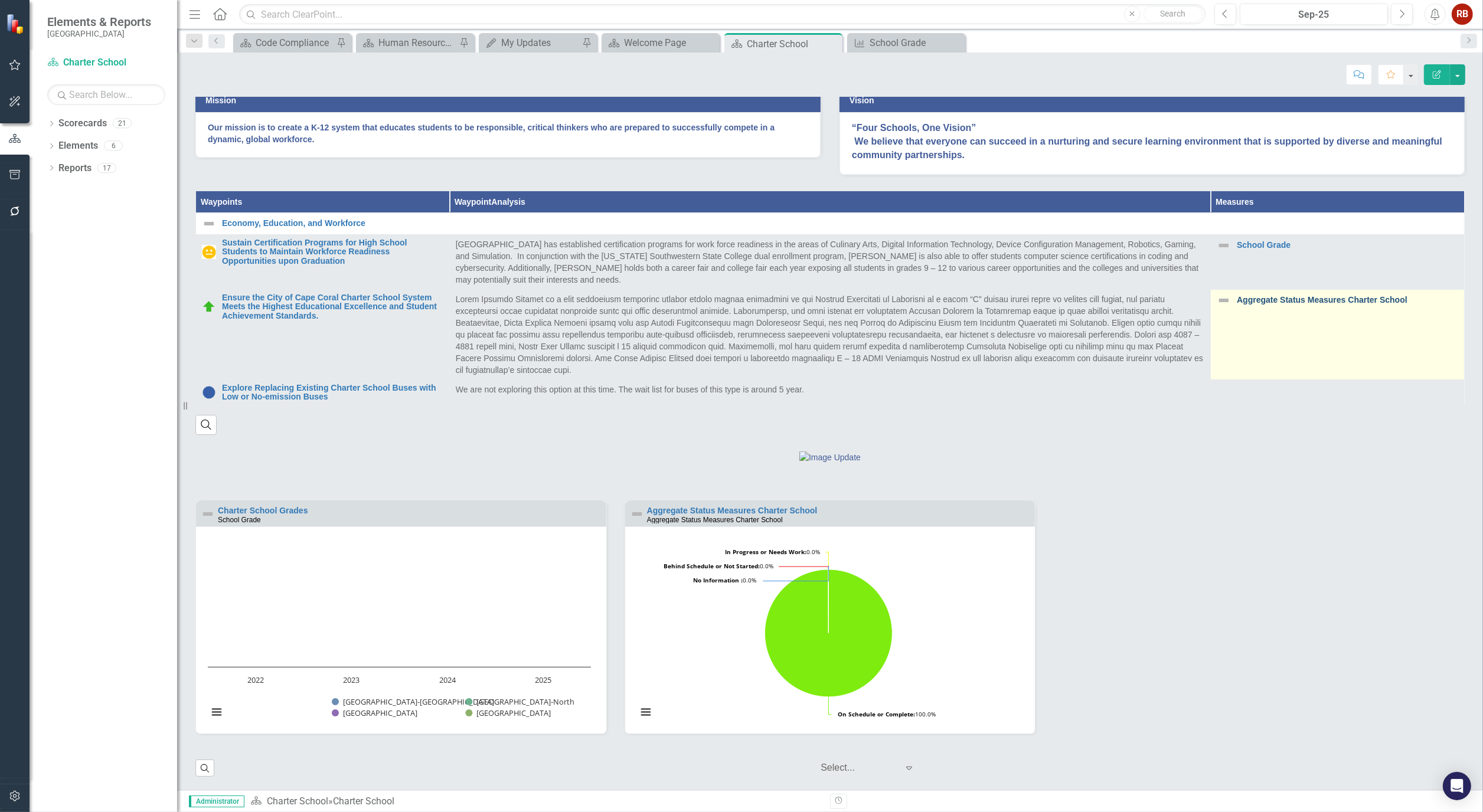
click at [1288, 297] on link "Aggregate Status Measures Charter School" at bounding box center [1347, 300] width 221 height 9
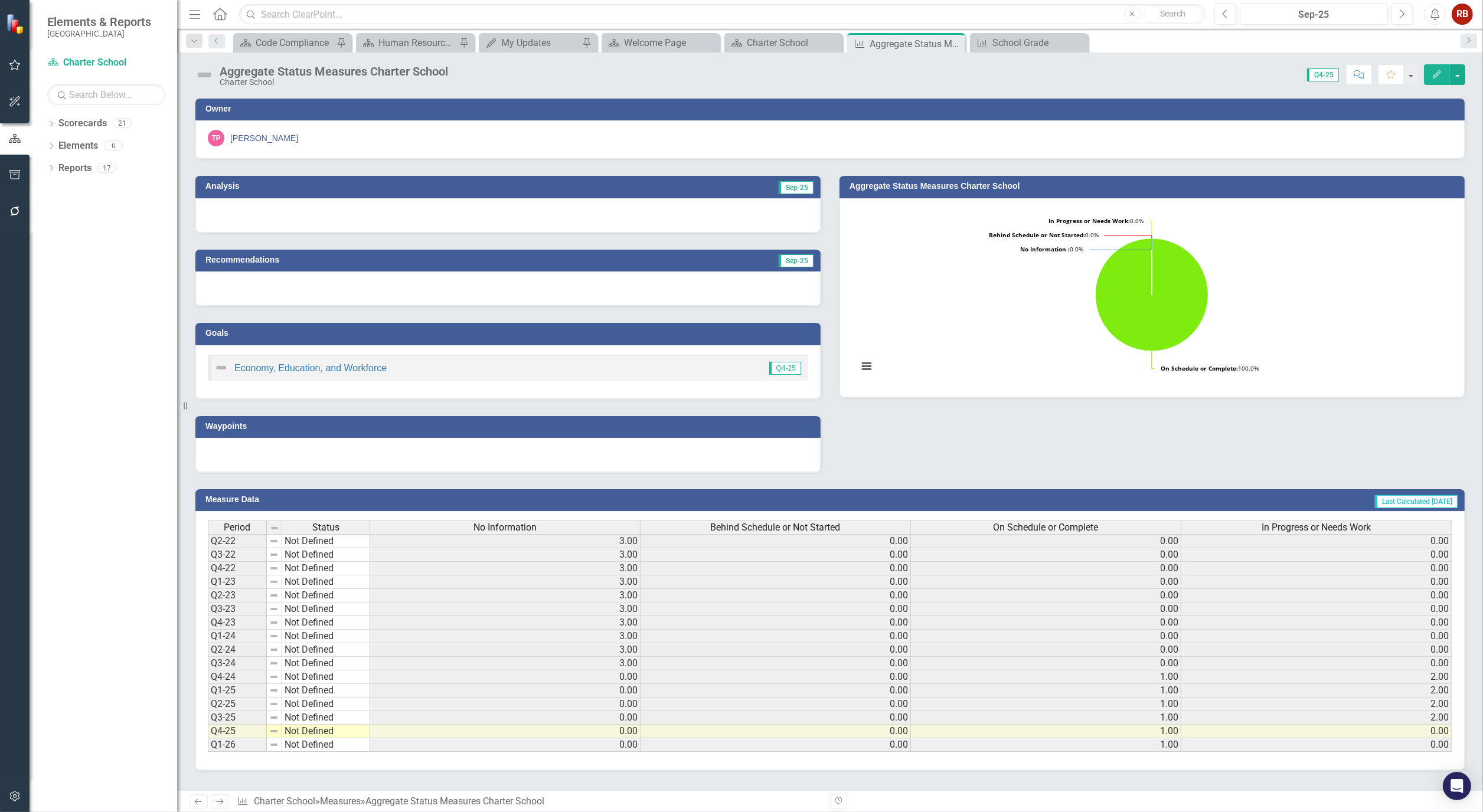
click at [1443, 74] on button "Edit" at bounding box center [1436, 74] width 26 height 20
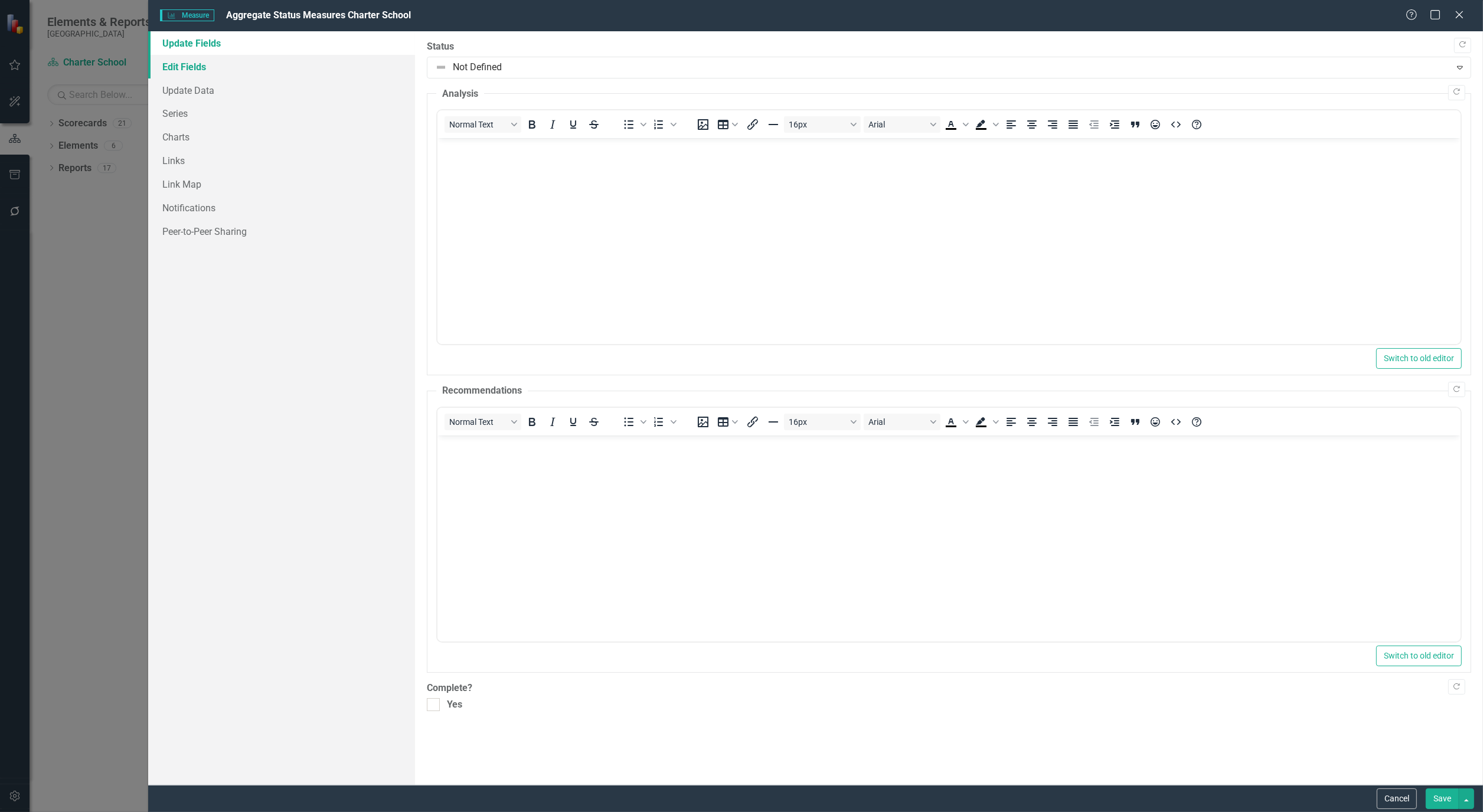
click at [191, 58] on link "Edit Fields" at bounding box center [281, 67] width 267 height 23
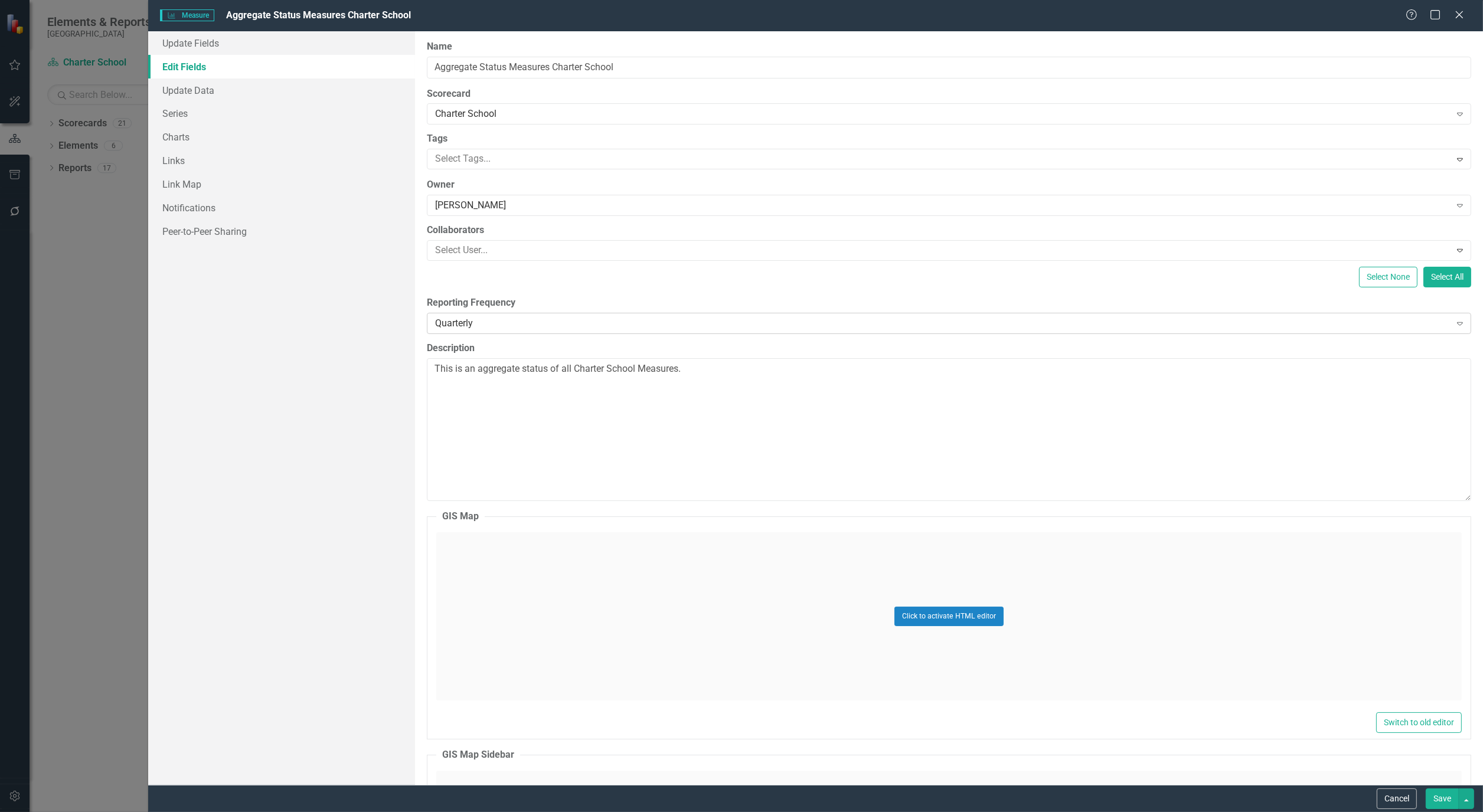
click at [1454, 323] on icon "Expand" at bounding box center [1460, 323] width 12 height 10
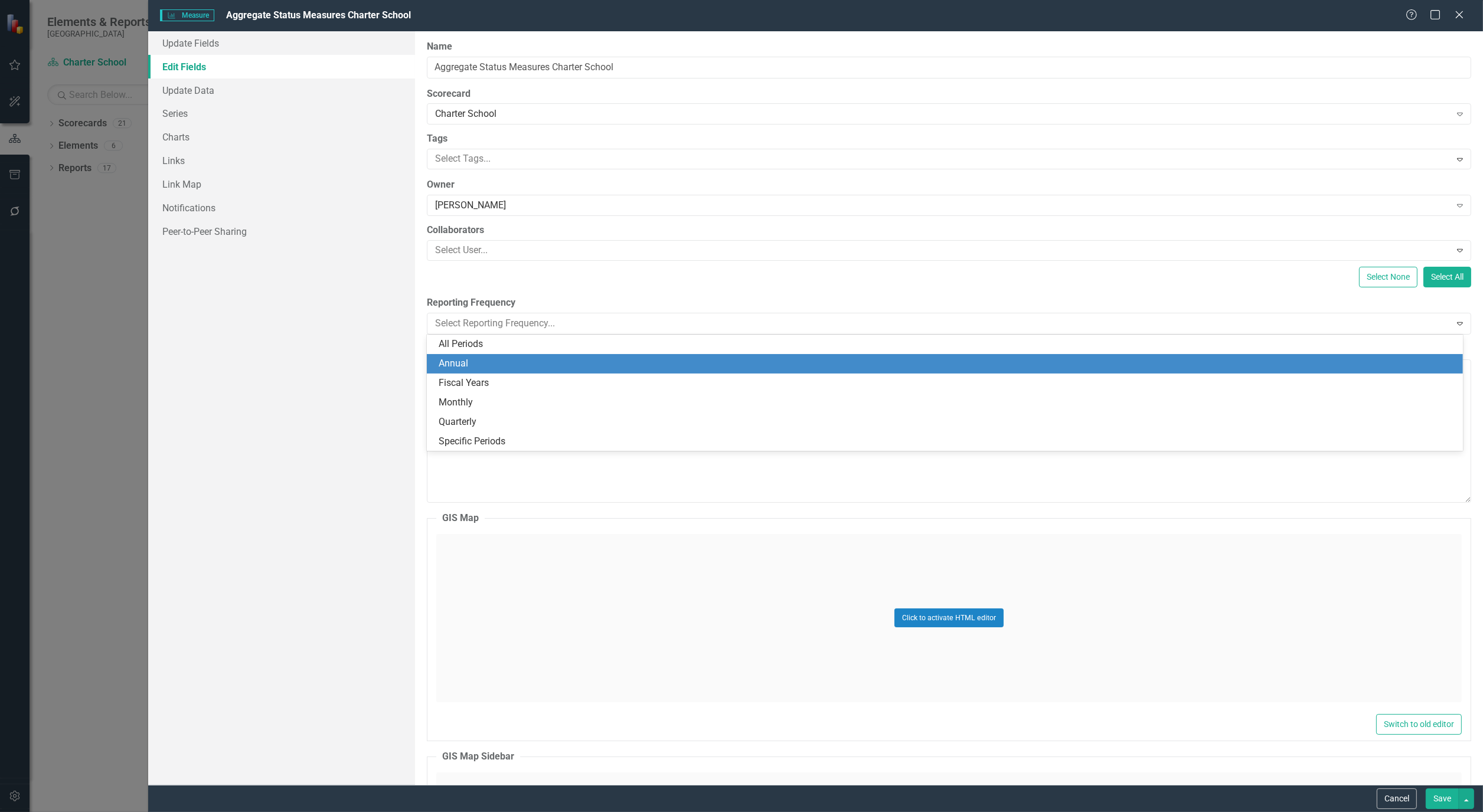
click at [497, 360] on div "Annual" at bounding box center [947, 363] width 1016 height 14
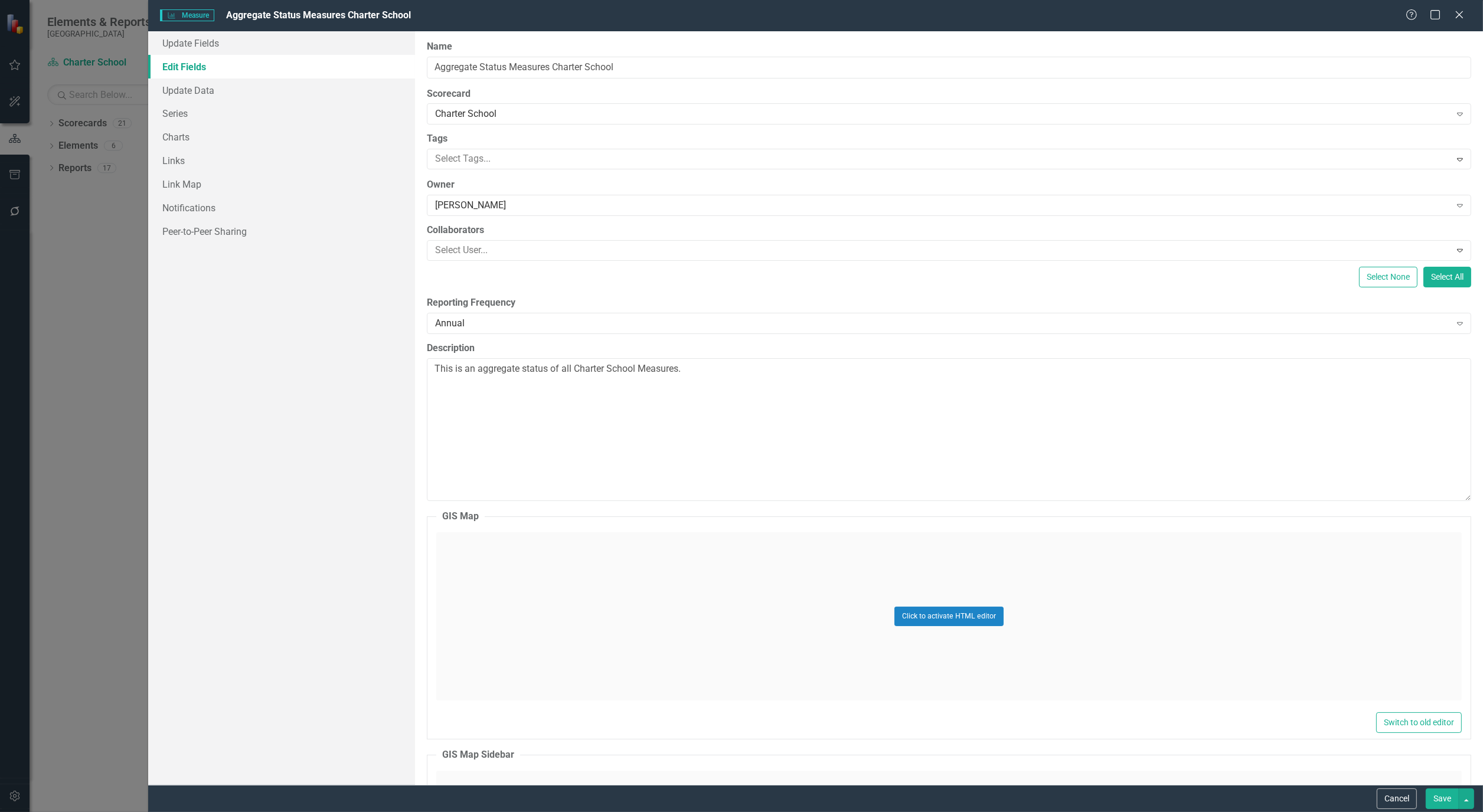
click at [1441, 793] on button "Save" at bounding box center [1442, 799] width 33 height 20
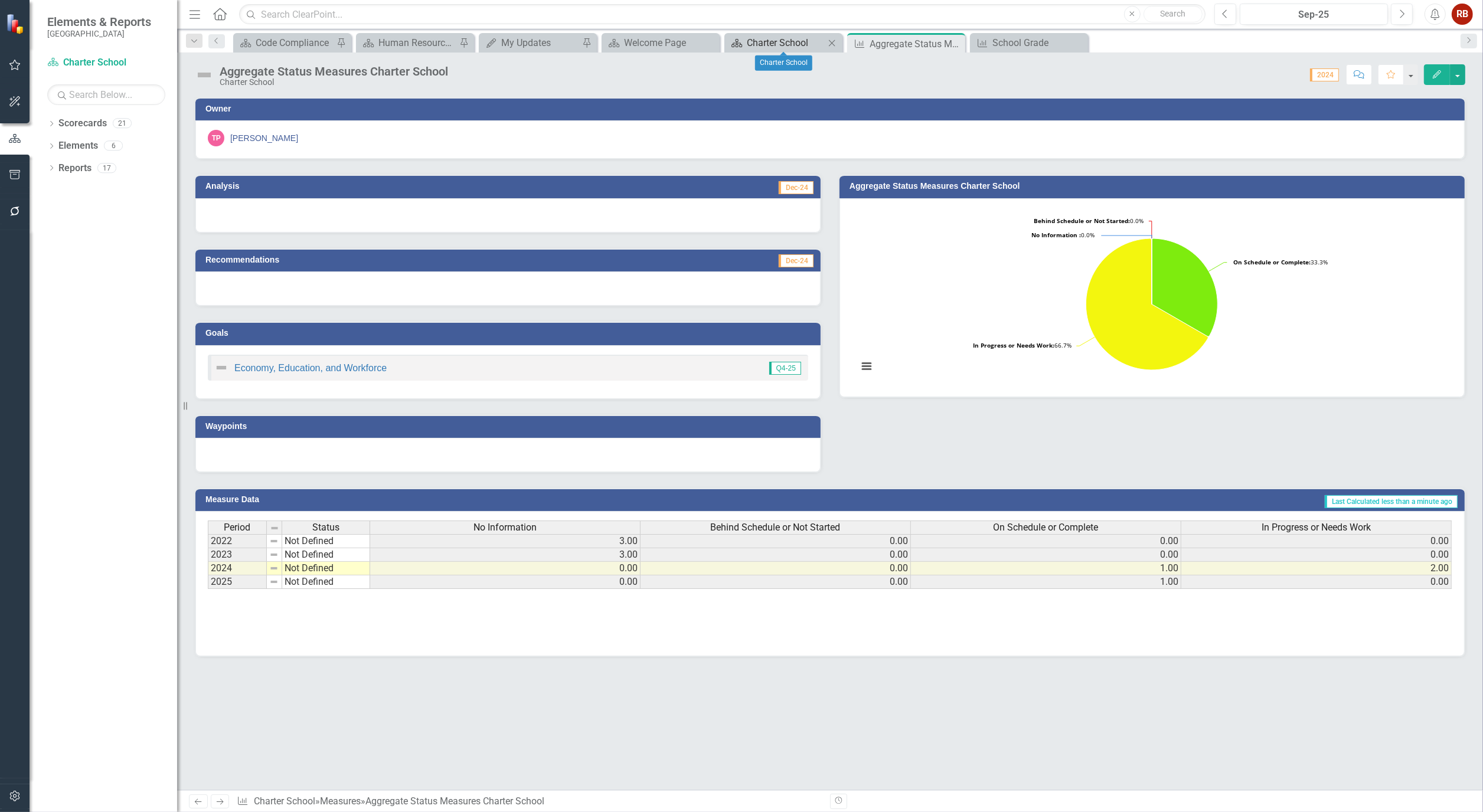
click at [762, 40] on div "Charter School" at bounding box center [786, 43] width 78 height 15
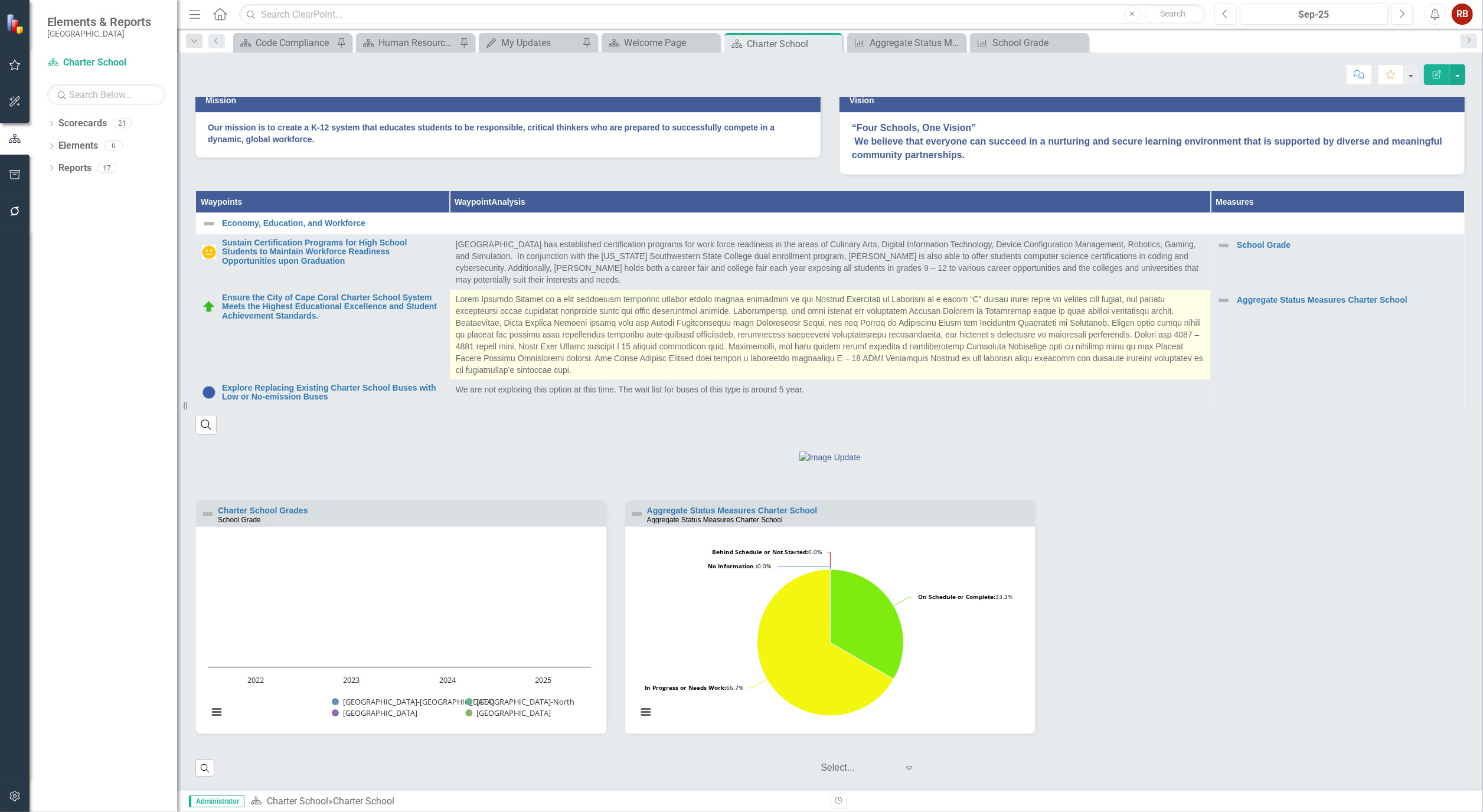
scroll to position [362, 0]
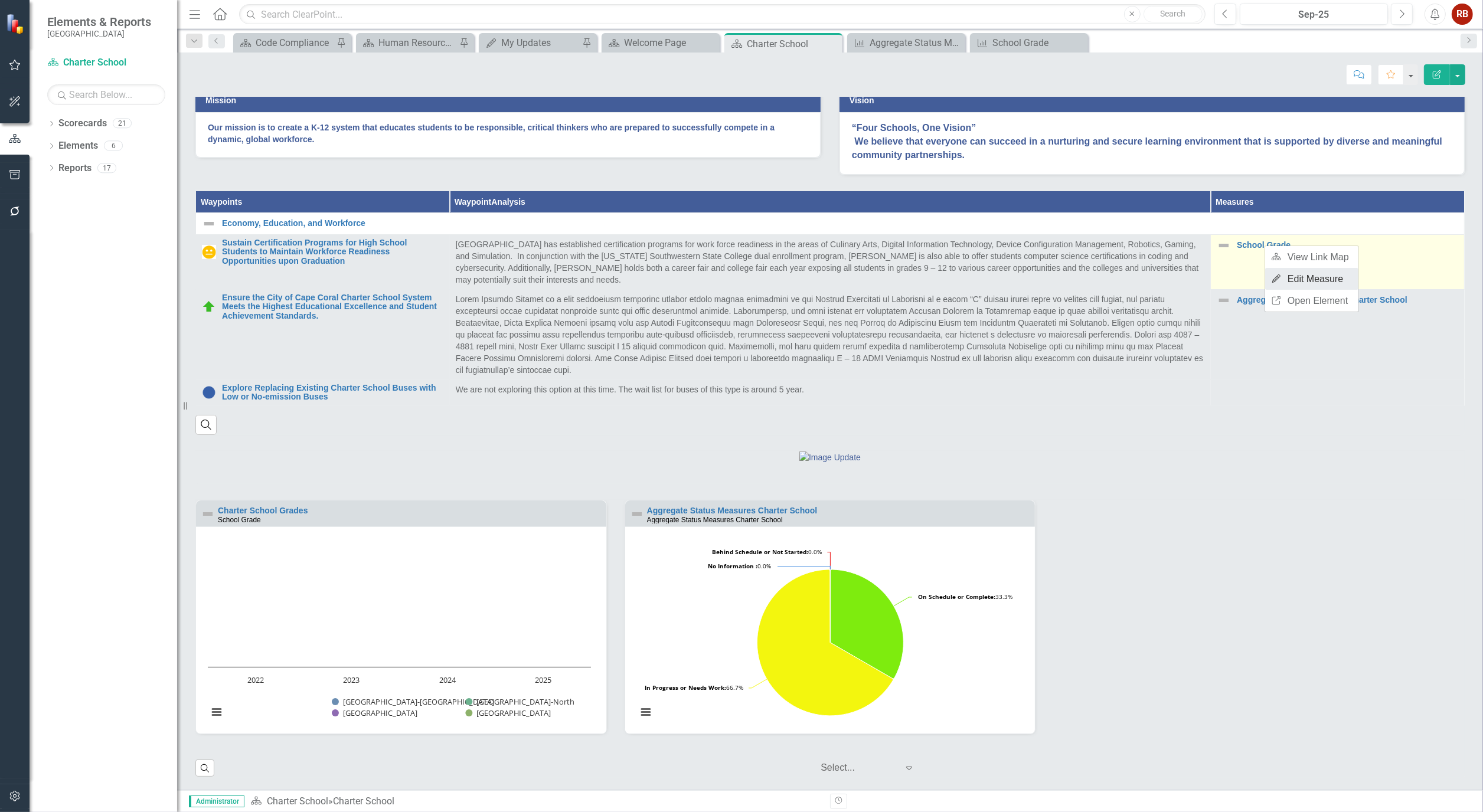
click at [1293, 275] on link "Edit Edit Measure" at bounding box center [1311, 279] width 93 height 22
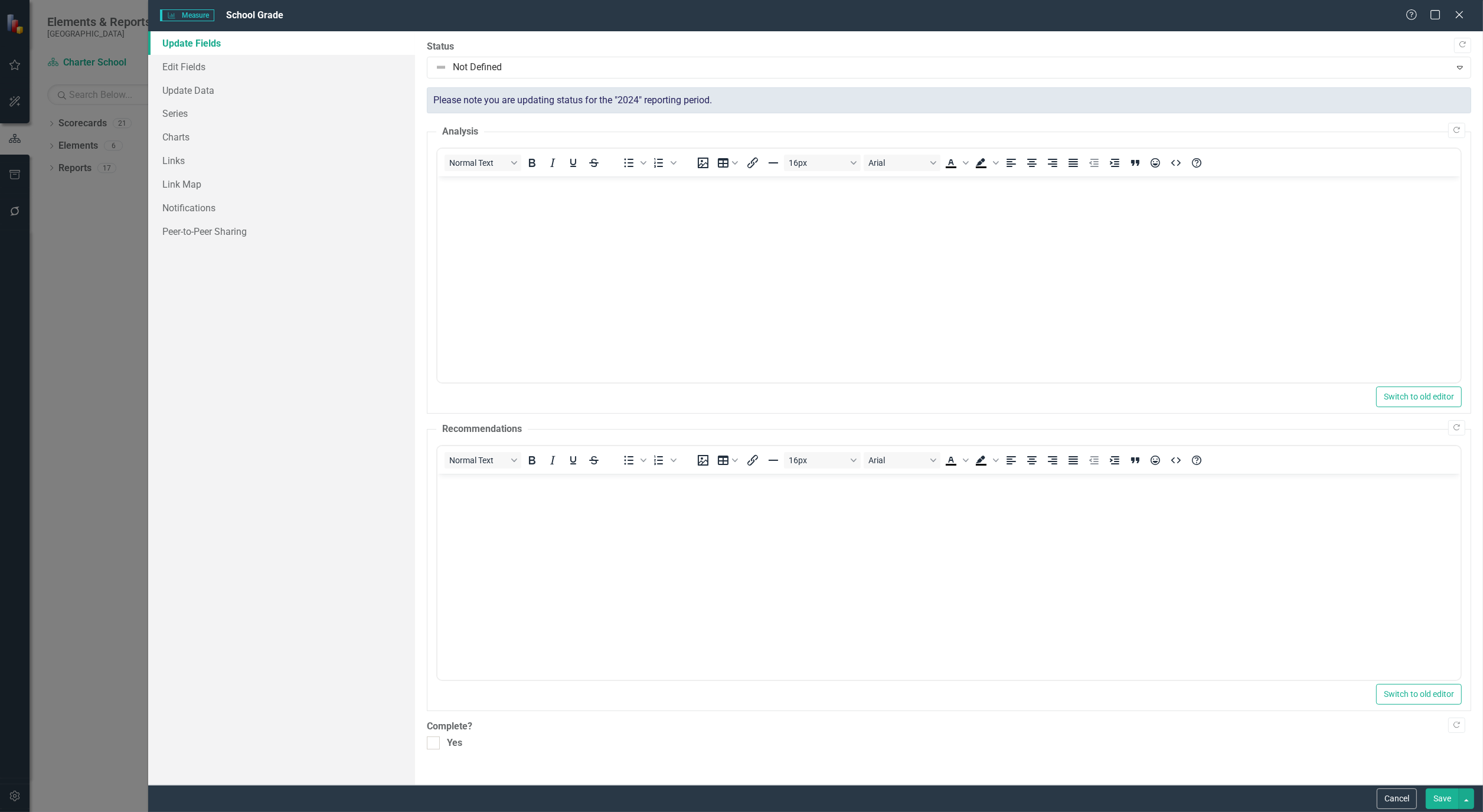
scroll to position [0, 0]
click at [187, 66] on link "Edit Fields" at bounding box center [281, 67] width 267 height 23
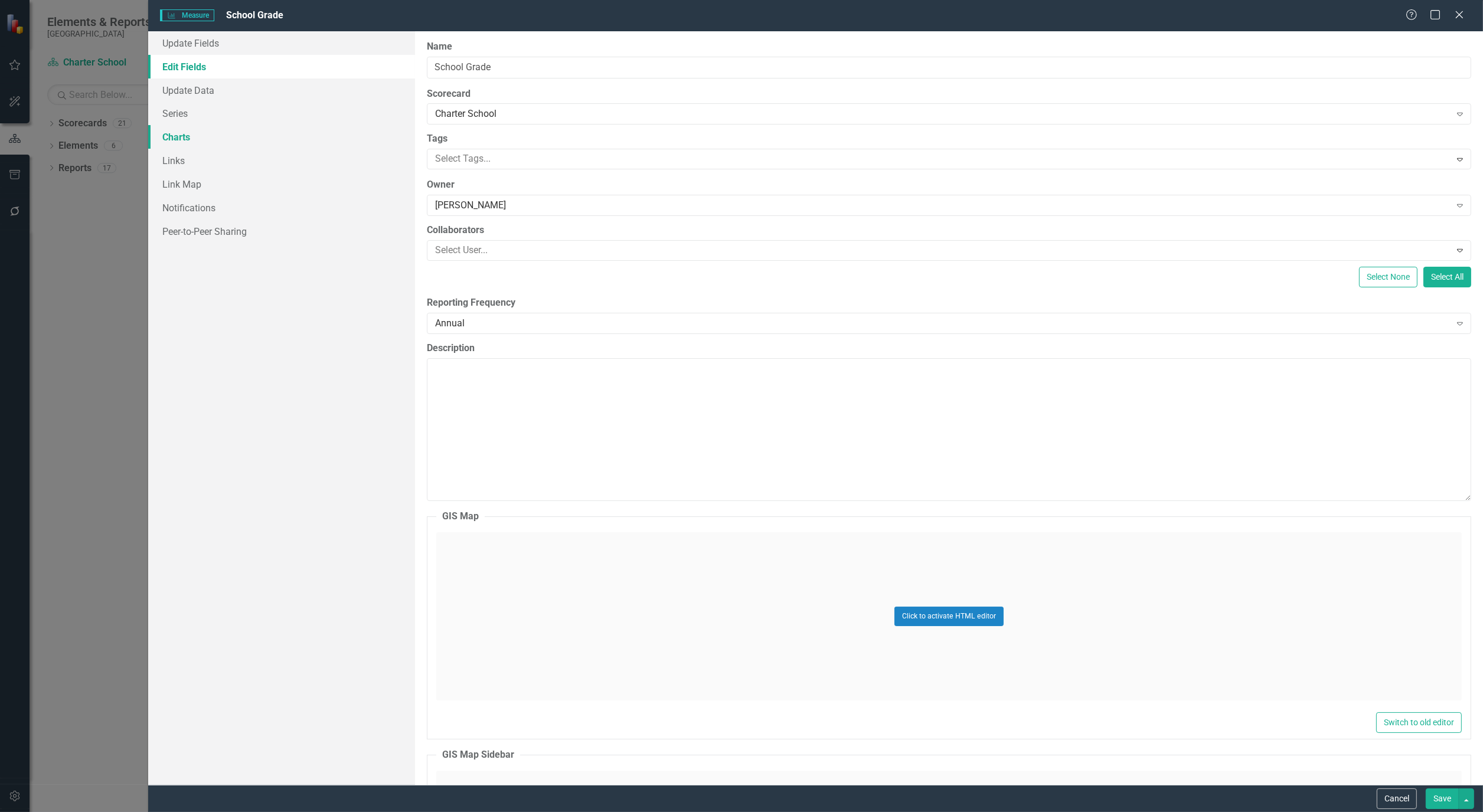
click at [185, 137] on link "Charts" at bounding box center [281, 137] width 267 height 23
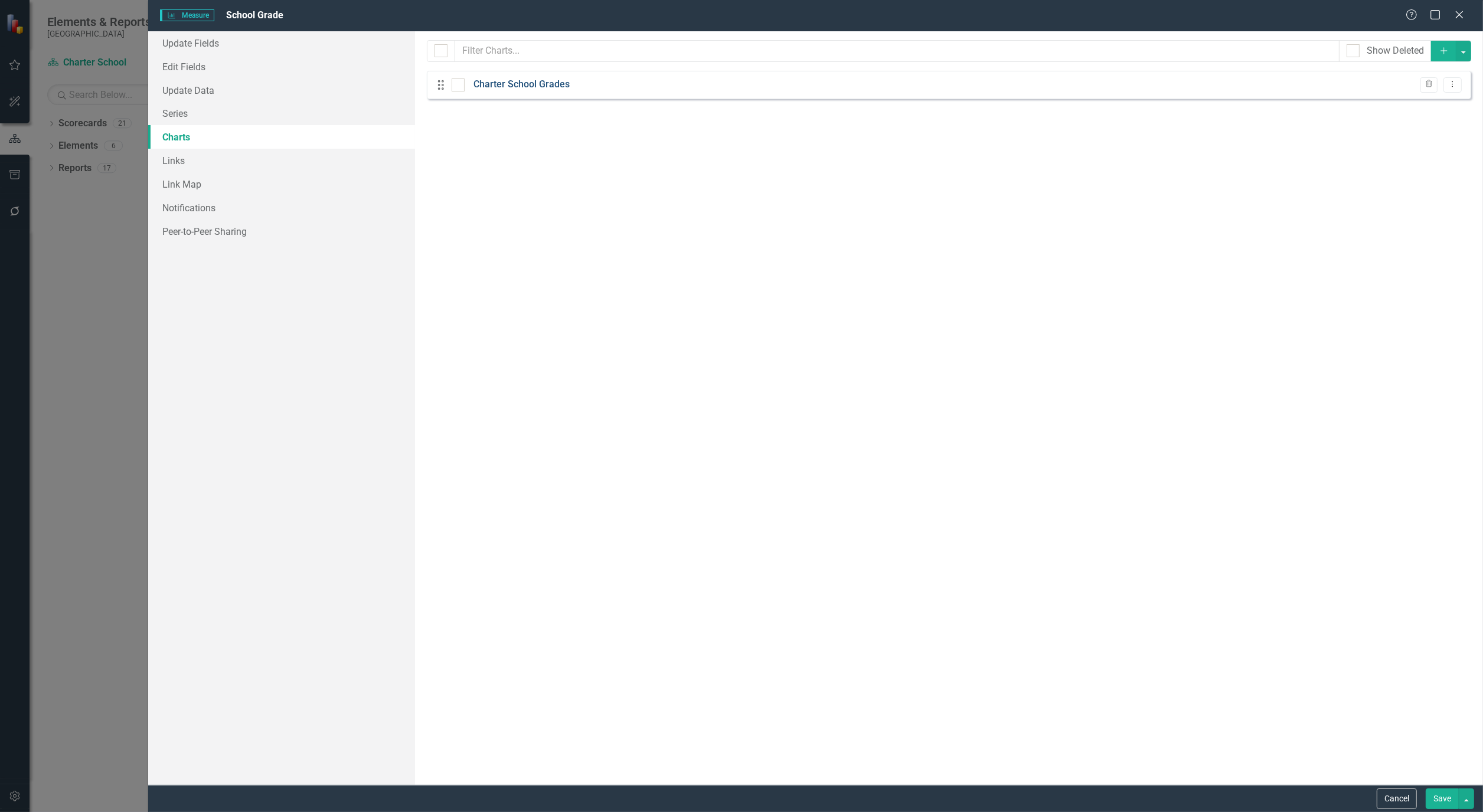
click at [545, 87] on link "Charter School Grades" at bounding box center [521, 85] width 96 height 14
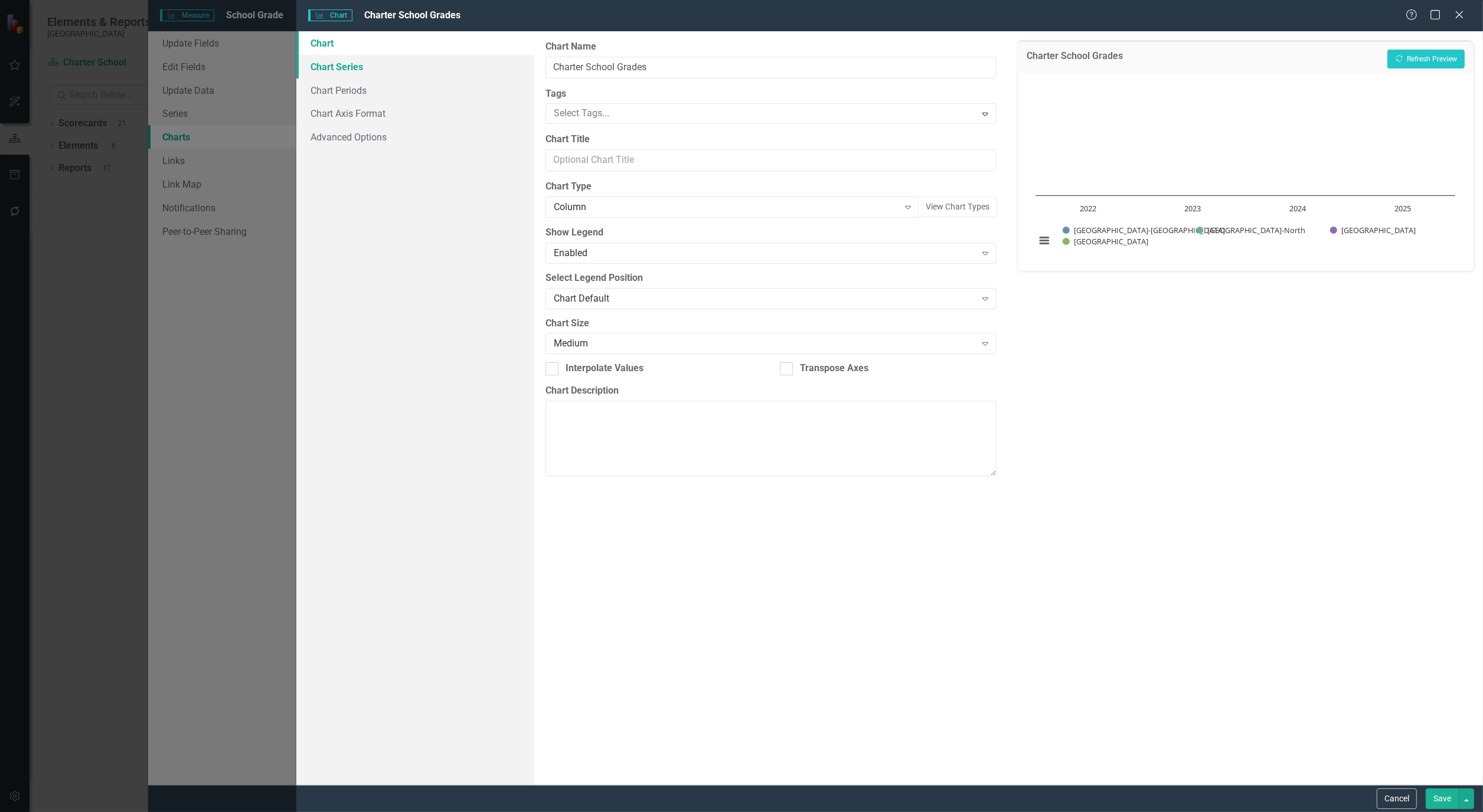
click at [341, 65] on link "Chart Series" at bounding box center [415, 67] width 238 height 23
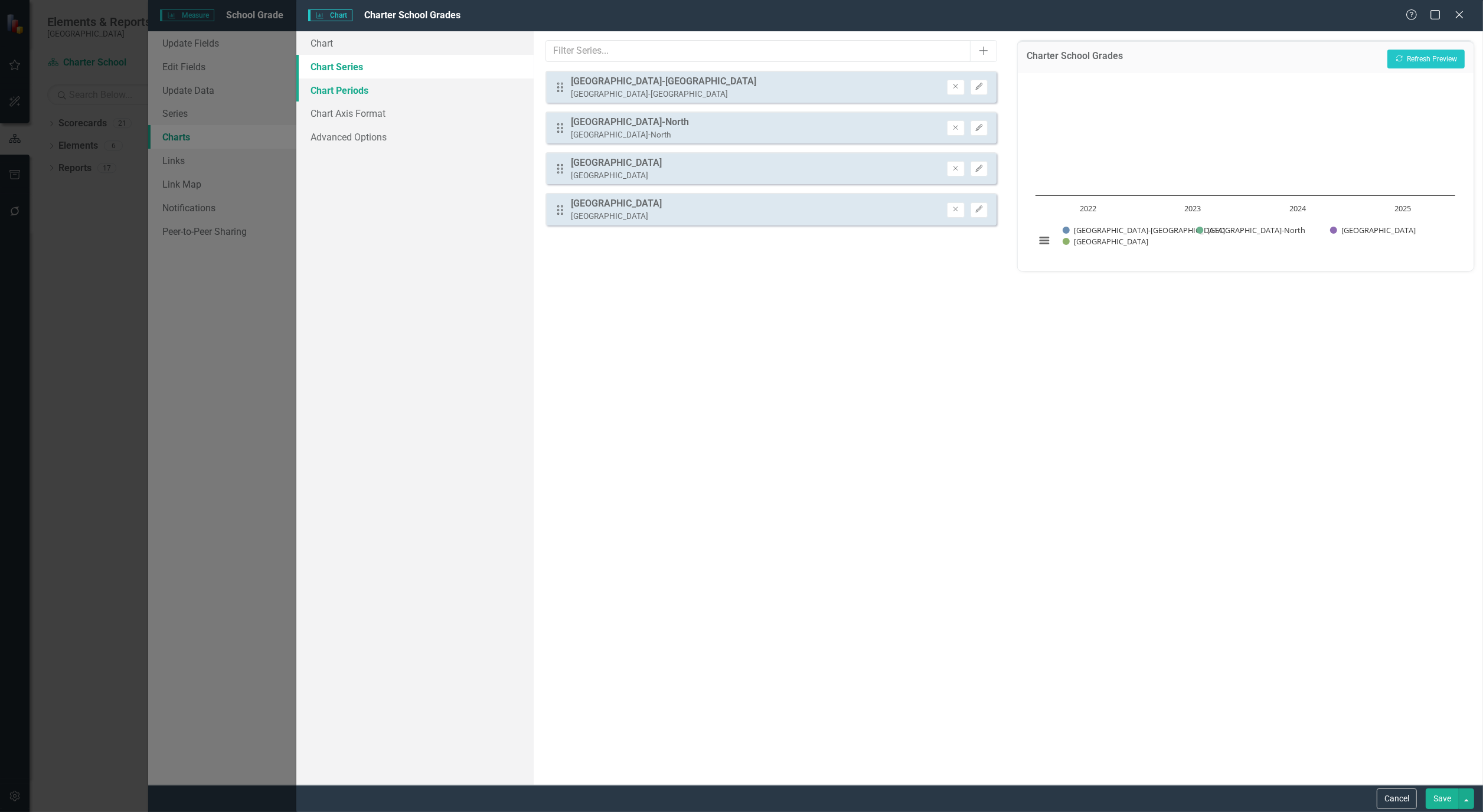
click at [341, 79] on link "Chart Periods" at bounding box center [415, 90] width 238 height 23
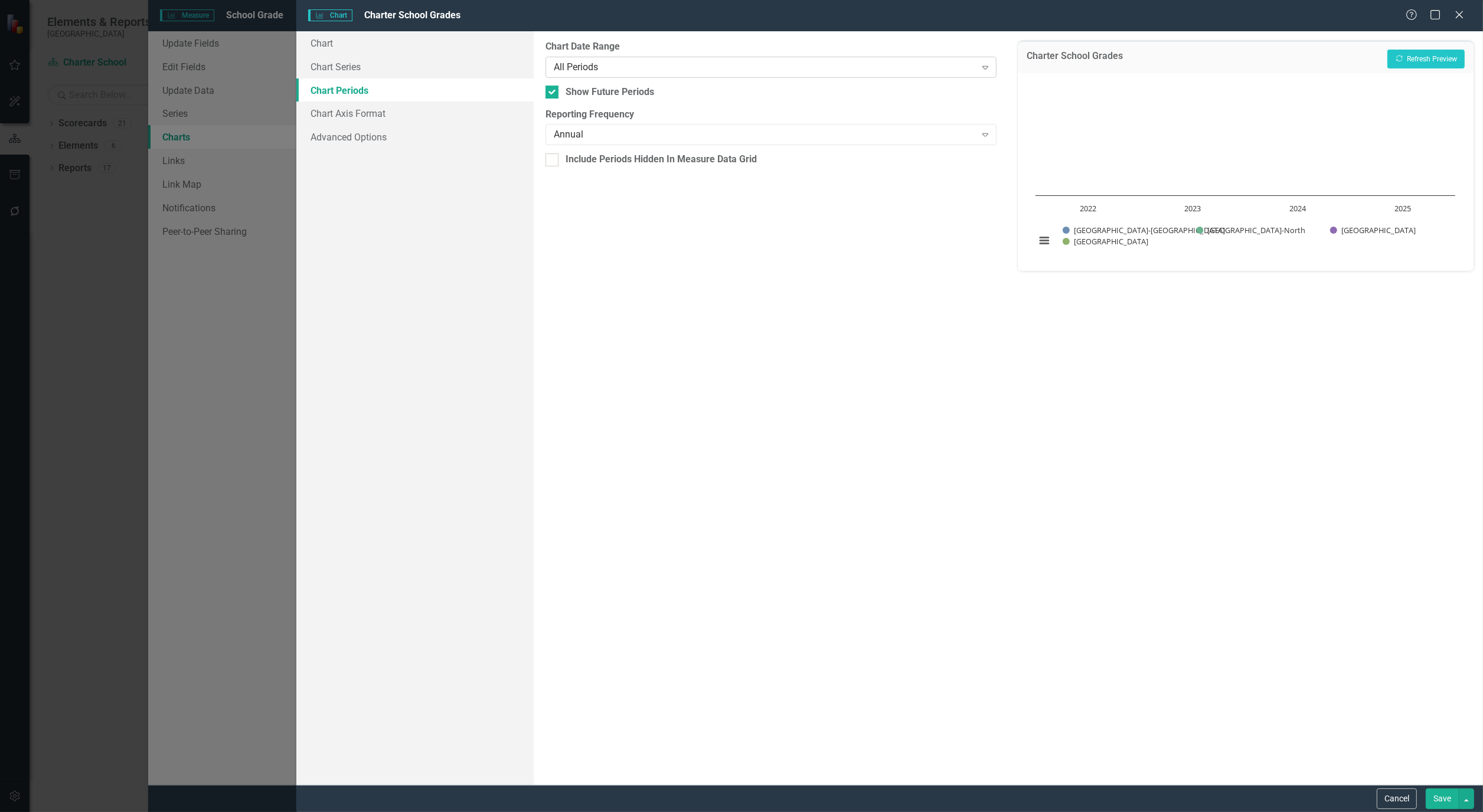
click at [981, 65] on icon "Expand" at bounding box center [985, 67] width 12 height 10
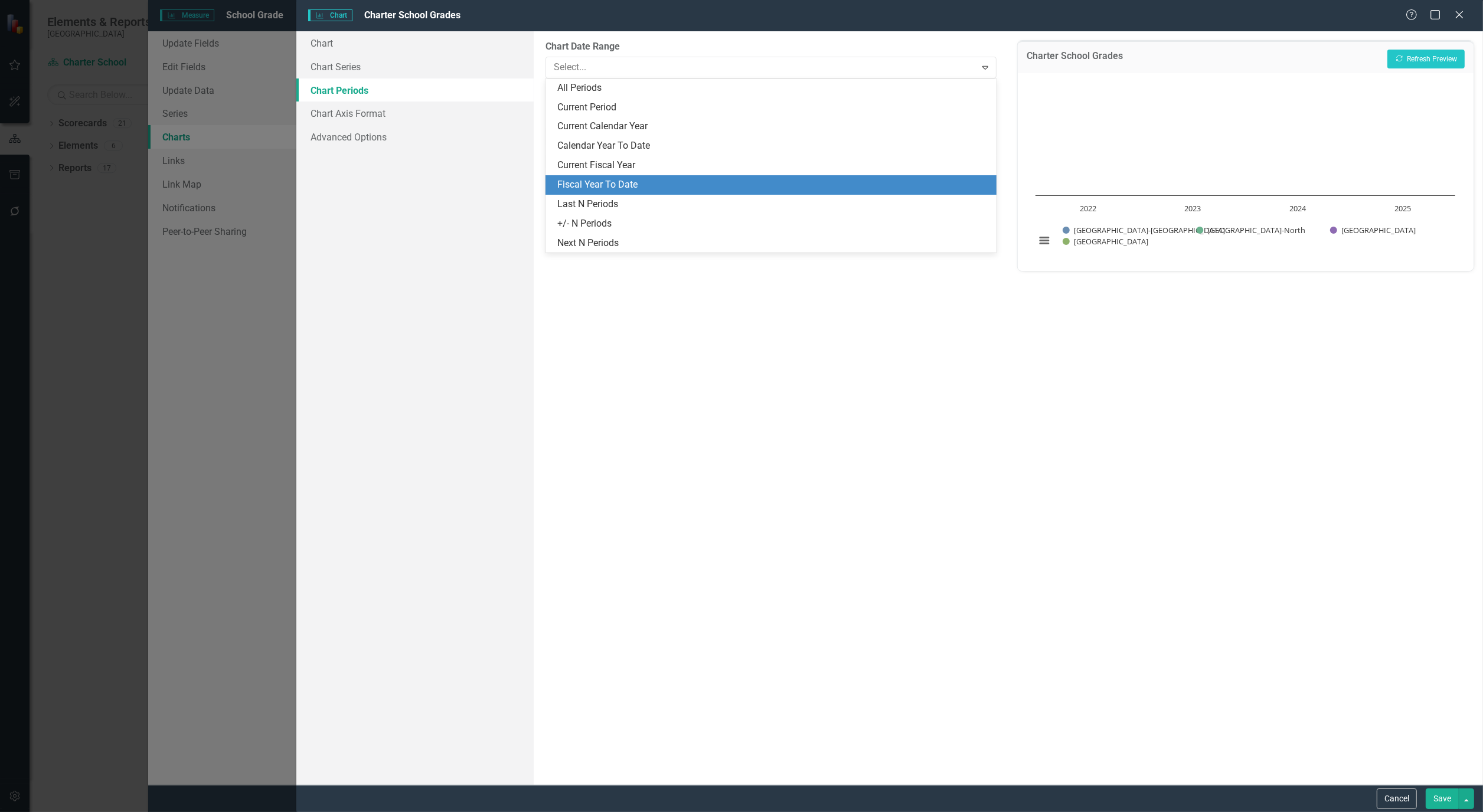
click at [635, 184] on div "Fiscal Year To Date" at bounding box center [773, 185] width 432 height 14
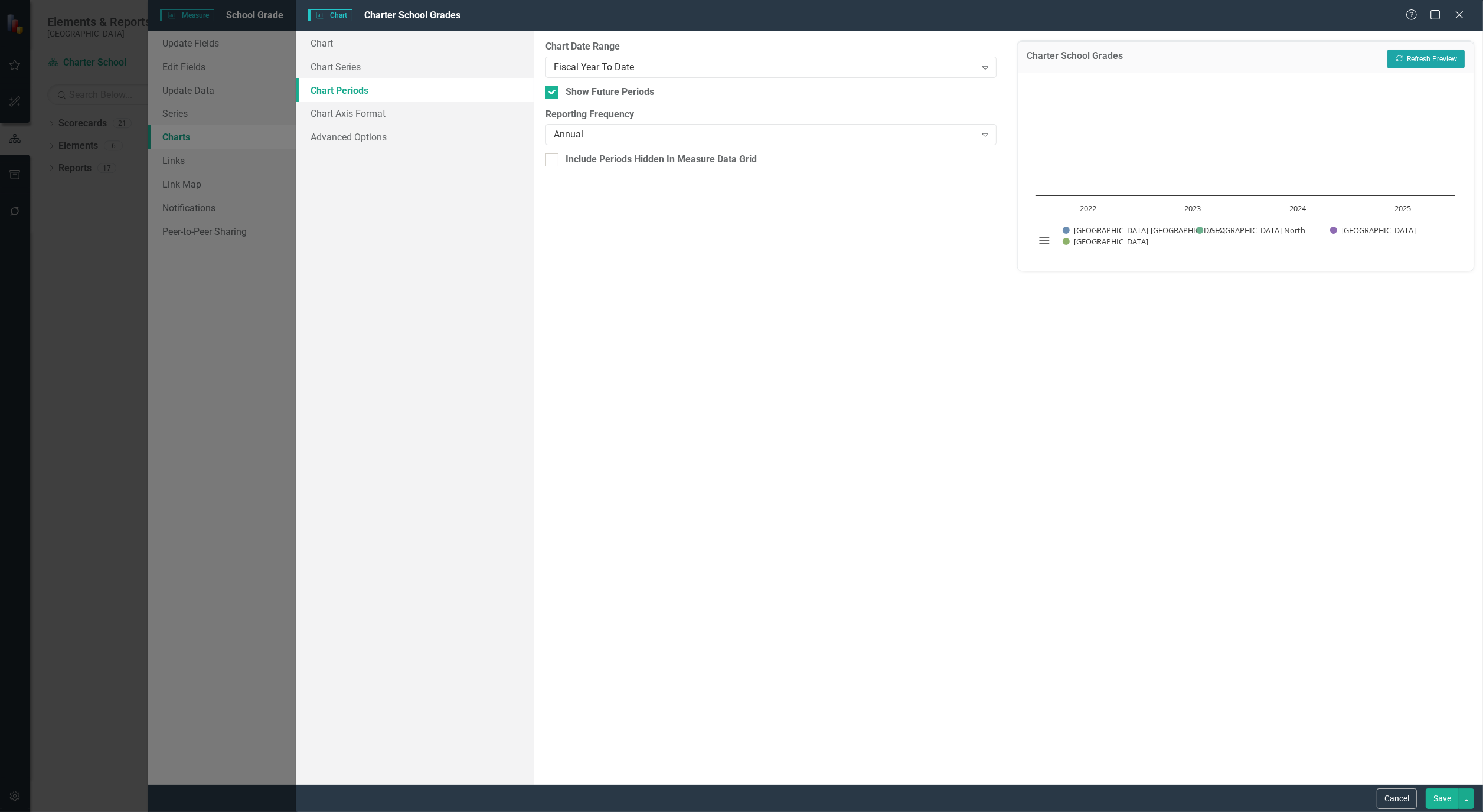
click at [1433, 57] on button "Recalculate Refresh Preview" at bounding box center [1425, 59] width 77 height 19
click at [553, 91] on div at bounding box center [552, 92] width 13 height 13
click at [553, 91] on input "Show Future Periods" at bounding box center [549, 89] width 8 height 8
checkbox input "false"
click at [1425, 61] on button "Recalculate Refresh Preview" at bounding box center [1425, 59] width 77 height 19
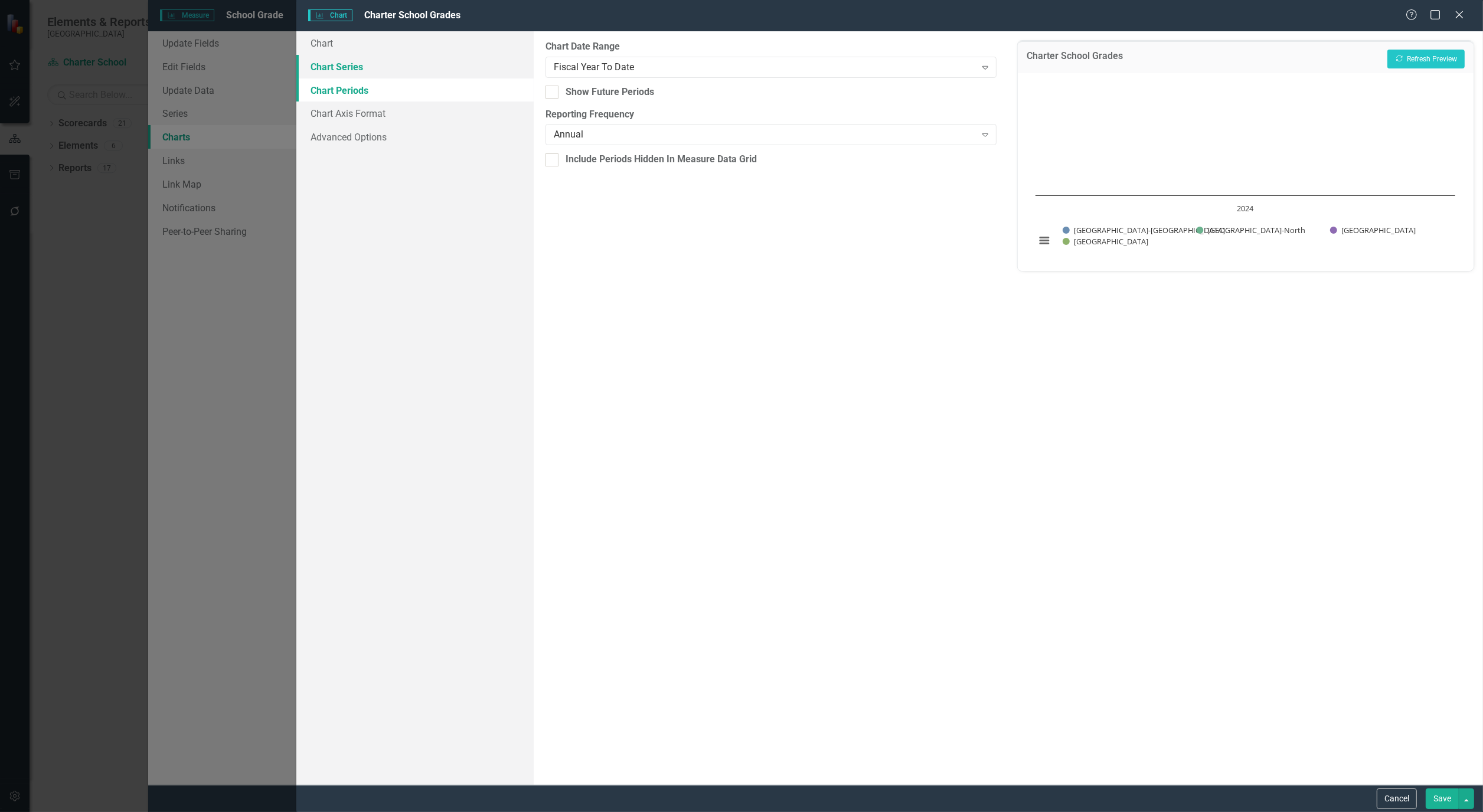
click at [343, 64] on link "Chart Series" at bounding box center [415, 67] width 238 height 23
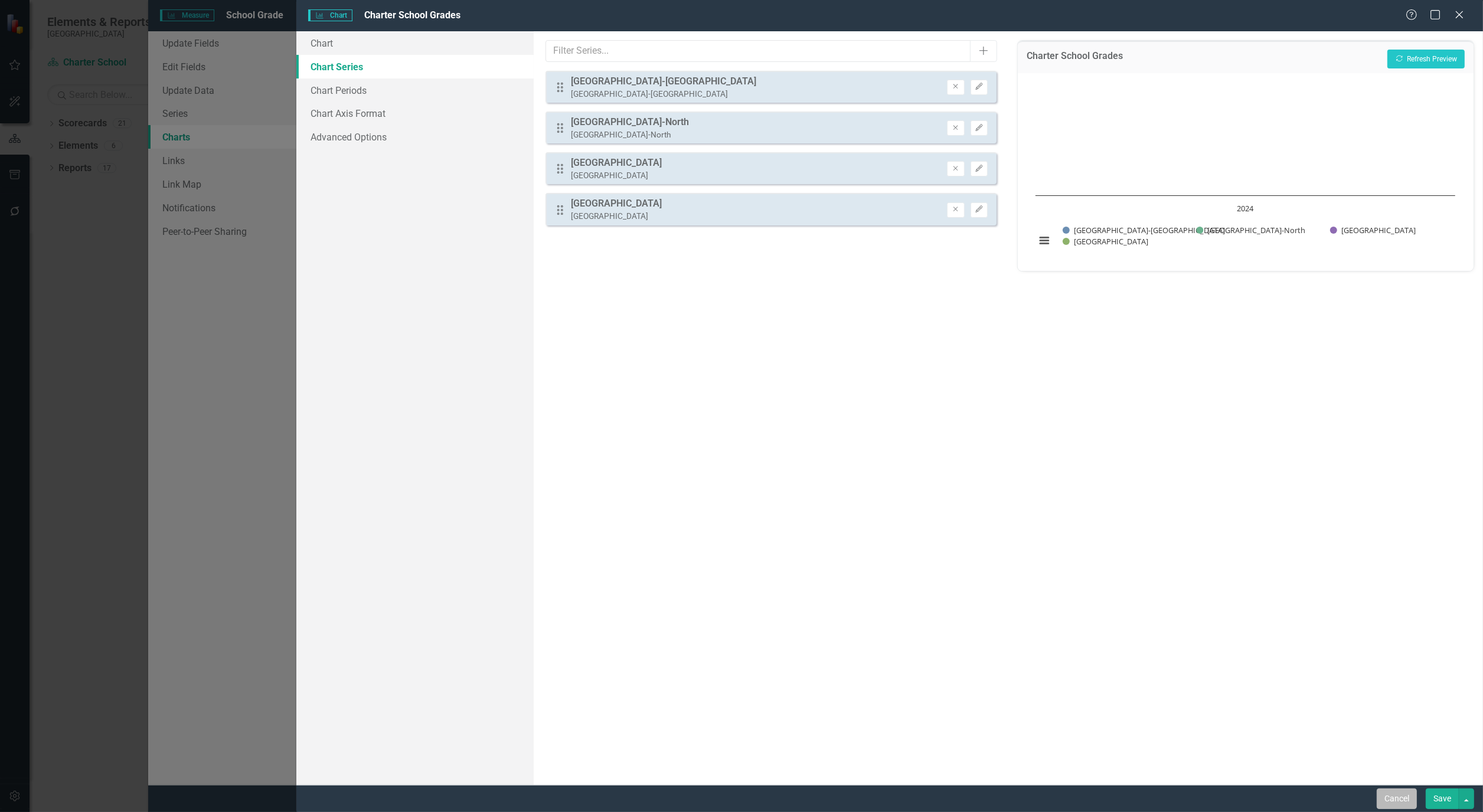
click at [1398, 797] on button "Cancel" at bounding box center [1397, 799] width 40 height 20
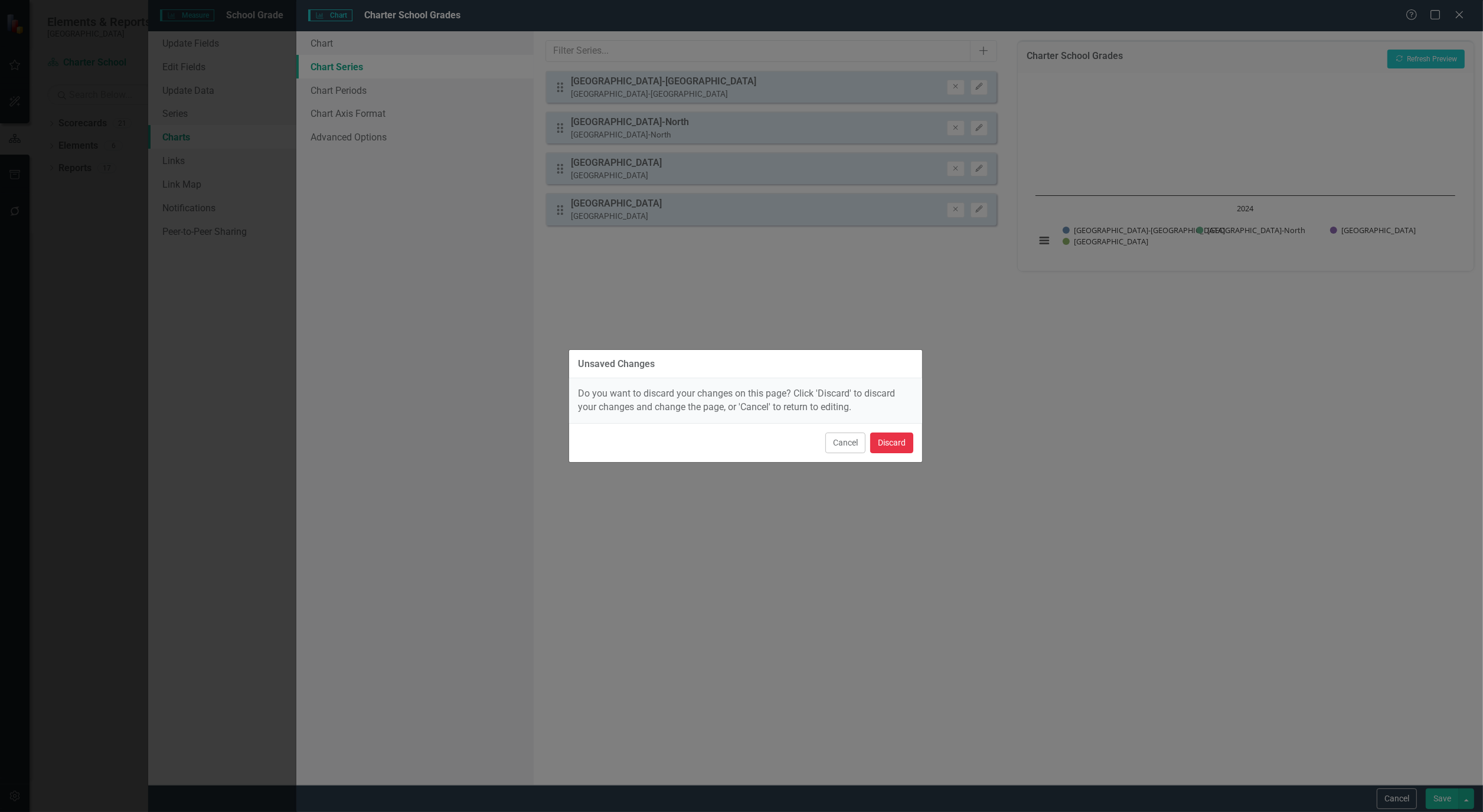
click at [902, 441] on button "Discard" at bounding box center [891, 443] width 43 height 20
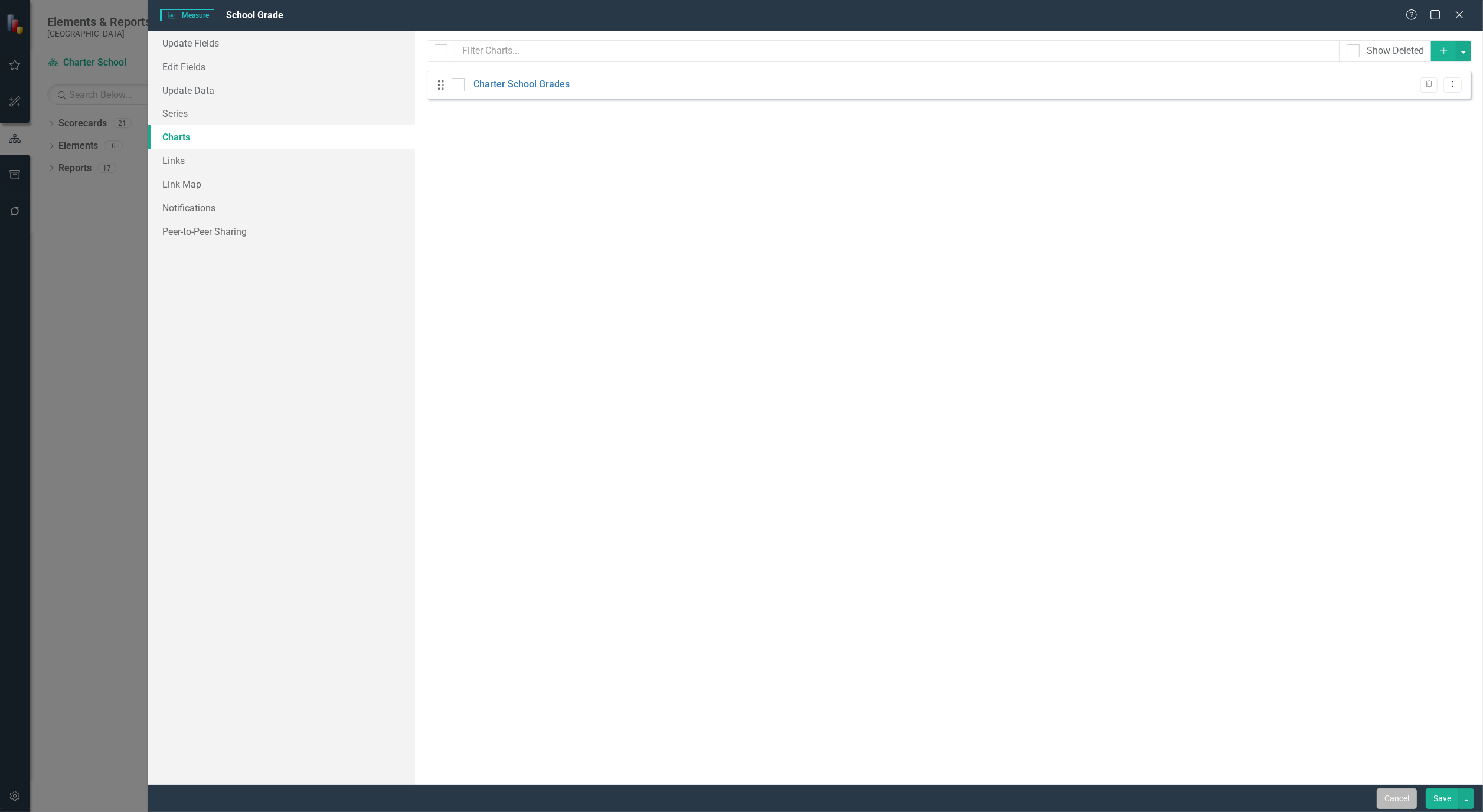
click at [1394, 797] on button "Cancel" at bounding box center [1397, 799] width 40 height 20
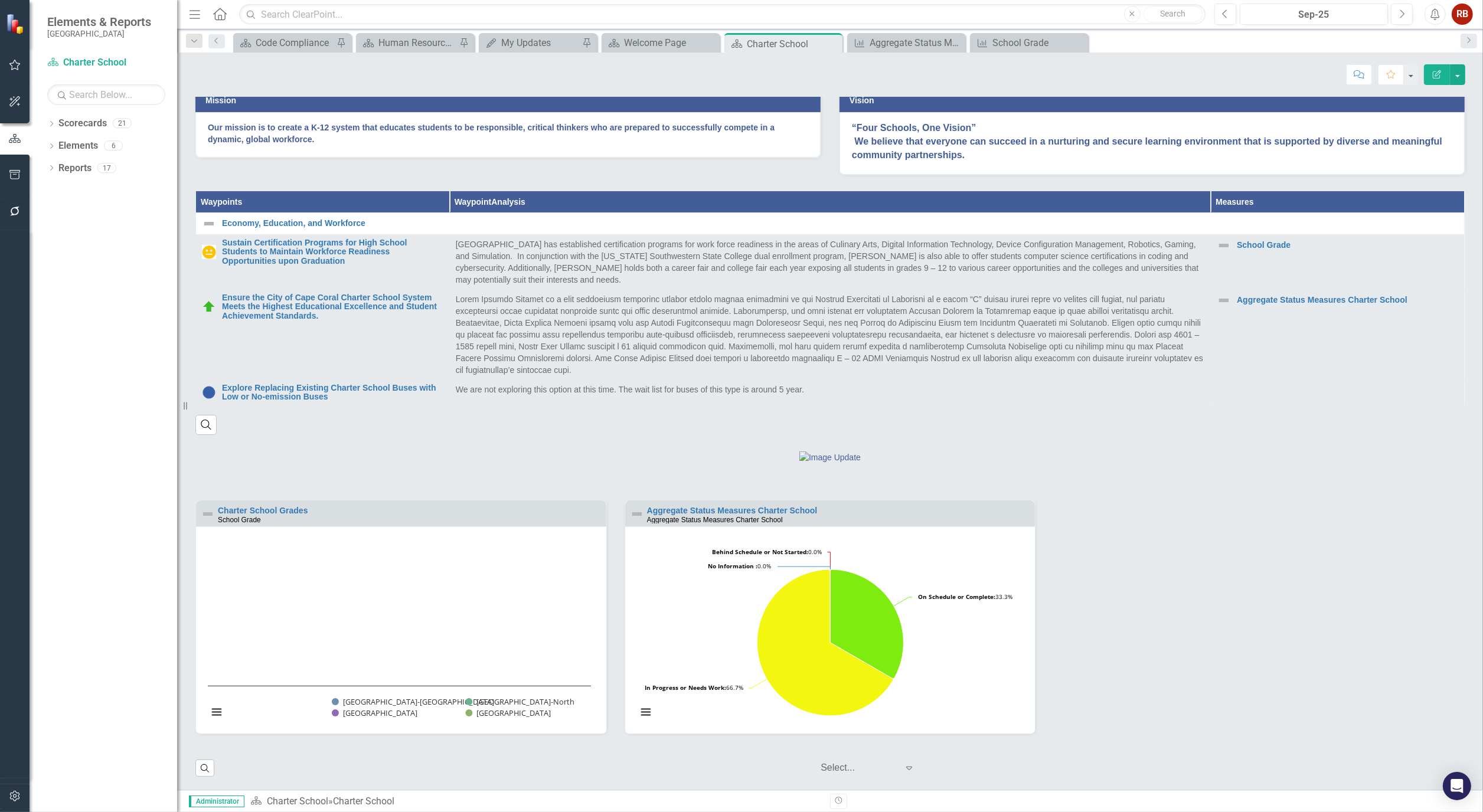
scroll to position [362, 0]
click at [53, 148] on icon "Dropdown" at bounding box center [52, 147] width 8 height 7
click at [57, 190] on icon at bounding box center [57, 190] width 3 height 5
click at [110, 190] on link "Waypoint Waypoints" at bounding box center [94, 191] width 60 height 14
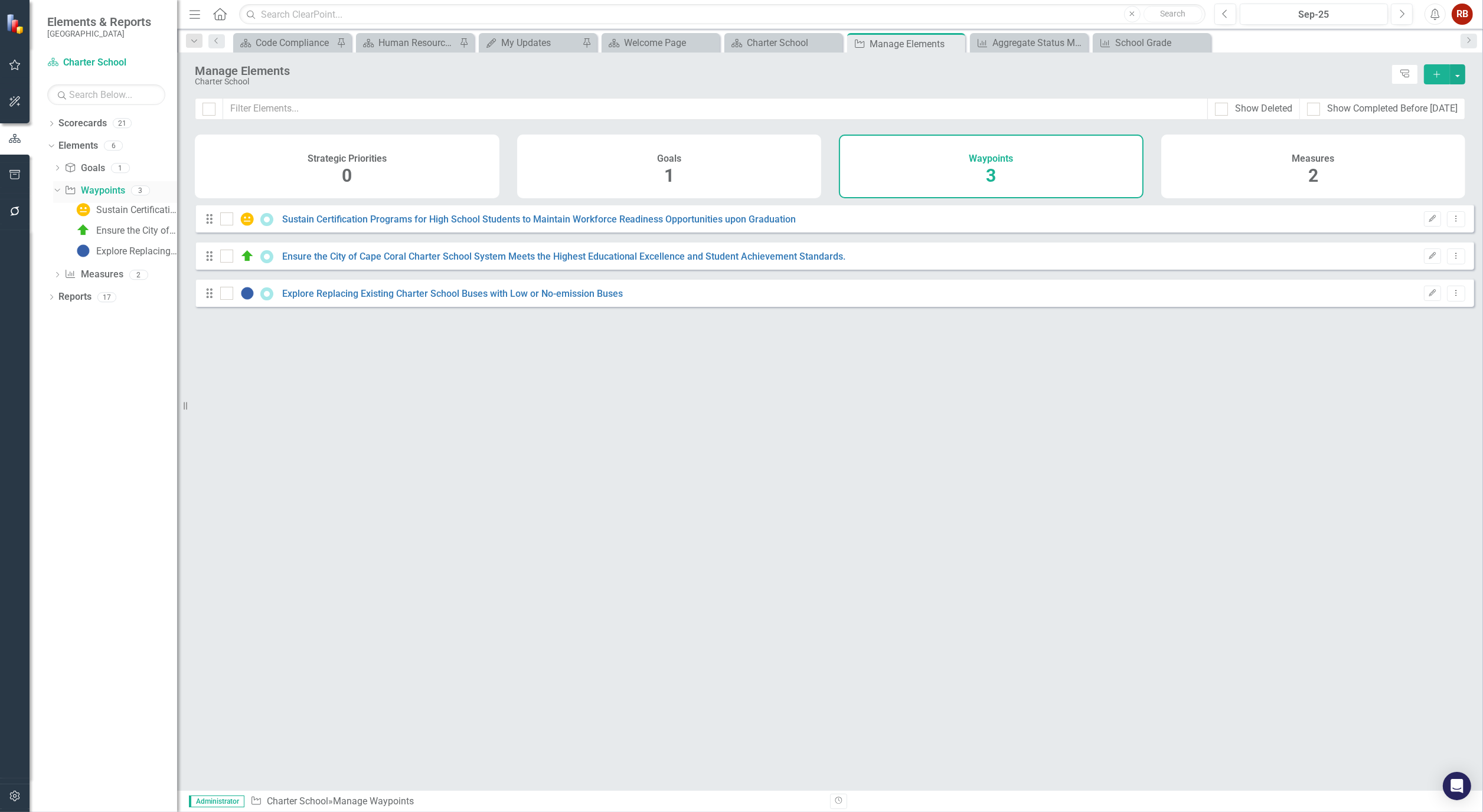
checkbox input "false"
click at [923, 178] on div "Waypoints 3" at bounding box center [991, 166] width 305 height 64
click at [1202, 152] on div "Measures 2" at bounding box center [1313, 166] width 305 height 64
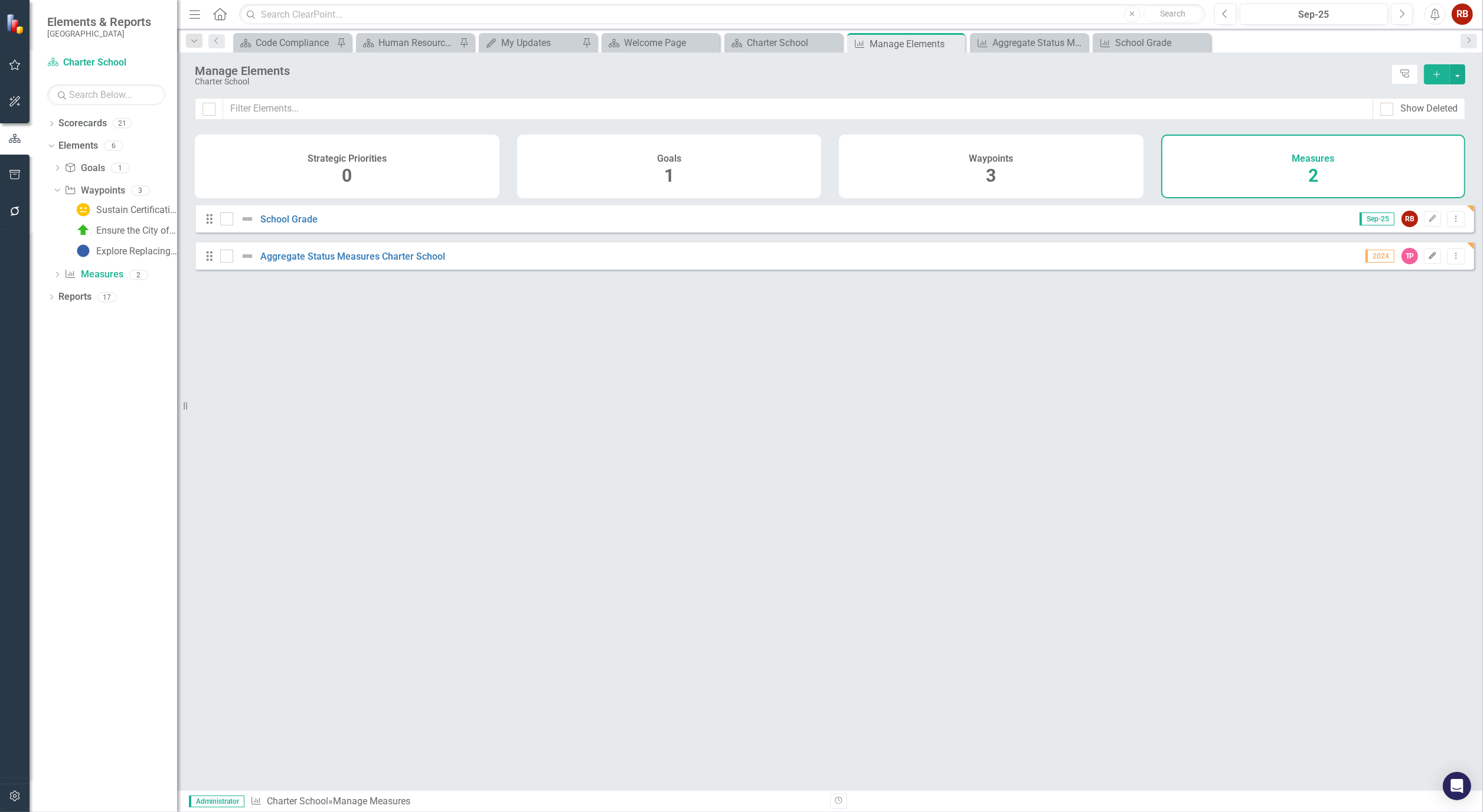
click at [1427, 264] on button "Edit" at bounding box center [1432, 256] width 17 height 16
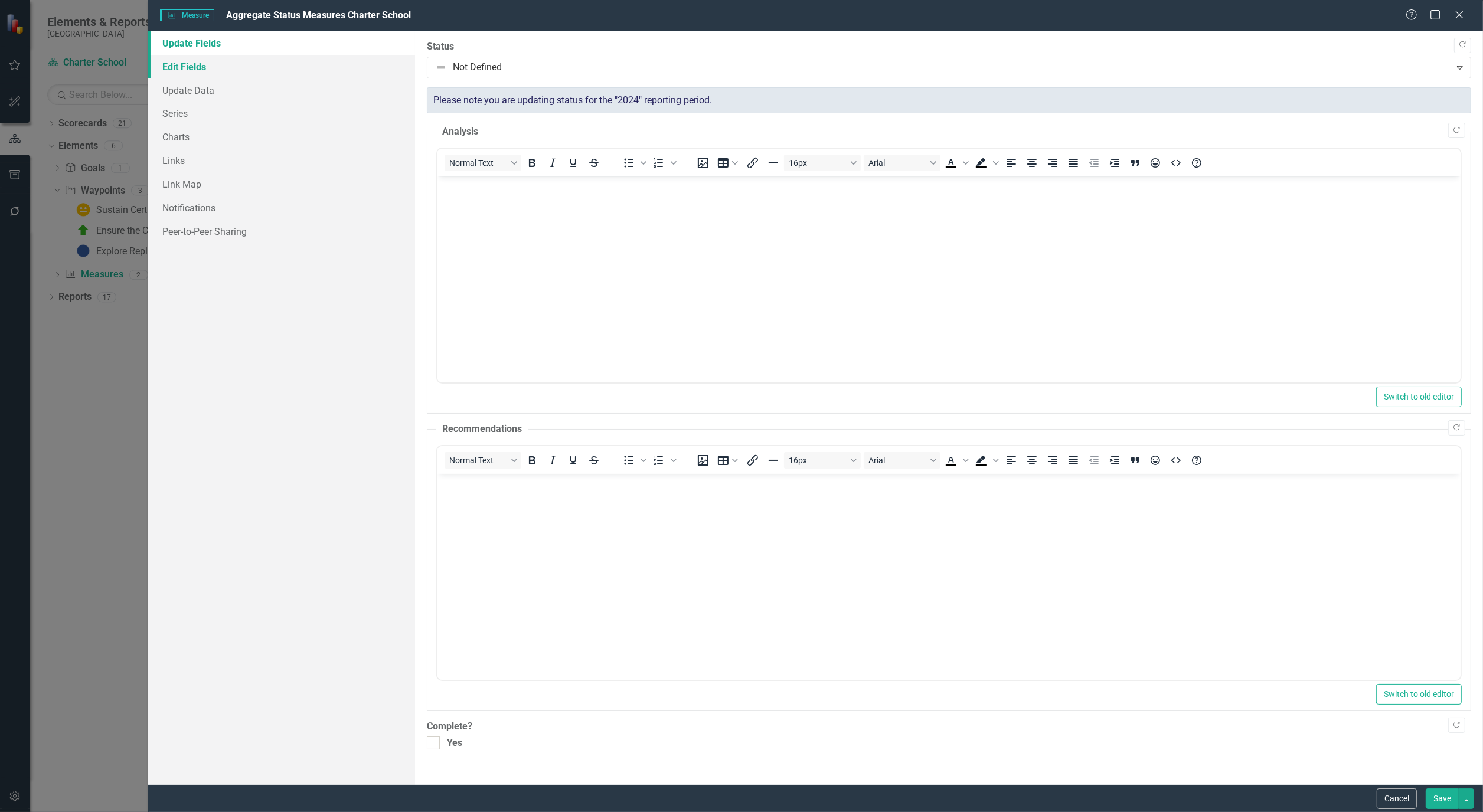
click at [197, 62] on link "Edit Fields" at bounding box center [281, 67] width 267 height 23
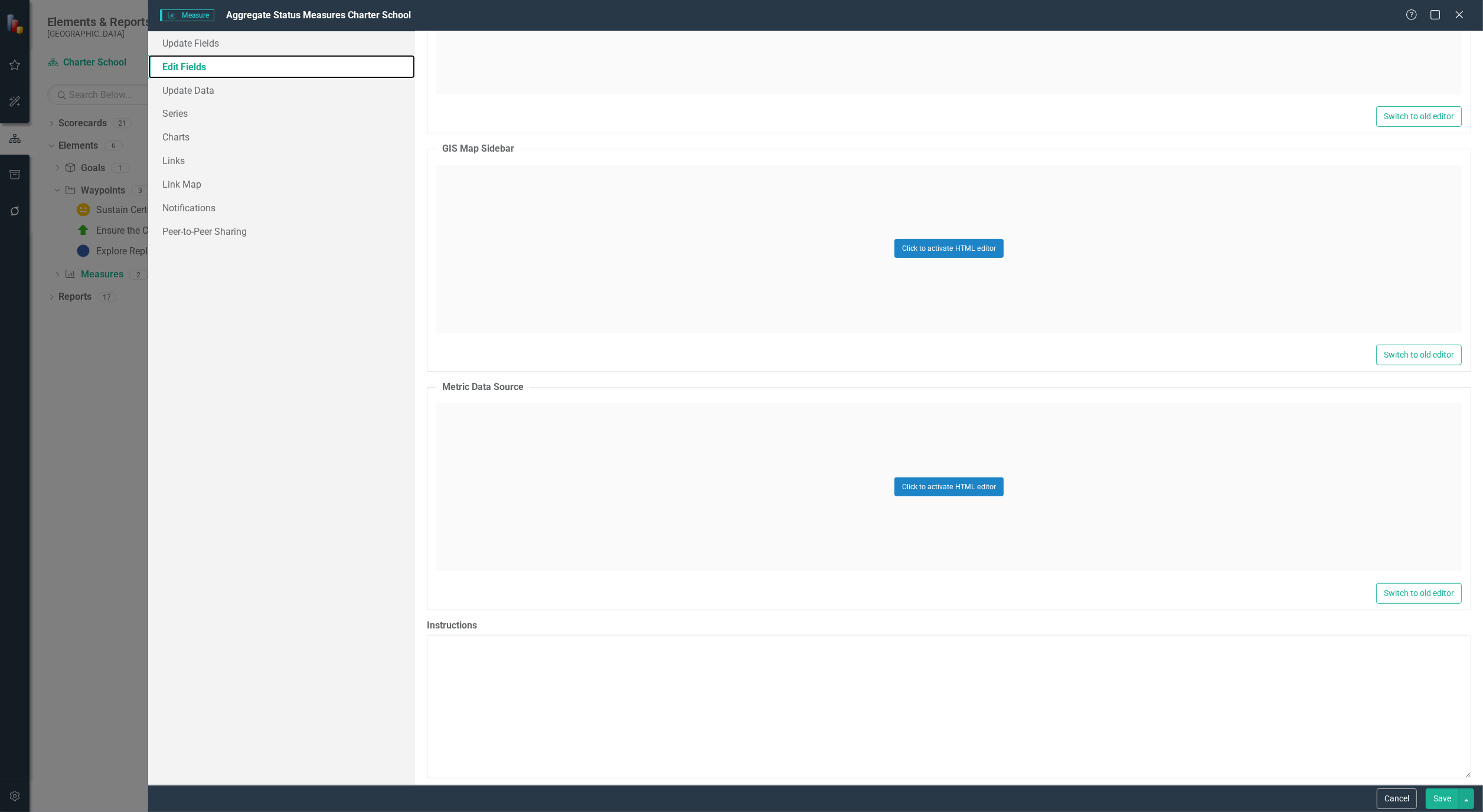
scroll to position [512, 0]
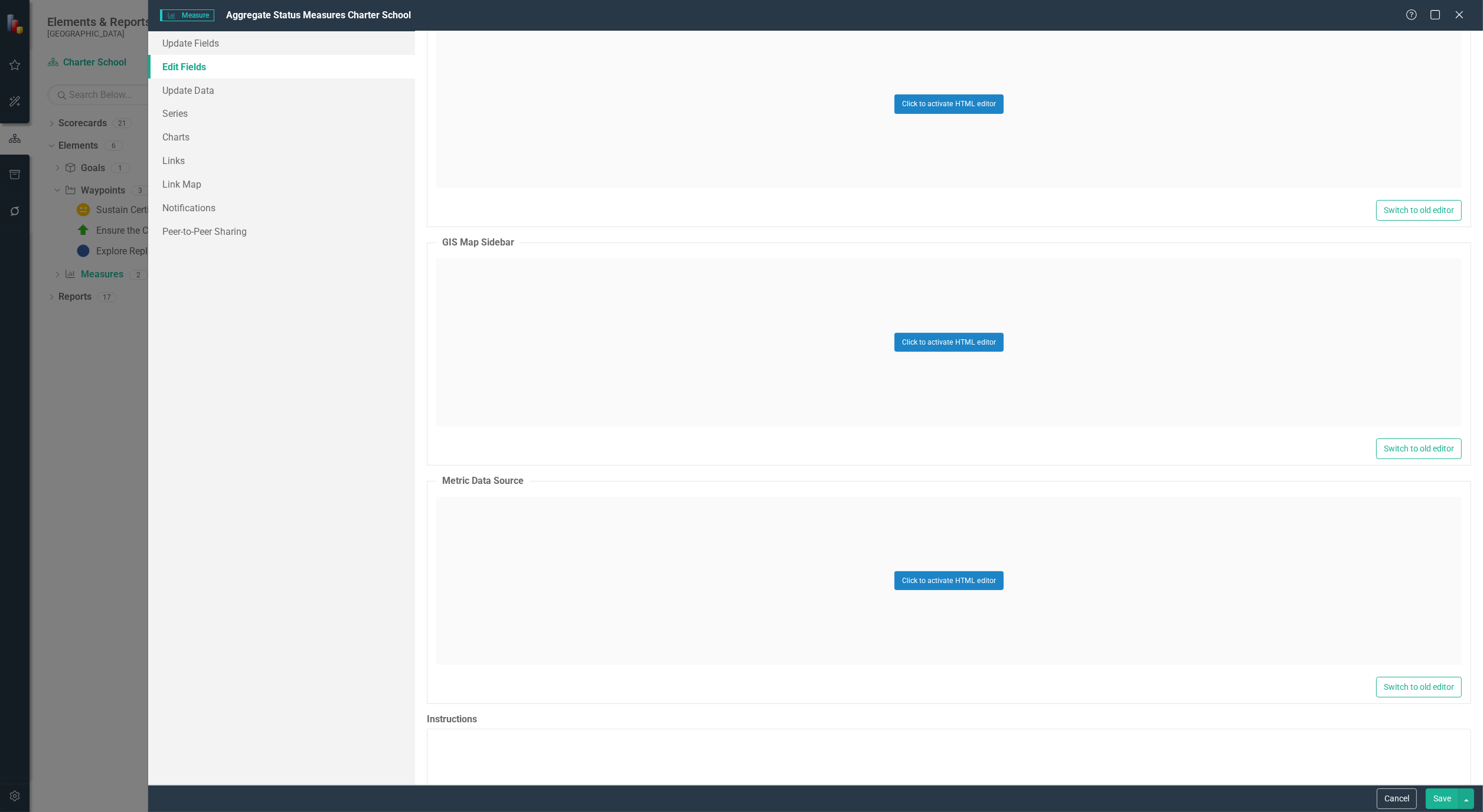
click at [177, 77] on link "Edit Fields" at bounding box center [281, 67] width 267 height 23
click at [184, 86] on link "Update Data" at bounding box center [281, 90] width 267 height 23
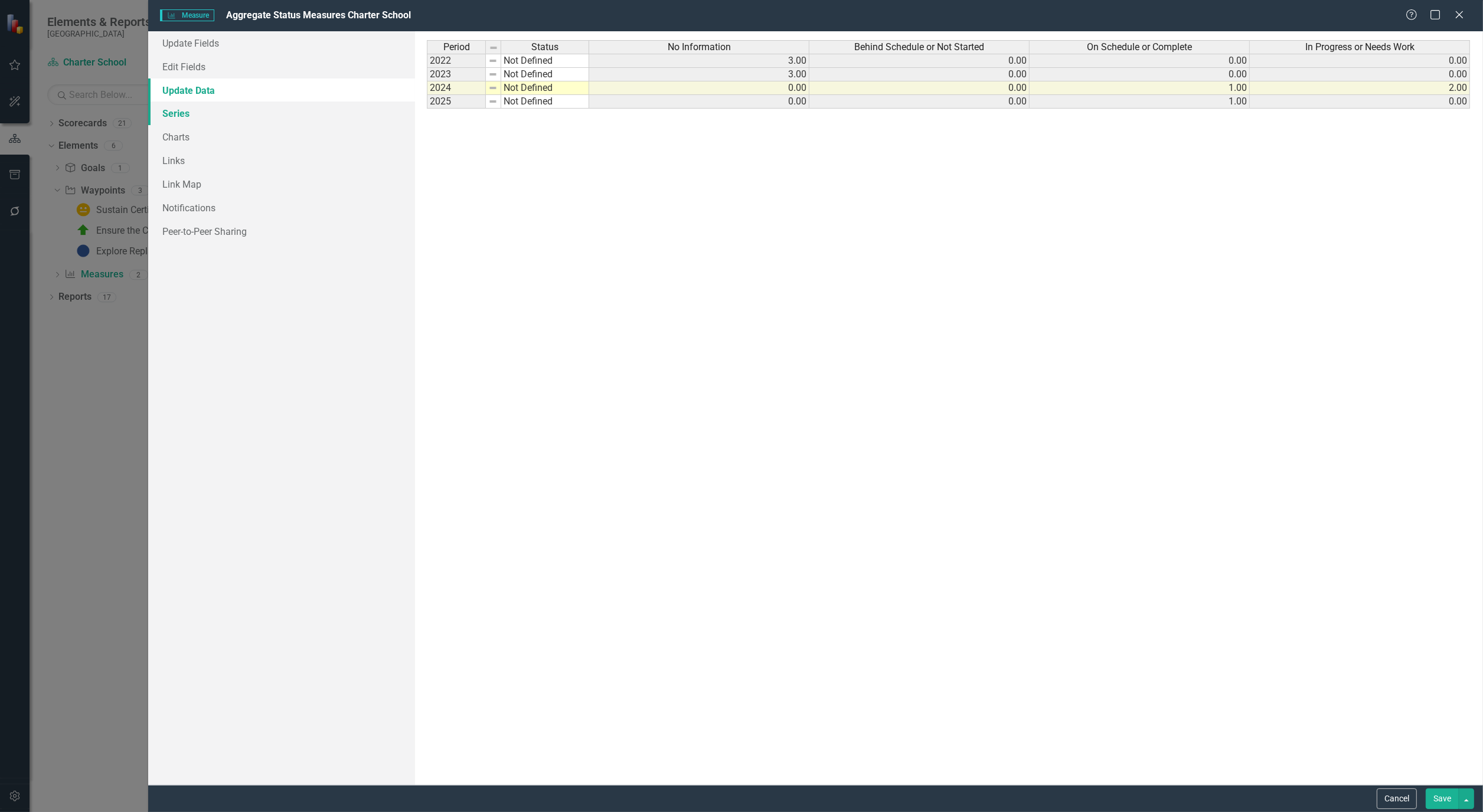
click at [180, 115] on link "Series" at bounding box center [281, 113] width 267 height 23
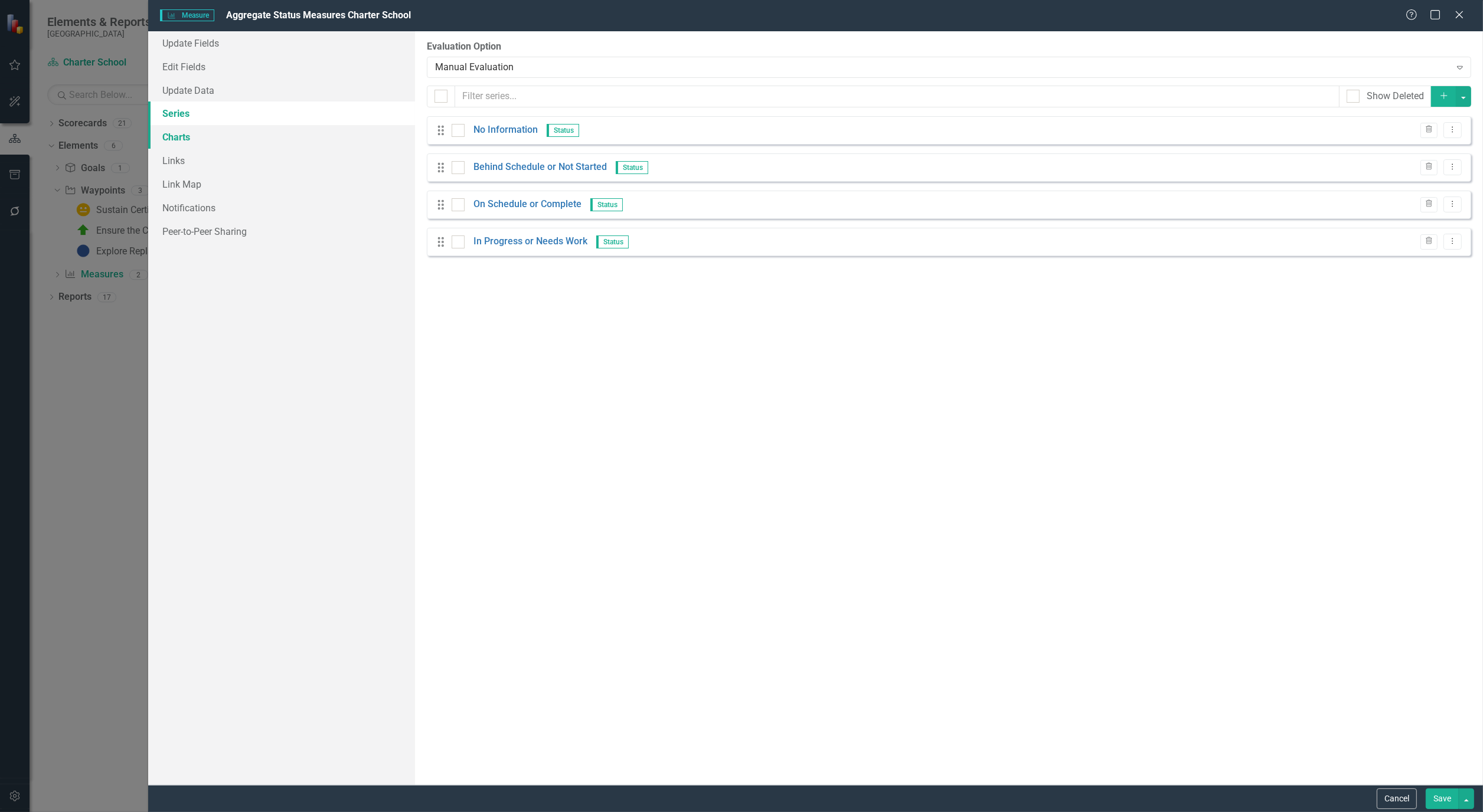
click at [186, 140] on link "Charts" at bounding box center [281, 137] width 267 height 23
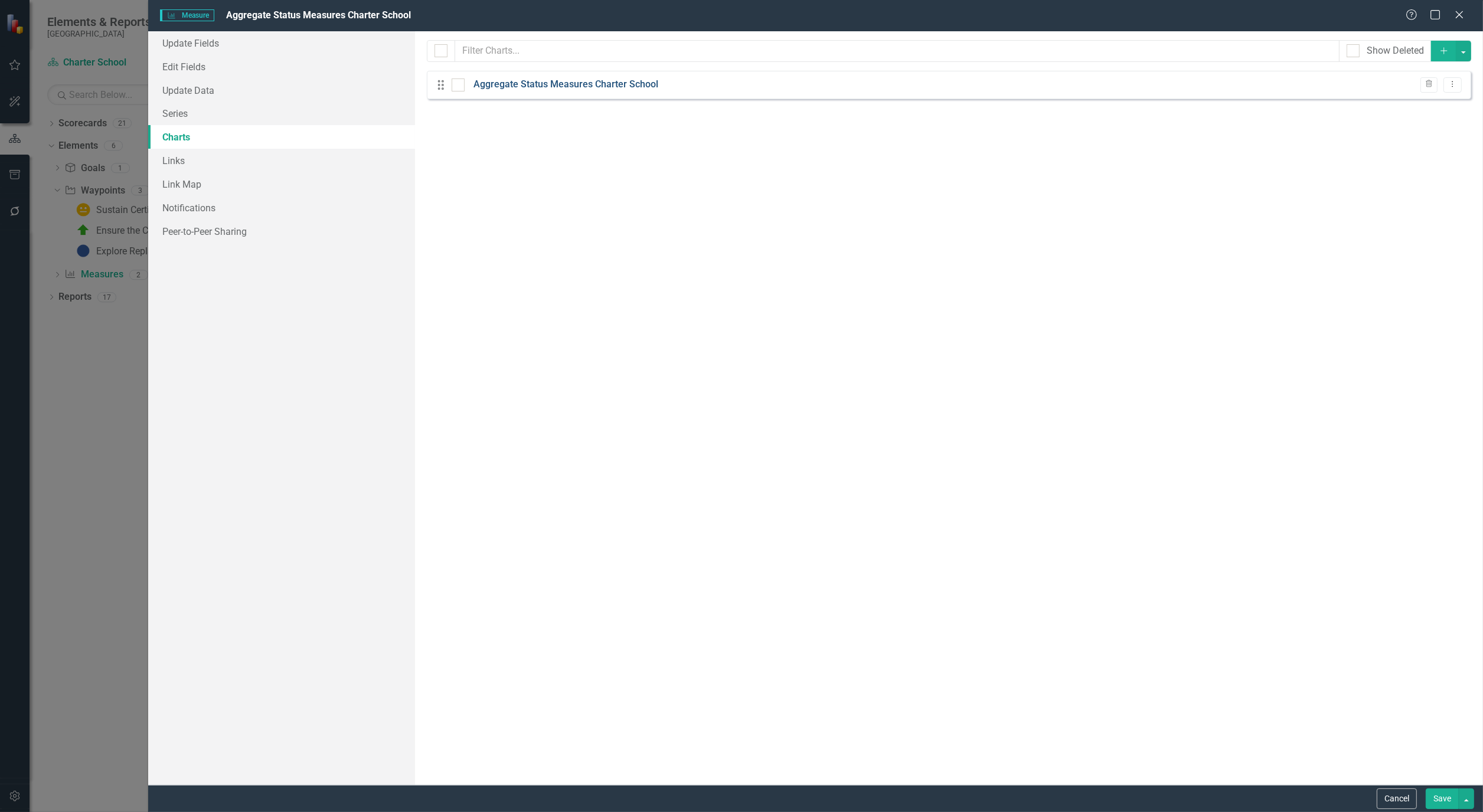
click at [541, 84] on link "Aggregate Status Measures Charter School" at bounding box center [566, 85] width 185 height 14
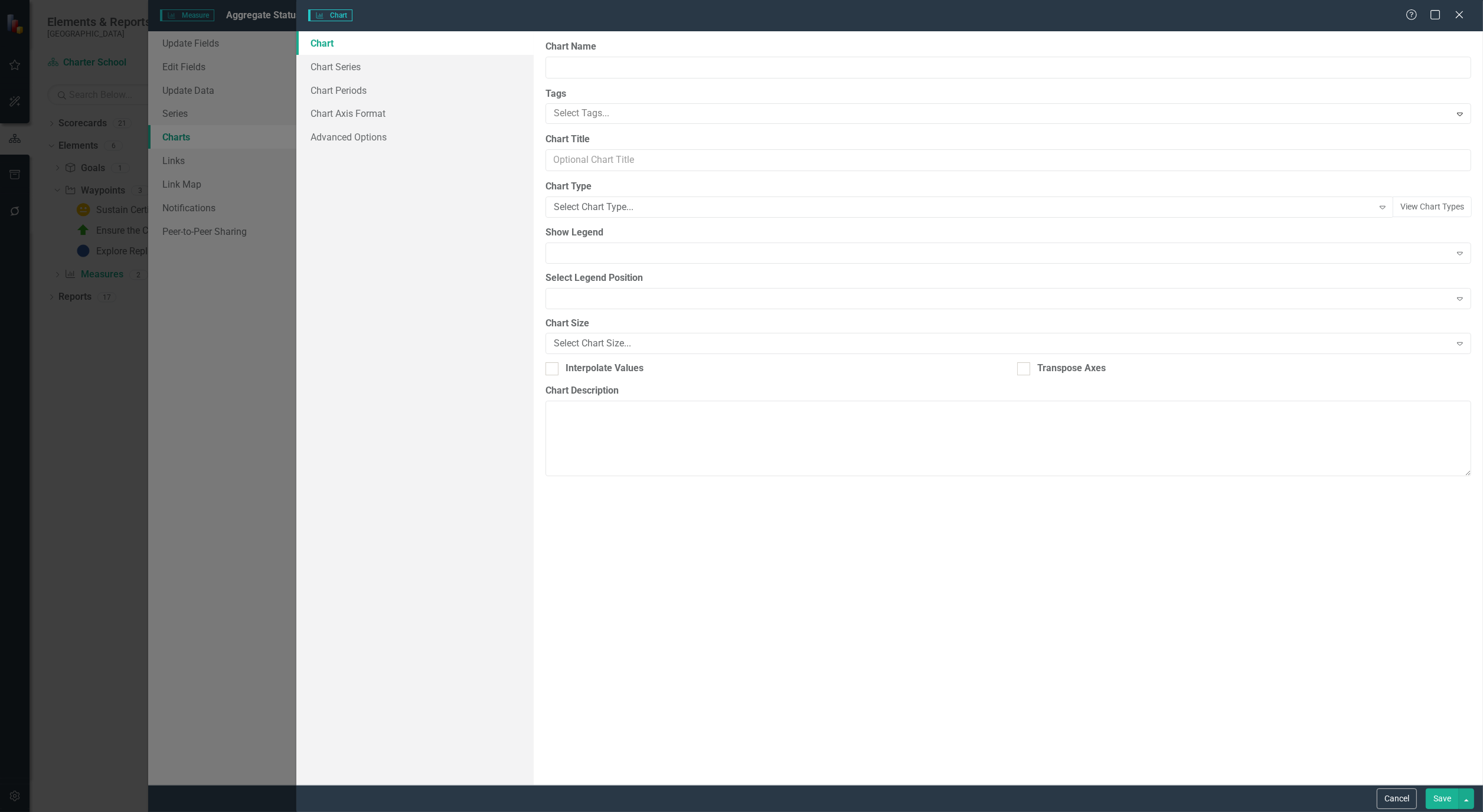
type input "Aggregate Status Measures Charter School"
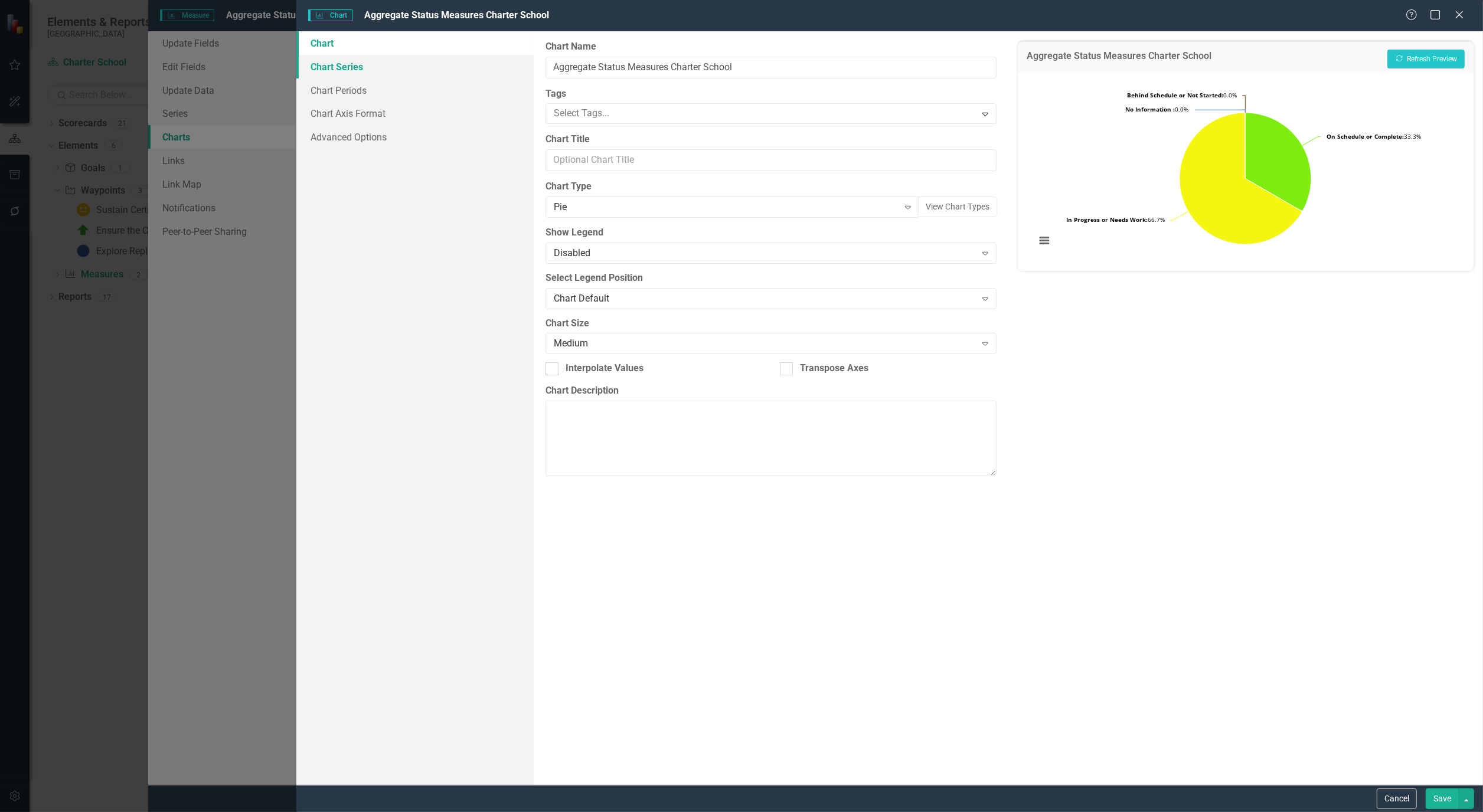
click at [349, 71] on link "Chart Series" at bounding box center [415, 67] width 238 height 23
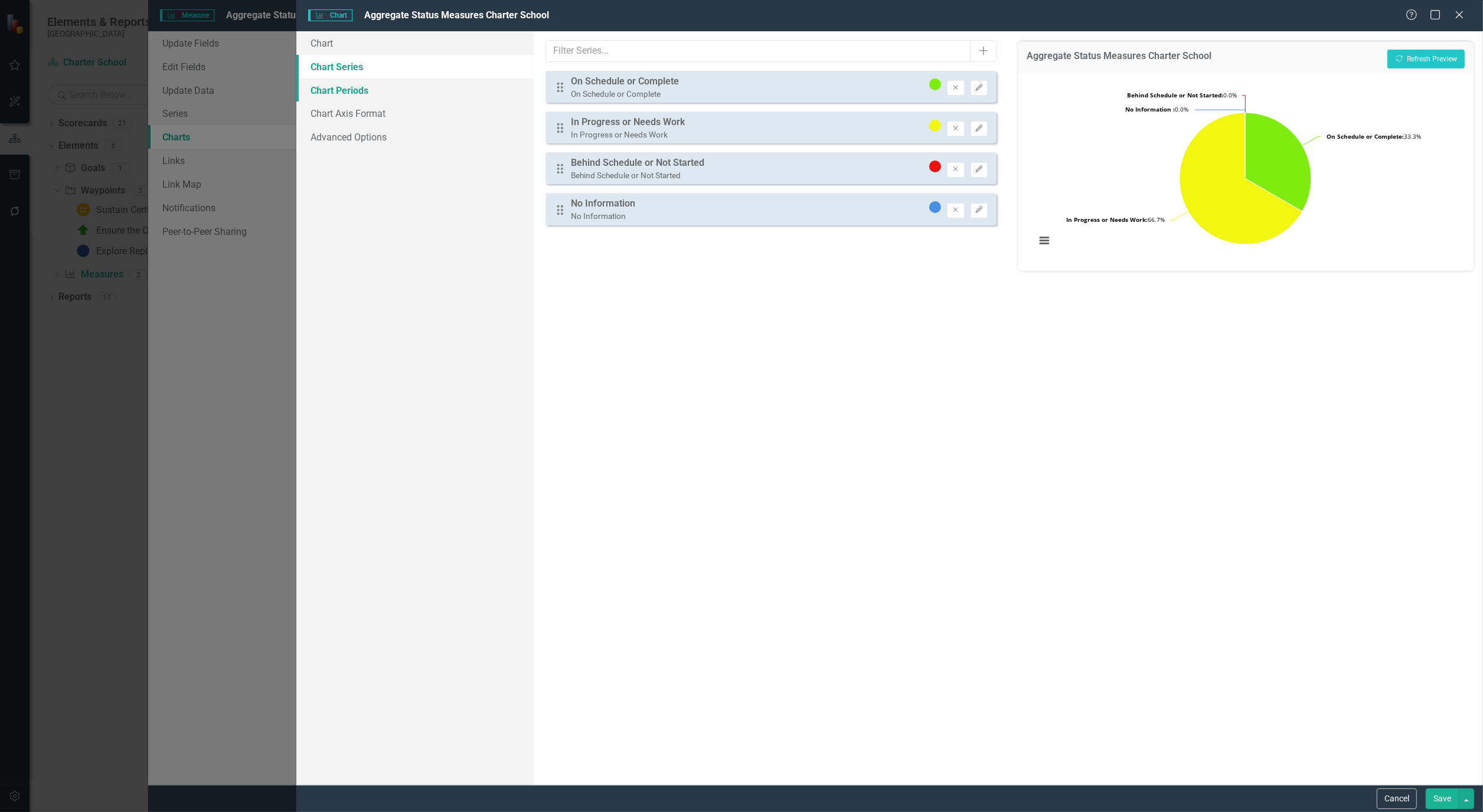
click at [350, 91] on link "Chart Periods" at bounding box center [415, 90] width 238 height 23
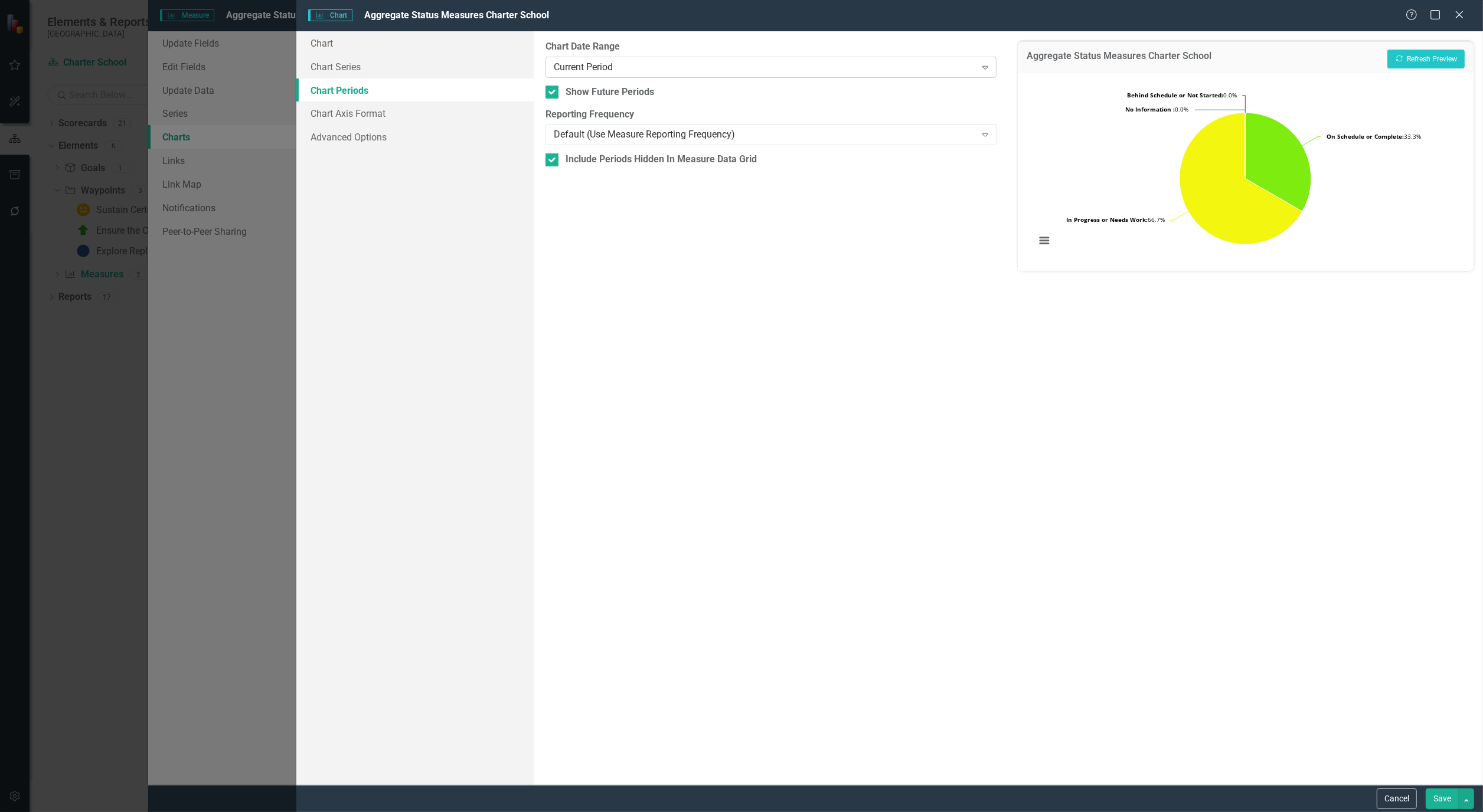
click at [992, 68] on div "Expand" at bounding box center [984, 67] width 21 height 19
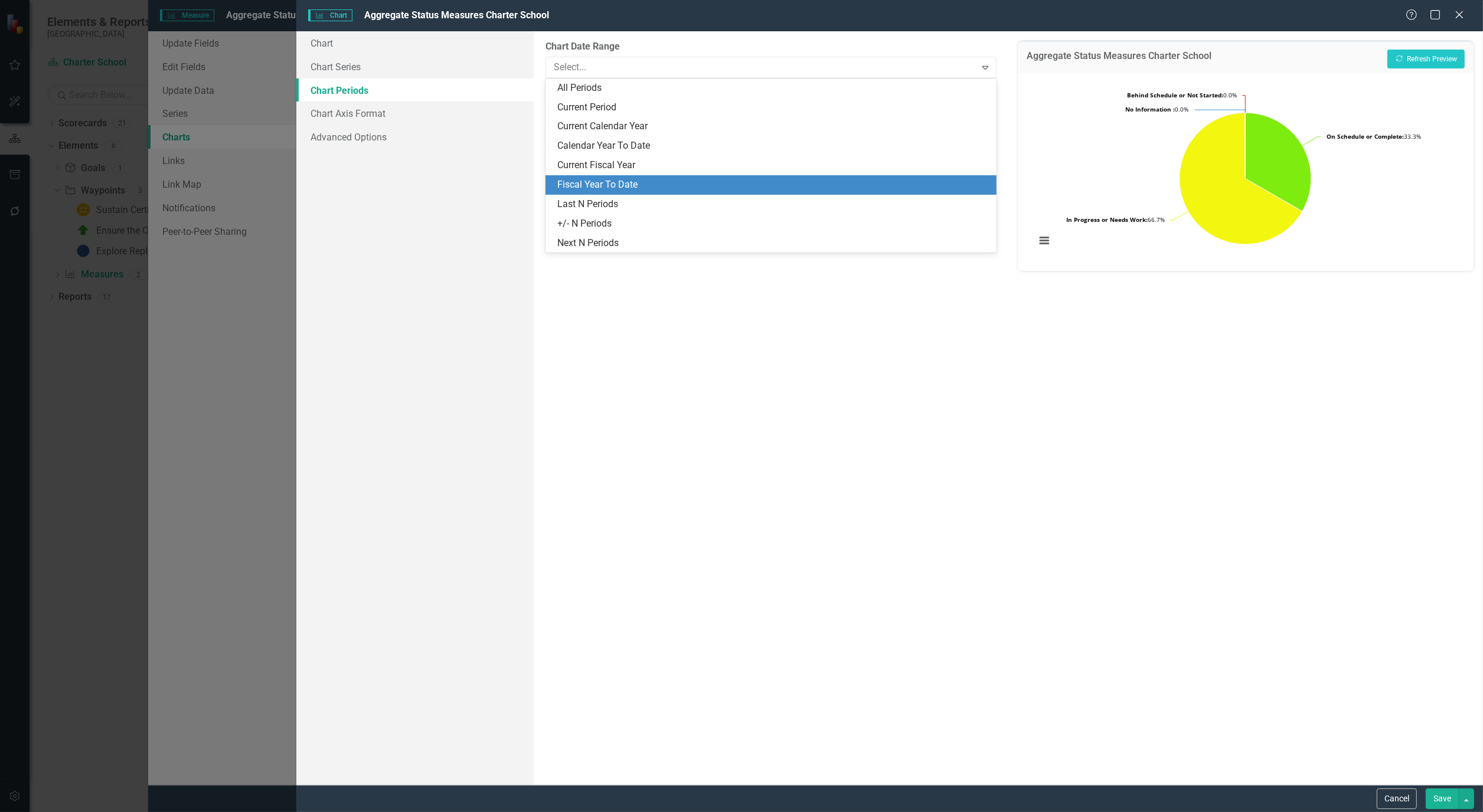
click at [673, 178] on div "Fiscal Year To Date" at bounding box center [773, 185] width 432 height 14
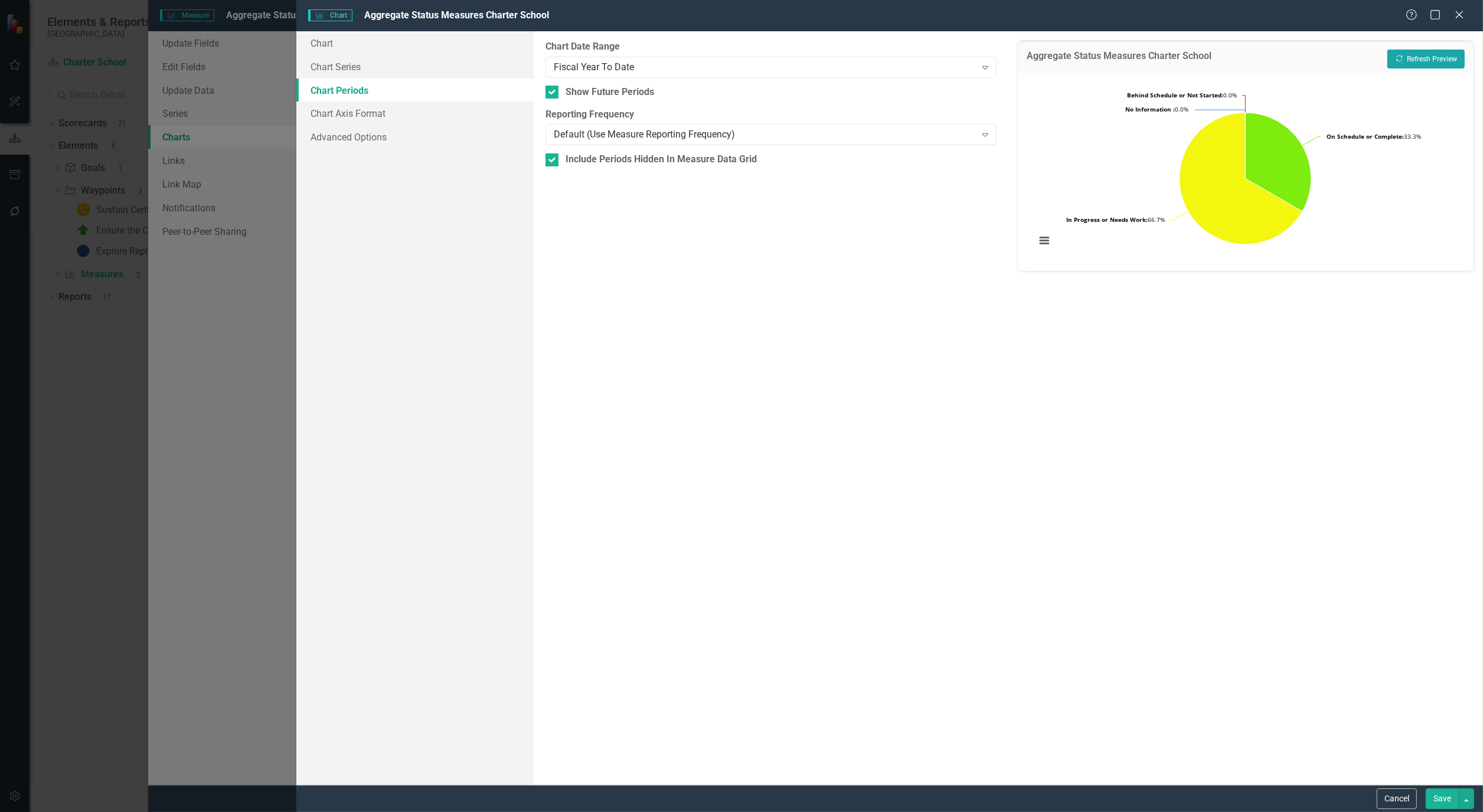
click at [1429, 59] on button "Recalculate Refresh Preview" at bounding box center [1425, 59] width 77 height 19
click at [1444, 798] on button "Save" at bounding box center [1442, 799] width 33 height 20
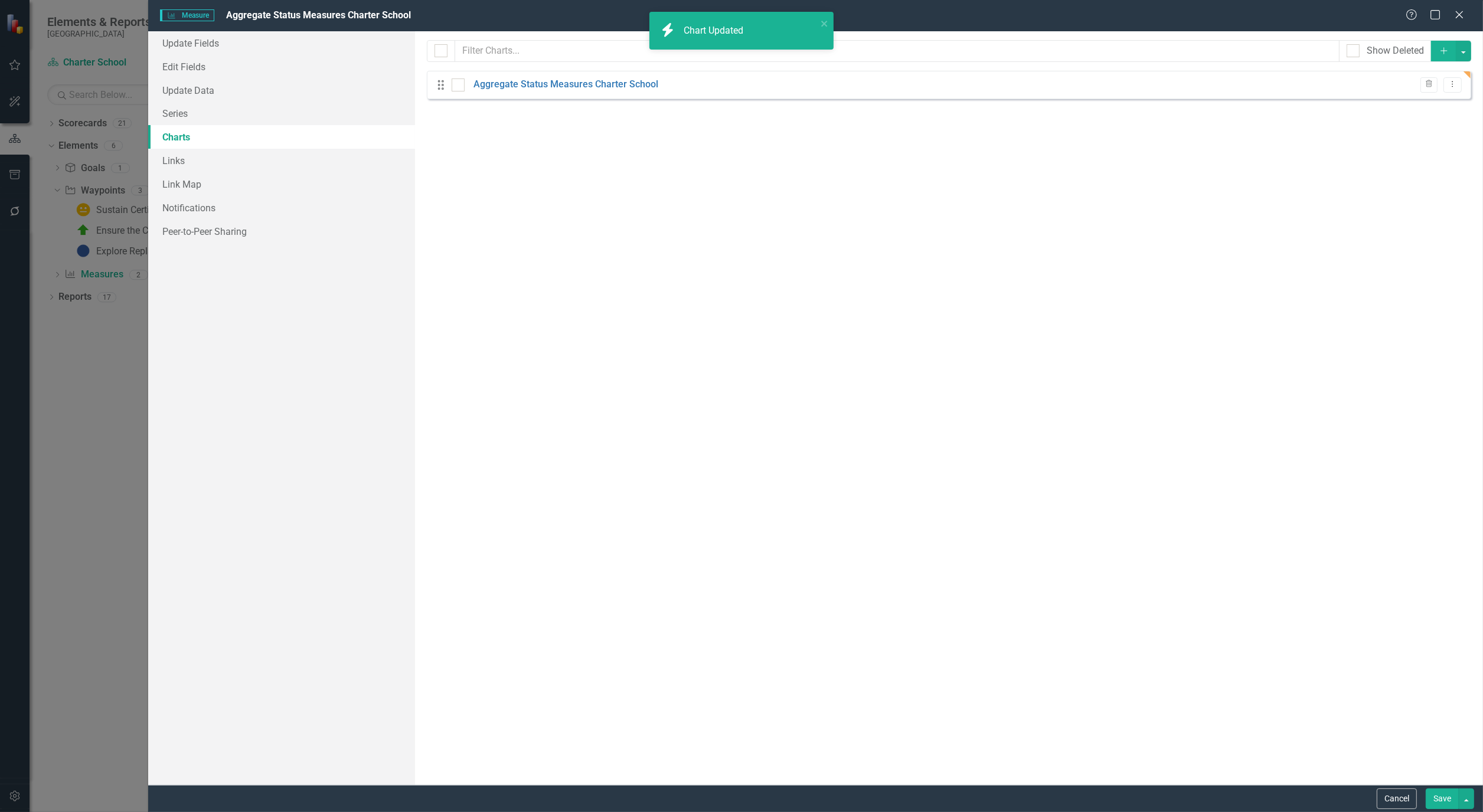
click at [1444, 798] on button "Save" at bounding box center [1442, 799] width 33 height 20
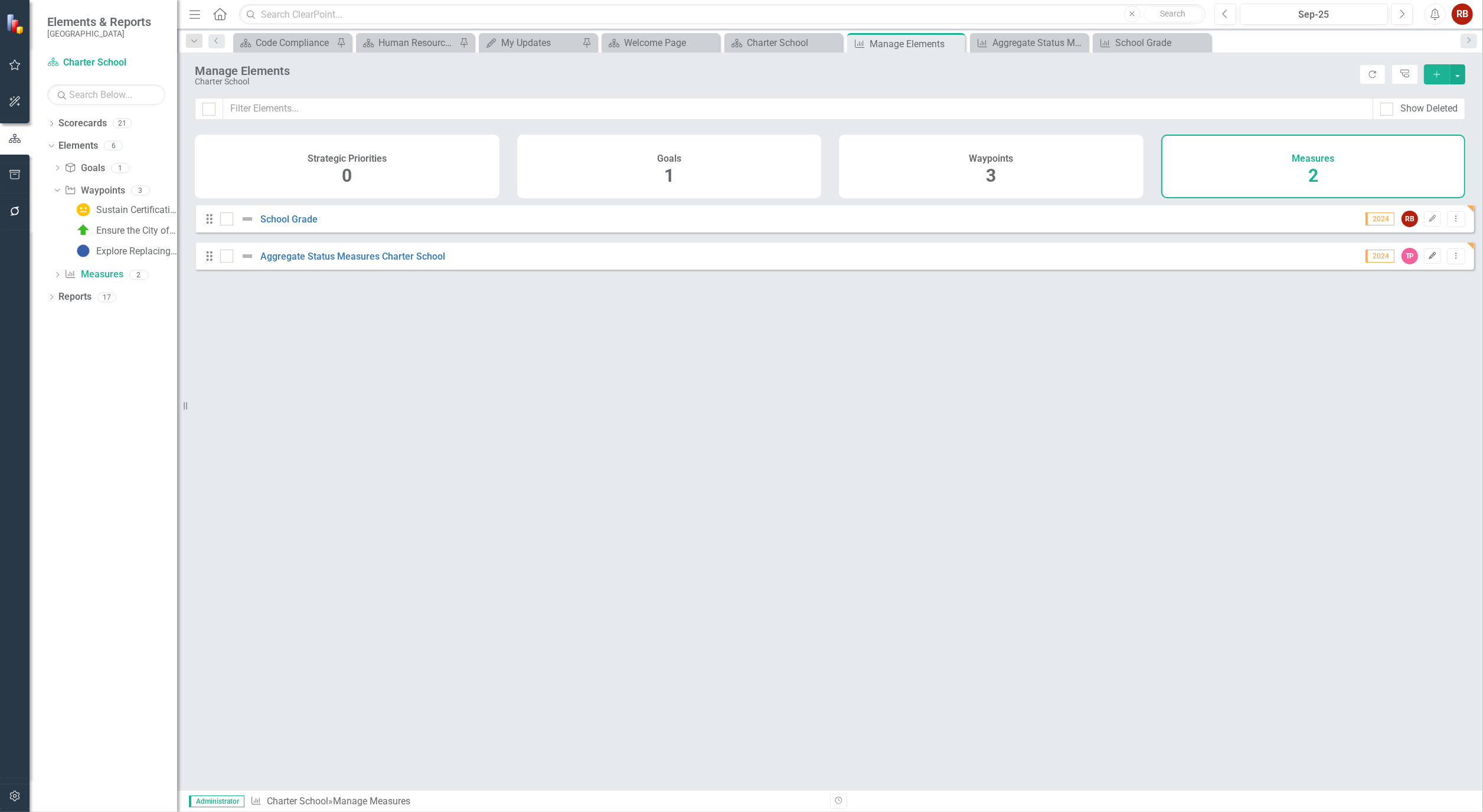
click at [1430, 263] on button "Edit" at bounding box center [1432, 256] width 17 height 16
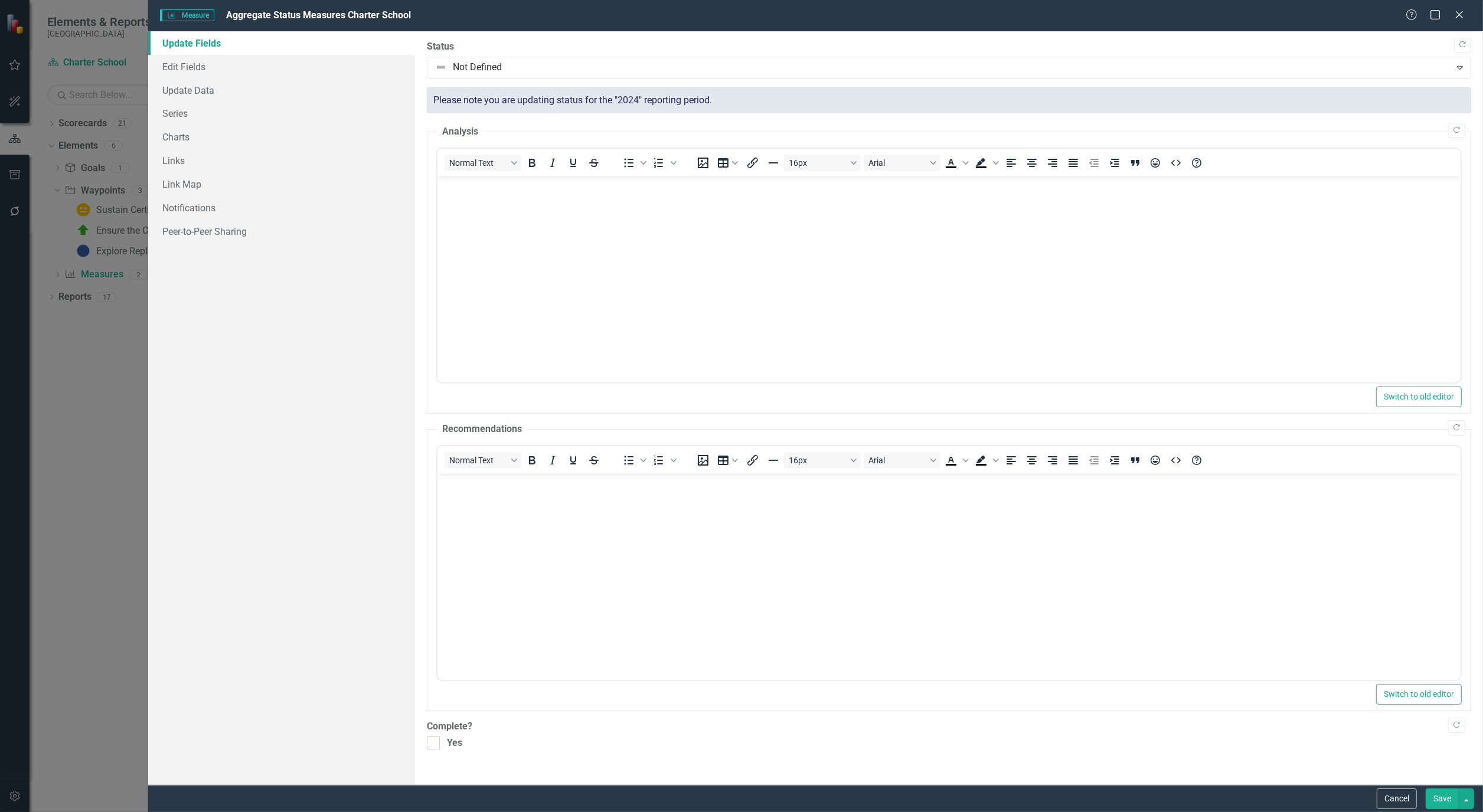
scroll to position [0, 0]
click at [179, 63] on link "Edit Fields" at bounding box center [281, 67] width 267 height 23
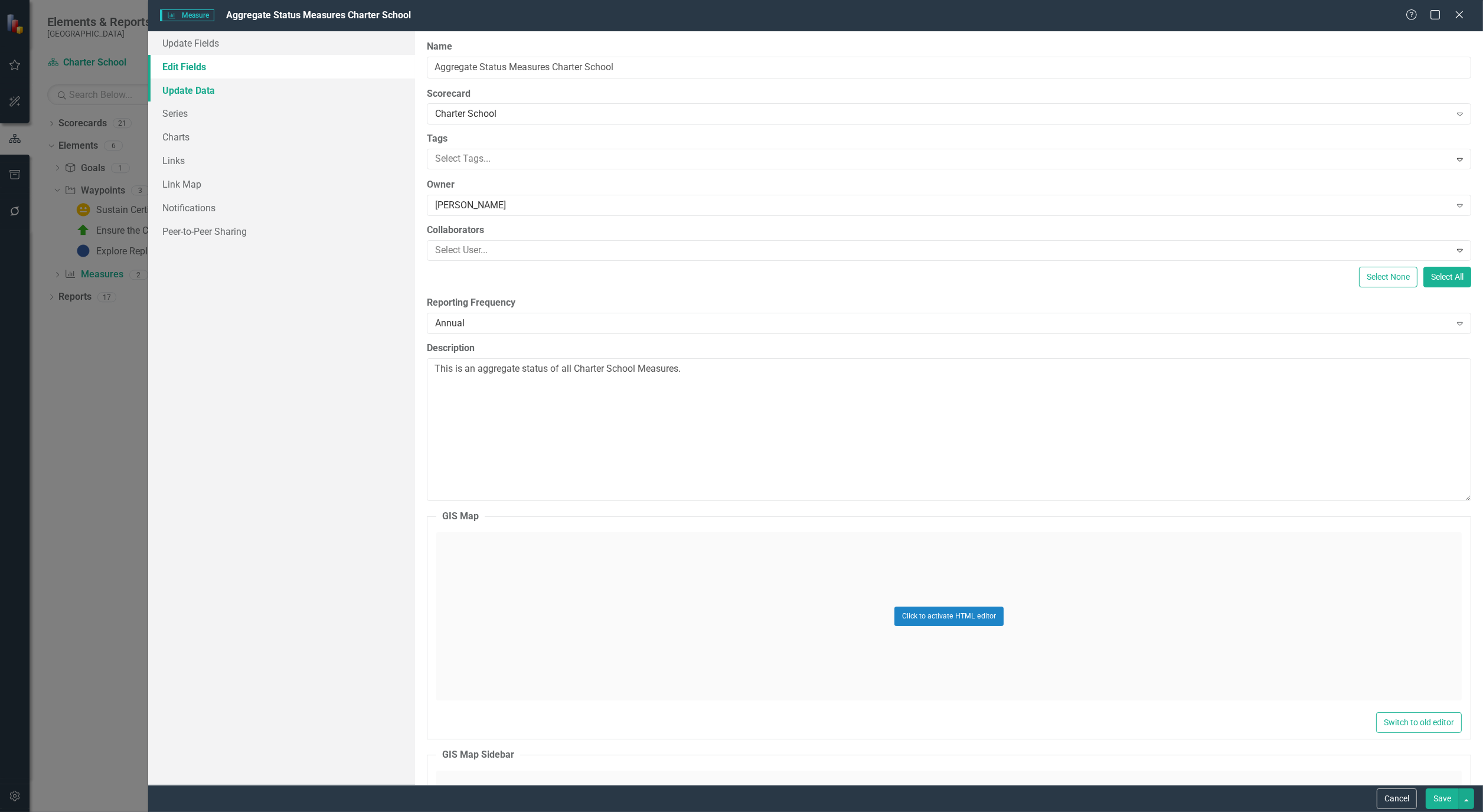
click at [193, 89] on link "Update Data" at bounding box center [281, 90] width 267 height 23
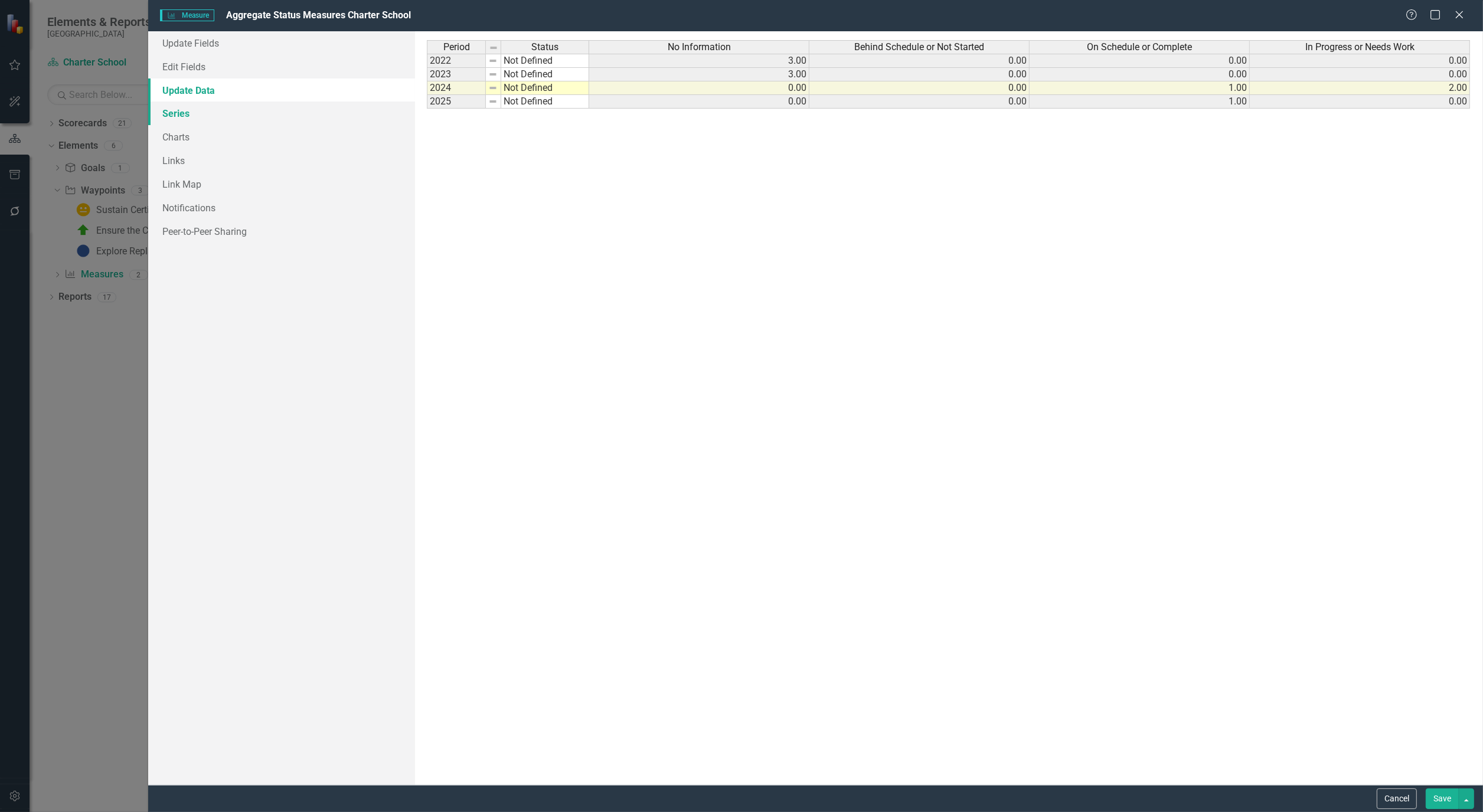
click at [185, 114] on link "Series" at bounding box center [281, 113] width 267 height 23
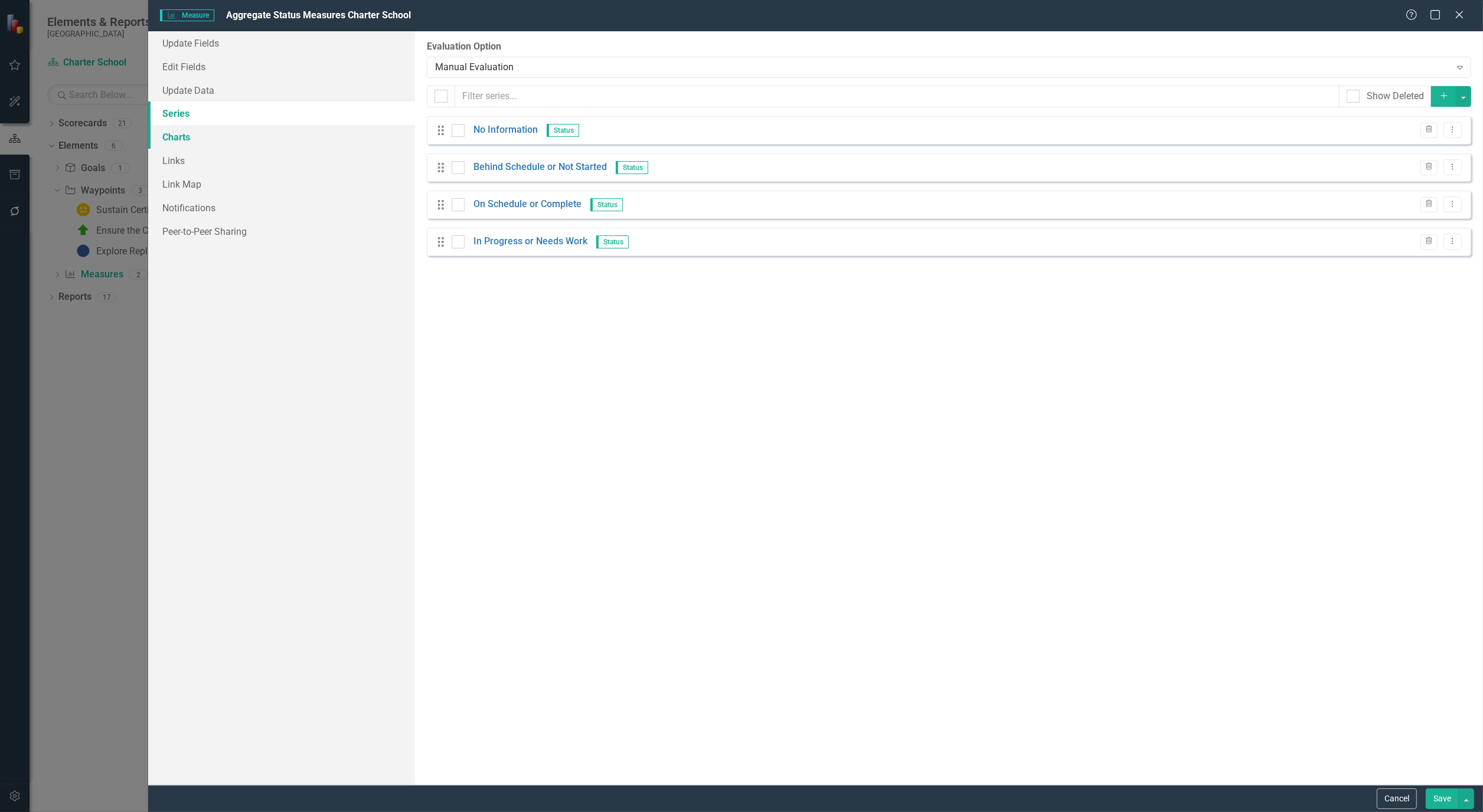
click at [176, 134] on link "Charts" at bounding box center [281, 137] width 267 height 23
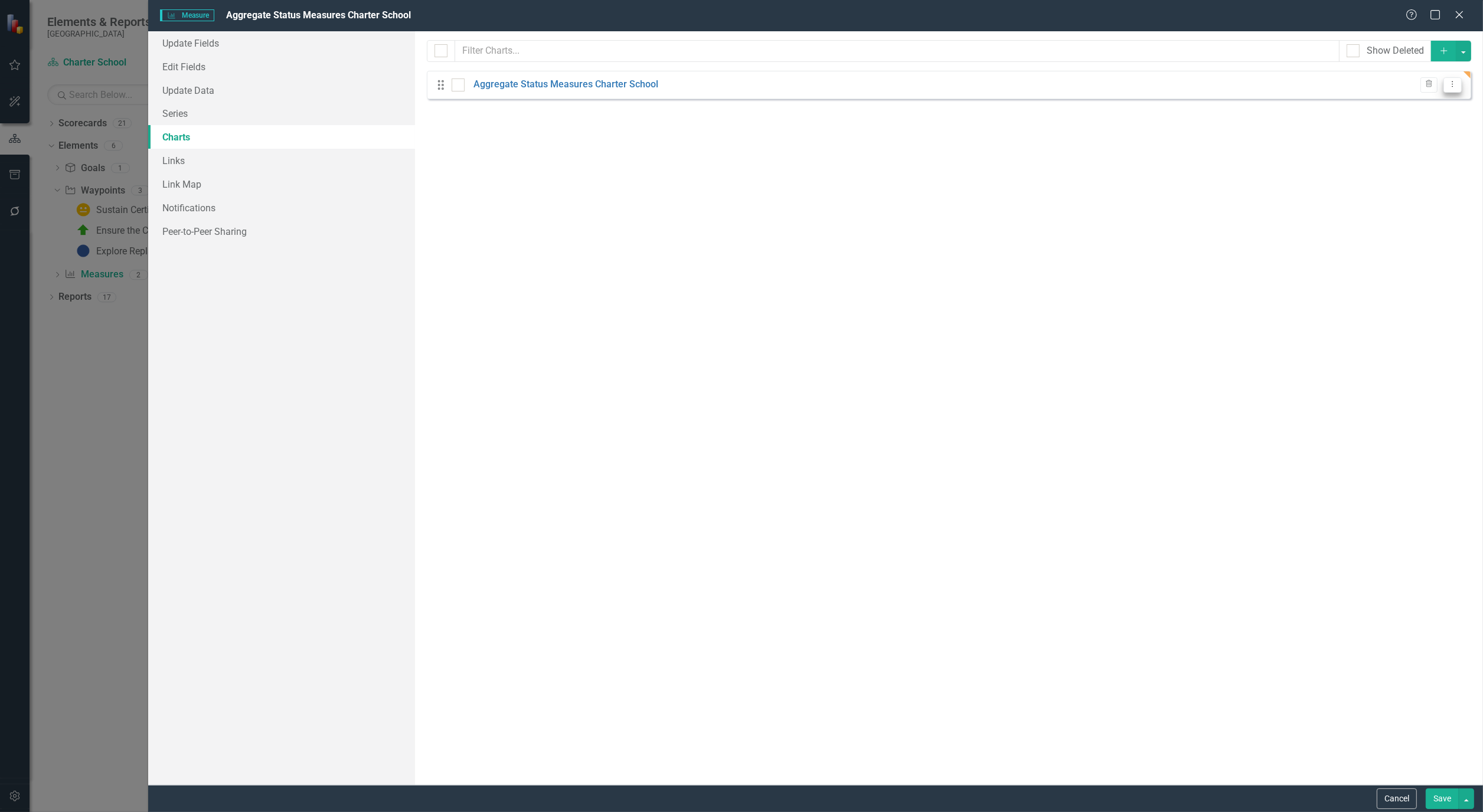
click at [1458, 88] on button "Dropdown Menu" at bounding box center [1452, 85] width 19 height 16
click at [1432, 104] on link "Edit Edit Chart" at bounding box center [1414, 104] width 93 height 22
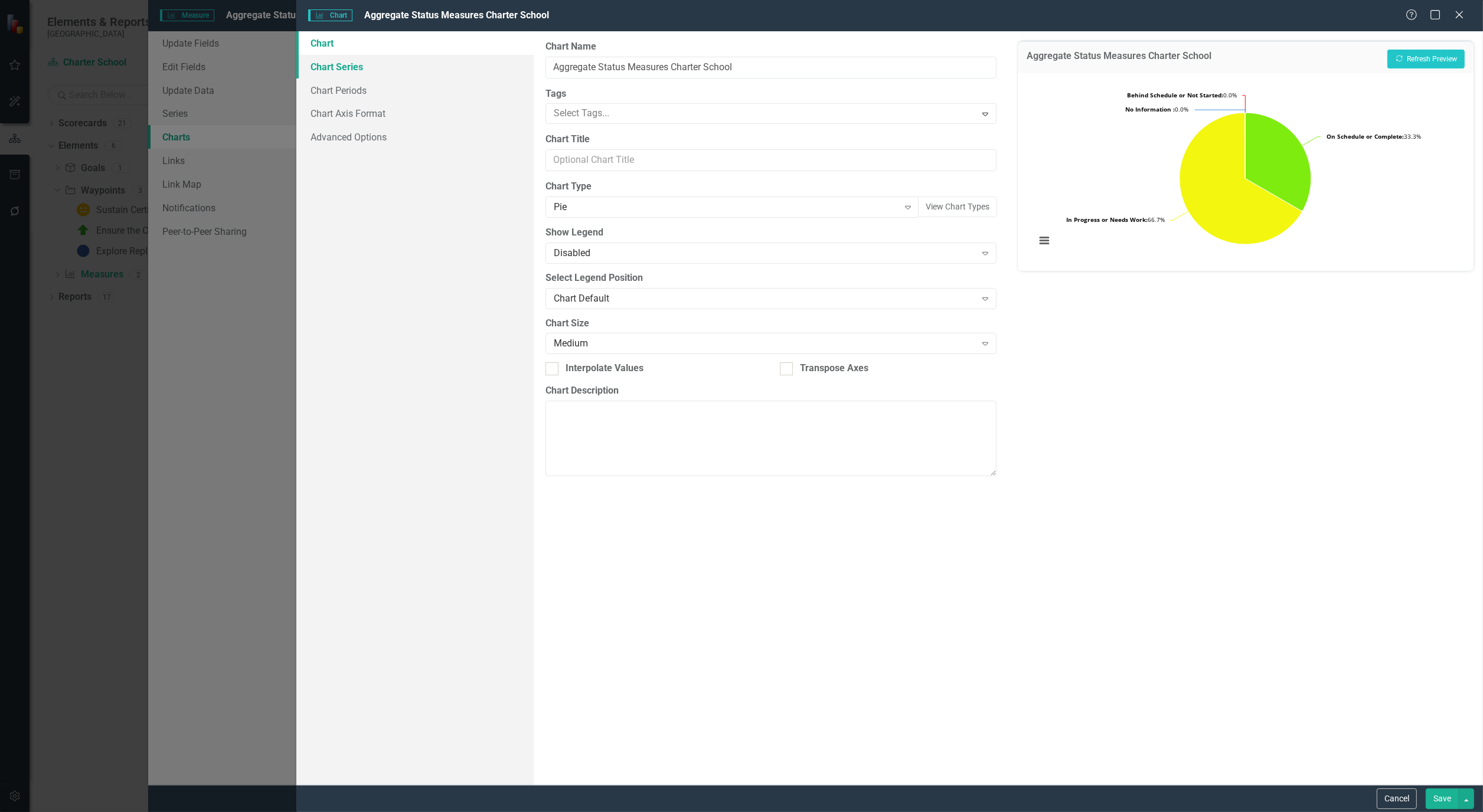
click at [355, 63] on link "Chart Series" at bounding box center [415, 67] width 238 height 23
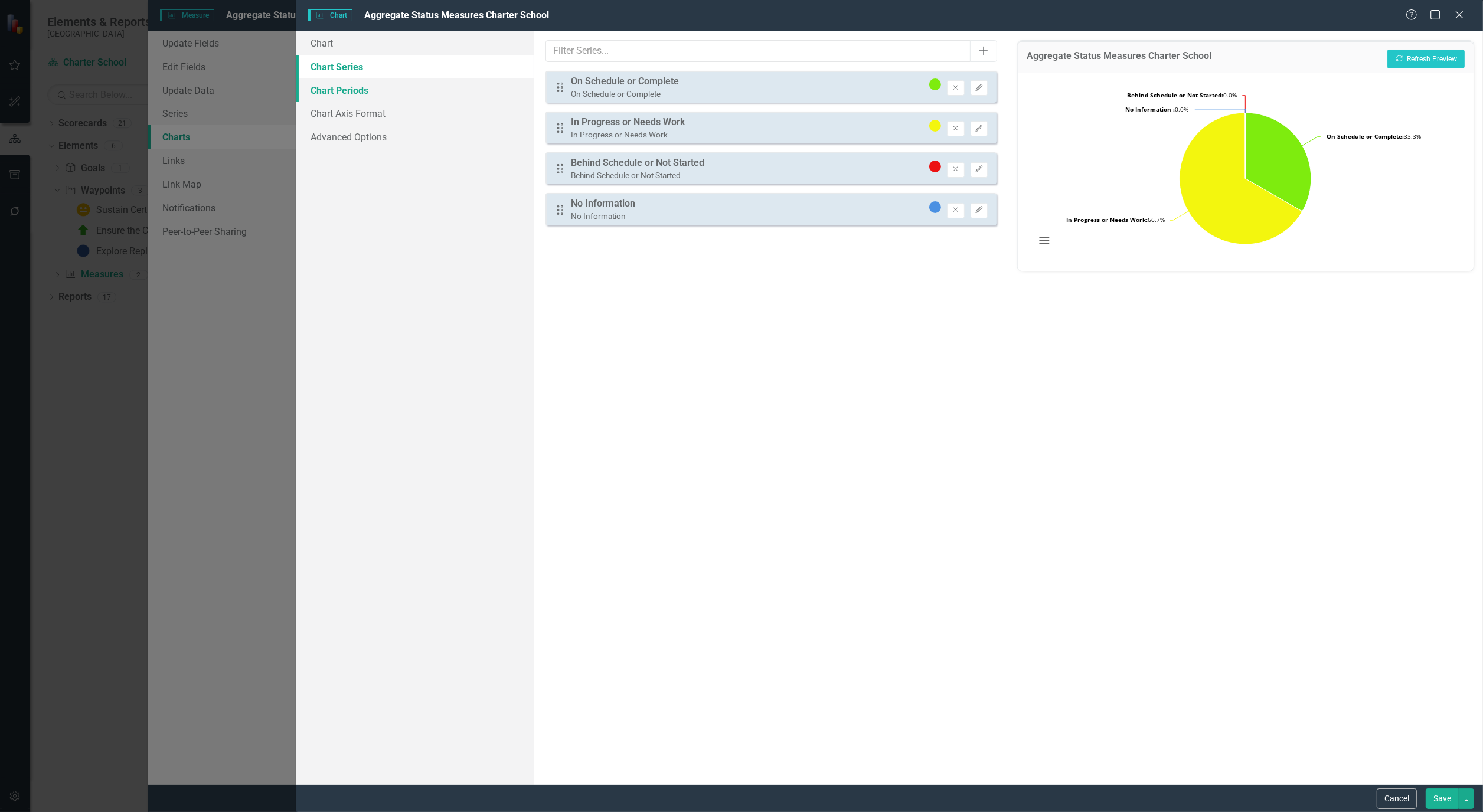
click at [340, 88] on link "Chart Periods" at bounding box center [415, 90] width 238 height 23
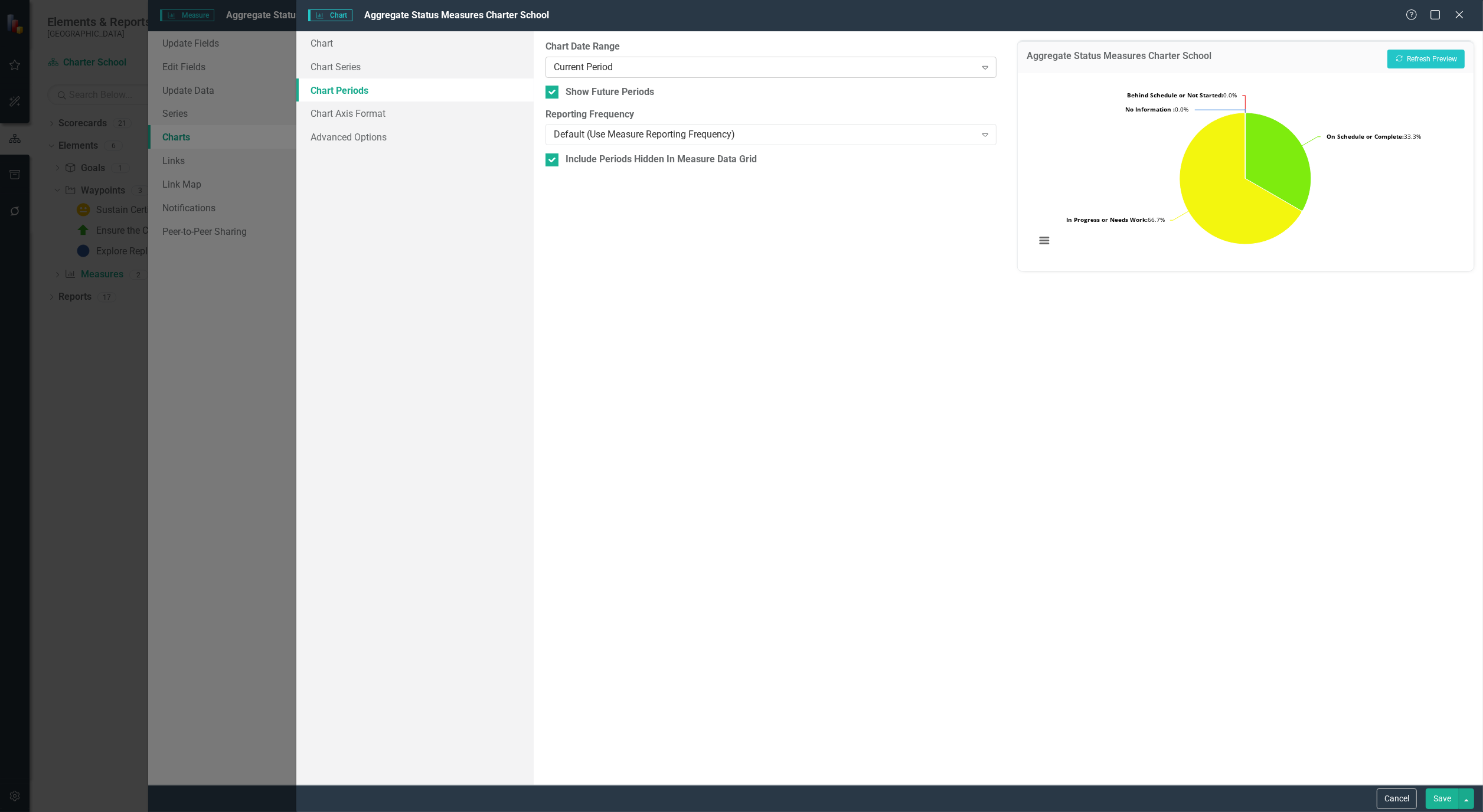
click at [988, 66] on icon "Expand" at bounding box center [985, 67] width 12 height 10
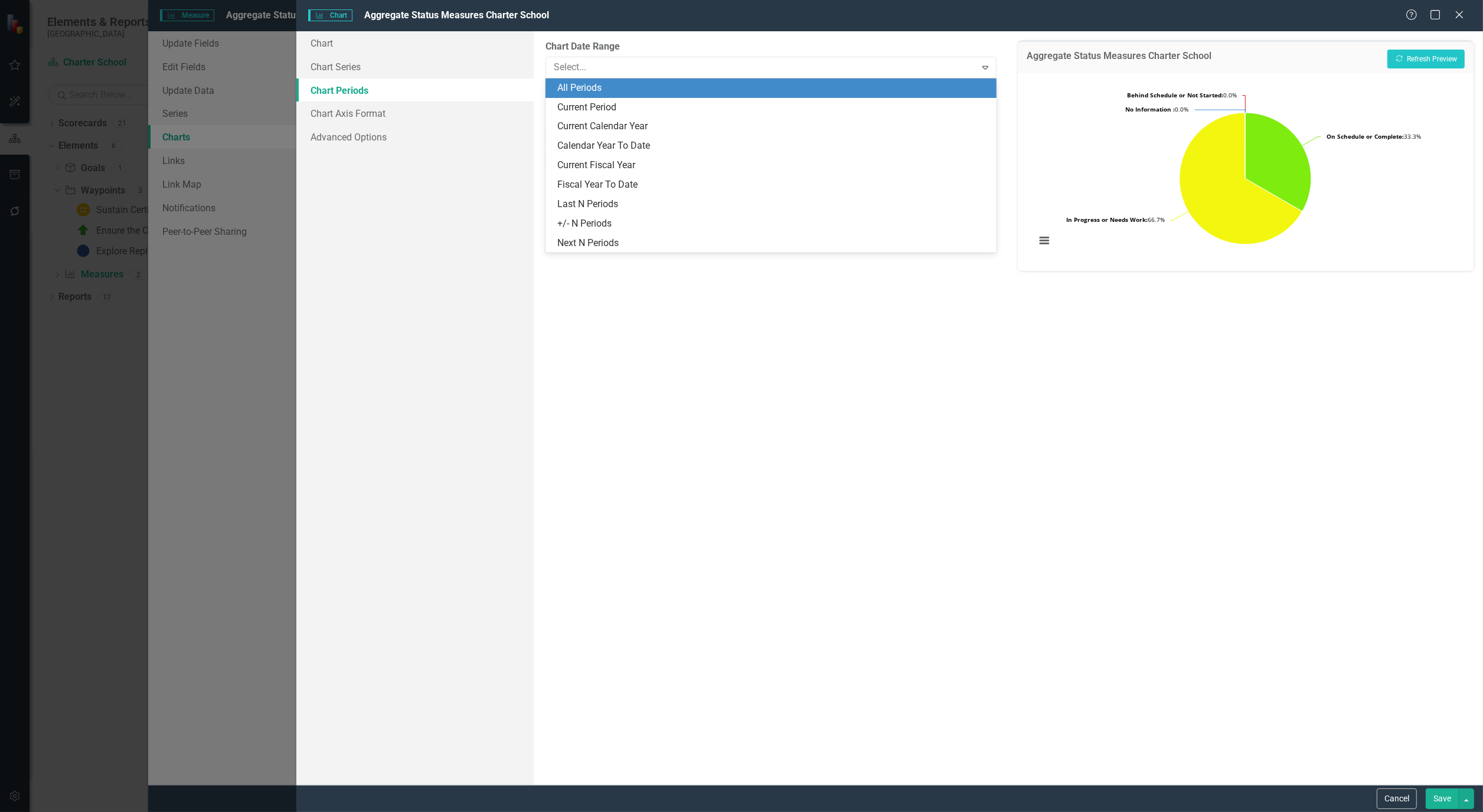
click at [601, 90] on div "All Periods" at bounding box center [773, 88] width 432 height 14
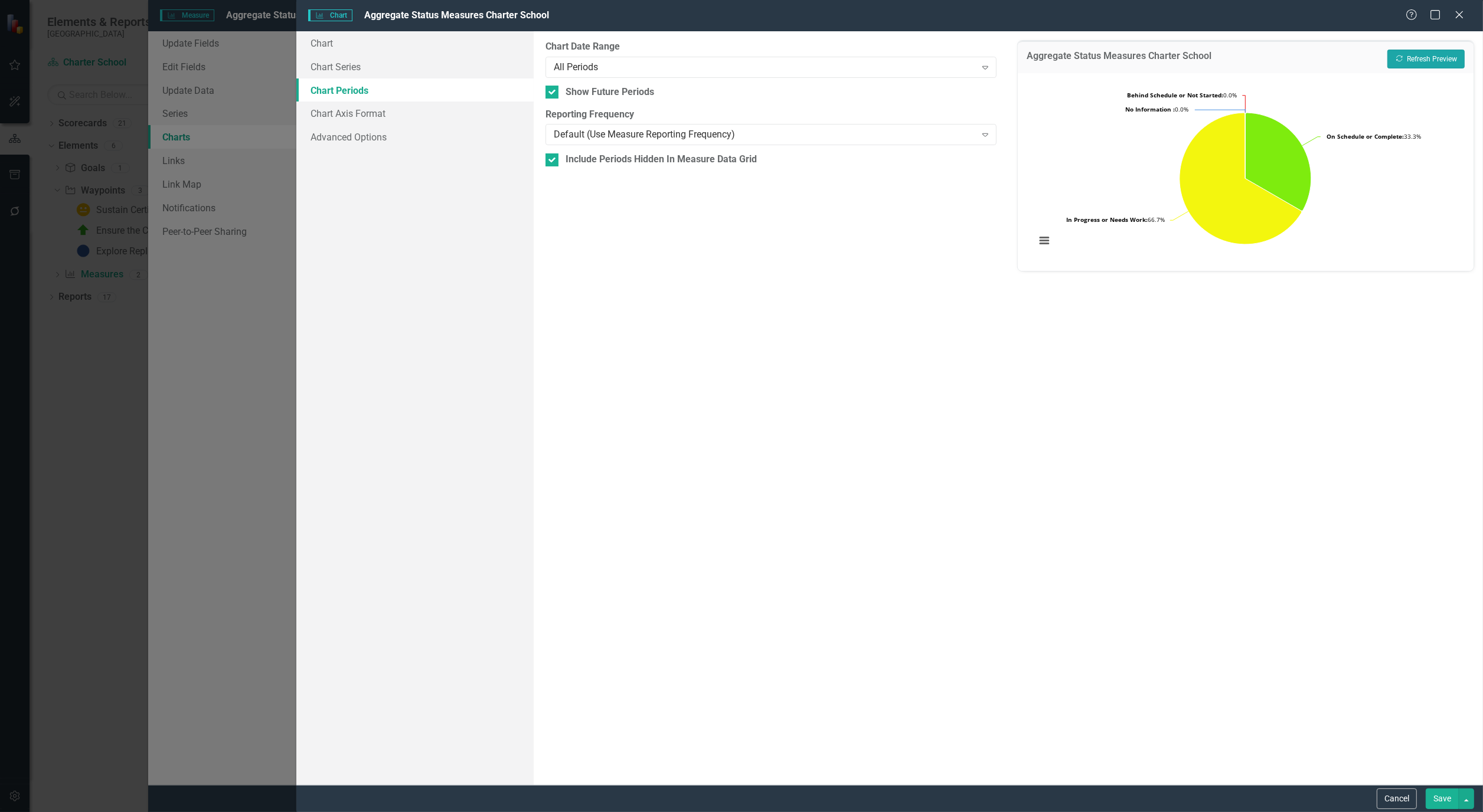
click at [1446, 55] on button "Recalculate Refresh Preview" at bounding box center [1425, 59] width 77 height 19
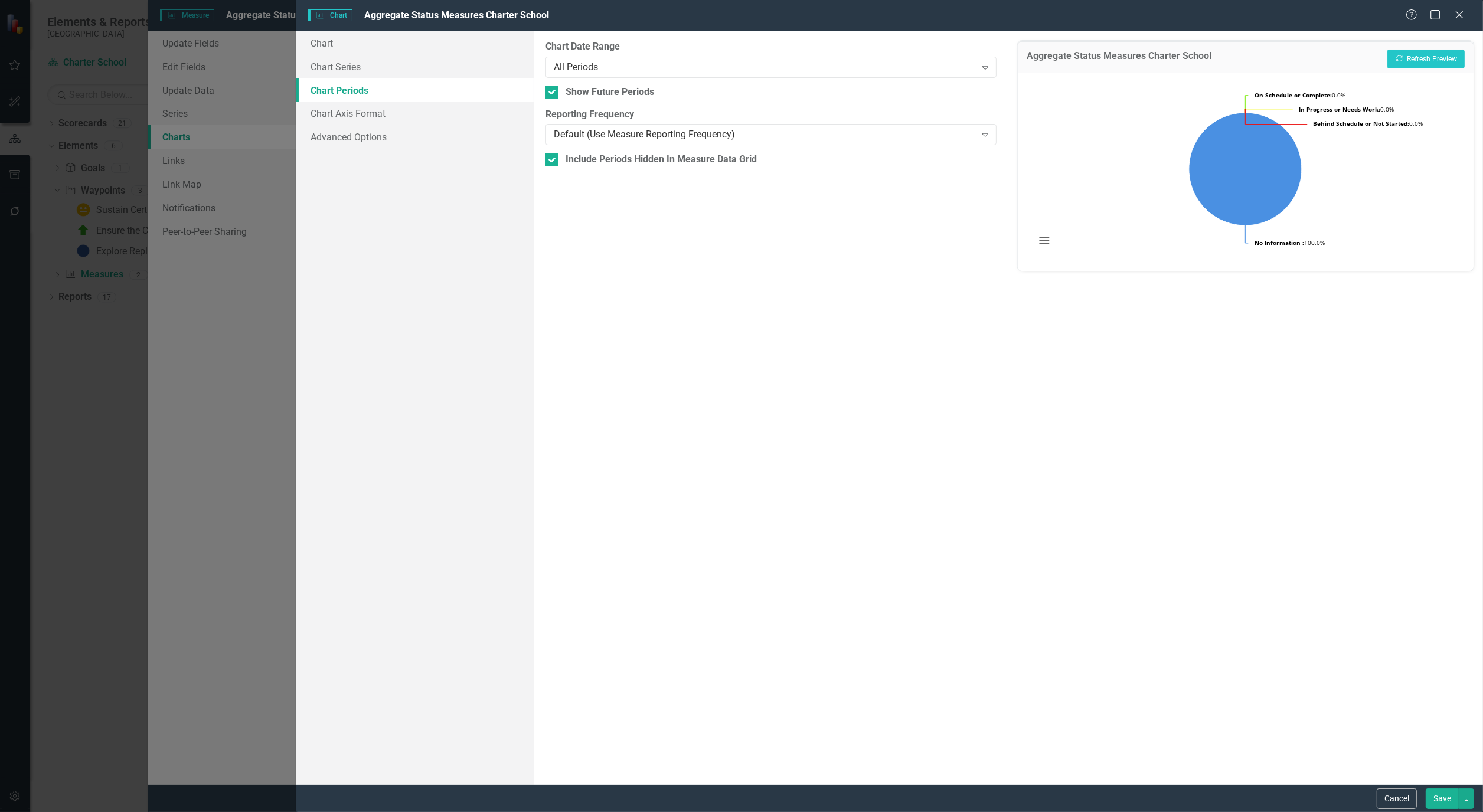
click at [1443, 802] on button "Save" at bounding box center [1442, 799] width 33 height 20
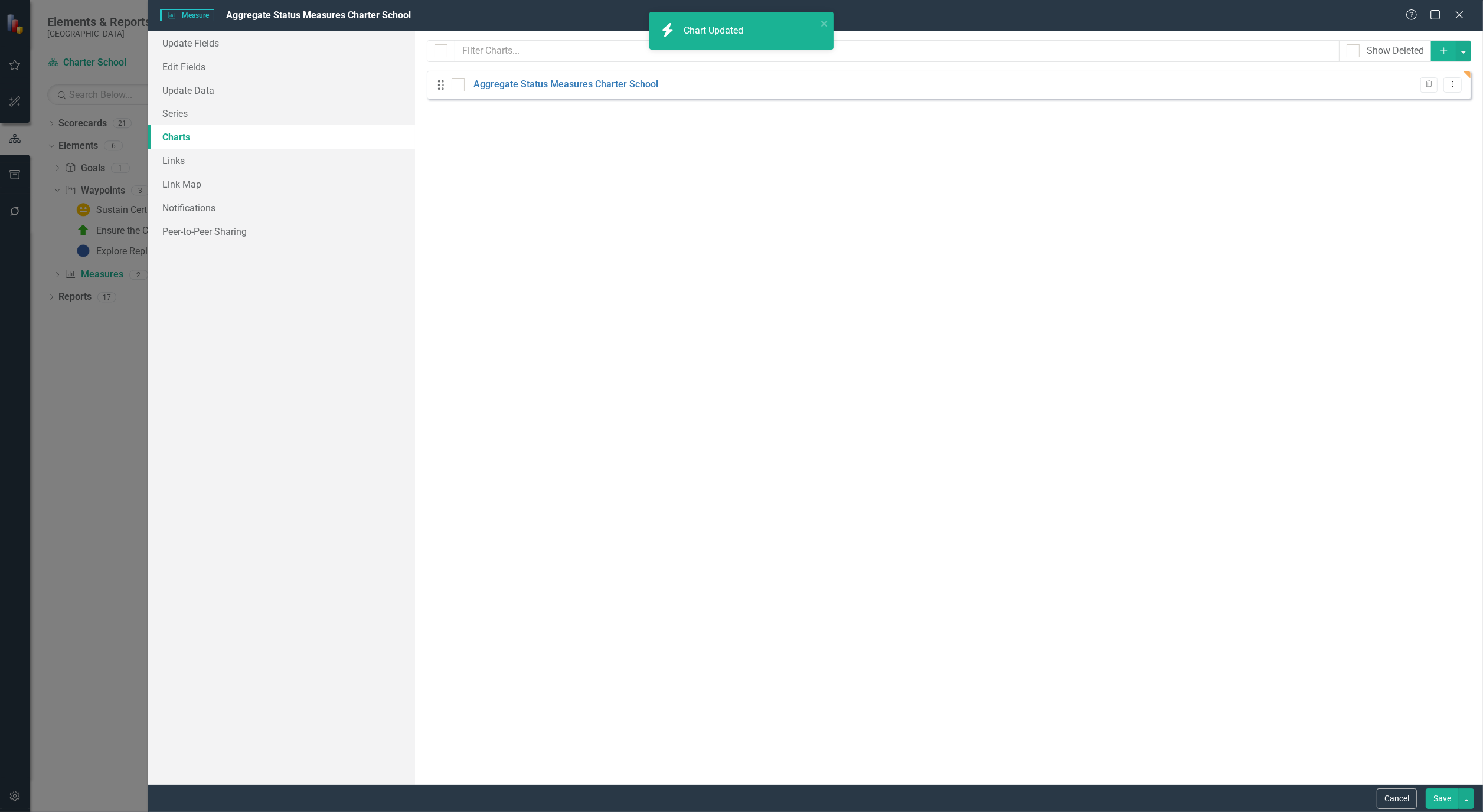
click at [1434, 792] on button "Save" at bounding box center [1442, 799] width 33 height 20
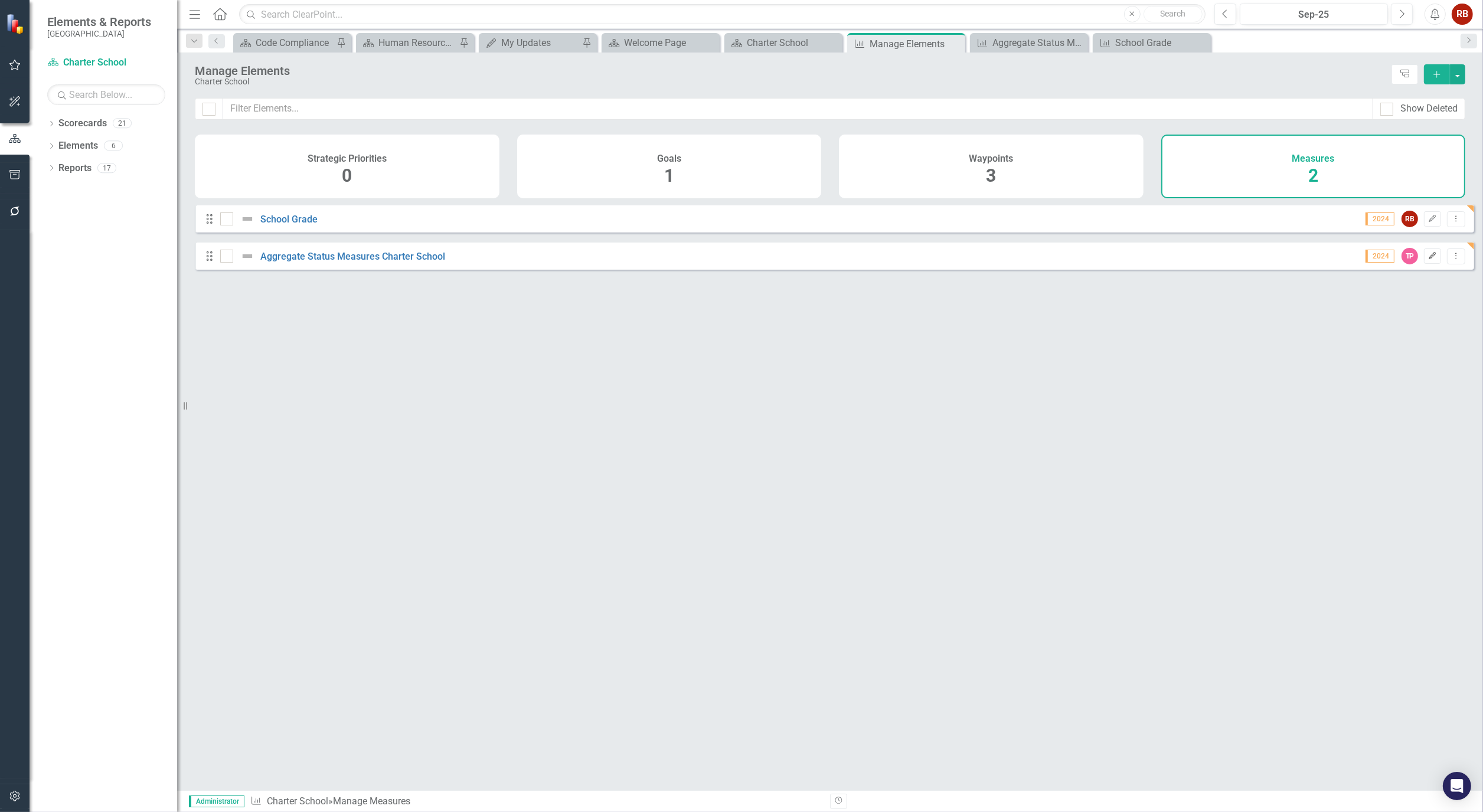
click at [1428, 260] on icon "Edit" at bounding box center [1432, 256] width 9 height 7
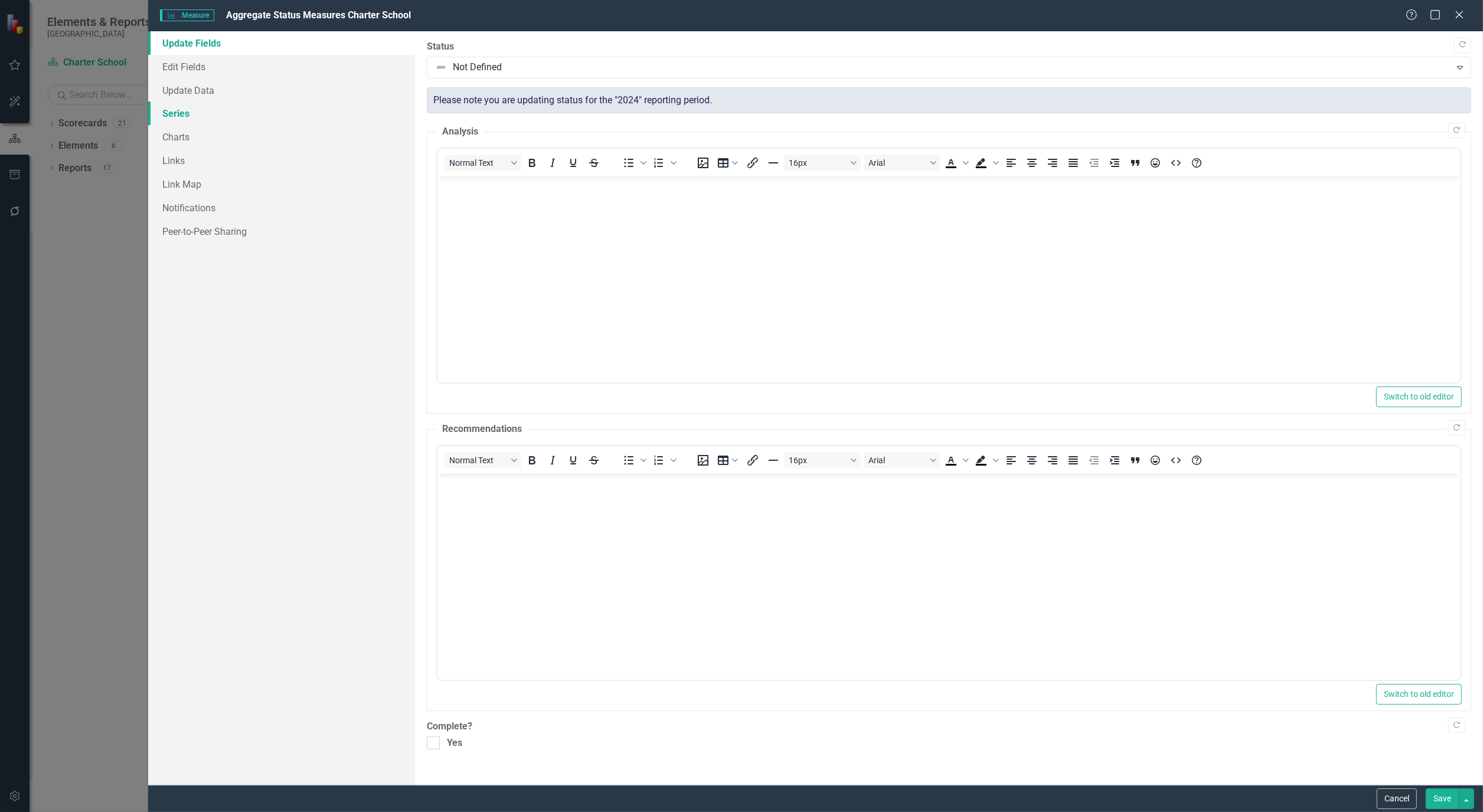
click at [187, 113] on link "Series" at bounding box center [281, 113] width 267 height 23
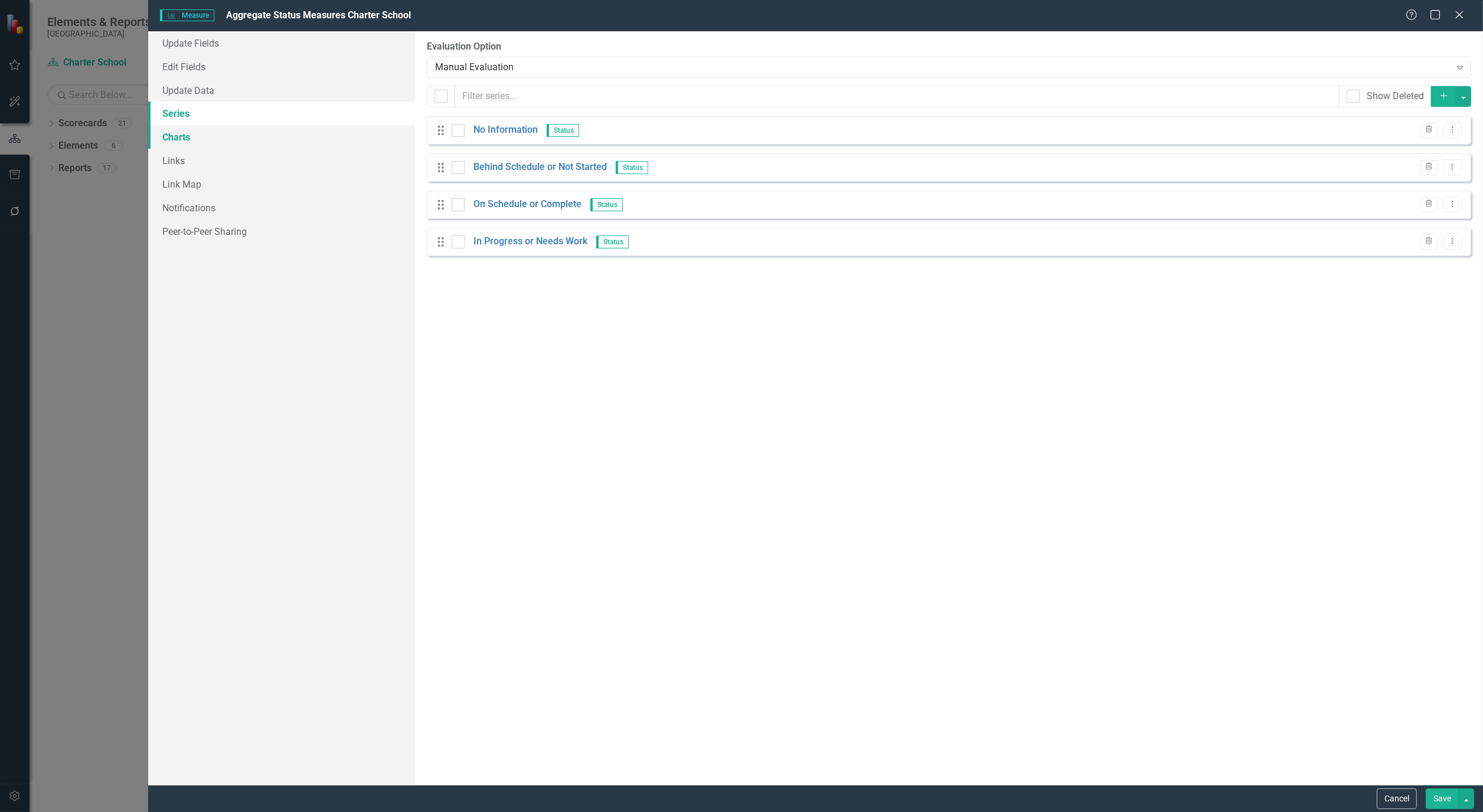
click at [177, 142] on link "Charts" at bounding box center [281, 137] width 267 height 23
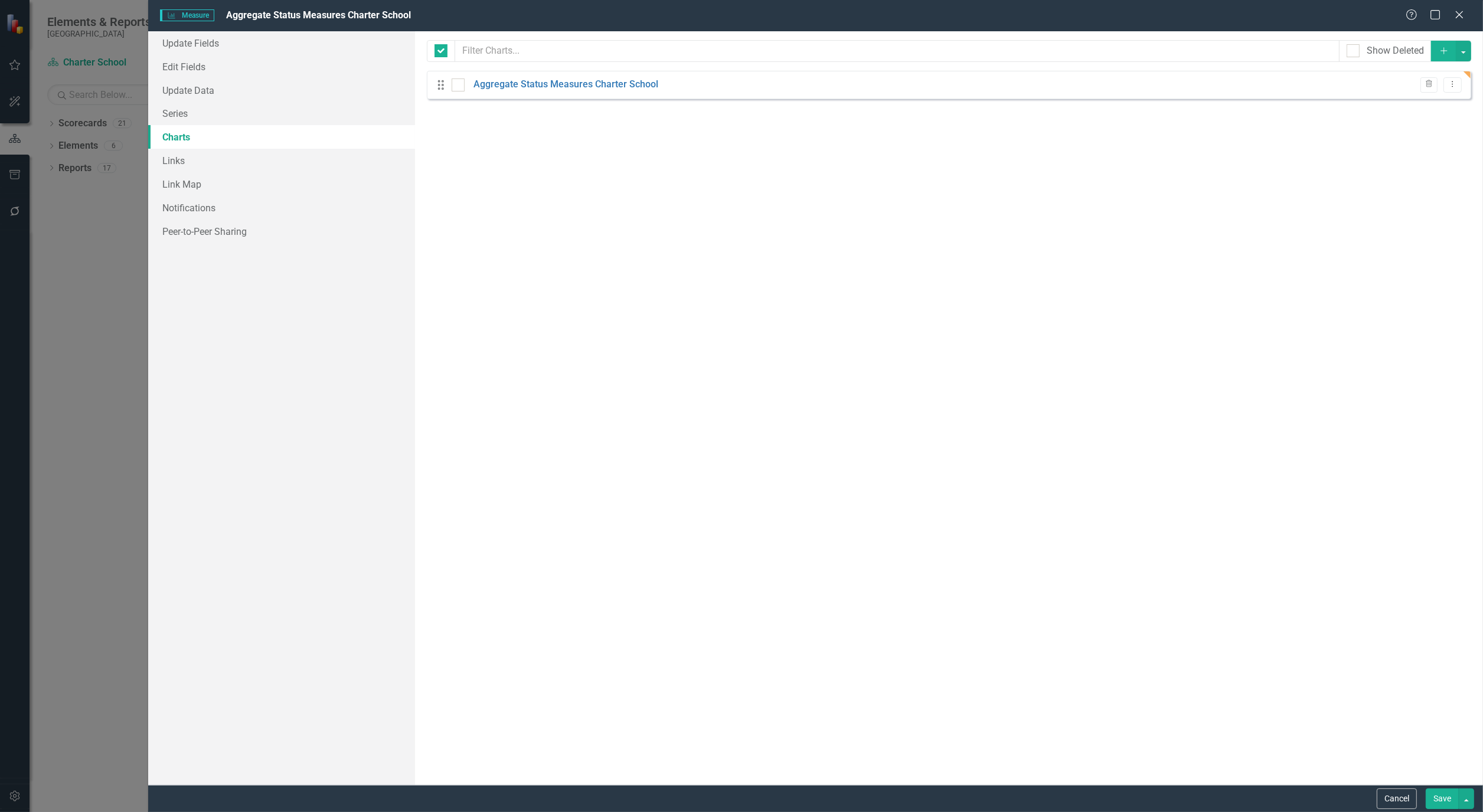
checkbox input "false"
click at [1455, 89] on button "Dropdown Menu" at bounding box center [1452, 85] width 19 height 16
click at [1425, 103] on link "Edit Edit Chart" at bounding box center [1414, 104] width 93 height 22
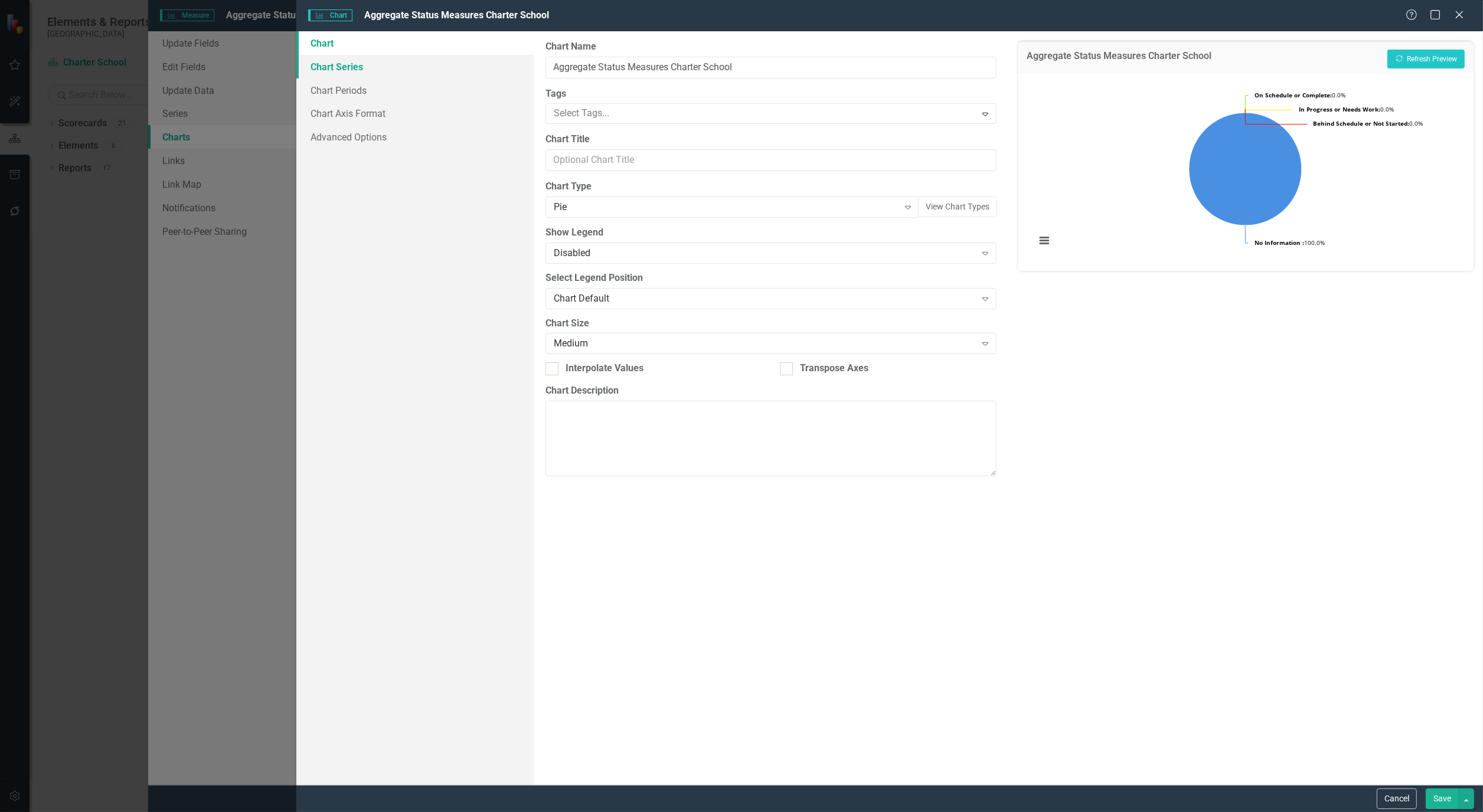
click at [350, 62] on link "Chart Series" at bounding box center [415, 67] width 238 height 23
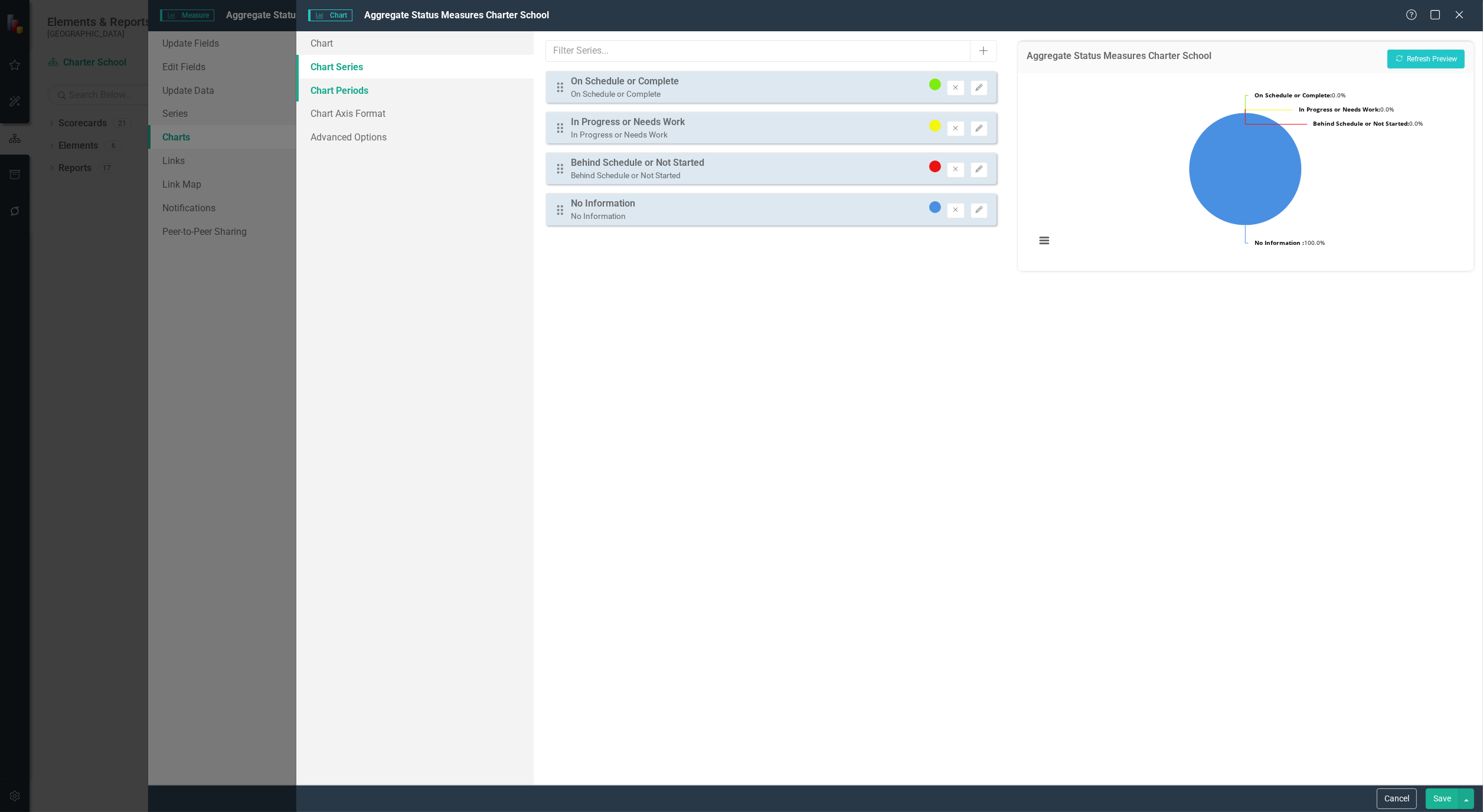
click at [340, 87] on link "Chart Periods" at bounding box center [415, 90] width 238 height 23
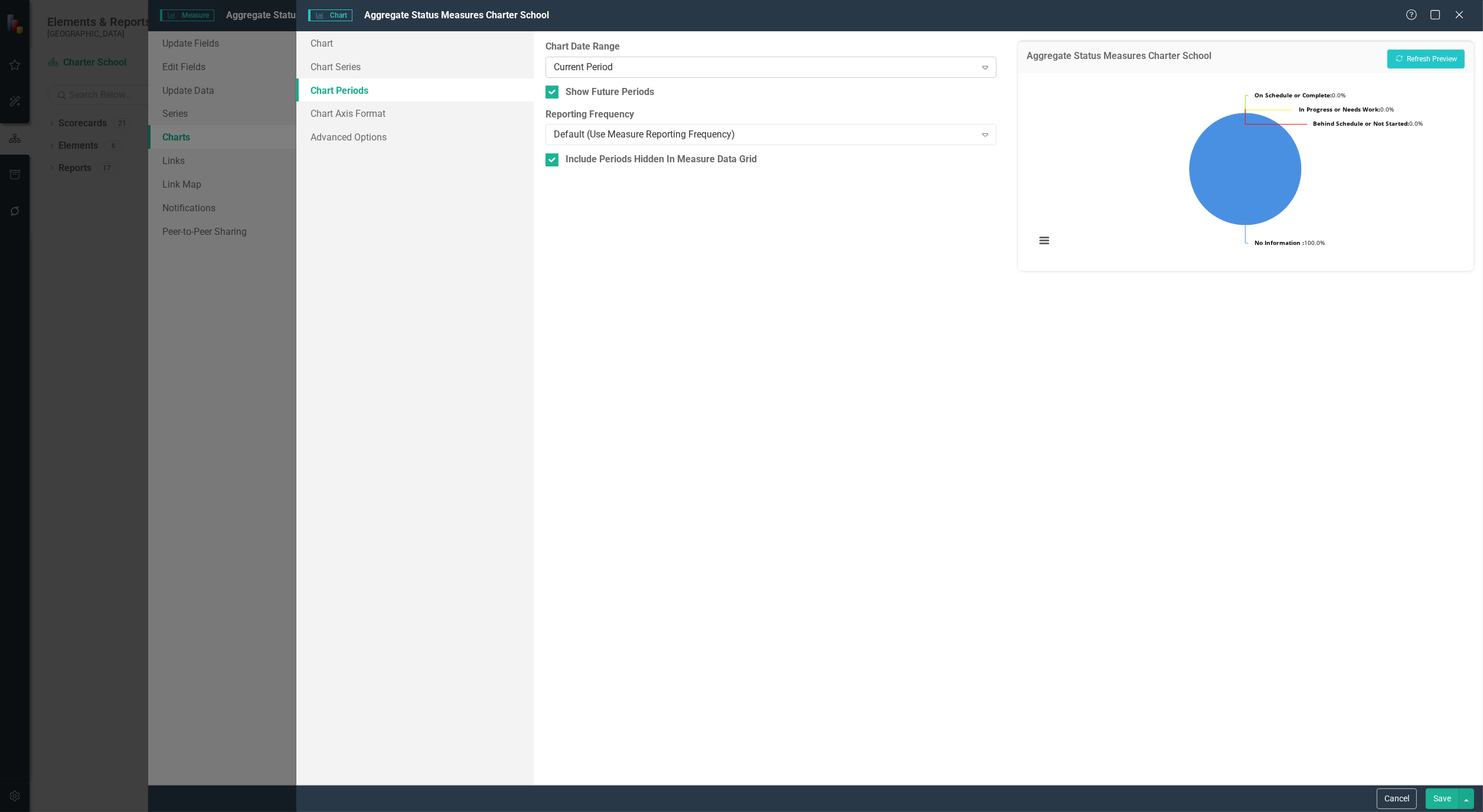
click at [988, 67] on icon "Expand" at bounding box center [985, 67] width 12 height 10
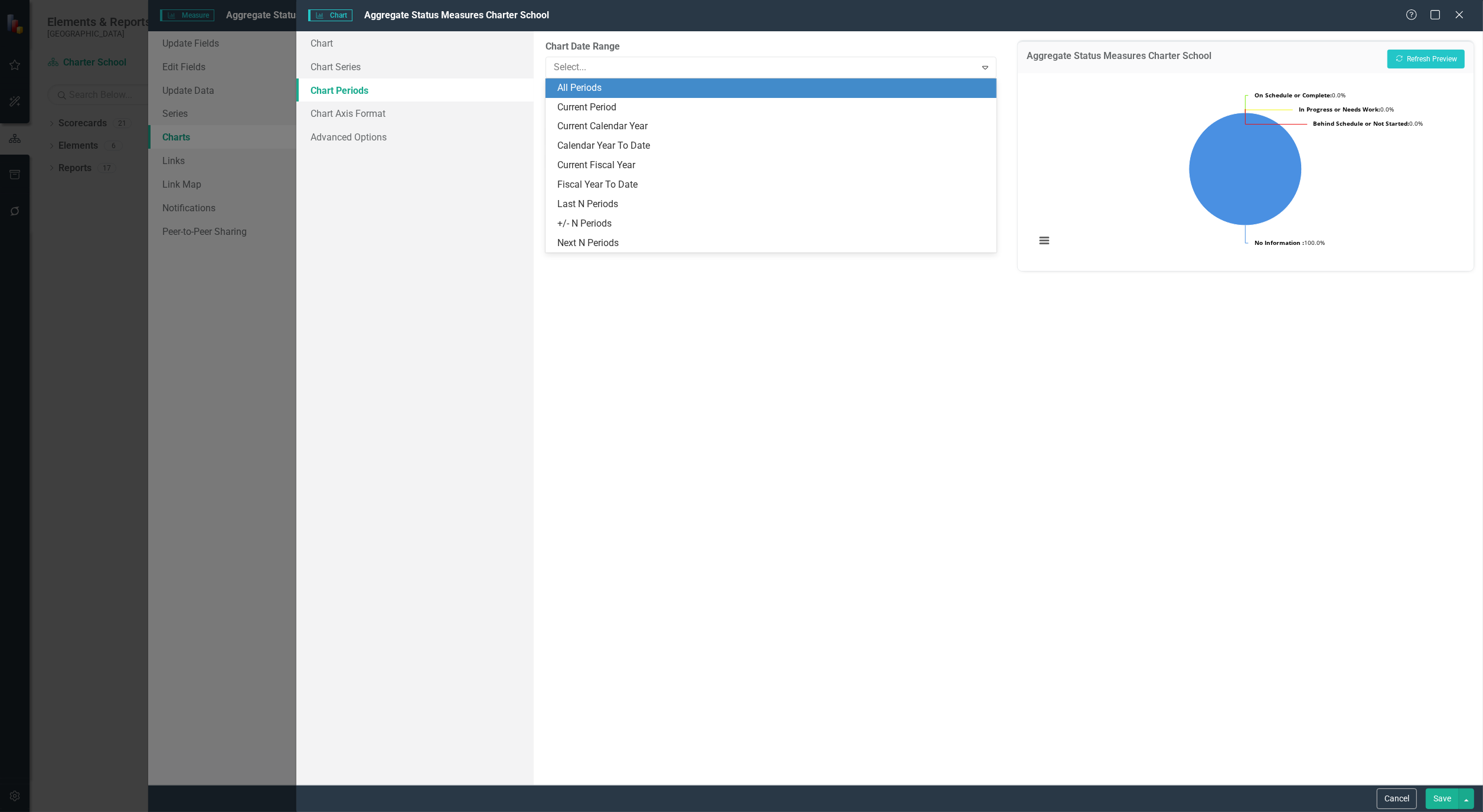
click at [577, 92] on div "All Periods" at bounding box center [773, 88] width 432 height 14
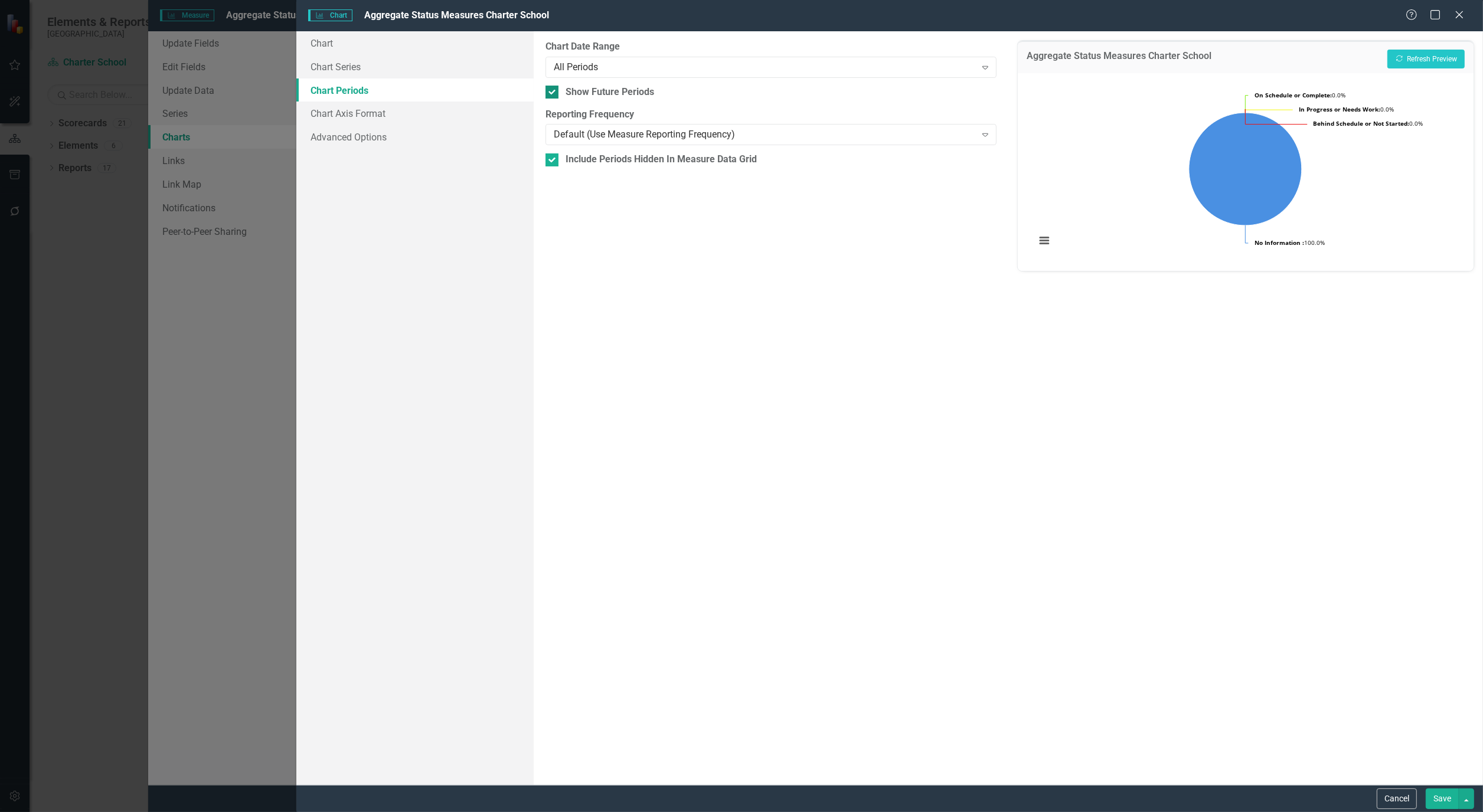
click at [548, 91] on input "Show Future Periods" at bounding box center [549, 89] width 8 height 8
checkbox input "false"
click at [1405, 54] on button "Recalculate Refresh Preview" at bounding box center [1425, 59] width 77 height 19
click at [1438, 795] on button "Save" at bounding box center [1442, 799] width 33 height 20
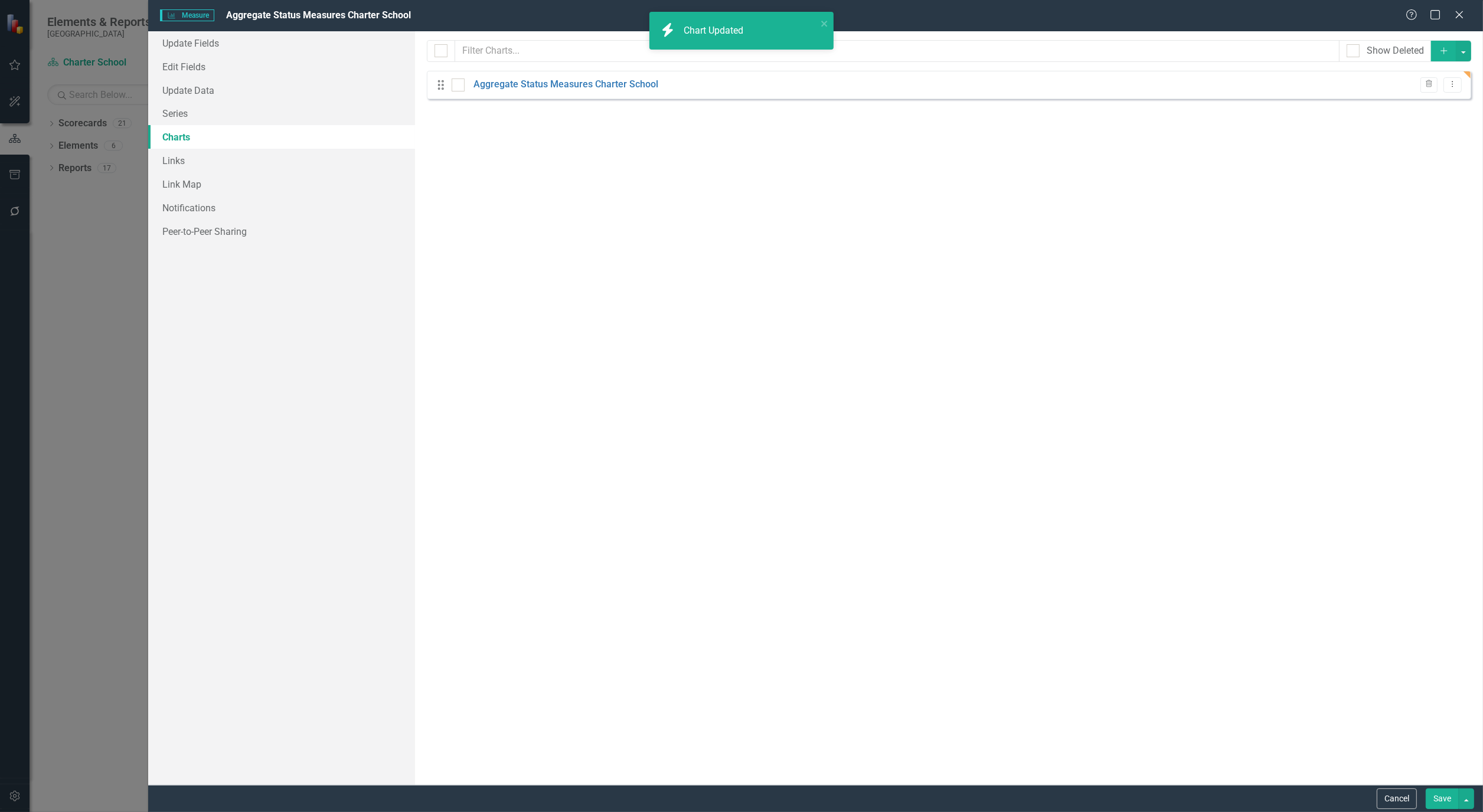
click at [1438, 795] on button "Save" at bounding box center [1442, 799] width 33 height 20
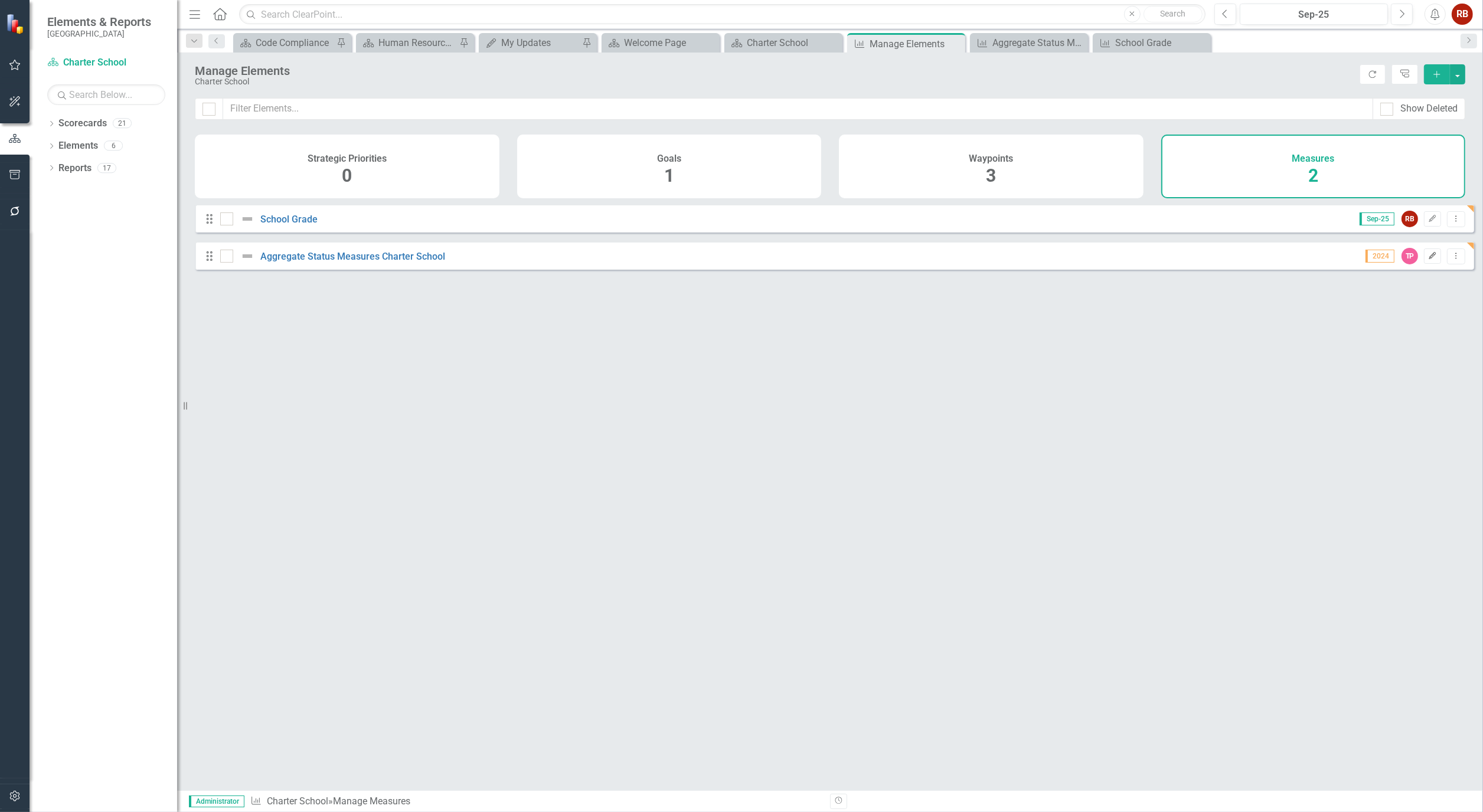
click at [1429, 259] on icon "button" at bounding box center [1433, 255] width 7 height 7
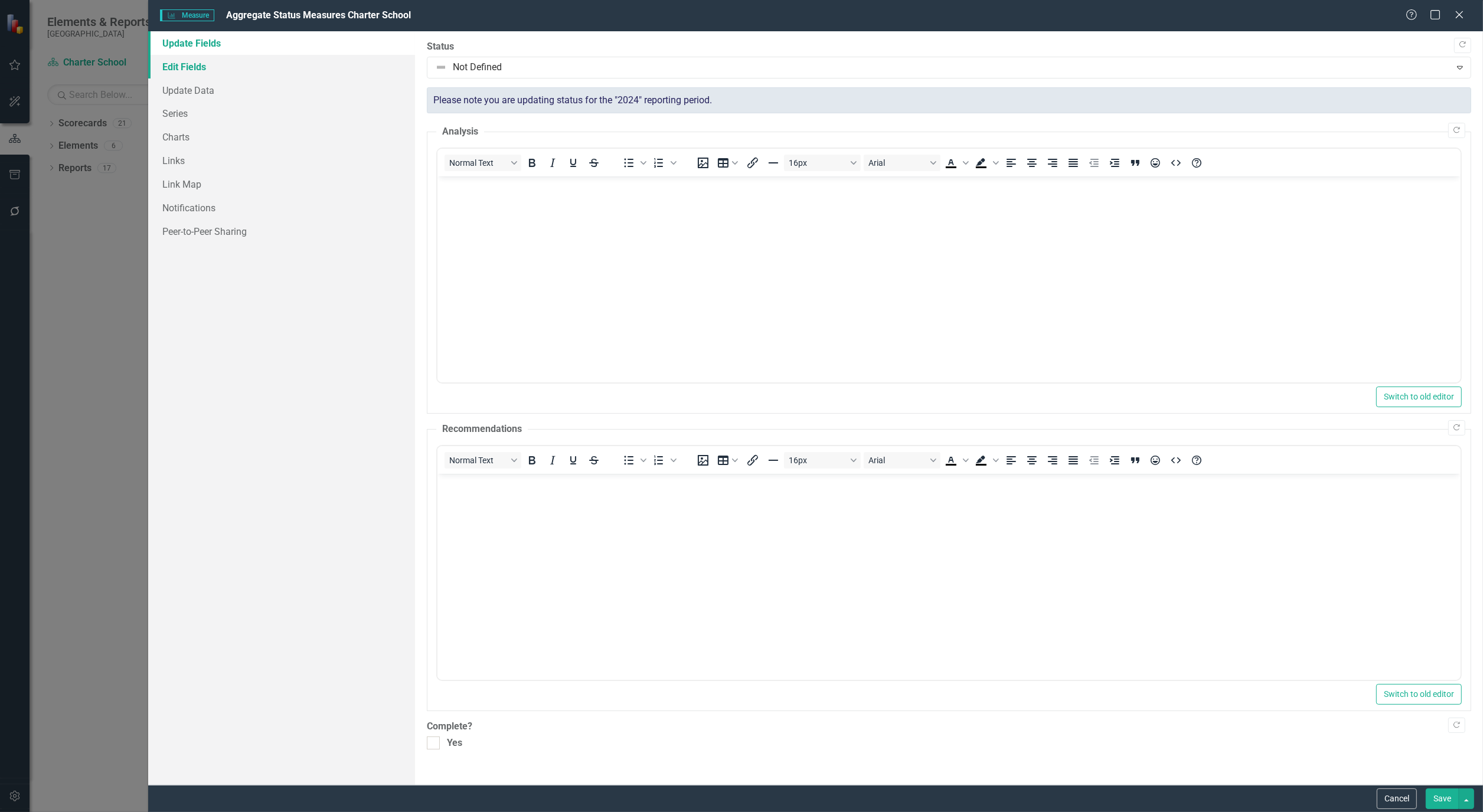
click at [187, 70] on link "Edit Fields" at bounding box center [281, 67] width 267 height 23
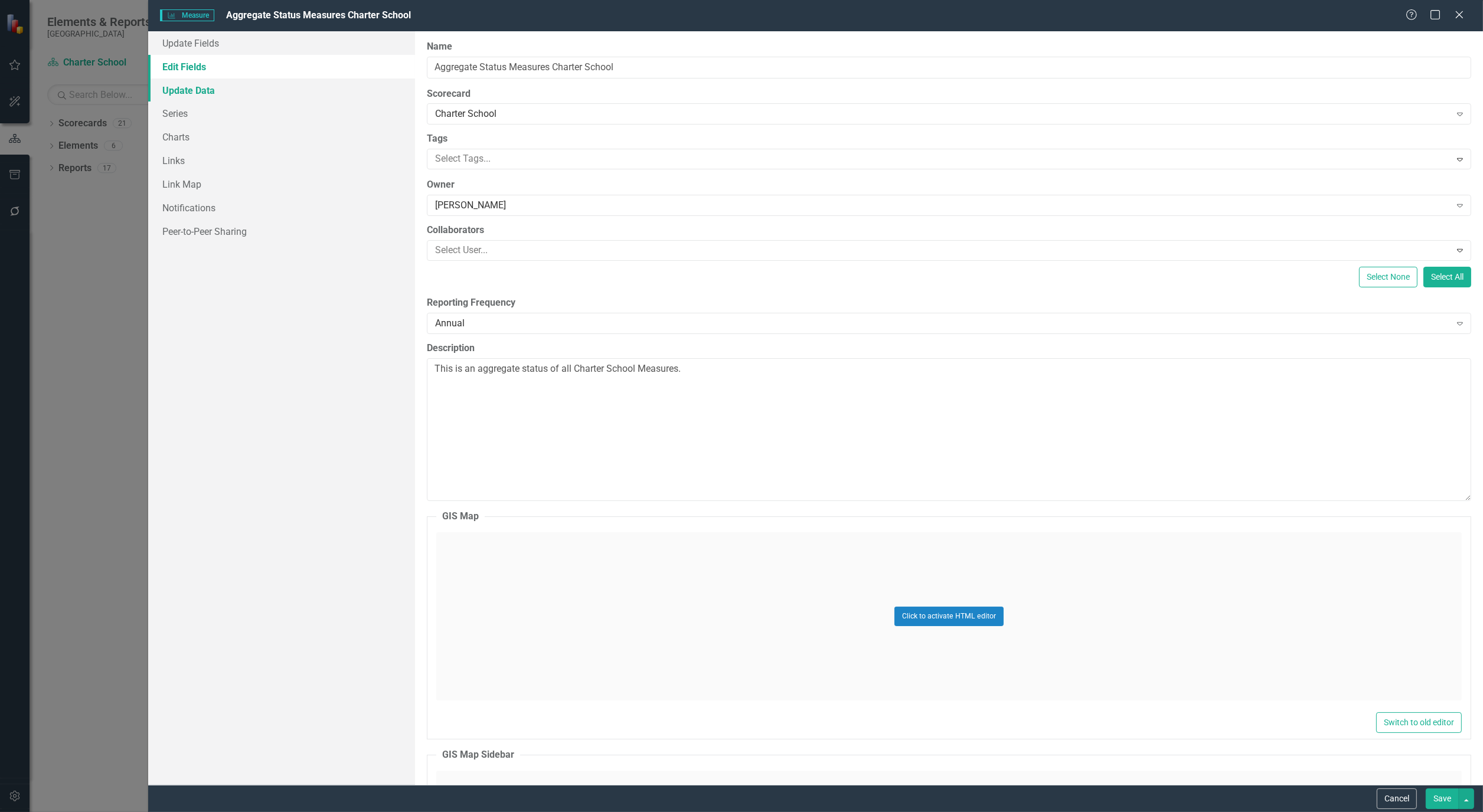
click at [189, 89] on link "Update Data" at bounding box center [281, 90] width 267 height 23
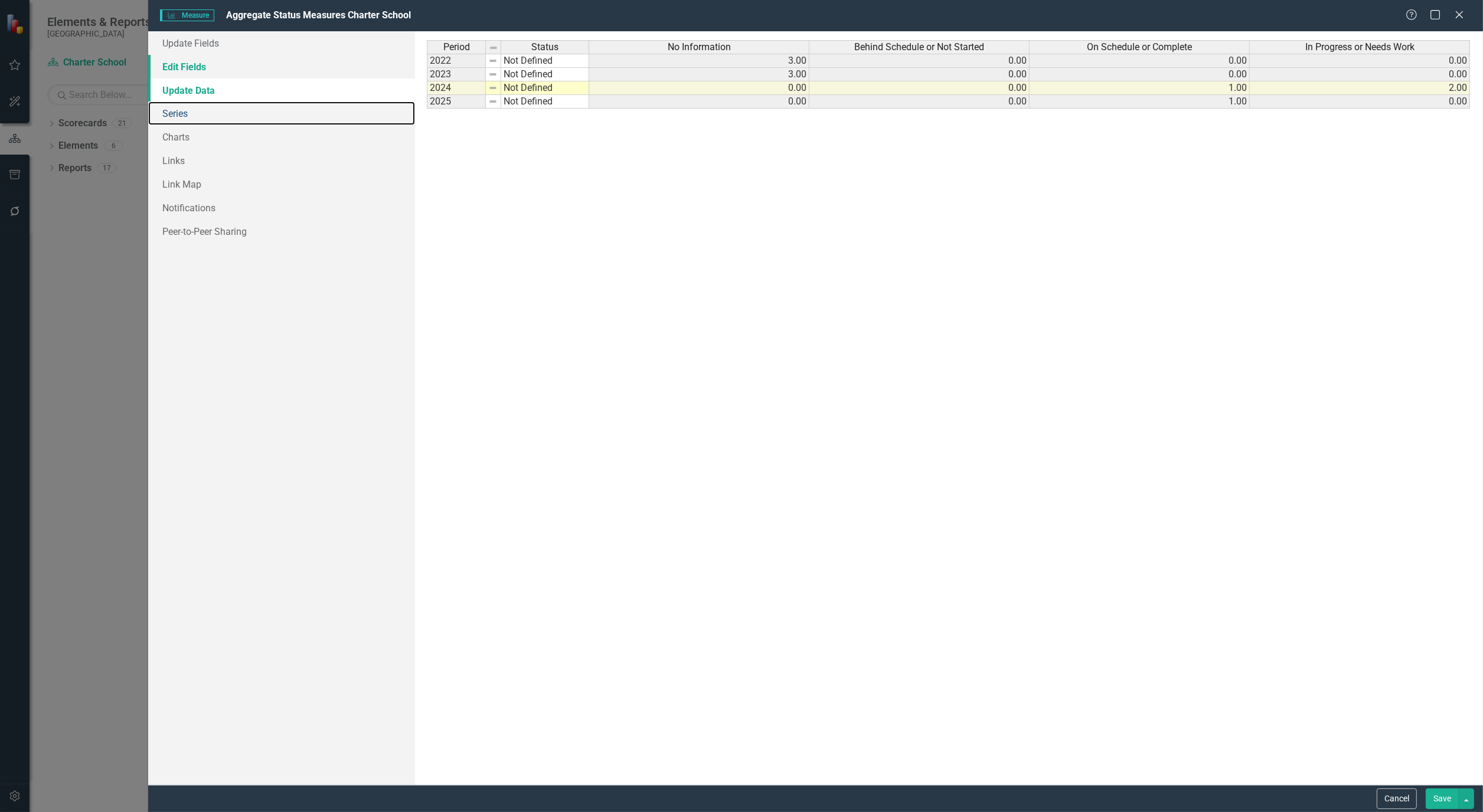
drag, startPoint x: 181, startPoint y: 118, endPoint x: 184, endPoint y: 59, distance: 59.1
click at [181, 116] on link "Series" at bounding box center [281, 113] width 267 height 23
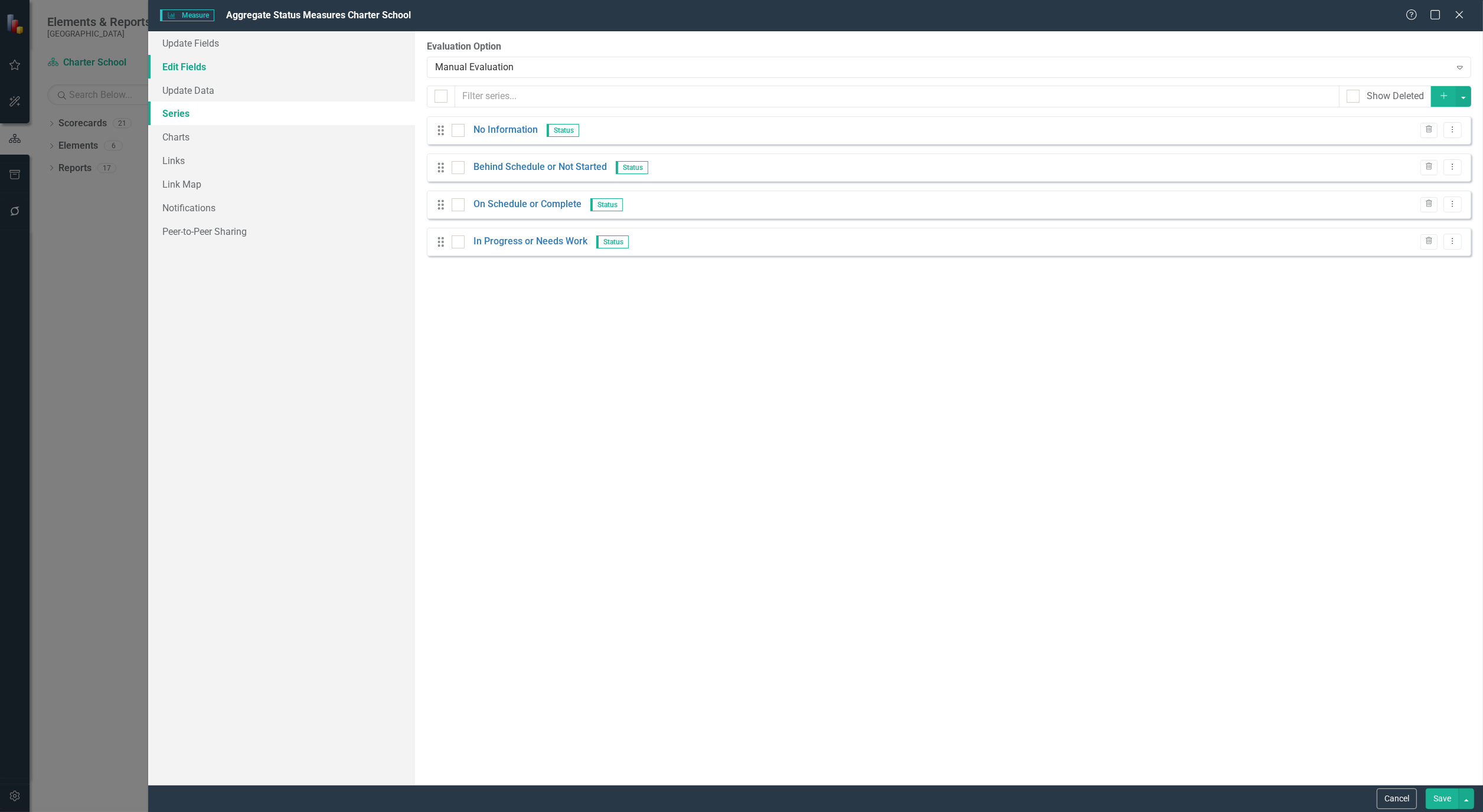
click at [185, 59] on link "Edit Fields" at bounding box center [281, 67] width 267 height 23
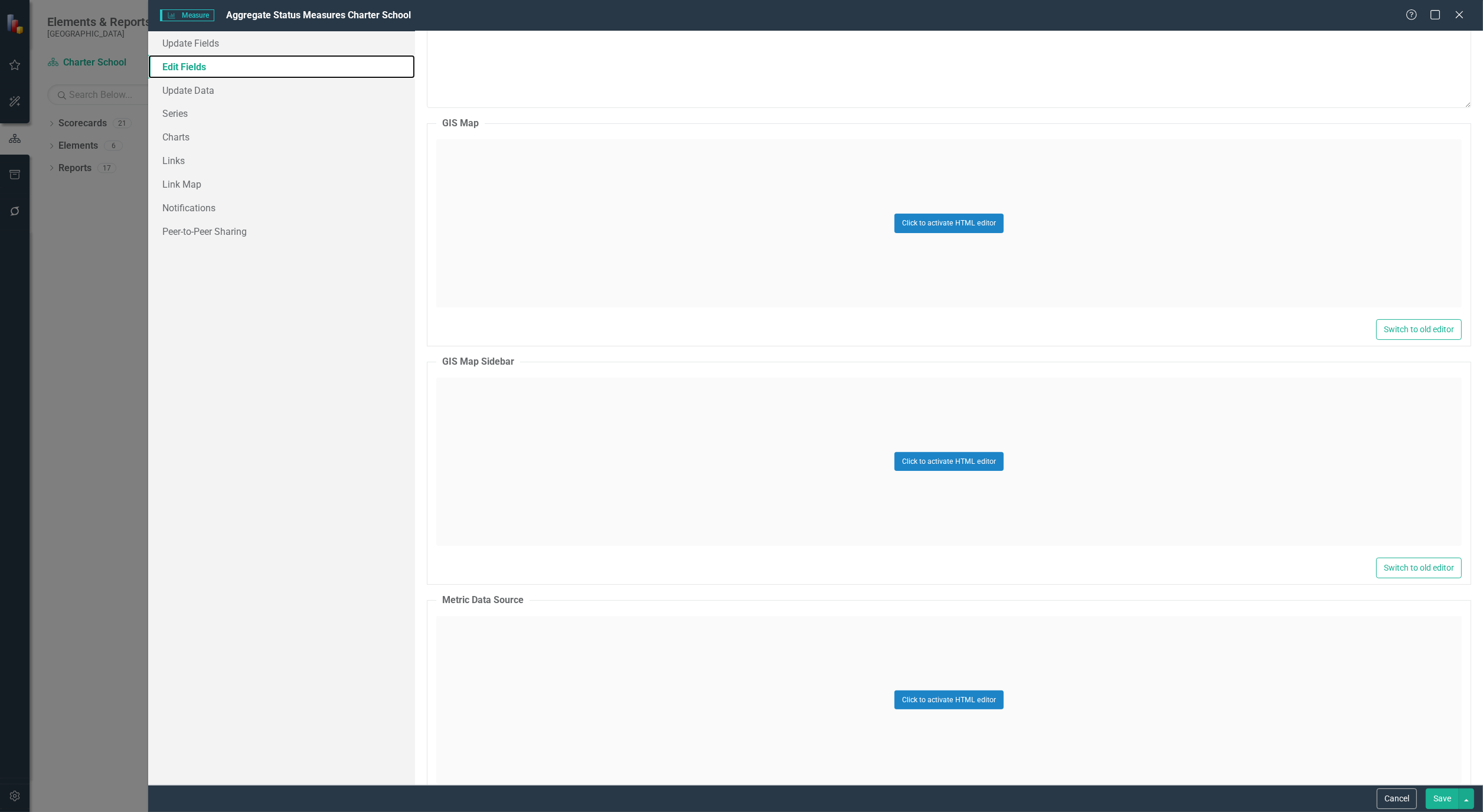
scroll to position [131, 0]
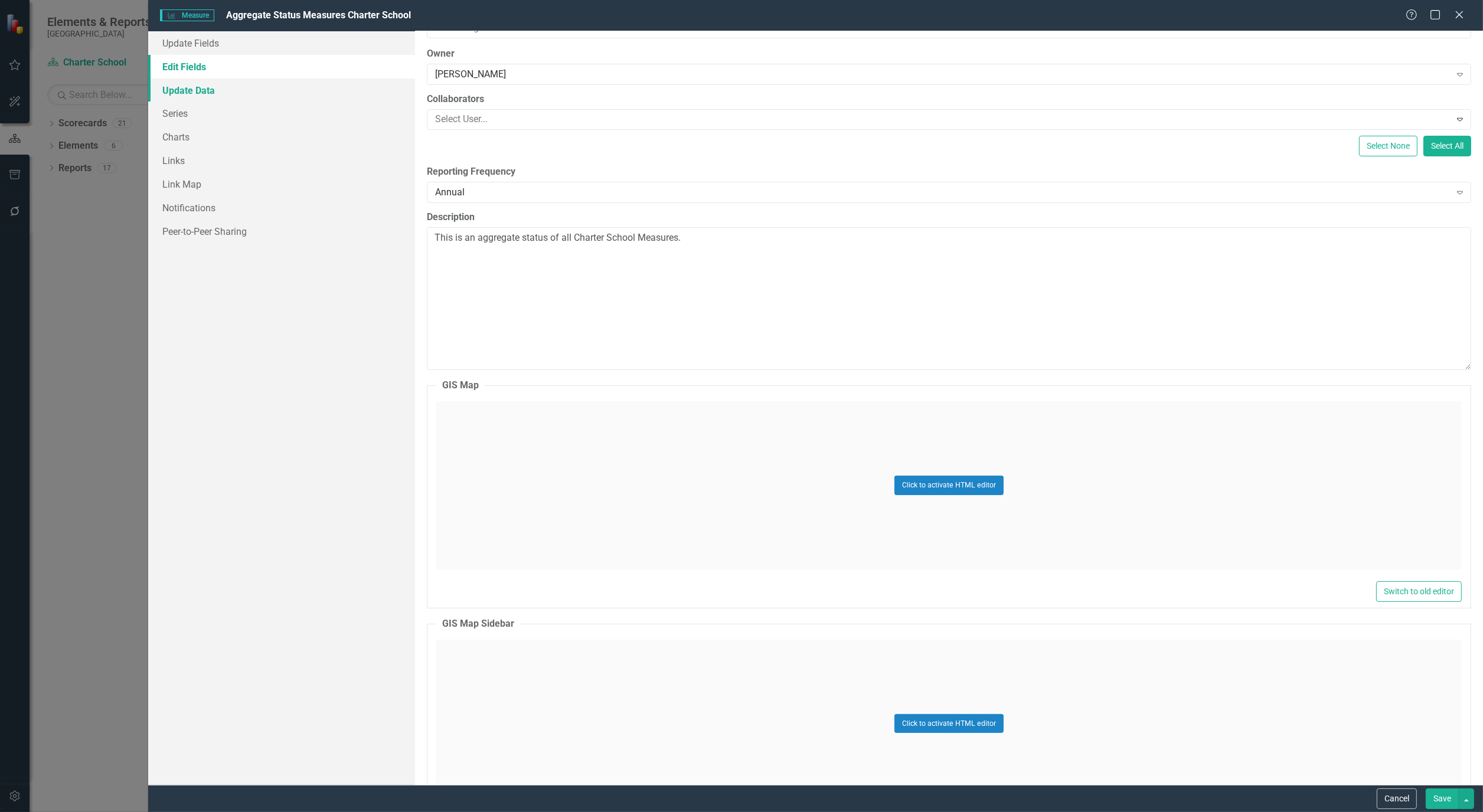
click at [196, 87] on link "Update Data" at bounding box center [281, 90] width 267 height 23
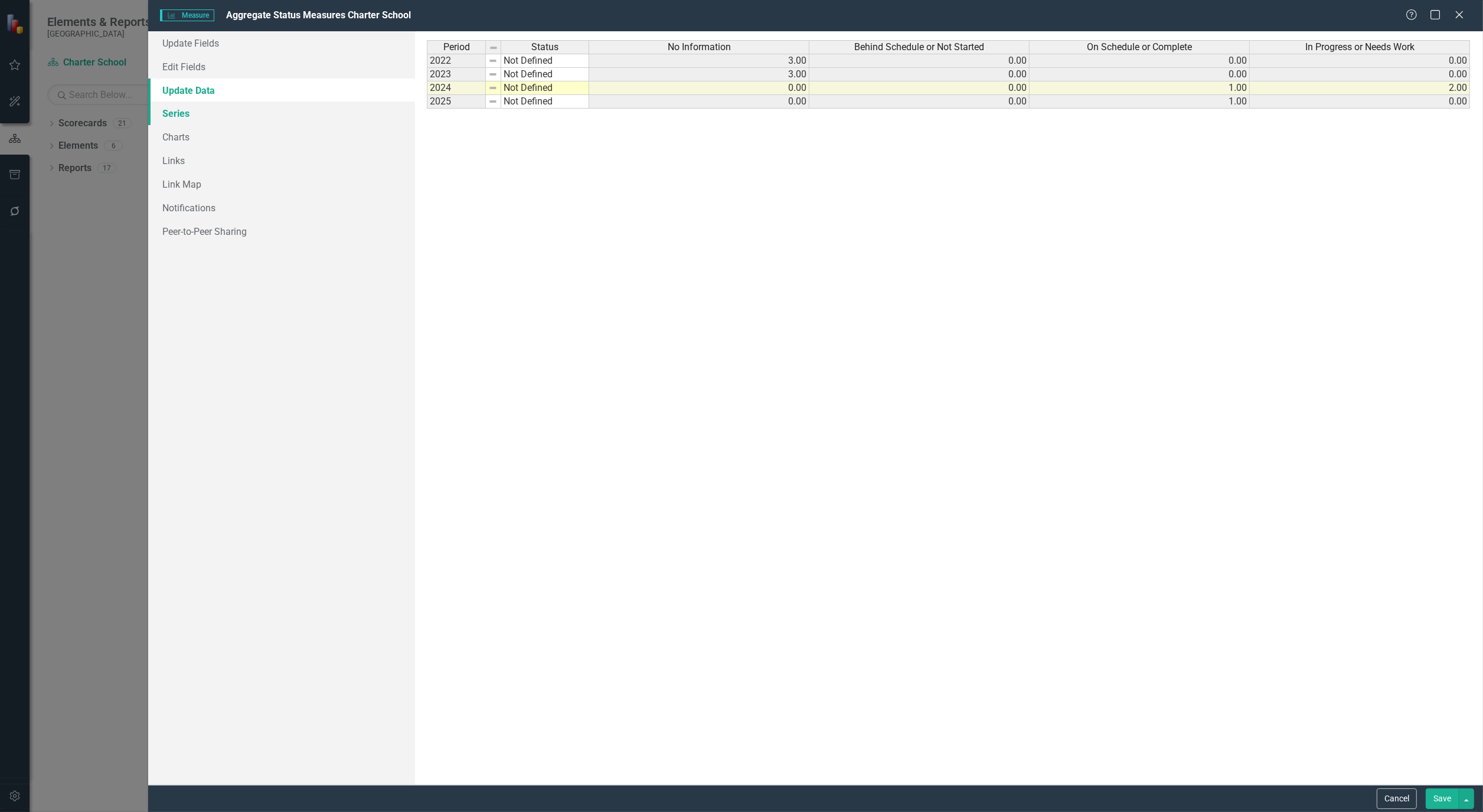
click at [188, 113] on link "Series" at bounding box center [281, 113] width 267 height 23
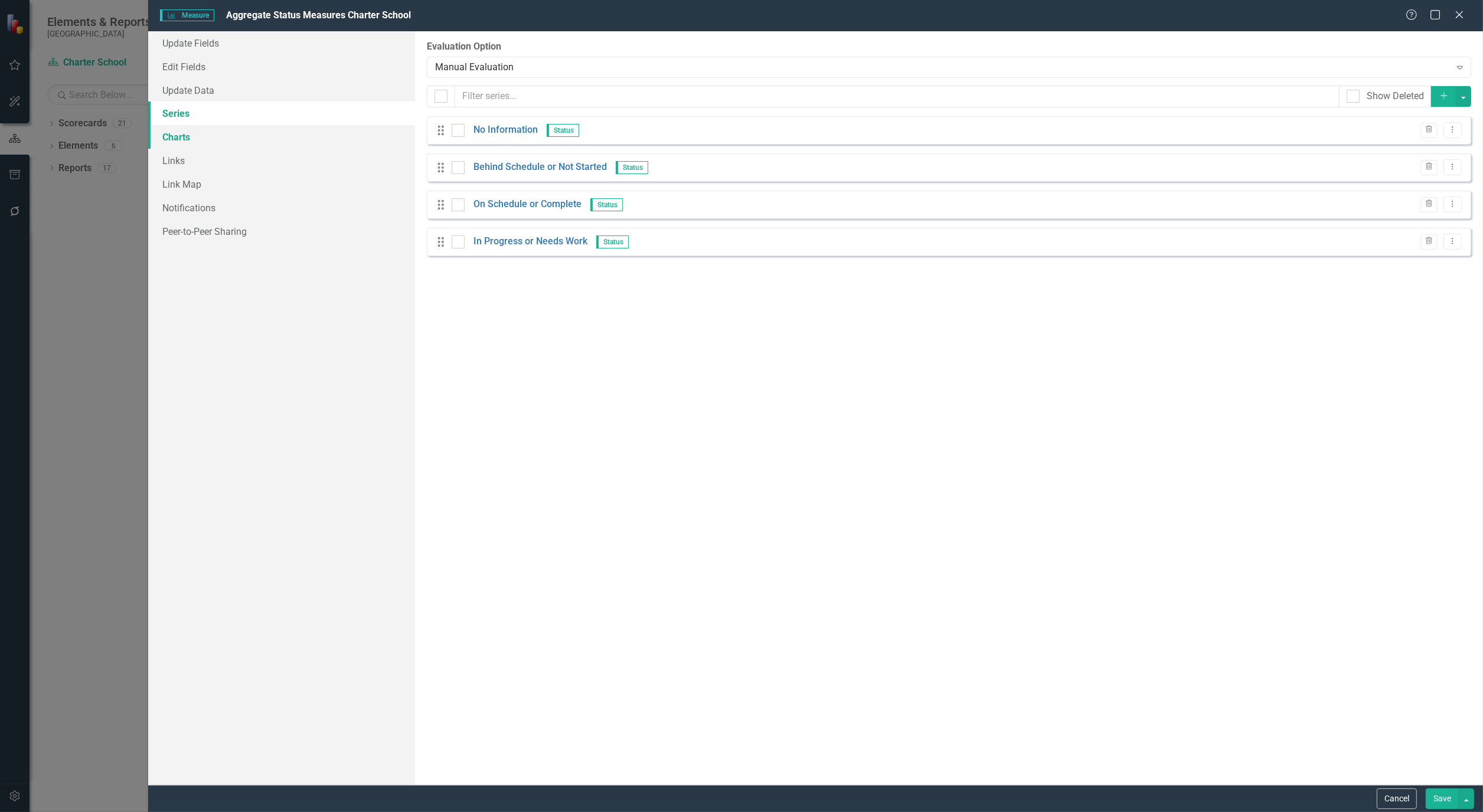
click at [178, 139] on link "Charts" at bounding box center [281, 137] width 267 height 23
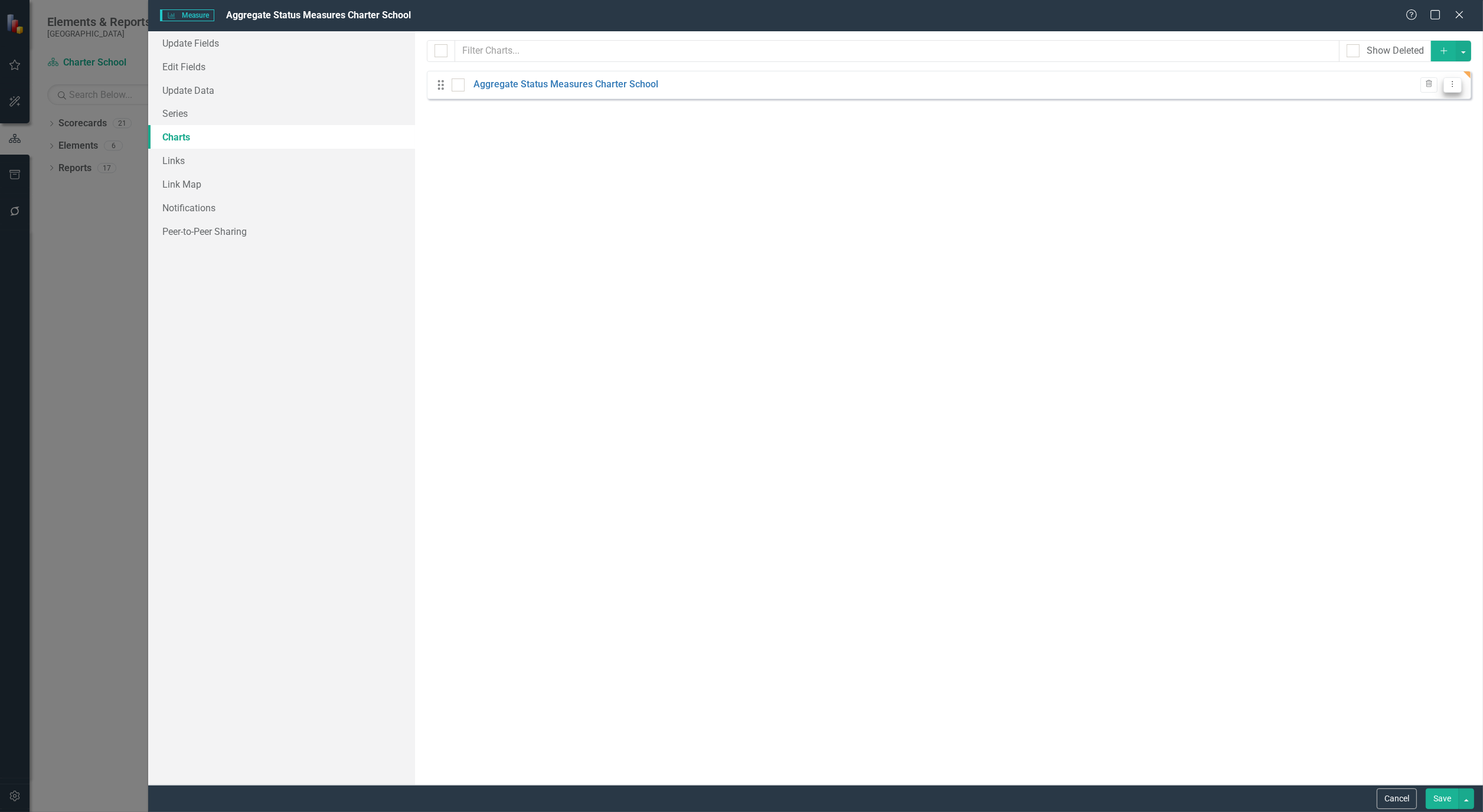
click at [1460, 86] on button "Dropdown Menu" at bounding box center [1452, 85] width 19 height 16
click at [1436, 103] on link "Edit Edit Chart" at bounding box center [1414, 104] width 93 height 22
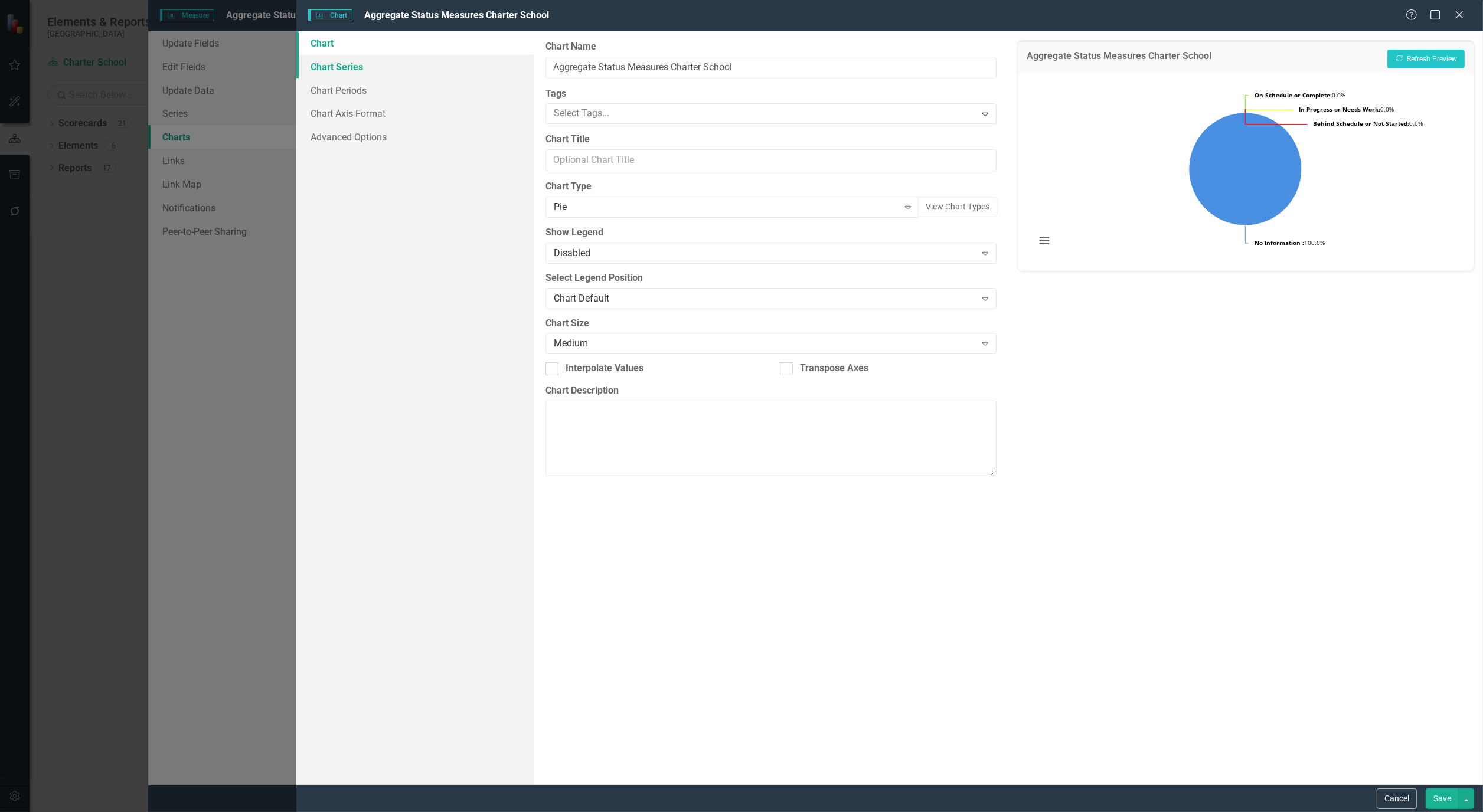
click at [340, 64] on link "Chart Series" at bounding box center [415, 67] width 238 height 23
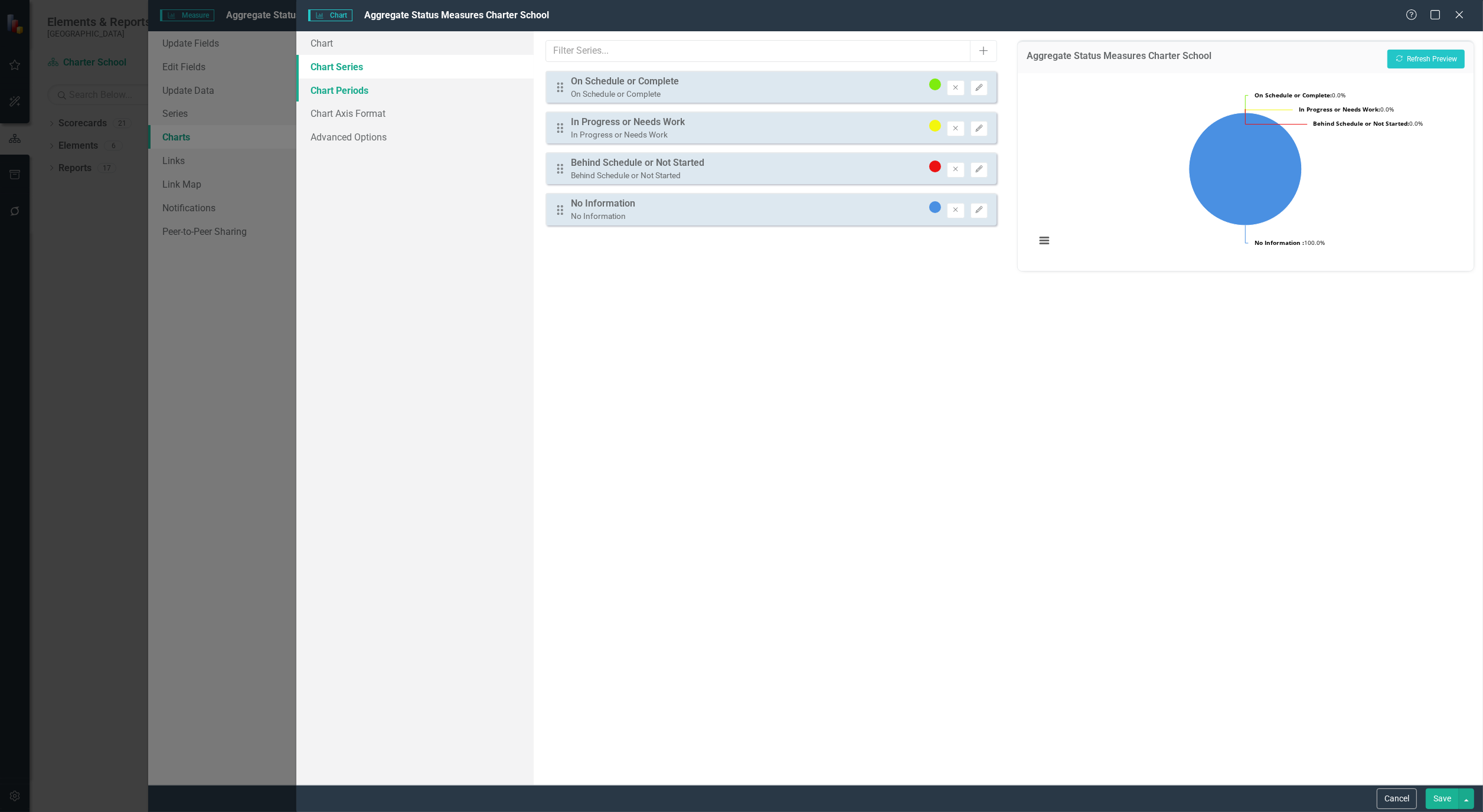
click at [337, 92] on link "Chart Periods" at bounding box center [415, 90] width 238 height 23
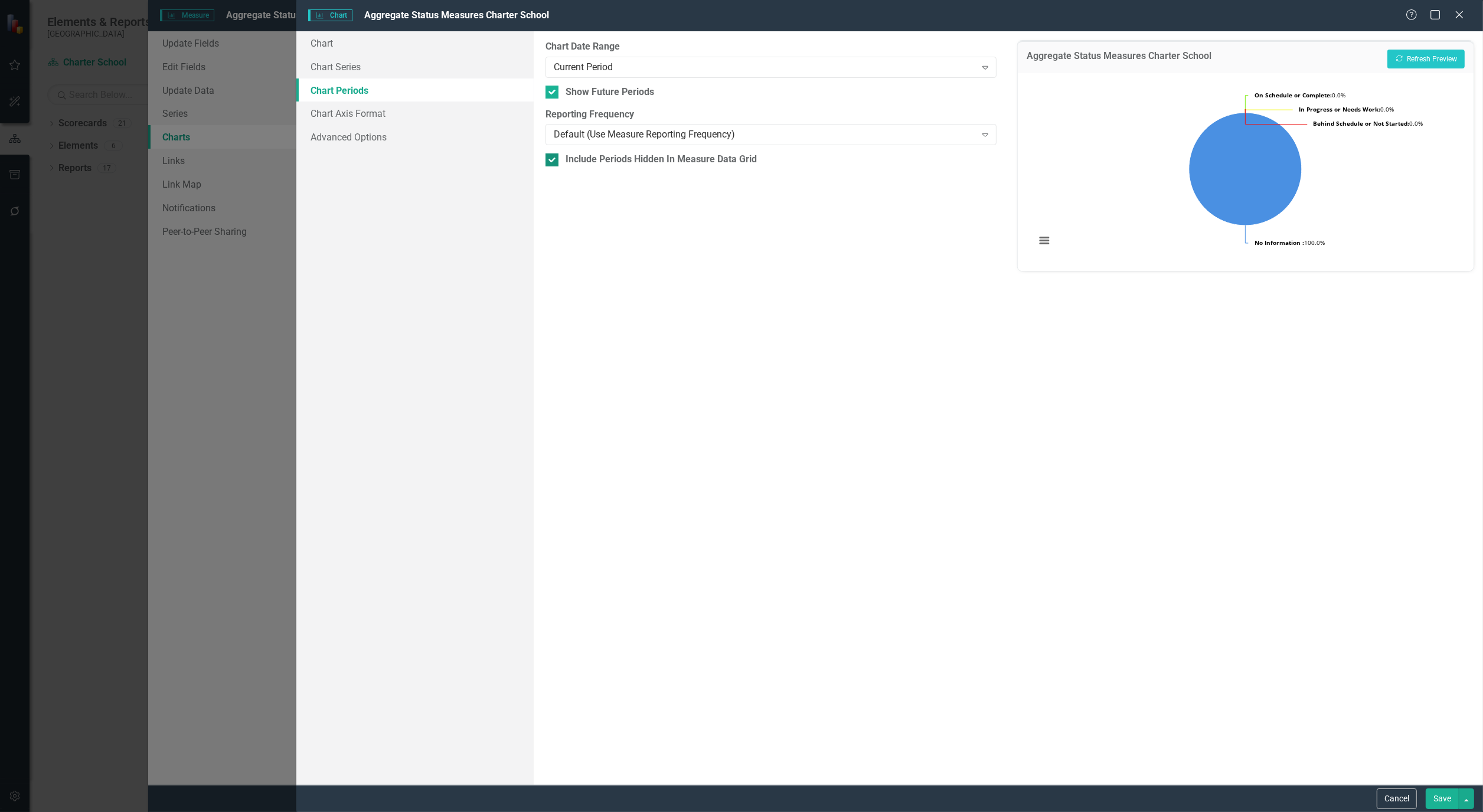
click at [556, 158] on div at bounding box center [552, 160] width 13 height 13
click at [553, 158] on input "Include Periods Hidden In Measure Data Grid" at bounding box center [549, 157] width 8 height 8
checkbox input "false"
click at [554, 92] on div at bounding box center [552, 92] width 13 height 13
click at [553, 92] on input "Show Future Periods" at bounding box center [549, 89] width 8 height 8
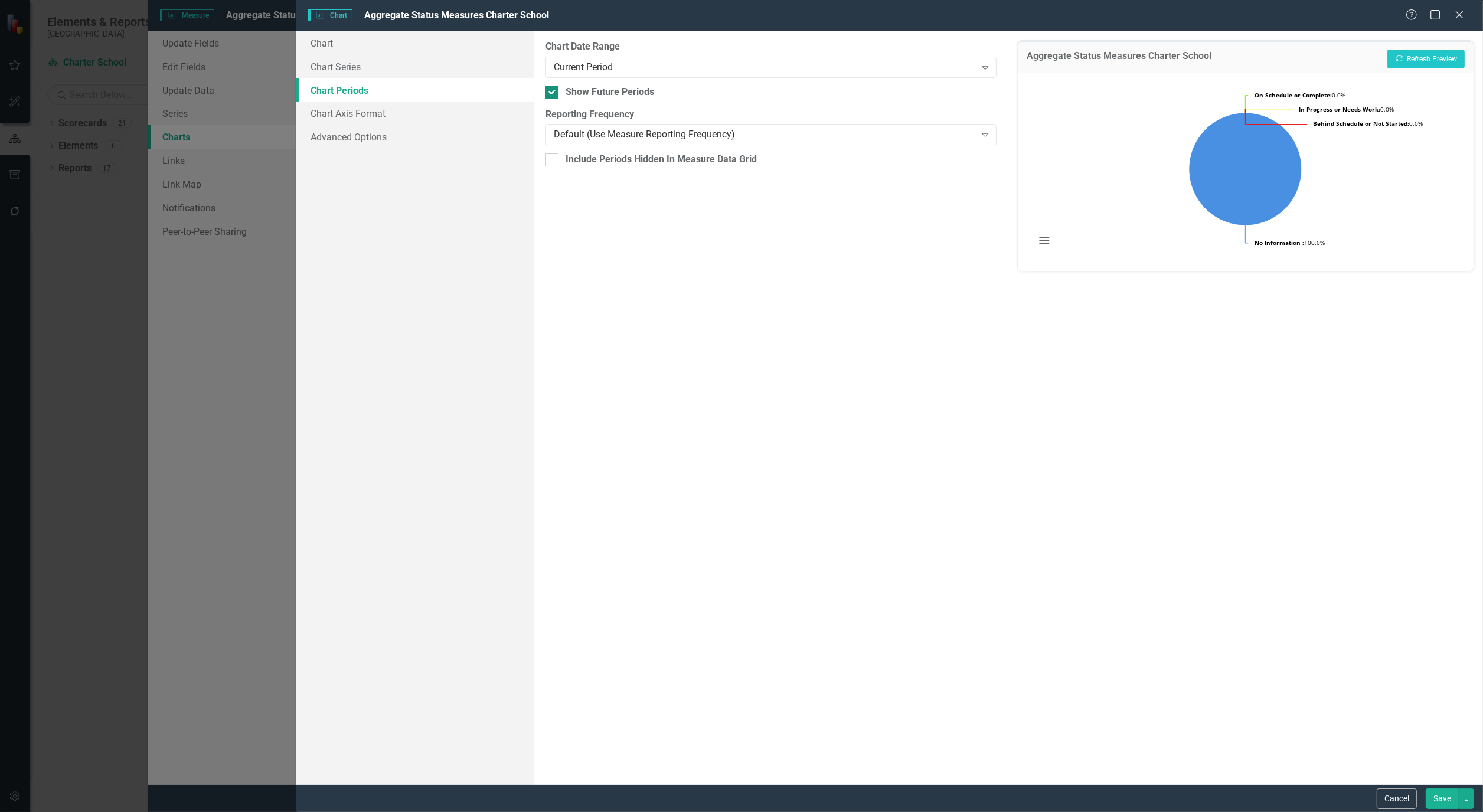
checkbox input "false"
click at [893, 138] on div "Default (Use Measure Reporting Frequency)" at bounding box center [764, 135] width 422 height 14
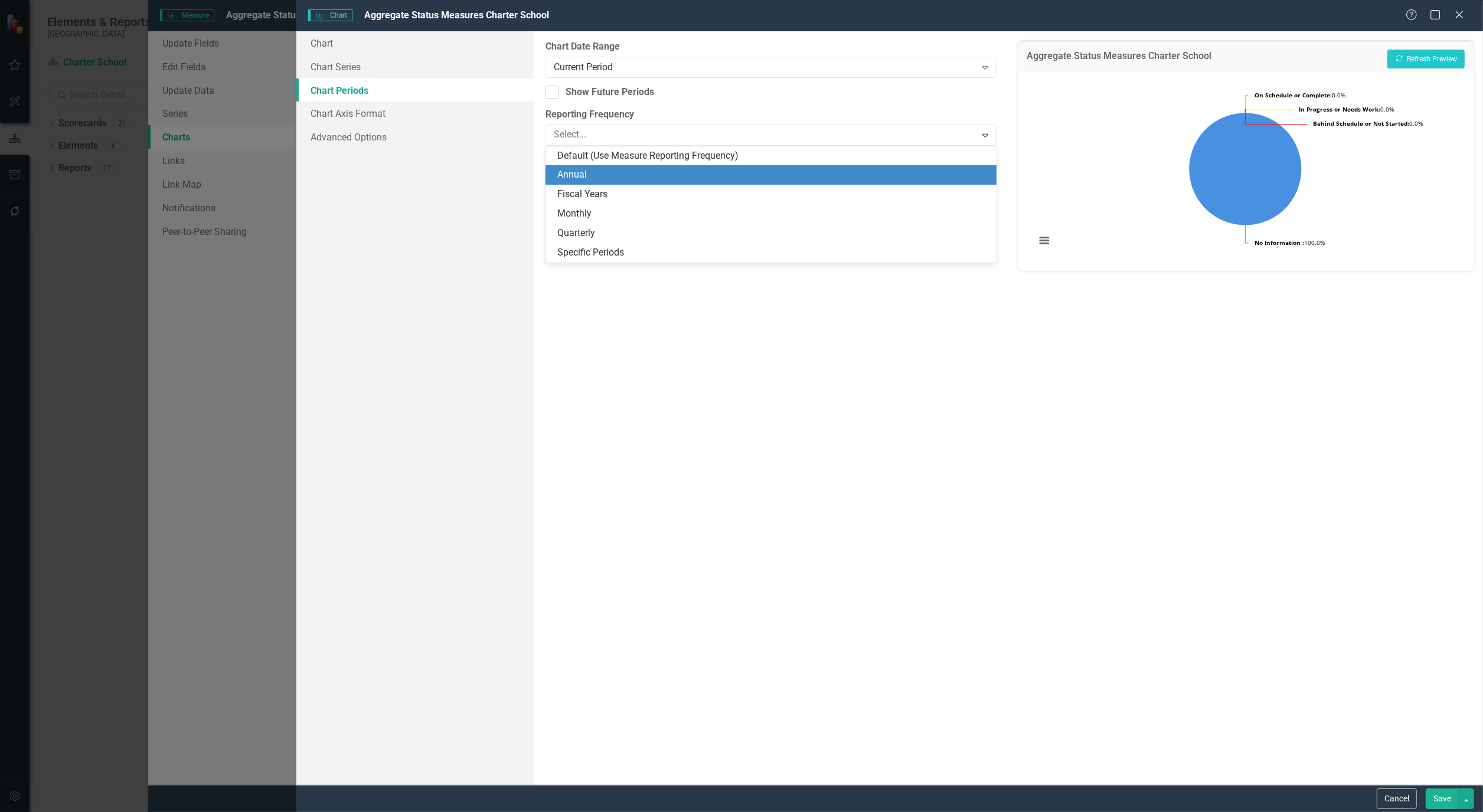
click at [827, 181] on div "Annual" at bounding box center [773, 175] width 432 height 14
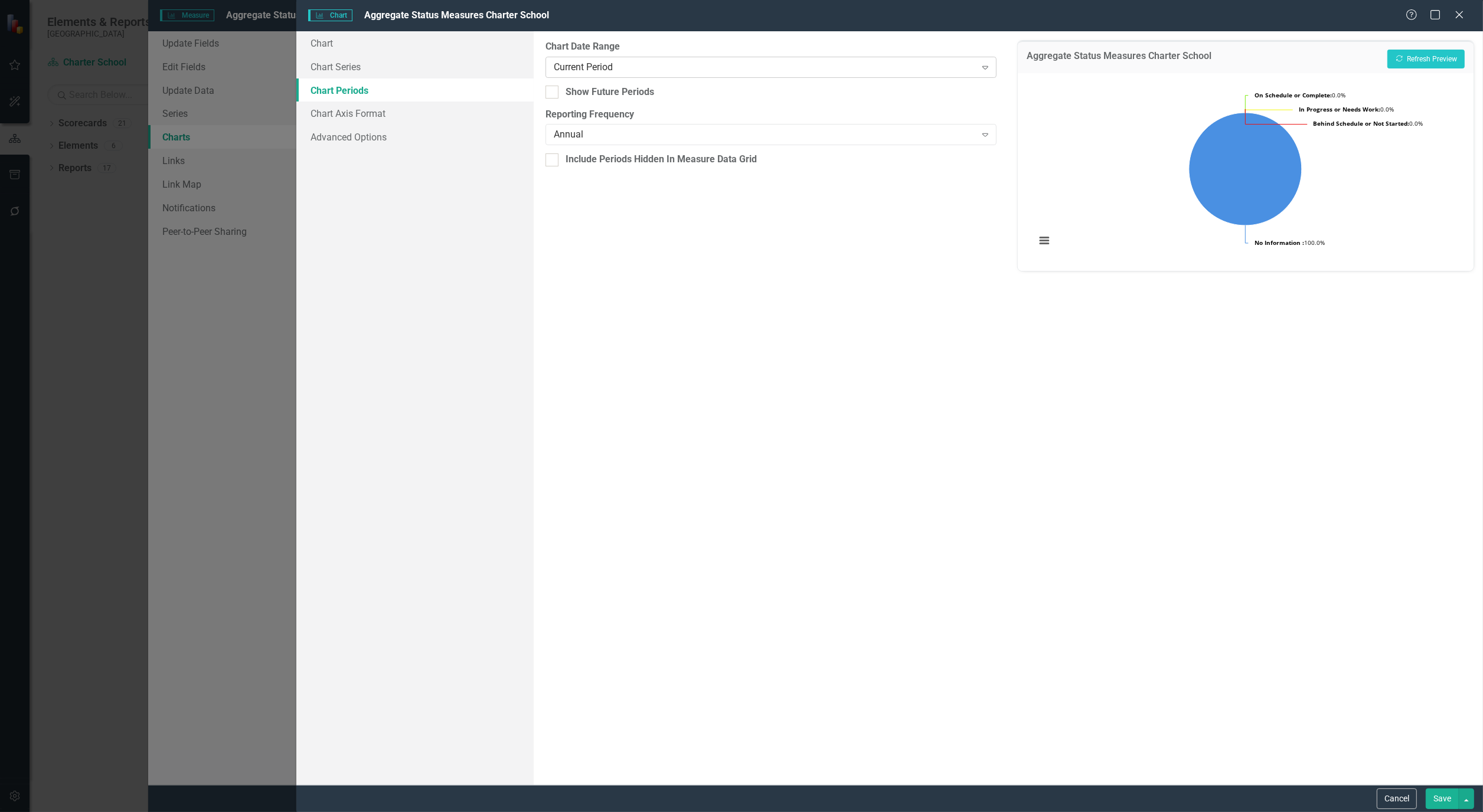
click at [983, 65] on icon "Expand" at bounding box center [985, 67] width 12 height 10
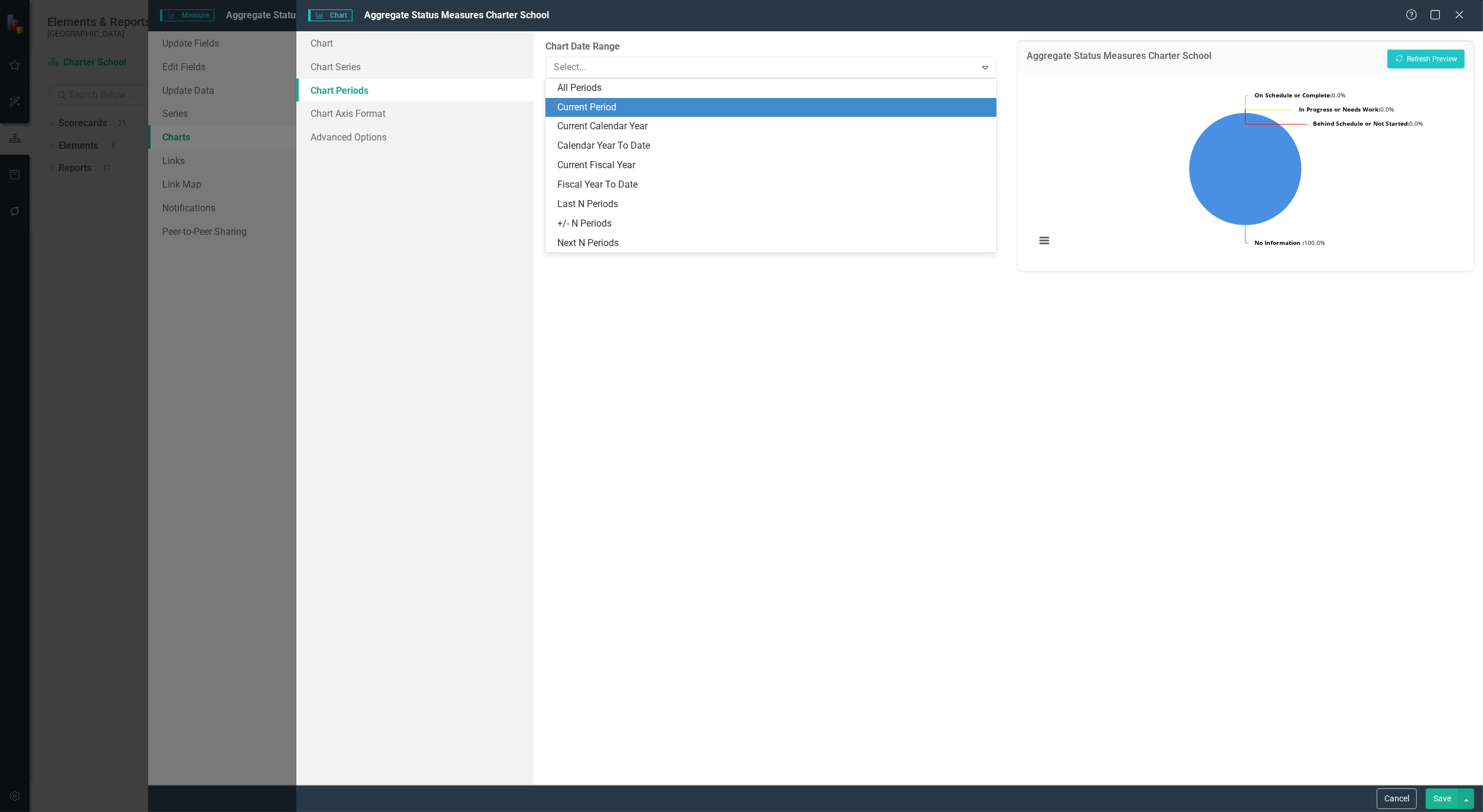
click at [900, 104] on div "Current Period" at bounding box center [773, 107] width 432 height 14
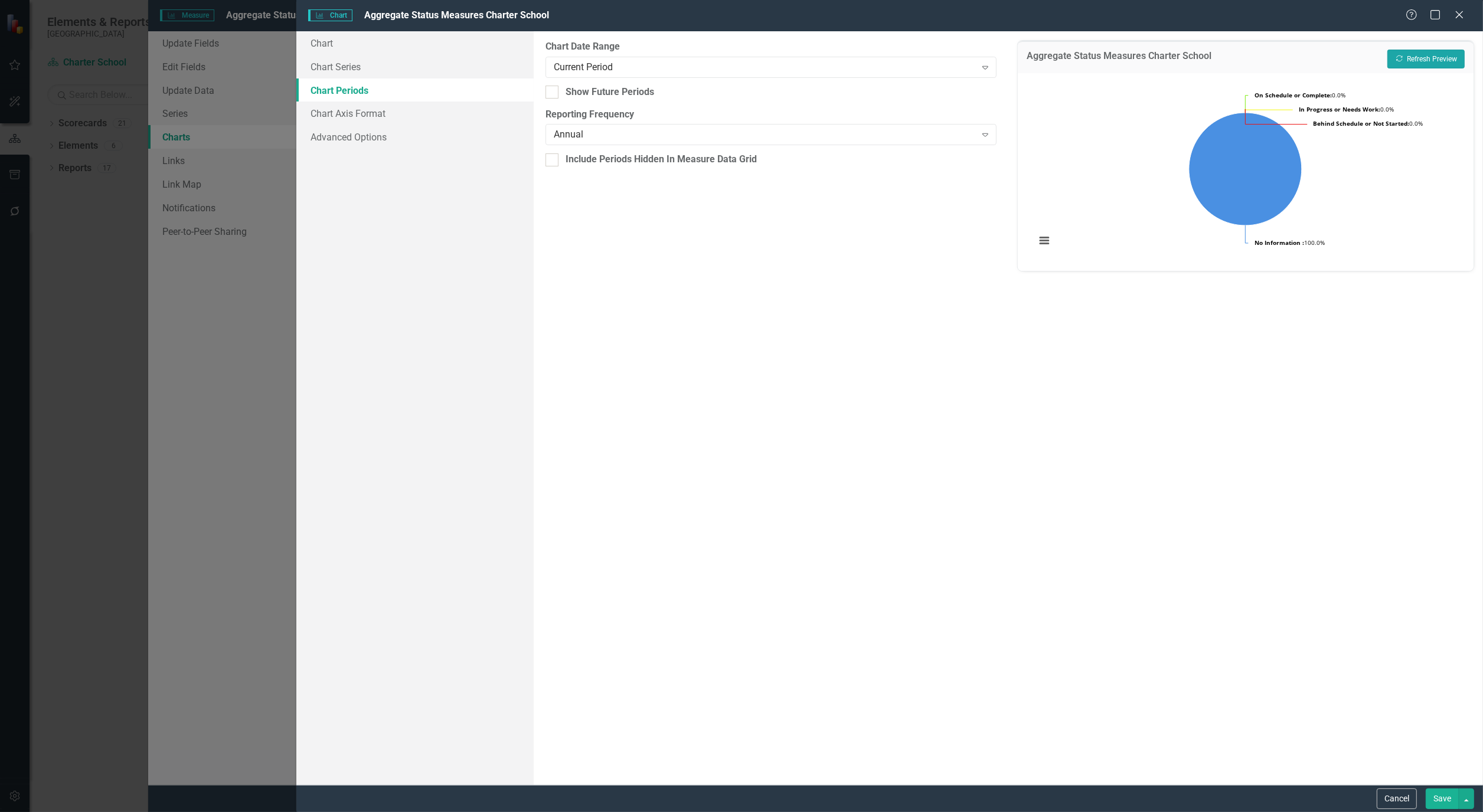
click at [1437, 57] on button "Recalculate Refresh Preview" at bounding box center [1425, 59] width 77 height 19
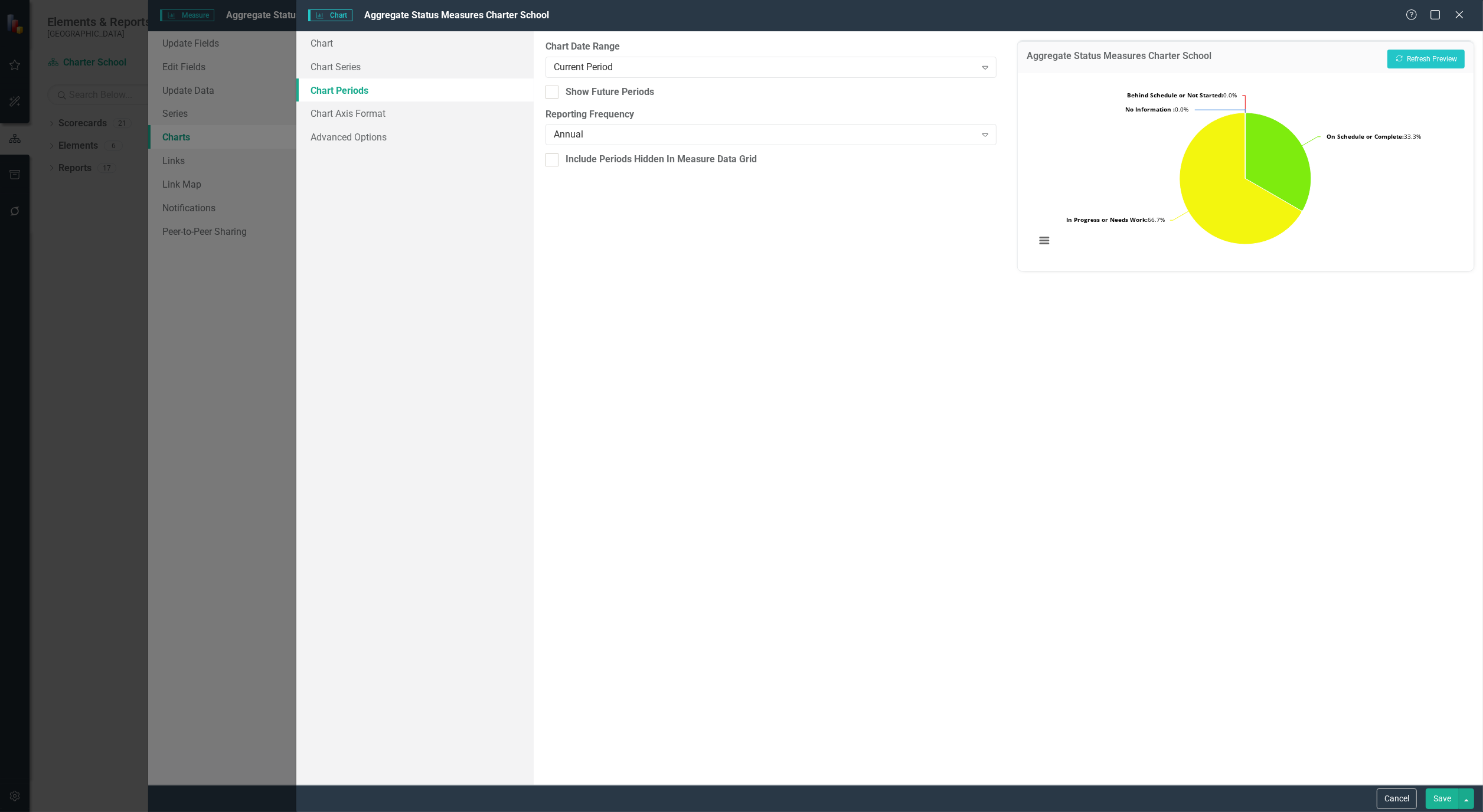
click at [1436, 798] on button "Save" at bounding box center [1442, 799] width 33 height 20
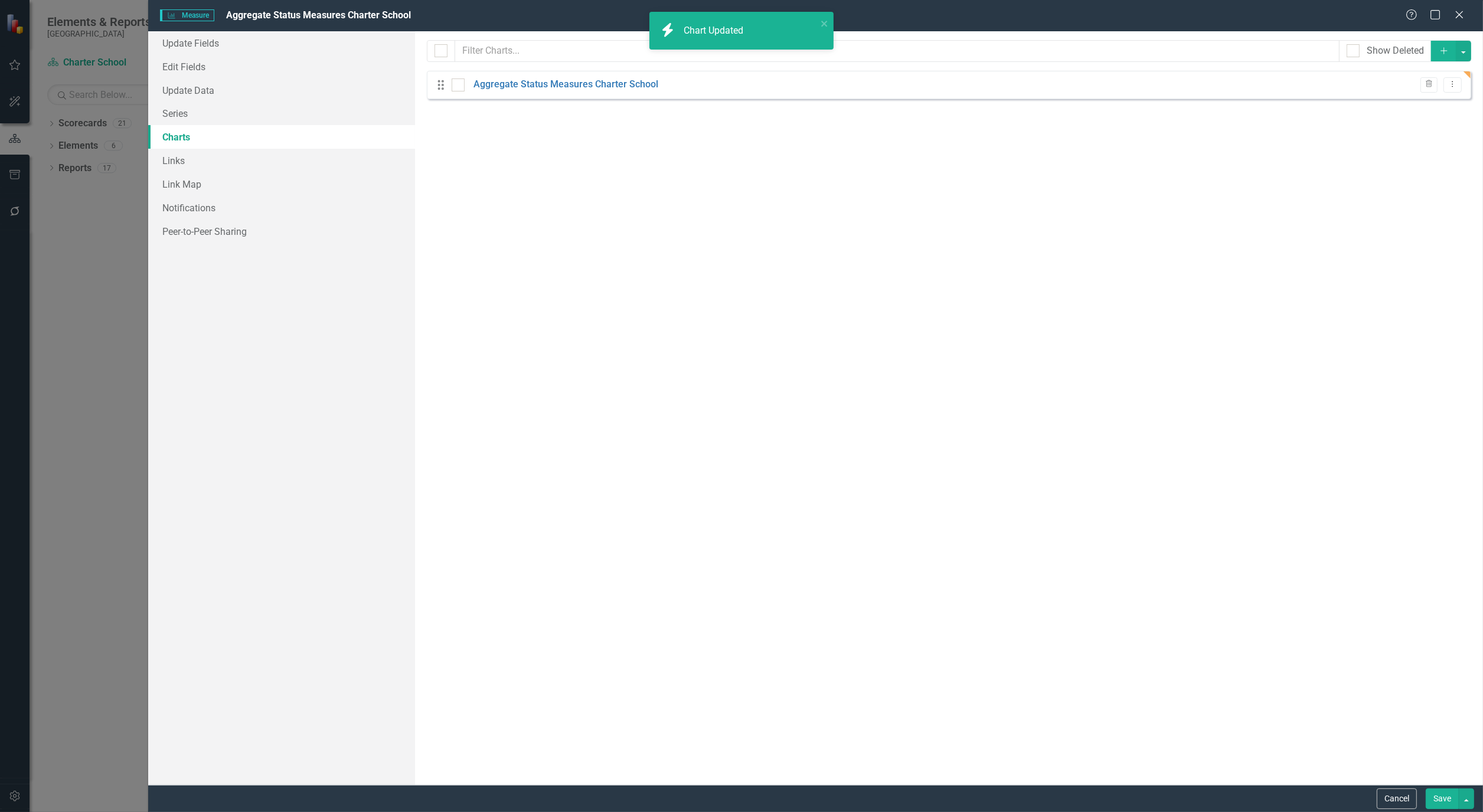
click at [1442, 789] on button "Save" at bounding box center [1442, 799] width 33 height 20
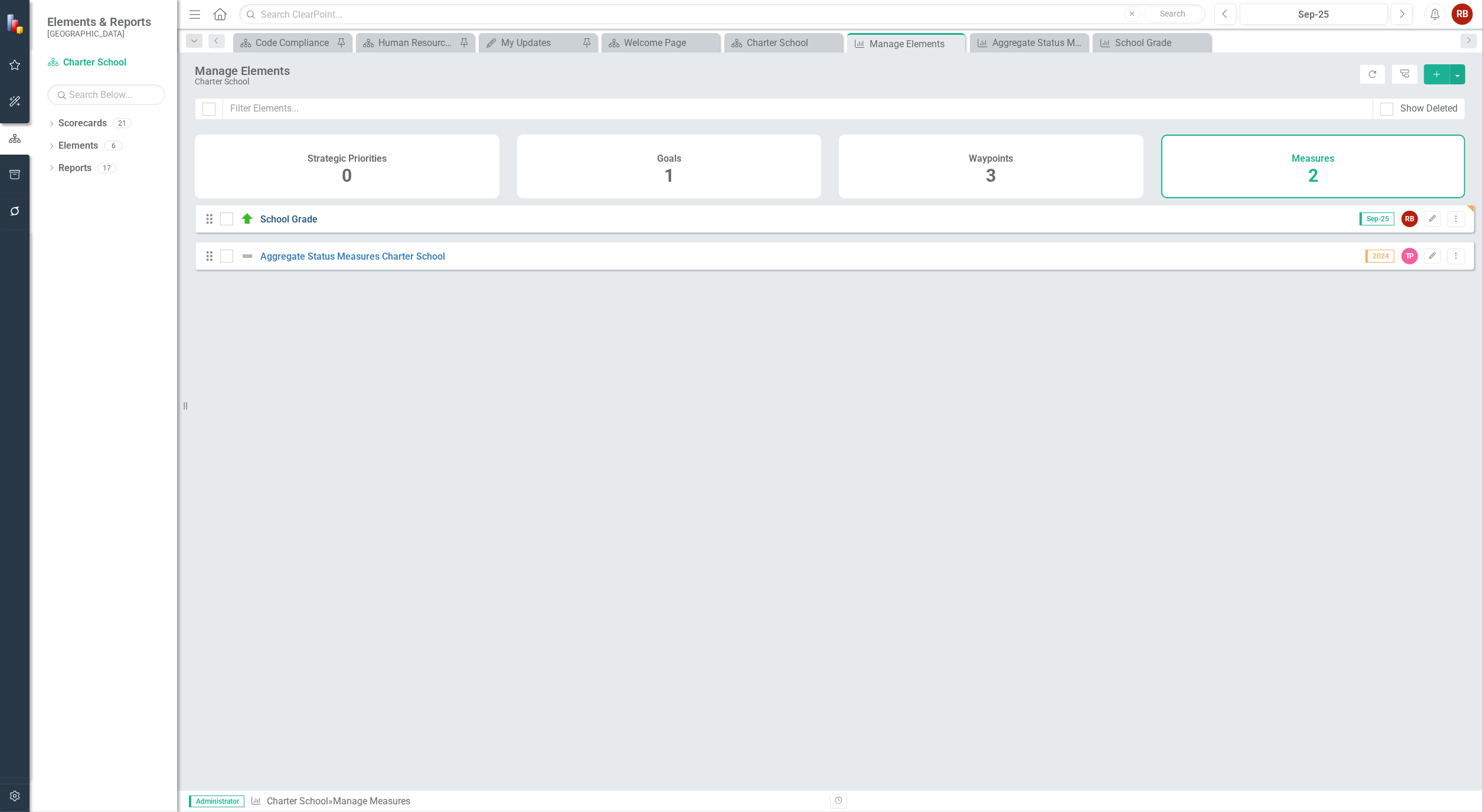
click at [301, 224] on link "School Grade" at bounding box center [289, 219] width 57 height 11
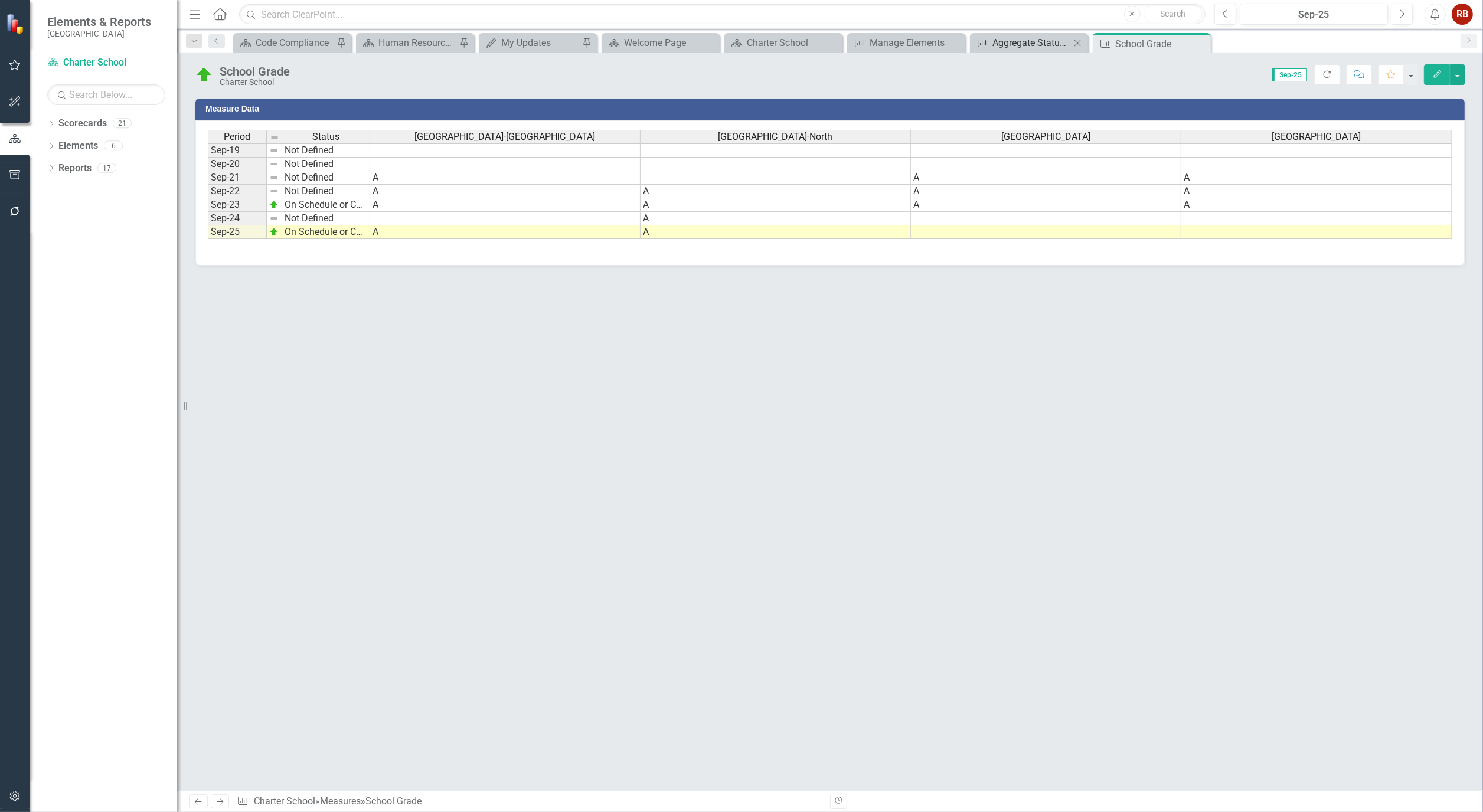
click at [1032, 43] on div "Aggregate Status Measures Charter School" at bounding box center [1031, 43] width 78 height 15
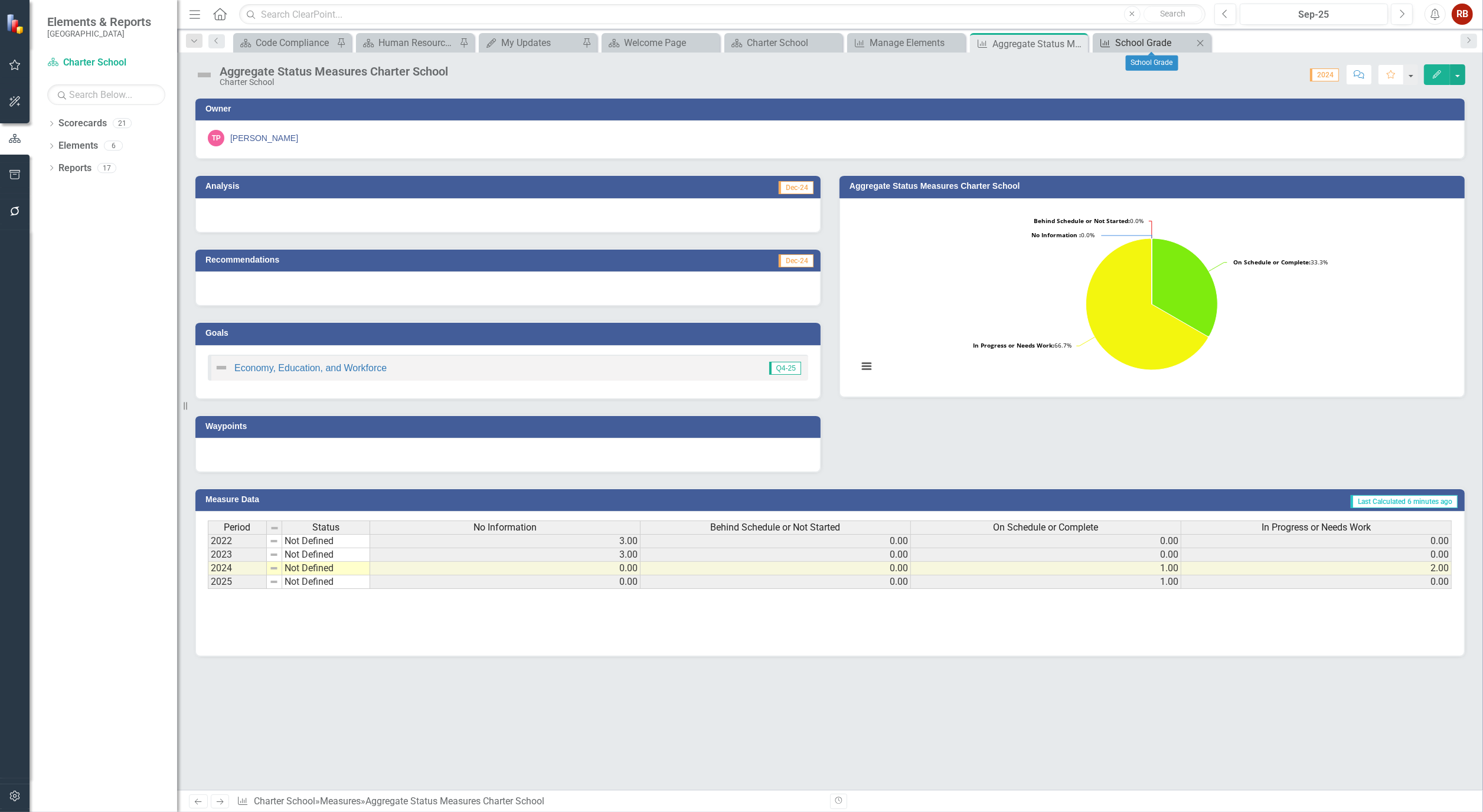
click at [1154, 44] on div "School Grade" at bounding box center [1154, 43] width 78 height 15
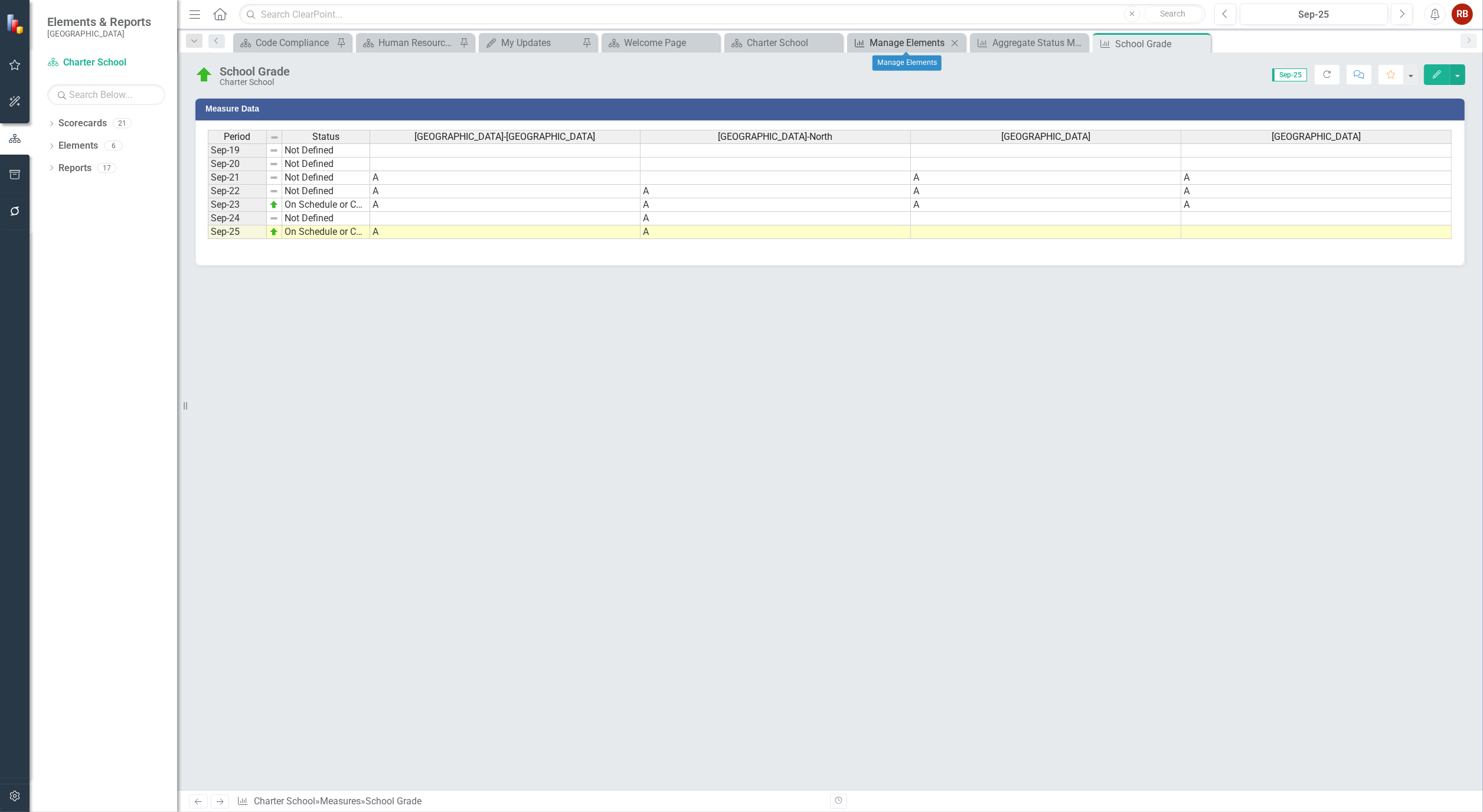
click at [915, 38] on div "Manage Elements" at bounding box center [908, 43] width 78 height 15
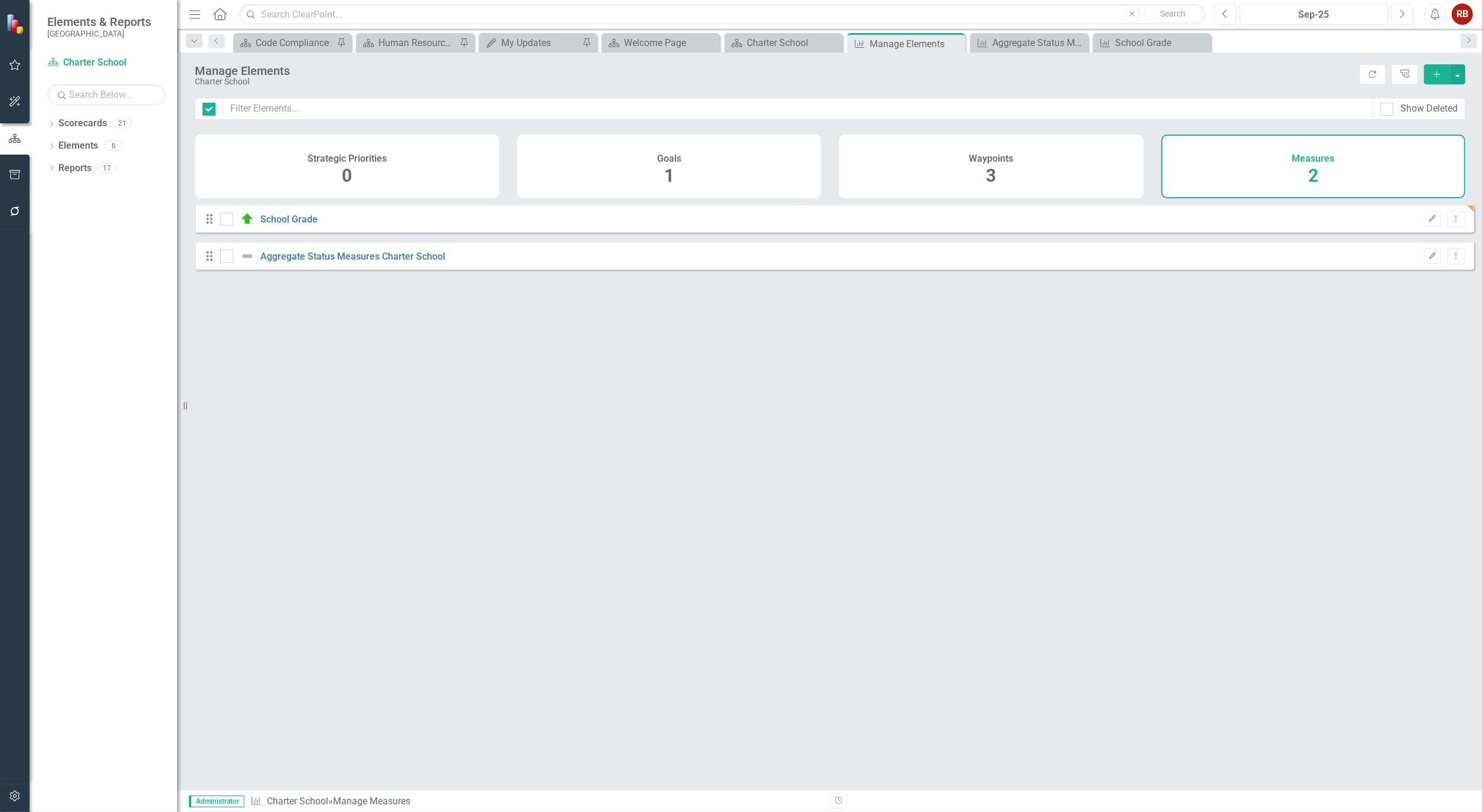
checkbox input "false"
click at [1428, 225] on button "Edit" at bounding box center [1432, 219] width 17 height 16
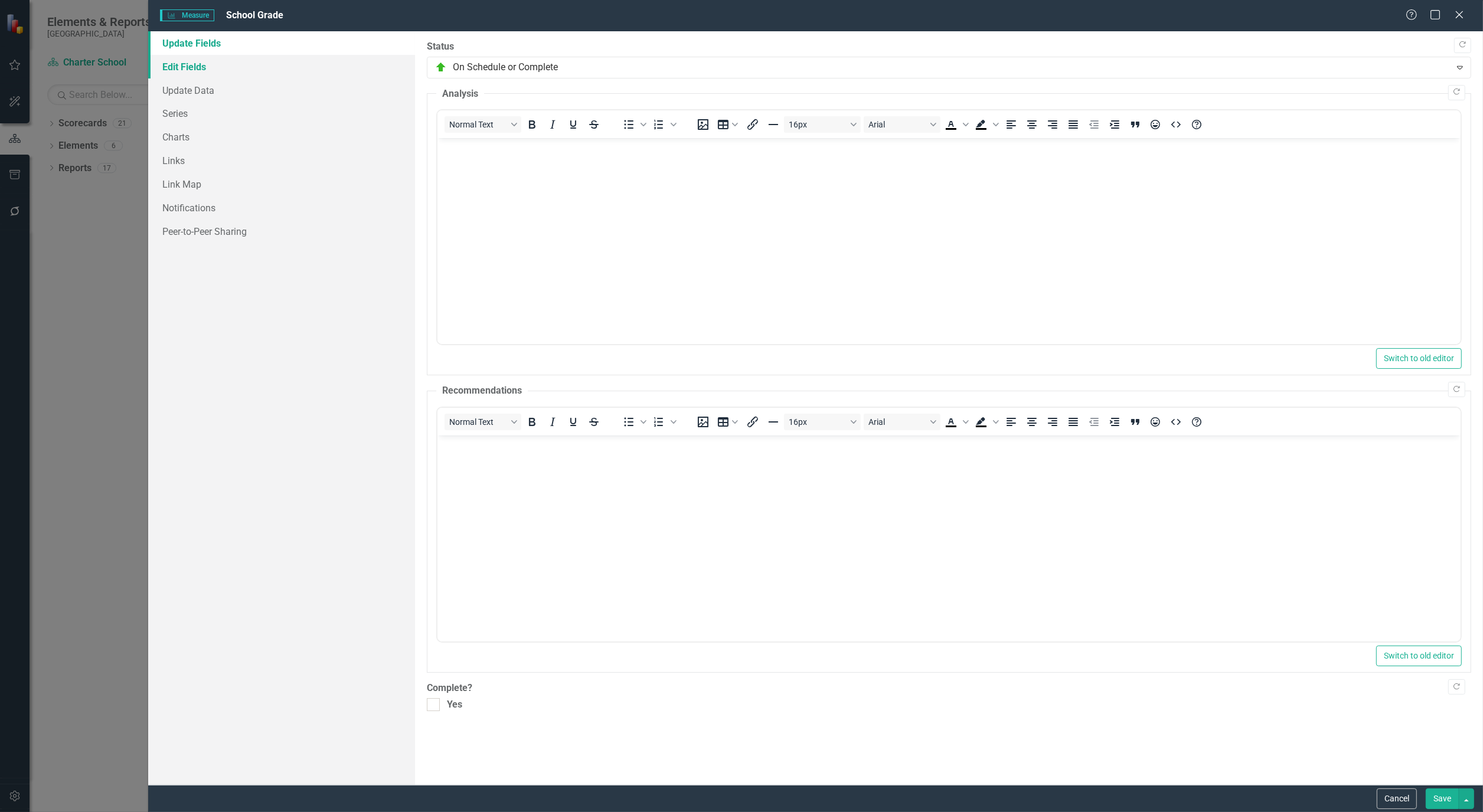
click at [208, 71] on link "Edit Fields" at bounding box center [281, 67] width 267 height 23
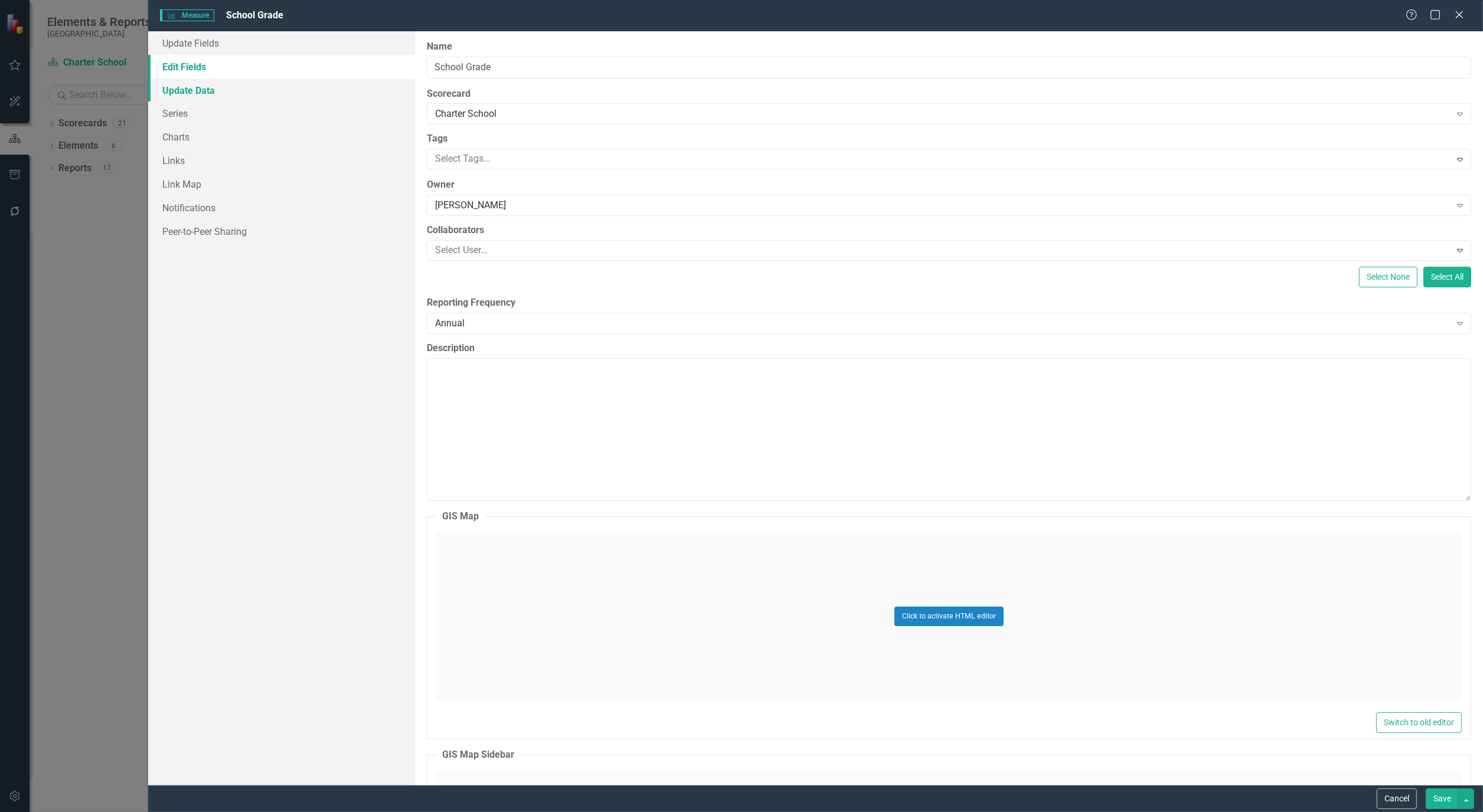
click at [197, 89] on link "Update Data" at bounding box center [281, 90] width 267 height 23
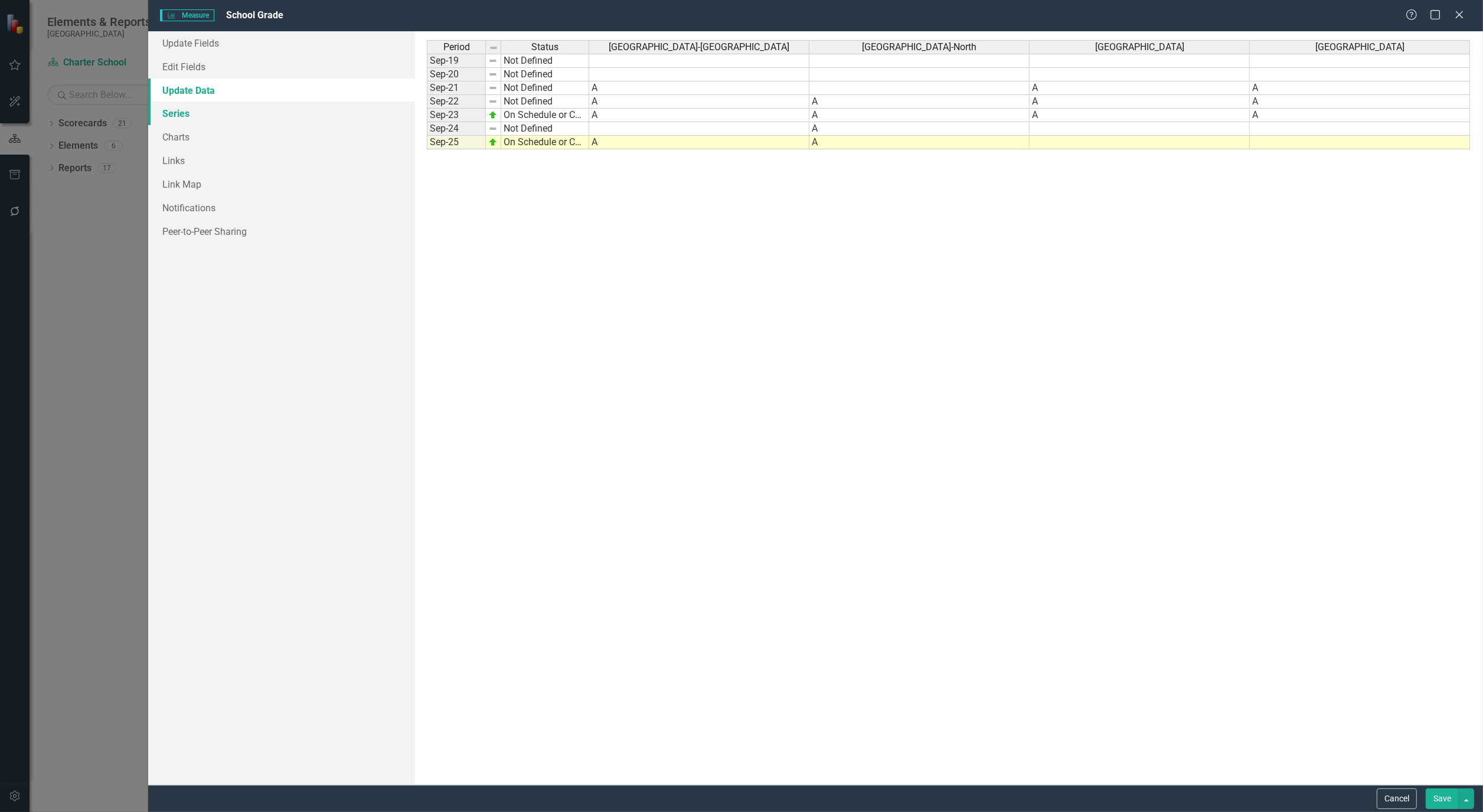
click at [182, 111] on link "Series" at bounding box center [281, 113] width 267 height 23
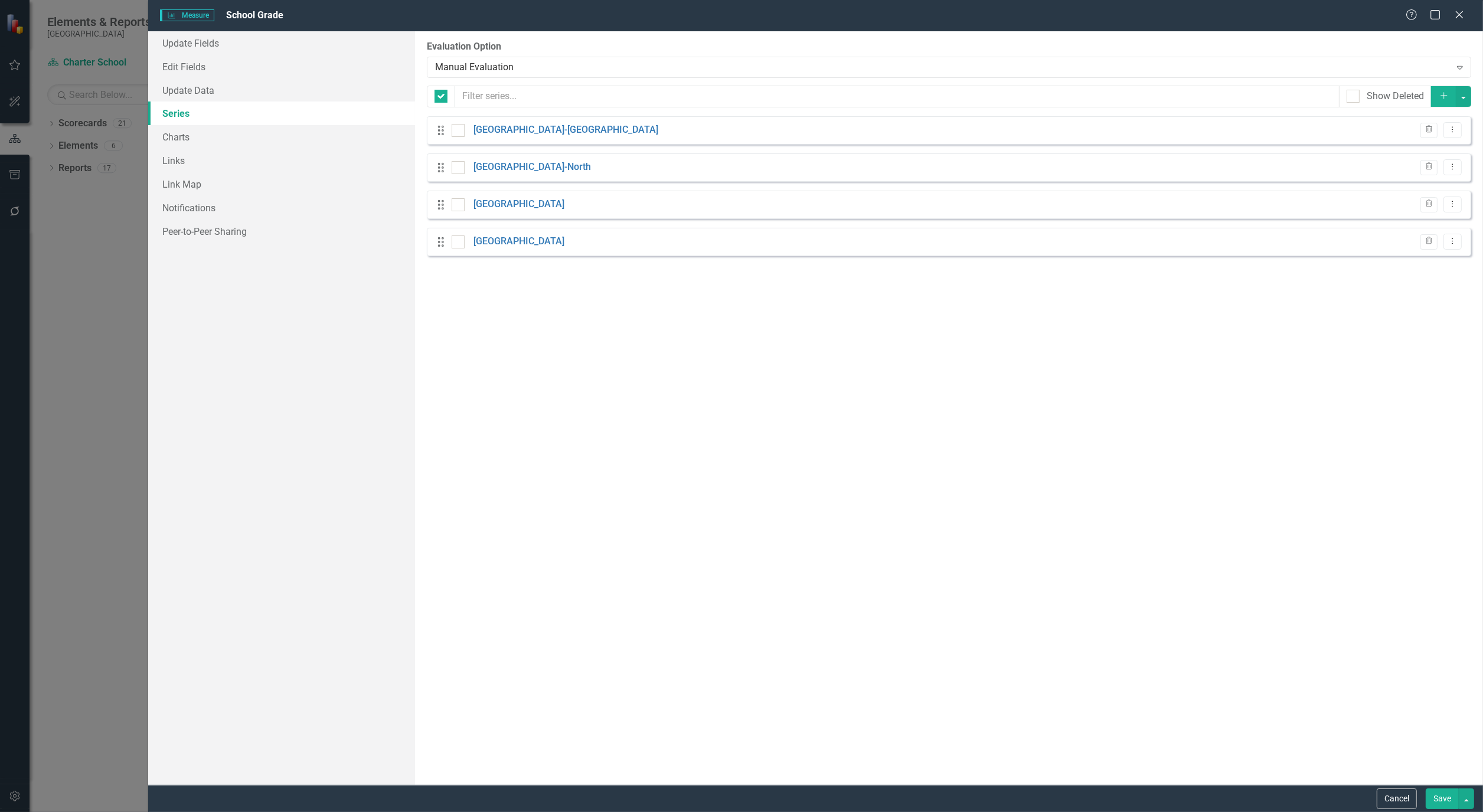
checkbox input "false"
click at [178, 143] on link "Charts" at bounding box center [281, 137] width 267 height 23
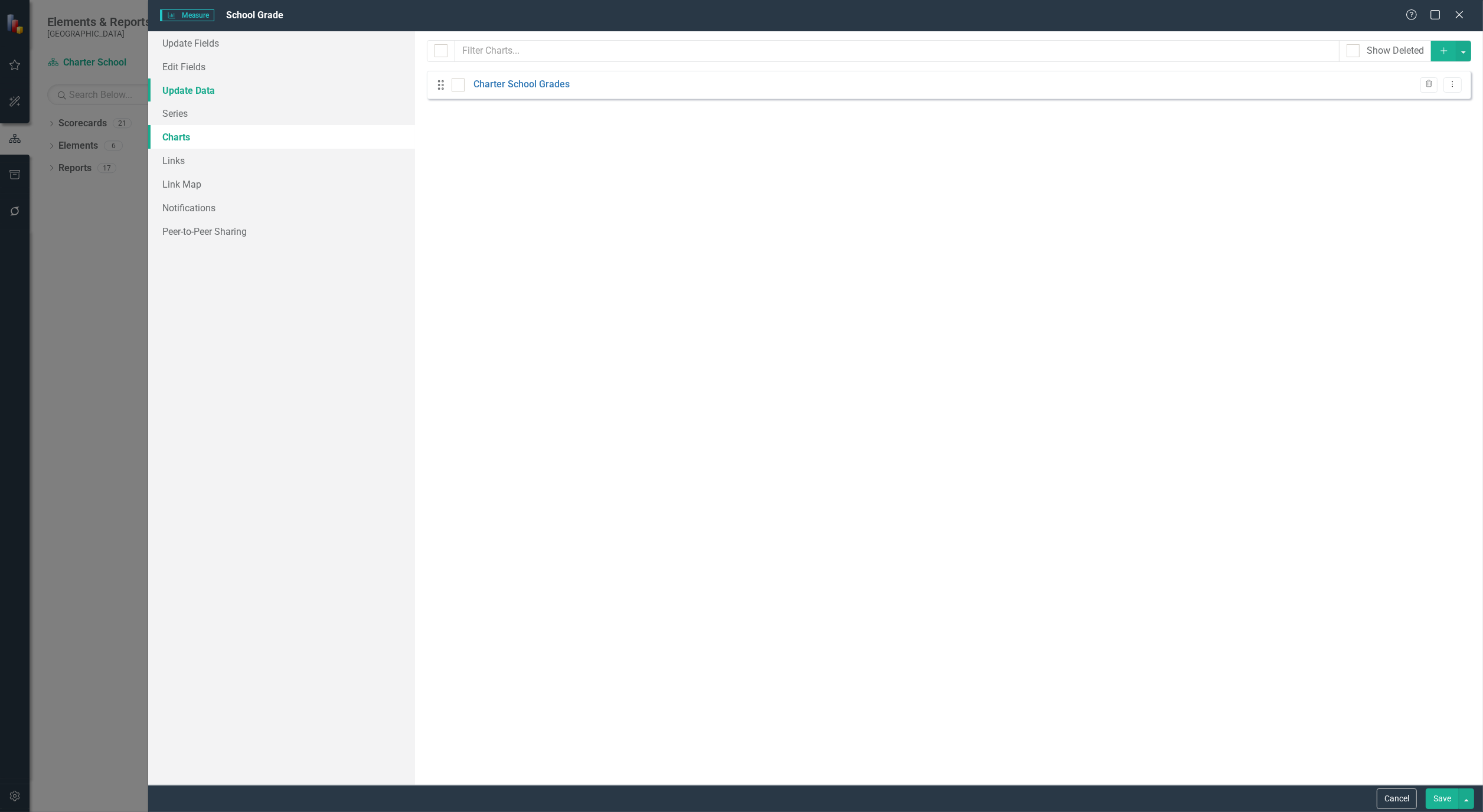
click at [179, 83] on link "Update Data" at bounding box center [281, 90] width 267 height 23
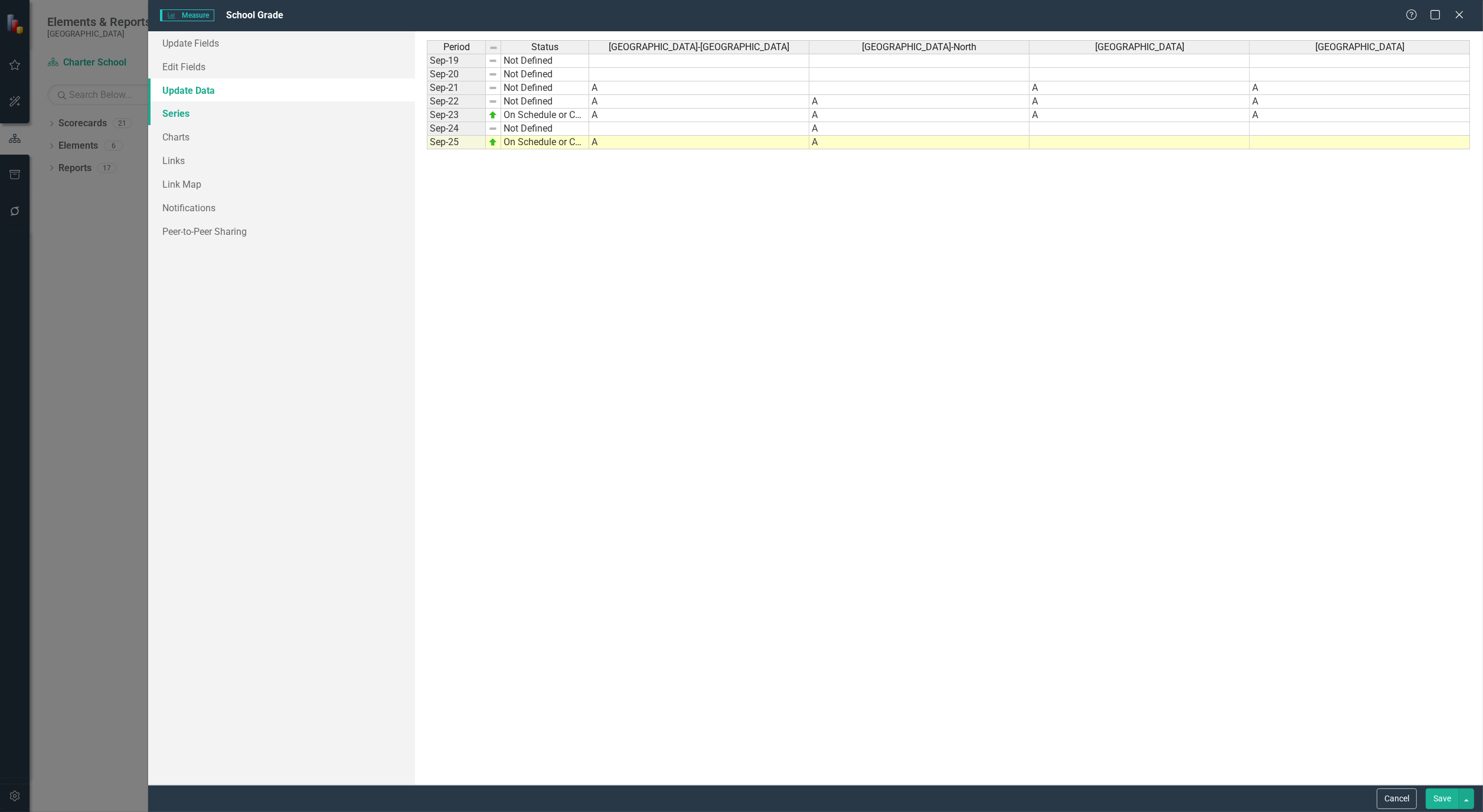
click at [184, 108] on link "Series" at bounding box center [281, 113] width 267 height 23
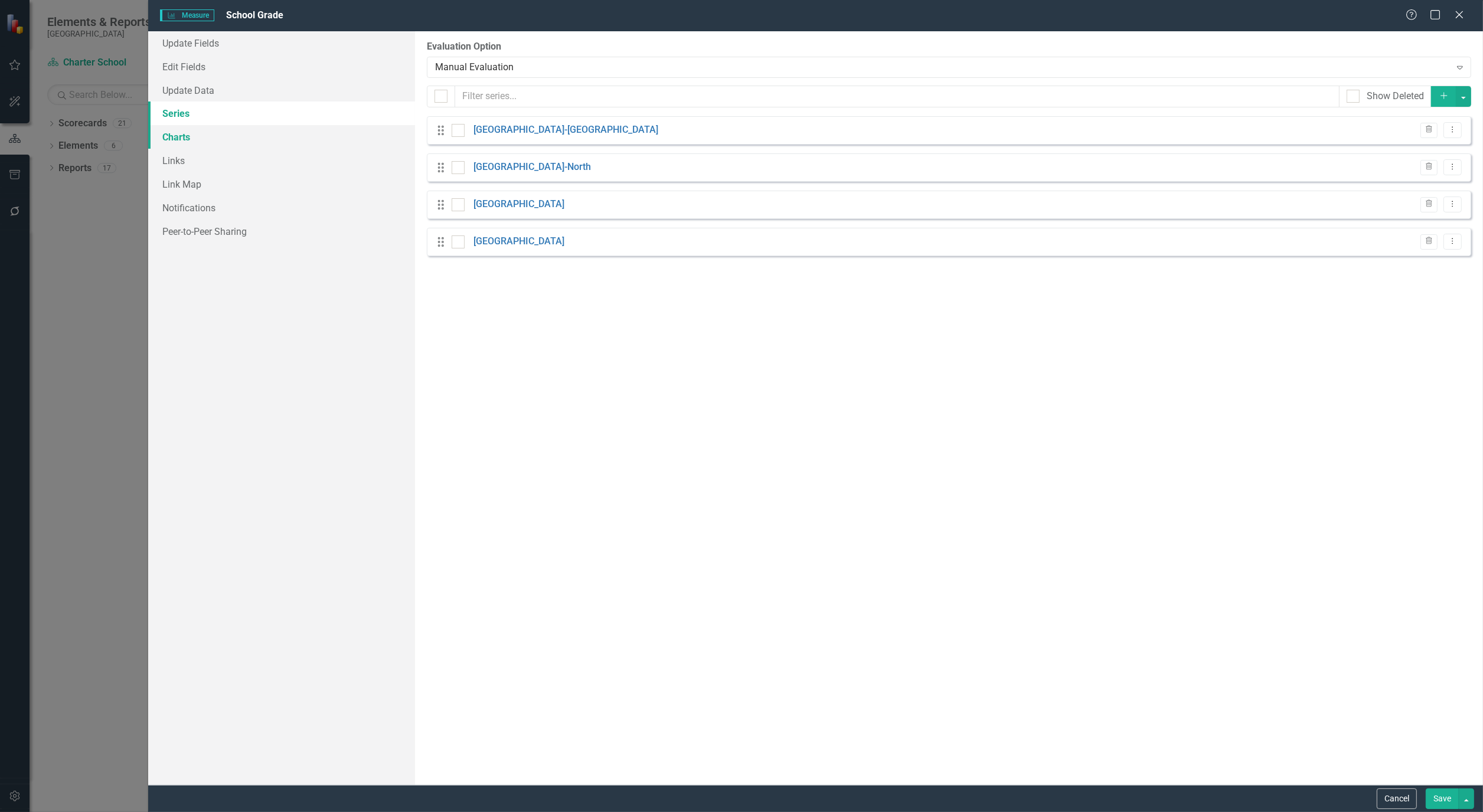
click at [176, 138] on link "Charts" at bounding box center [281, 137] width 267 height 23
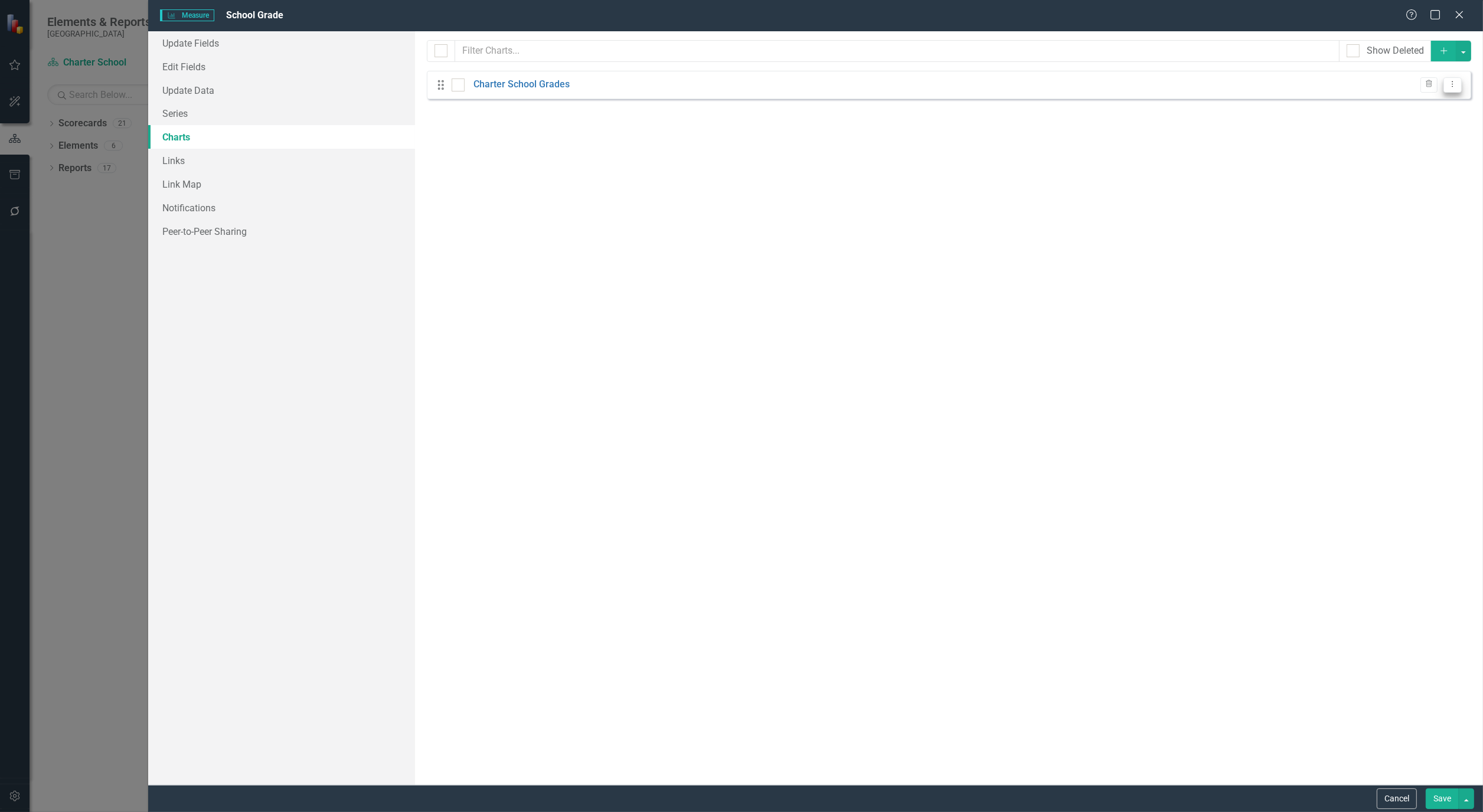
click at [1453, 87] on icon "Dropdown Menu" at bounding box center [1452, 84] width 10 height 8
click at [1428, 104] on link "Edit Edit Chart" at bounding box center [1414, 104] width 93 height 22
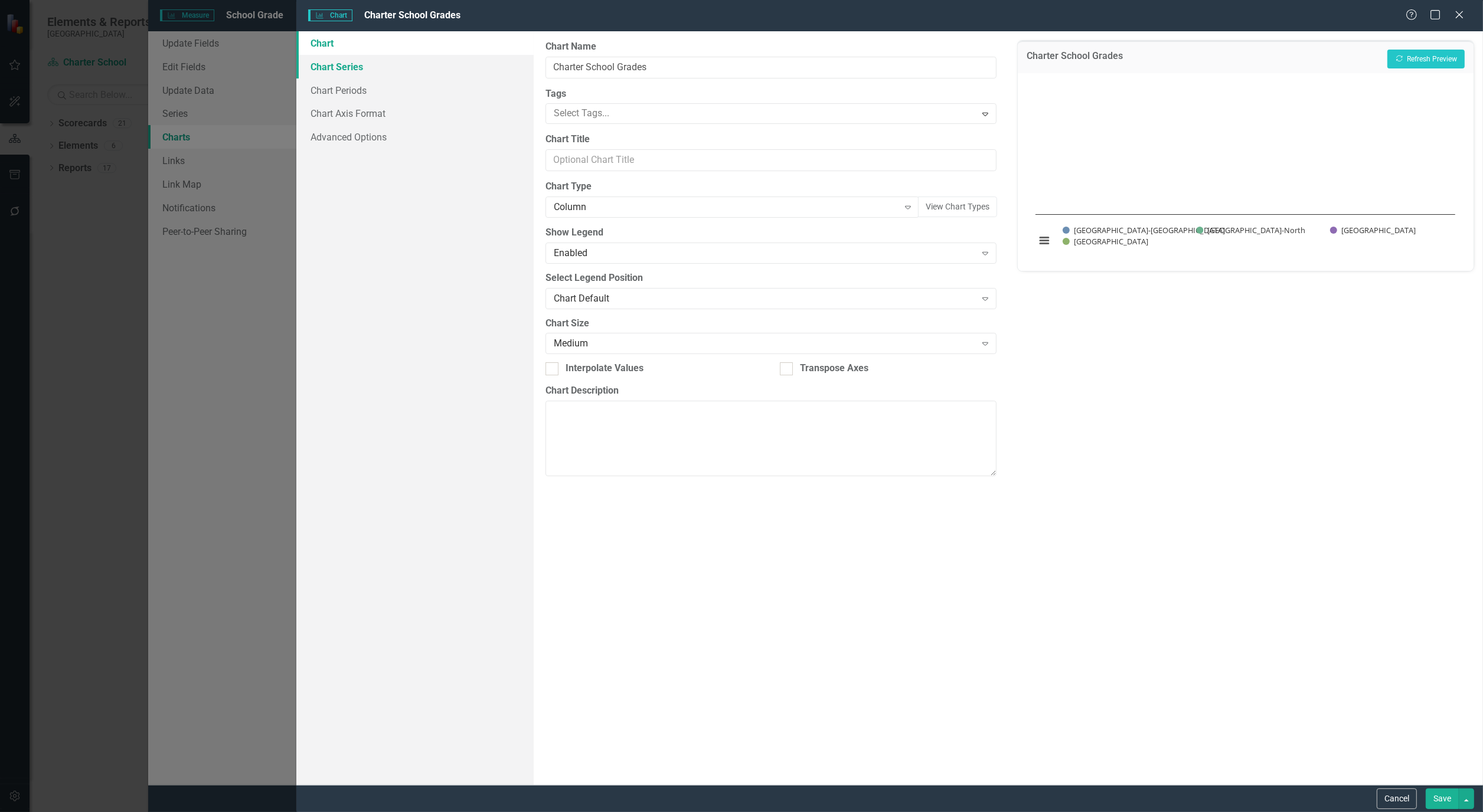
click at [334, 67] on link "Chart Series" at bounding box center [415, 67] width 238 height 23
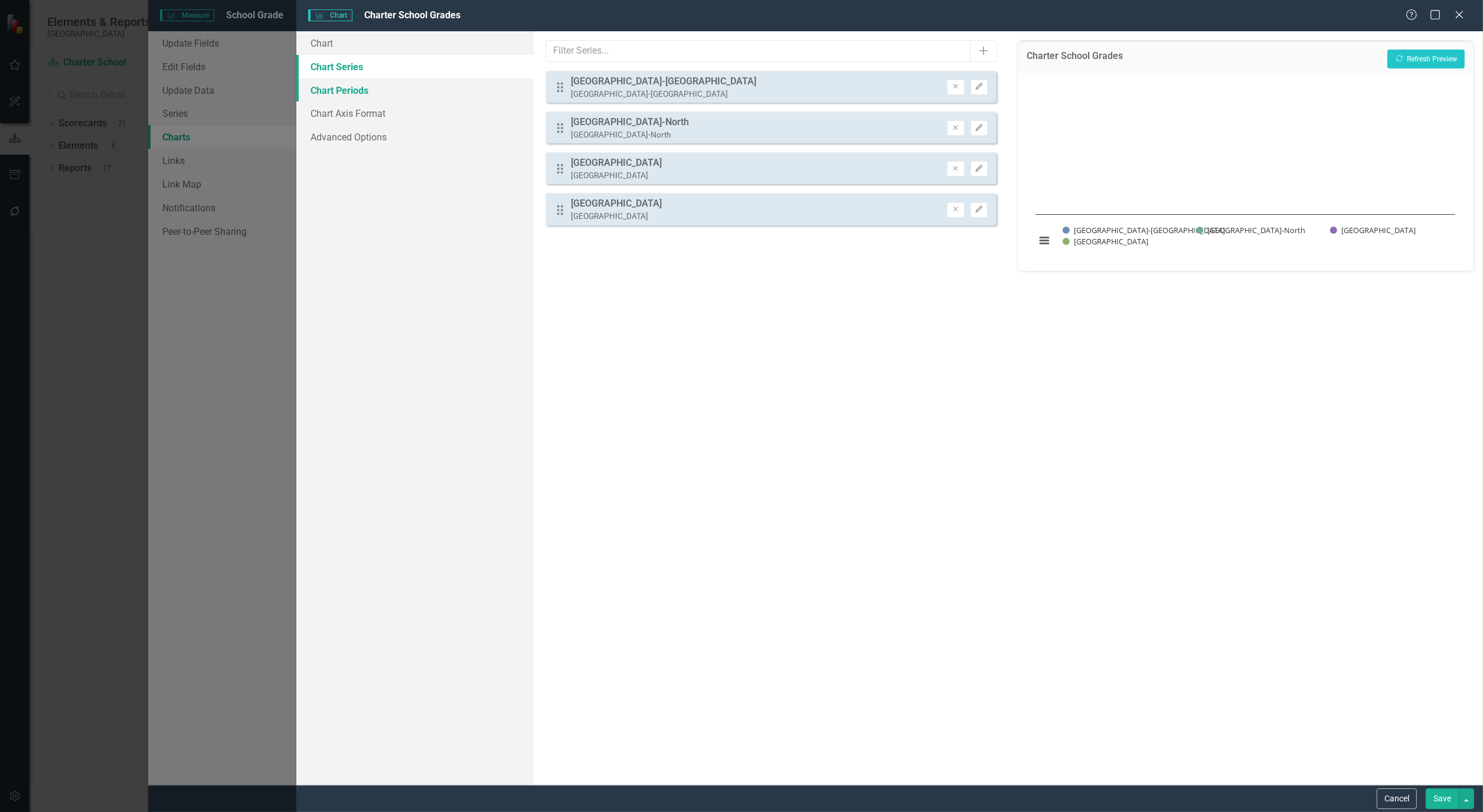
click at [334, 82] on link "Chart Periods" at bounding box center [415, 90] width 238 height 23
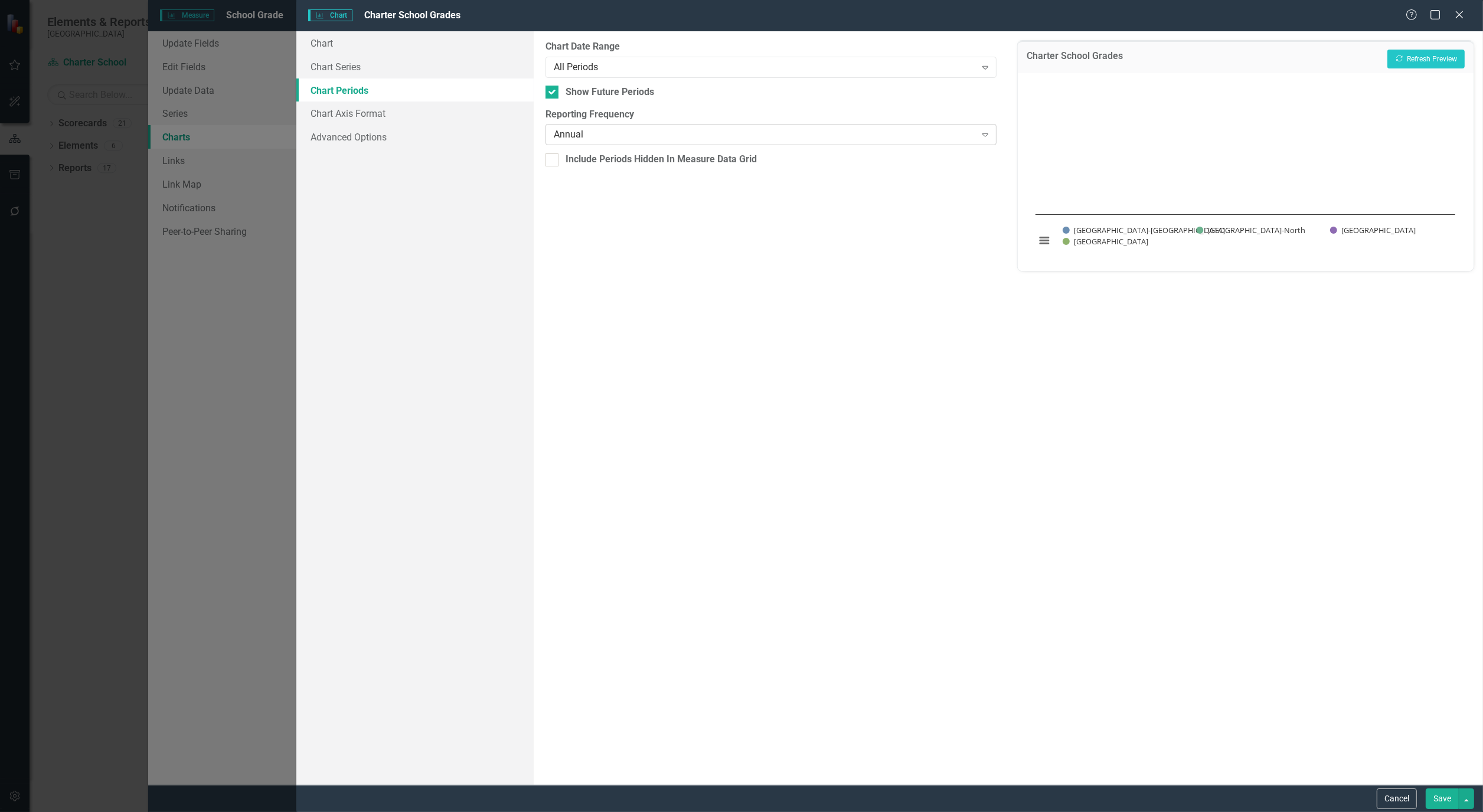
click at [682, 126] on div "Annual Expand" at bounding box center [771, 134] width 451 height 21
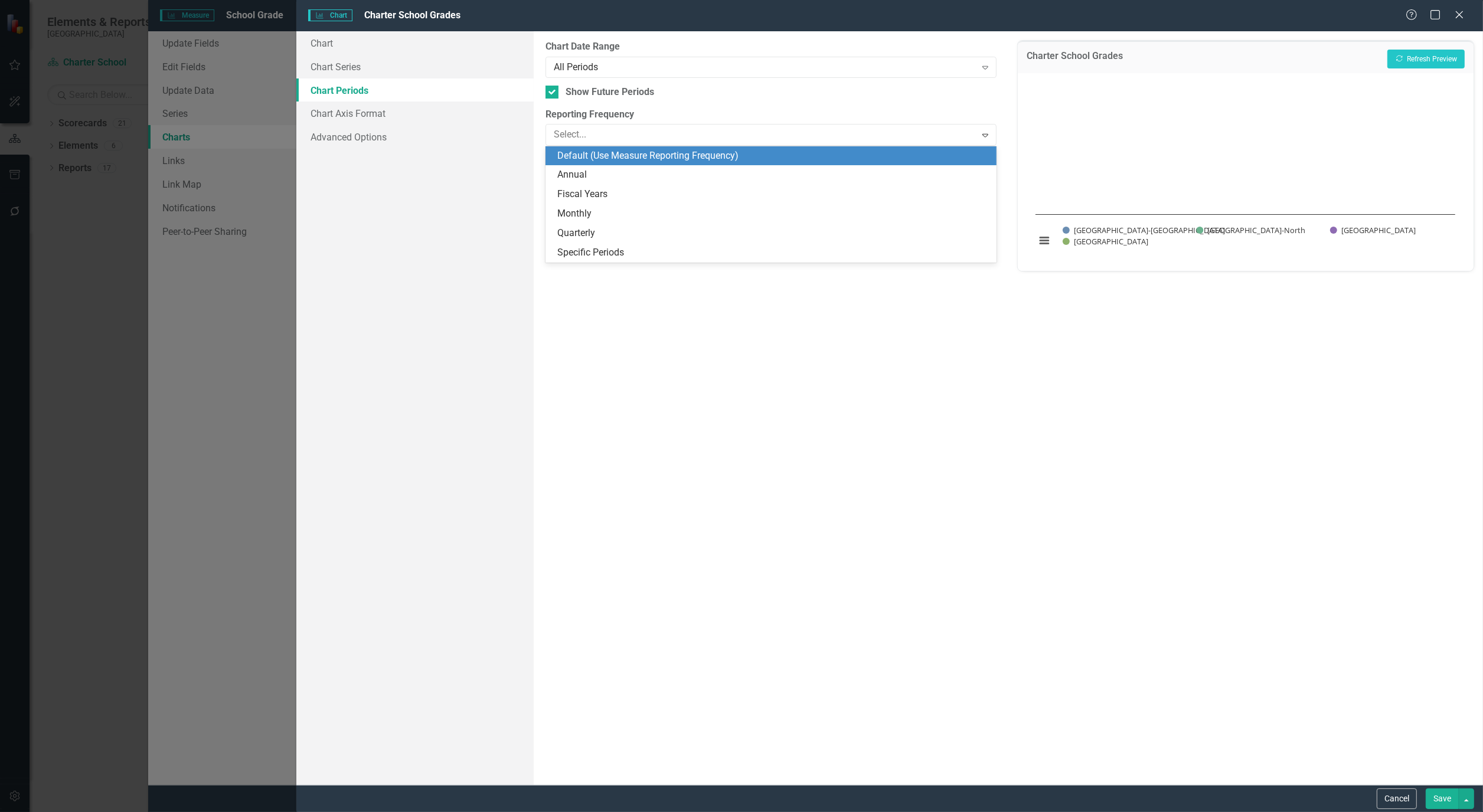
click at [674, 156] on div "Default (Use Measure Reporting Frequency)" at bounding box center [773, 156] width 432 height 14
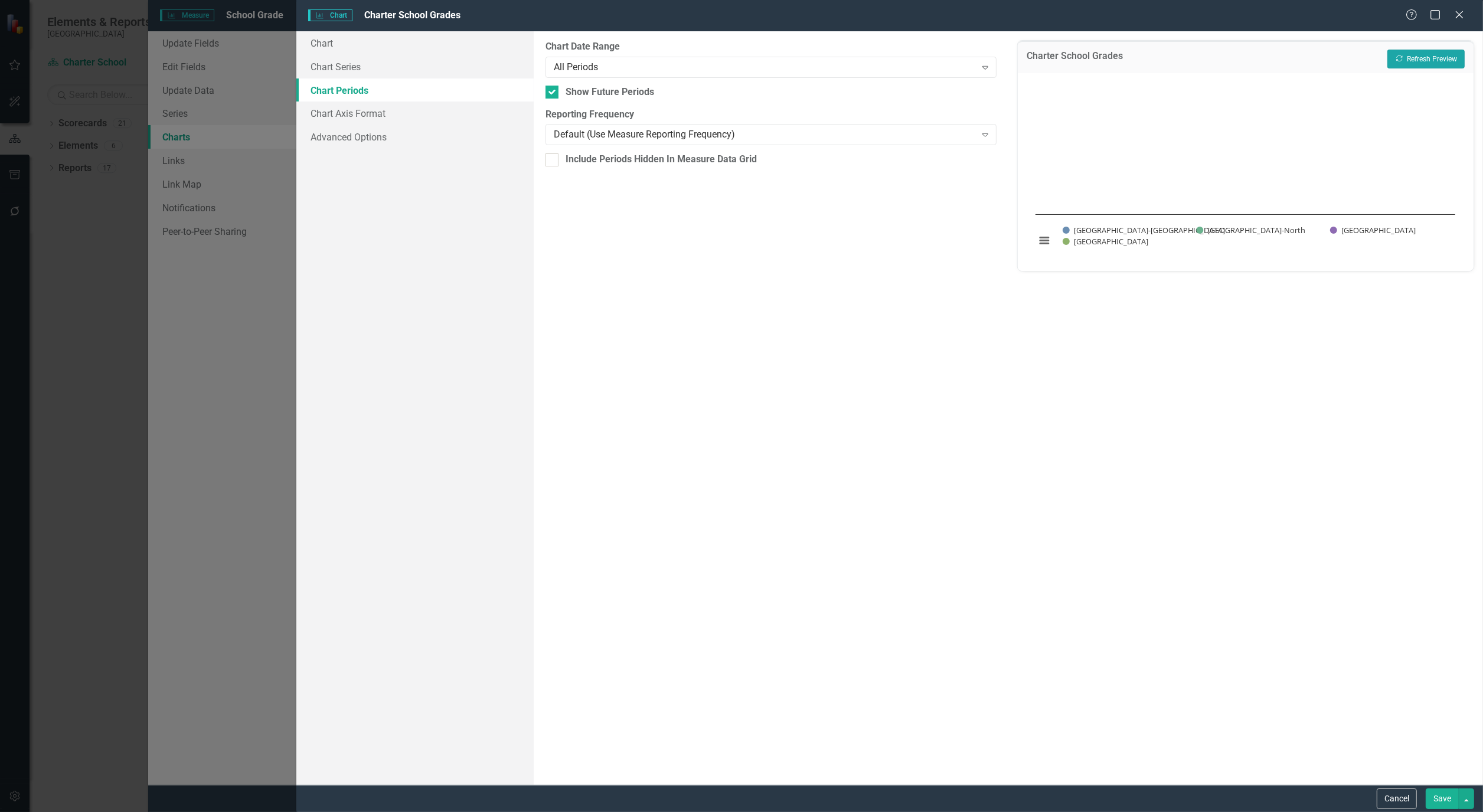
click at [1455, 55] on button "Recalculate Refresh Preview" at bounding box center [1425, 59] width 77 height 19
click at [640, 65] on div "All Periods" at bounding box center [764, 67] width 422 height 14
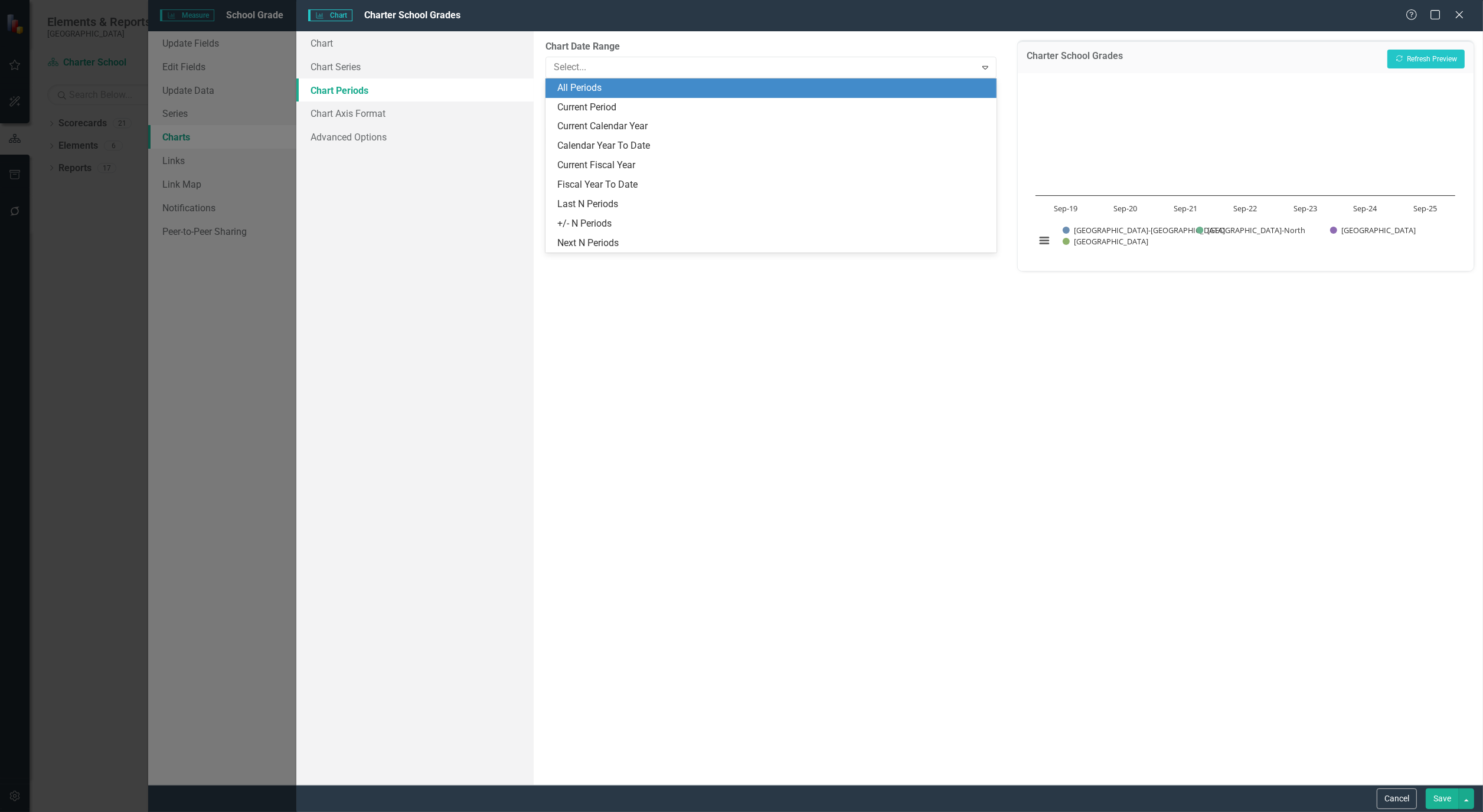
click at [599, 91] on div "All Periods" at bounding box center [773, 88] width 432 height 14
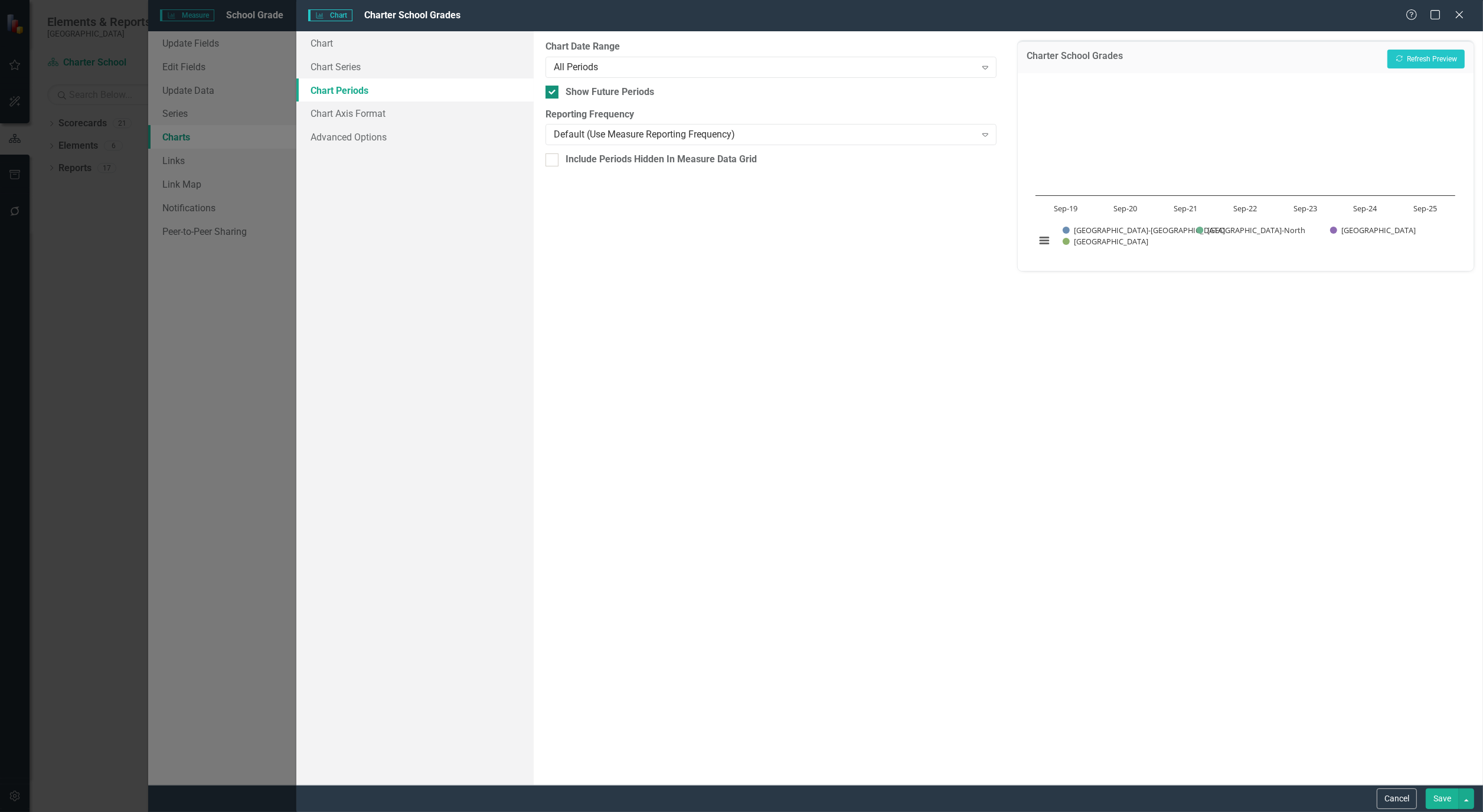
click at [560, 93] on div "Show Future Periods" at bounding box center [771, 92] width 451 height 14
click at [553, 93] on input "Show Future Periods" at bounding box center [549, 89] width 8 height 8
click at [698, 66] on div "All Periods" at bounding box center [764, 67] width 422 height 14
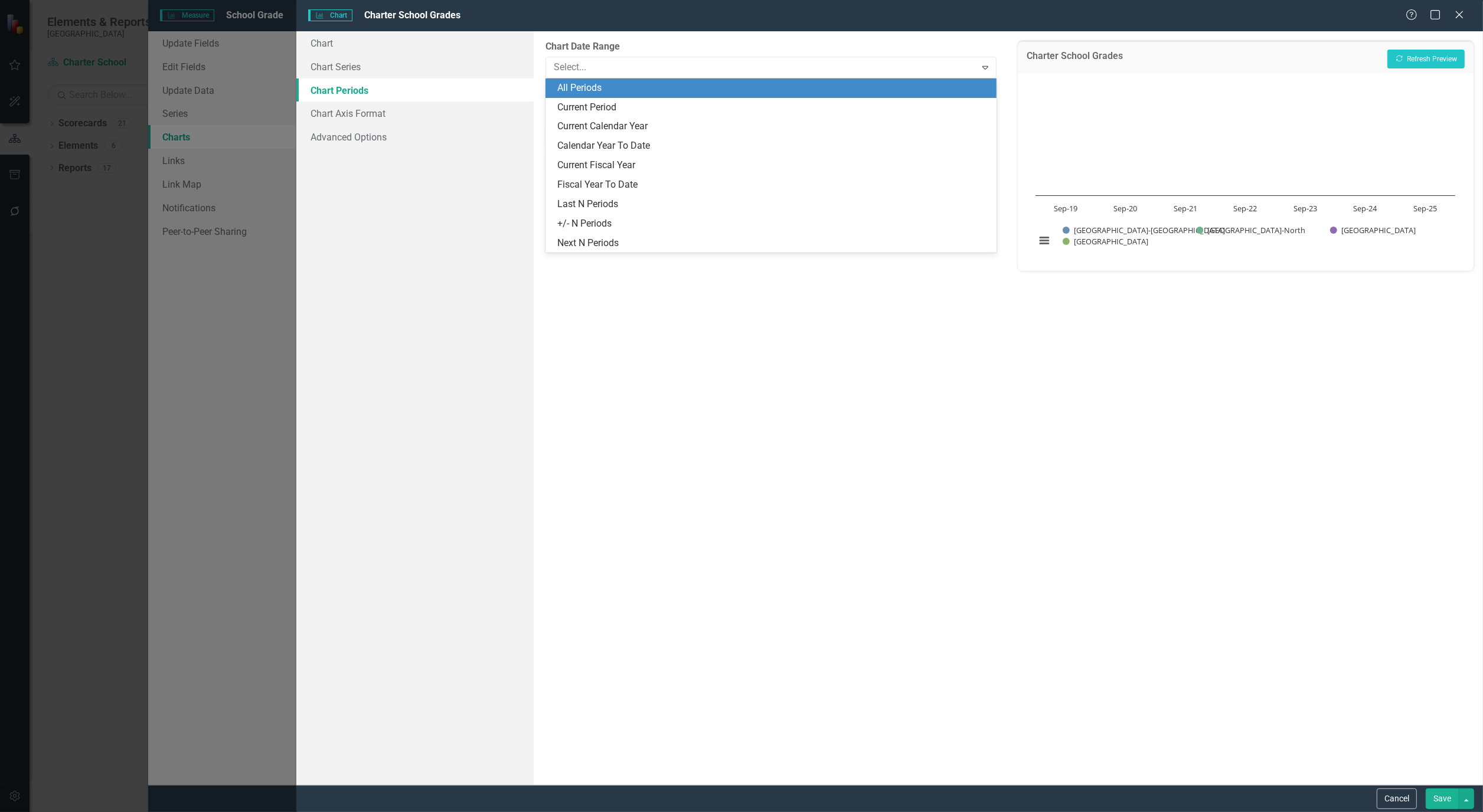
click at [683, 95] on div "All Periods" at bounding box center [771, 88] width 451 height 19
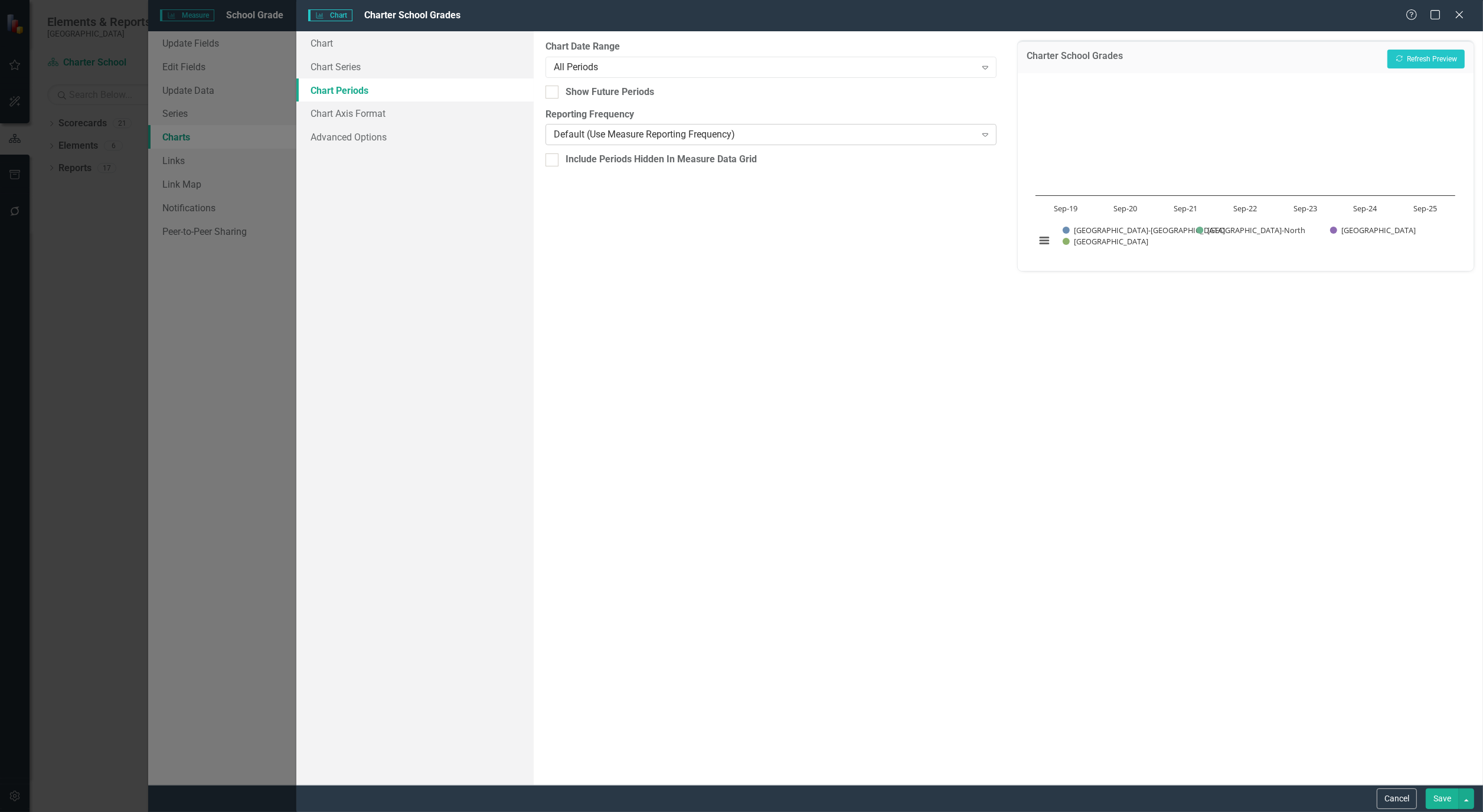
click at [822, 133] on div "Default (Use Measure Reporting Frequency)" at bounding box center [764, 135] width 422 height 14
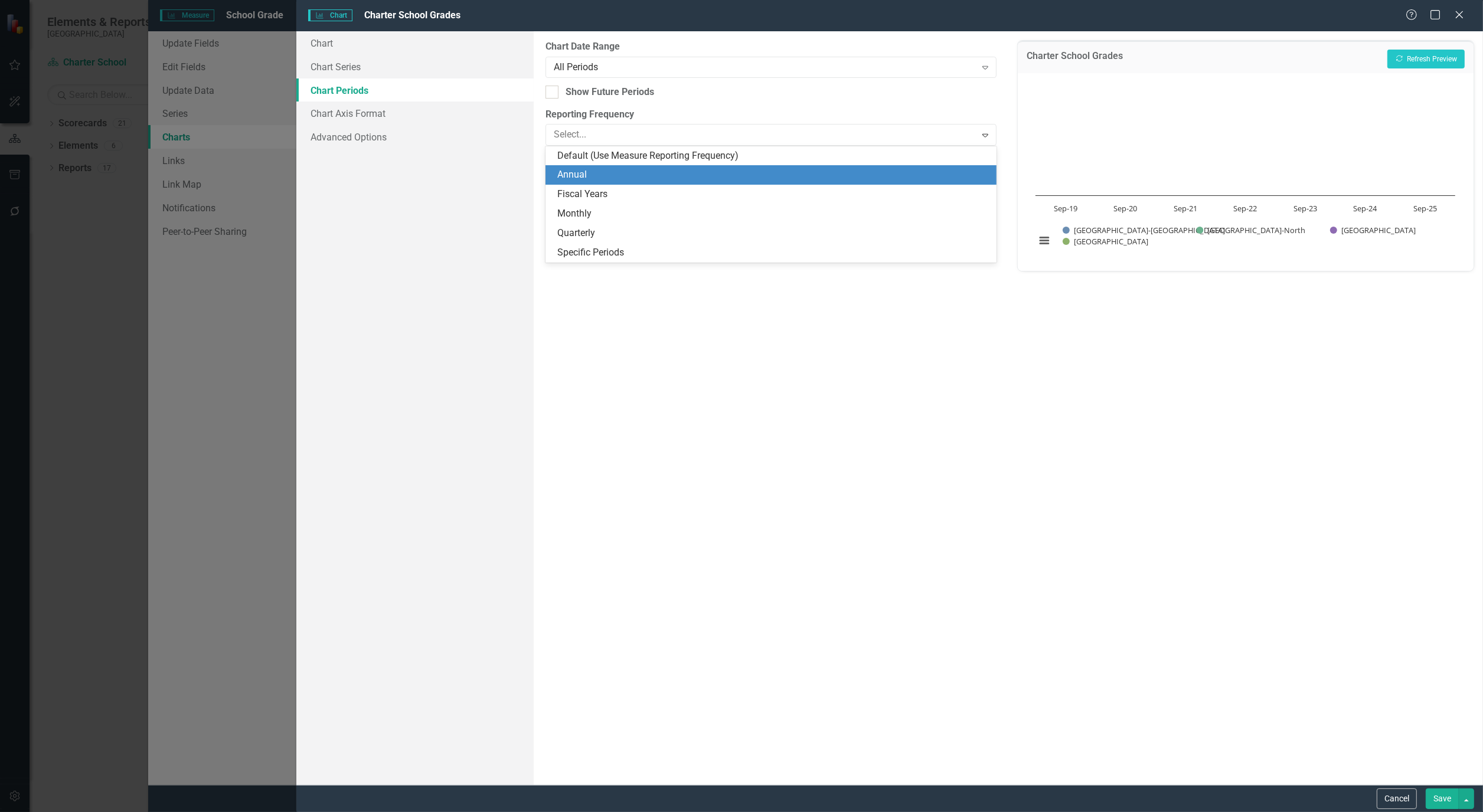
click at [693, 179] on div "Annual" at bounding box center [773, 175] width 432 height 14
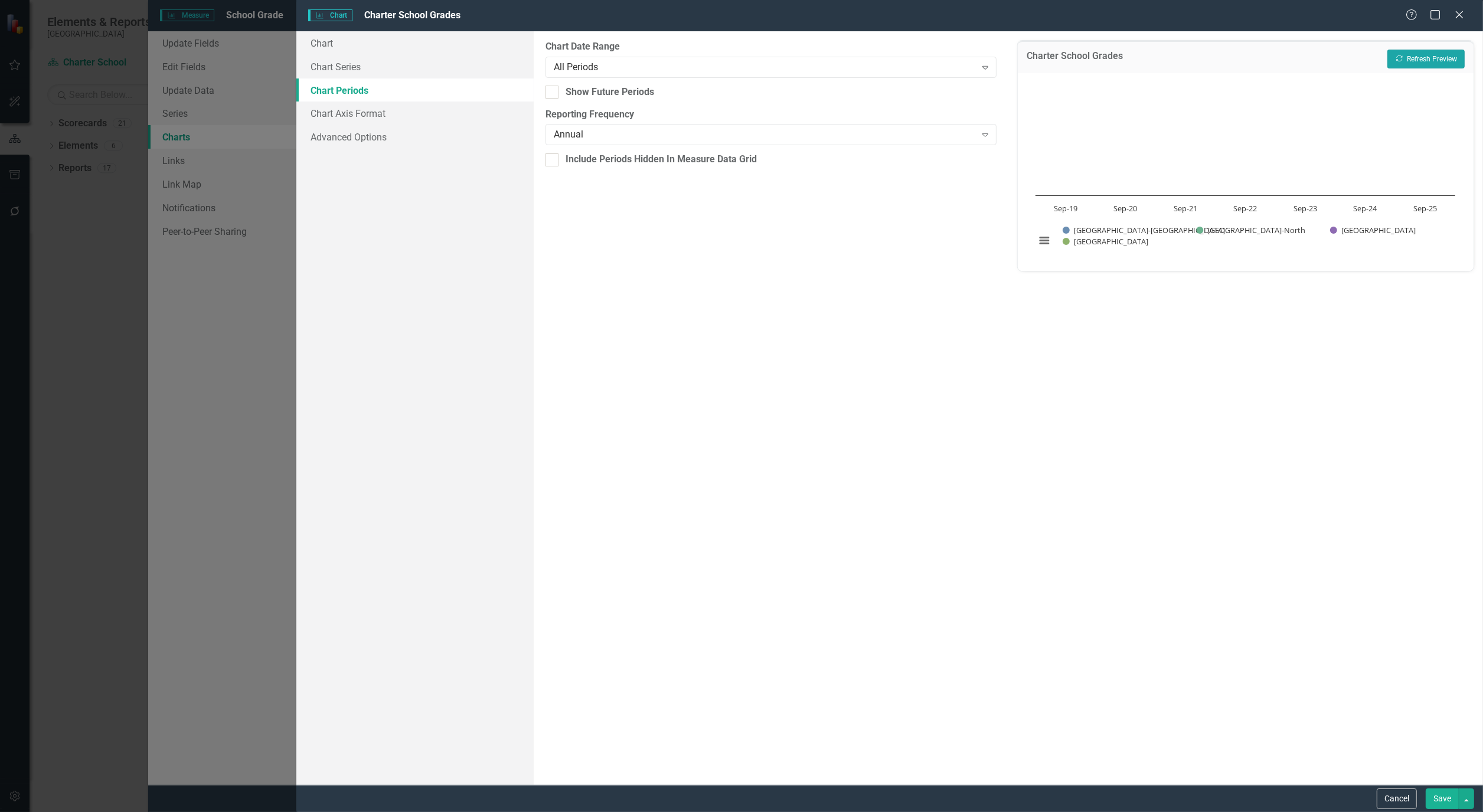
click at [1422, 58] on button "Recalculate Refresh Preview" at bounding box center [1425, 59] width 77 height 19
click at [752, 71] on div "All Periods" at bounding box center [764, 67] width 422 height 14
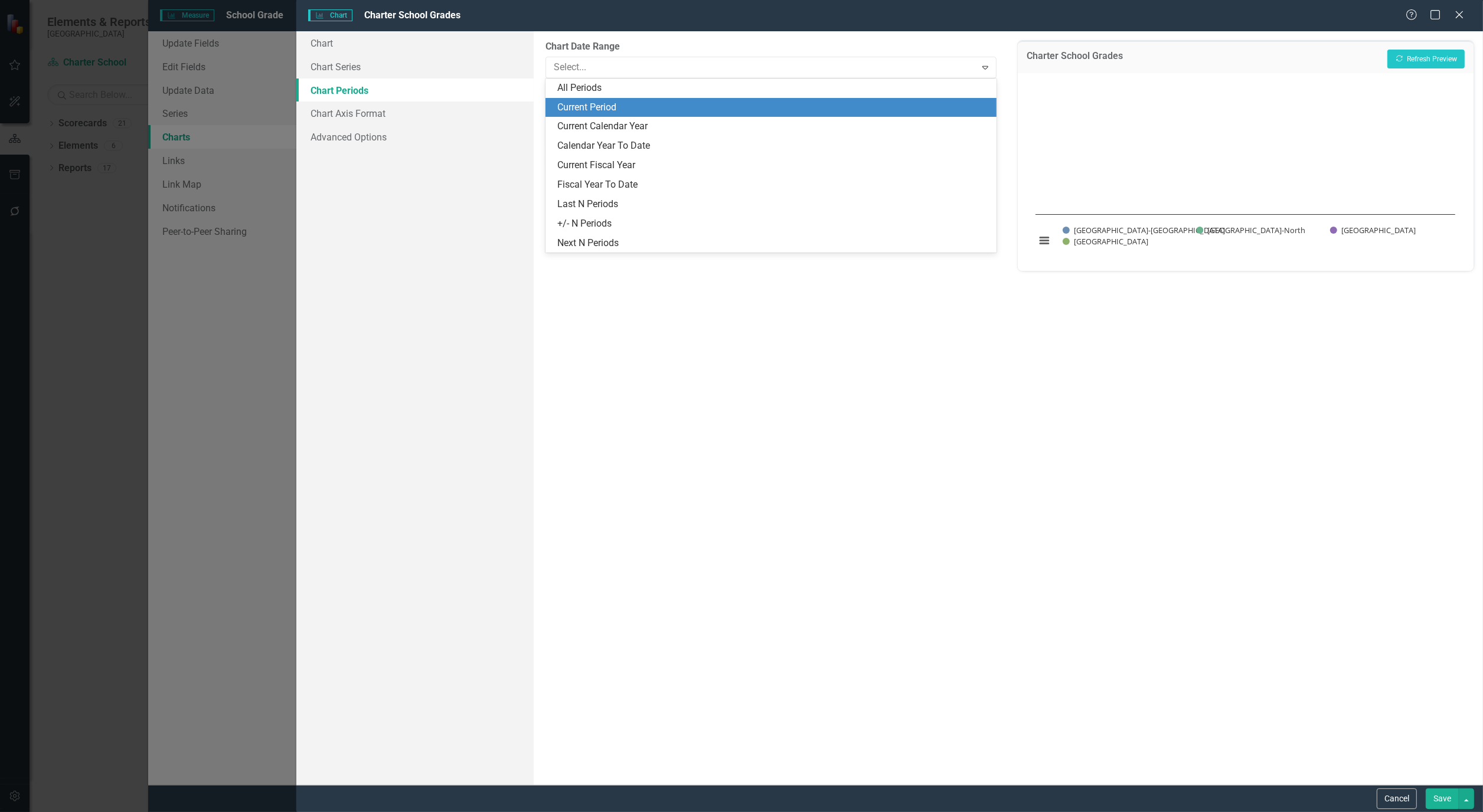
click at [680, 116] on div "Current Period" at bounding box center [771, 107] width 451 height 19
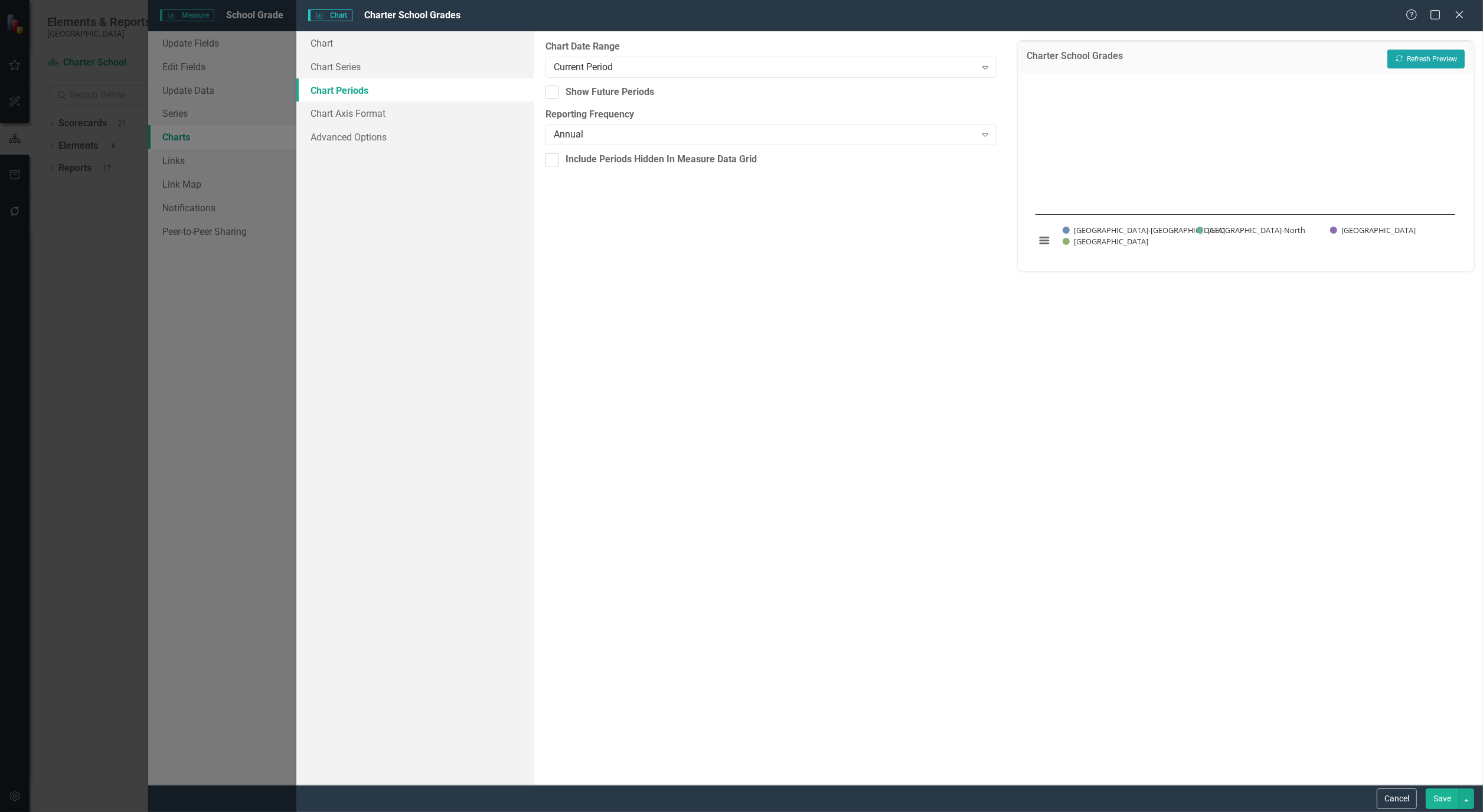
click at [1449, 55] on button "Recalculate Refresh Preview" at bounding box center [1425, 59] width 77 height 19
click at [966, 69] on div "Current Period" at bounding box center [764, 67] width 422 height 14
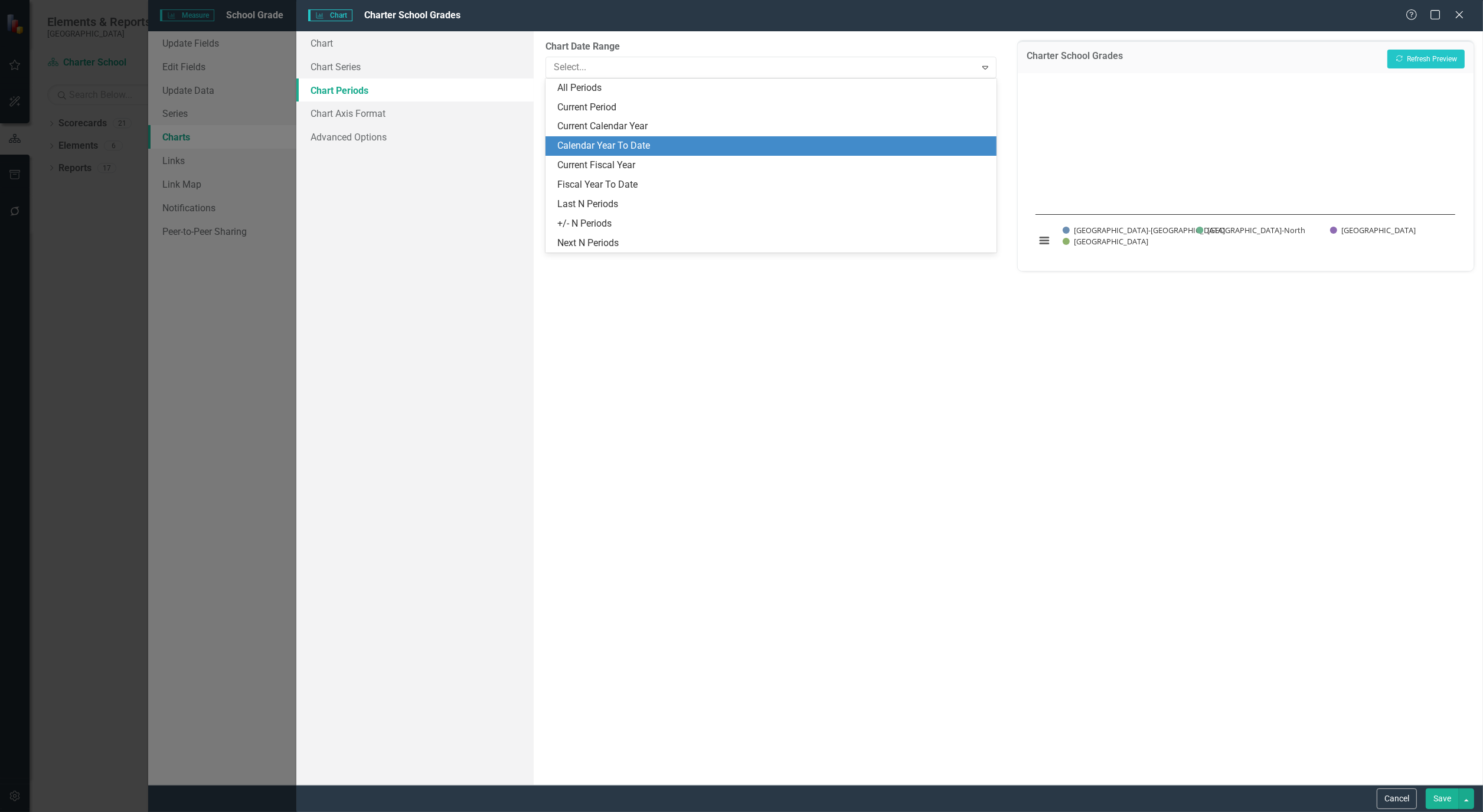
click at [635, 145] on div "Calendar Year To Date" at bounding box center [773, 146] width 432 height 14
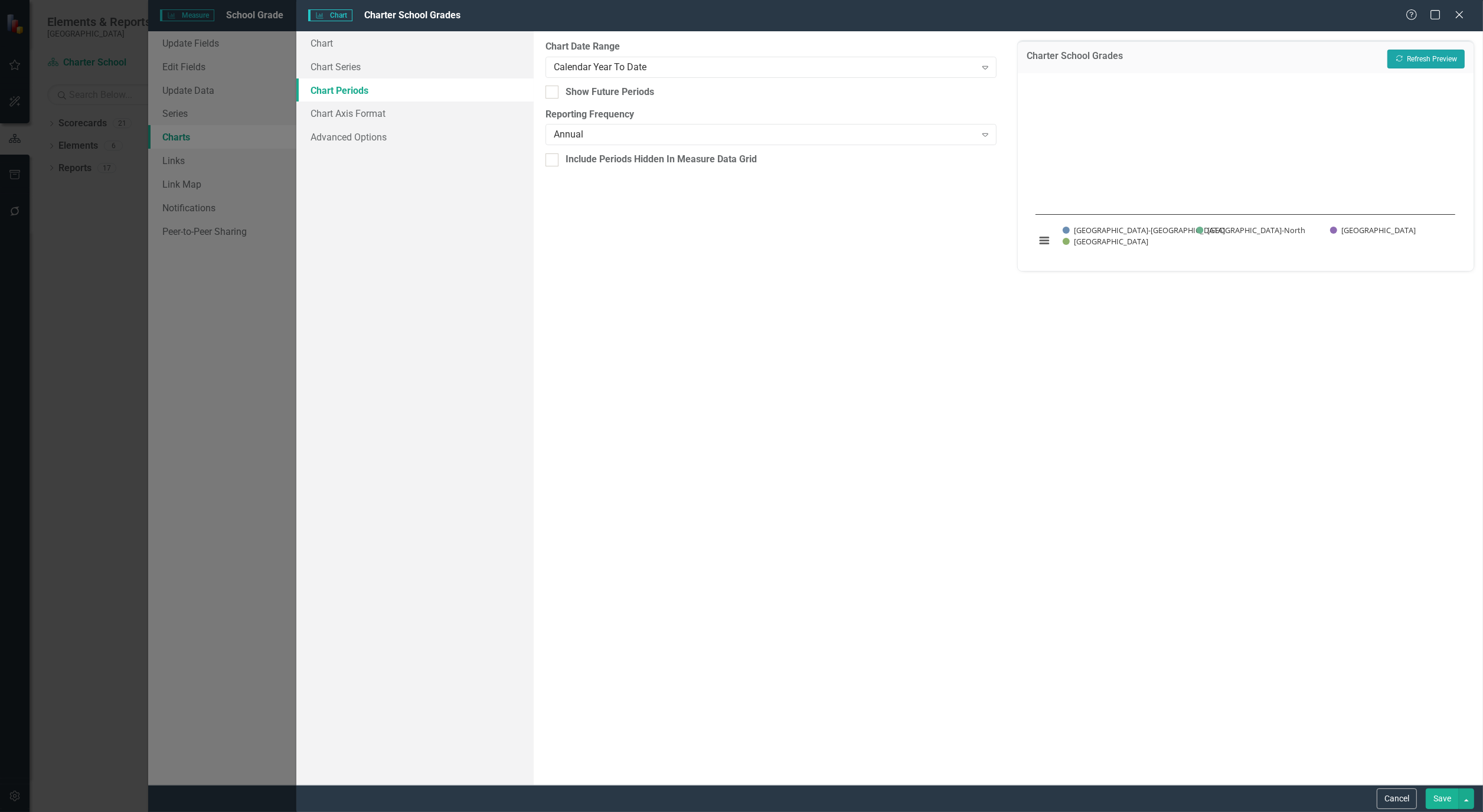
click at [1442, 55] on button "Recalculate Refresh Preview" at bounding box center [1425, 59] width 77 height 19
click at [550, 92] on input "Show Future Periods" at bounding box center [549, 89] width 8 height 8
checkbox input "true"
click at [1412, 55] on button "Recalculate Refresh Preview" at bounding box center [1425, 59] width 77 height 19
click at [553, 157] on input "Include Periods Hidden In Measure Data Grid" at bounding box center [549, 157] width 8 height 8
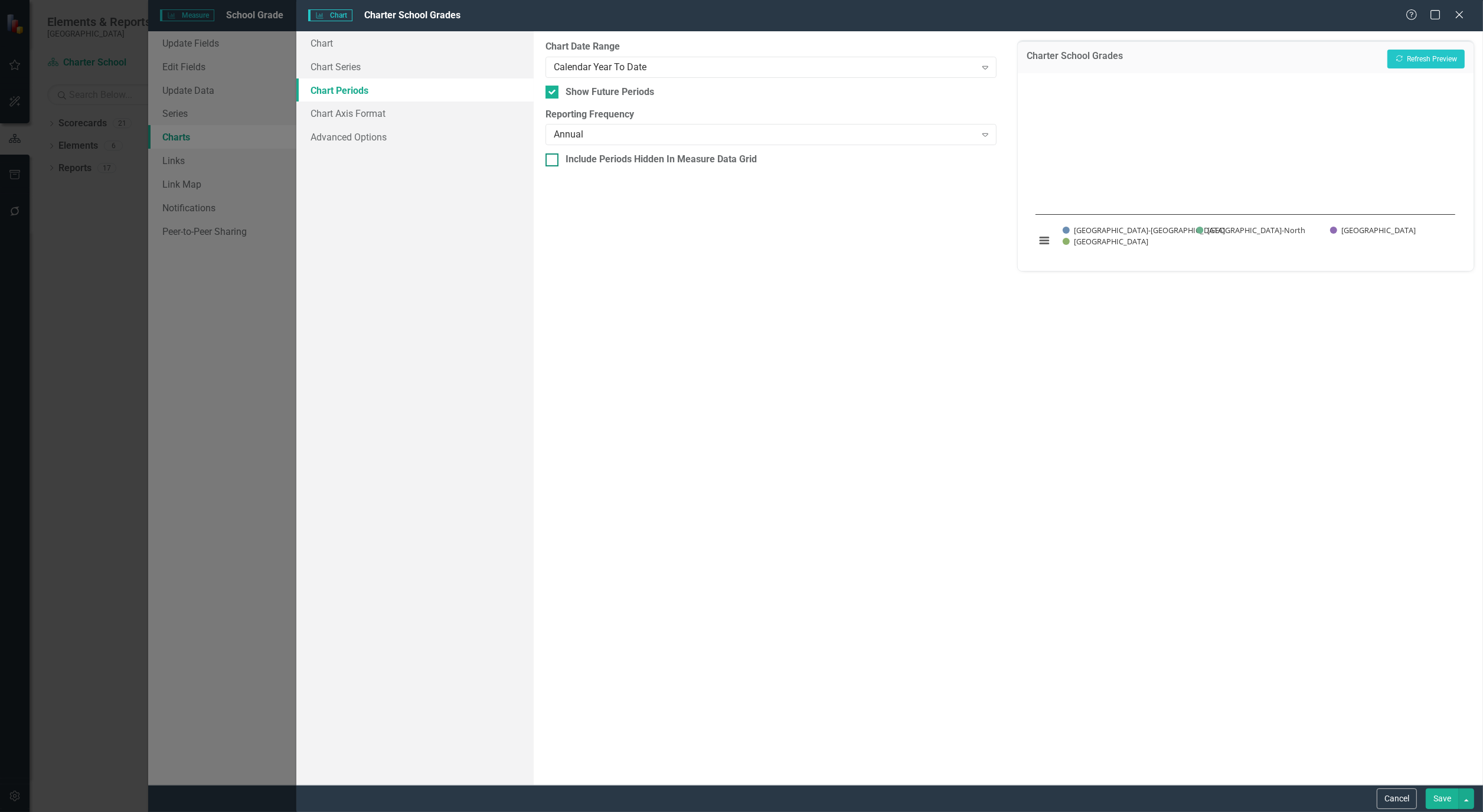
checkbox input "true"
click at [1423, 63] on button "Recalculate Refresh Preview" at bounding box center [1425, 59] width 77 height 19
click at [776, 59] on div "Calendar Year To Date Expand" at bounding box center [771, 67] width 451 height 21
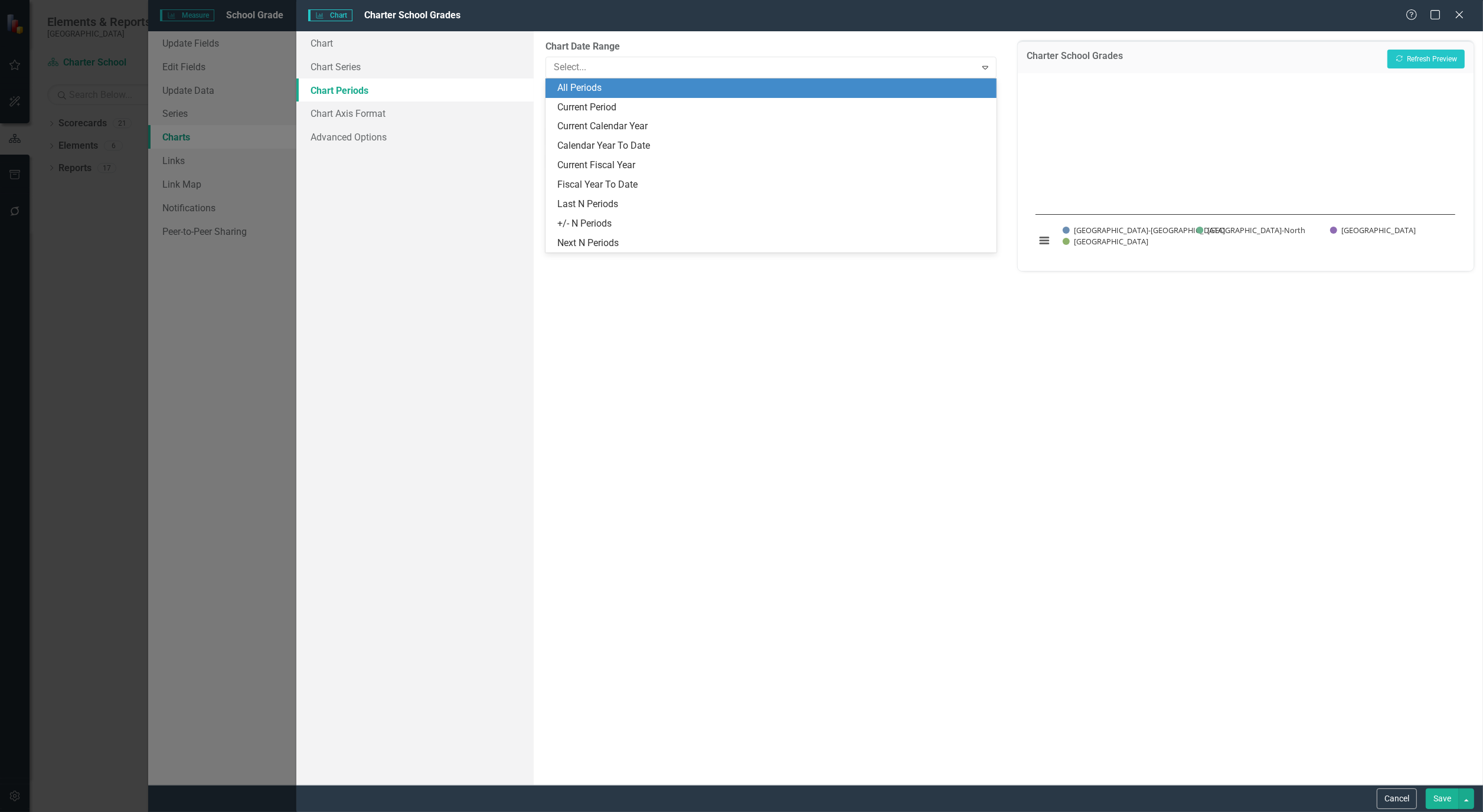
click at [583, 87] on div "All Periods" at bounding box center [773, 88] width 432 height 14
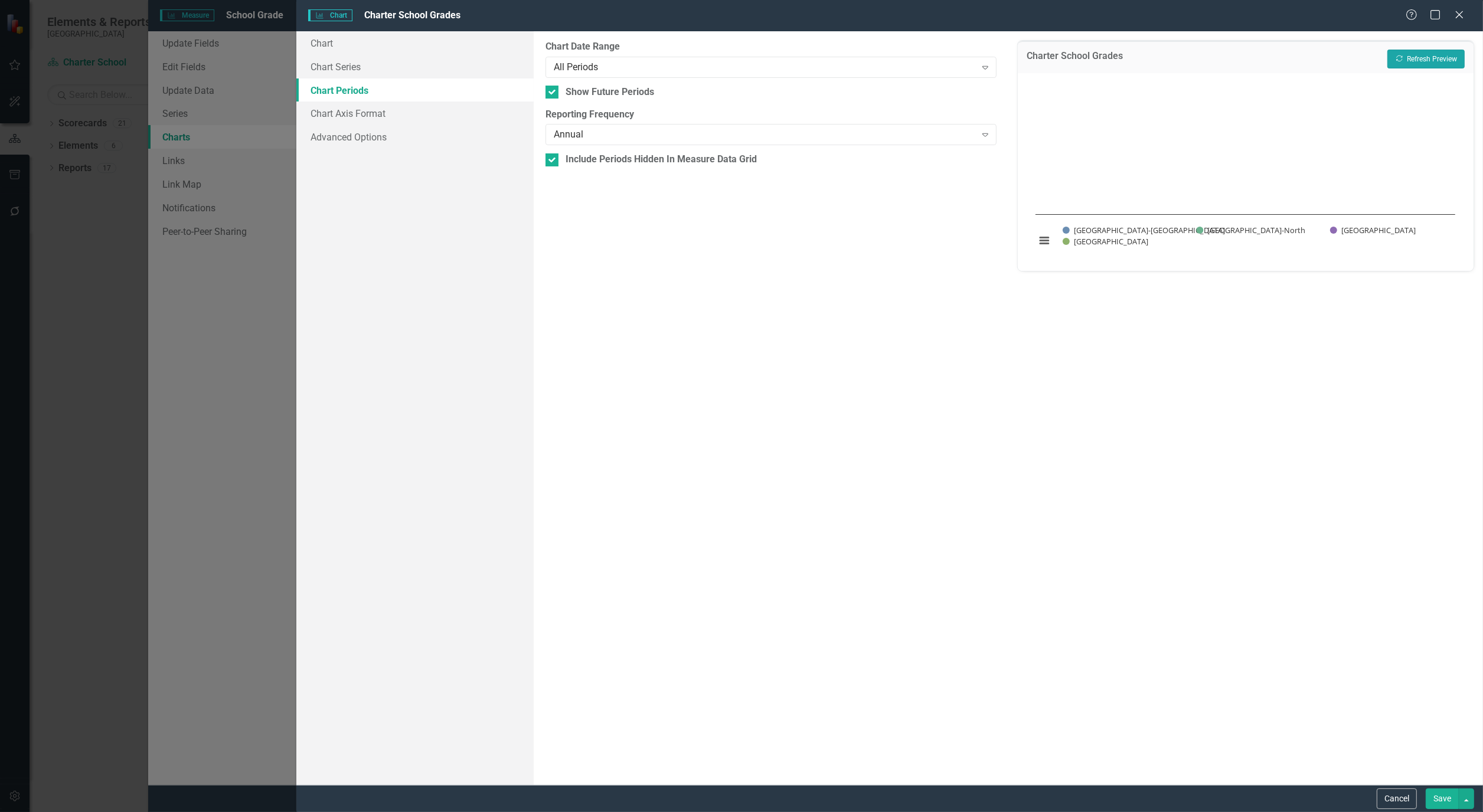
click at [1442, 59] on button "Recalculate Refresh Preview" at bounding box center [1425, 59] width 77 height 19
click at [1405, 801] on button "Cancel" at bounding box center [1397, 799] width 40 height 20
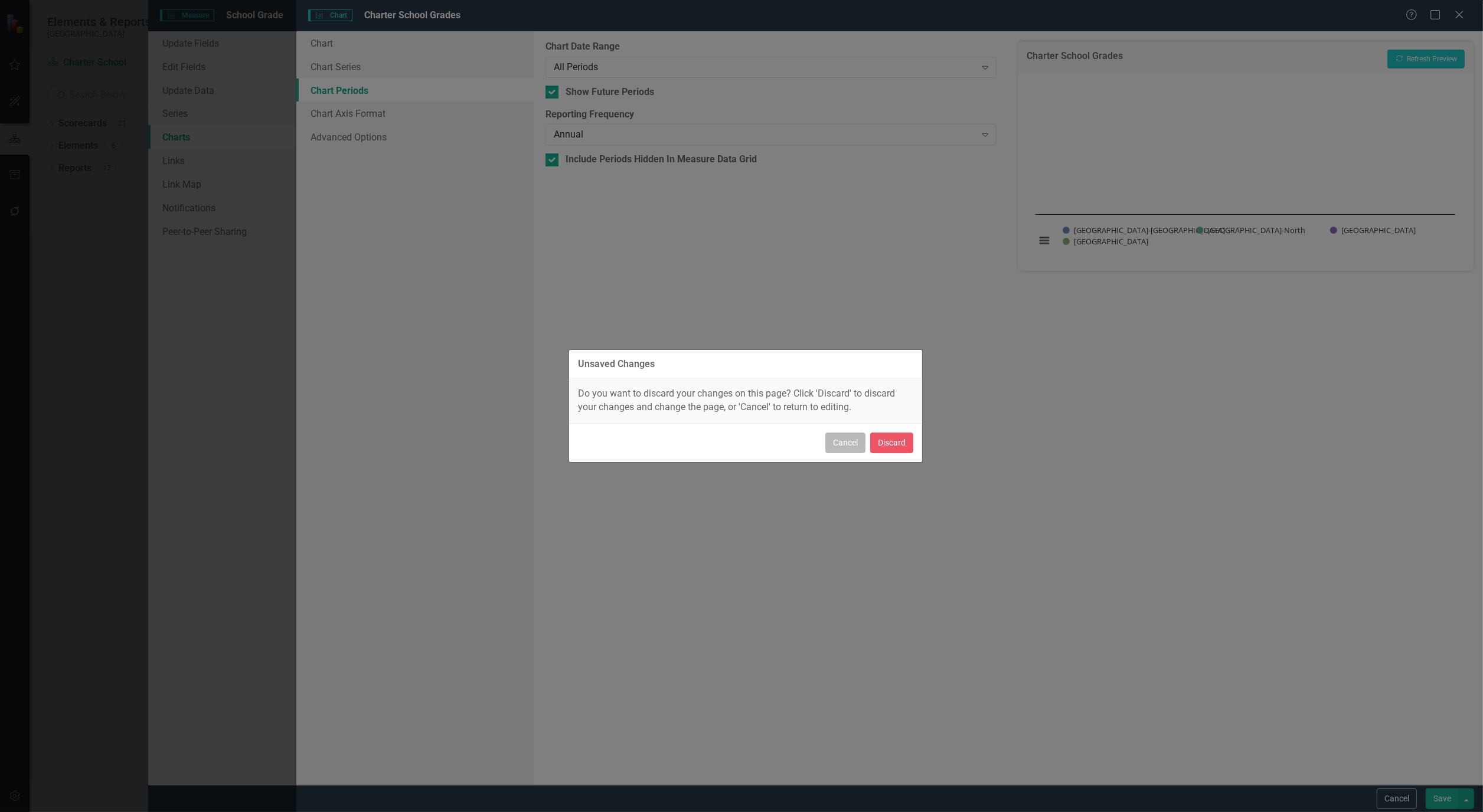
click at [846, 441] on button "Cancel" at bounding box center [845, 443] width 40 height 20
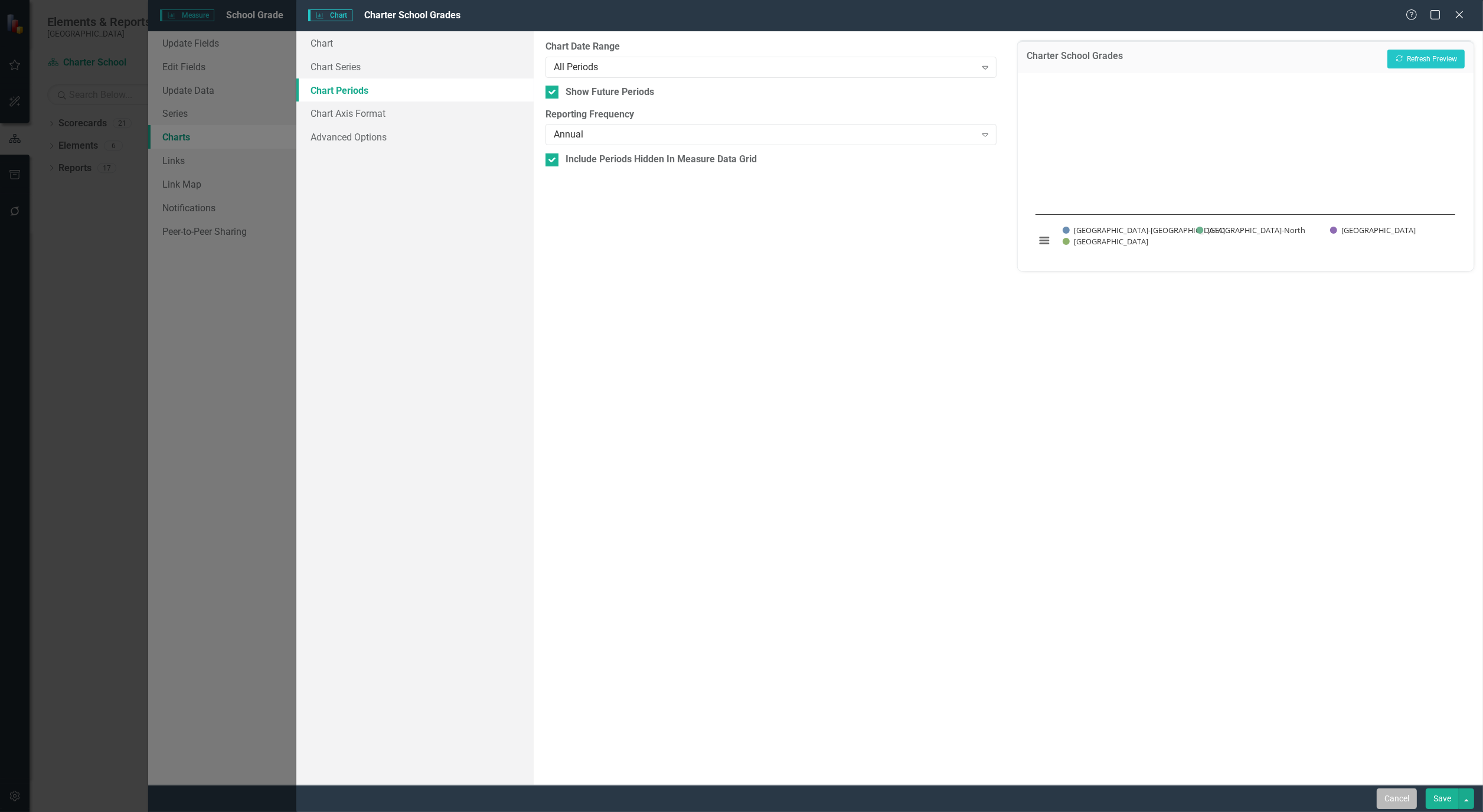
click at [1395, 798] on button "Cancel" at bounding box center [1397, 799] width 40 height 20
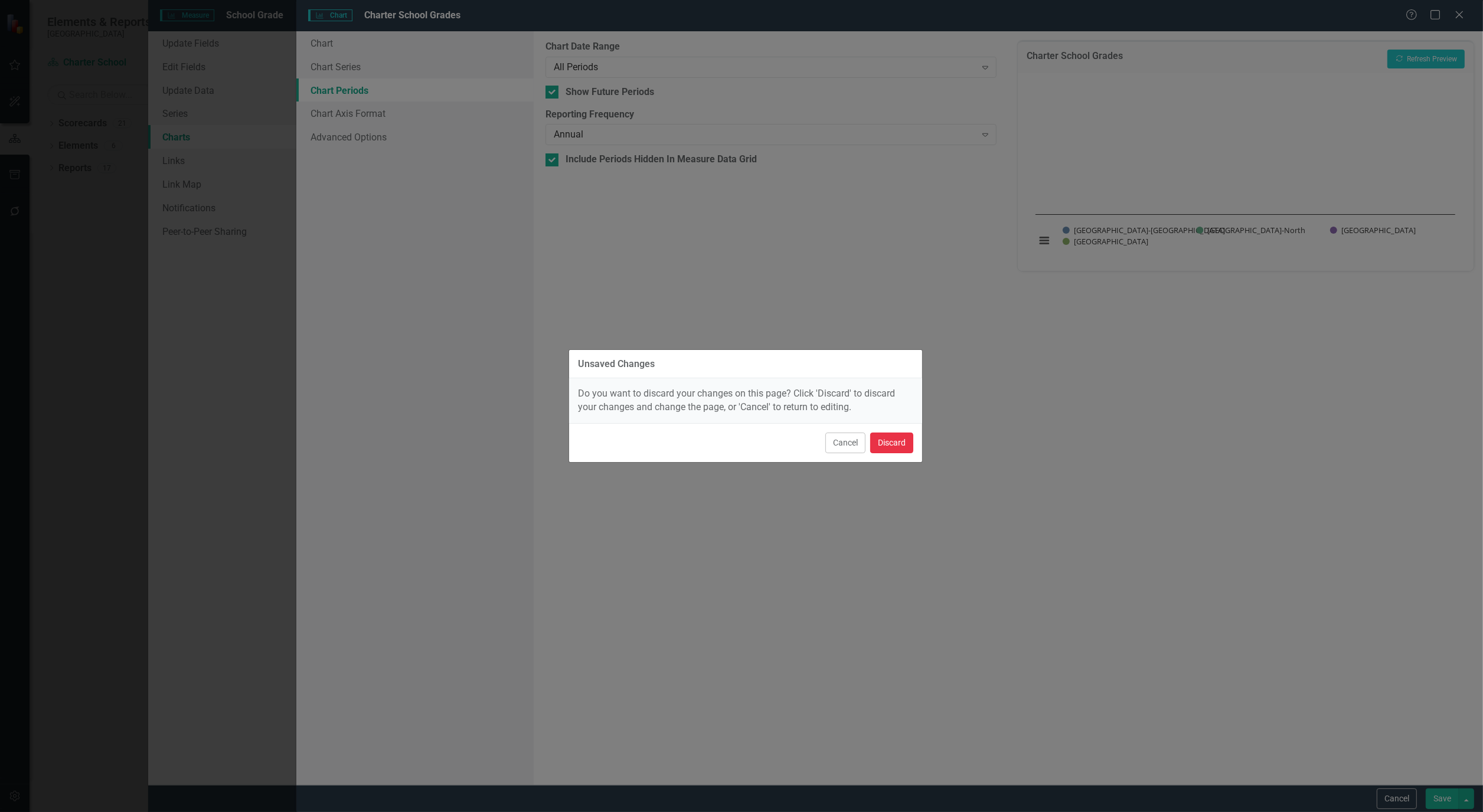
click at [893, 447] on button "Discard" at bounding box center [891, 443] width 43 height 20
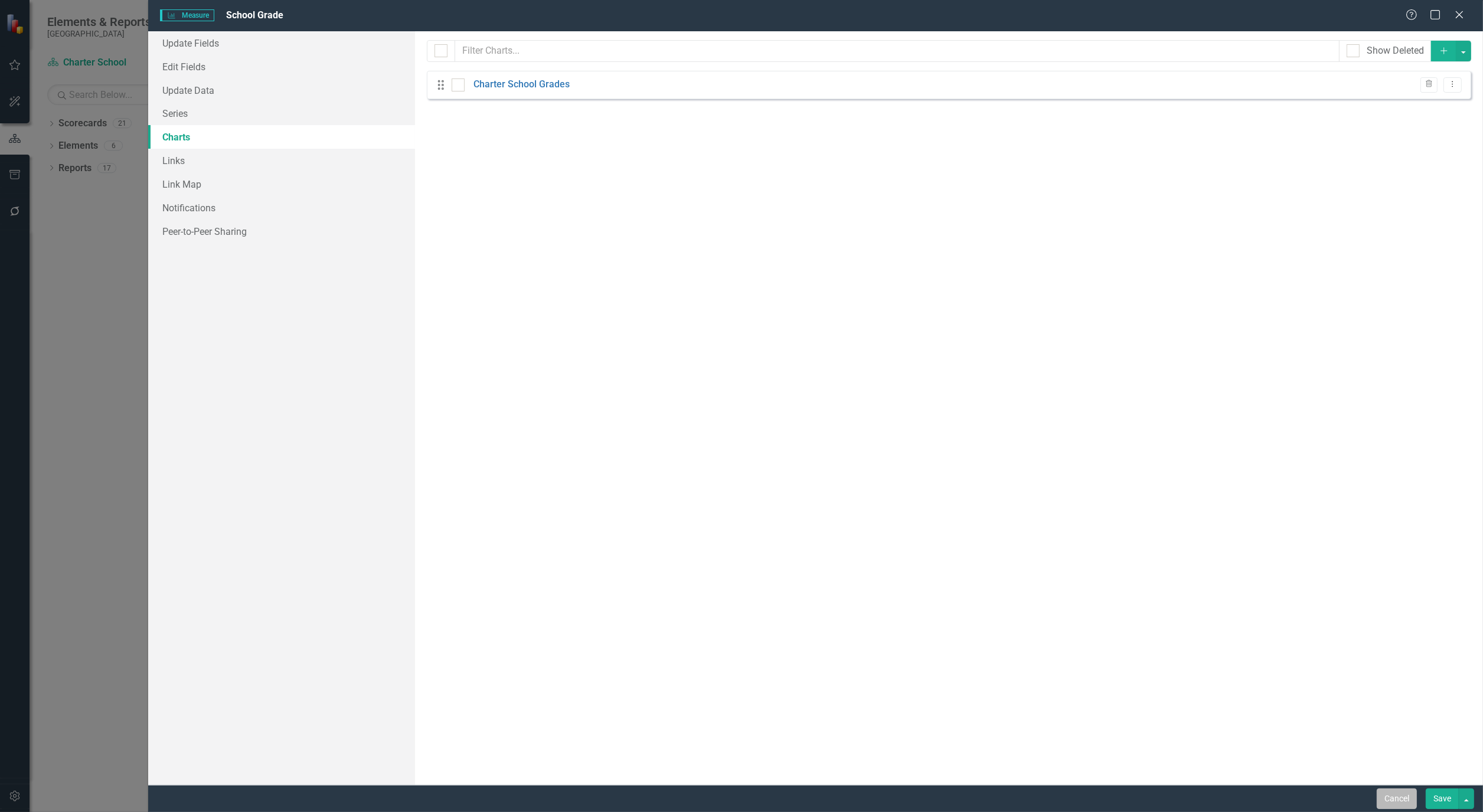
click at [1398, 799] on button "Cancel" at bounding box center [1397, 799] width 40 height 20
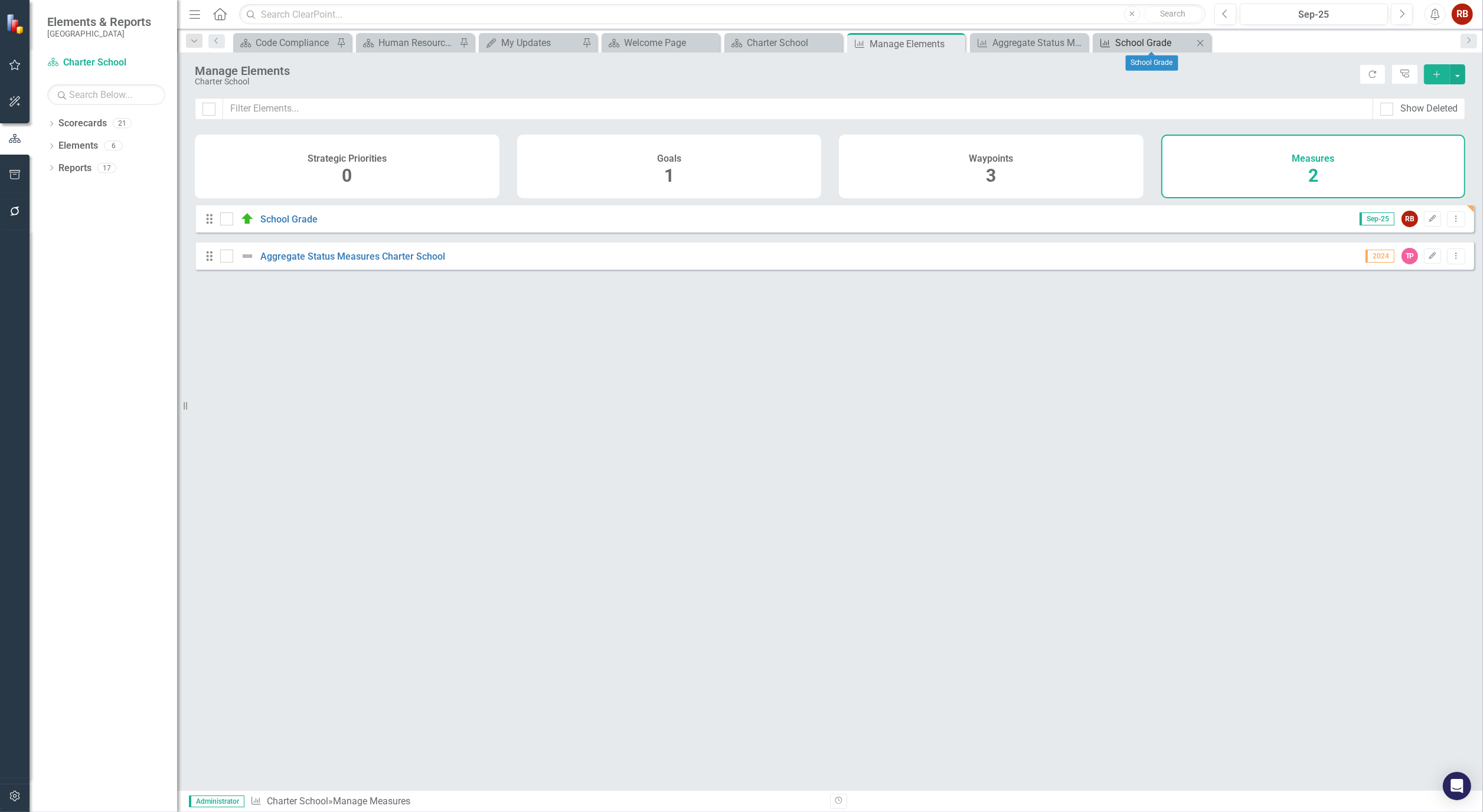
click at [1156, 45] on div "School Grade" at bounding box center [1154, 43] width 78 height 15
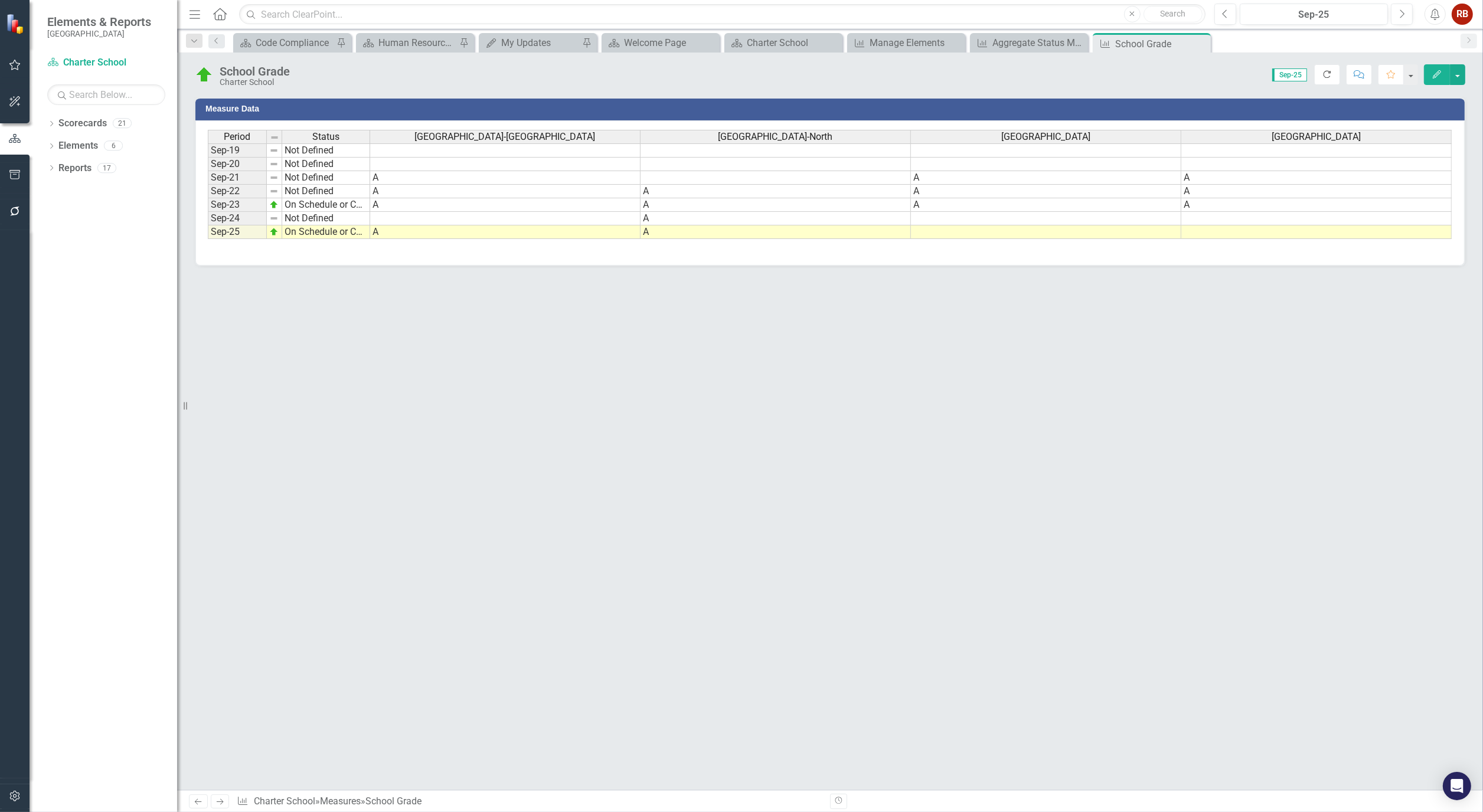
click at [1327, 71] on icon "button" at bounding box center [1327, 74] width 7 height 7
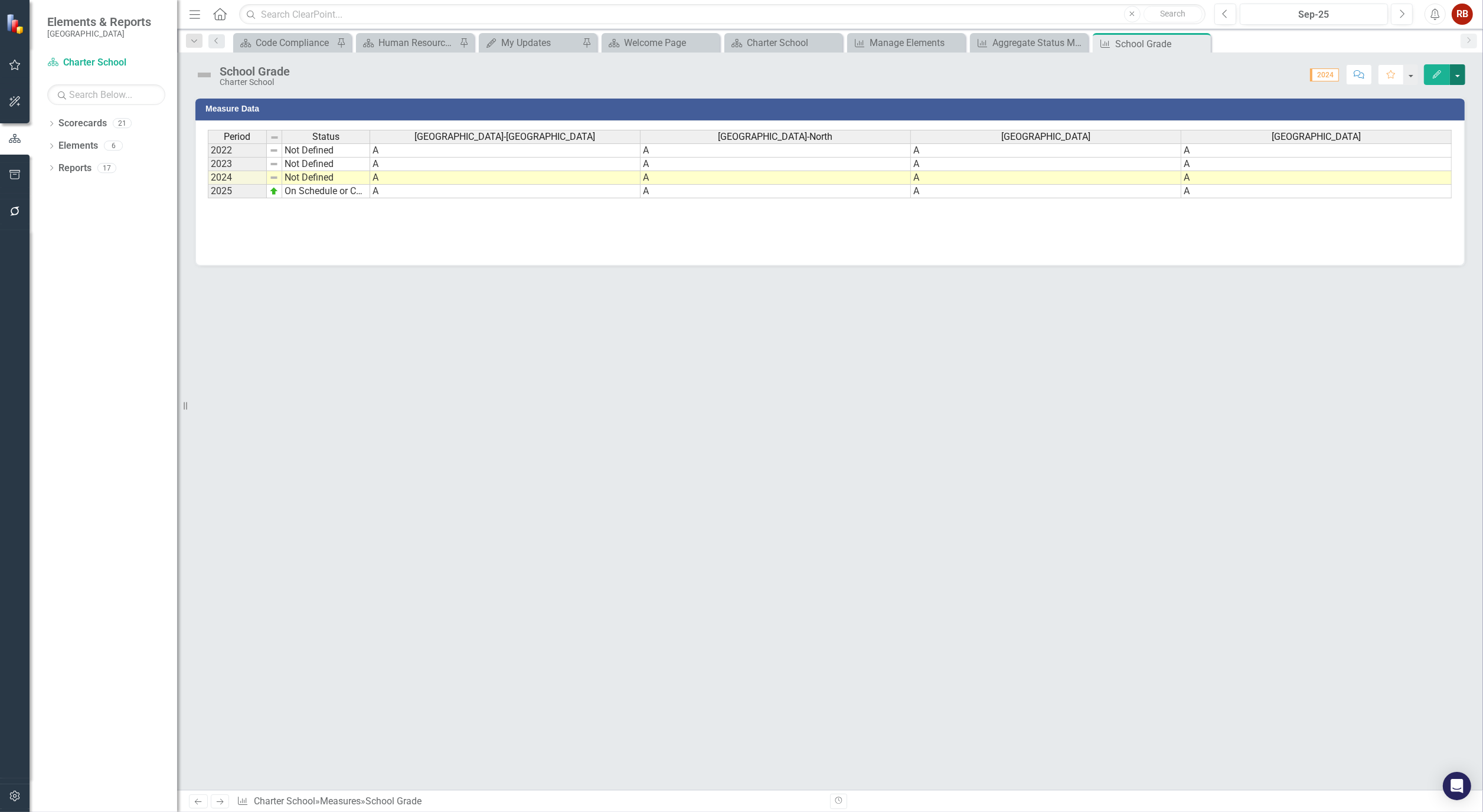
click at [1454, 79] on button "button" at bounding box center [1458, 74] width 16 height 20
click at [1175, 433] on div "Measure Data Last Calculated Period Status [GEOGRAPHIC_DATA]-[GEOGRAPHIC_DATA]-…" at bounding box center [830, 443] width 1305 height 693
click at [1203, 41] on icon "Close" at bounding box center [1200, 44] width 12 height 10
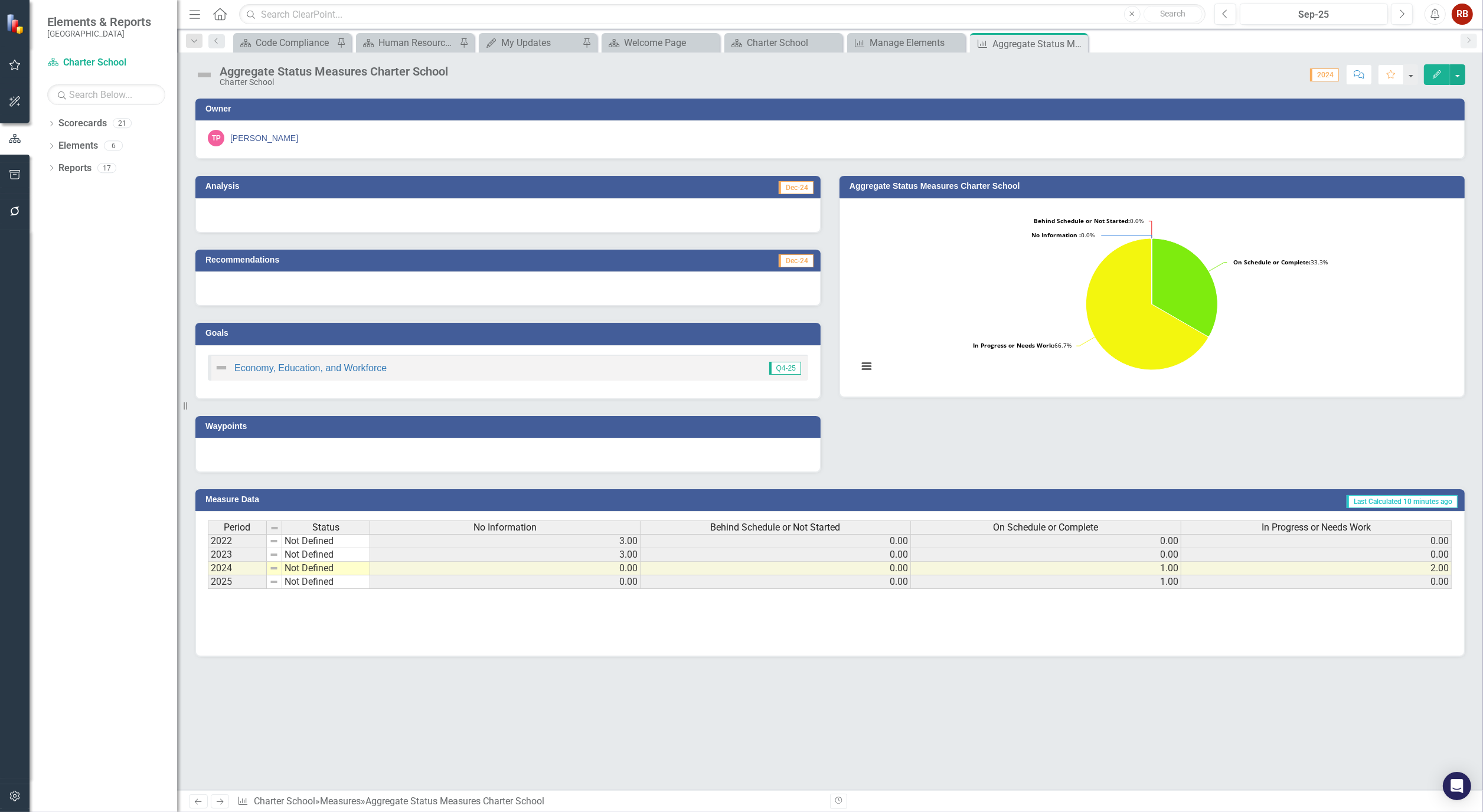
drag, startPoint x: 1079, startPoint y: 40, endPoint x: 1058, endPoint y: 48, distance: 22.5
click at [0, 0] on icon "Close" at bounding box center [0, 0] width 0 height 0
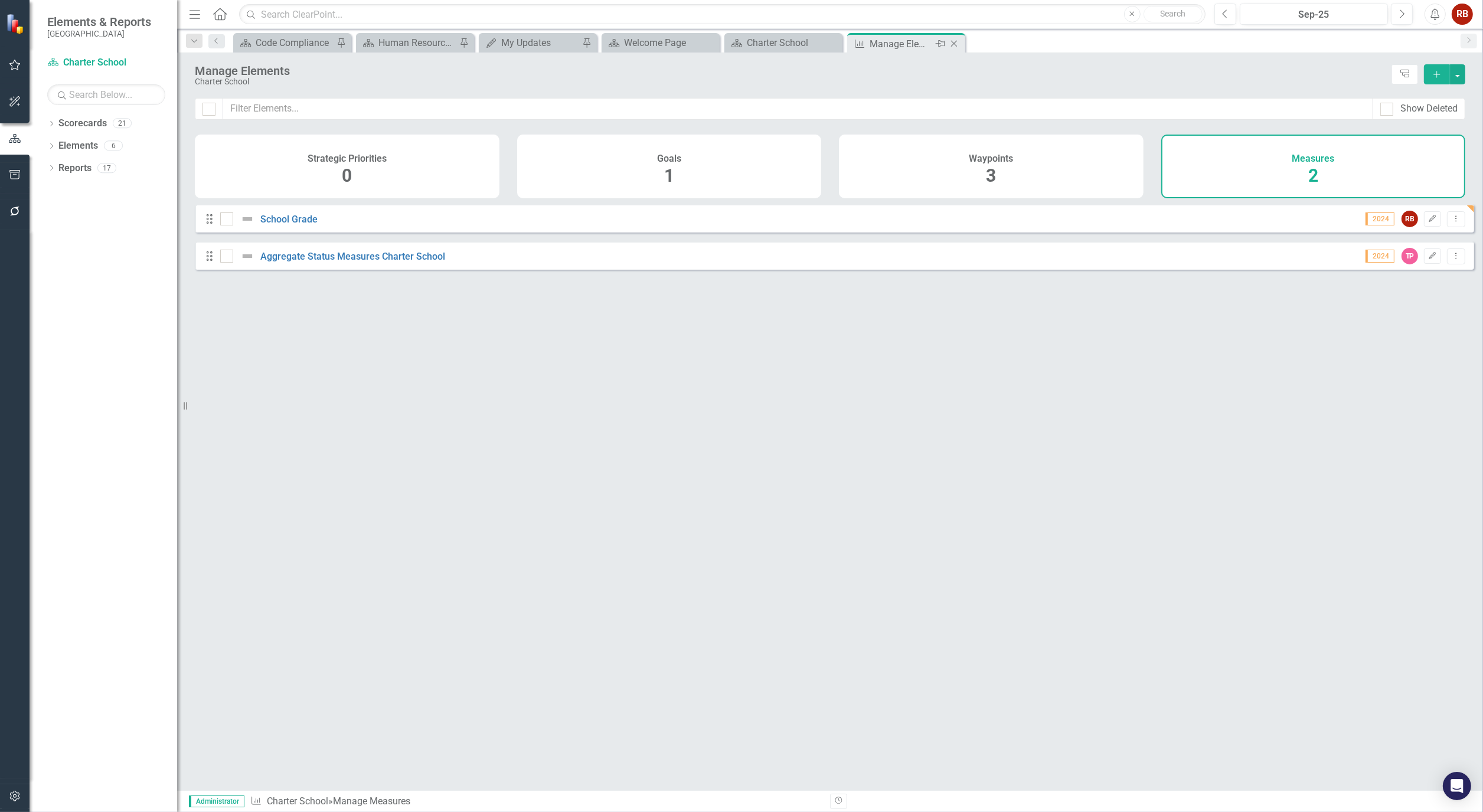
click at [954, 40] on icon "Close" at bounding box center [954, 44] width 12 height 10
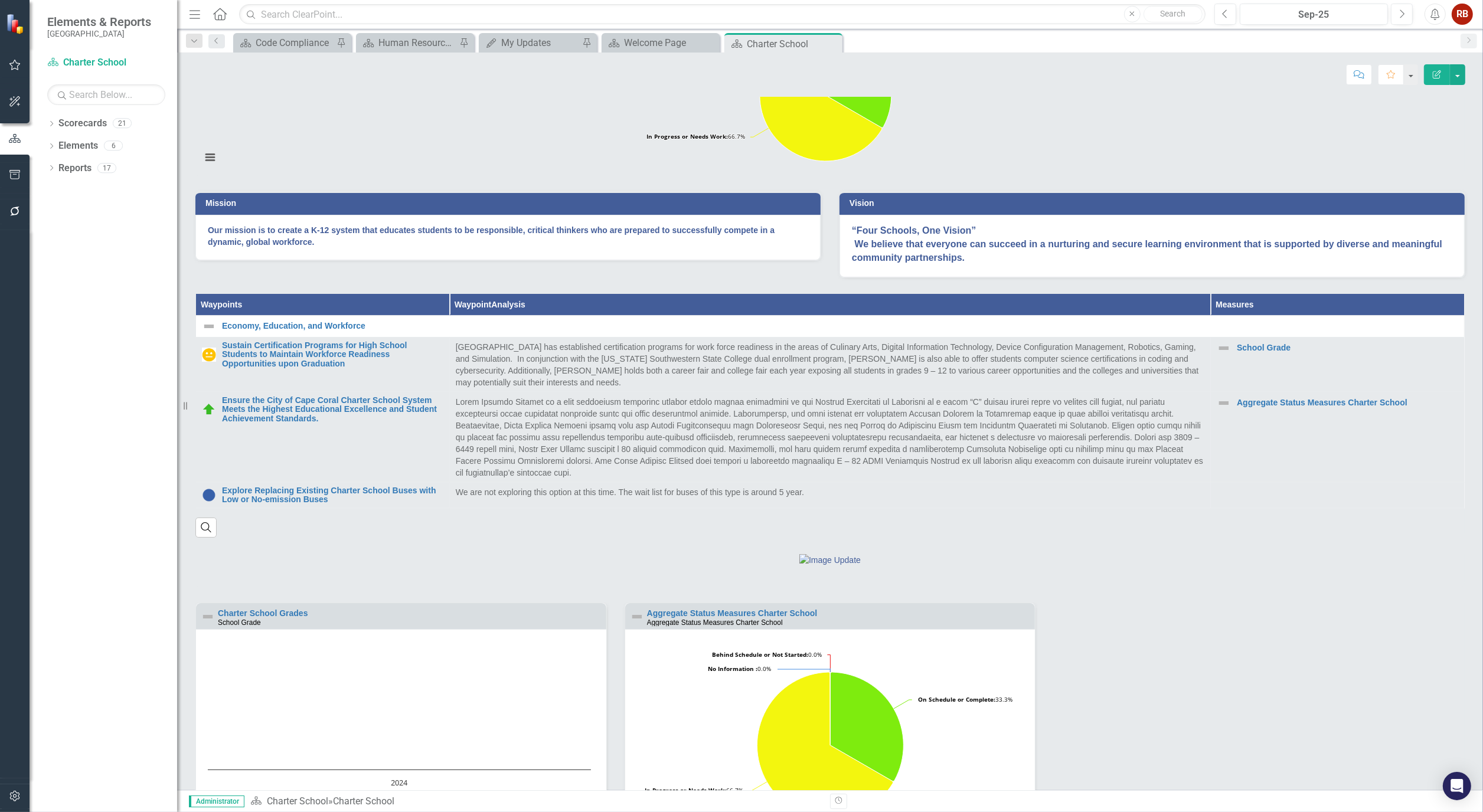
scroll to position [362, 0]
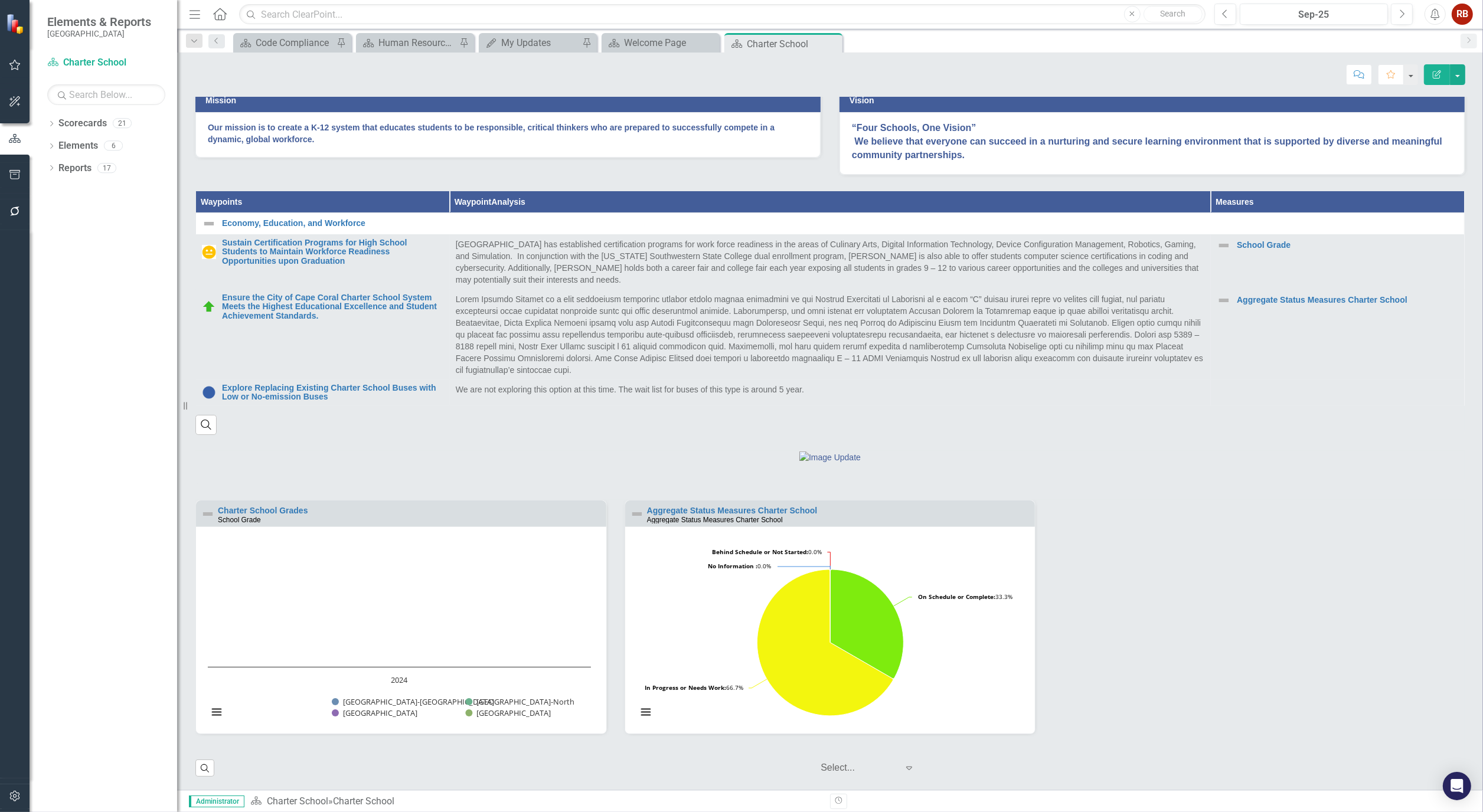
scroll to position [362, 0]
click at [280, 503] on div "Charter School Grades School Grade" at bounding box center [401, 513] width 410 height 26
click at [295, 527] on div "Charter School Grades School Grade" at bounding box center [401, 513] width 410 height 26
click at [292, 515] on link "Charter School Grades" at bounding box center [263, 510] width 91 height 10
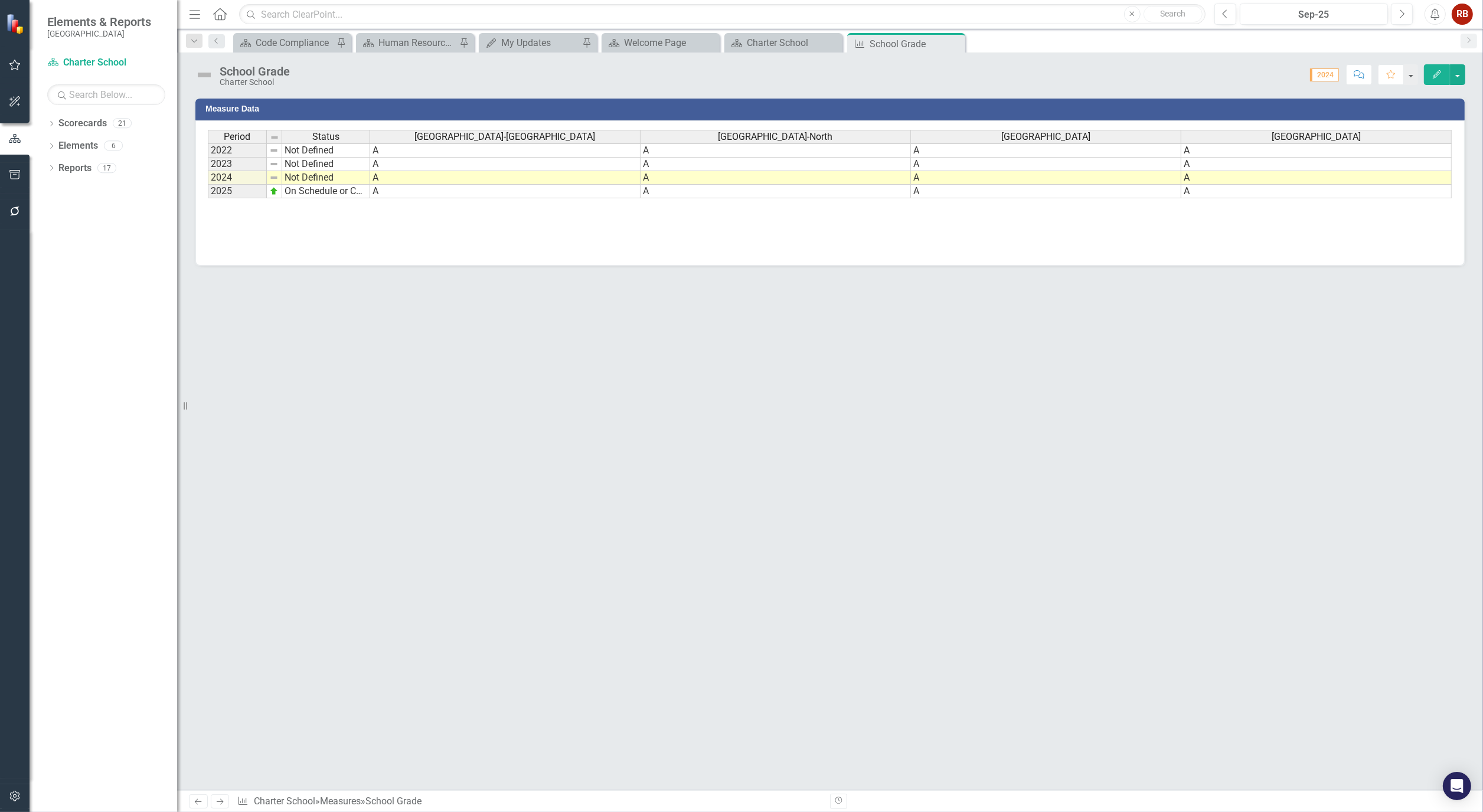
click at [580, 453] on div "Measure Data Last Calculated Period Status [GEOGRAPHIC_DATA]-[GEOGRAPHIC_DATA]-…" at bounding box center [830, 443] width 1305 height 693
click at [958, 40] on icon "Close" at bounding box center [954, 44] width 12 height 10
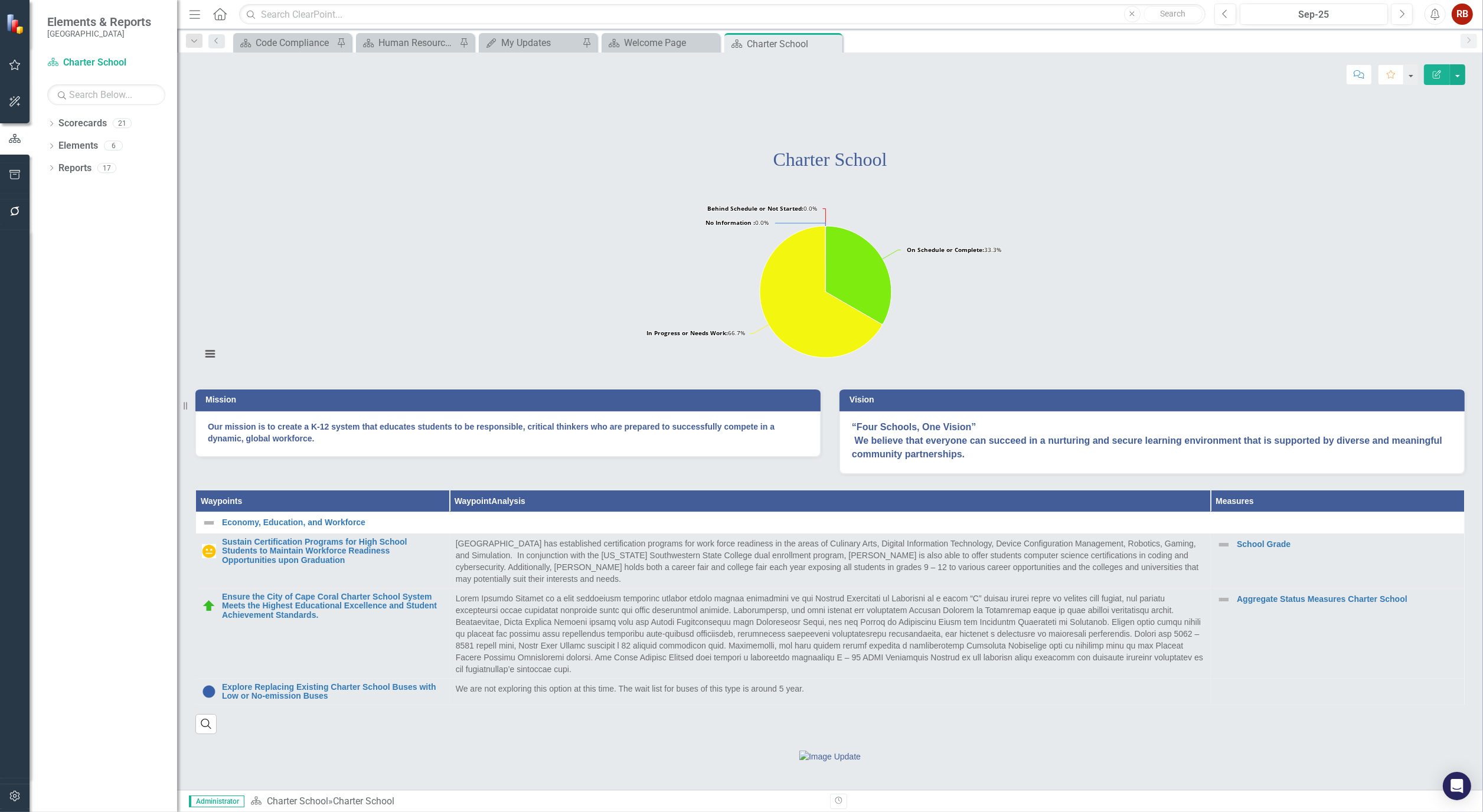
click at [274, 331] on rect "Interactive chart" at bounding box center [825, 284] width 1260 height 177
click at [650, 37] on div "Welcome Page" at bounding box center [663, 43] width 78 height 15
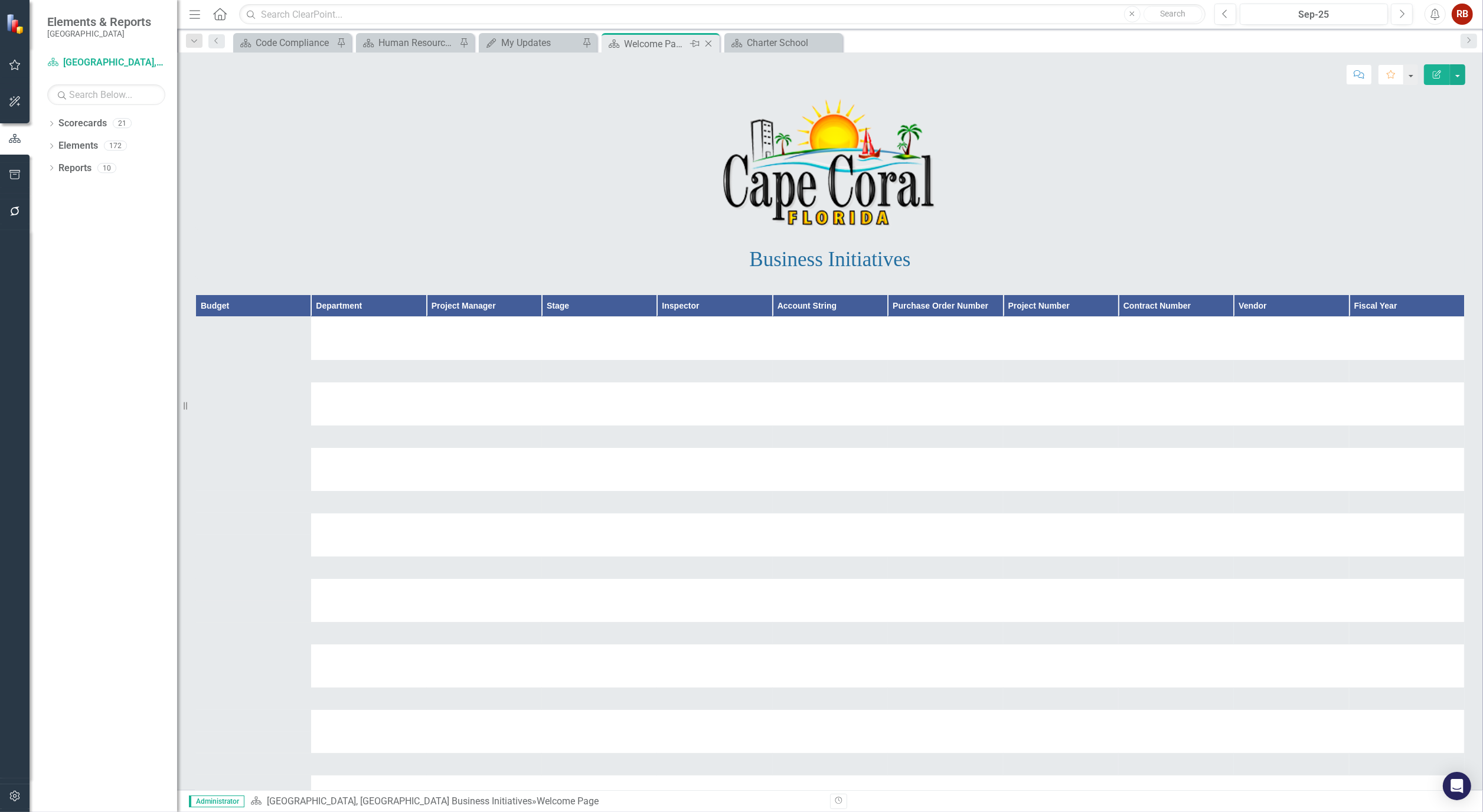
click at [711, 44] on icon "Close" at bounding box center [709, 44] width 12 height 10
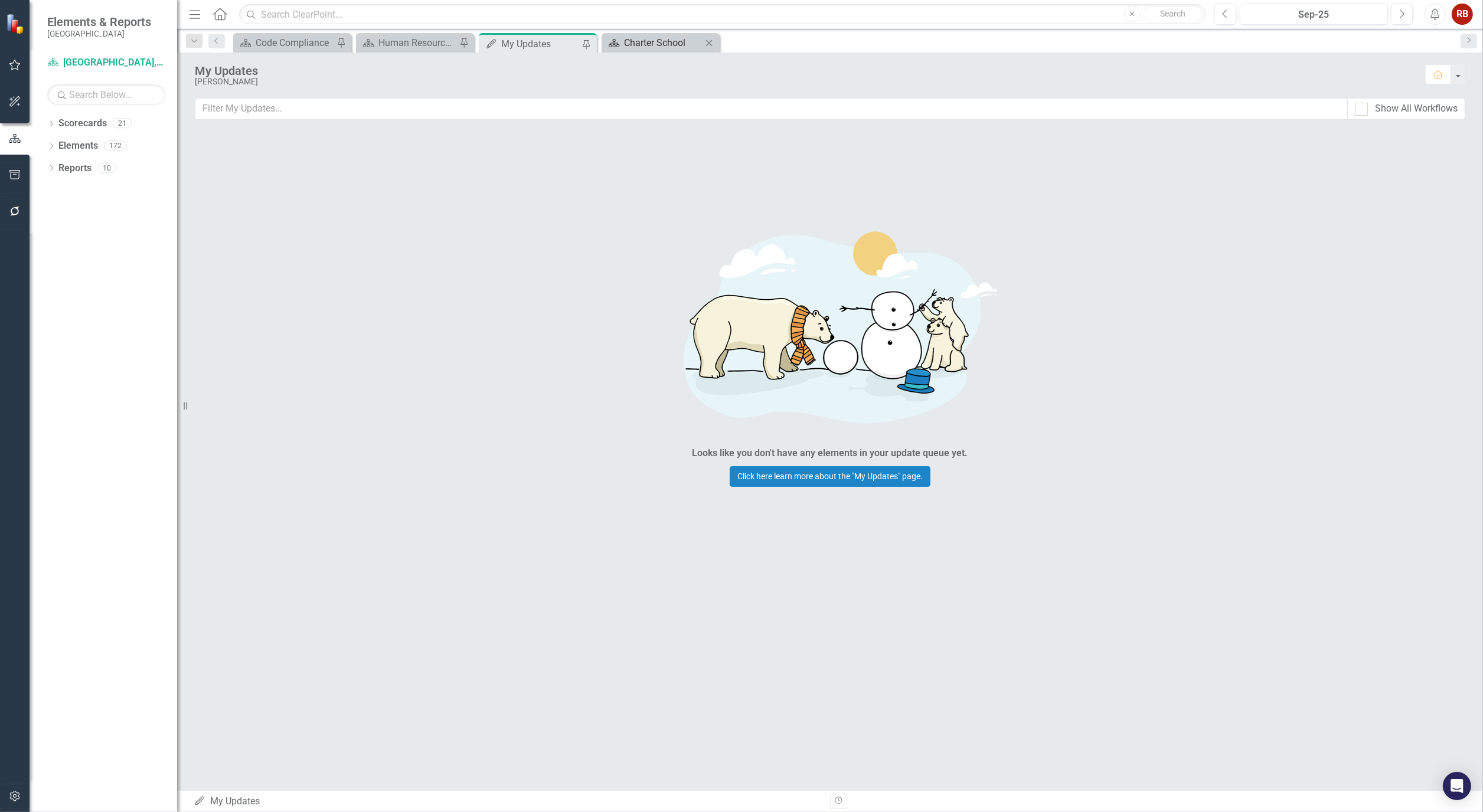
click at [663, 47] on div "Charter School" at bounding box center [663, 43] width 78 height 15
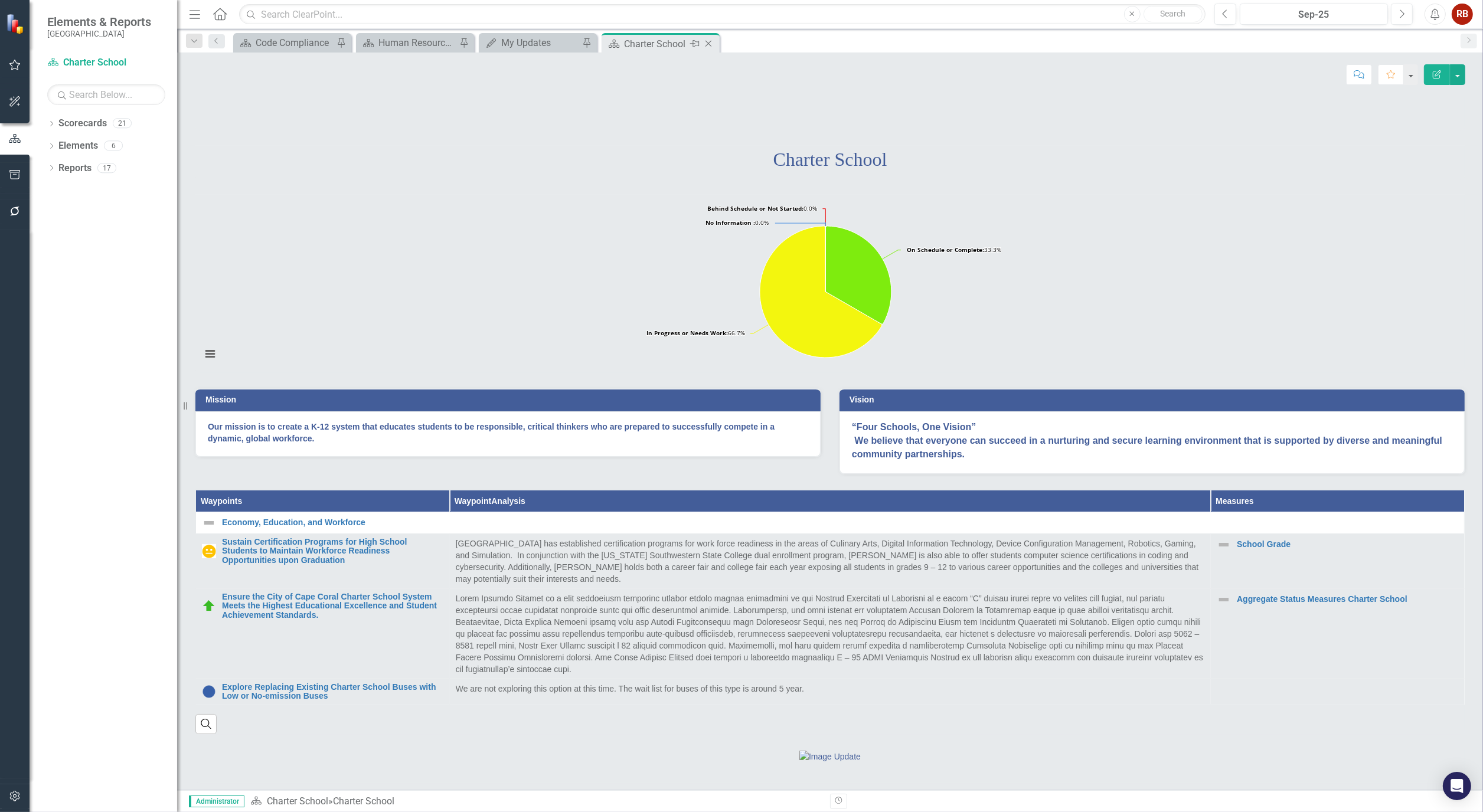
click at [710, 44] on icon at bounding box center [709, 44] width 7 height 7
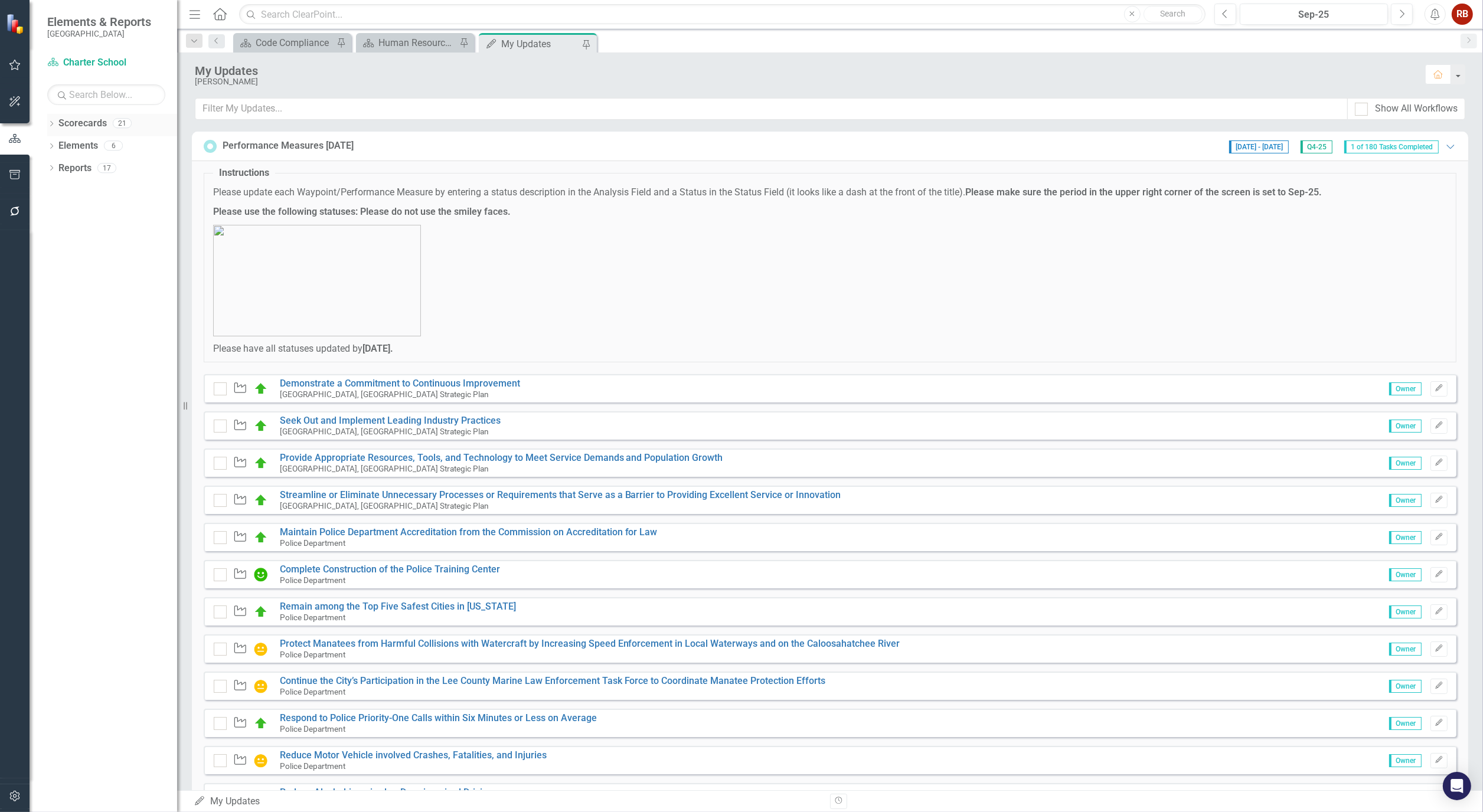
click at [53, 121] on div "Dropdown" at bounding box center [52, 125] width 8 height 10
click at [73, 164] on link "[GEOGRAPHIC_DATA], [GEOGRAPHIC_DATA] Strategic Plan" at bounding box center [121, 169] width 112 height 14
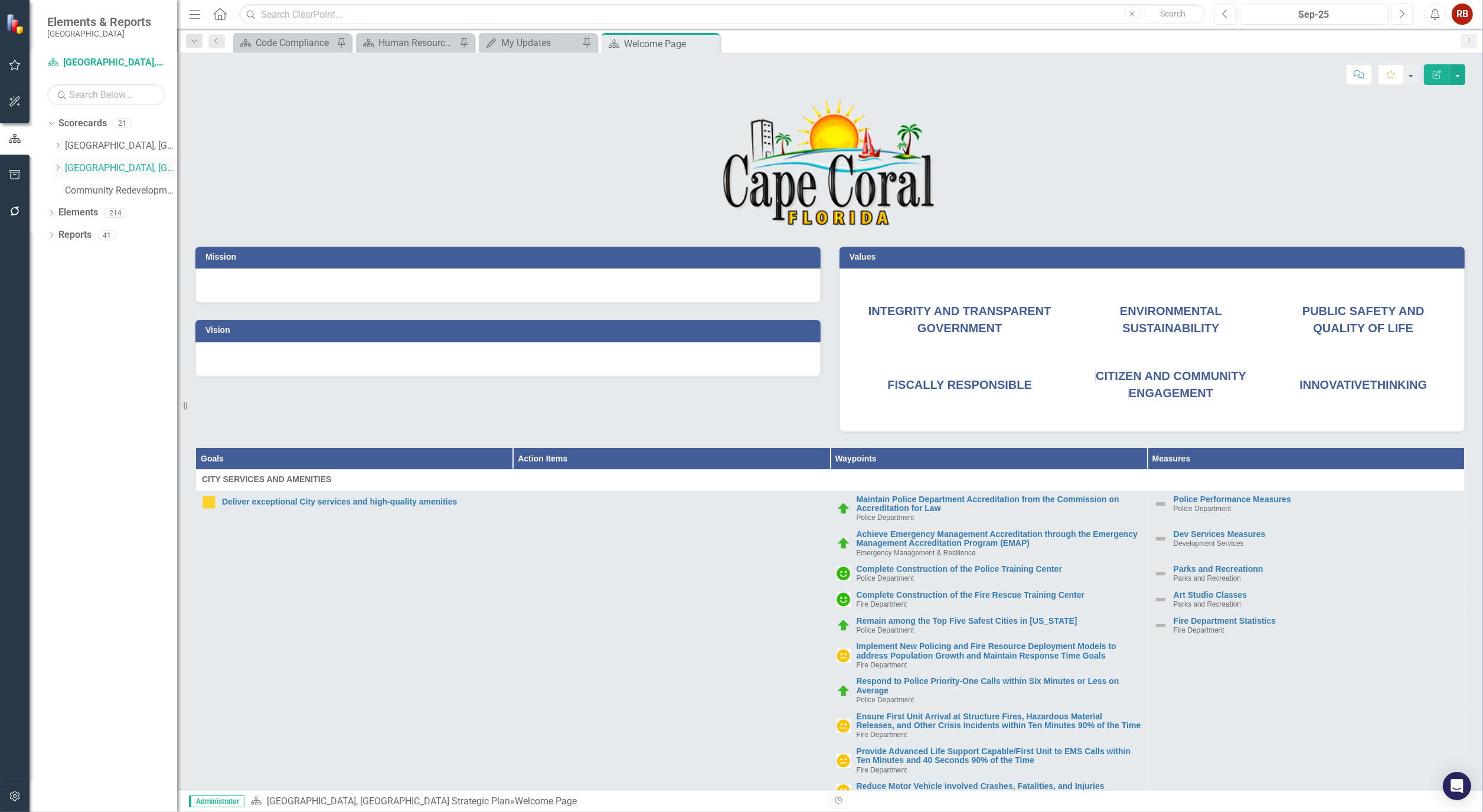
click at [56, 169] on icon "Dropdown" at bounding box center [58, 168] width 9 height 7
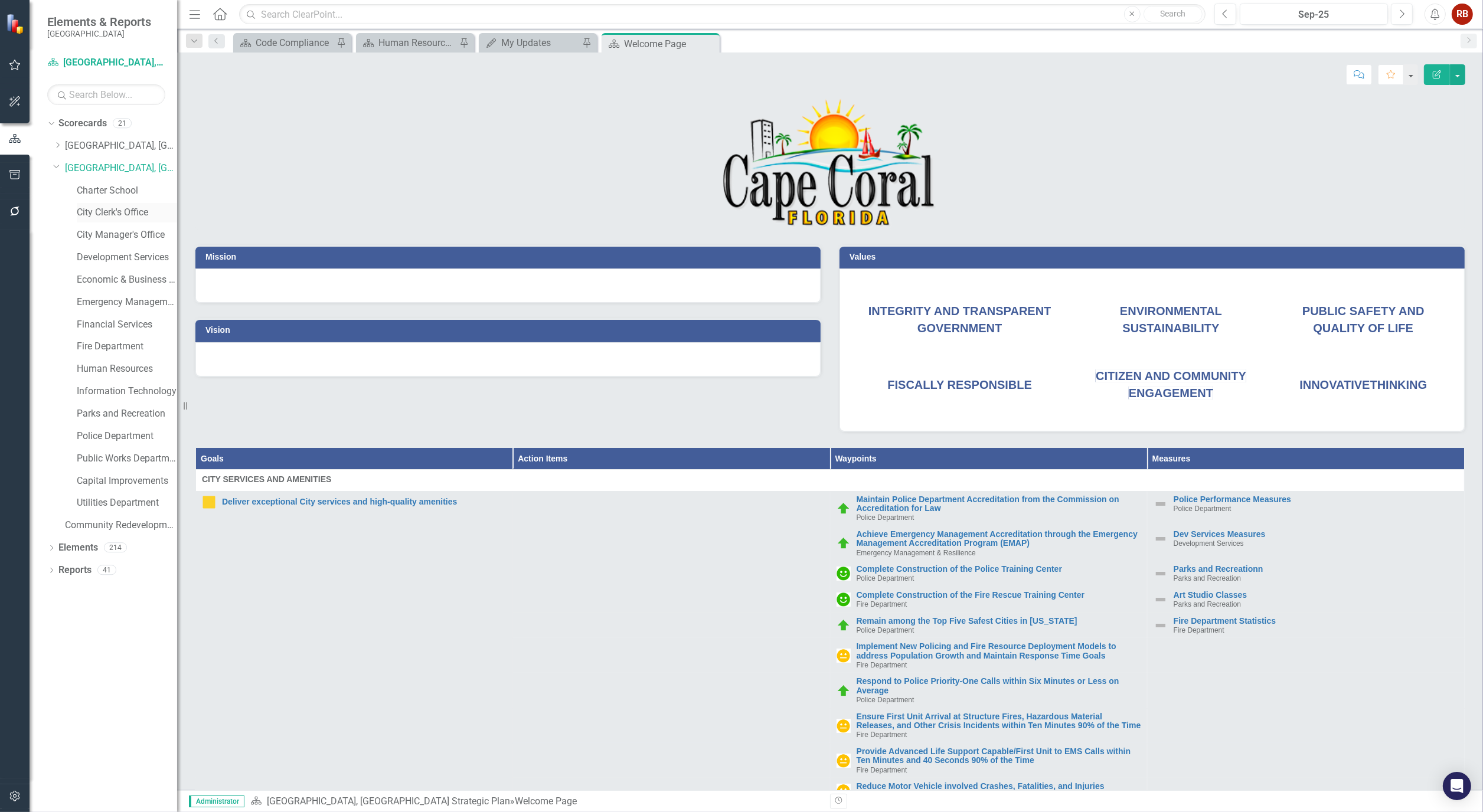
click at [118, 211] on link "City Clerk's Office" at bounding box center [127, 212] width 100 height 14
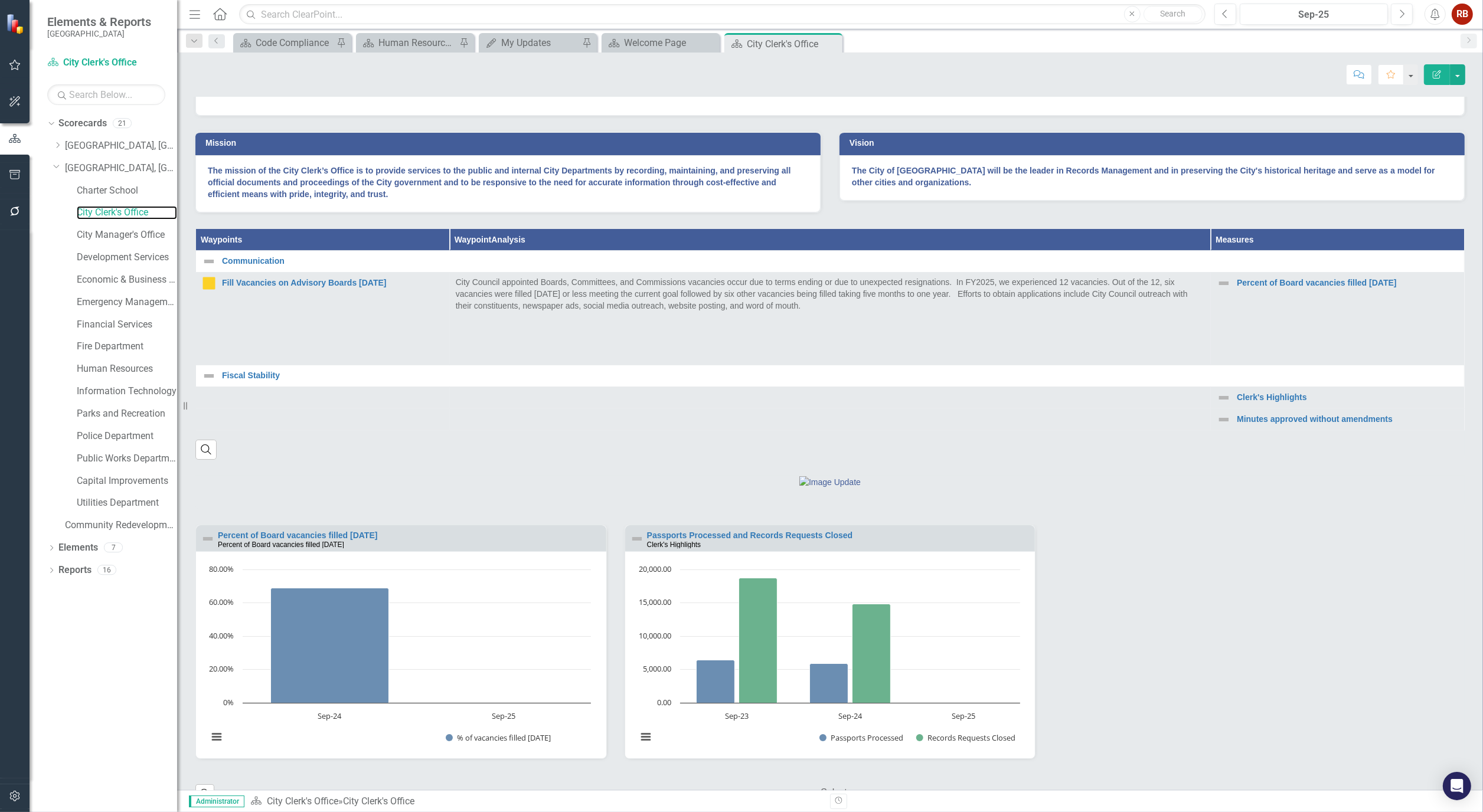
scroll to position [387, 0]
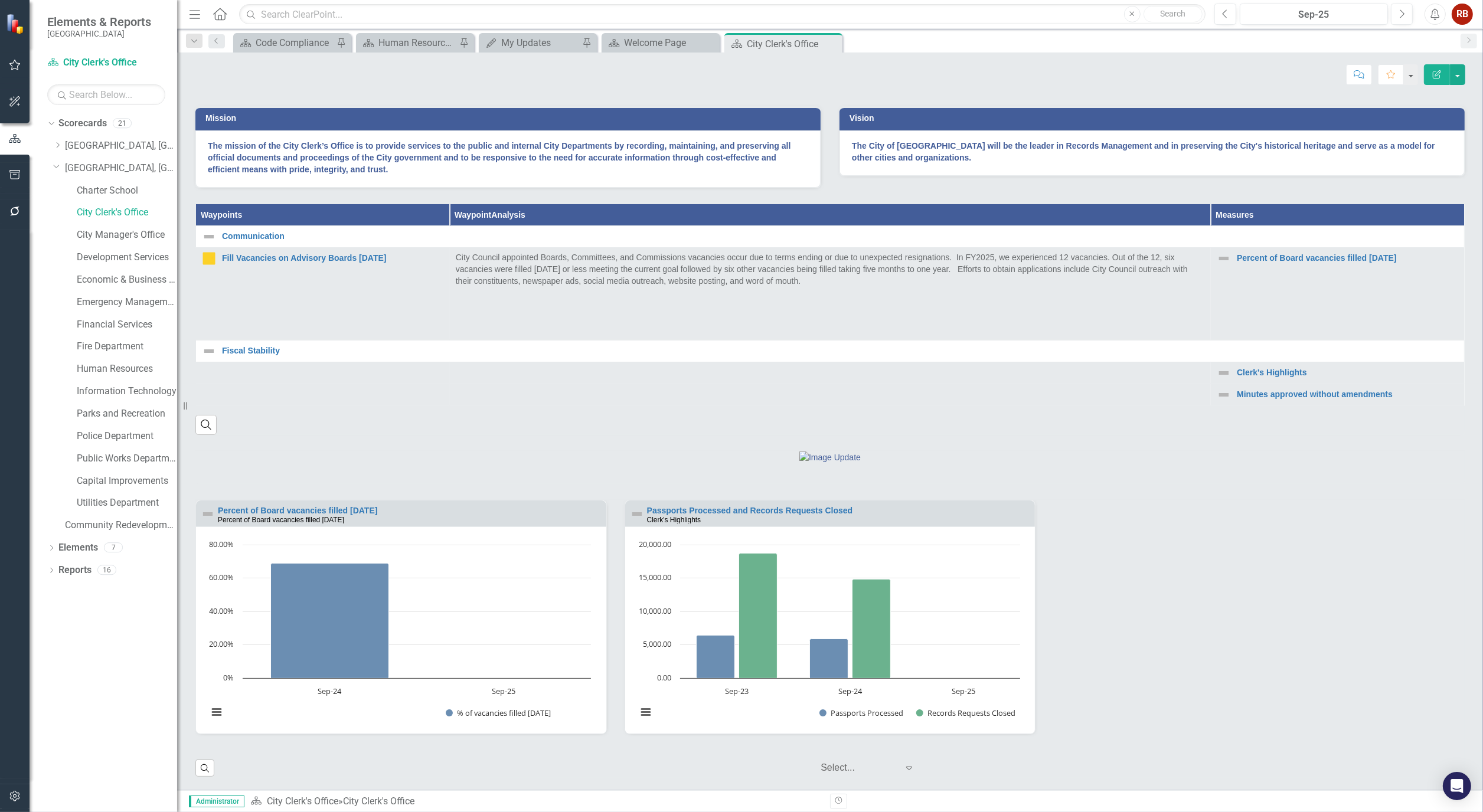
drag, startPoint x: 836, startPoint y: 44, endPoint x: 658, endPoint y: 58, distance: 178.5
click at [0, 0] on icon "Close" at bounding box center [0, 0] width 0 height 0
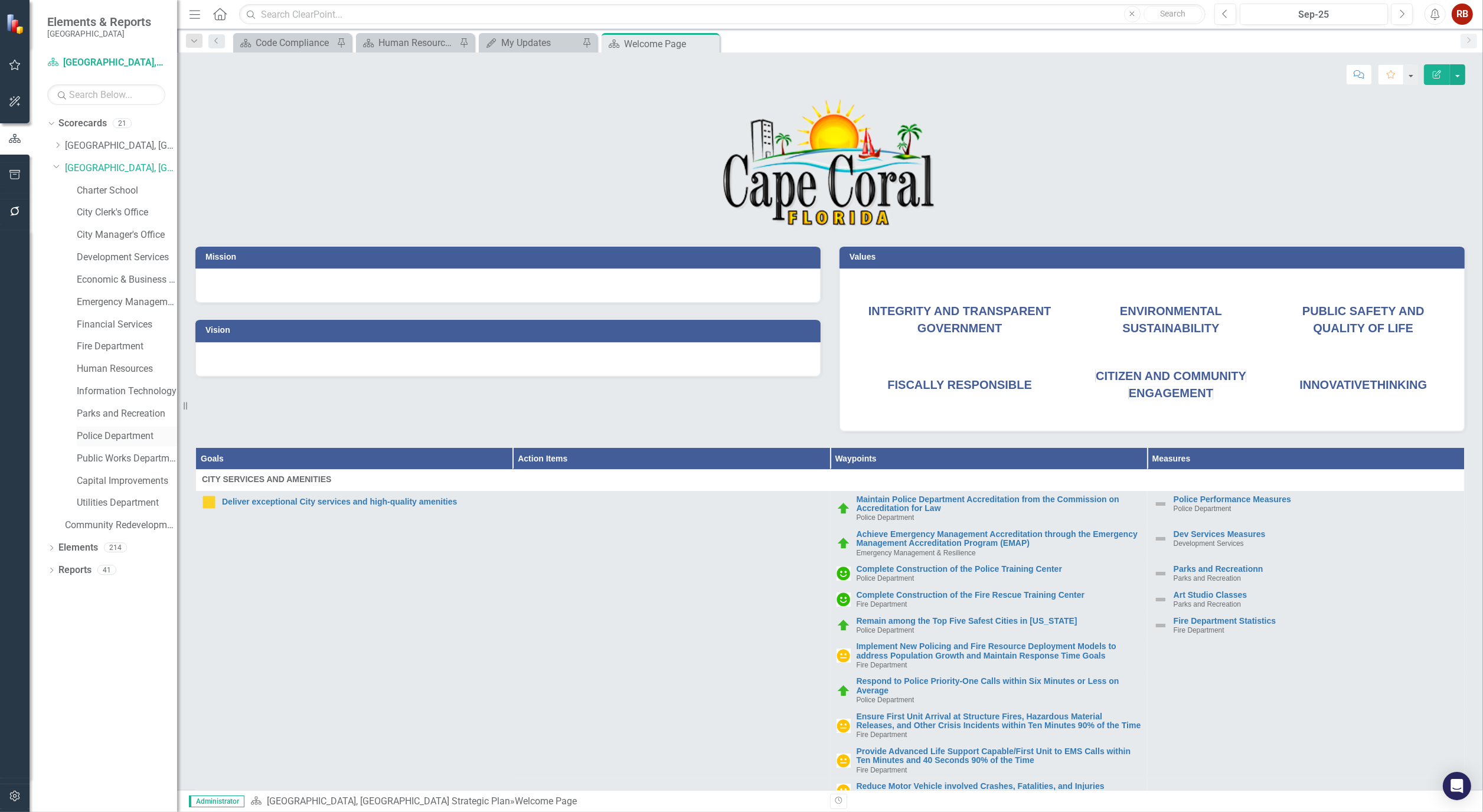
click at [124, 431] on link "Police Department" at bounding box center [127, 436] width 100 height 14
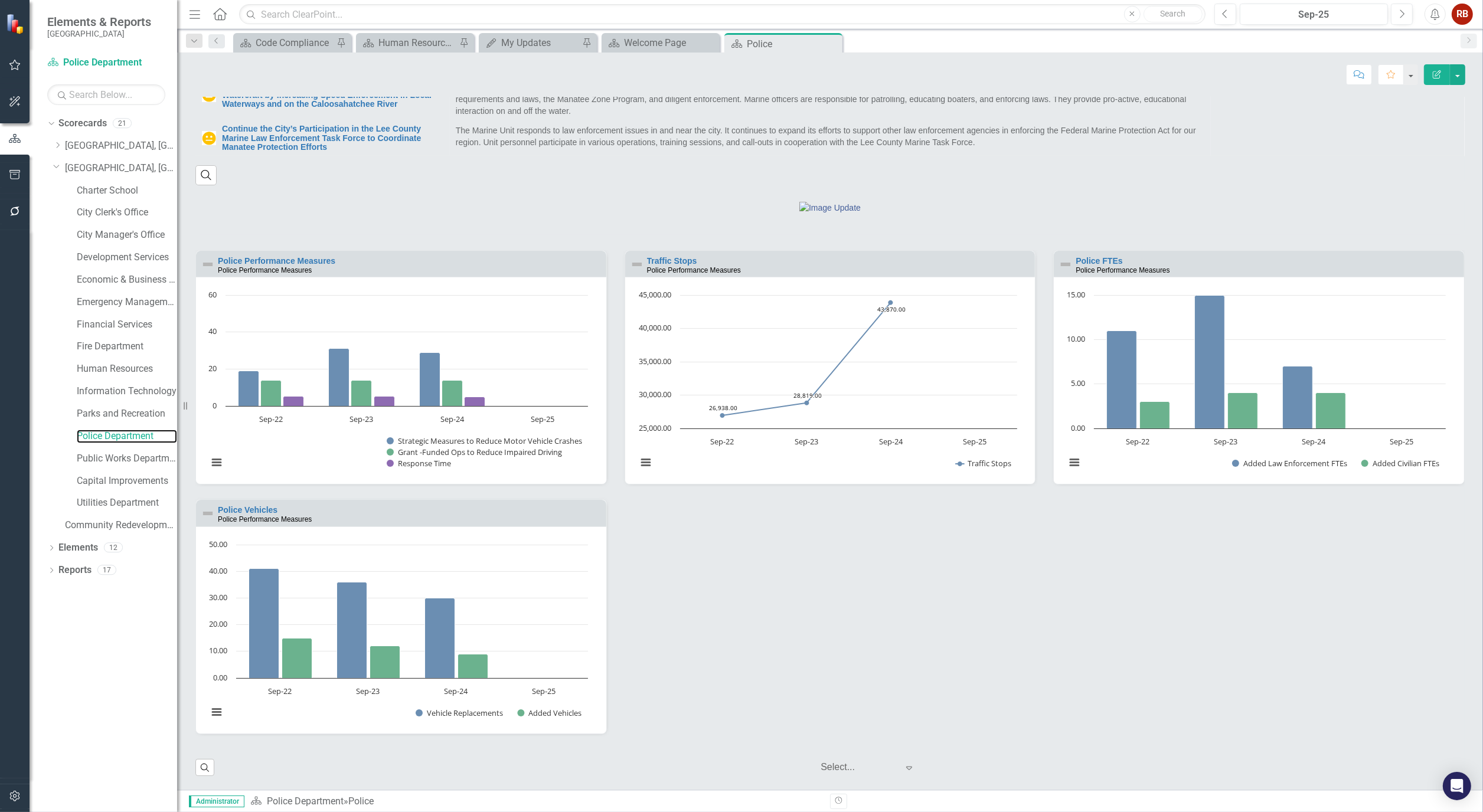
scroll to position [835, 0]
click at [124, 367] on link "Human Resources" at bounding box center [127, 369] width 100 height 14
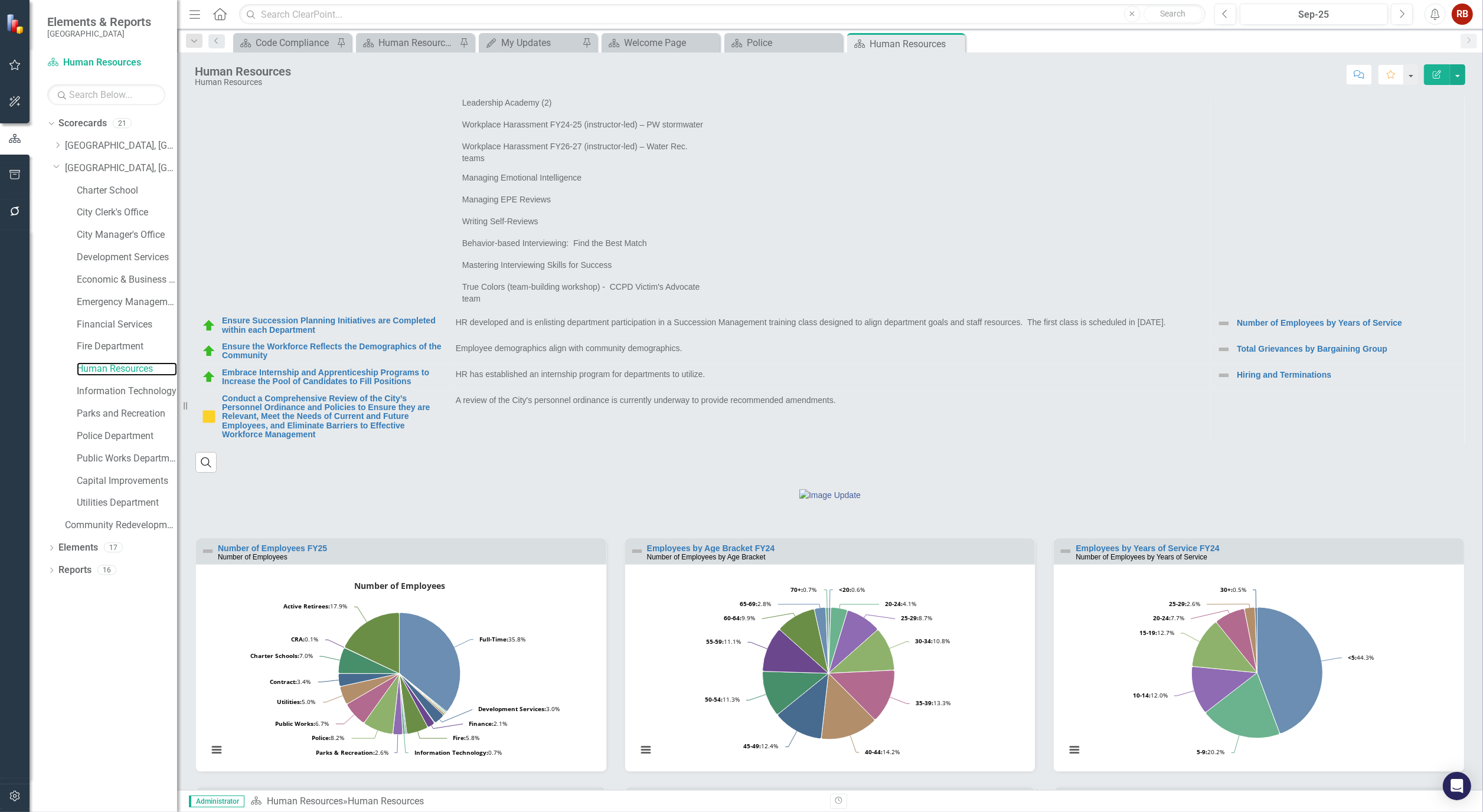
scroll to position [494, 0]
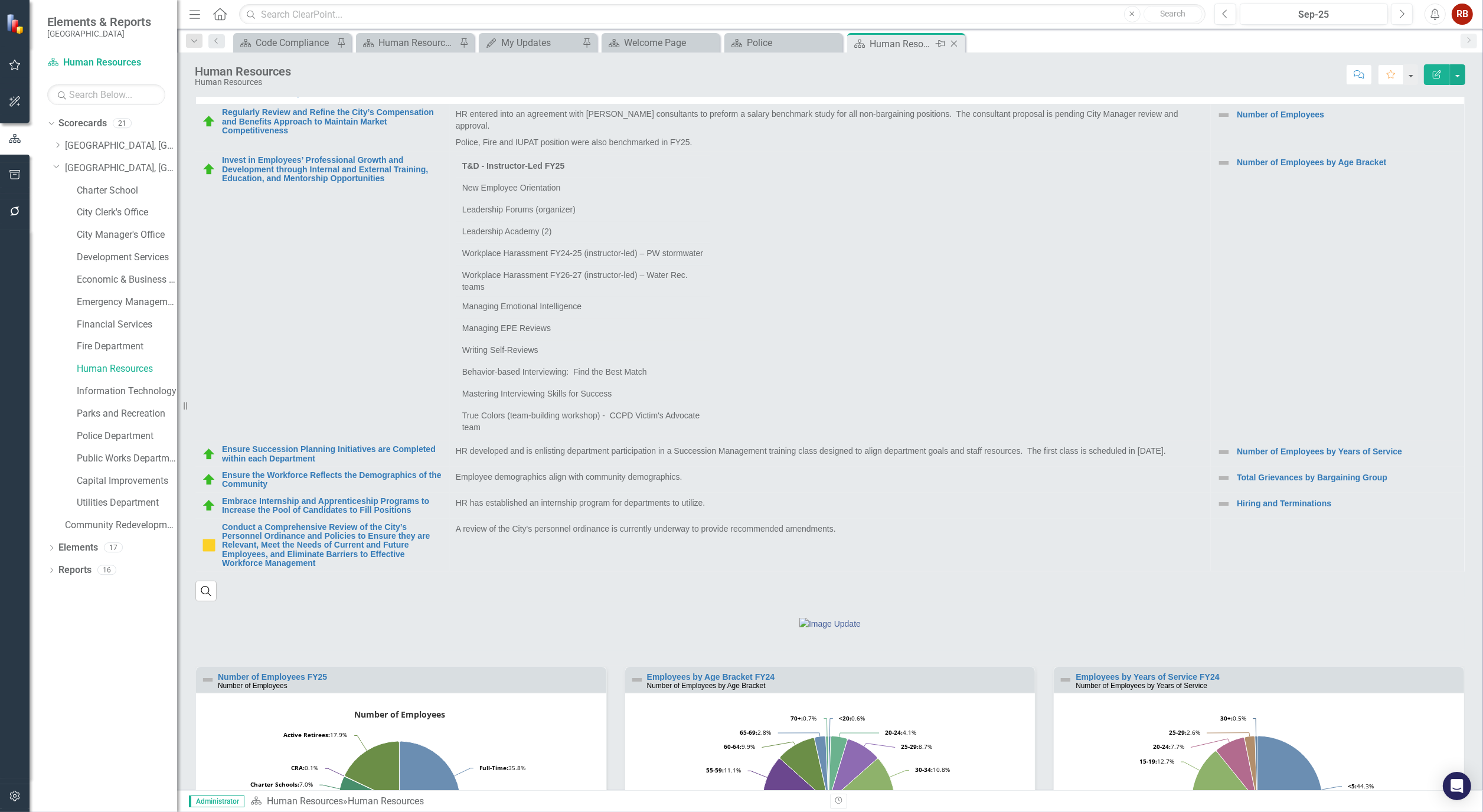
click at [958, 49] on div "Close" at bounding box center [954, 44] width 15 height 15
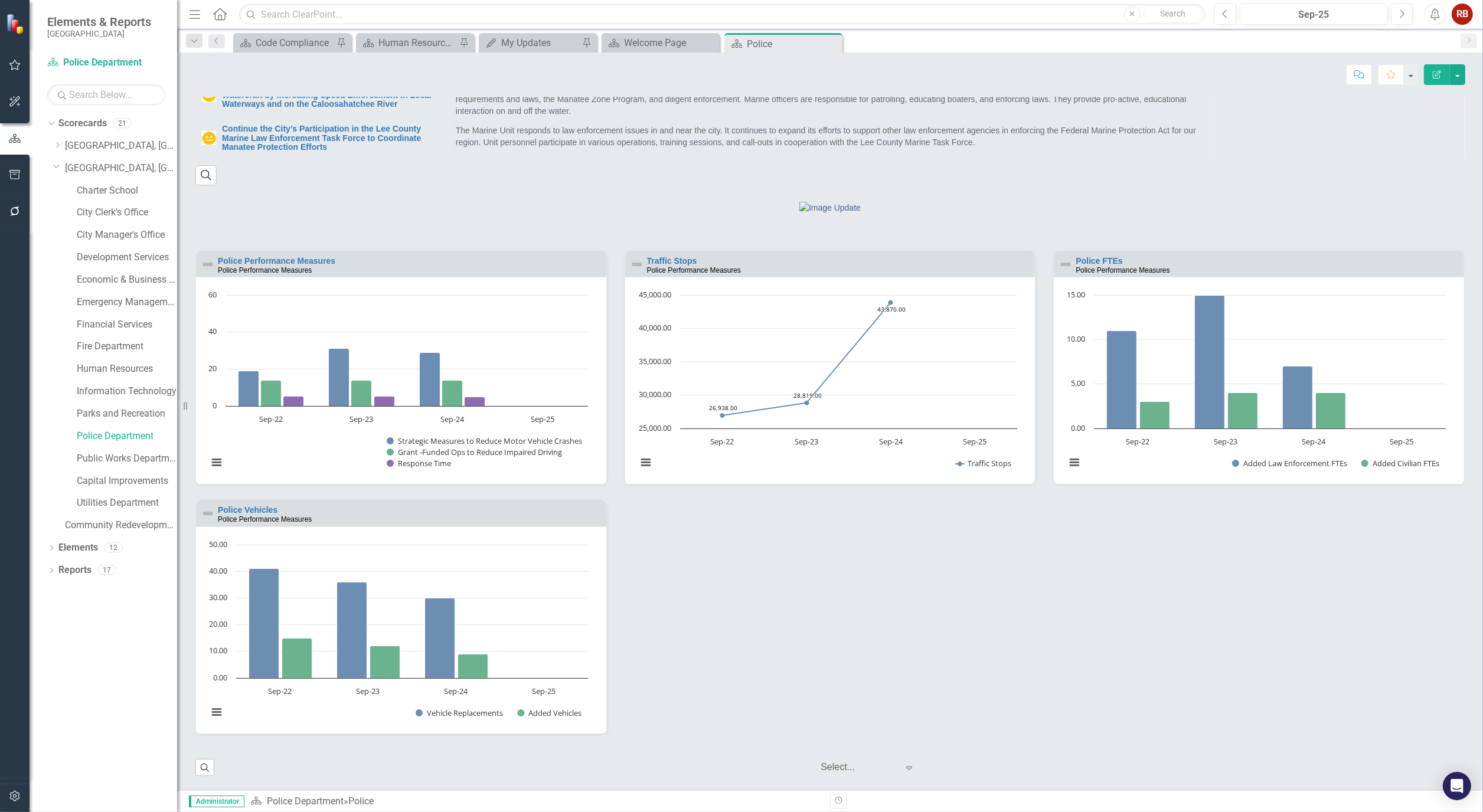
scroll to position [835, 0]
click at [132, 368] on link "Human Resources" at bounding box center [127, 369] width 100 height 14
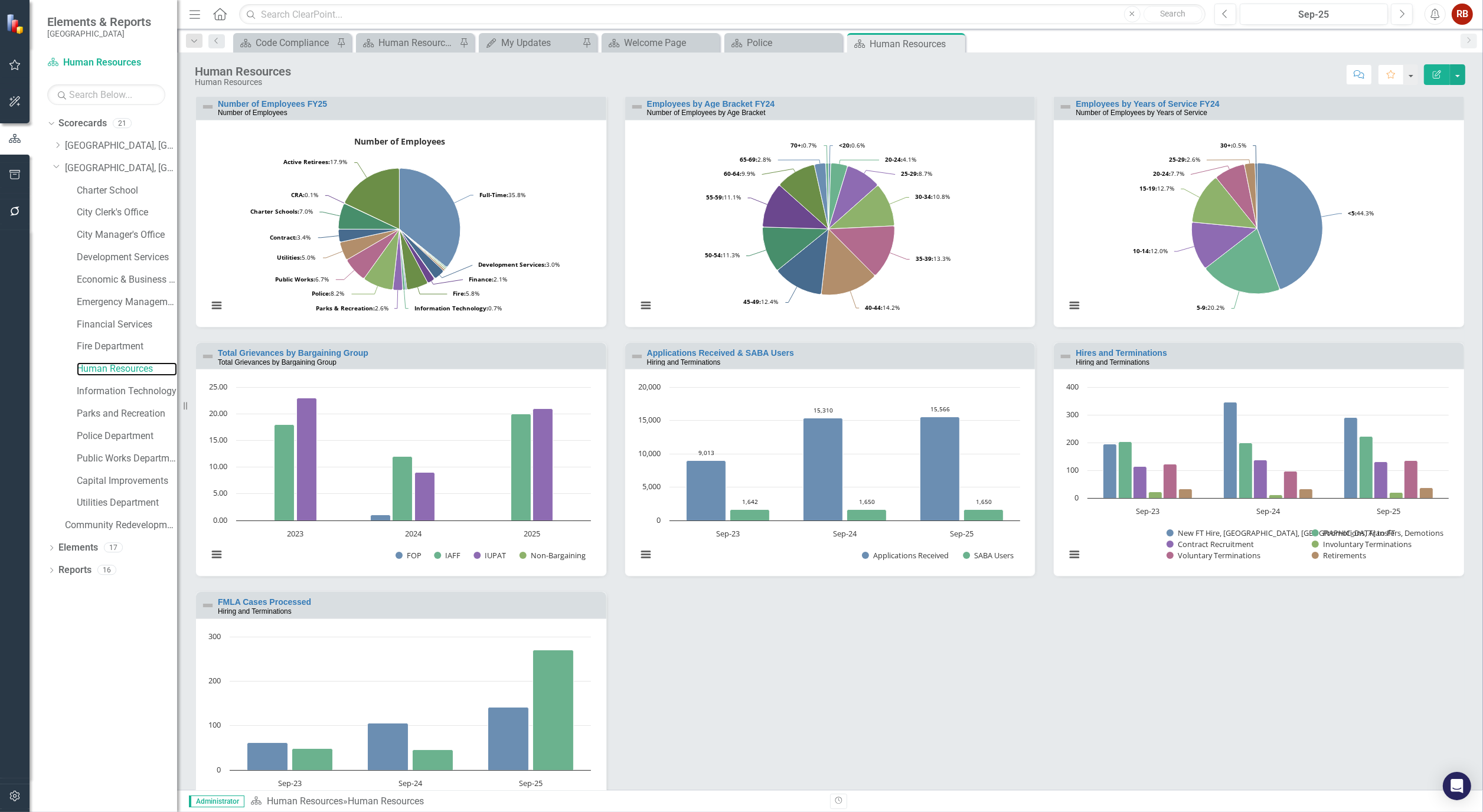
scroll to position [1180, 0]
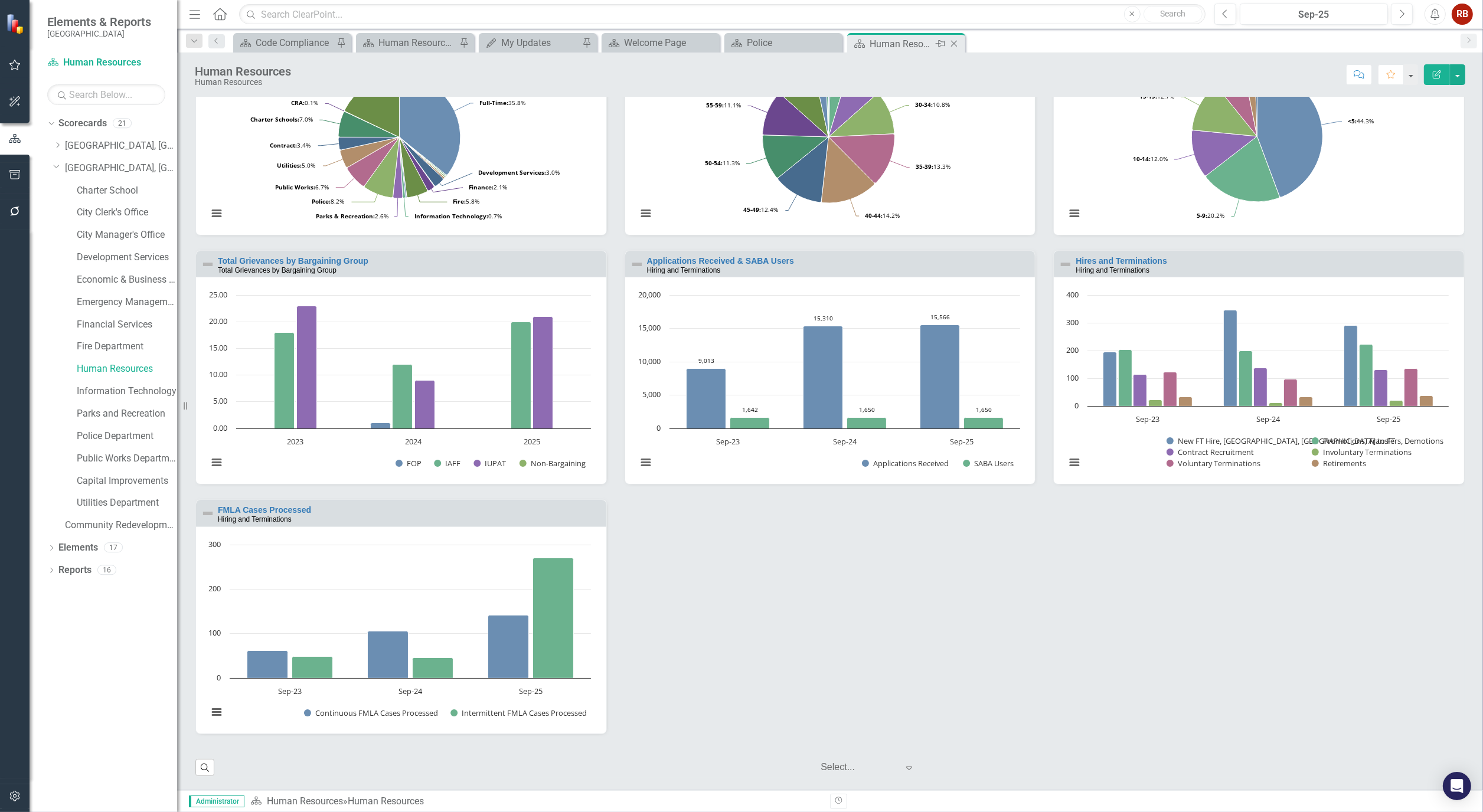
click at [959, 45] on icon "Close" at bounding box center [954, 44] width 12 height 10
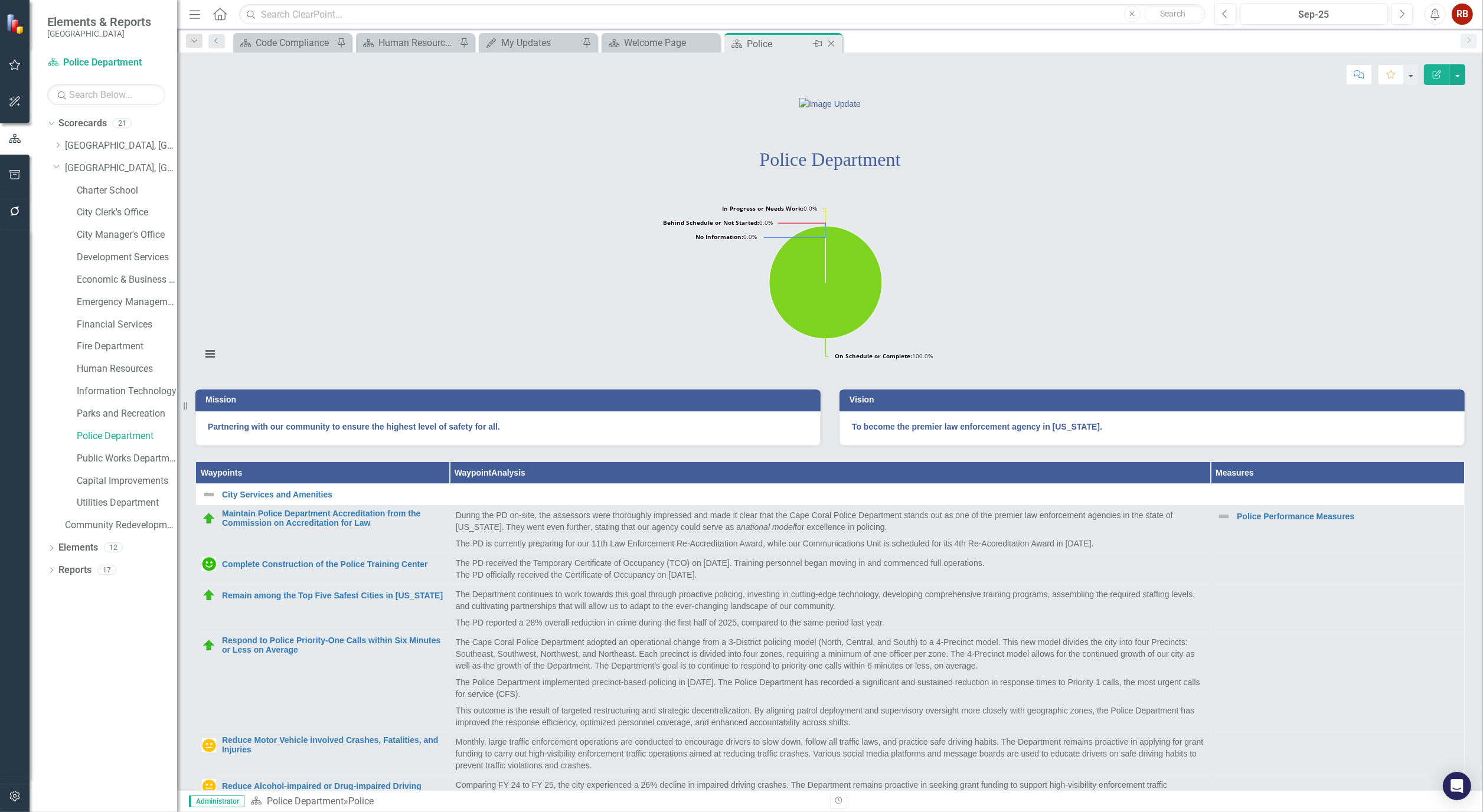
click at [832, 44] on icon at bounding box center [831, 44] width 7 height 7
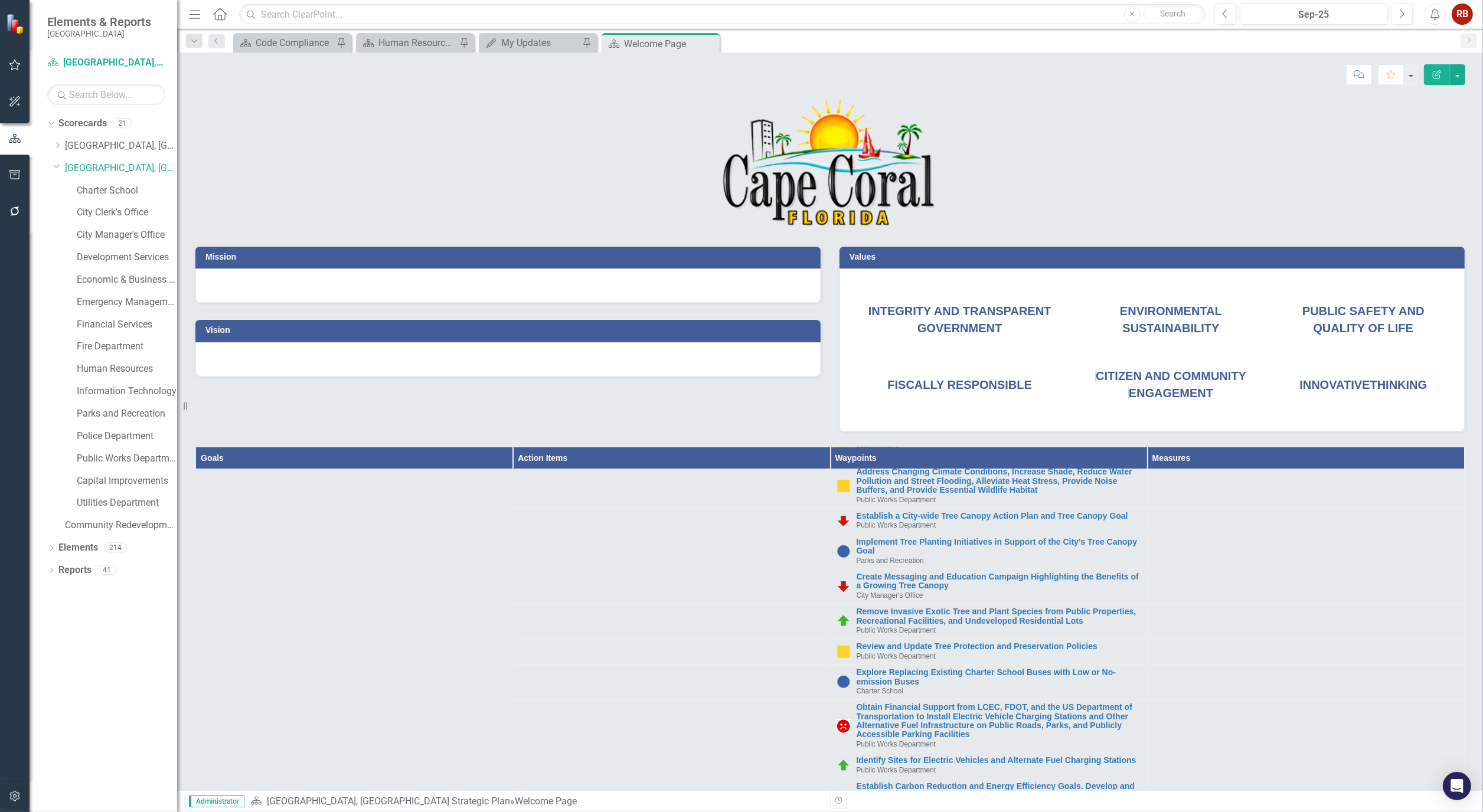
scroll to position [5376, 0]
